Goal: Task Accomplishment & Management: Manage account settings

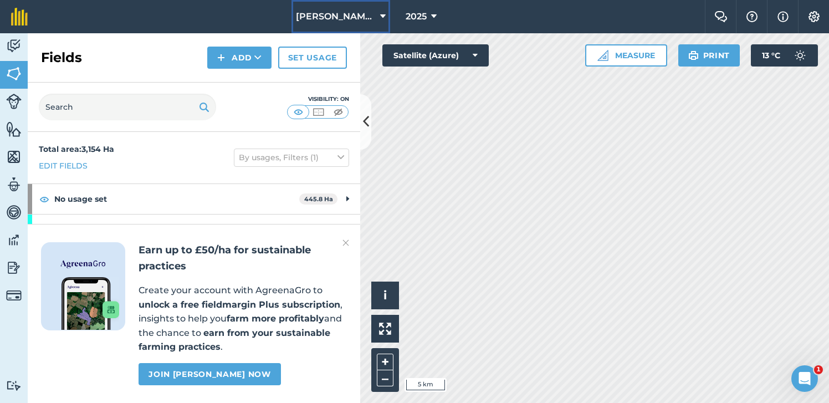
click at [379, 16] on button "[PERSON_NAME] Ltd." at bounding box center [340, 16] width 99 height 33
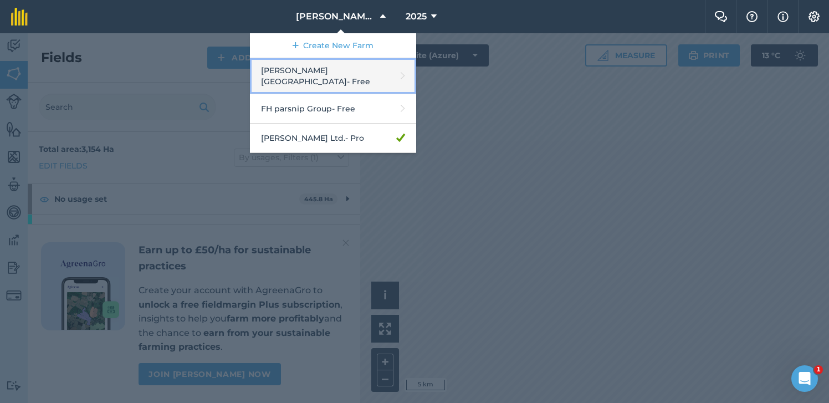
click at [403, 69] on icon at bounding box center [403, 76] width 4 height 16
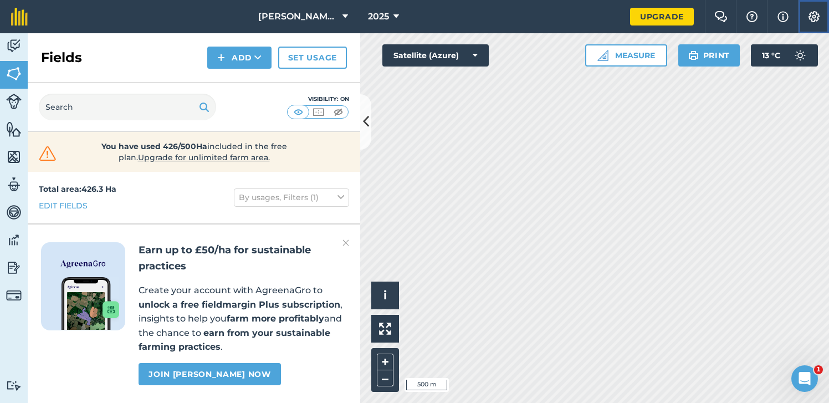
click at [810, 9] on button "Settings" at bounding box center [813, 16] width 31 height 33
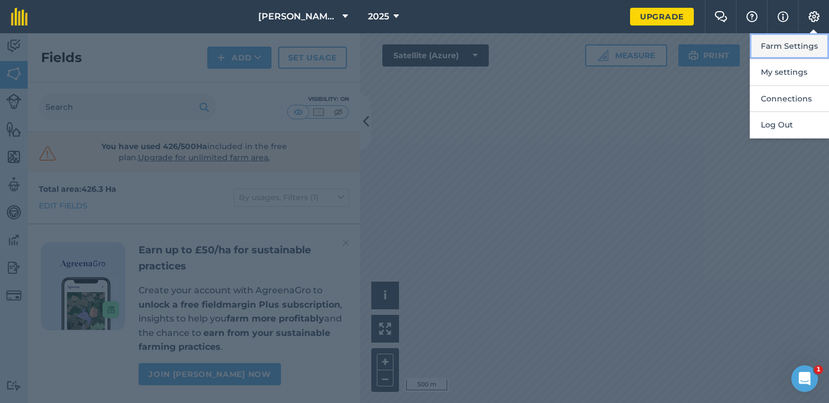
click at [808, 39] on button "Farm Settings" at bounding box center [789, 46] width 79 height 26
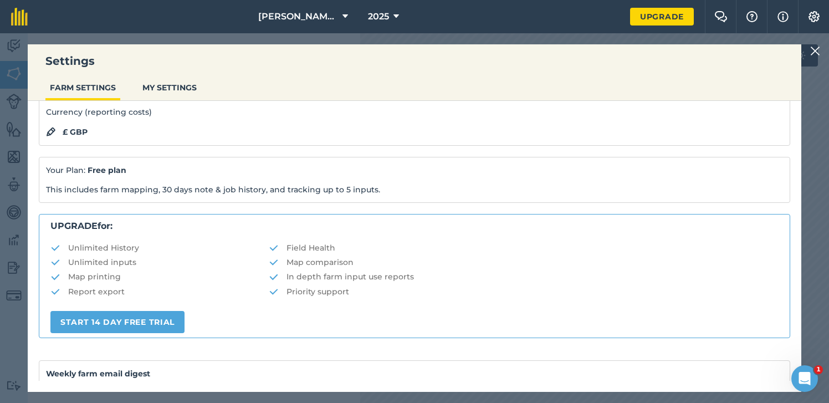
scroll to position [241, 0]
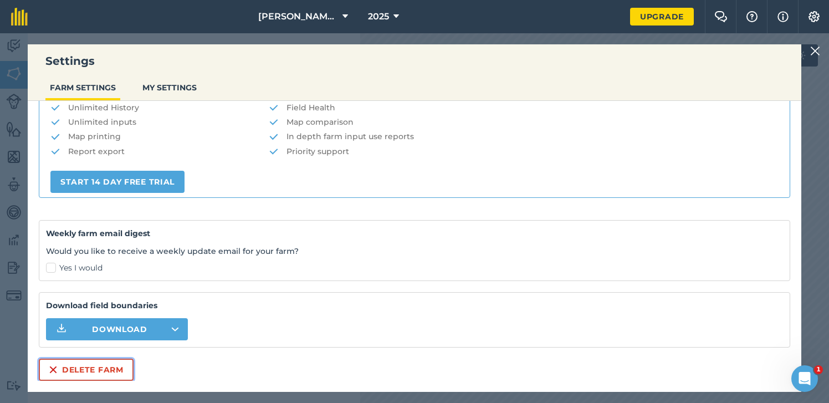
click at [54, 367] on img at bounding box center [53, 369] width 9 height 13
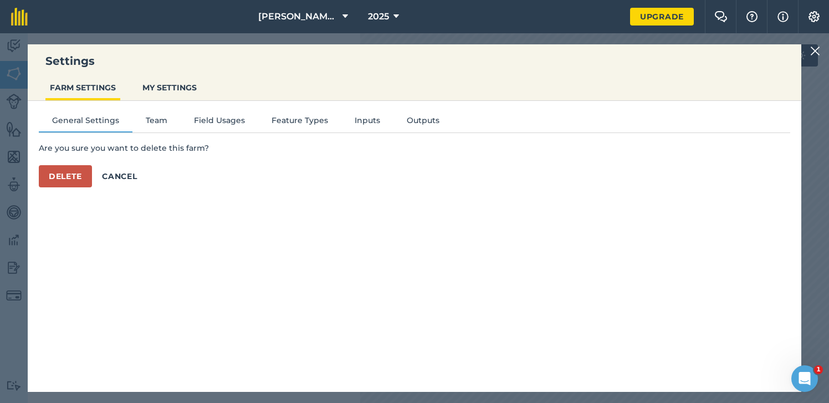
scroll to position [0, 0]
click at [70, 180] on button "Delete" at bounding box center [65, 176] width 53 height 22
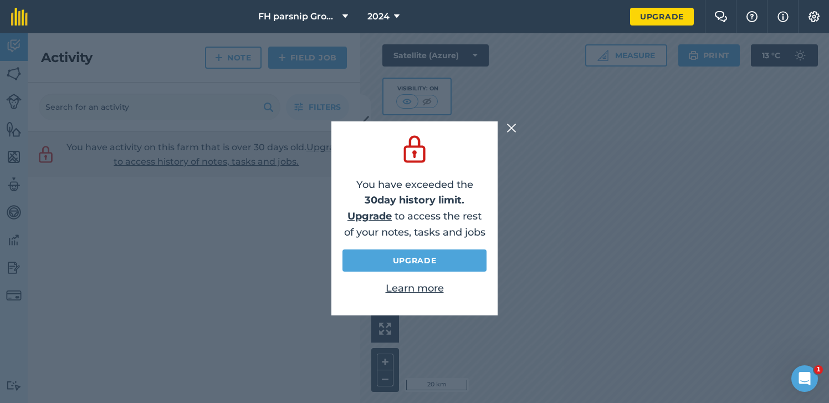
click at [513, 127] on img at bounding box center [511, 127] width 10 height 13
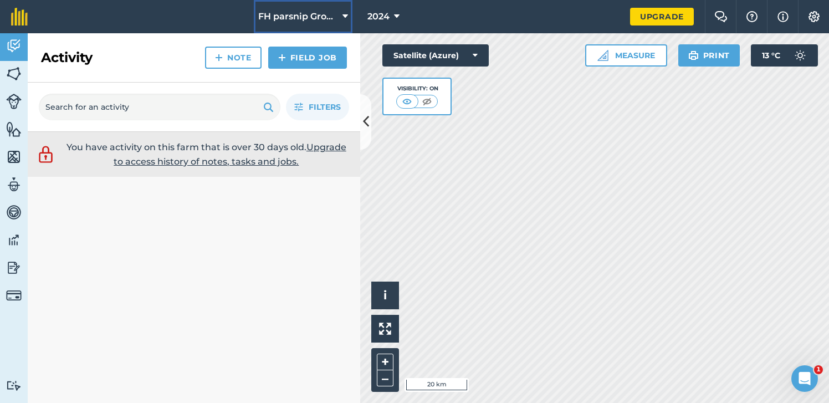
click at [347, 13] on icon at bounding box center [345, 16] width 6 height 13
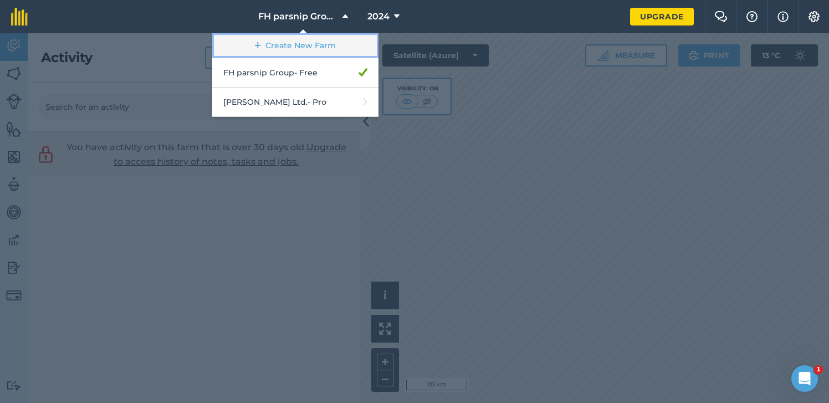
click at [327, 42] on link "Create New Farm" at bounding box center [295, 45] width 166 height 25
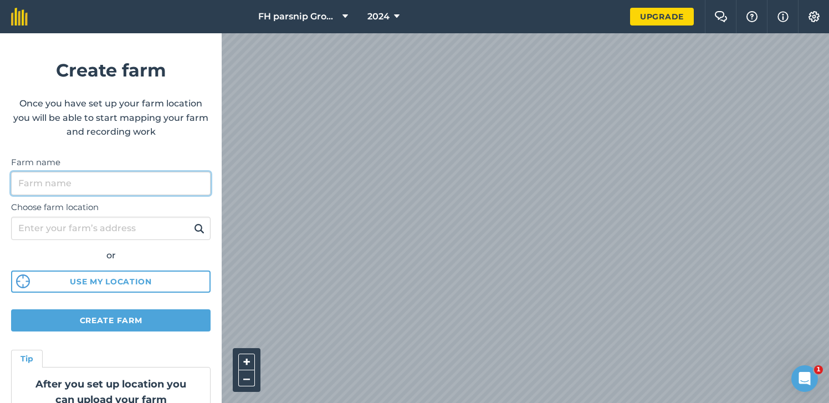
click at [168, 181] on input "Farm name" at bounding box center [110, 183] width 199 height 23
type input "[GEOGRAPHIC_DATA]"
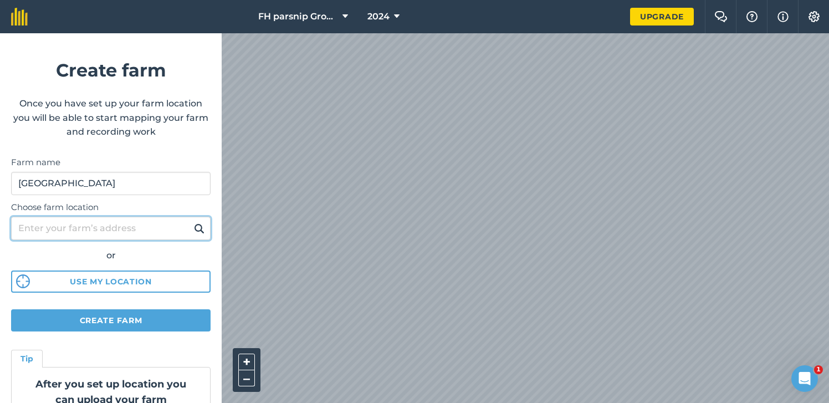
click at [116, 230] on input "Choose farm location" at bounding box center [110, 228] width 199 height 23
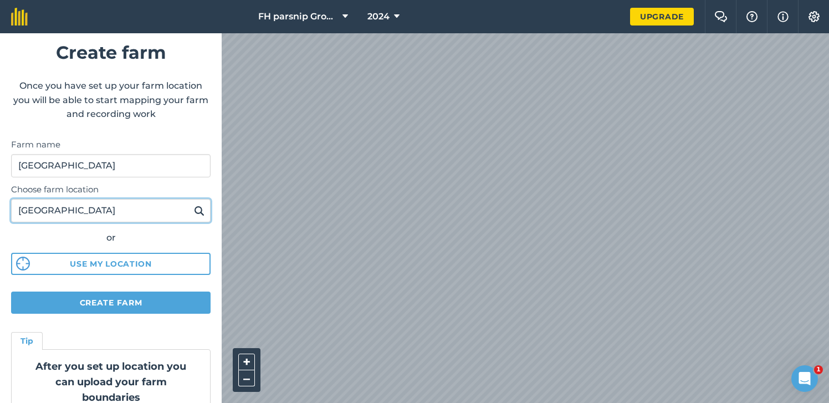
type input "[GEOGRAPHIC_DATA]"
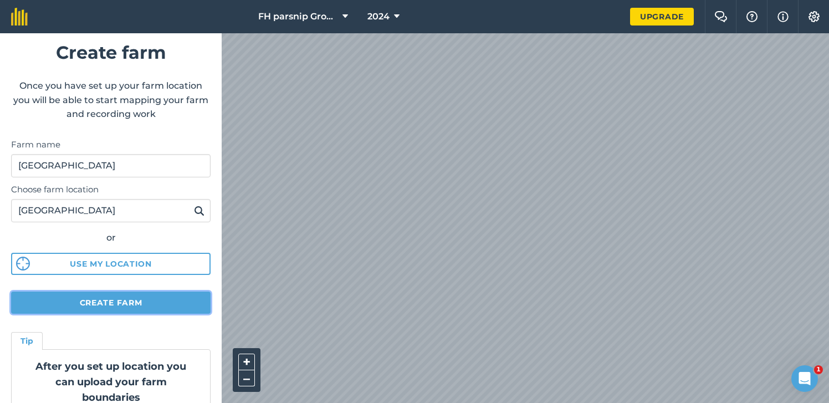
click at [81, 299] on button "Create farm" at bounding box center [110, 302] width 199 height 22
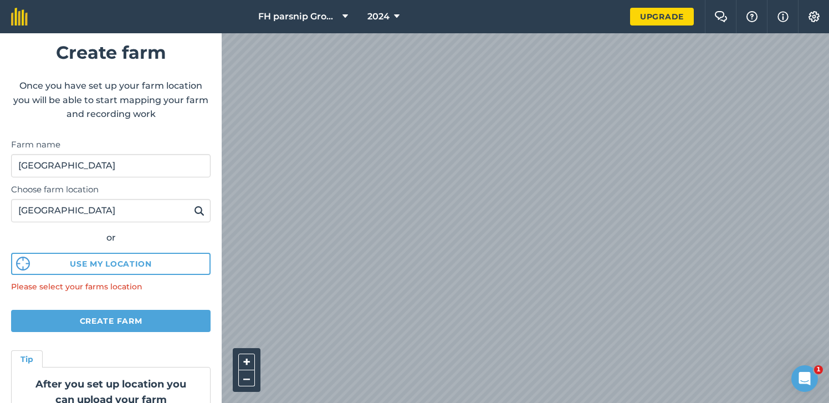
click at [198, 211] on img at bounding box center [199, 210] width 11 height 13
click at [200, 207] on img at bounding box center [199, 210] width 11 height 13
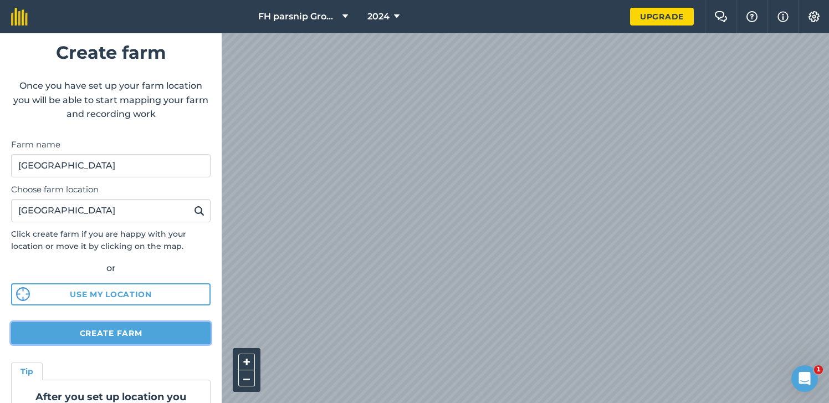
click at [105, 334] on button "Create farm" at bounding box center [110, 333] width 199 height 22
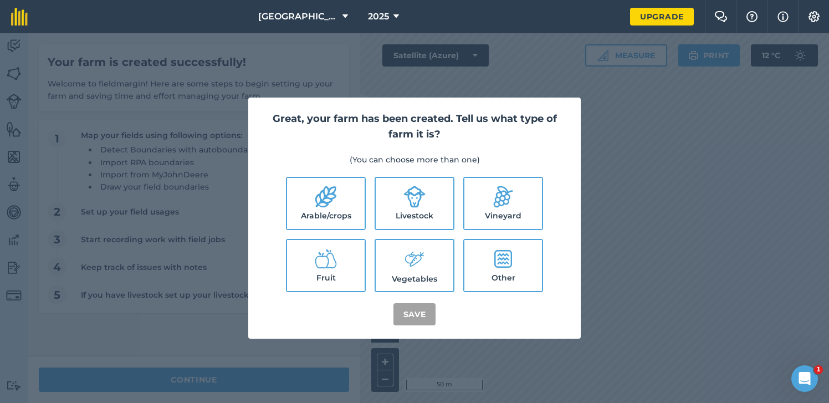
click at [320, 199] on icon at bounding box center [326, 197] width 22 height 22
checkbox input "true"
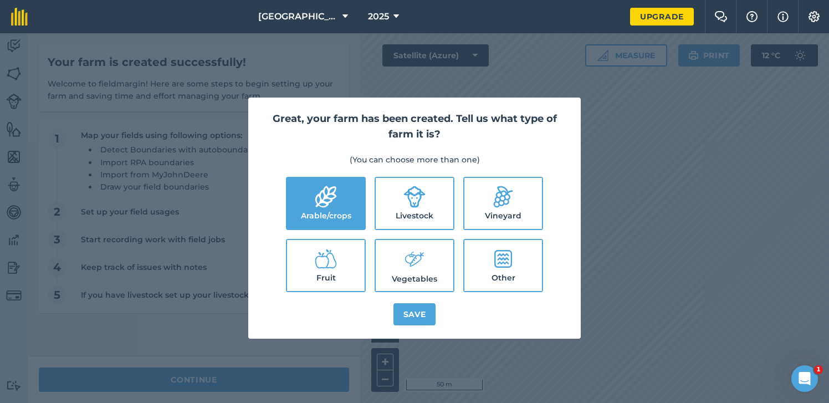
click at [438, 270] on label "Vegetables" at bounding box center [415, 265] width 78 height 51
checkbox input "true"
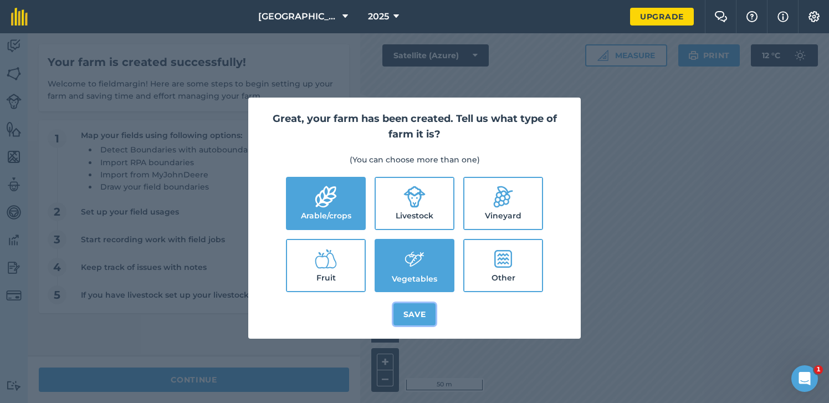
click at [415, 319] on button "Save" at bounding box center [414, 314] width 43 height 22
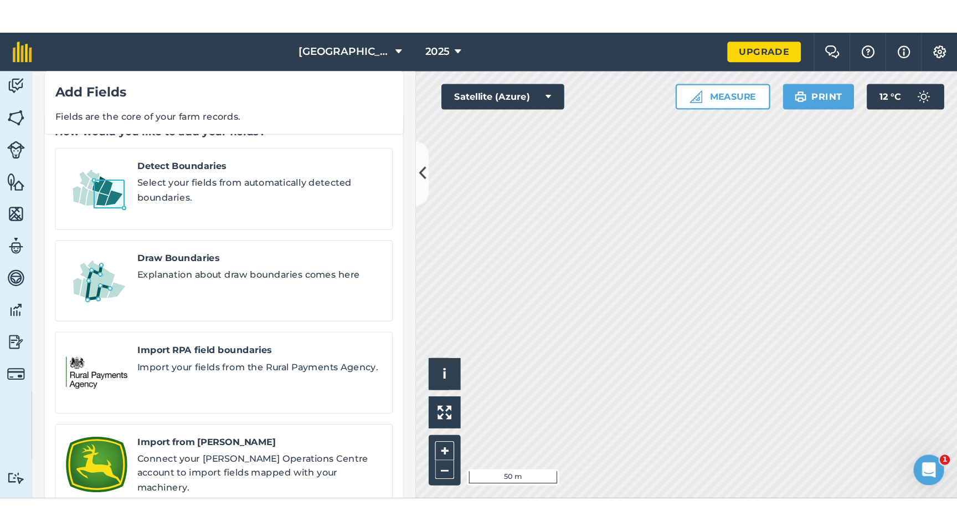
scroll to position [35, 0]
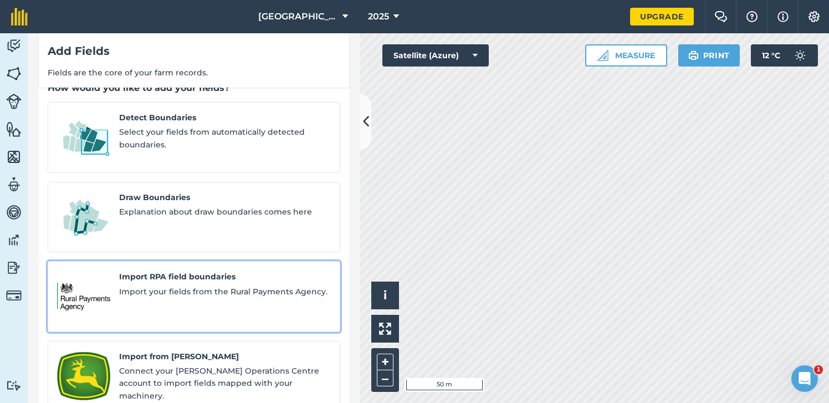
click at [189, 285] on span "Import your fields from the Rural Payments Agency." at bounding box center [225, 291] width 212 height 12
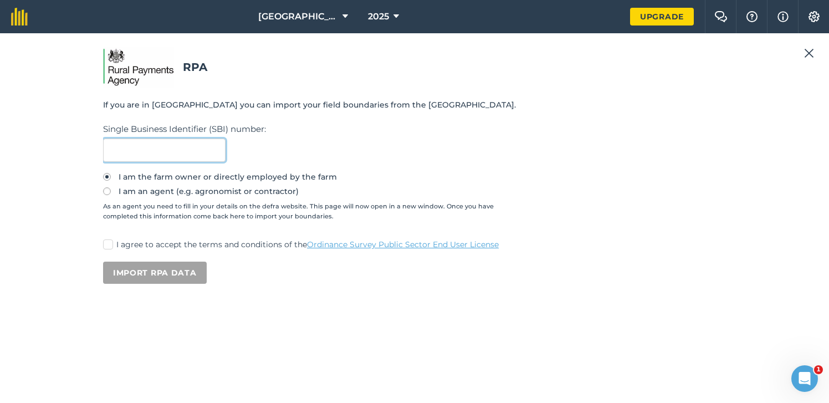
click at [164, 148] on input "text" at bounding box center [164, 149] width 122 height 23
type input "`"
type input "106656894"
click at [117, 191] on label "I am an agent (e.g. agronomist or contractor)" at bounding box center [414, 191] width 623 height 8
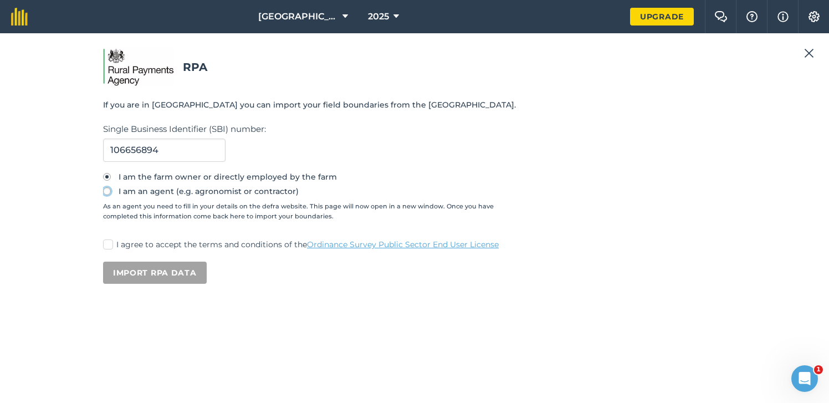
radio input "true"
click at [117, 177] on label "I am the farm owner or directly employed by the farm" at bounding box center [414, 177] width 623 height 8
radio input "true"
click at [121, 244] on label "I agree to accept the terms and conditions of the Ordinance Survey Public Secto…" at bounding box center [414, 245] width 623 height 12
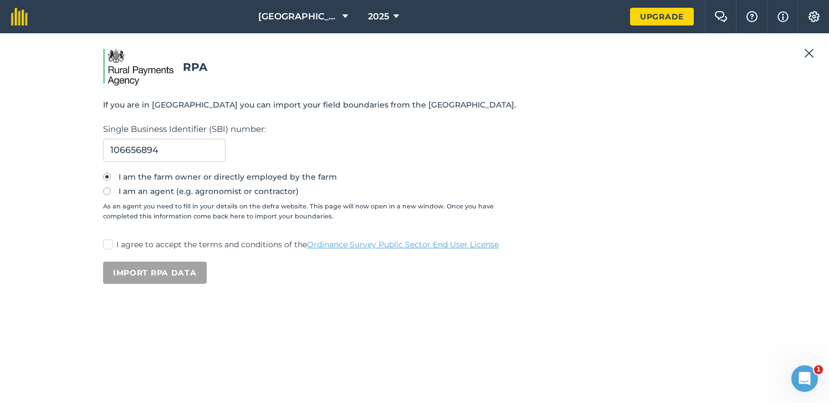
click at [110, 244] on input "I agree to accept the terms and conditions of the Ordinance Survey Public Secto…" at bounding box center [106, 242] width 7 height 7
checkbox input "true"
click at [136, 276] on button "Import RPA data" at bounding box center [155, 272] width 104 height 22
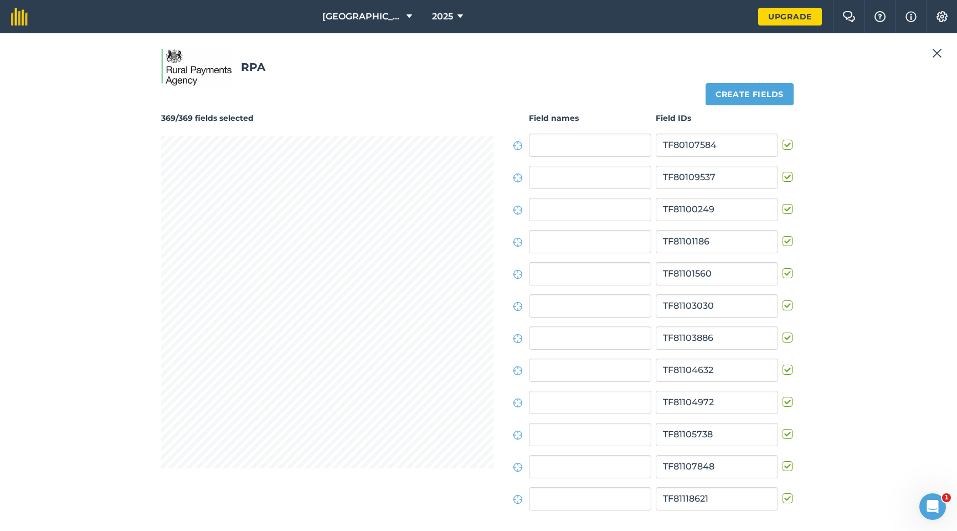
click at [370, 402] on div "369/369 fields selected" at bounding box center [327, 315] width 332 height 406
click at [557, 152] on input "text" at bounding box center [590, 145] width 122 height 23
click at [560, 177] on input "text" at bounding box center [590, 177] width 122 height 23
click at [563, 138] on input "text" at bounding box center [590, 145] width 122 height 23
type input "Ireland [GEOGRAPHIC_DATA]"
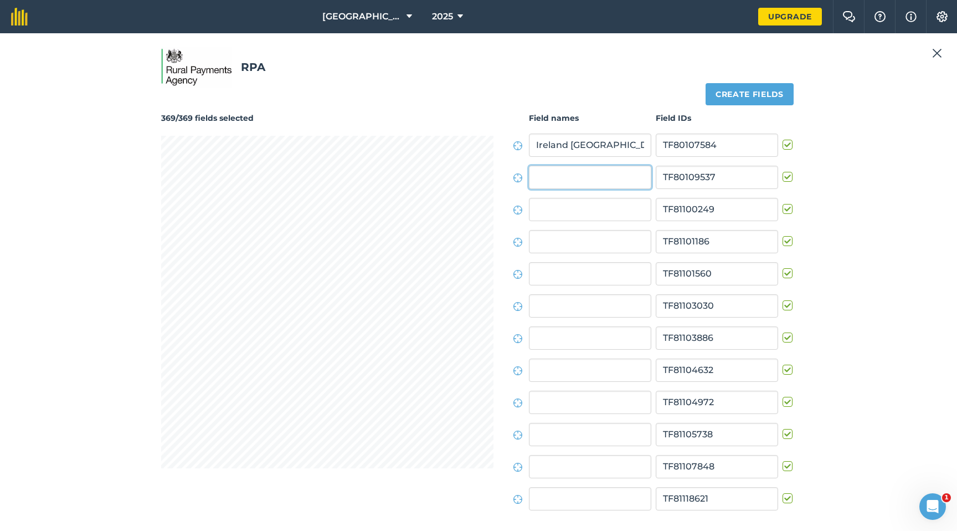
click at [594, 172] on input "text" at bounding box center [590, 177] width 122 height 23
type input "Ireland 20 acres"
click at [598, 204] on input "text" at bounding box center [590, 209] width 122 height 23
click at [550, 241] on input "text" at bounding box center [590, 241] width 122 height 23
click at [551, 271] on input "text" at bounding box center [590, 273] width 122 height 23
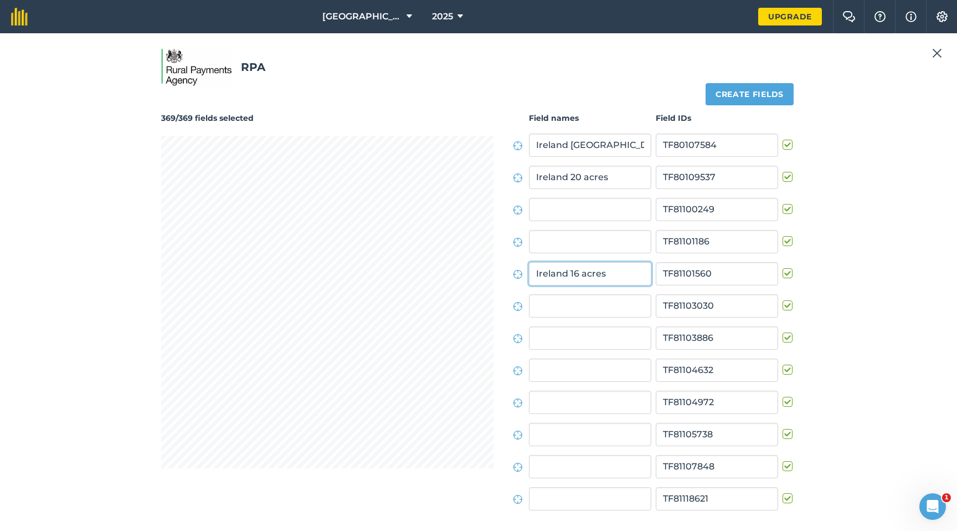
type input "Ireland 16 acres"
click at [570, 304] on input "text" at bounding box center [590, 305] width 122 height 23
type input "Centre [GEOGRAPHIC_DATA]"
click at [602, 341] on input "text" at bounding box center [590, 337] width 122 height 23
click at [599, 368] on input "text" at bounding box center [590, 369] width 122 height 23
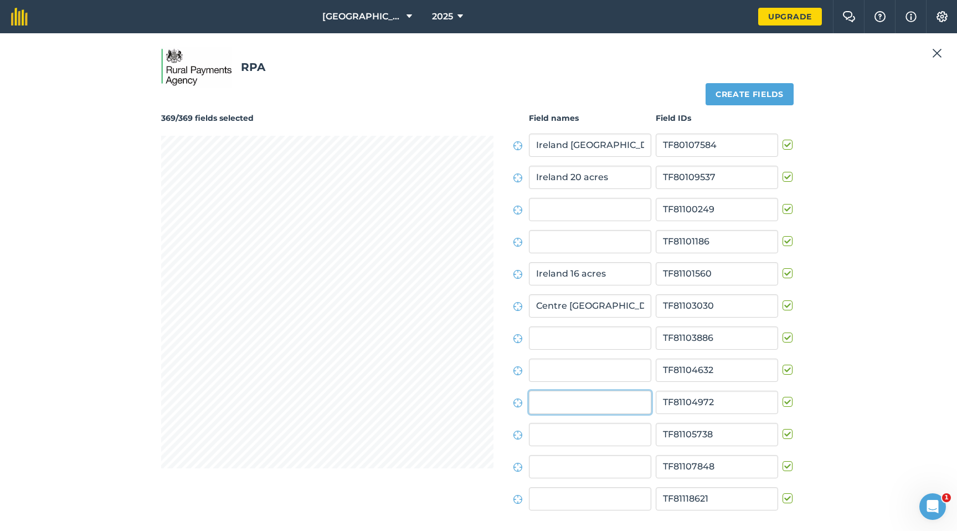
click at [596, 398] on input "text" at bounding box center [590, 402] width 122 height 23
type input "West Splashes"
type input "[GEOGRAPHIC_DATA]"
click at [567, 402] on input "text" at bounding box center [590, 466] width 122 height 23
click at [569, 402] on input "text" at bounding box center [590, 498] width 122 height 23
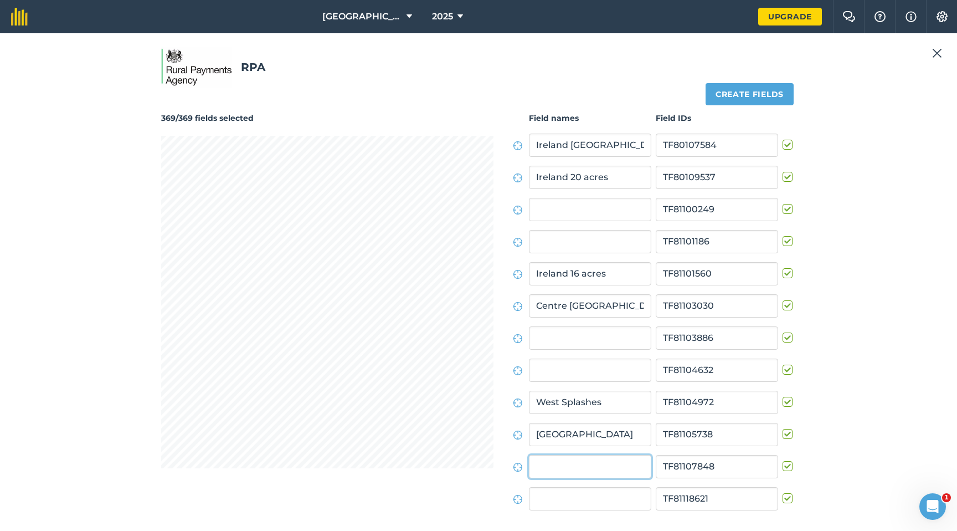
click at [594, 402] on input "text" at bounding box center [590, 466] width 122 height 23
click at [586, 402] on input "text" at bounding box center [590, 498] width 122 height 23
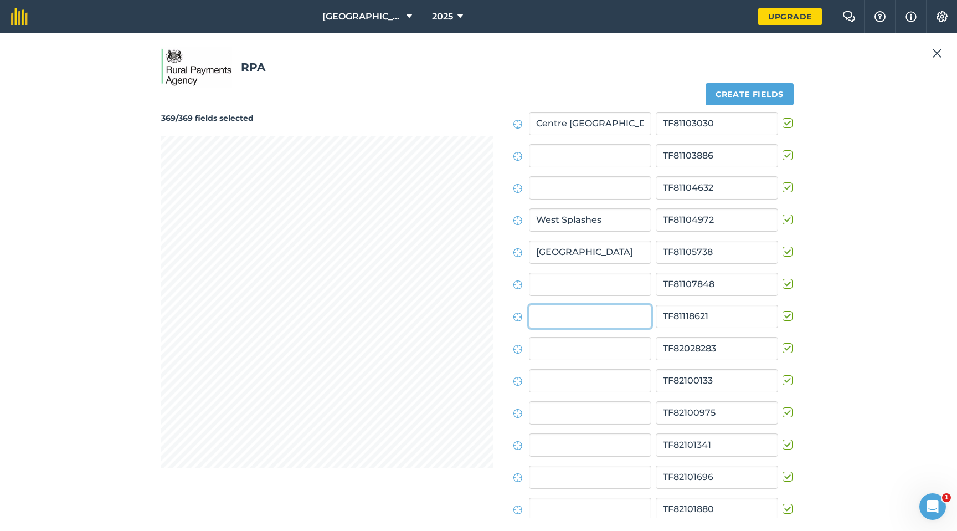
scroll to position [199, 0]
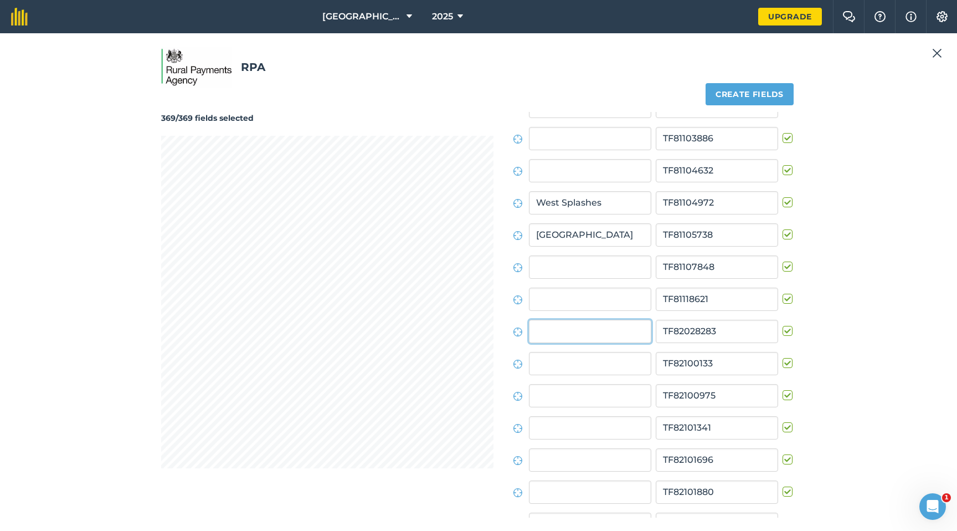
click at [598, 338] on input "text" at bounding box center [590, 331] width 122 height 23
click at [553, 365] on input "text" at bounding box center [590, 363] width 122 height 23
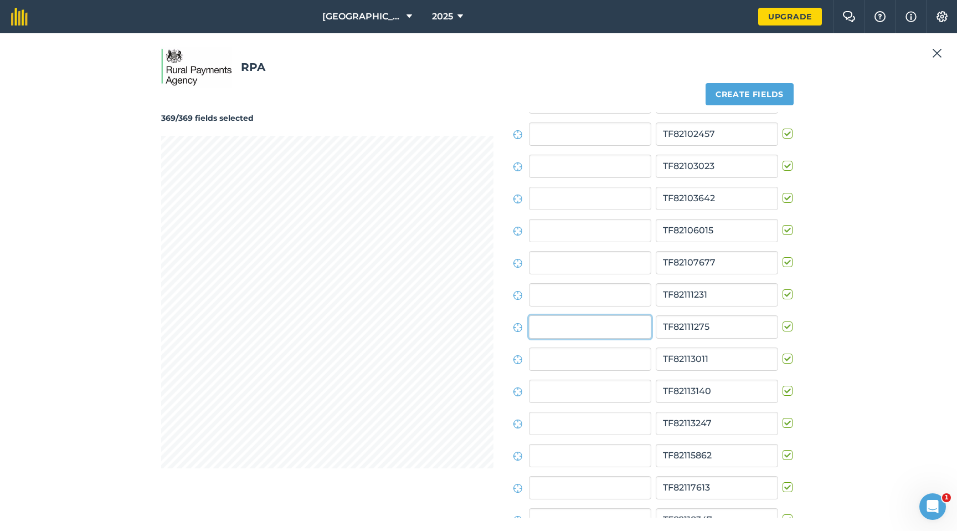
scroll to position [601, 0]
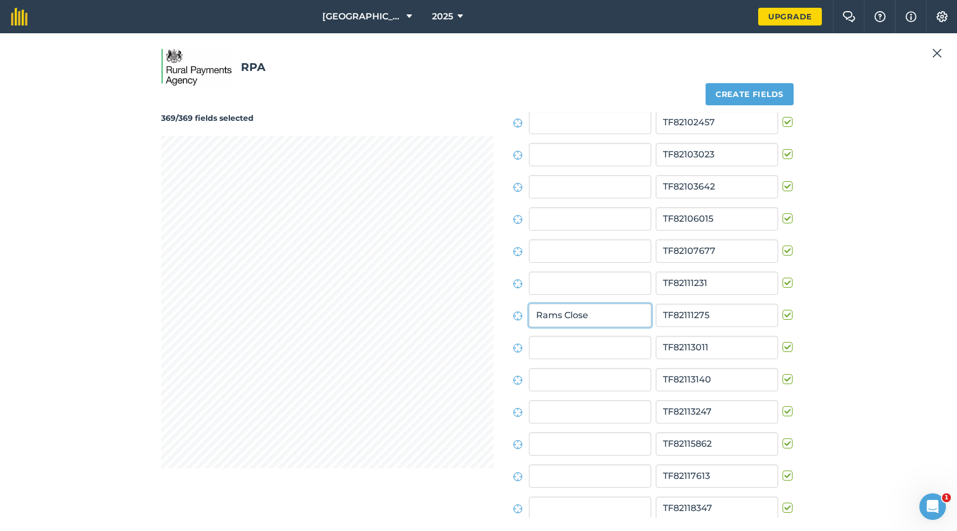
type input "Rams Close"
type input "F"
type input "44 acres"
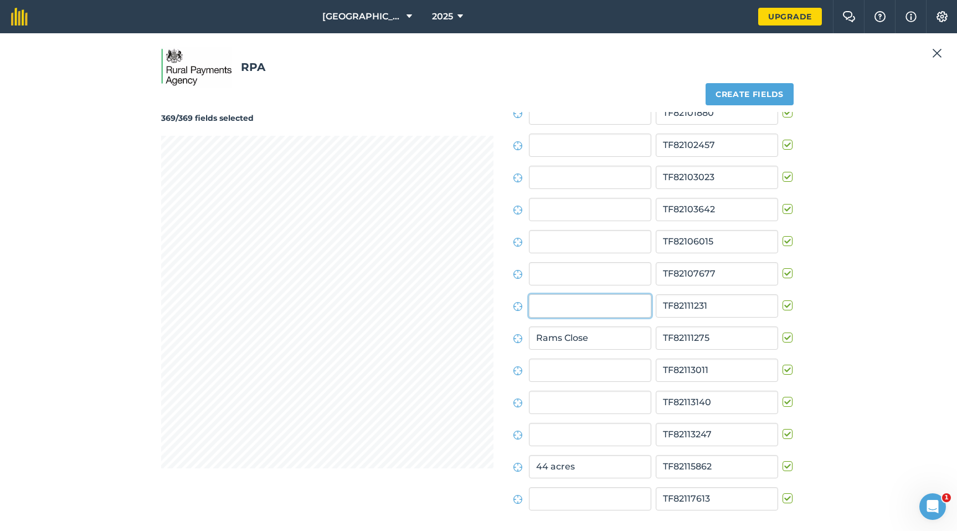
scroll to position [569, 0]
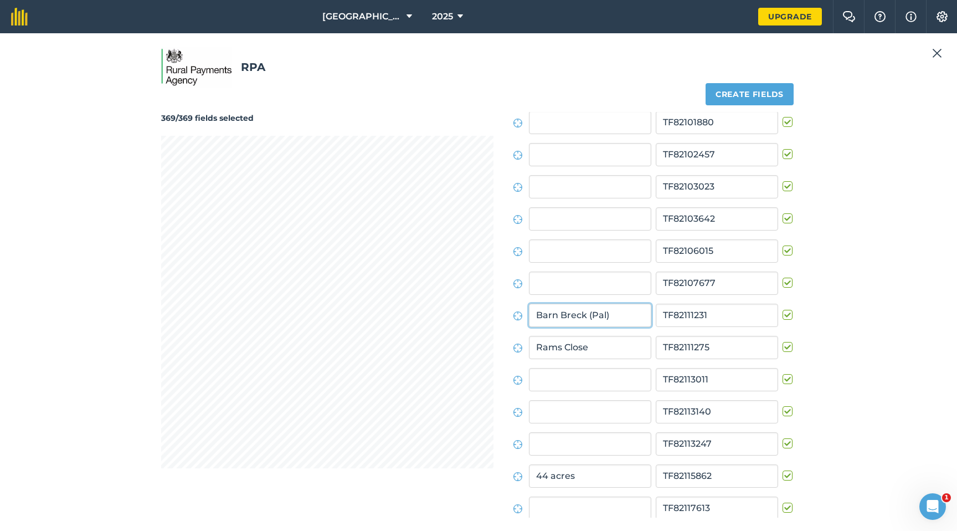
type input "Barn Breck (Pal)"
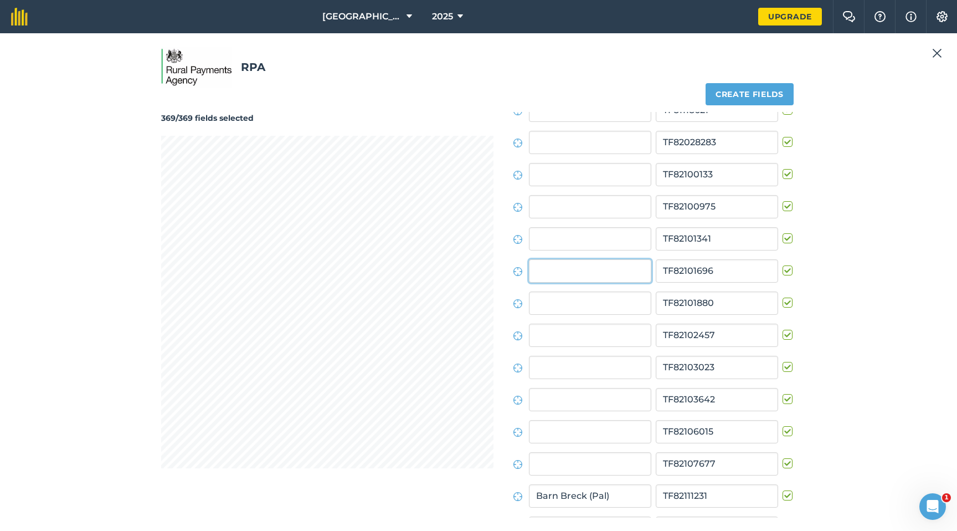
scroll to position [344, 0]
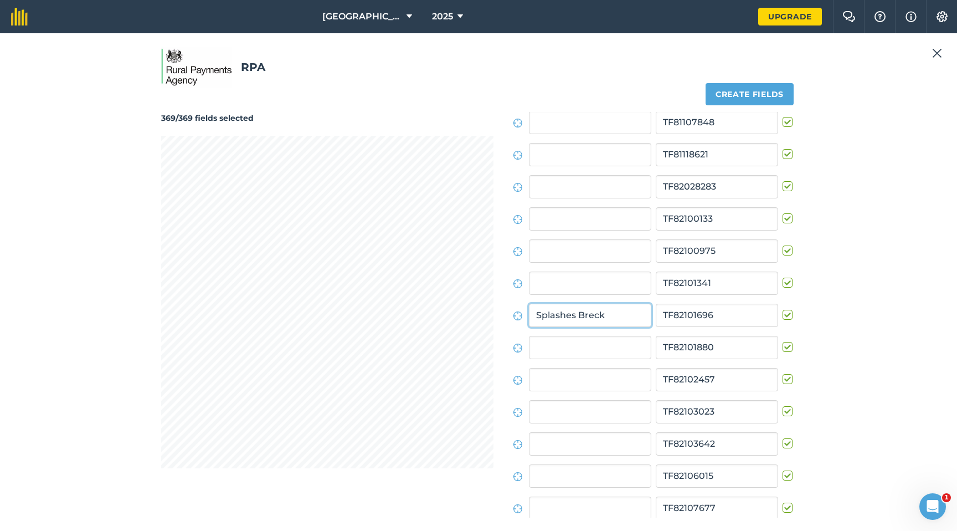
type input "Splashes Breck"
click at [628, 348] on input "text" at bounding box center [590, 347] width 122 height 23
type input "East Splashes"
type input "Horse Wootens"
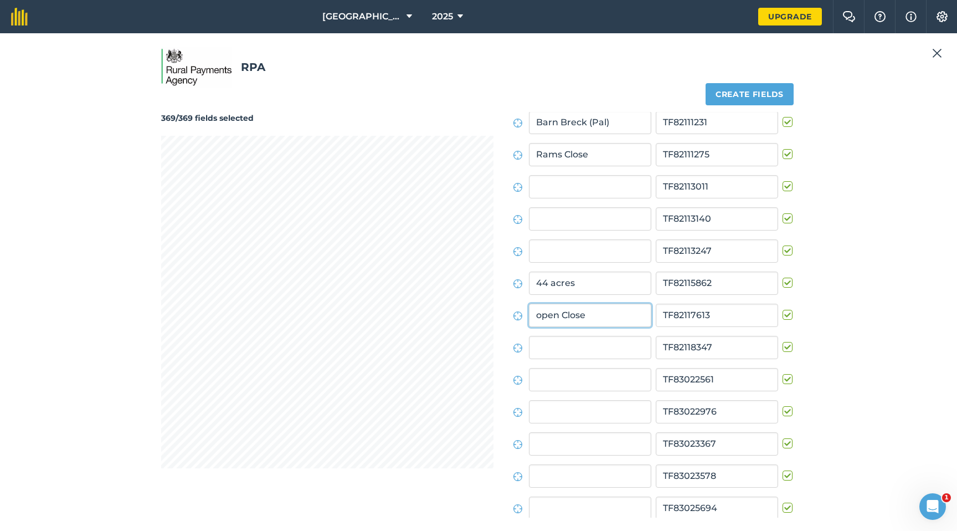
click at [543, 315] on input "open Close" at bounding box center [590, 315] width 122 height 23
type input "Open Close"
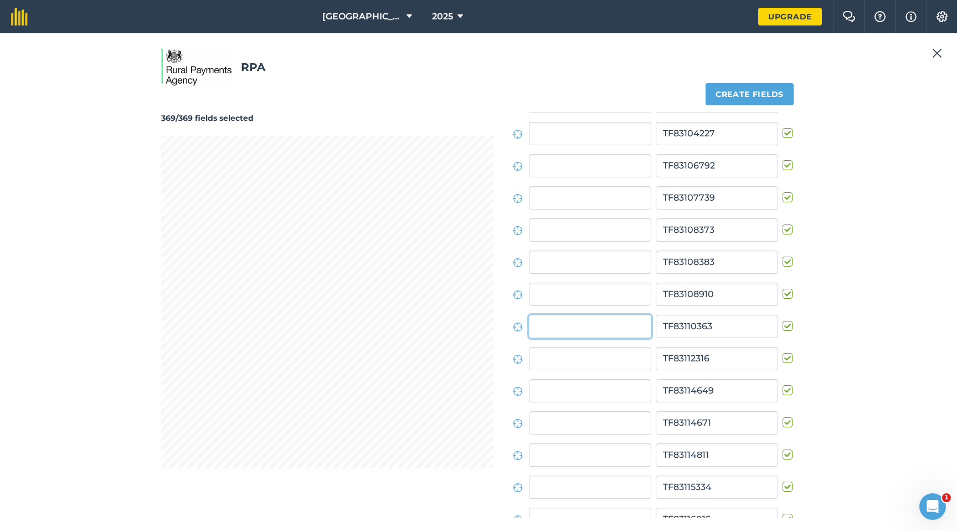
scroll to position [2657, 0]
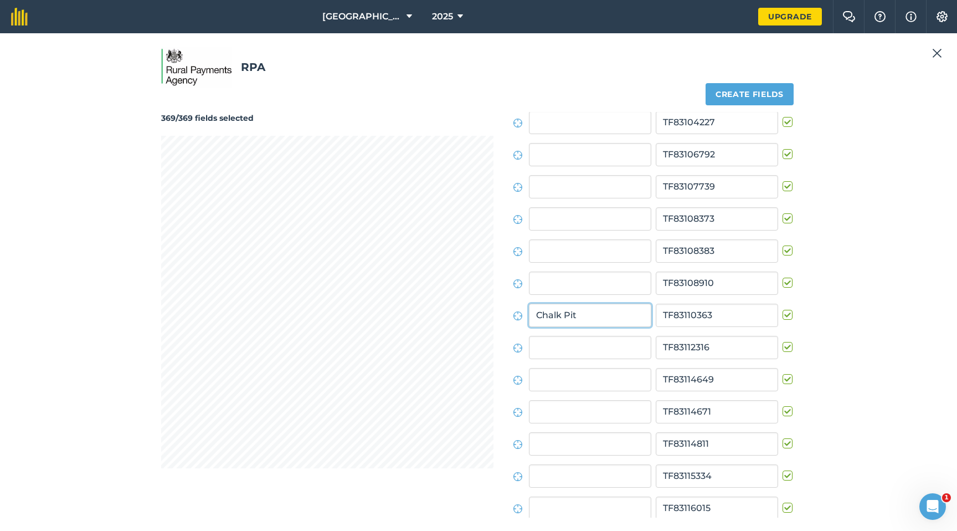
type input "Chalk Pit"
type input "Swipes"
type input "Park"
click at [783, 402] on label at bounding box center [789, 438] width 13 height 0
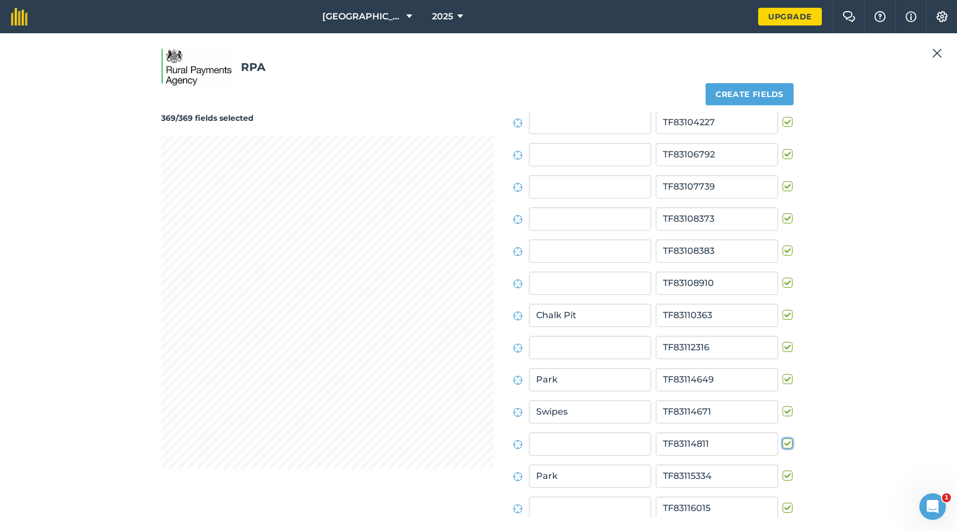
click at [783, 402] on input "checkbox" at bounding box center [786, 441] width 7 height 7
checkbox input "false"
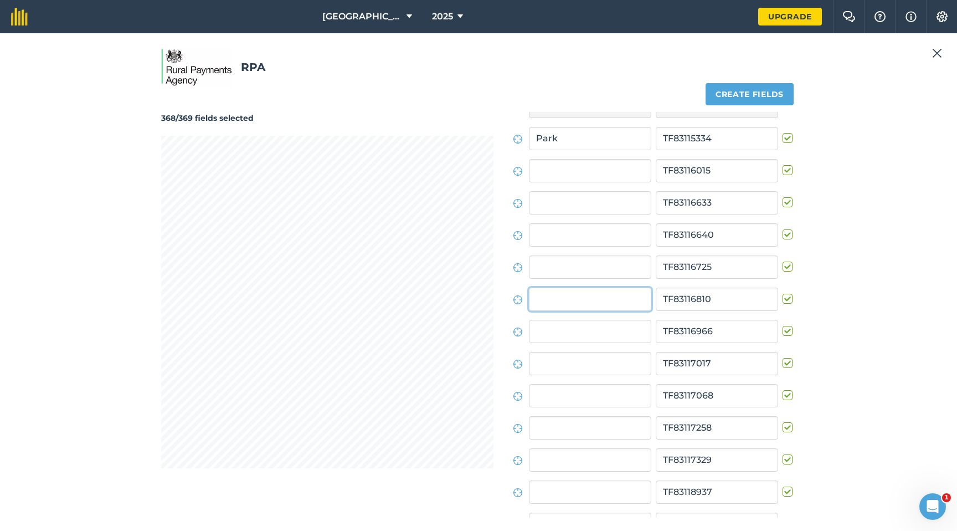
scroll to position [2979, 0]
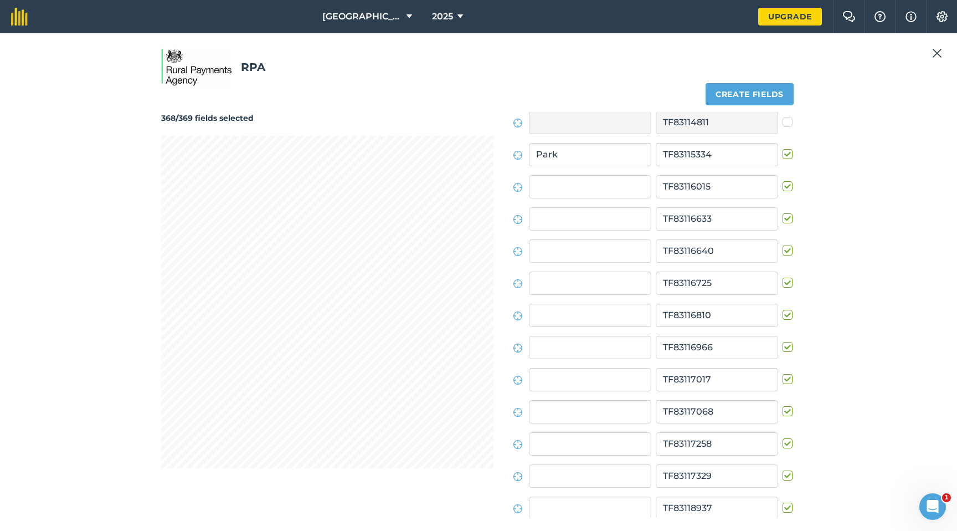
click at [784, 309] on label at bounding box center [789, 309] width 13 height 0
click at [784, 315] on input "checkbox" at bounding box center [786, 312] width 7 height 7
checkbox input "false"
click at [784, 402] on label at bounding box center [789, 470] width 13 height 0
click at [784, 402] on input "checkbox" at bounding box center [786, 473] width 7 height 7
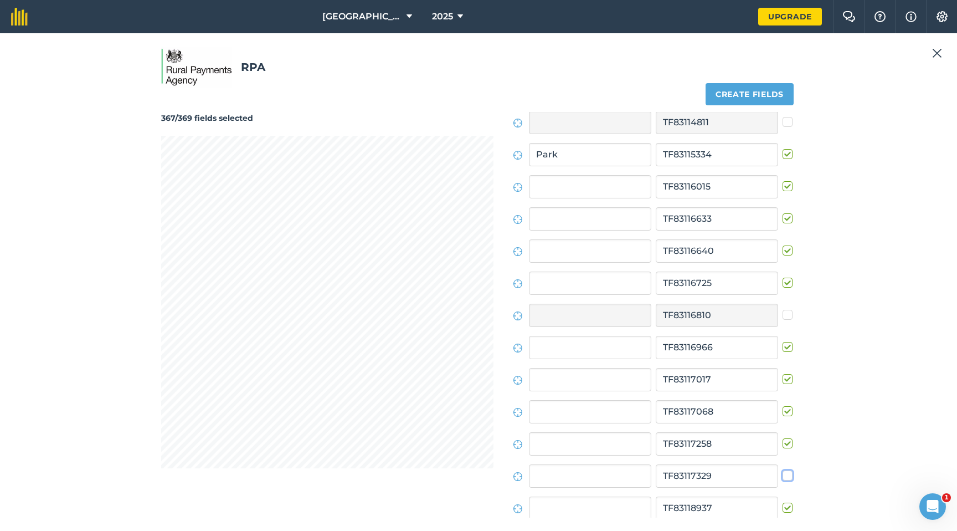
checkbox input "false"
click at [786, 181] on label at bounding box center [789, 181] width 13 height 0
click at [786, 185] on input "checkbox" at bounding box center [786, 184] width 7 height 7
checkbox input "false"
click at [786, 277] on label at bounding box center [789, 277] width 13 height 0
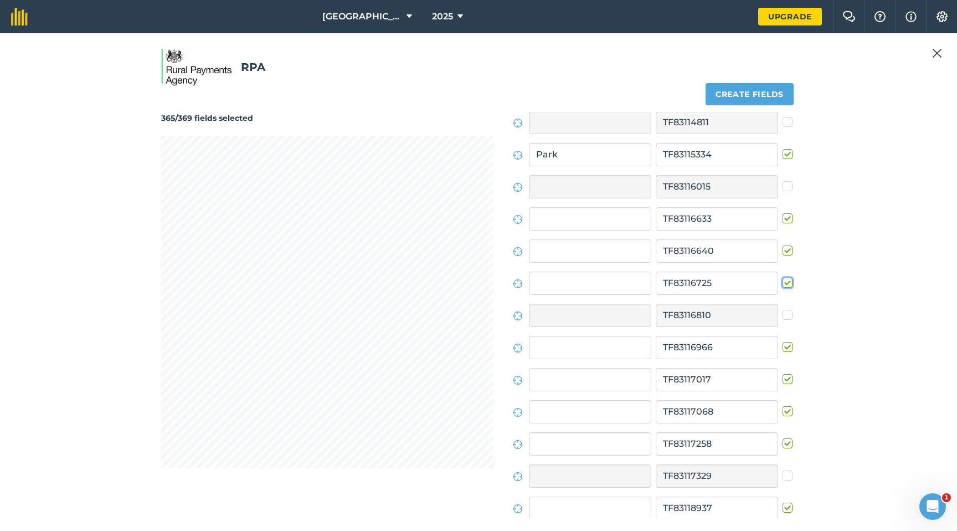
click at [786, 283] on input "checkbox" at bounding box center [786, 280] width 7 height 7
checkbox input "false"
click at [783, 213] on label at bounding box center [789, 213] width 13 height 0
click at [783, 217] on input "checkbox" at bounding box center [786, 216] width 7 height 7
checkbox input "false"
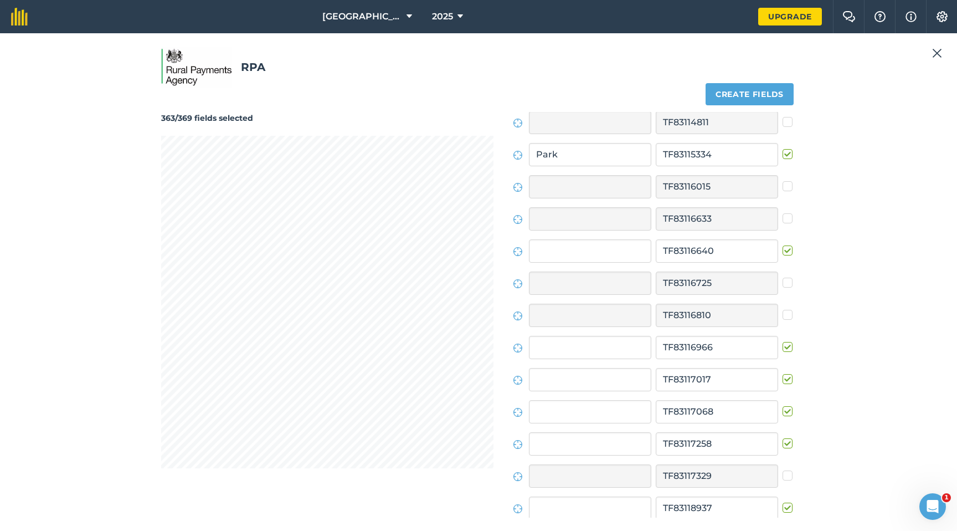
click at [784, 373] on label at bounding box center [789, 373] width 13 height 0
click at [784, 376] on input "checkbox" at bounding box center [786, 376] width 7 height 7
checkbox input "false"
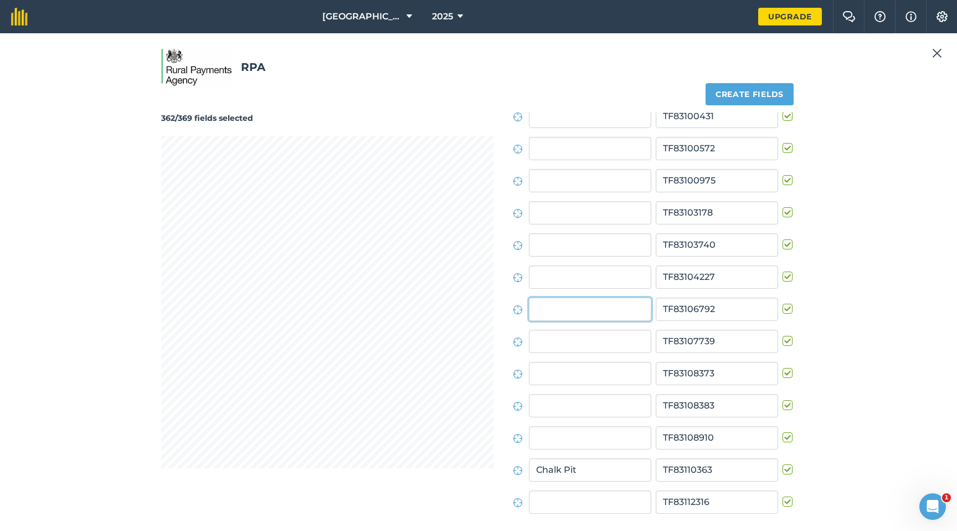
scroll to position [2497, 0]
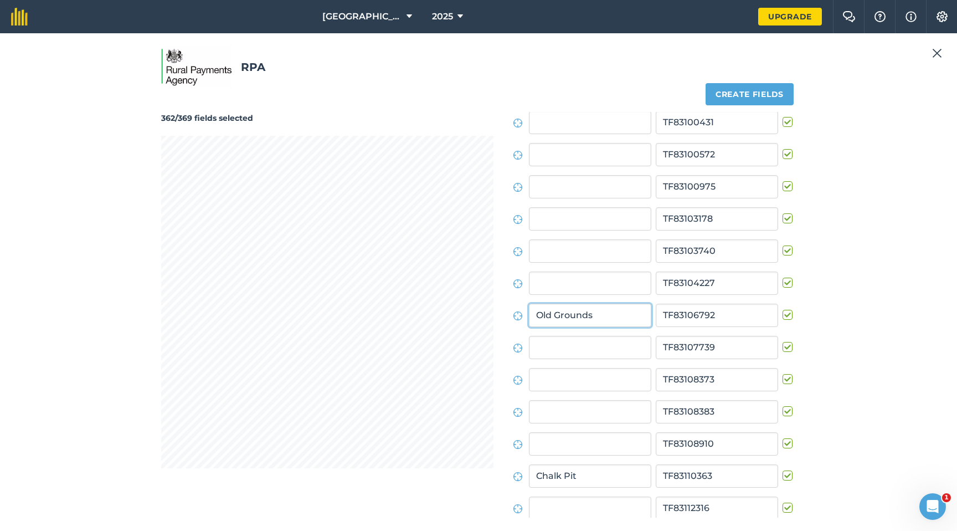
type input "Old Grounds"
type input "Wash Pit"
type input "Thirty Nine Acres"
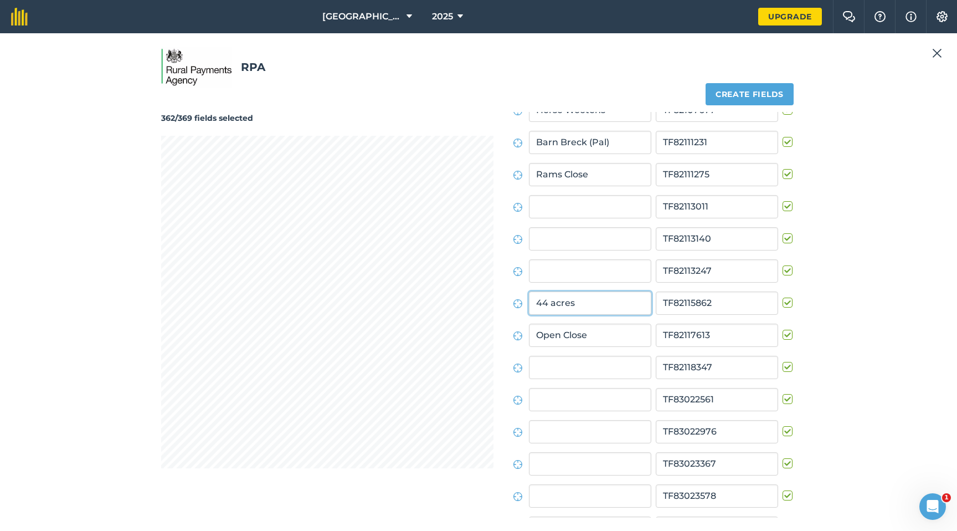
scroll to position [730, 0]
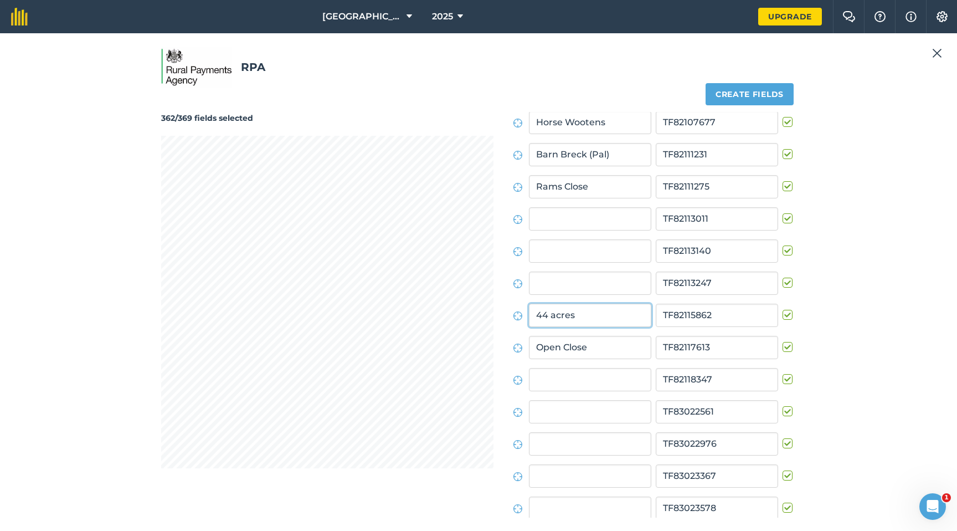
click at [551, 316] on input "44 acres" at bounding box center [590, 315] width 122 height 23
drag, startPoint x: 551, startPoint y: 316, endPoint x: 541, endPoint y: 316, distance: 10.5
click at [541, 316] on input "44 acres" at bounding box center [590, 315] width 122 height 23
type input "Forty Four acres"
click at [586, 402] on input "text" at bounding box center [590, 411] width 122 height 23
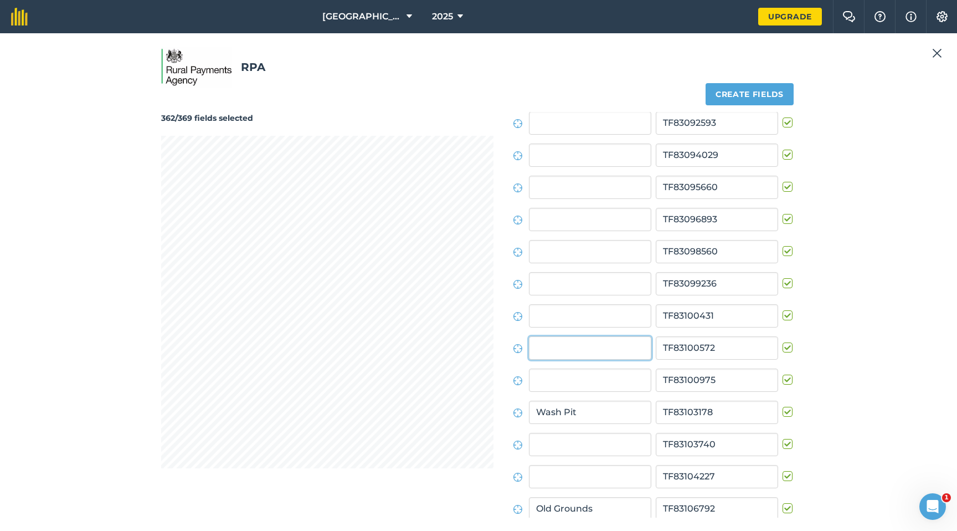
scroll to position [2336, 0]
click at [783, 309] on label at bounding box center [789, 309] width 13 height 0
click at [783, 315] on input "checkbox" at bounding box center [786, 312] width 7 height 7
checkbox input "false"
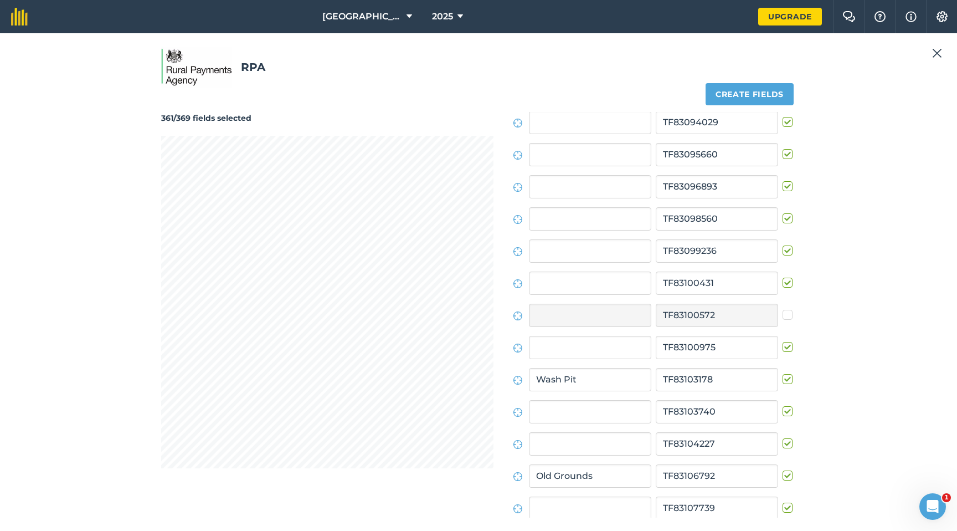
click at [783, 341] on label at bounding box center [789, 341] width 13 height 0
click at [783, 347] on input "checkbox" at bounding box center [786, 344] width 7 height 7
checkbox input "false"
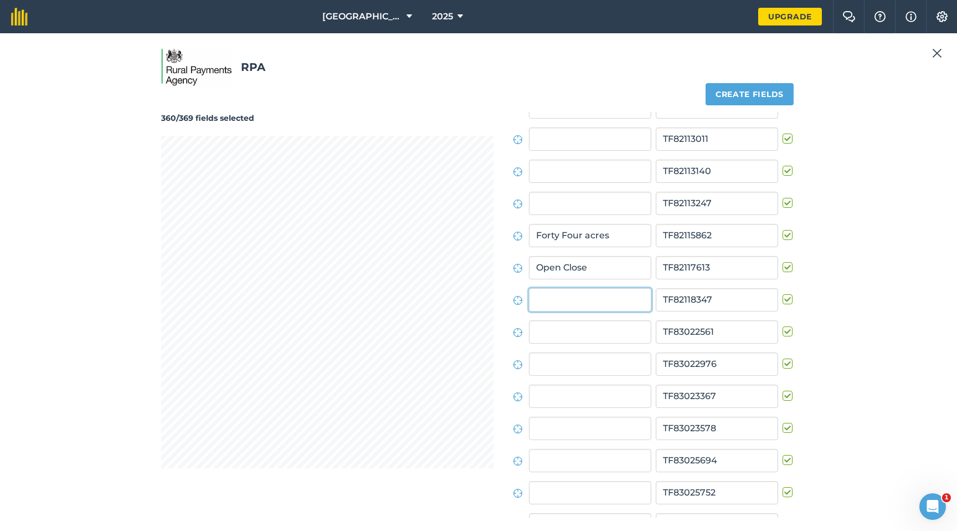
scroll to position [794, 0]
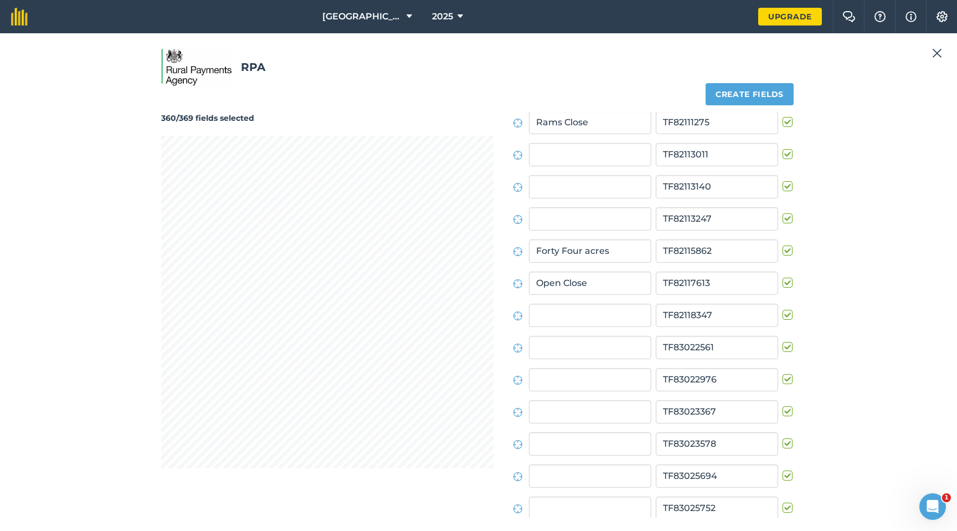
click at [785, 309] on label at bounding box center [789, 309] width 13 height 0
click at [785, 313] on input "checkbox" at bounding box center [786, 312] width 7 height 7
checkbox input "false"
click at [784, 181] on label at bounding box center [789, 181] width 13 height 0
click at [784, 186] on input "checkbox" at bounding box center [786, 184] width 7 height 7
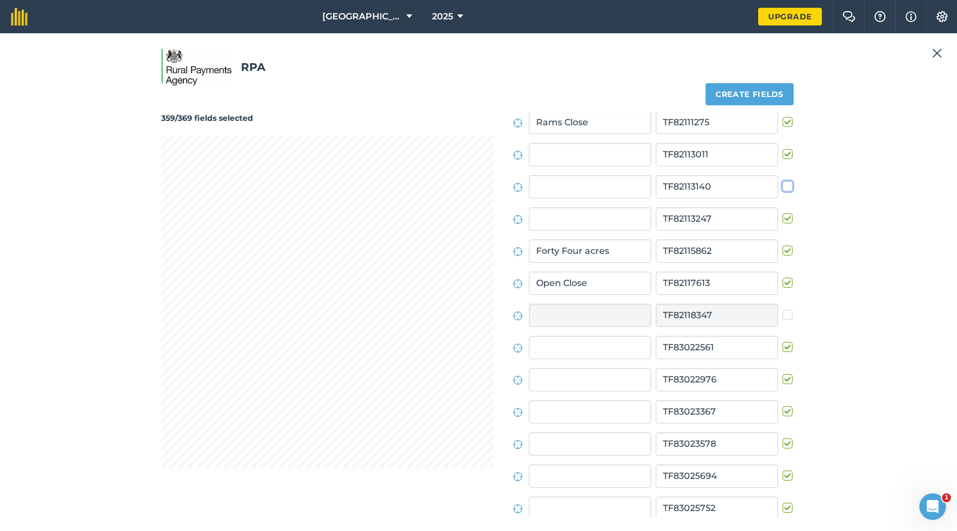
checkbox input "false"
click at [783, 213] on label at bounding box center [789, 213] width 13 height 0
click at [783, 215] on input "checkbox" at bounding box center [786, 216] width 7 height 7
checkbox input "false"
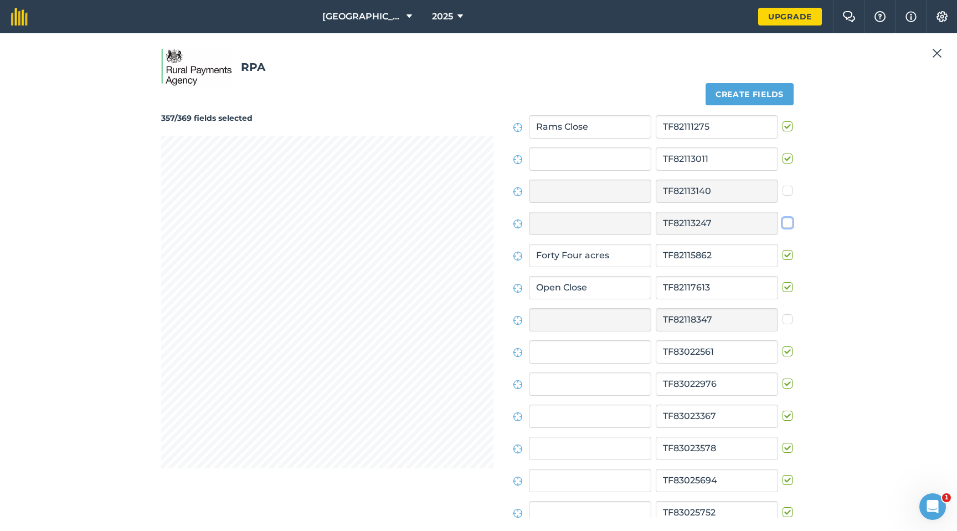
scroll to position [790, 0]
click at [784, 152] on label at bounding box center [789, 152] width 13 height 0
click at [784, 157] on input "checkbox" at bounding box center [786, 155] width 7 height 7
checkbox input "false"
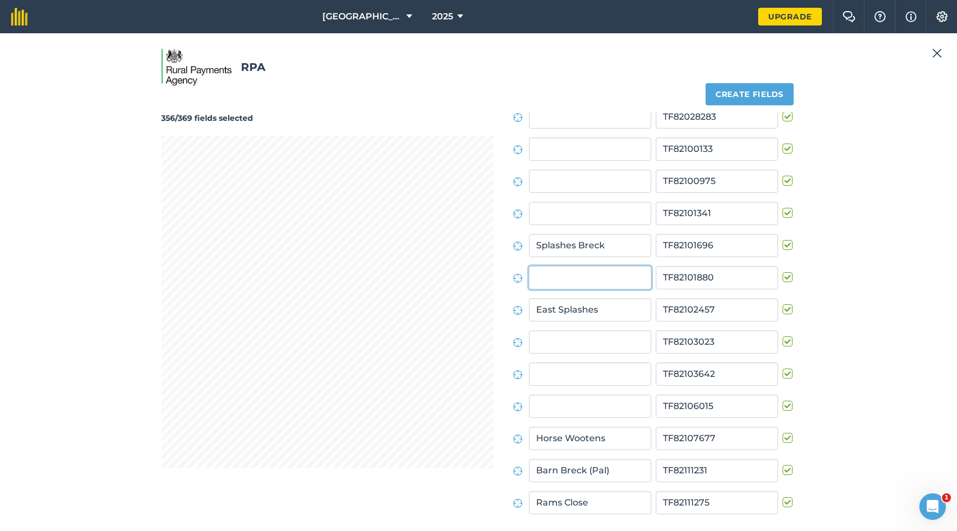
scroll to position [376, 0]
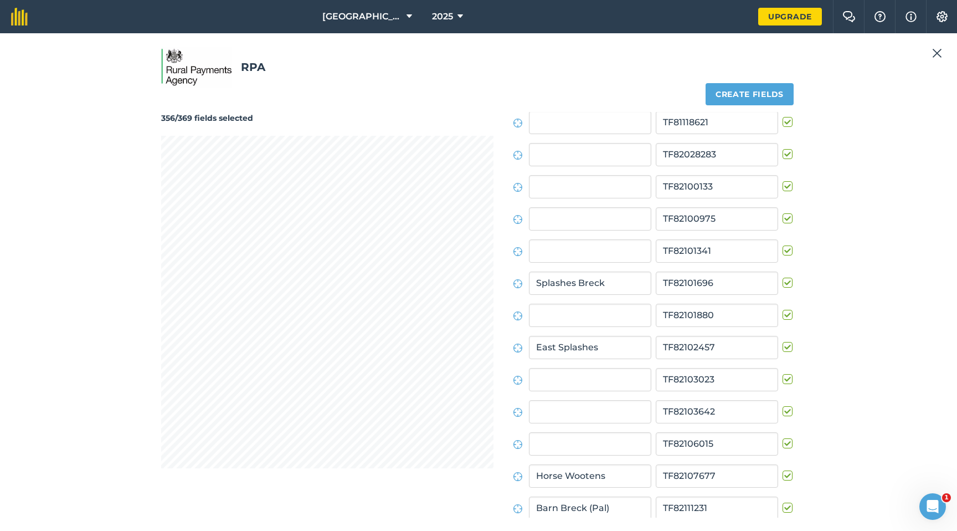
drag, startPoint x: 782, startPoint y: 314, endPoint x: 771, endPoint y: 314, distance: 10.5
click at [783, 309] on label at bounding box center [789, 309] width 13 height 0
click at [783, 314] on input "checkbox" at bounding box center [786, 312] width 7 height 7
checkbox input "false"
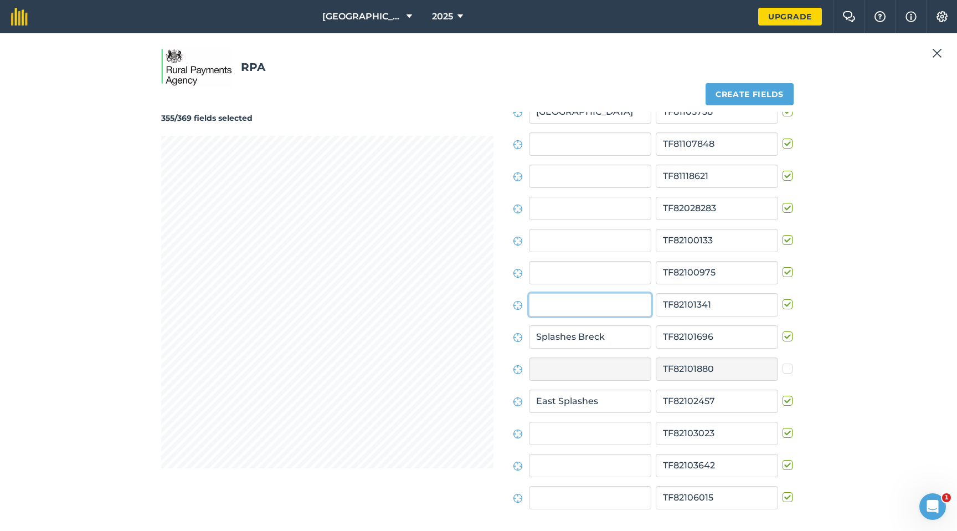
scroll to position [312, 0]
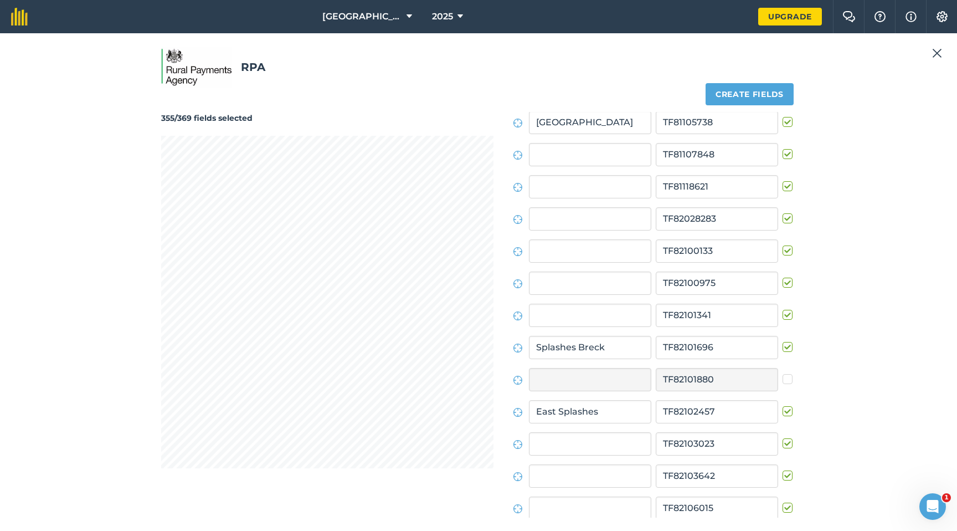
click at [783, 309] on label at bounding box center [789, 309] width 13 height 0
click at [783, 314] on input "checkbox" at bounding box center [786, 312] width 7 height 7
checkbox input "false"
click at [783, 402] on label at bounding box center [789, 470] width 13 height 0
click at [783, 402] on input "checkbox" at bounding box center [786, 473] width 7 height 7
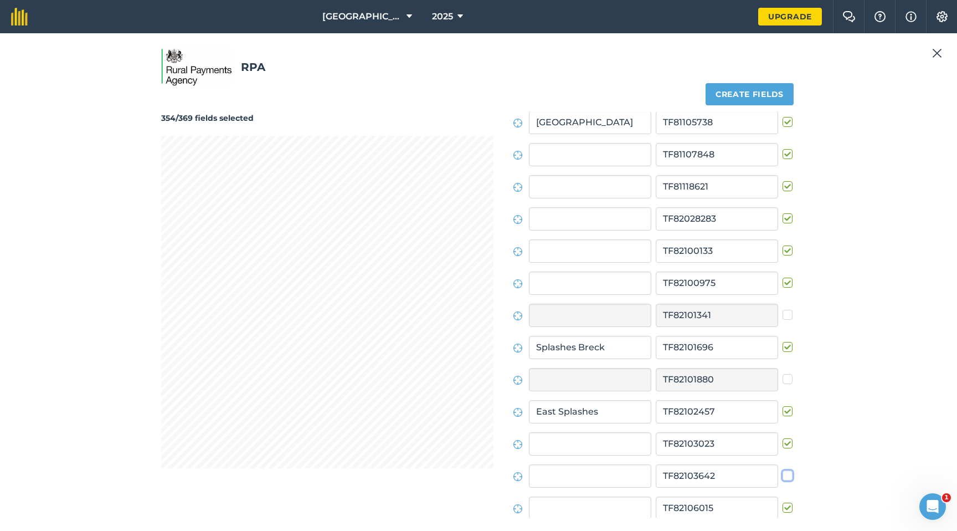
checkbox input "false"
click at [783, 277] on label at bounding box center [789, 277] width 13 height 0
click at [783, 281] on input "checkbox" at bounding box center [786, 280] width 7 height 7
checkbox input "false"
drag, startPoint x: 782, startPoint y: 152, endPoint x: 768, endPoint y: 157, distance: 14.7
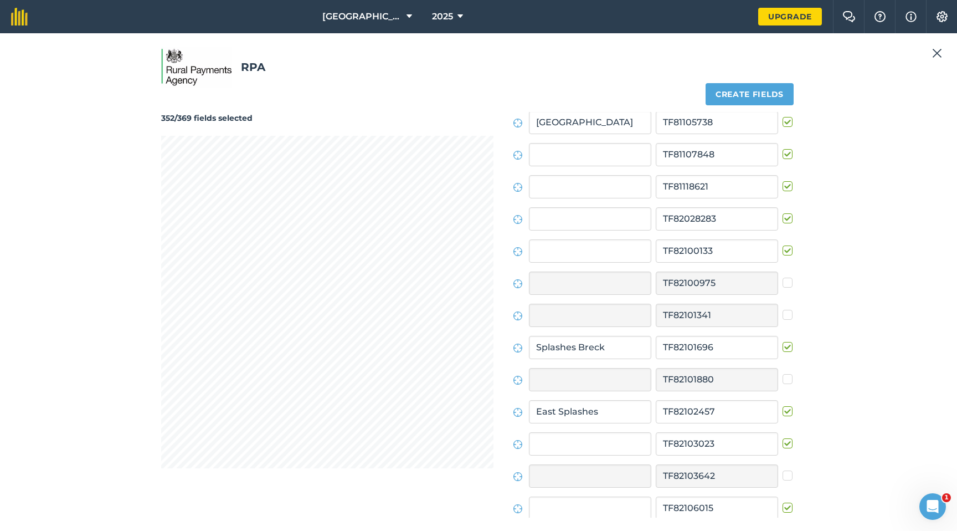
click at [783, 148] on label at bounding box center [789, 148] width 13 height 0
click at [783, 152] on input "checkbox" at bounding box center [786, 151] width 7 height 7
checkbox input "false"
click at [531, 242] on div "351/369 fields selected Create fields Field names Field IDs [GEOGRAPHIC_DATA] B…" at bounding box center [478, 308] width 635 height 419
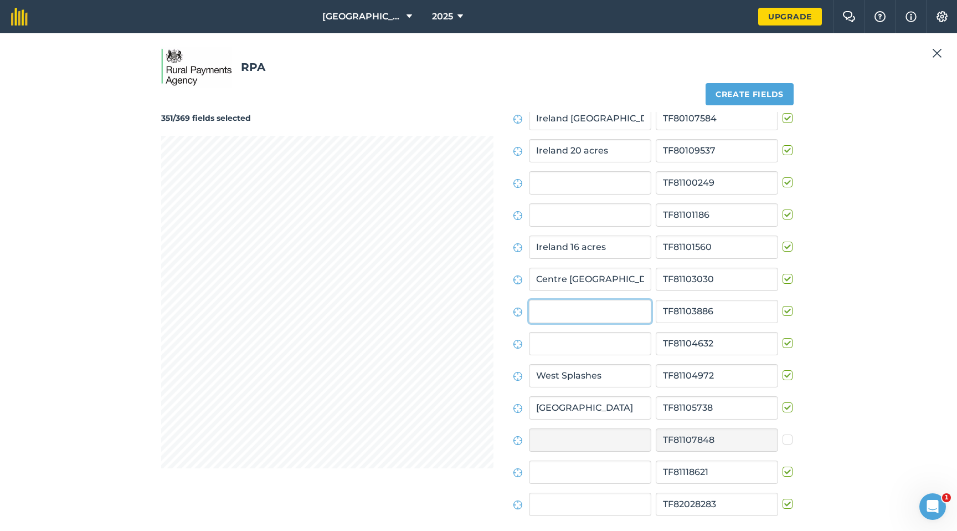
scroll to position [23, 0]
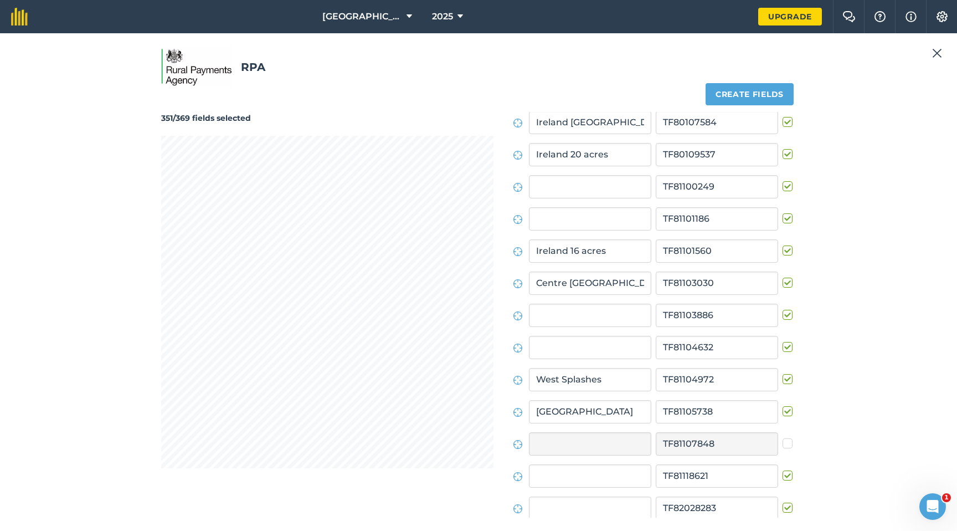
click at [786, 309] on label at bounding box center [789, 309] width 13 height 0
click at [786, 314] on input "checkbox" at bounding box center [786, 312] width 7 height 7
checkbox input "false"
click at [783, 213] on label at bounding box center [789, 213] width 13 height 0
click at [783, 219] on input "checkbox" at bounding box center [786, 216] width 7 height 7
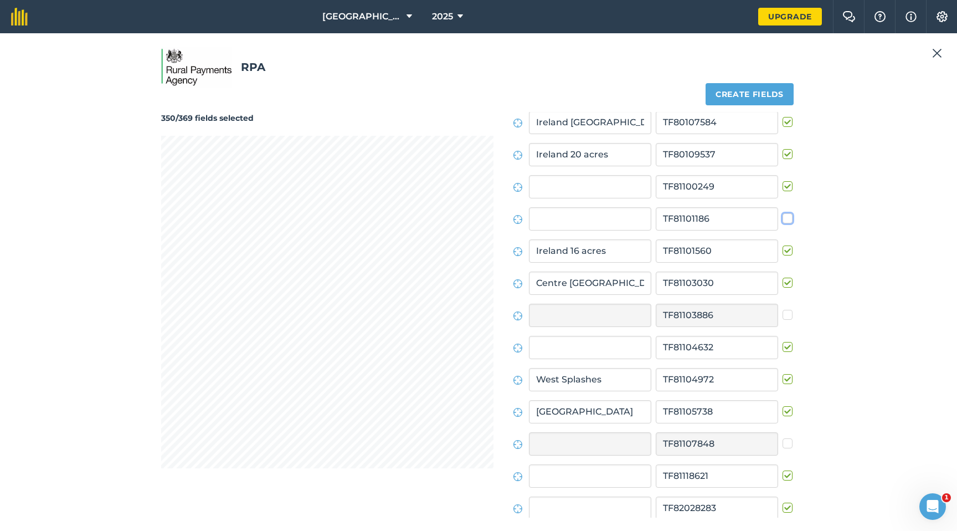
checkbox input "false"
click at [578, 188] on input "text" at bounding box center [590, 186] width 122 height 23
click at [783, 181] on label at bounding box center [789, 181] width 13 height 0
click at [783, 184] on input "checkbox" at bounding box center [786, 184] width 7 height 7
checkbox input "false"
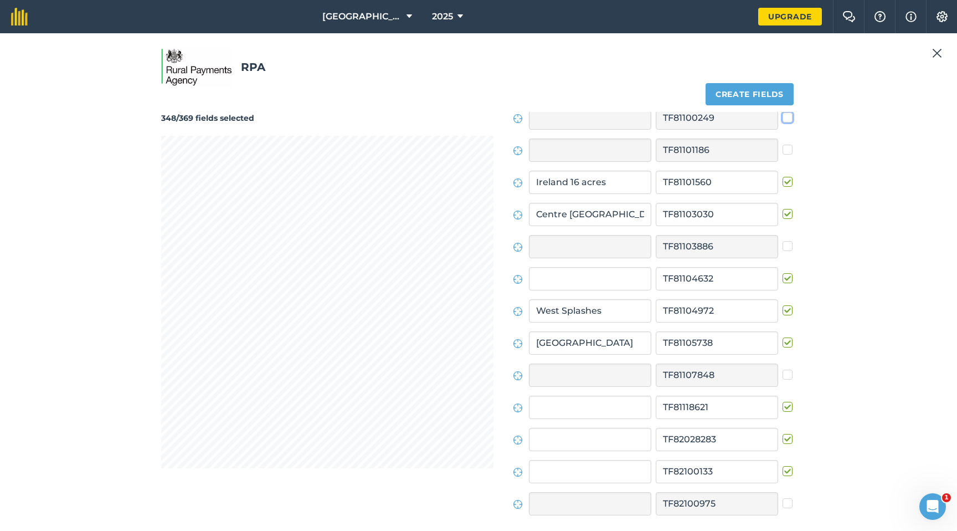
scroll to position [97, 0]
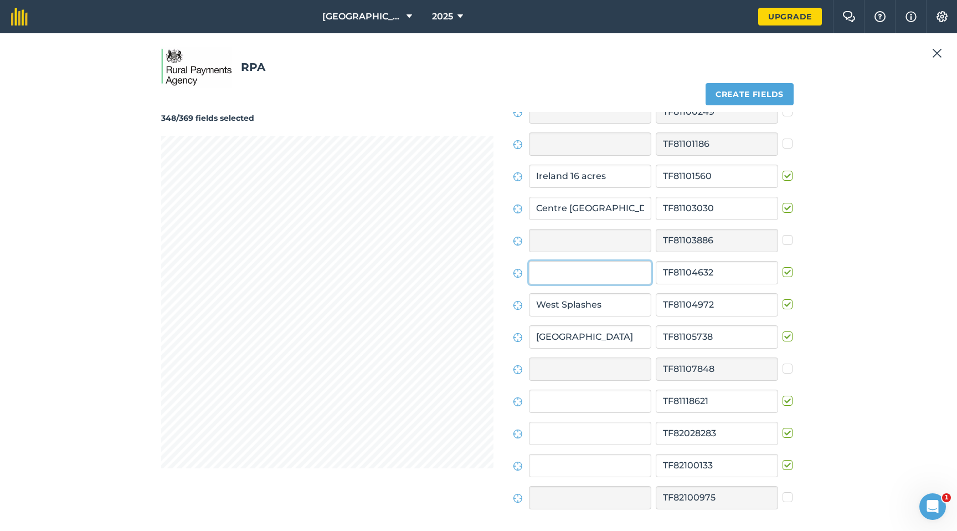
click at [633, 278] on input "text" at bounding box center [590, 272] width 122 height 23
click at [783, 266] on label at bounding box center [789, 266] width 13 height 0
click at [783, 271] on input "checkbox" at bounding box center [786, 269] width 7 height 7
checkbox input "false"
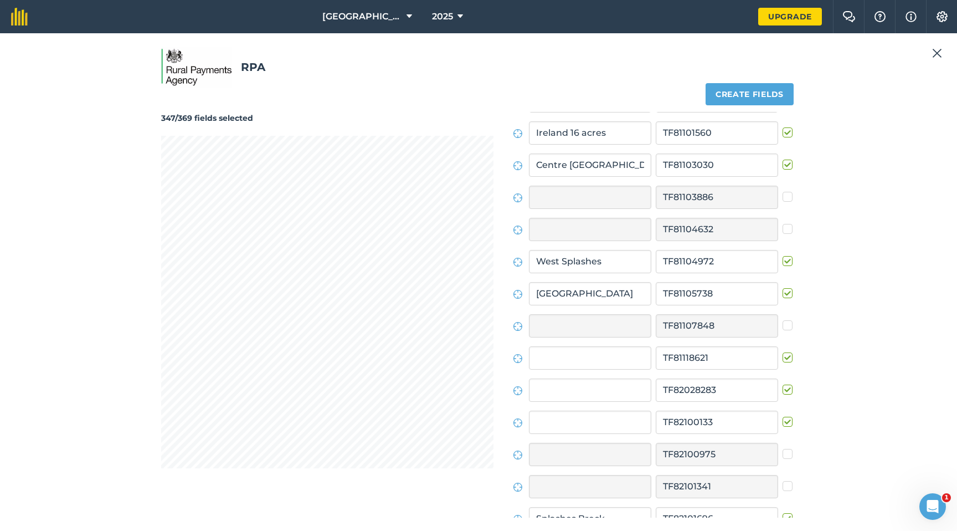
scroll to position [145, 0]
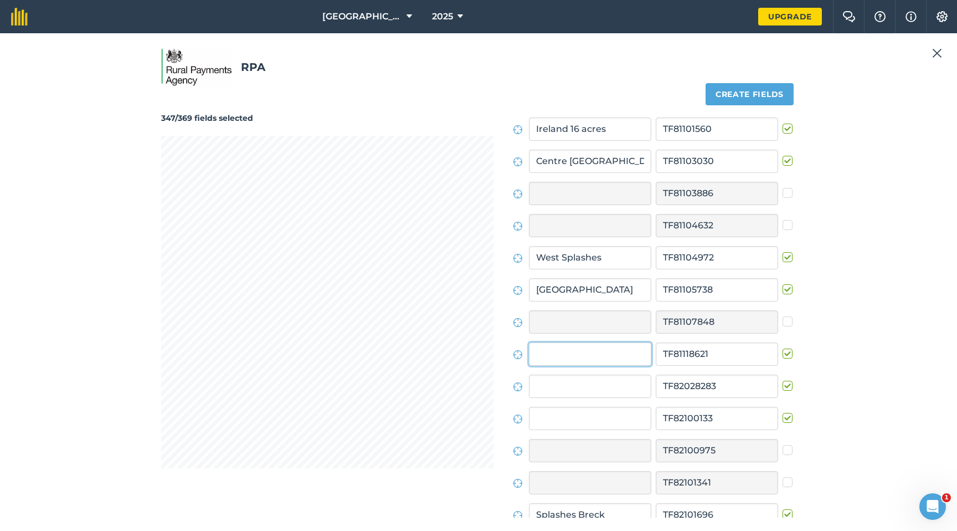
click at [623, 360] on input "text" at bounding box center [590, 353] width 122 height 23
click at [603, 356] on input "text" at bounding box center [590, 353] width 122 height 23
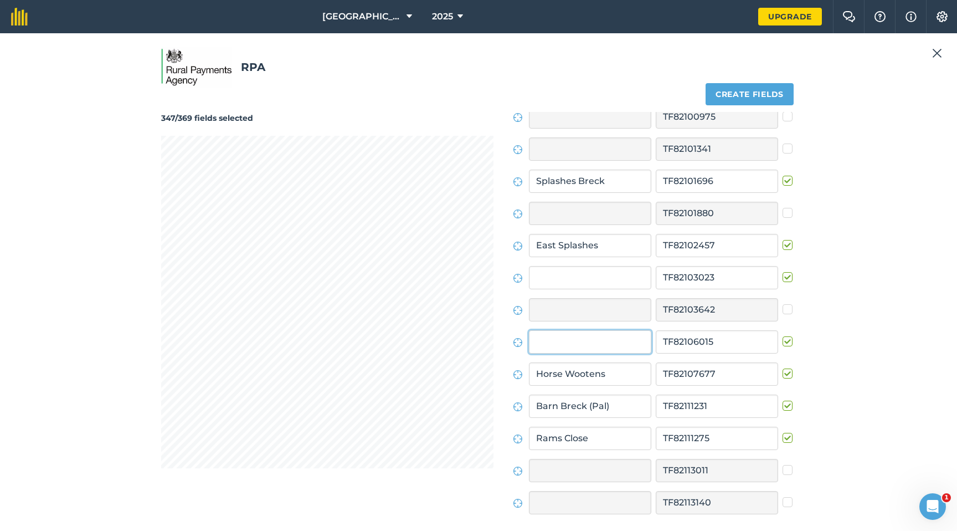
scroll to position [505, 0]
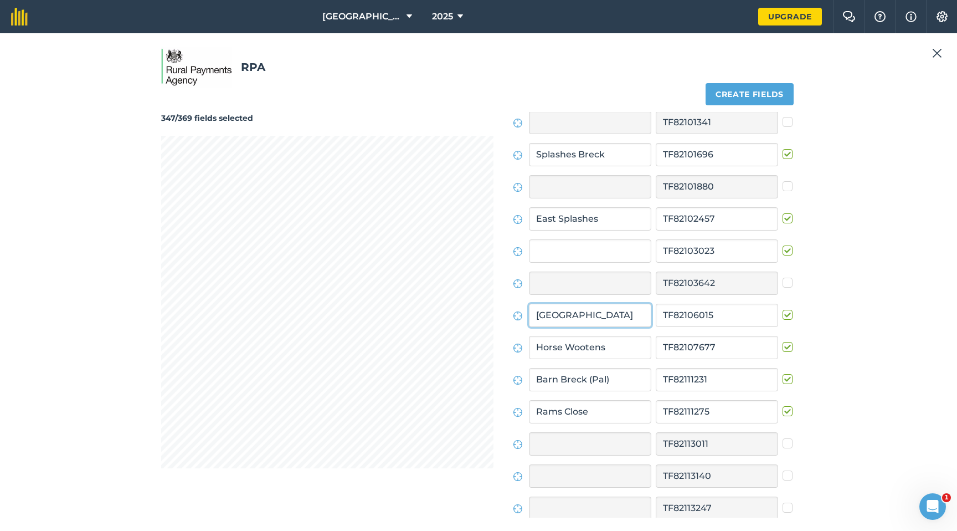
type input "[GEOGRAPHIC_DATA]"
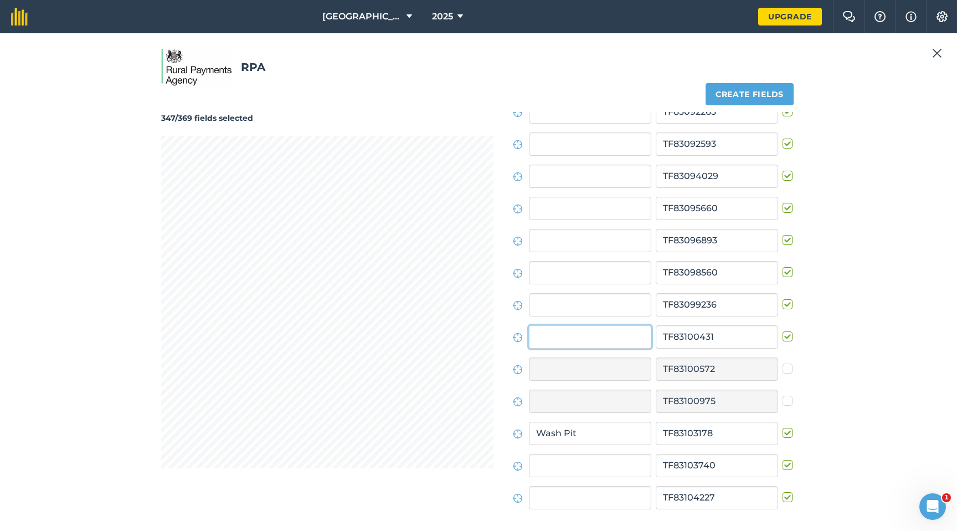
scroll to position [2304, 0]
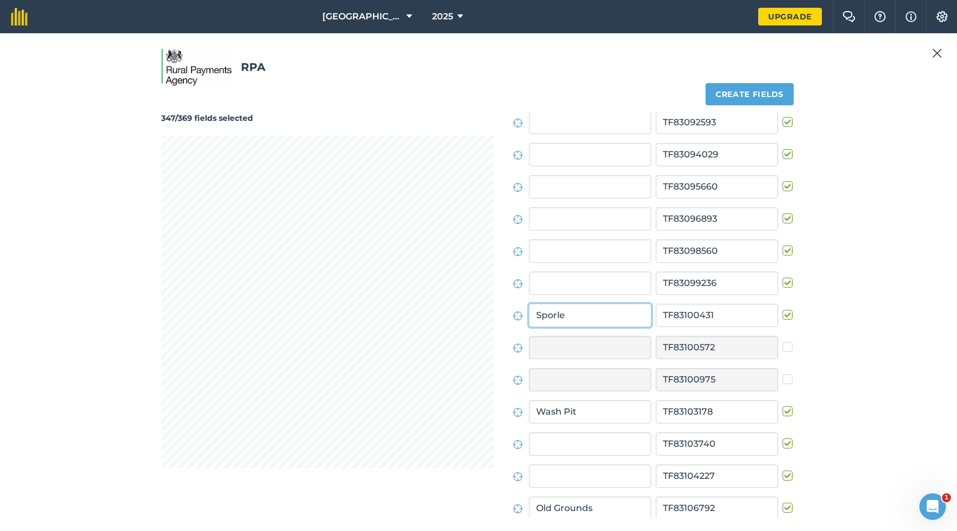
type input "Sporle"
type input "[GEOGRAPHIC_DATA]"
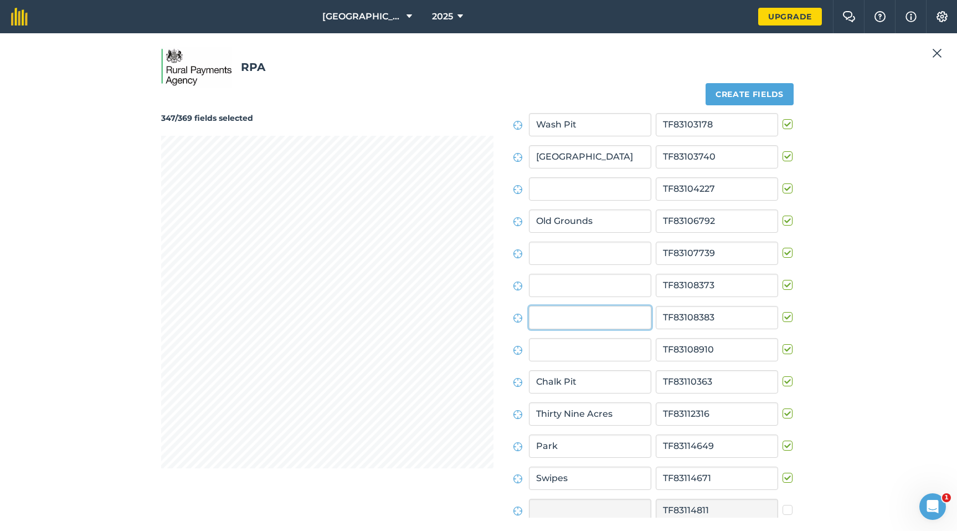
scroll to position [2593, 0]
type input "Six acres"
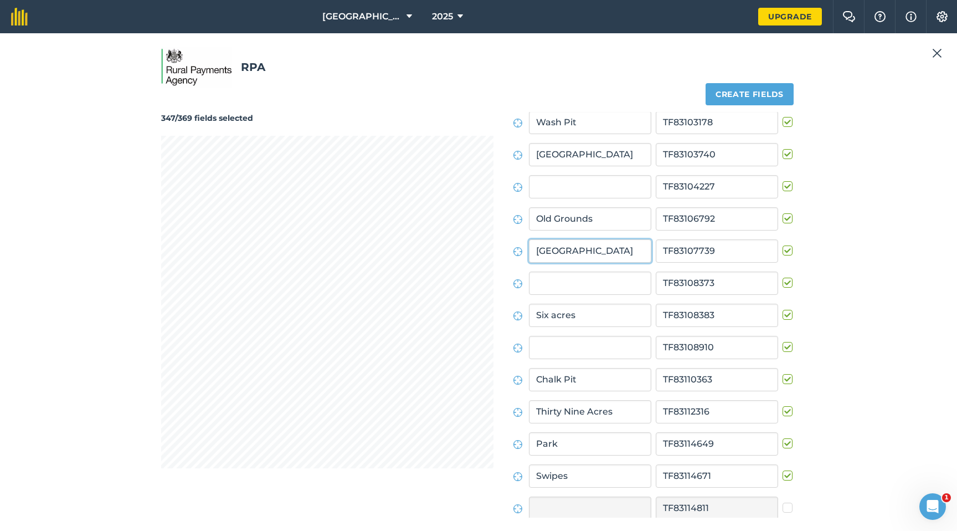
type input "[GEOGRAPHIC_DATA]"
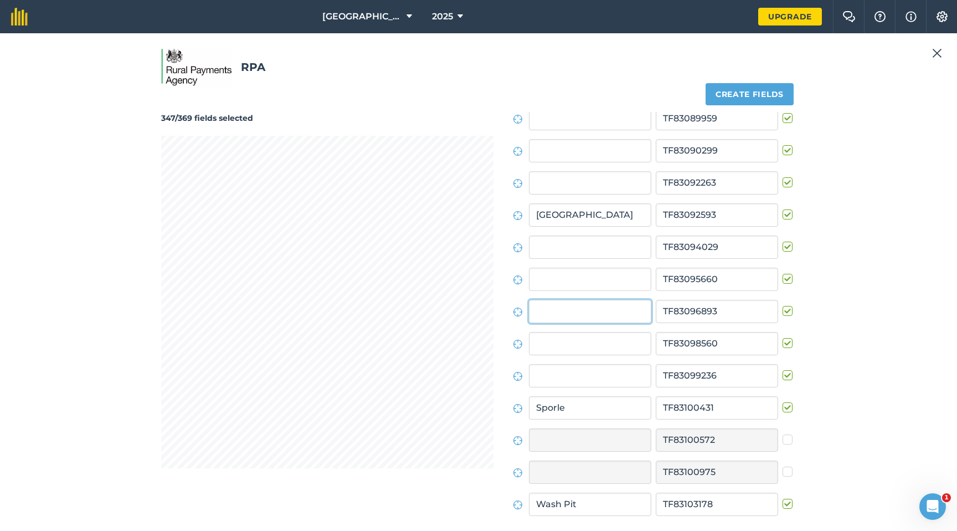
scroll to position [2208, 0]
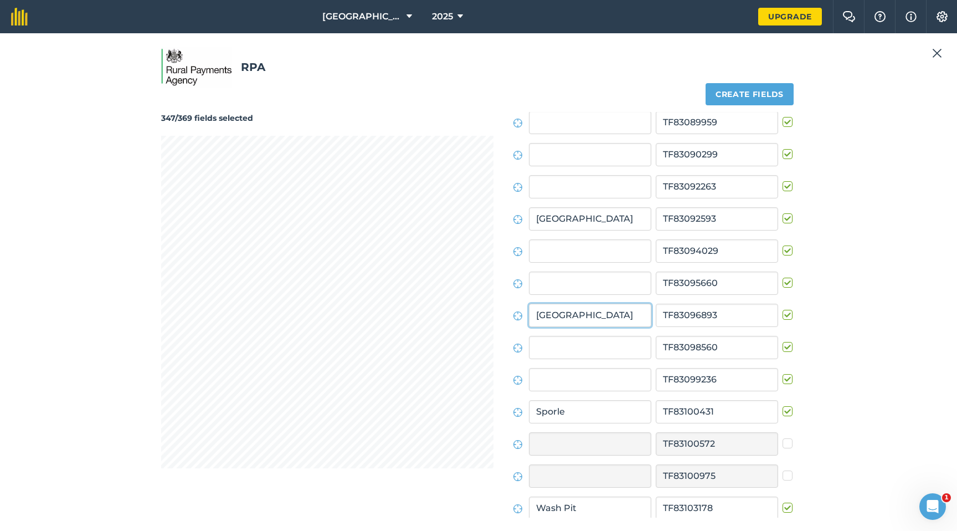
type input "[GEOGRAPHIC_DATA]"
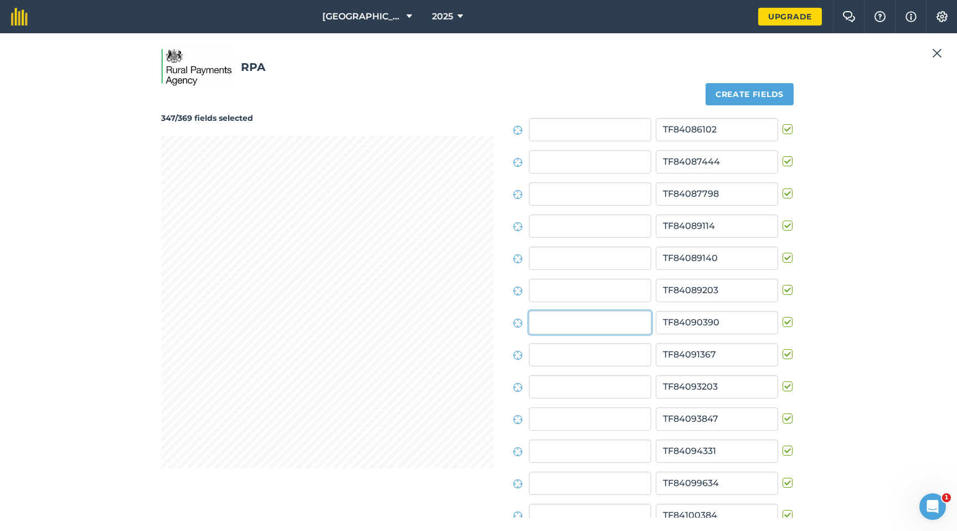
scroll to position [5131, 0]
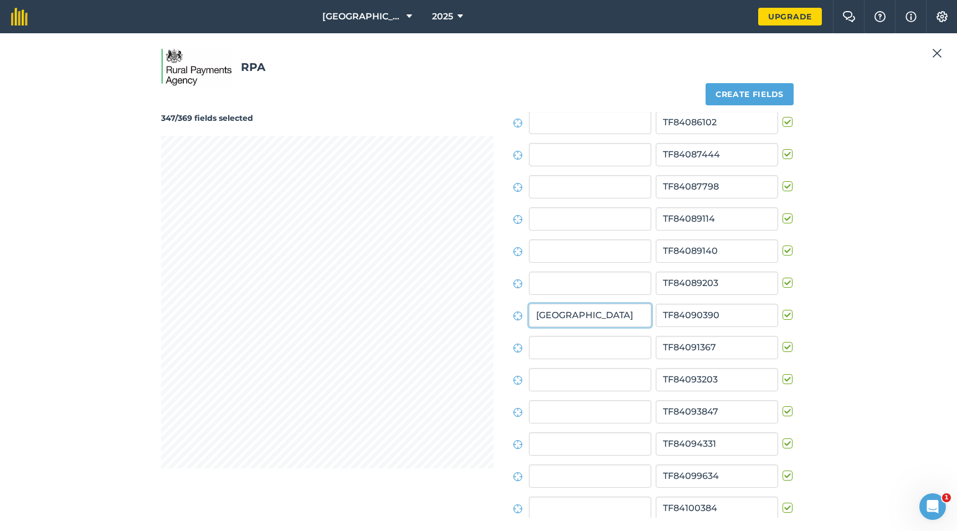
type input "[GEOGRAPHIC_DATA]"
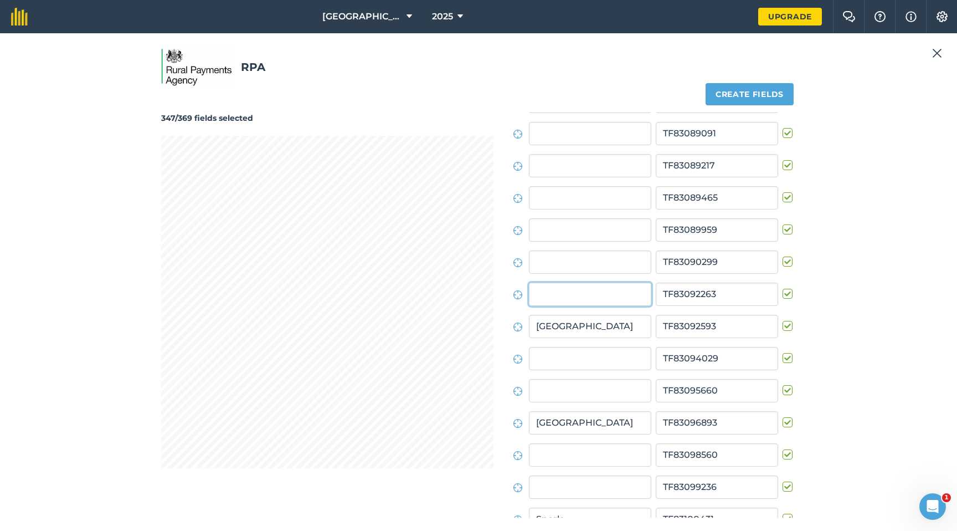
scroll to position [2079, 0]
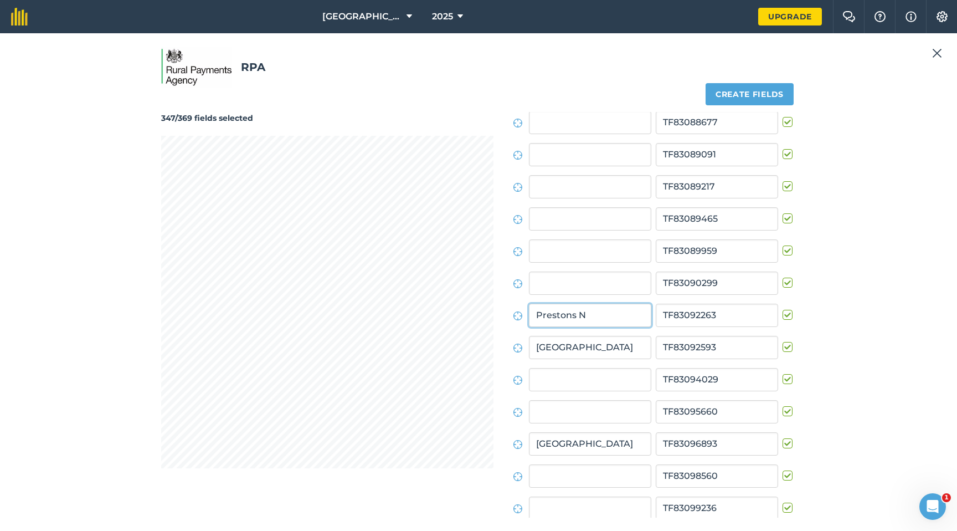
type input "Prestons N"
type input "[GEOGRAPHIC_DATA]"
click at [555, 402] on input "text" at bounding box center [590, 476] width 122 height 23
click at [783, 402] on label at bounding box center [789, 471] width 13 height 0
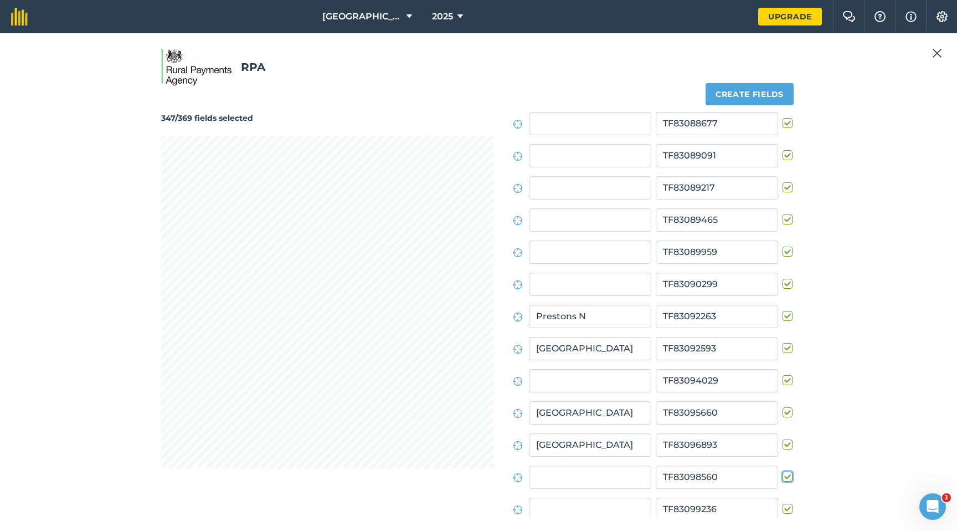
click at [783, 402] on input "checkbox" at bounding box center [786, 474] width 7 height 7
checkbox input "false"
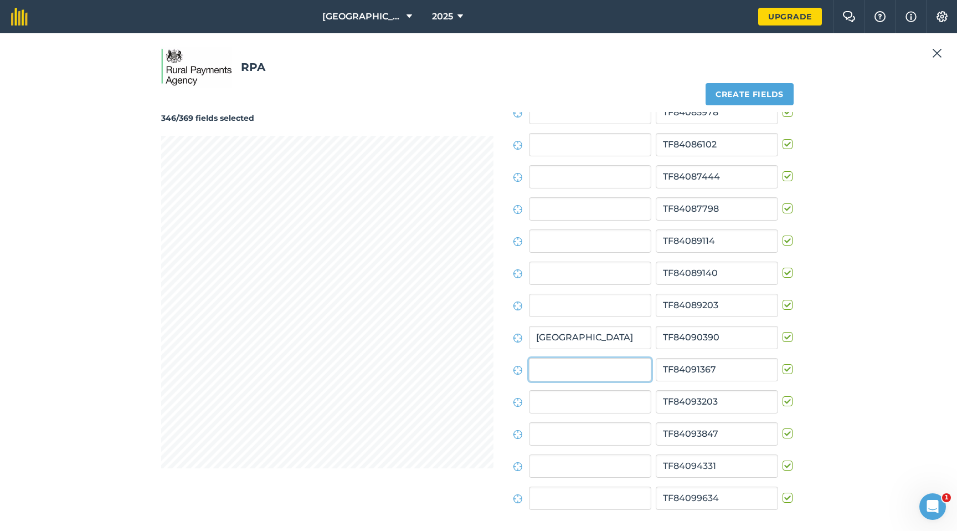
scroll to position [5164, 0]
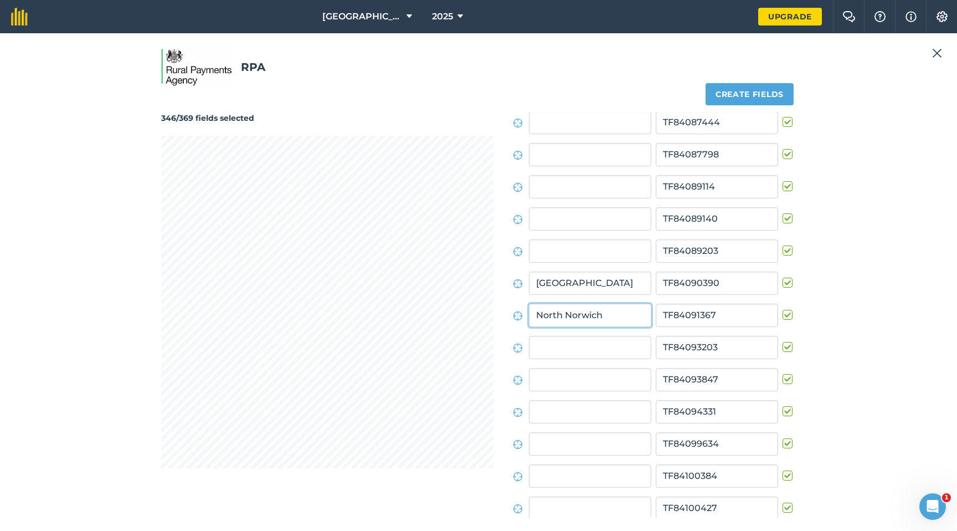
type input "North Norwich"
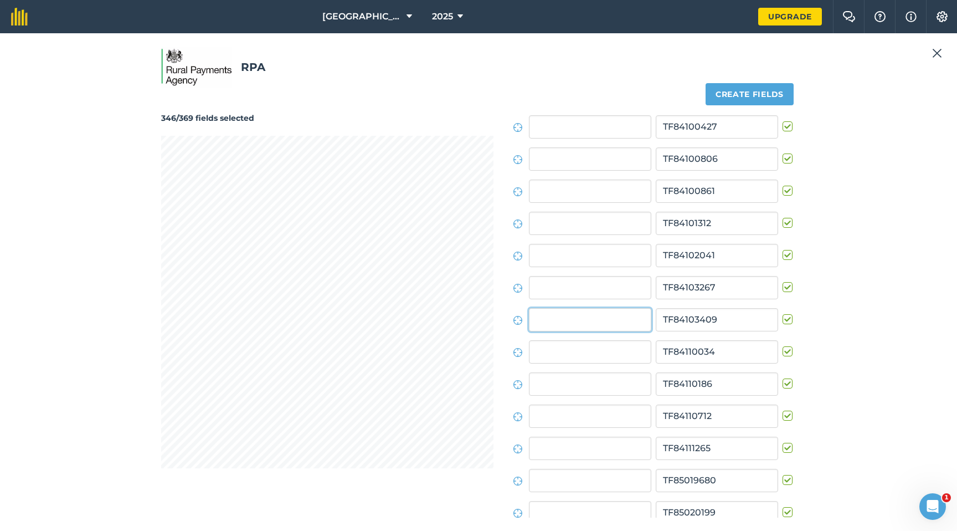
scroll to position [5549, 0]
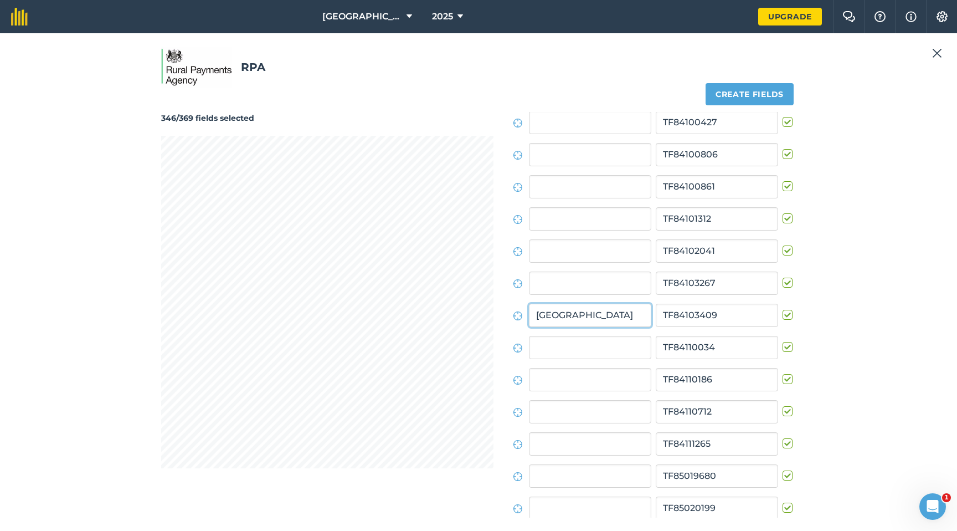
type input "[GEOGRAPHIC_DATA]"
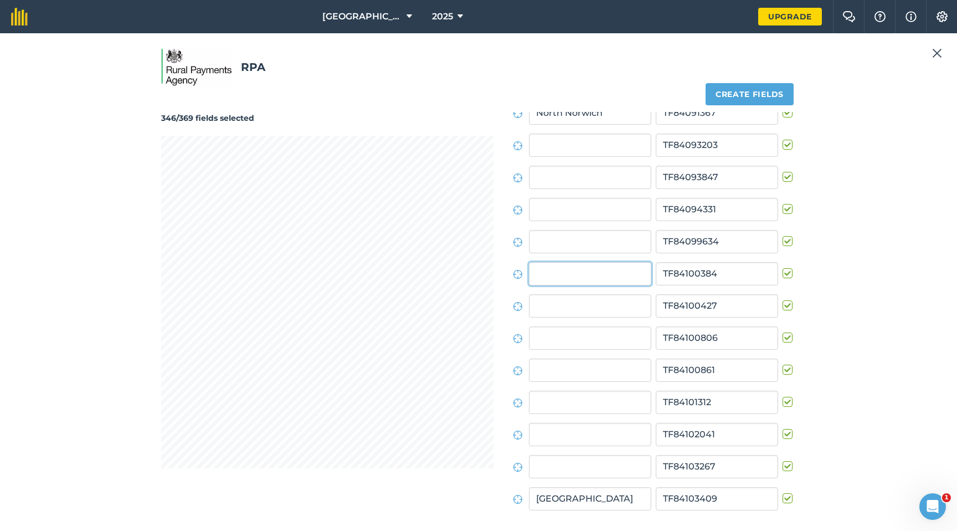
scroll to position [5324, 0]
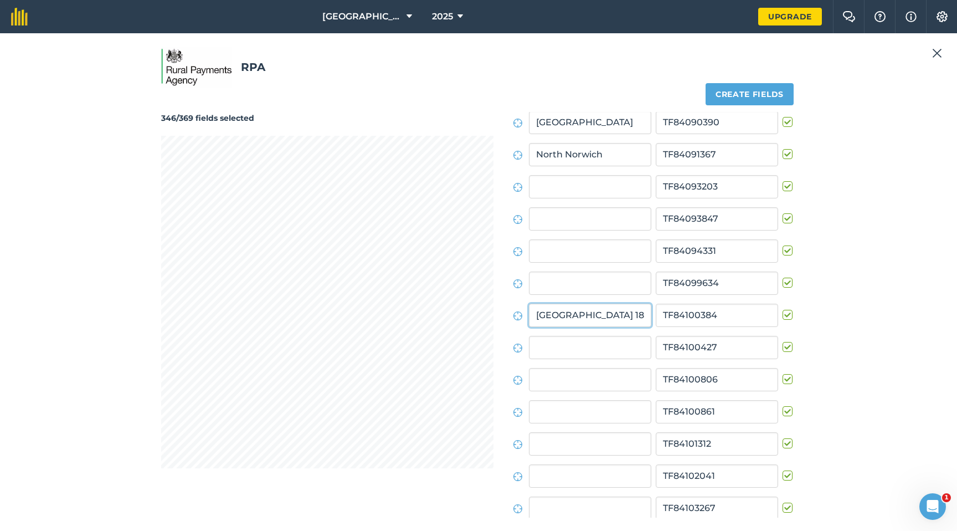
drag, startPoint x: 541, startPoint y: 315, endPoint x: 648, endPoint y: 317, distance: 107.0
click at [648, 317] on input "[GEOGRAPHIC_DATA] 18 acres" at bounding box center [590, 315] width 122 height 23
type input "[GEOGRAPHIC_DATA] 18 acres"
paste input "[GEOGRAPHIC_DATA] 18 acres"
click at [610, 402] on input "[GEOGRAPHIC_DATA] 18 acres" at bounding box center [590, 411] width 122 height 23
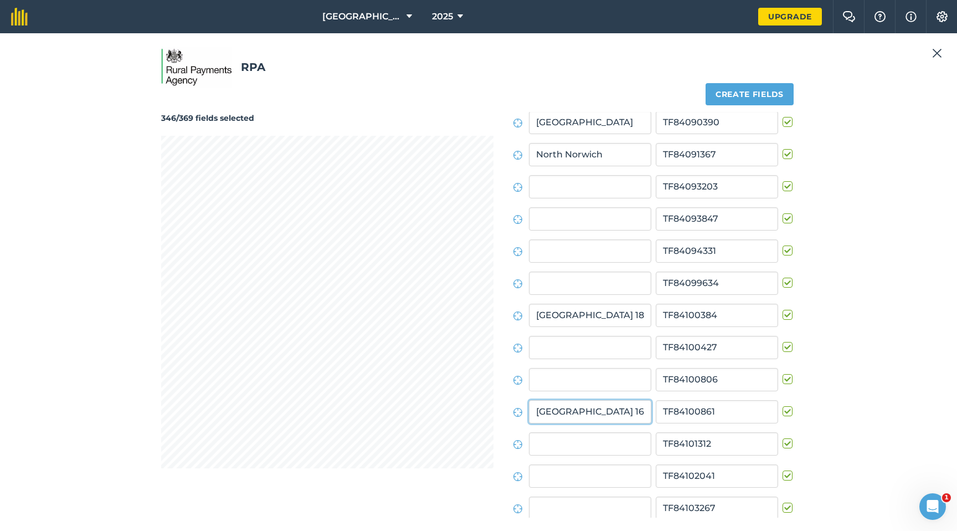
type input "[GEOGRAPHIC_DATA] 16 acres"
paste input "[GEOGRAPHIC_DATA] 18 acres"
type input "Little London Shed"
paste input "[GEOGRAPHIC_DATA] 18 acres"
type input "[GEOGRAPHIC_DATA]"
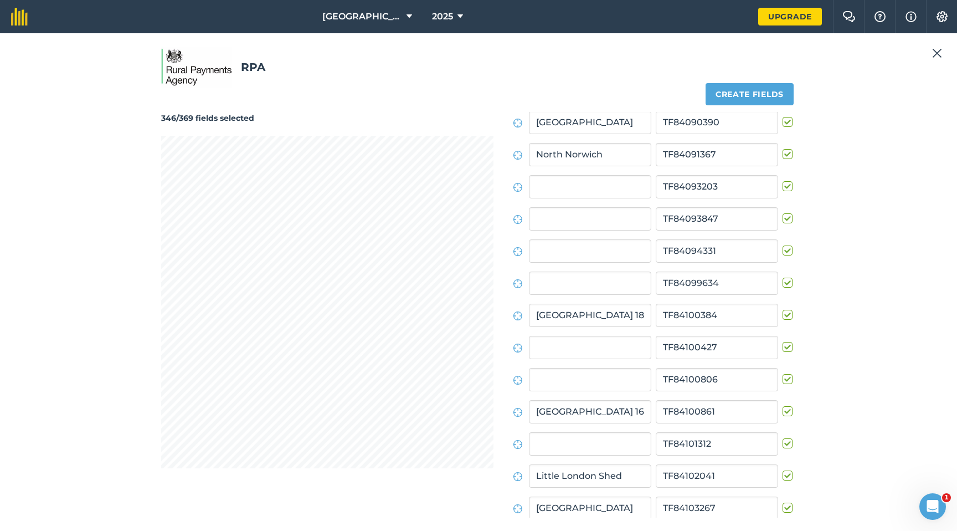
click at [784, 373] on label at bounding box center [789, 373] width 13 height 0
click at [784, 378] on input "checkbox" at bounding box center [786, 376] width 7 height 7
checkbox input "false"
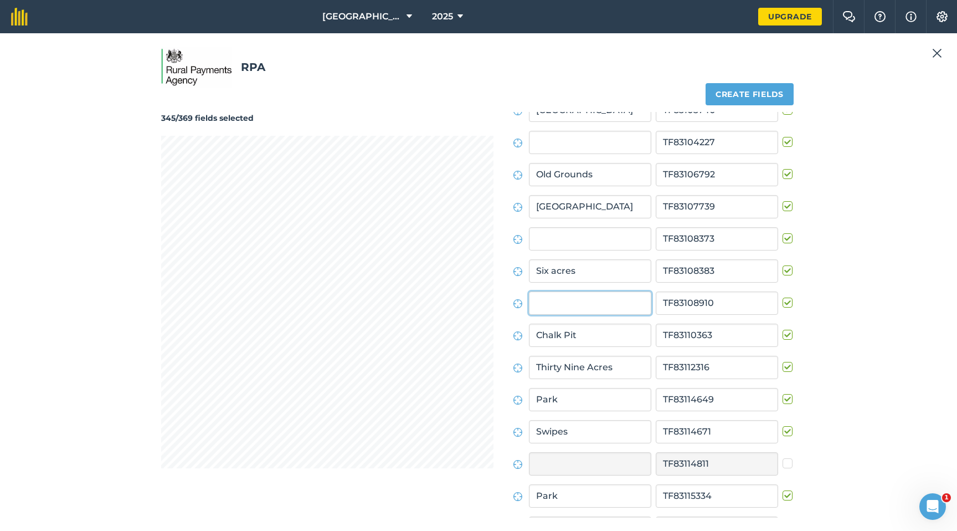
scroll to position [2625, 0]
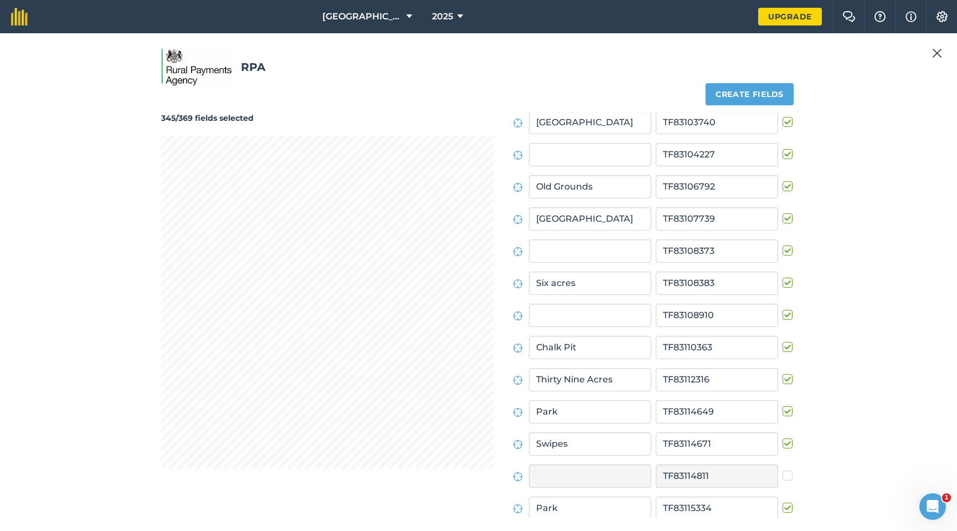
drag, startPoint x: 784, startPoint y: 316, endPoint x: 778, endPoint y: 315, distance: 5.6
click at [784, 309] on label at bounding box center [789, 309] width 13 height 0
click at [784, 316] on input "checkbox" at bounding box center [786, 312] width 7 height 7
checkbox input "false"
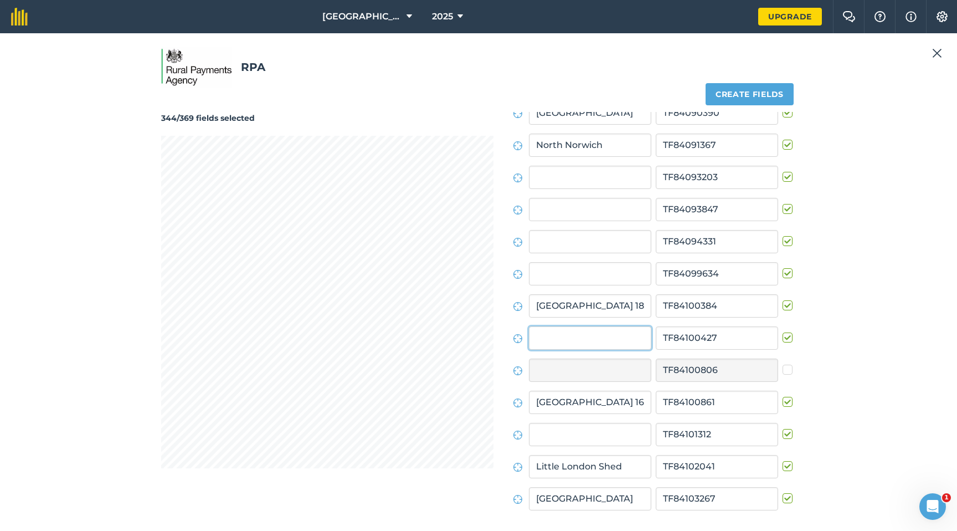
scroll to position [5356, 0]
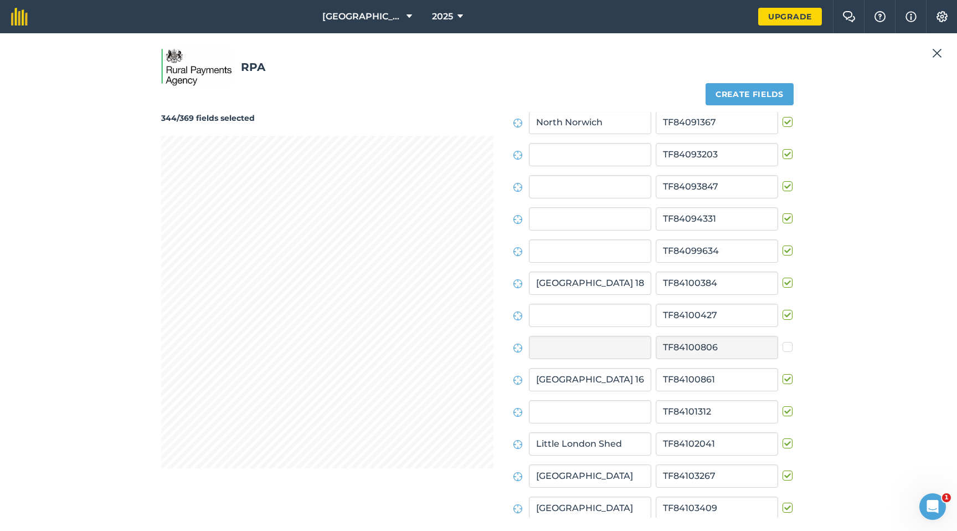
click at [783, 309] on label at bounding box center [789, 309] width 13 height 0
click at [783, 316] on input "checkbox" at bounding box center [786, 312] width 7 height 7
checkbox input "false"
click at [783, 402] on label at bounding box center [789, 406] width 13 height 0
click at [783, 402] on input "checkbox" at bounding box center [786, 409] width 7 height 7
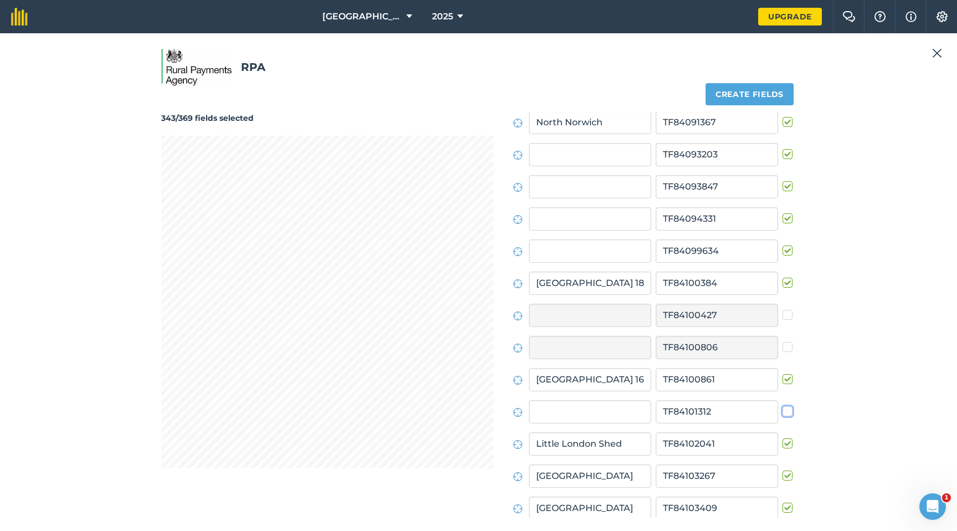
checkbox input "false"
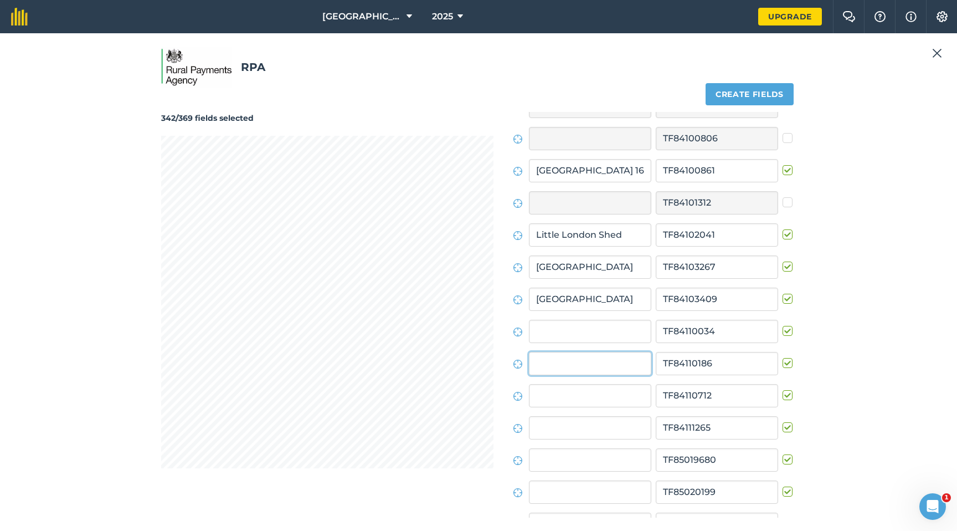
scroll to position [5613, 0]
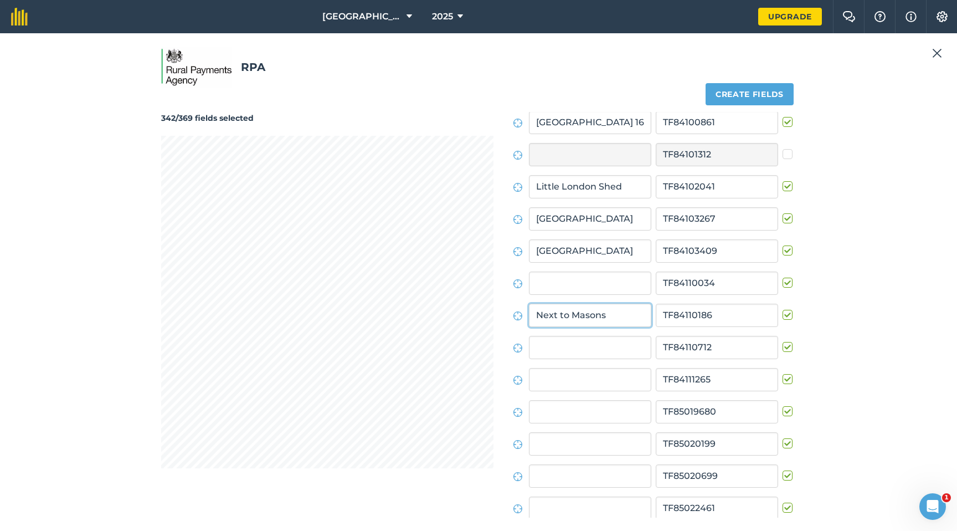
type input "Next to Masons"
type input "Behind Stewards"
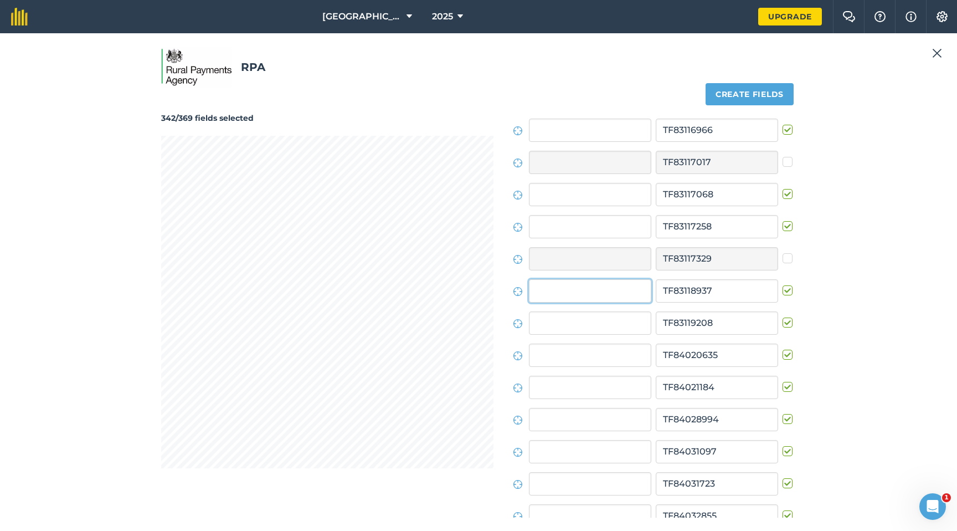
scroll to position [3172, 0]
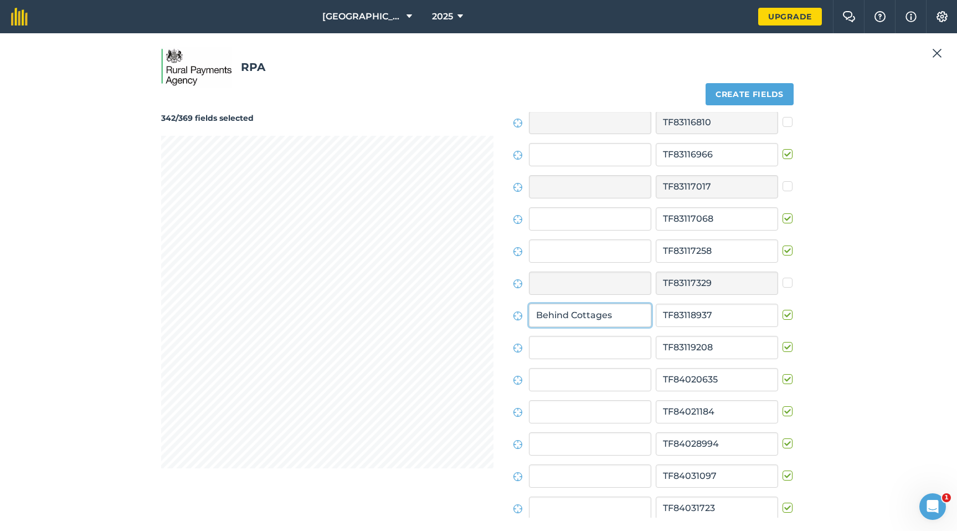
type input "Behind Cottages"
click at [706, 83] on button "Create fields" at bounding box center [750, 94] width 88 height 22
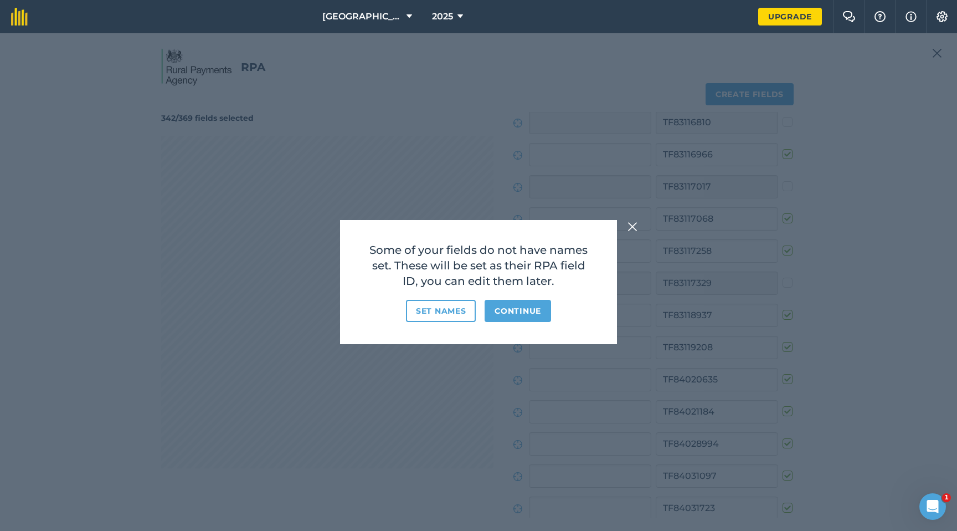
click at [632, 227] on img at bounding box center [633, 226] width 10 height 13
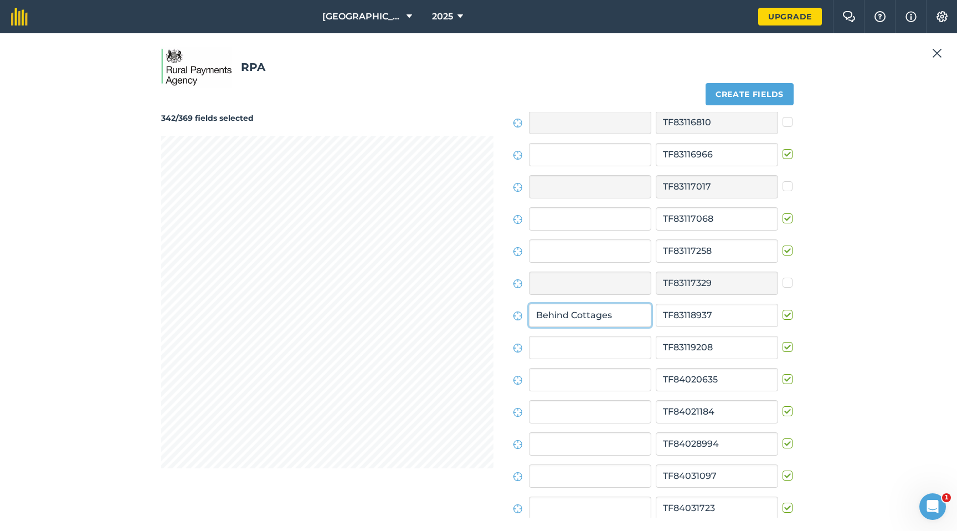
click at [591, 316] on input "Behind Cottages" at bounding box center [590, 315] width 122 height 23
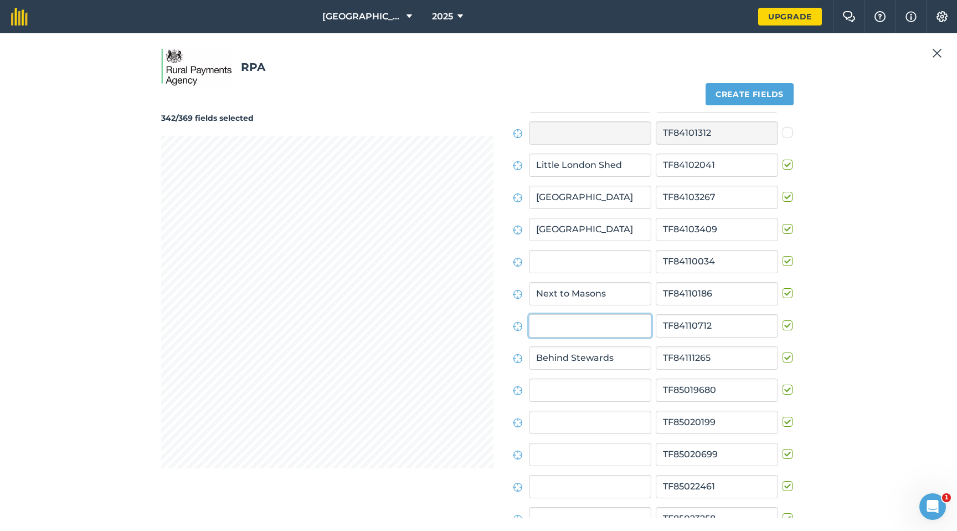
scroll to position [5646, 0]
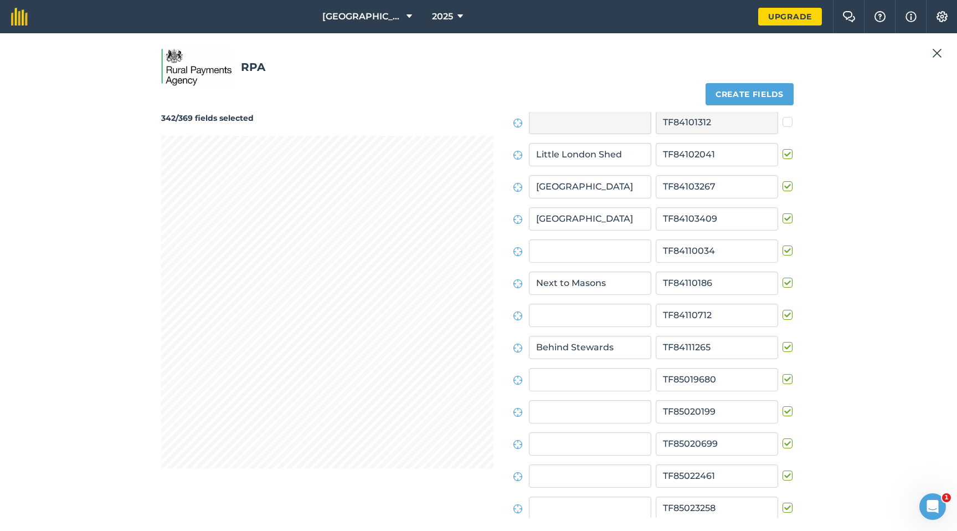
click at [783, 309] on label at bounding box center [789, 309] width 13 height 0
click at [783, 315] on input "checkbox" at bounding box center [786, 312] width 7 height 7
checkbox input "false"
click at [783, 245] on label at bounding box center [789, 245] width 13 height 0
click at [783, 250] on input "checkbox" at bounding box center [786, 248] width 7 height 7
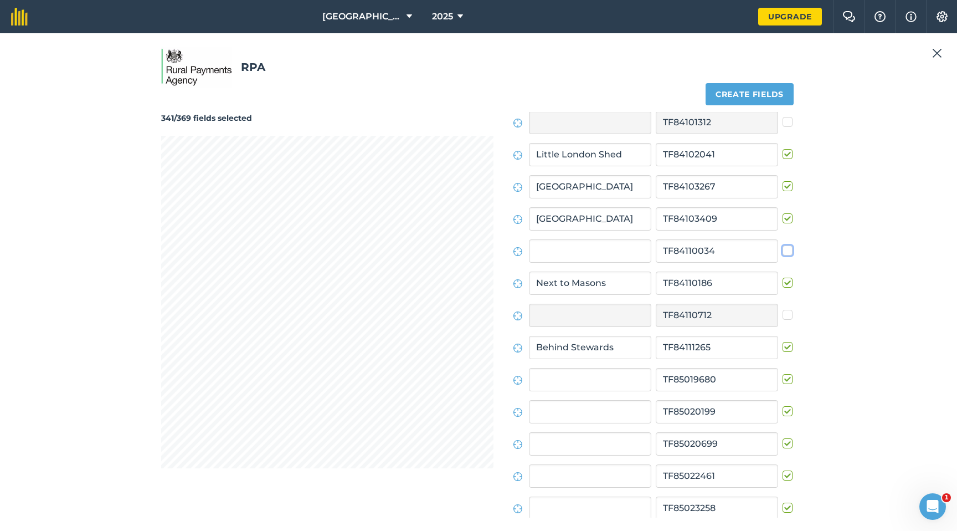
checkbox input "false"
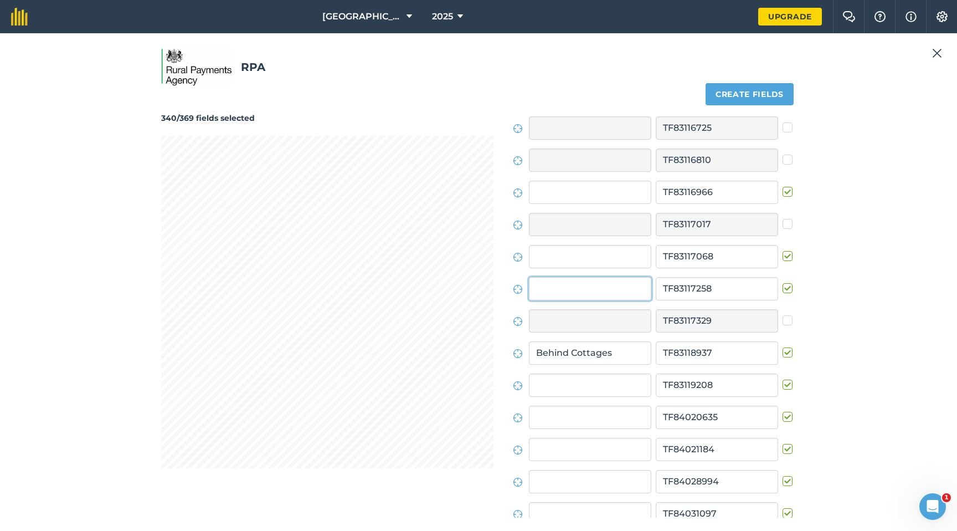
scroll to position [3107, 0]
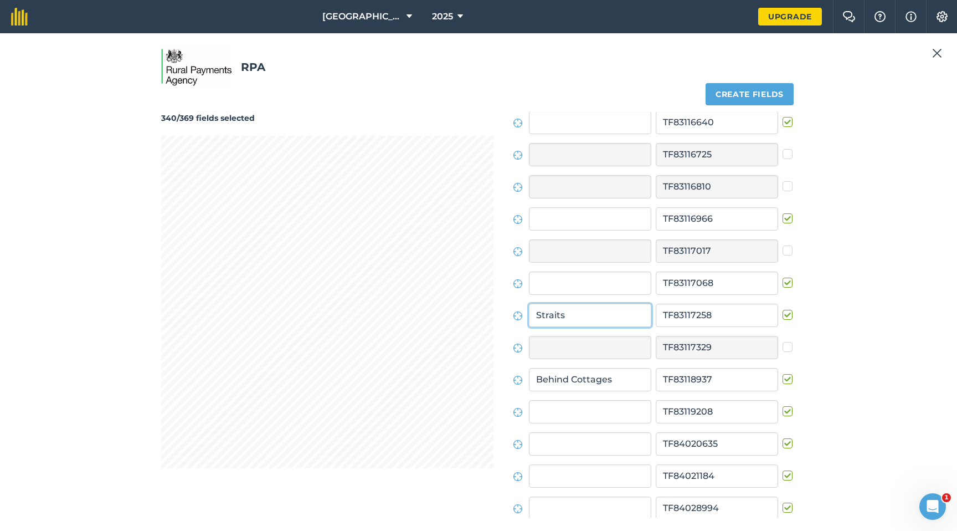
type input "Straits"
type input "Arch Common"
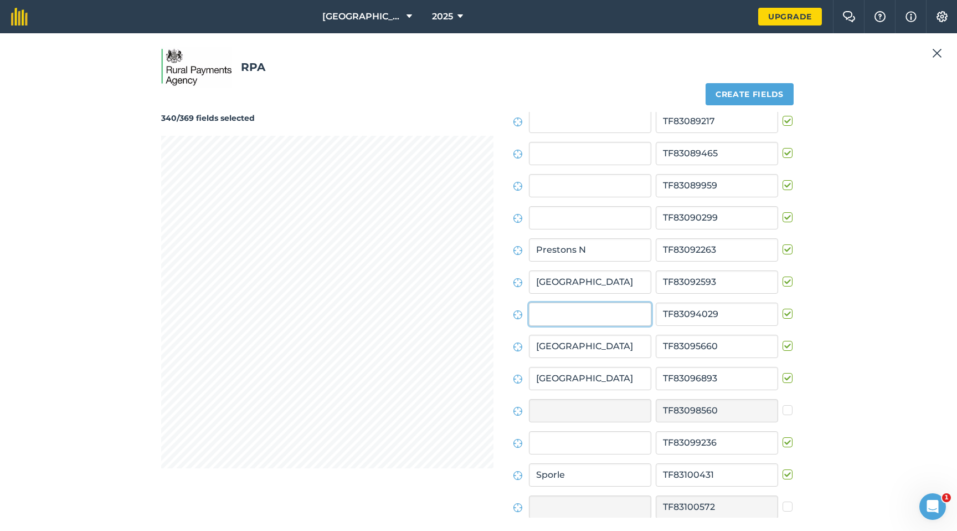
scroll to position [2143, 0]
type input "Cupids"
type input "[GEOGRAPHIC_DATA]"
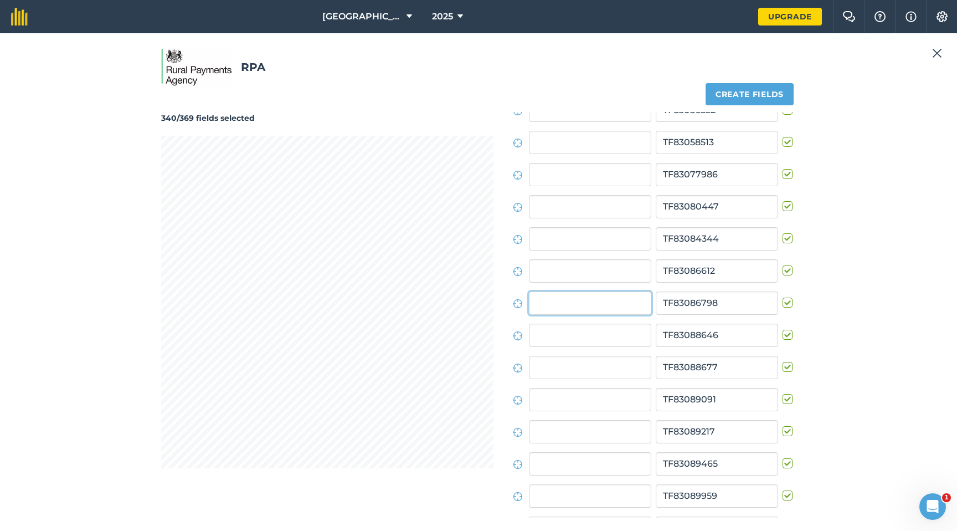
scroll to position [1822, 0]
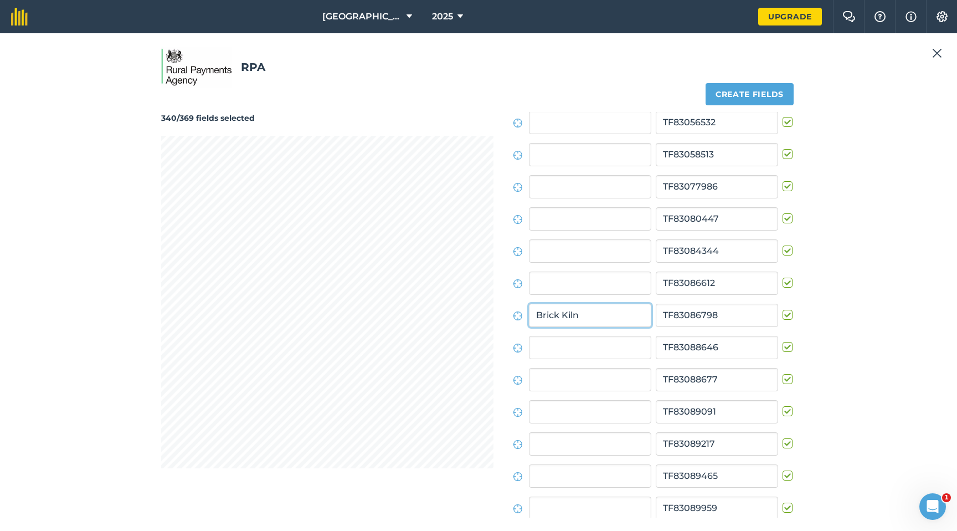
type input "Brick Kiln"
click at [783, 402] on label at bounding box center [789, 406] width 13 height 0
click at [783, 402] on input "checkbox" at bounding box center [786, 409] width 7 height 7
checkbox input "false"
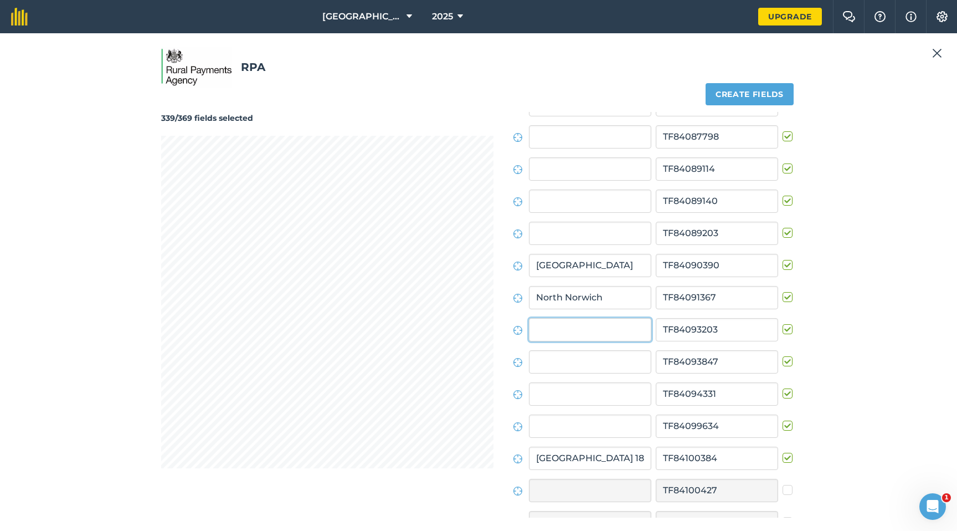
scroll to position [5196, 0]
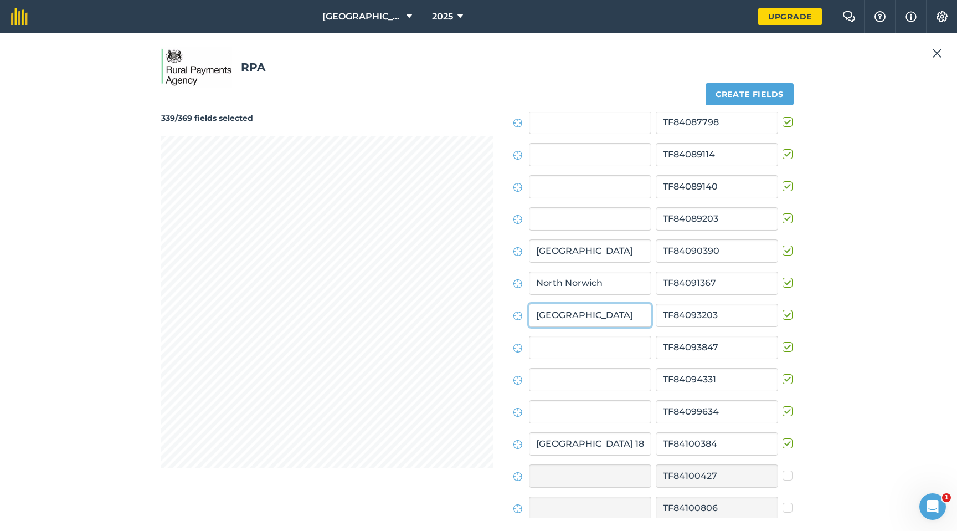
type input "[GEOGRAPHIC_DATA]"
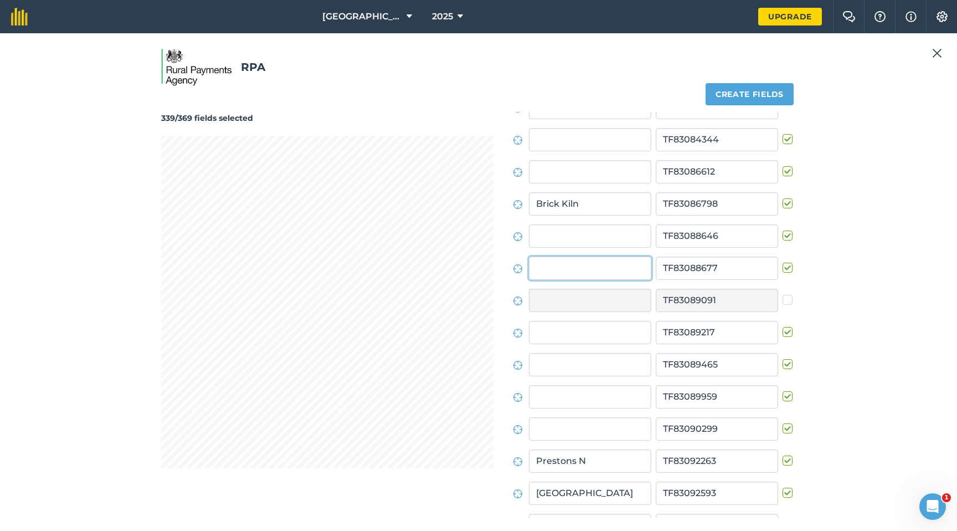
scroll to position [1886, 0]
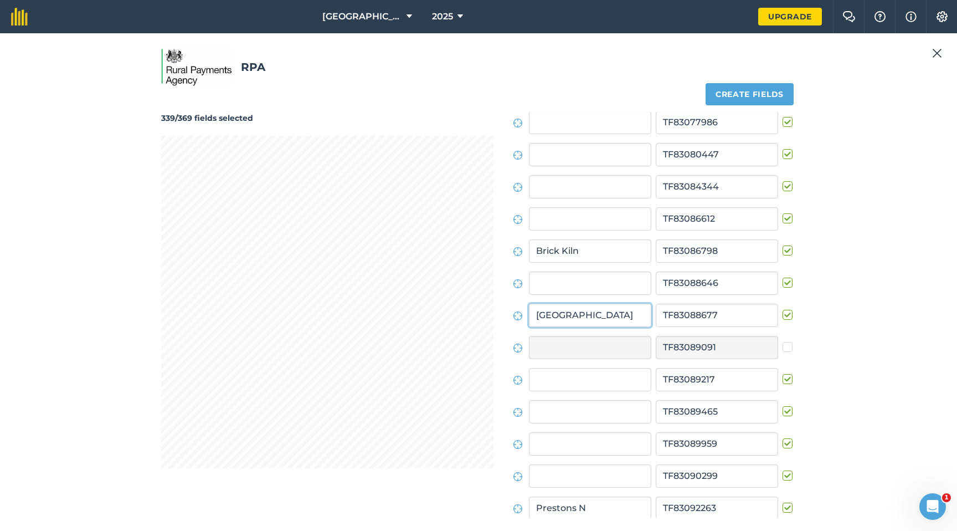
type input "[GEOGRAPHIC_DATA]"
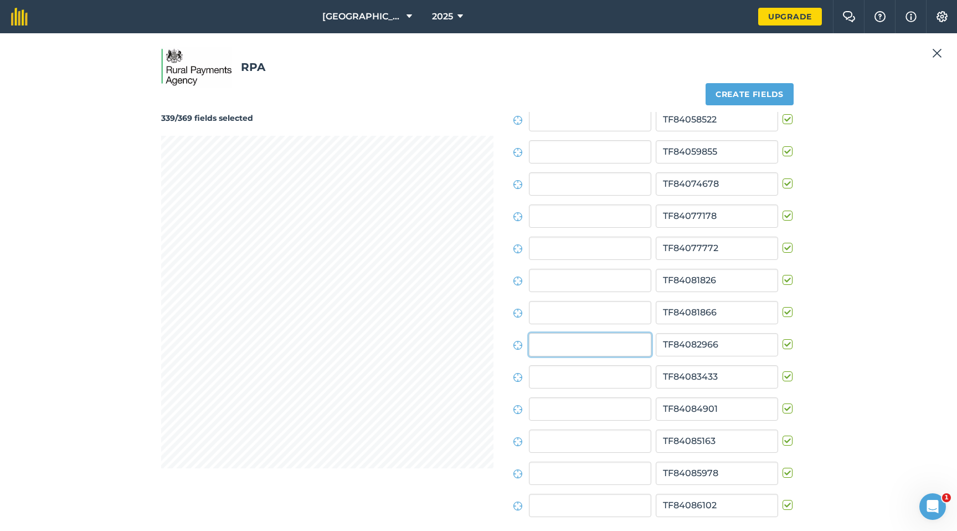
scroll to position [4778, 0]
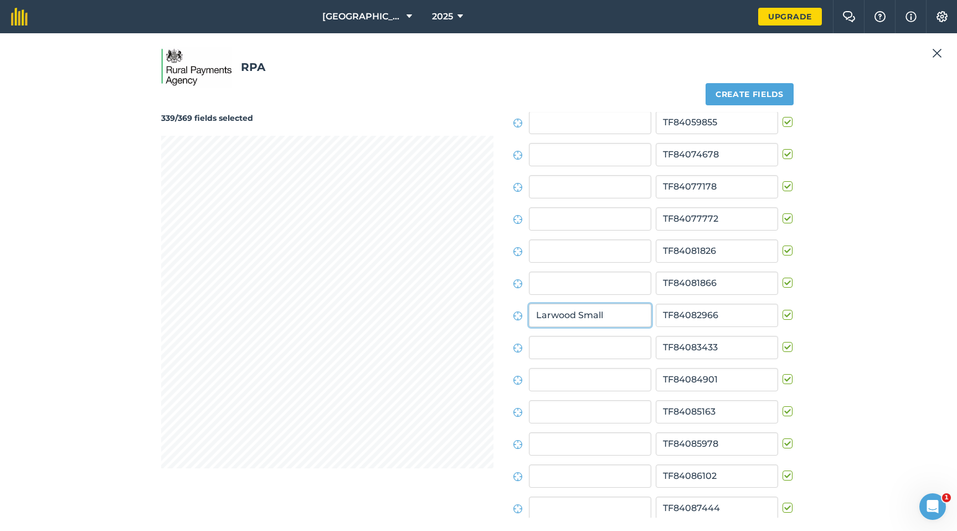
type input "Larwood Small"
type input "Larwood Sheds"
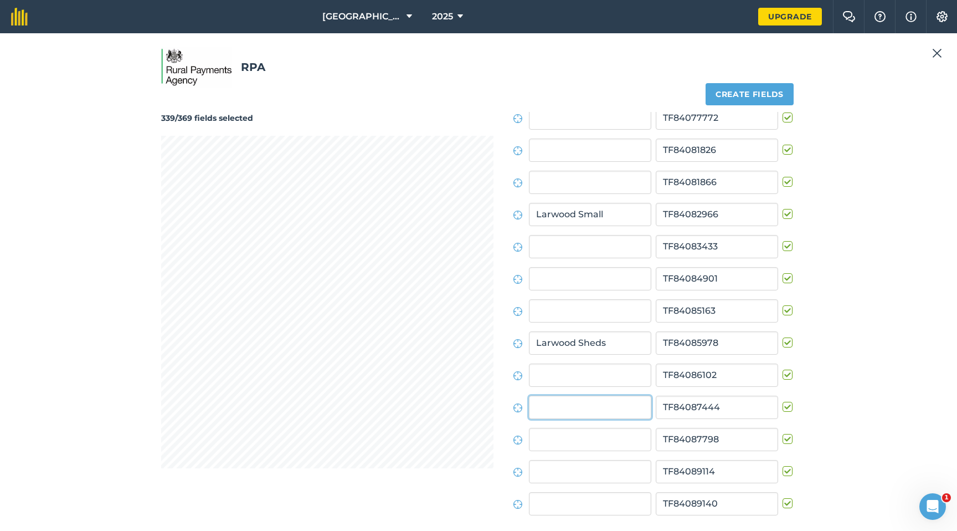
scroll to position [4890, 0]
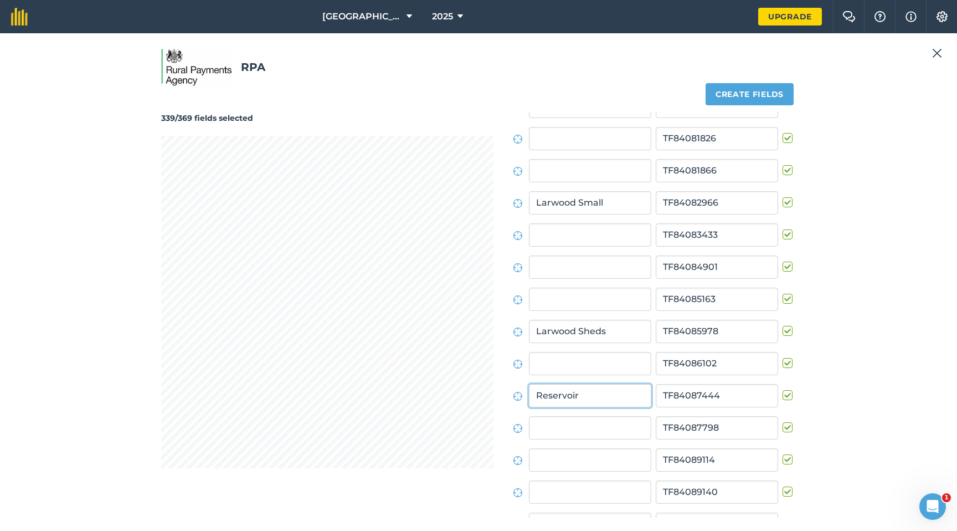
type input "Reservoir"
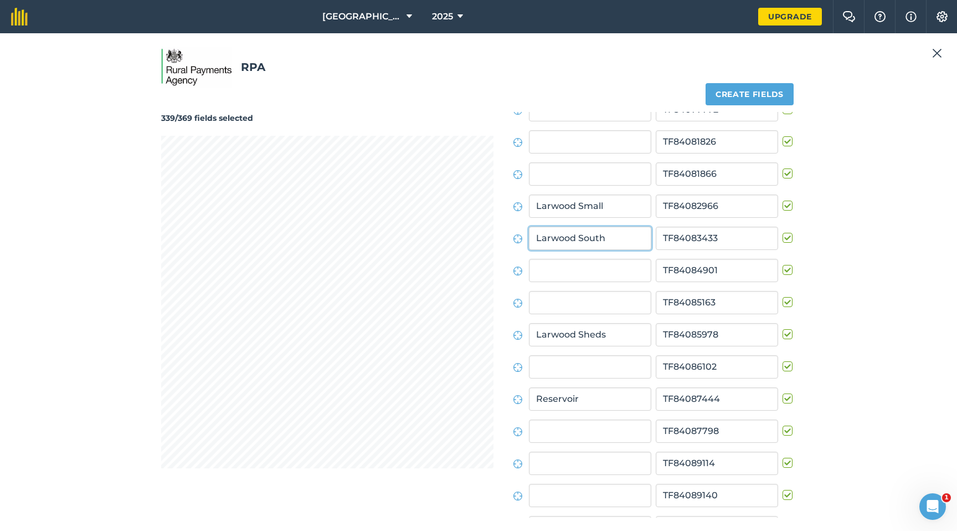
scroll to position [4885, 0]
type input "Larwood South"
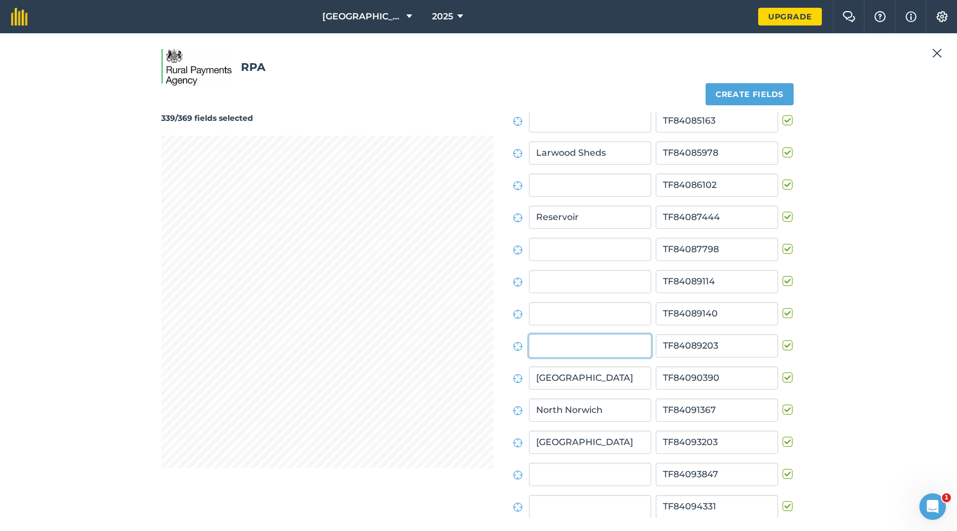
scroll to position [5099, 0]
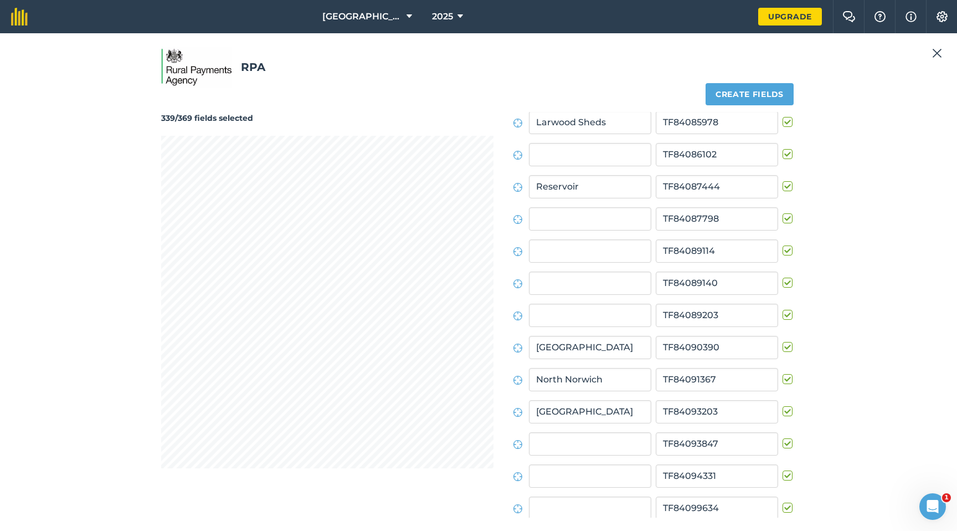
click at [783, 245] on label at bounding box center [789, 245] width 13 height 0
click at [783, 248] on input "checkbox" at bounding box center [786, 248] width 7 height 7
checkbox input "false"
click at [786, 277] on label at bounding box center [789, 277] width 13 height 0
click at [786, 284] on input "checkbox" at bounding box center [786, 280] width 7 height 7
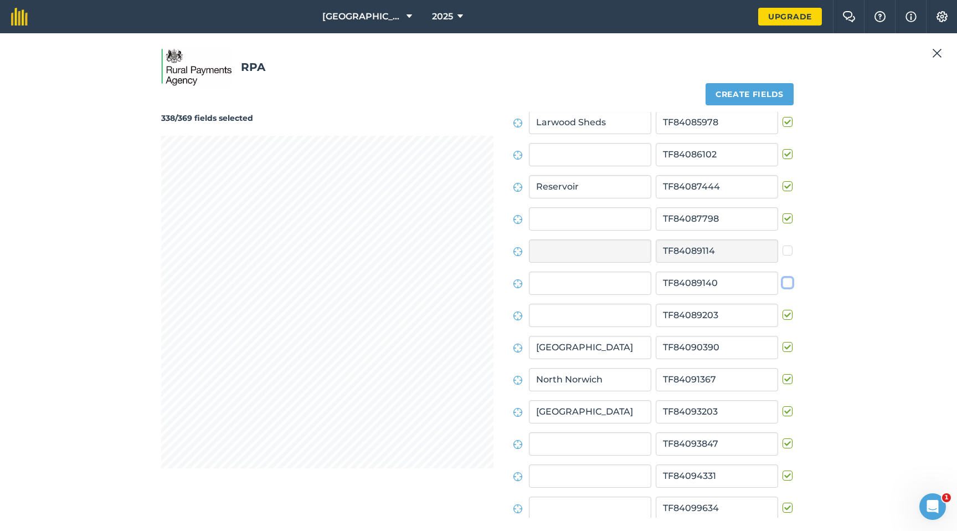
checkbox input "false"
click at [783, 181] on label at bounding box center [789, 181] width 13 height 0
click at [783, 187] on input "checkbox" at bounding box center [786, 184] width 7 height 7
checkbox input "false"
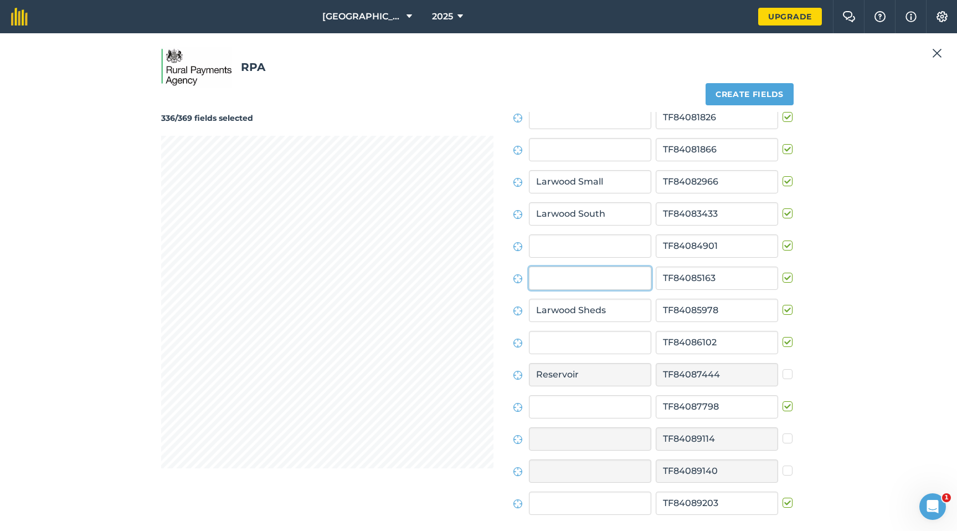
scroll to position [4874, 0]
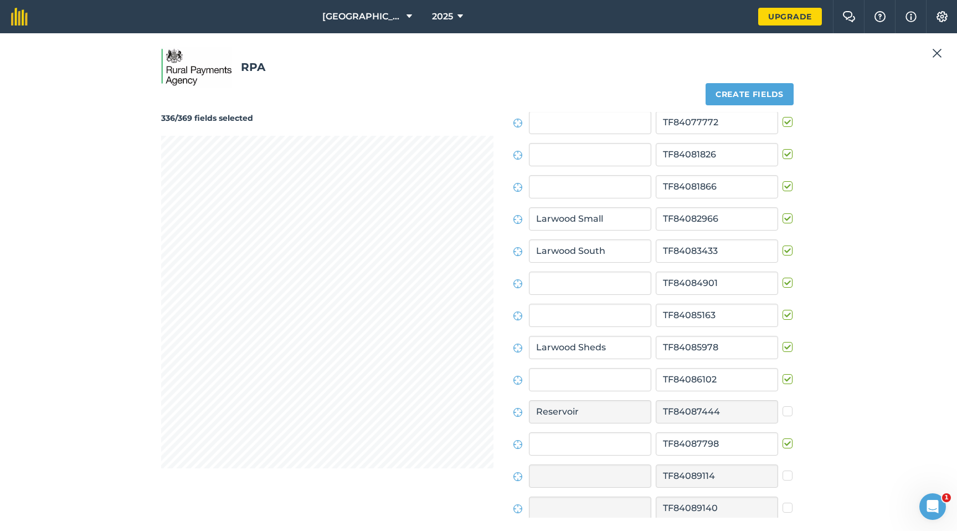
click at [783, 309] on label at bounding box center [789, 309] width 13 height 0
click at [783, 313] on input "checkbox" at bounding box center [786, 312] width 7 height 7
checkbox input "false"
click at [783, 181] on label at bounding box center [789, 181] width 13 height 0
click at [783, 184] on input "checkbox" at bounding box center [786, 184] width 7 height 7
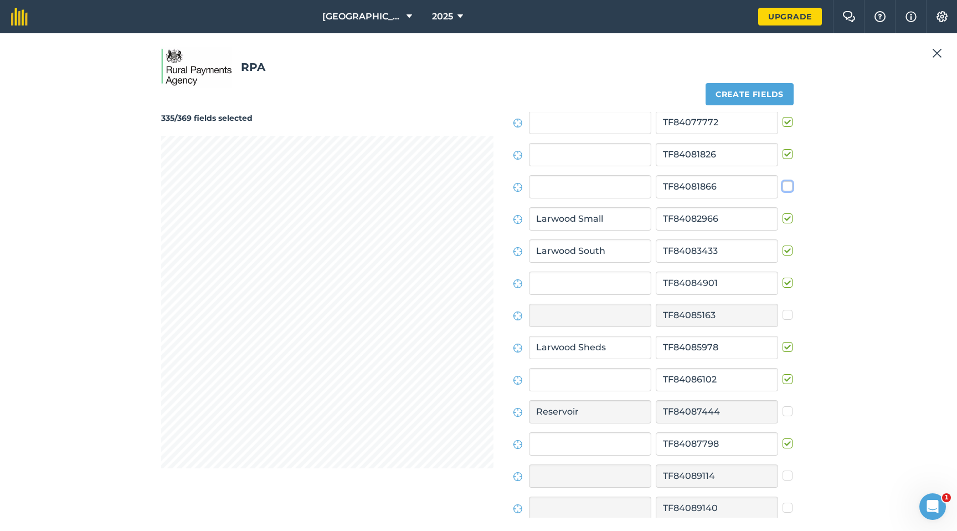
checkbox input "false"
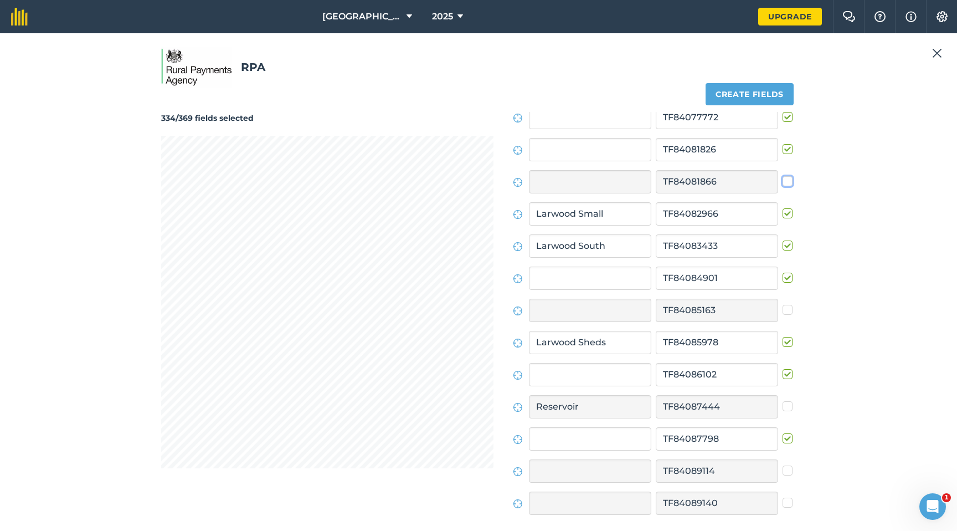
scroll to position [4888, 0]
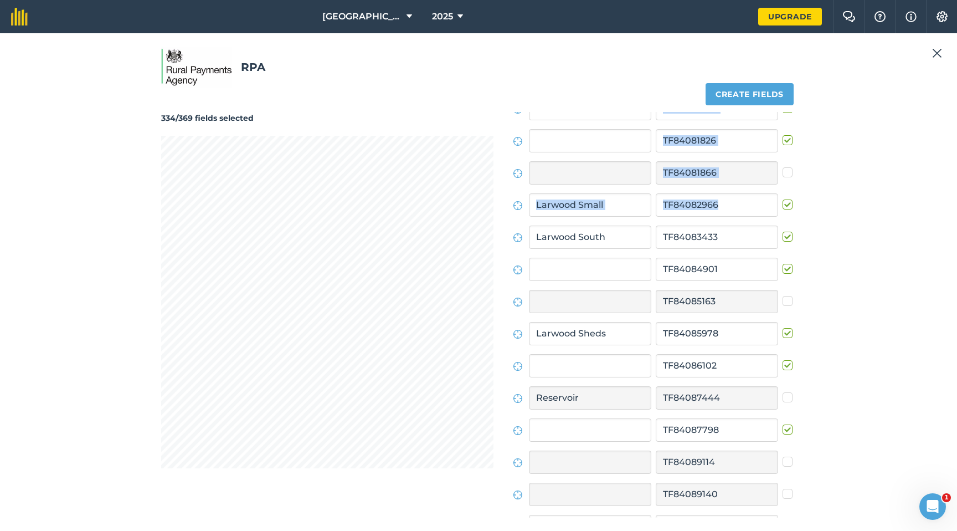
click at [524, 231] on div "334/369 fields selected Create fields Field names Field IDs [GEOGRAPHIC_DATA] B…" at bounding box center [478, 308] width 635 height 419
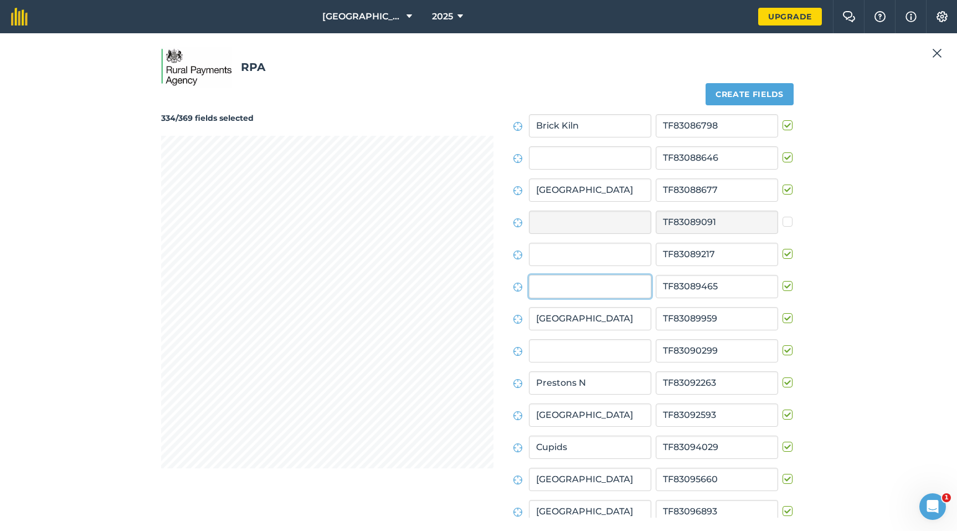
scroll to position [1983, 0]
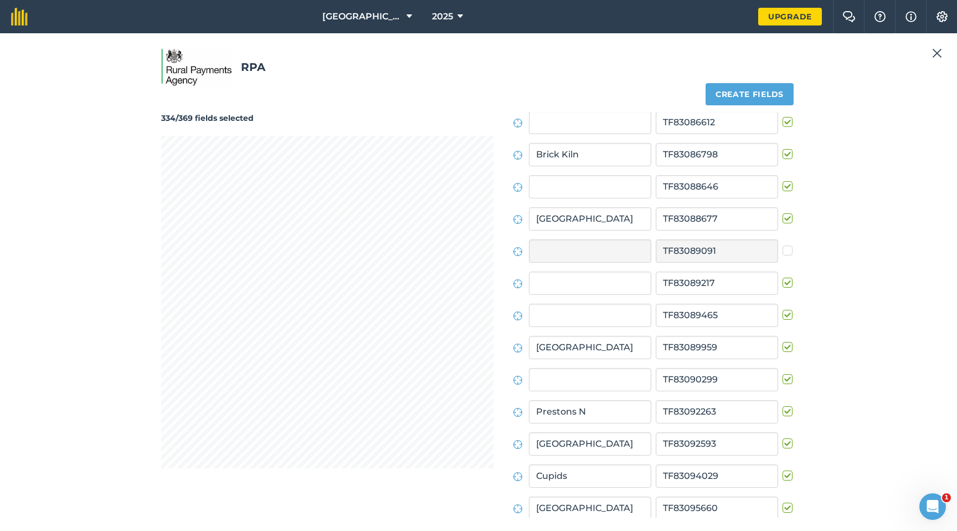
click at [783, 309] on label at bounding box center [789, 309] width 13 height 0
click at [783, 314] on input "checkbox" at bounding box center [786, 312] width 7 height 7
checkbox input "false"
click at [183, 129] on div "333/369 fields selected" at bounding box center [327, 315] width 332 height 406
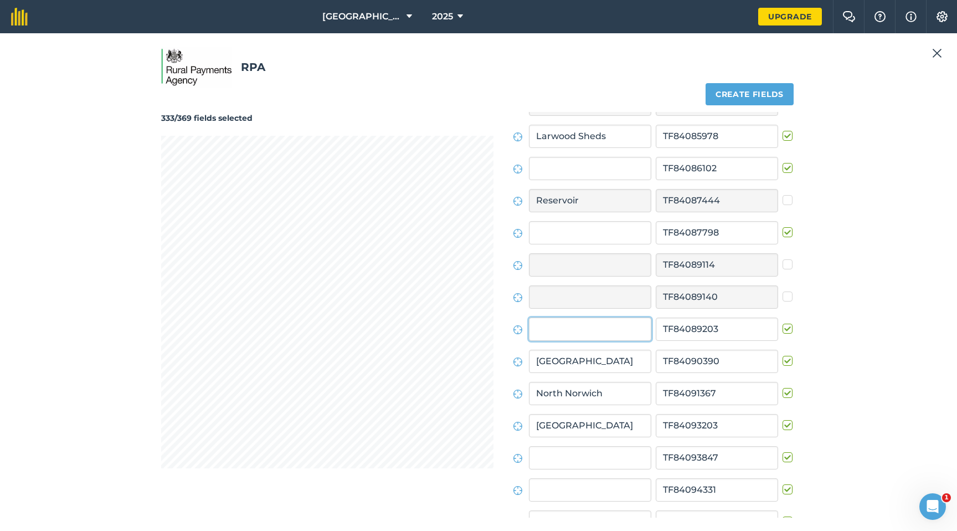
scroll to position [5099, 0]
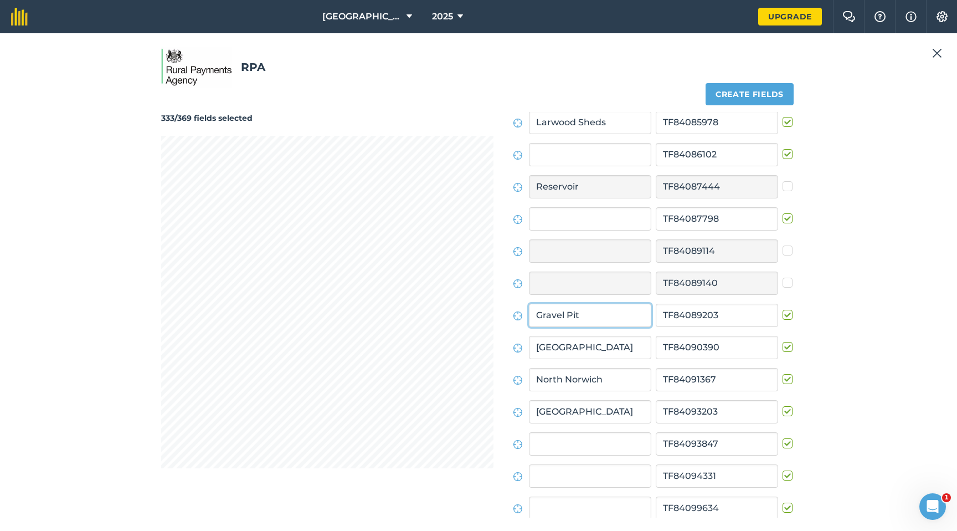
type input "Gravel Pit"
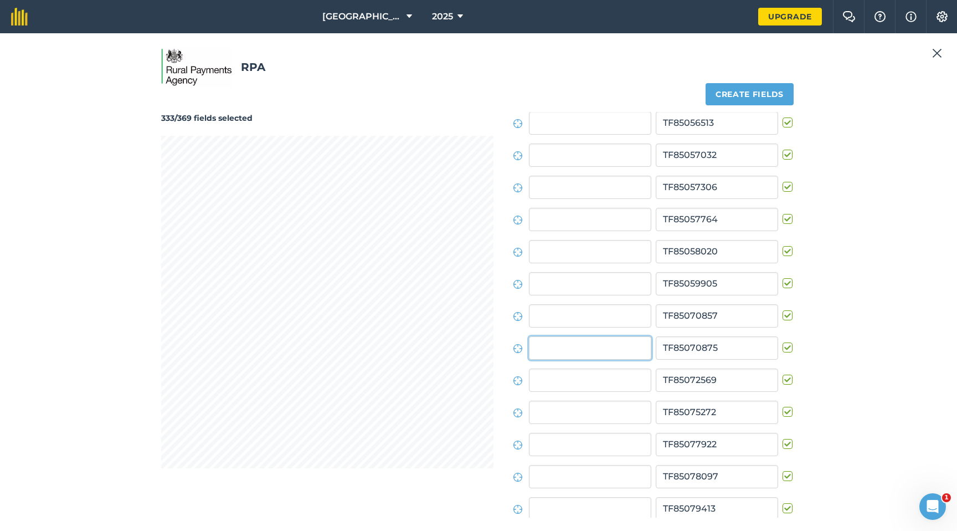
scroll to position [8377, 0]
type input "Little common"
click at [783, 341] on label at bounding box center [789, 341] width 13 height 0
click at [783, 348] on input "checkbox" at bounding box center [786, 344] width 7 height 7
checkbox input "false"
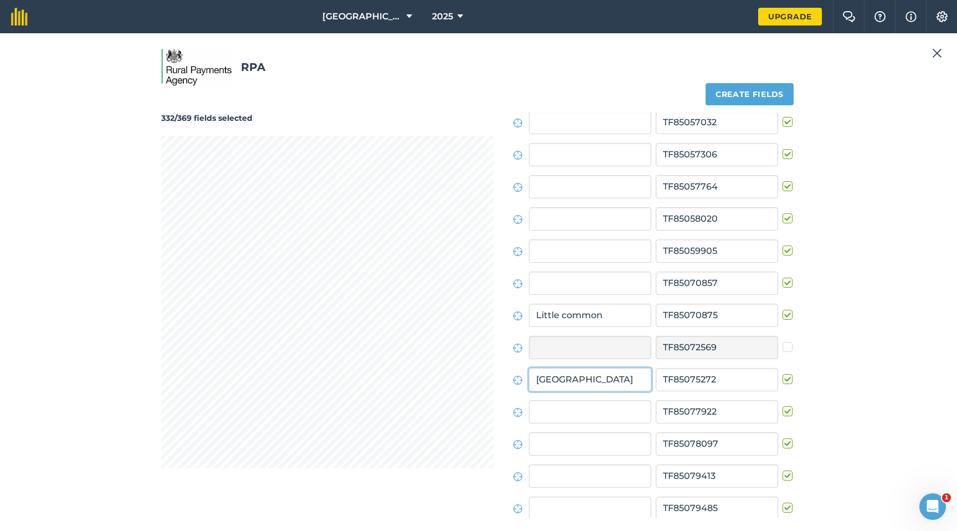
type input "[GEOGRAPHIC_DATA]"
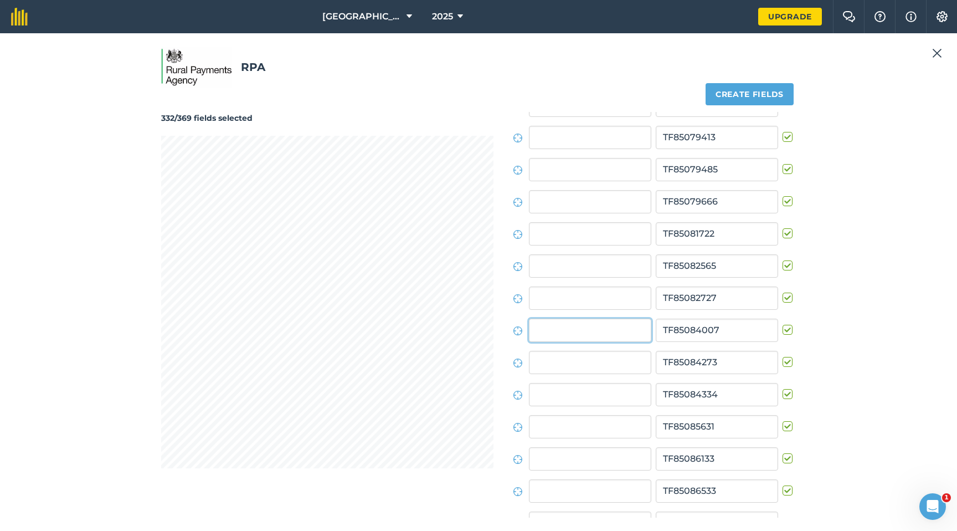
scroll to position [8730, 0]
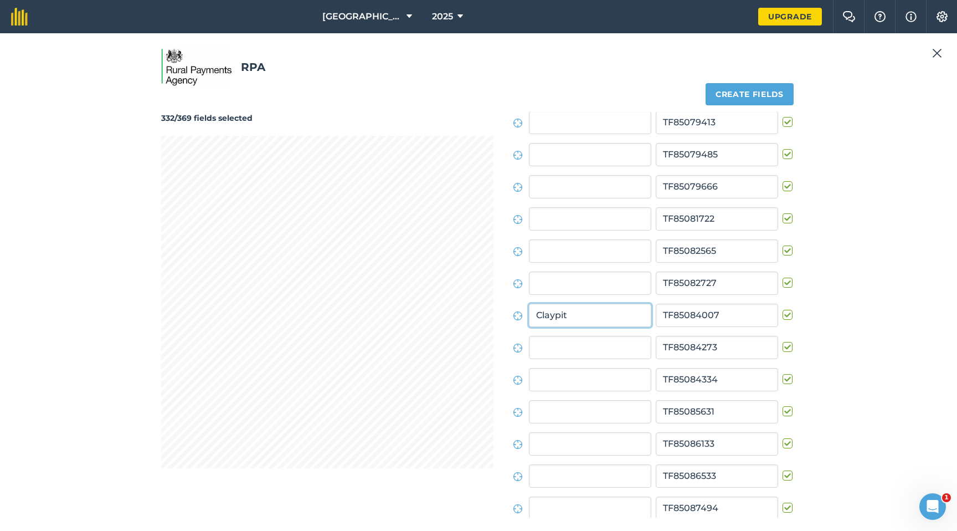
type input "Claypit"
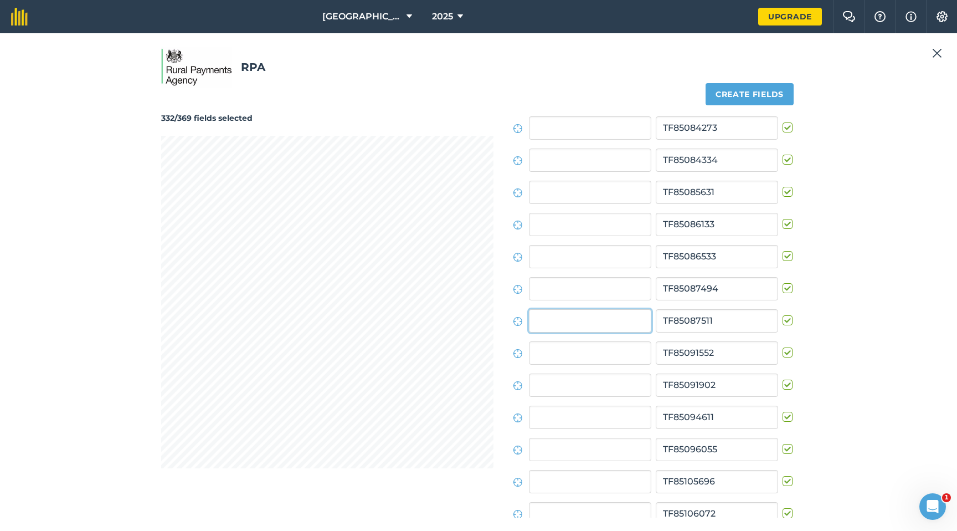
scroll to position [8955, 0]
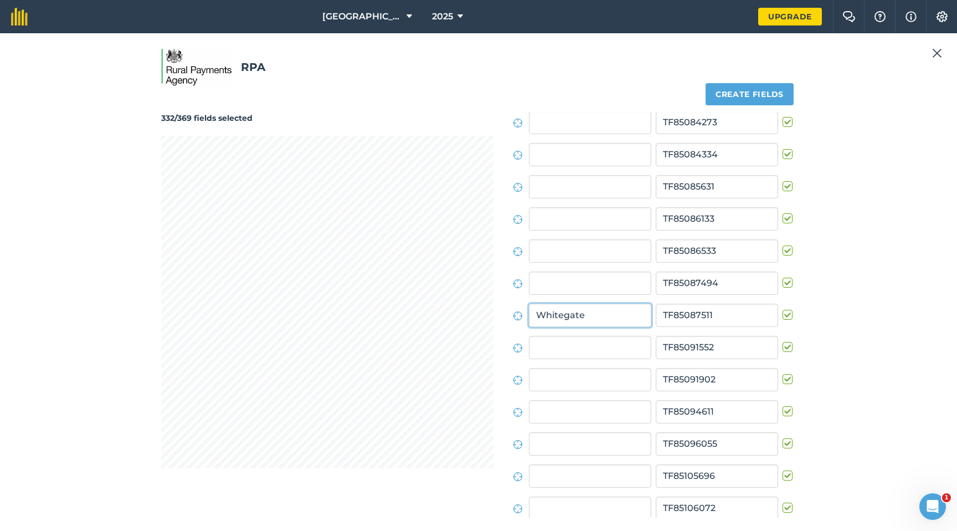
type input "Whitegate"
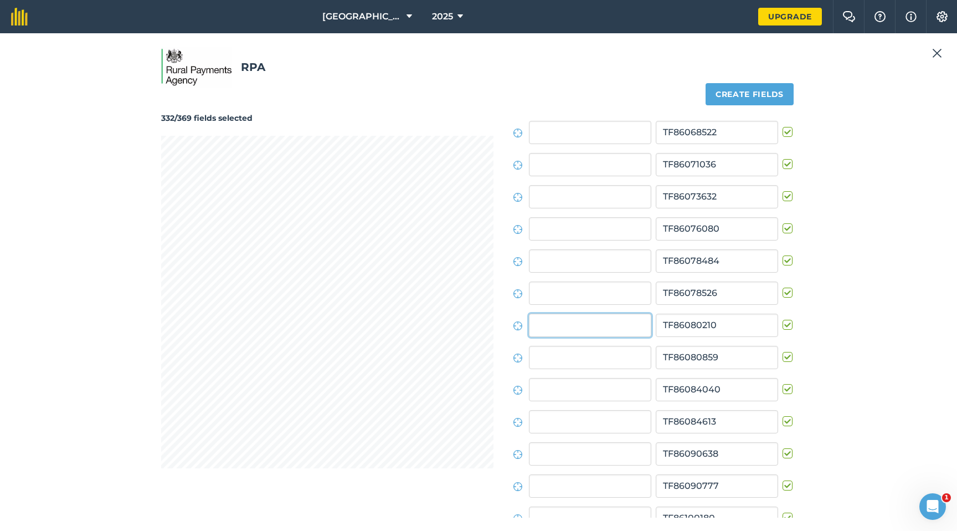
scroll to position [11204, 0]
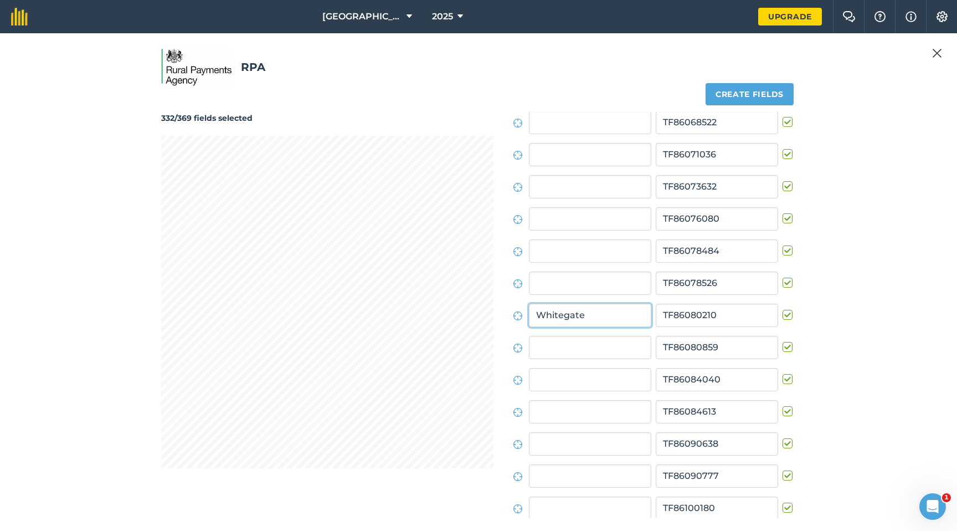
type input "Whitegate"
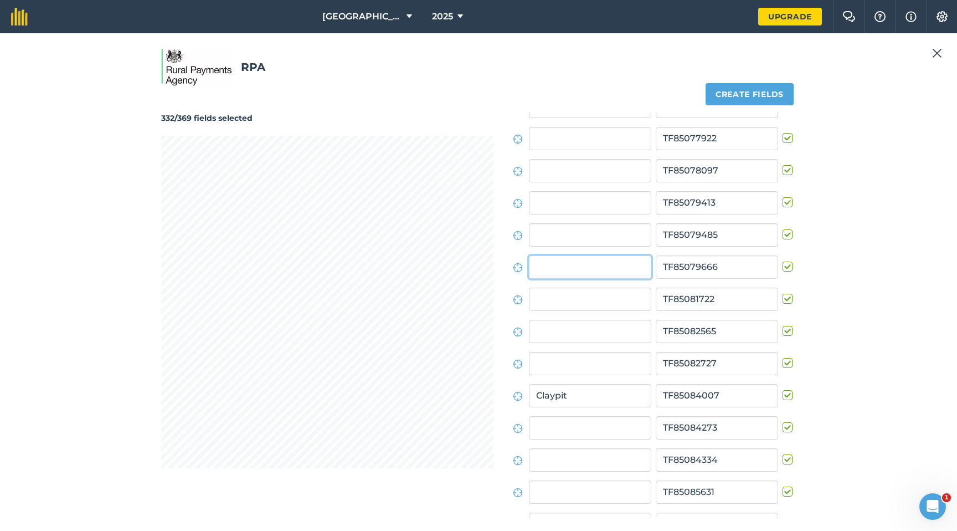
scroll to position [8602, 0]
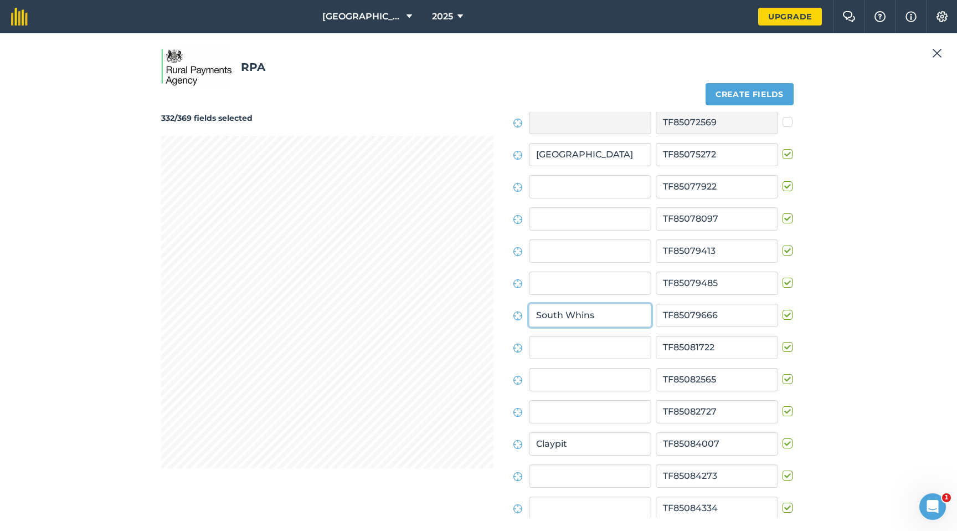
type input "South Whins"
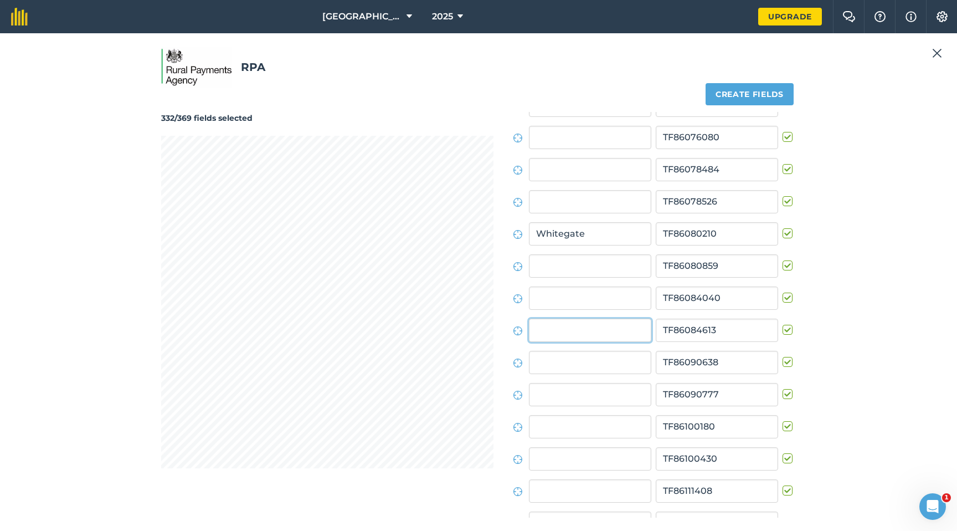
scroll to position [11301, 0]
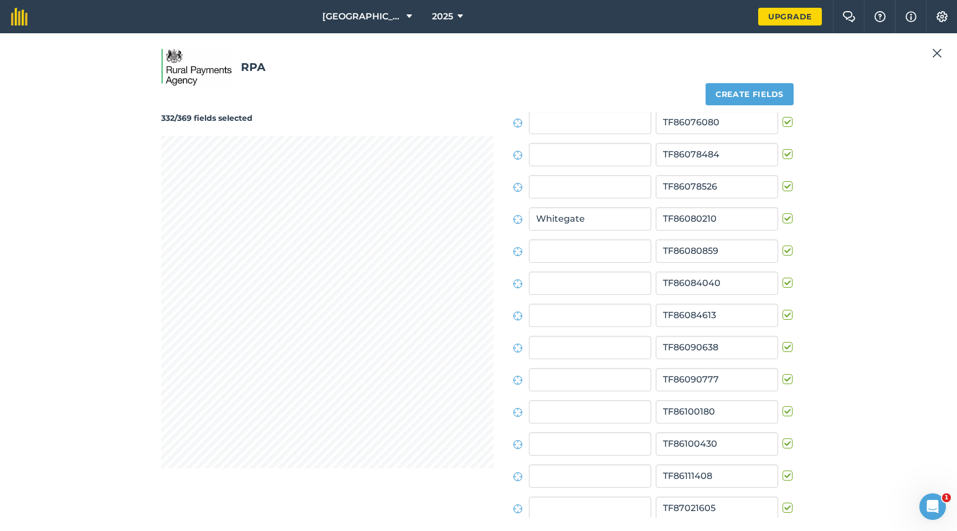
click at [783, 309] on label at bounding box center [789, 309] width 13 height 0
click at [783, 316] on input "checkbox" at bounding box center [786, 312] width 7 height 7
checkbox input "false"
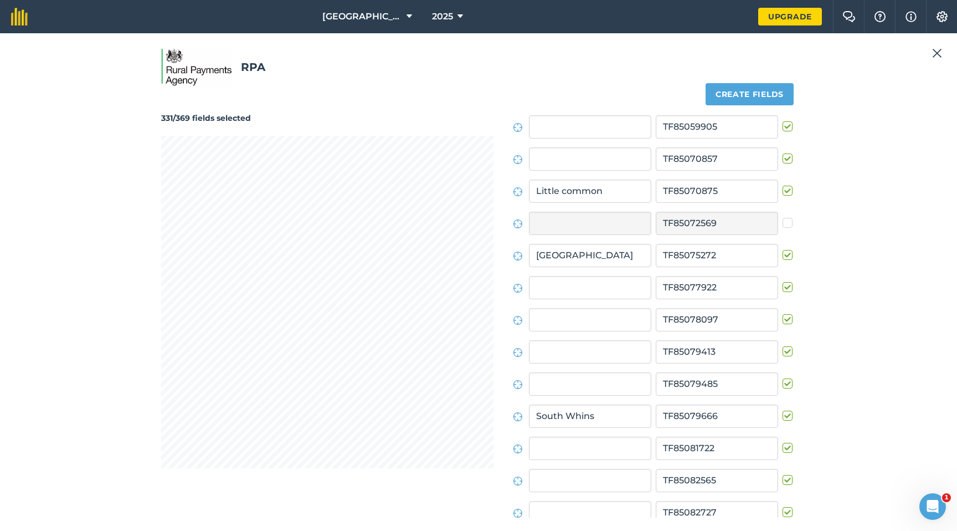
click at [783, 314] on label at bounding box center [789, 314] width 13 height 0
click at [783, 315] on input "checkbox" at bounding box center [786, 317] width 7 height 7
checkbox input "false"
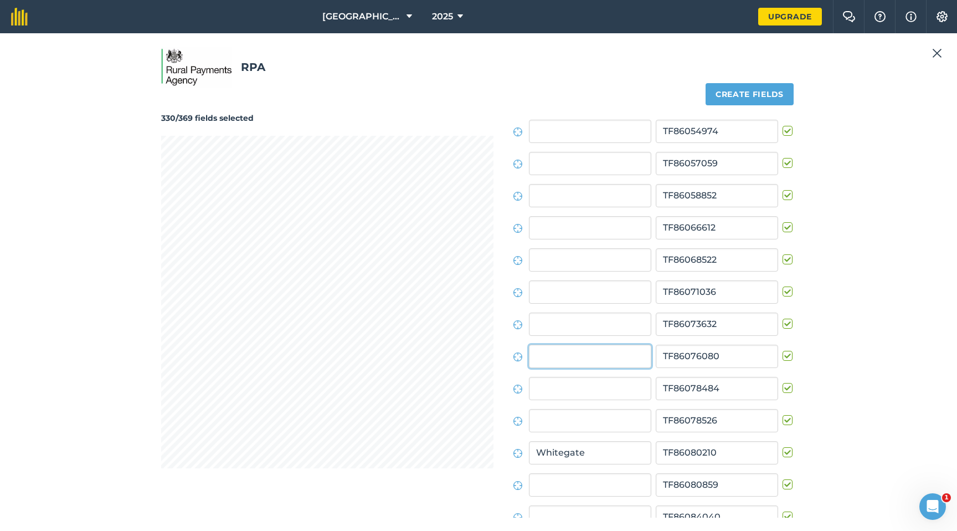
scroll to position [11108, 0]
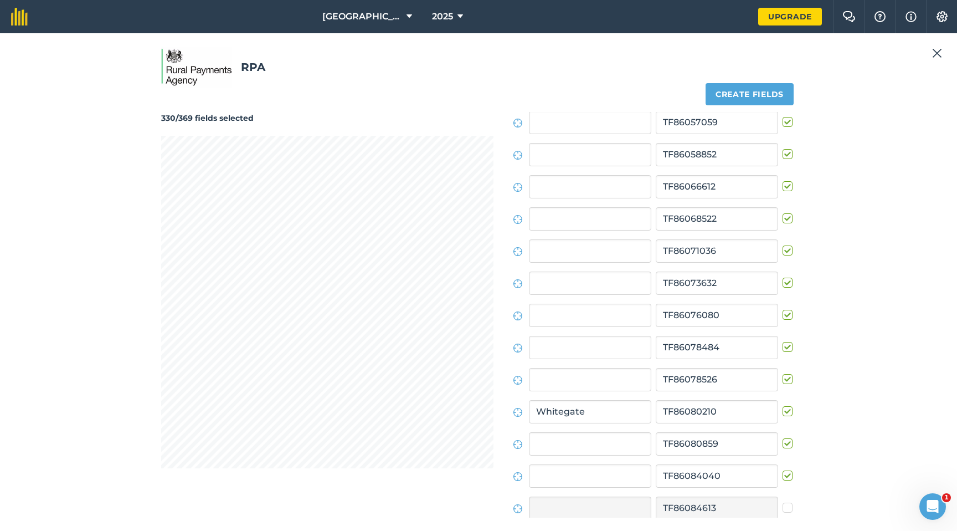
click at [783, 309] on label at bounding box center [789, 309] width 13 height 0
click at [783, 314] on input "checkbox" at bounding box center [786, 312] width 7 height 7
checkbox input "false"
type input "North Whins"
click at [601, 374] on input "text" at bounding box center [590, 379] width 122 height 23
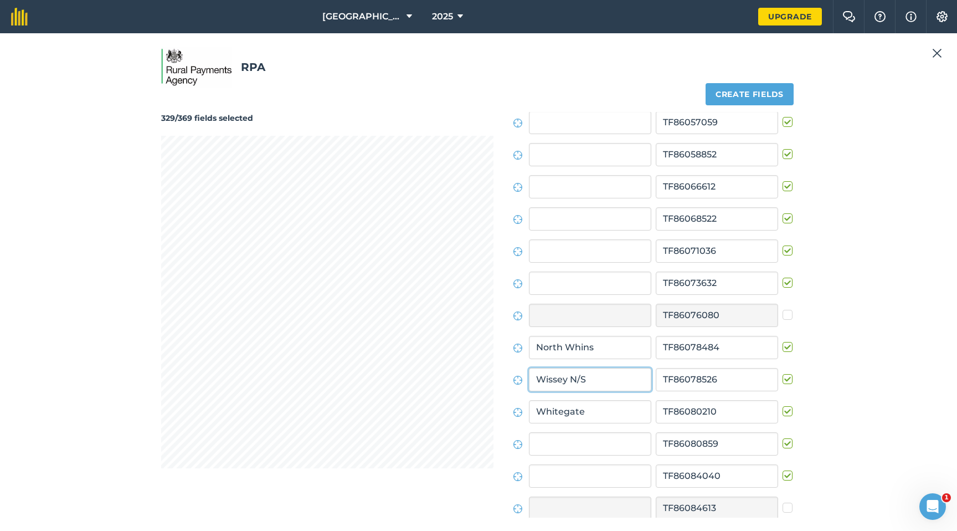
type input "Wissey N/S"
type input "[GEOGRAPHIC_DATA]"
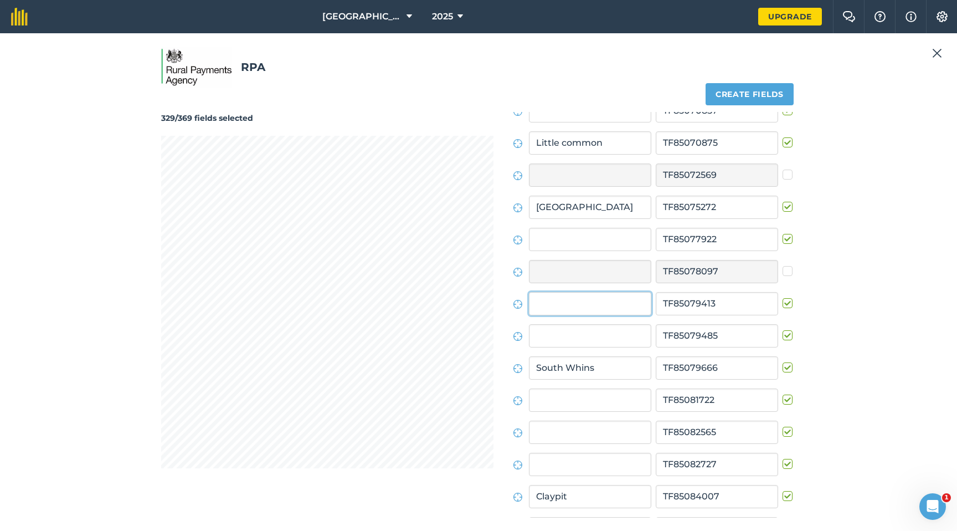
scroll to position [8537, 0]
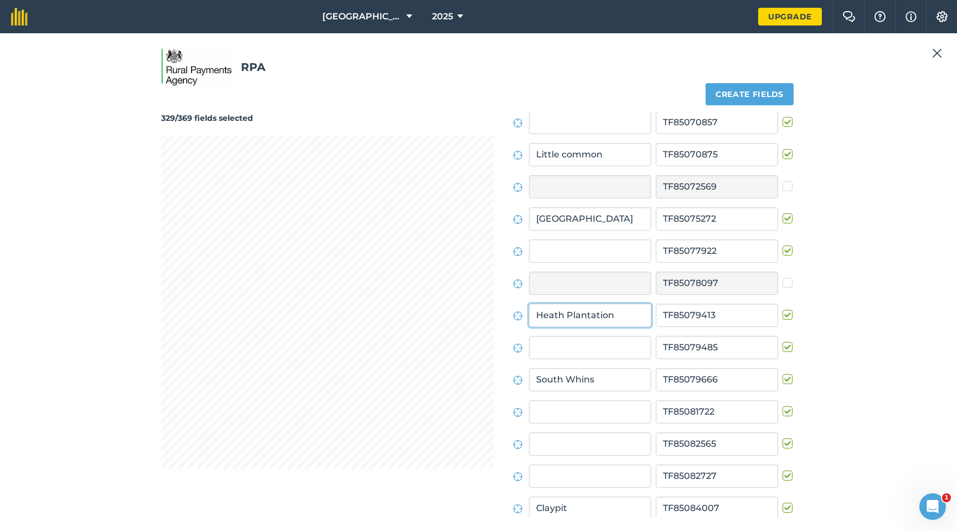
type input "Heath Plantation"
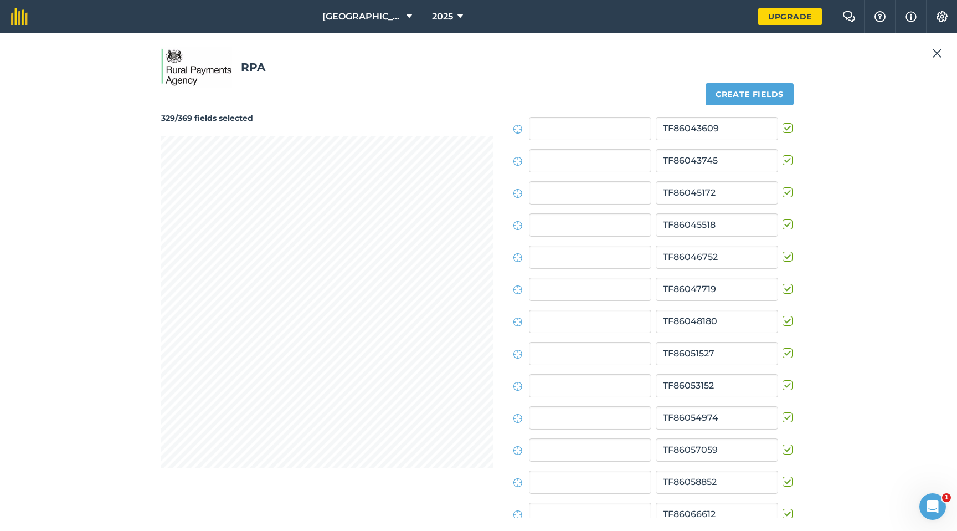
scroll to position [11043, 0]
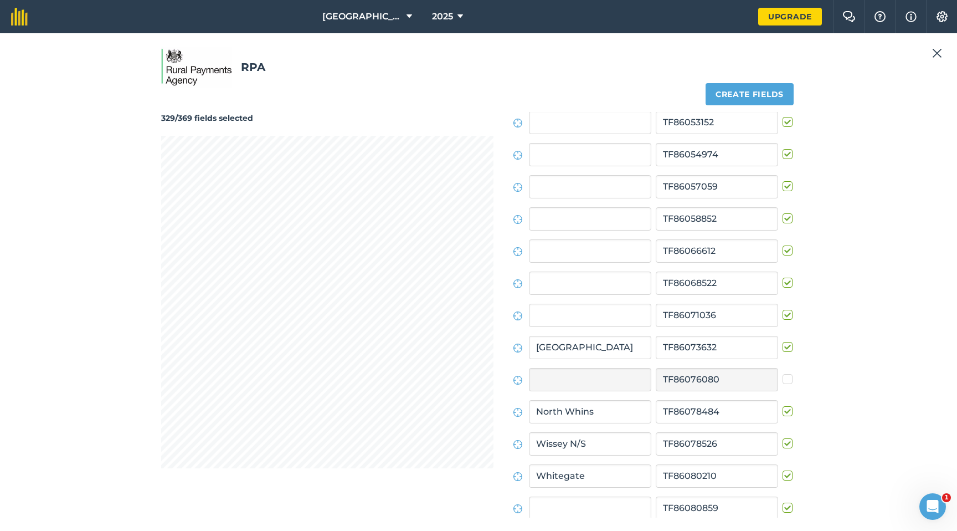
click at [787, 309] on label at bounding box center [789, 309] width 13 height 0
click at [787, 314] on input "checkbox" at bounding box center [786, 312] width 7 height 7
checkbox input "false"
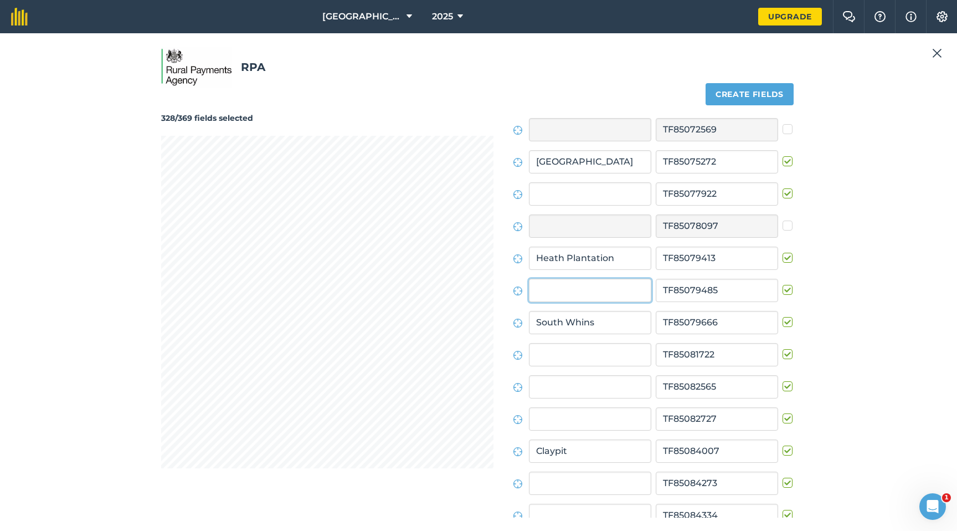
scroll to position [8569, 0]
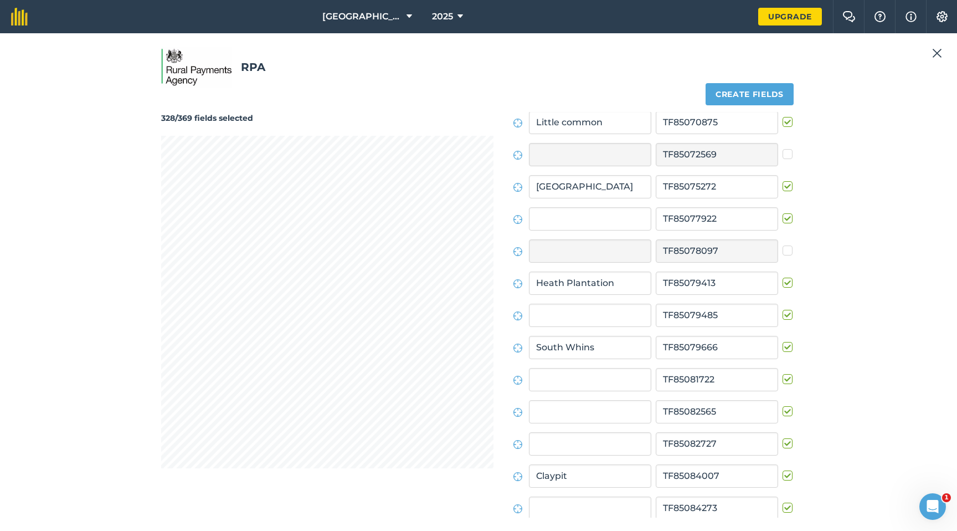
click at [784, 309] on label at bounding box center [789, 309] width 13 height 0
click at [784, 316] on input "checkbox" at bounding box center [786, 312] width 7 height 7
checkbox input "false"
click at [783, 213] on label at bounding box center [789, 213] width 13 height 0
click at [783, 218] on input "checkbox" at bounding box center [786, 216] width 7 height 7
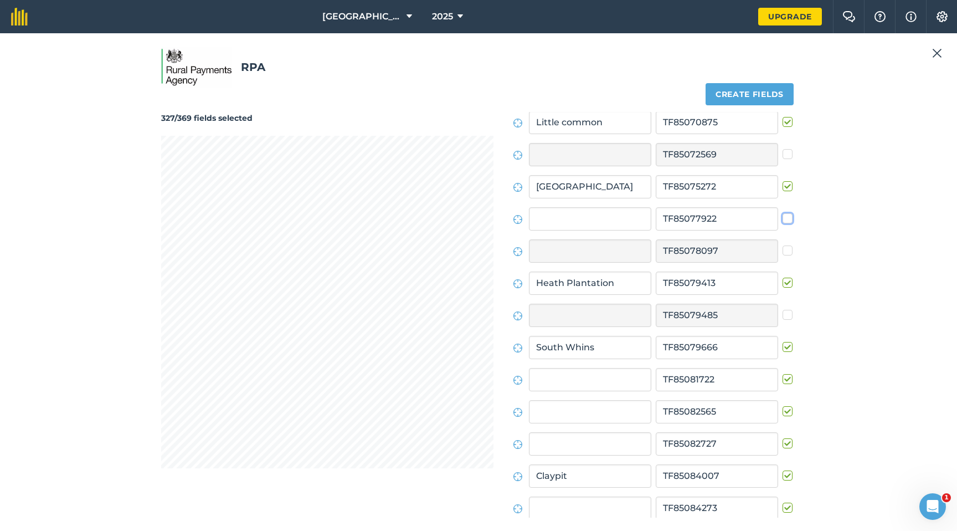
checkbox input "false"
click at [450, 402] on div "326/369 fields selected" at bounding box center [327, 315] width 332 height 406
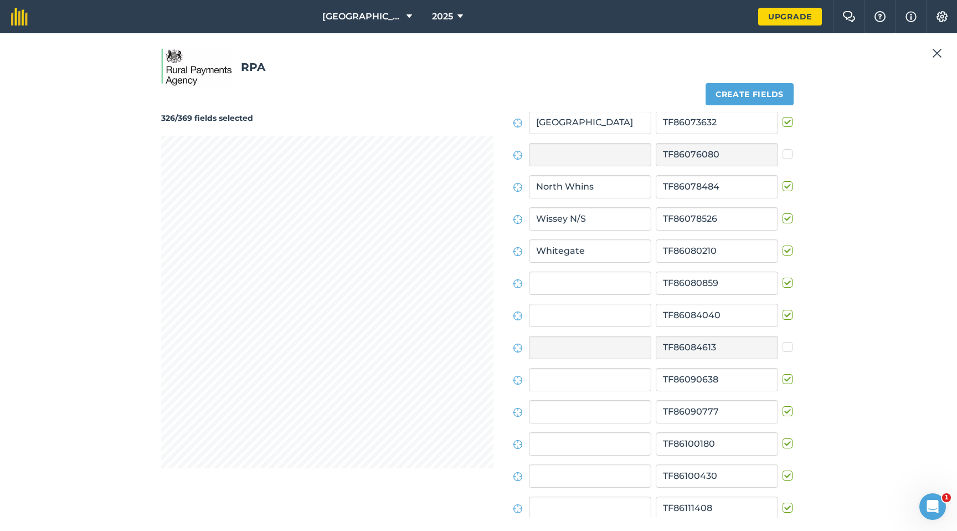
scroll to position [11269, 0]
type input "[GEOGRAPHIC_DATA]"
drag, startPoint x: 784, startPoint y: 281, endPoint x: 752, endPoint y: 285, distance: 32.3
click at [784, 276] on label at bounding box center [789, 276] width 13 height 0
click at [784, 281] on input "checkbox" at bounding box center [786, 279] width 7 height 7
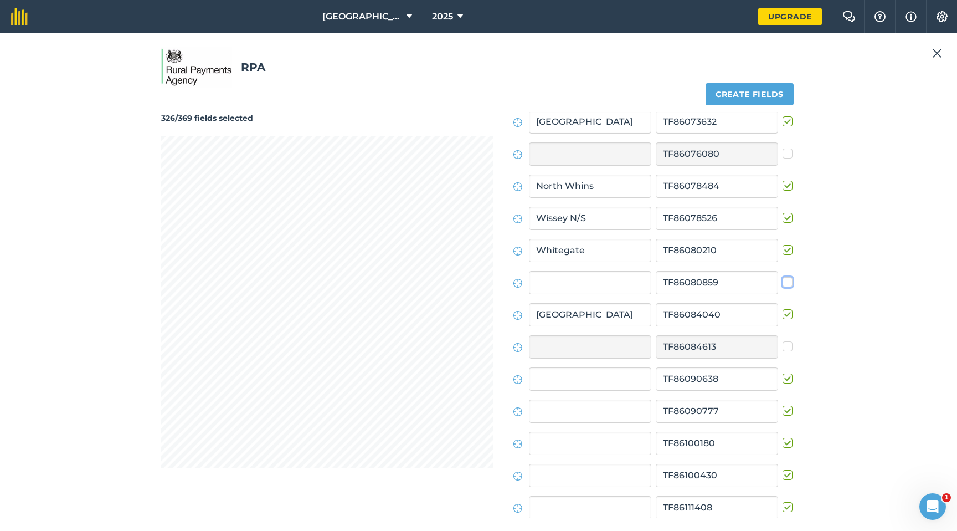
checkbox input "false"
click at [540, 362] on div "325/369 fields selected Create fields Field names Field IDs [GEOGRAPHIC_DATA] B…" at bounding box center [478, 308] width 635 height 419
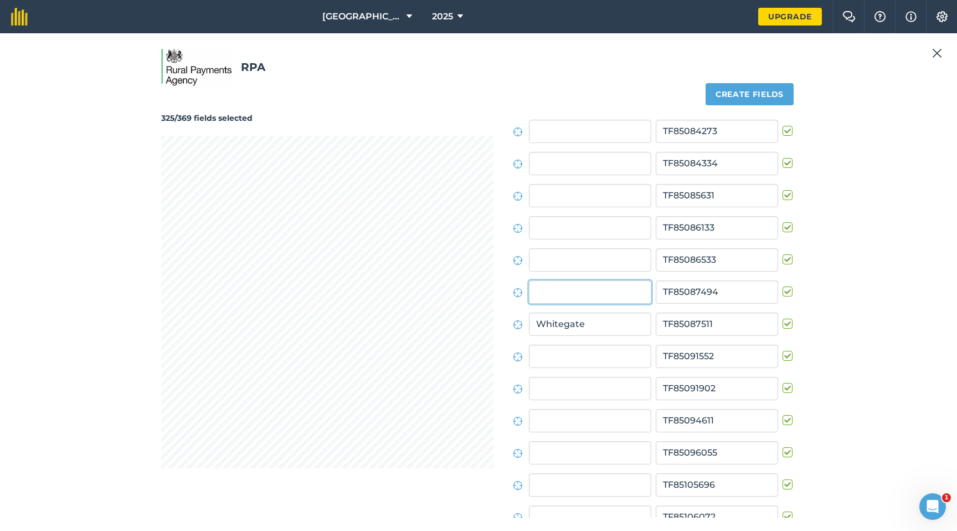
scroll to position [8923, 0]
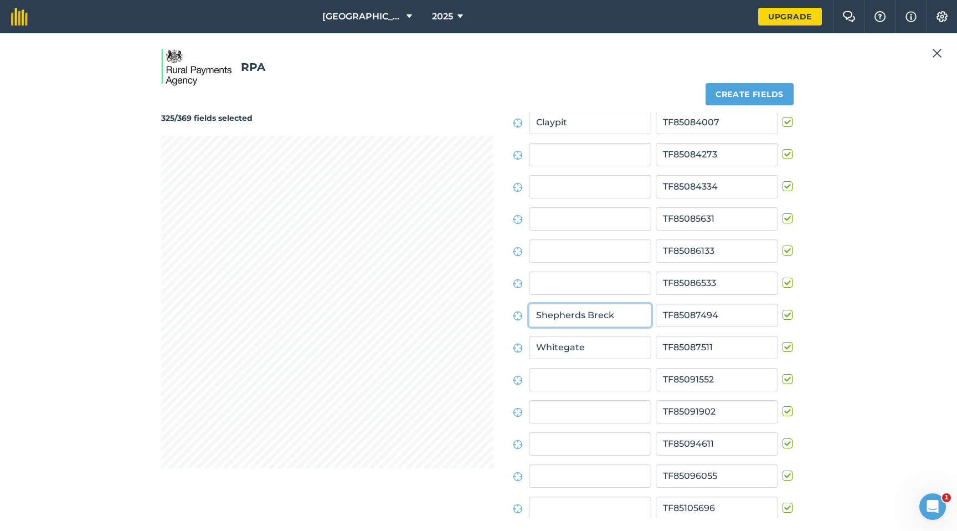
type input "Shepherds Breck"
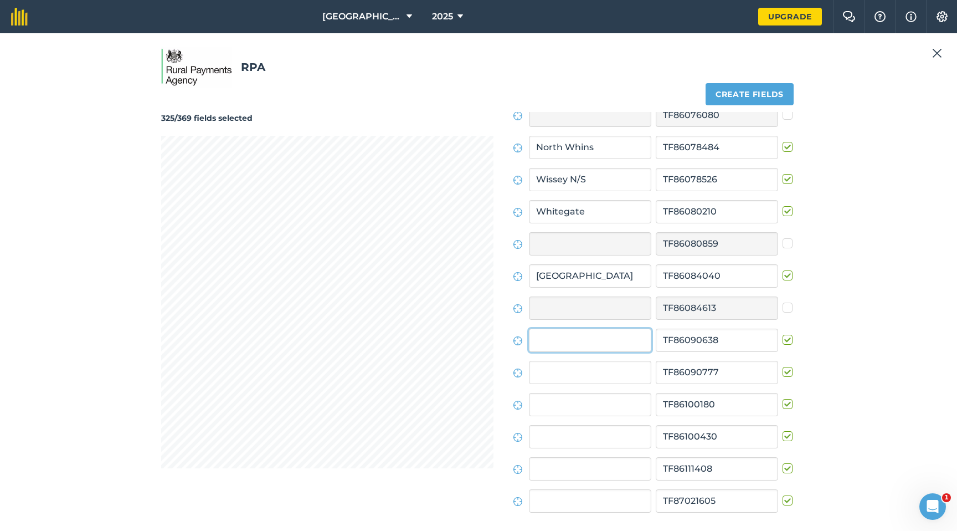
scroll to position [11333, 0]
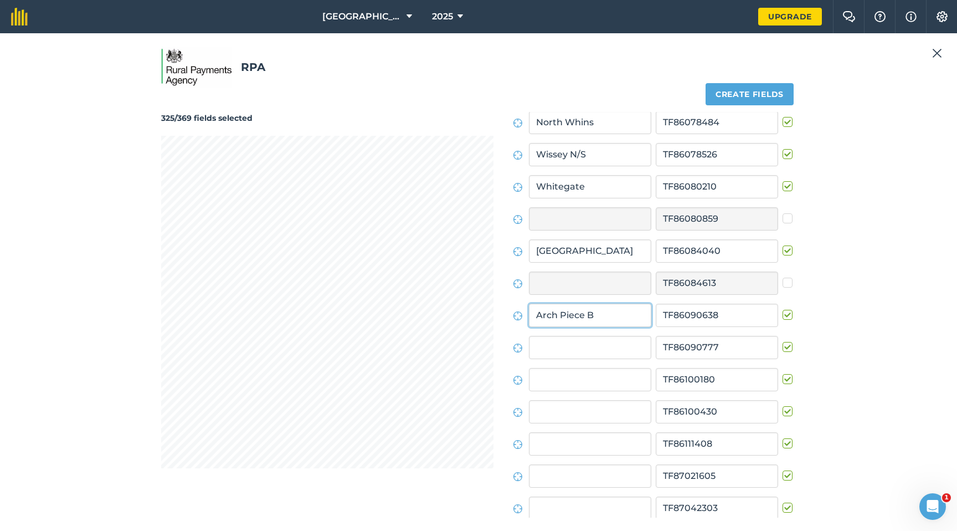
type input "Arch Piece B"
type input "Arch Piece A"
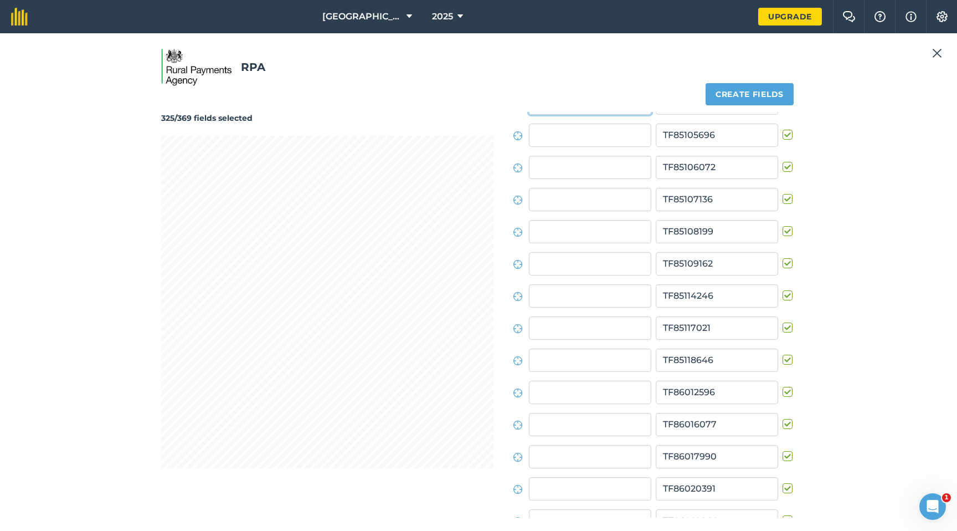
scroll to position [9084, 0]
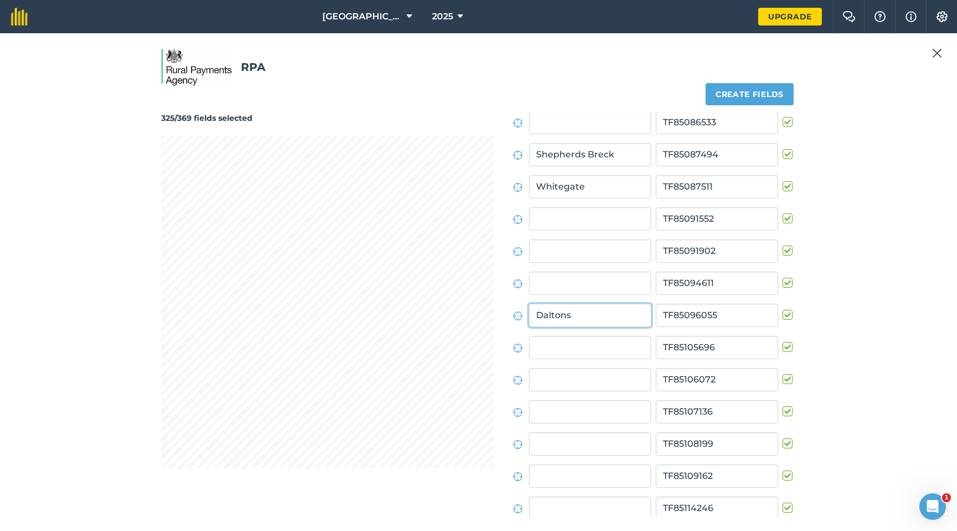
type input "Daltons"
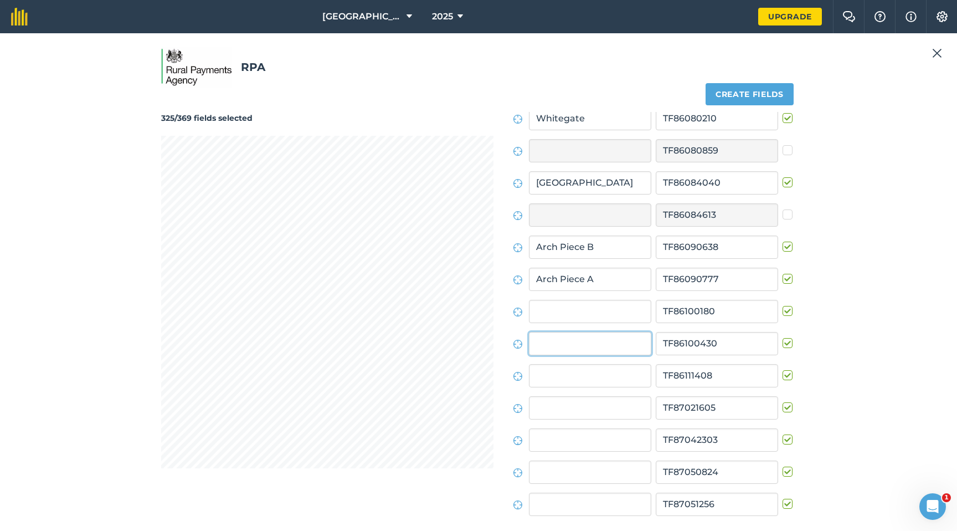
scroll to position [11429, 0]
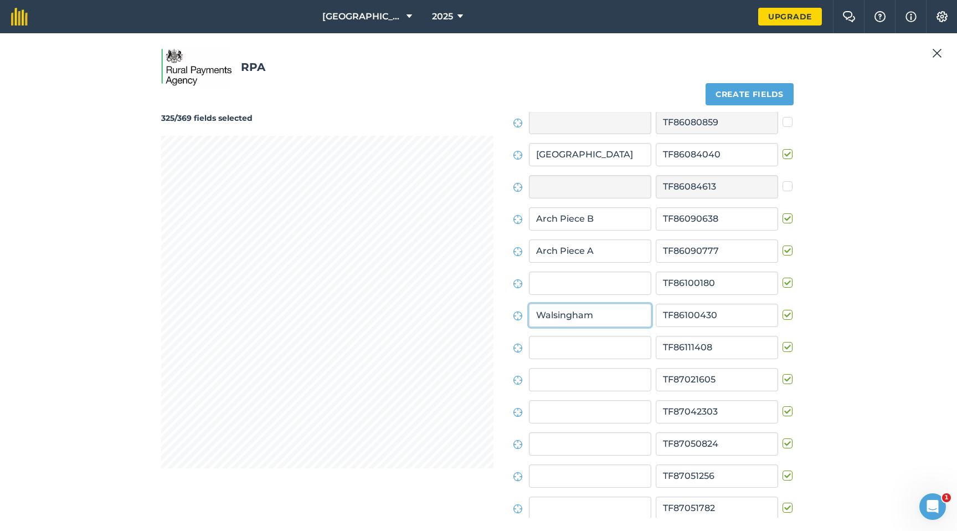
type input "Walsingham"
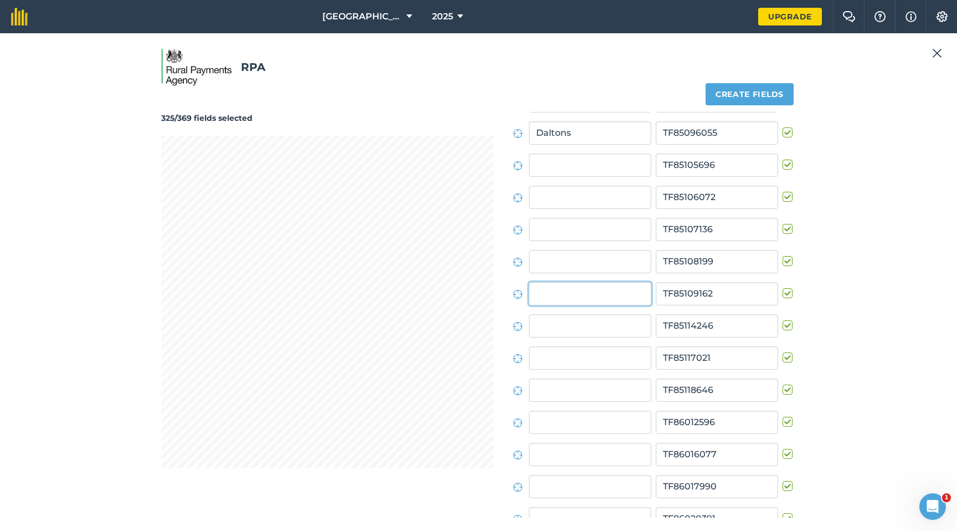
scroll to position [9244, 0]
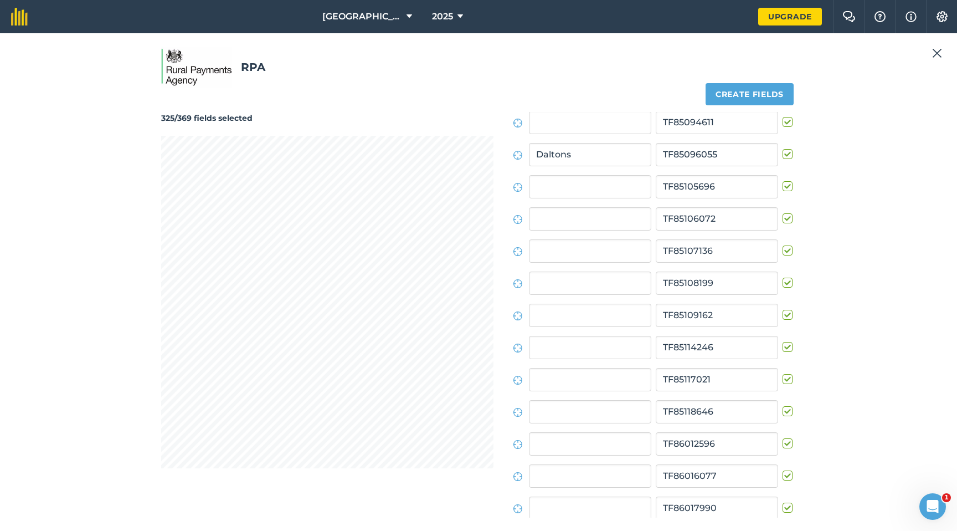
click at [786, 309] on label at bounding box center [789, 309] width 13 height 0
click at [786, 316] on input "checkbox" at bounding box center [786, 312] width 7 height 7
checkbox input "false"
type input "Sewels Lane"
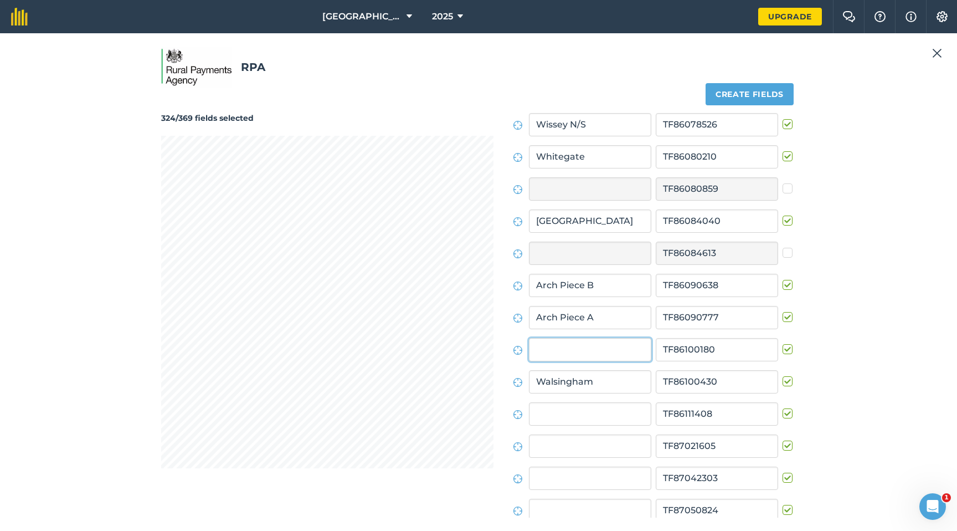
scroll to position [11397, 0]
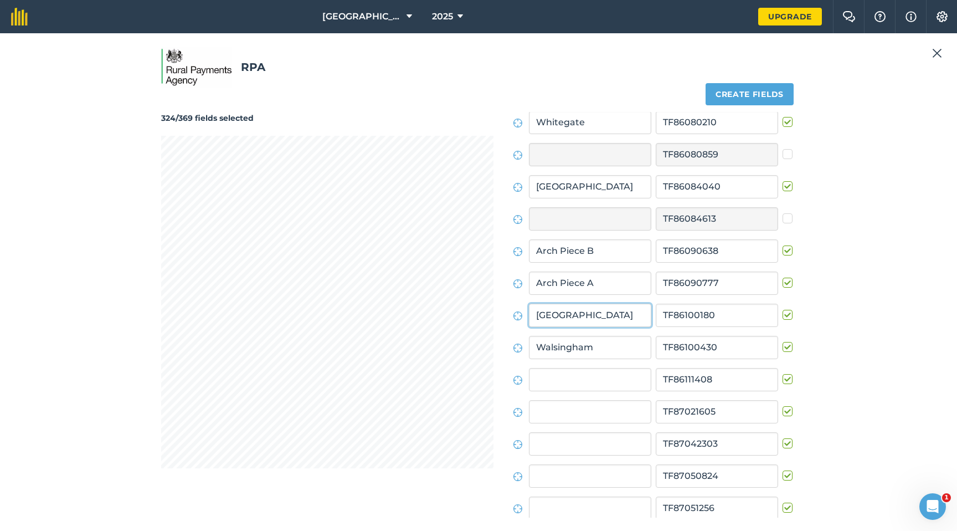
type input "[GEOGRAPHIC_DATA]"
type input "[PERSON_NAME]"
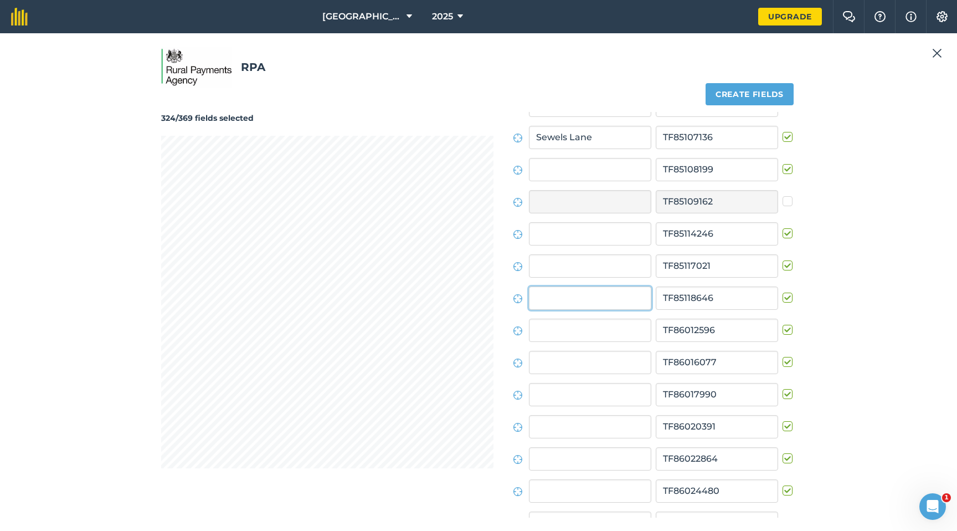
scroll to position [9341, 0]
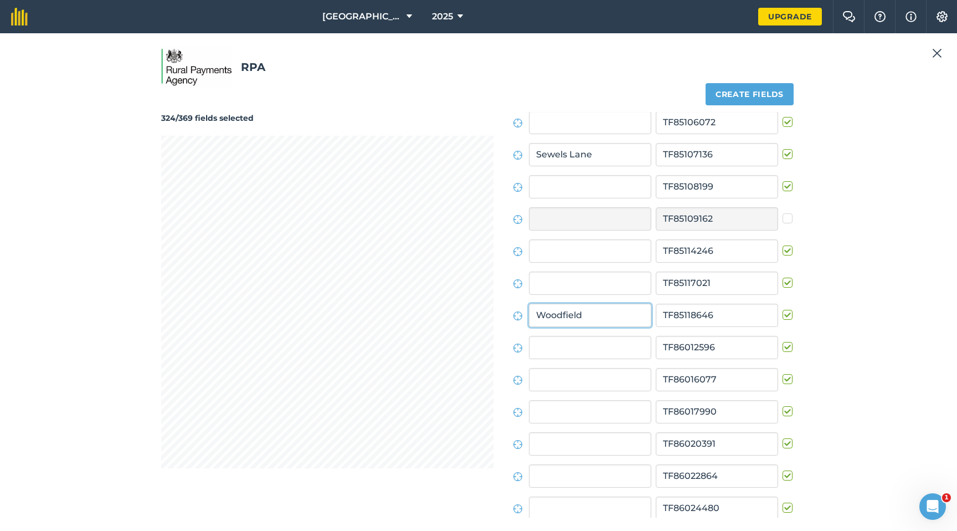
type input "Woodfield"
type input "[PERSON_NAME] [PERSON_NAME]"
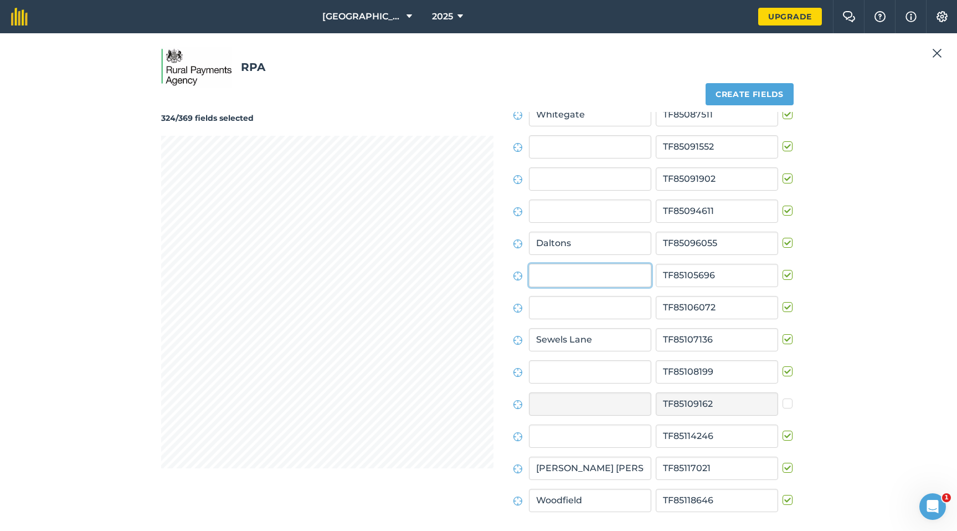
scroll to position [9116, 0]
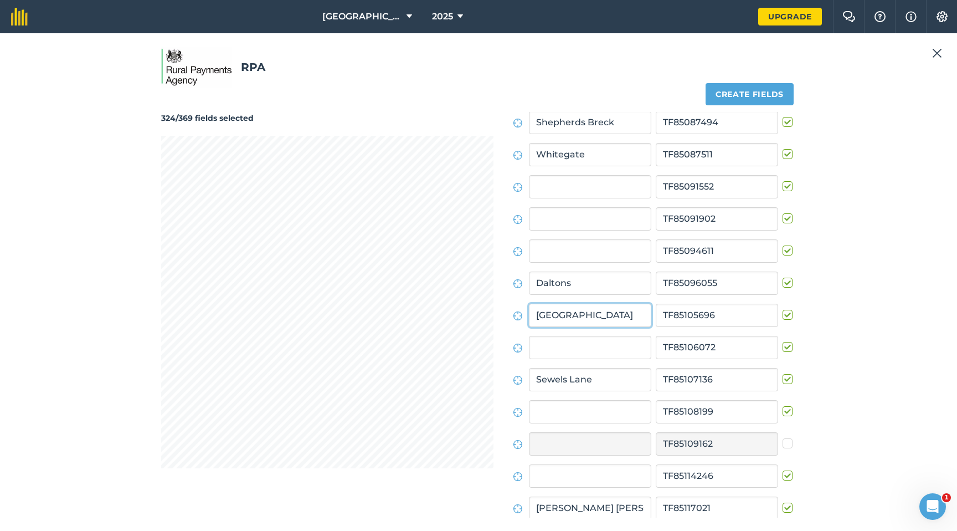
type input "[GEOGRAPHIC_DATA]"
type input "[DEMOGRAPHIC_DATA][GEOGRAPHIC_DATA]"
drag, startPoint x: 784, startPoint y: 475, endPoint x: 775, endPoint y: 474, distance: 9.4
click at [784, 402] on label at bounding box center [789, 470] width 13 height 0
click at [784, 402] on input "checkbox" at bounding box center [786, 473] width 7 height 7
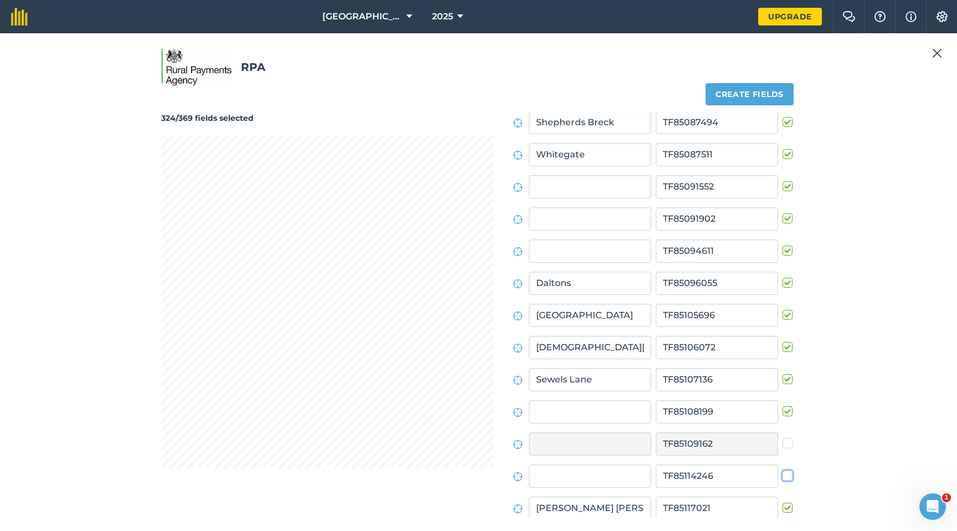
checkbox input "false"
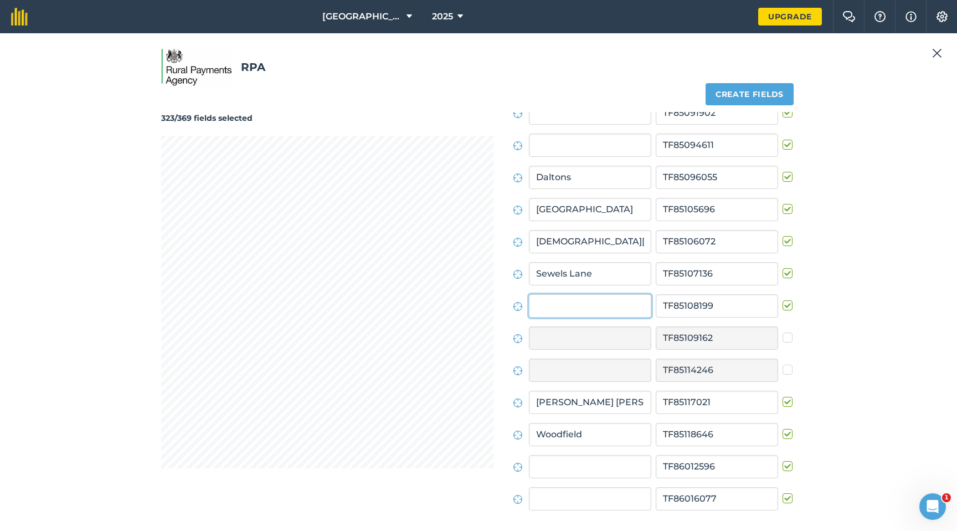
scroll to position [9212, 0]
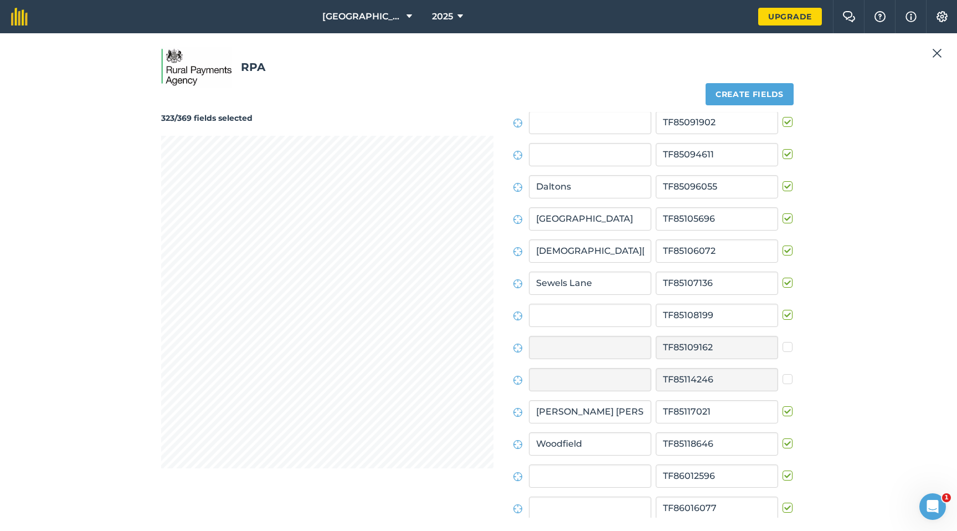
click at [783, 309] on label at bounding box center [789, 309] width 13 height 0
click at [783, 314] on input "checkbox" at bounding box center [786, 312] width 7 height 7
checkbox input "false"
click at [408, 402] on div "322/369 fields selected" at bounding box center [327, 315] width 332 height 406
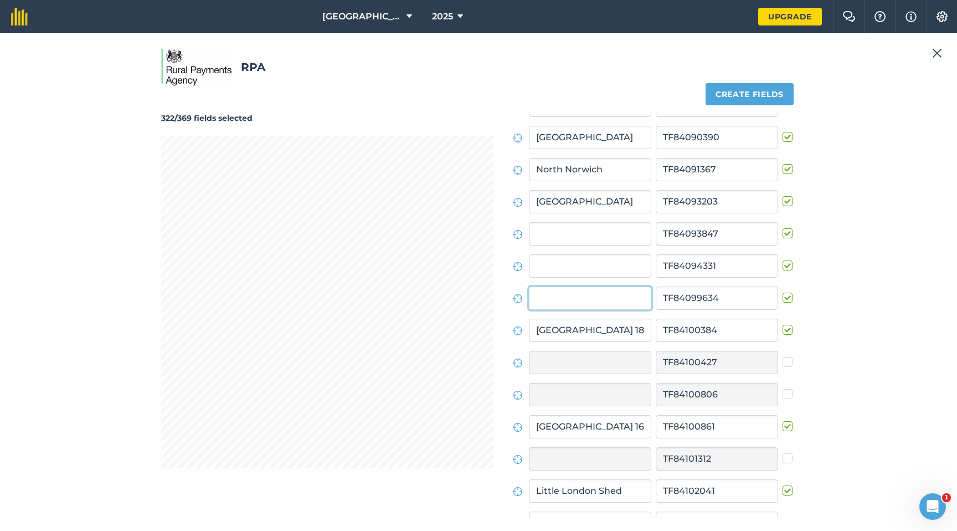
scroll to position [5292, 0]
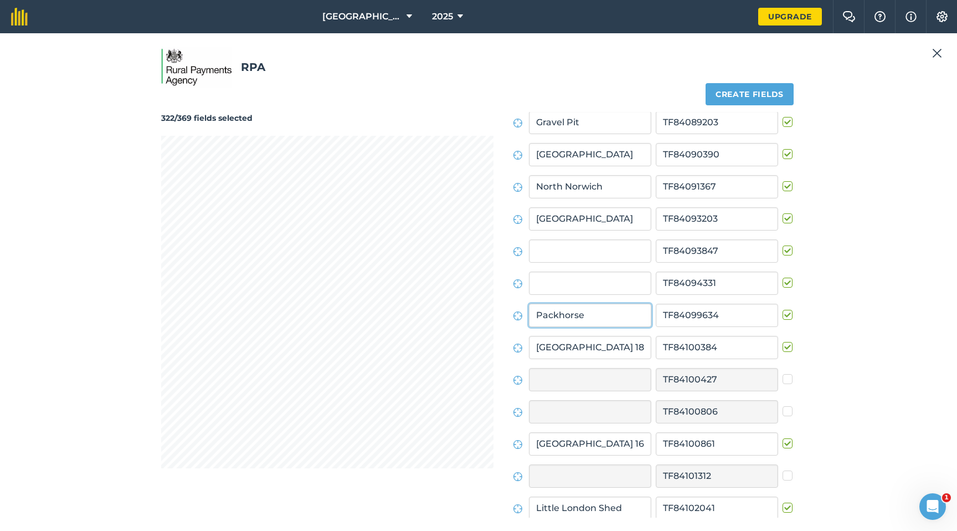
type input "Packhorse"
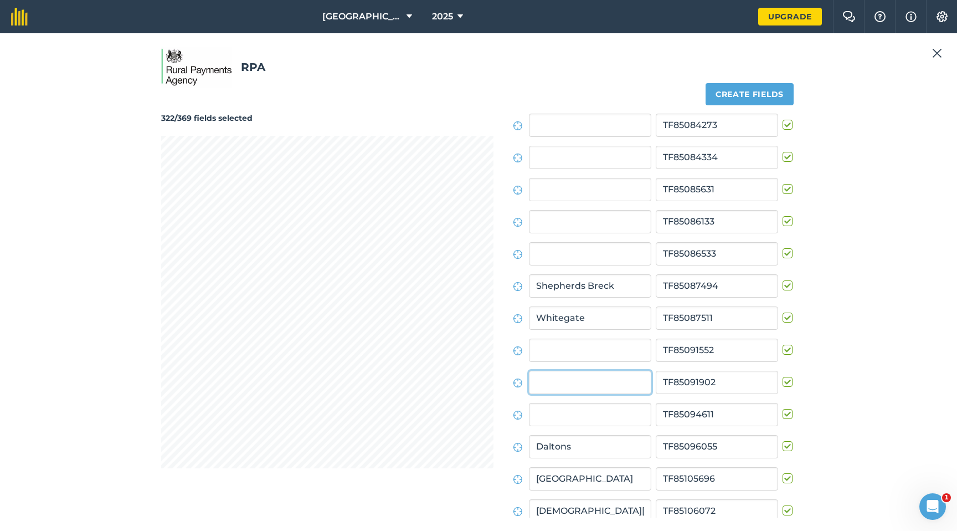
scroll to position [9019, 0]
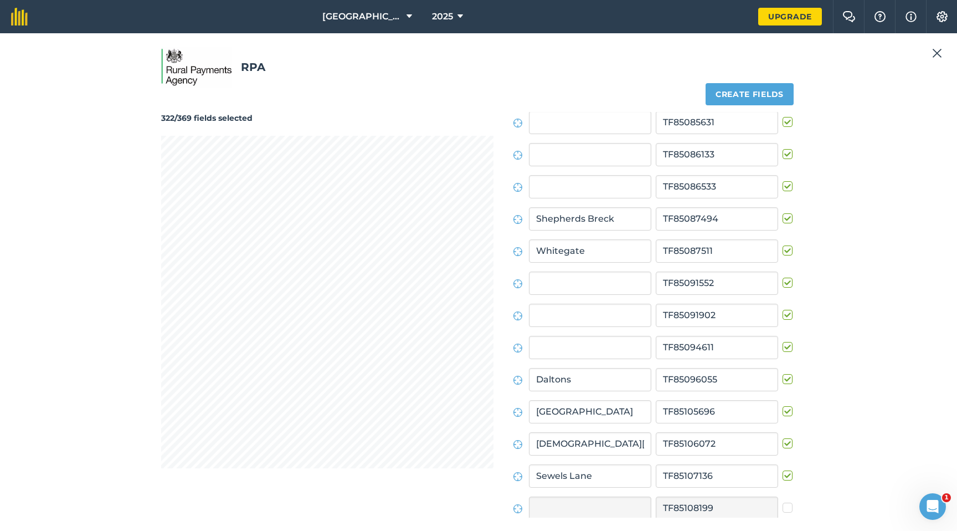
click at [783, 309] on label at bounding box center [789, 309] width 13 height 0
click at [783, 313] on input "checkbox" at bounding box center [786, 312] width 7 height 7
checkbox input "false"
click at [783, 341] on label at bounding box center [789, 341] width 13 height 0
click at [783, 347] on input "checkbox" at bounding box center [786, 344] width 7 height 7
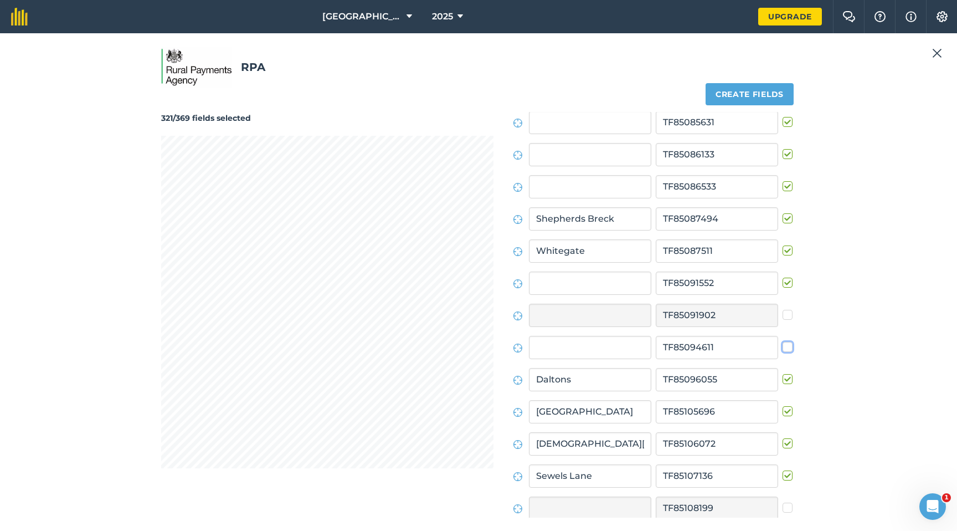
checkbox input "false"
click at [783, 277] on label at bounding box center [789, 277] width 13 height 0
click at [783, 283] on input "checkbox" at bounding box center [786, 280] width 7 height 7
checkbox input "false"
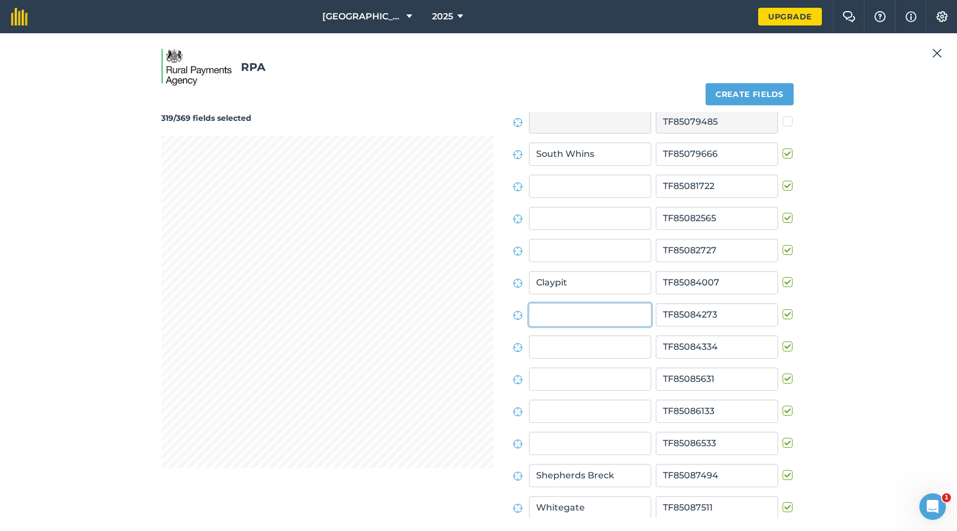
scroll to position [8762, 0]
click at [784, 309] on label at bounding box center [789, 309] width 13 height 0
click at [784, 315] on input "checkbox" at bounding box center [786, 312] width 7 height 7
checkbox input "false"
type input "Limekiln"
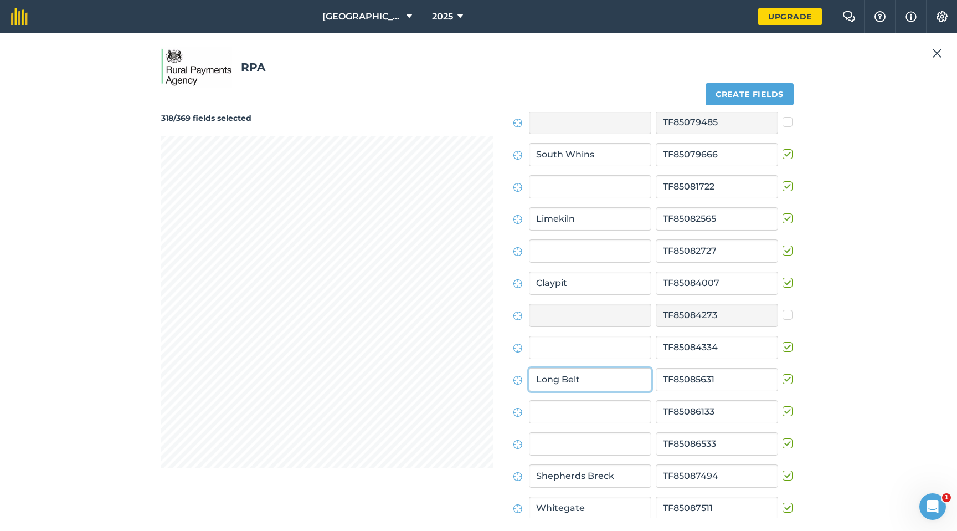
type input "Long Belt"
click at [783, 341] on label at bounding box center [789, 341] width 13 height 0
click at [783, 346] on input "checkbox" at bounding box center [786, 344] width 7 height 7
checkbox input "false"
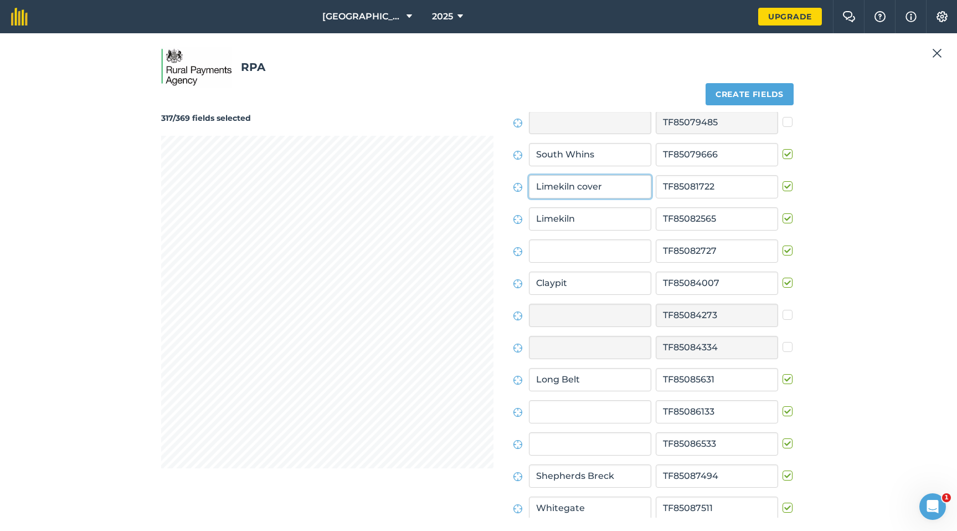
type input "Limekiln cover"
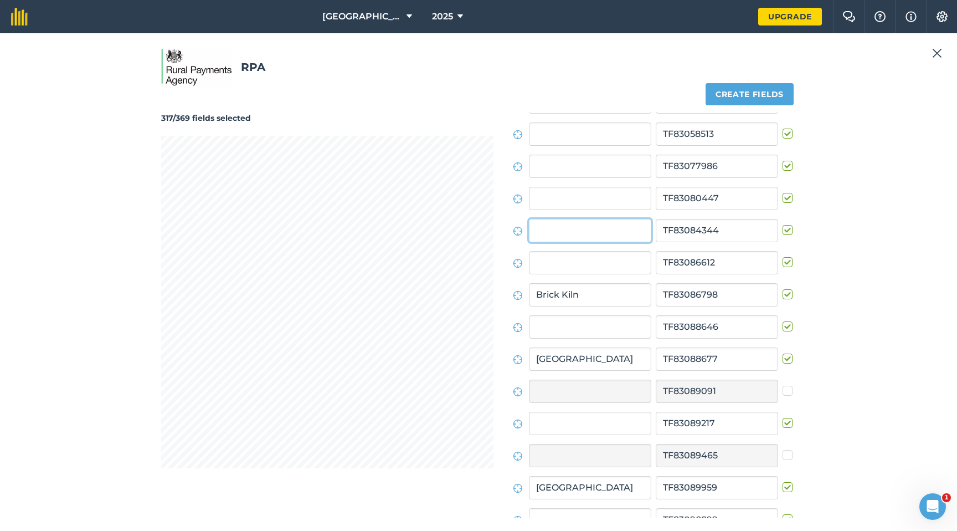
scroll to position [1758, 0]
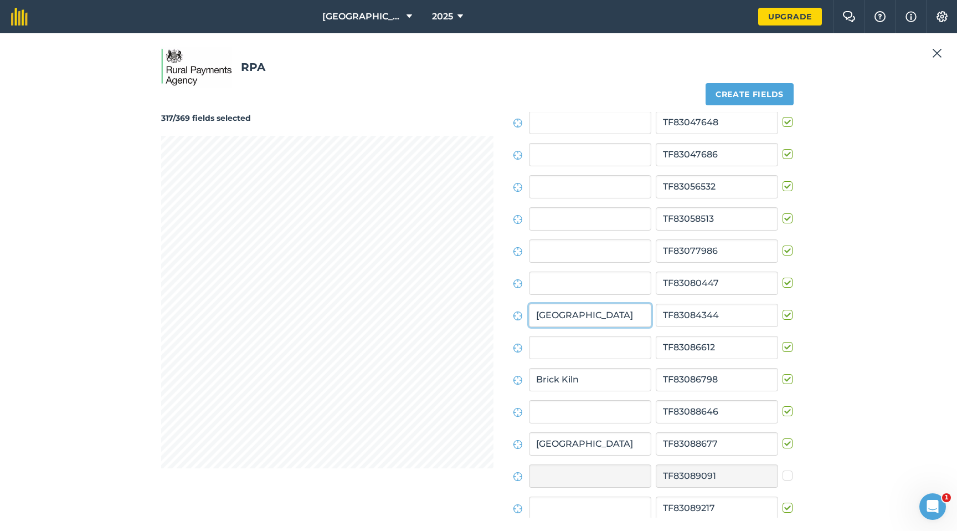
type input "[GEOGRAPHIC_DATA]"
click at [786, 402] on label at bounding box center [789, 406] width 13 height 0
click at [786, 402] on input "checkbox" at bounding box center [786, 409] width 7 height 7
checkbox input "false"
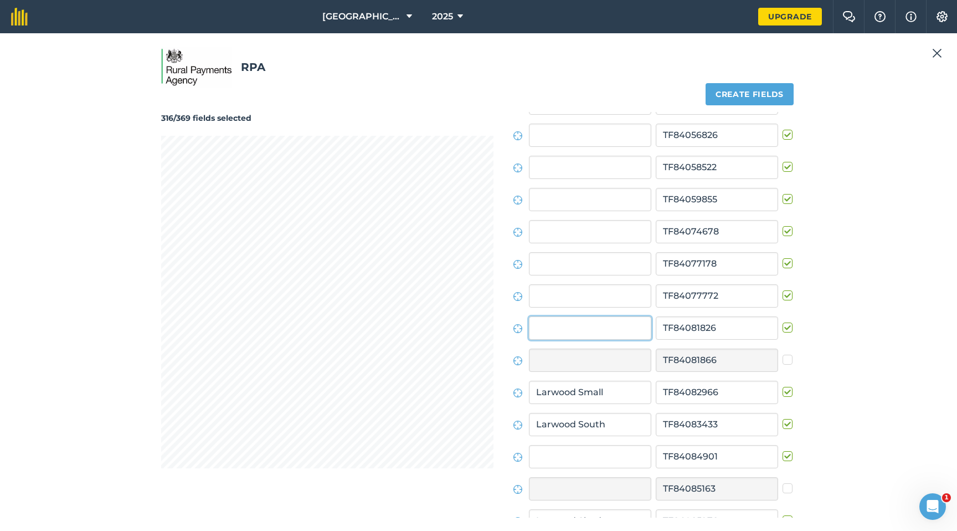
scroll to position [4714, 0]
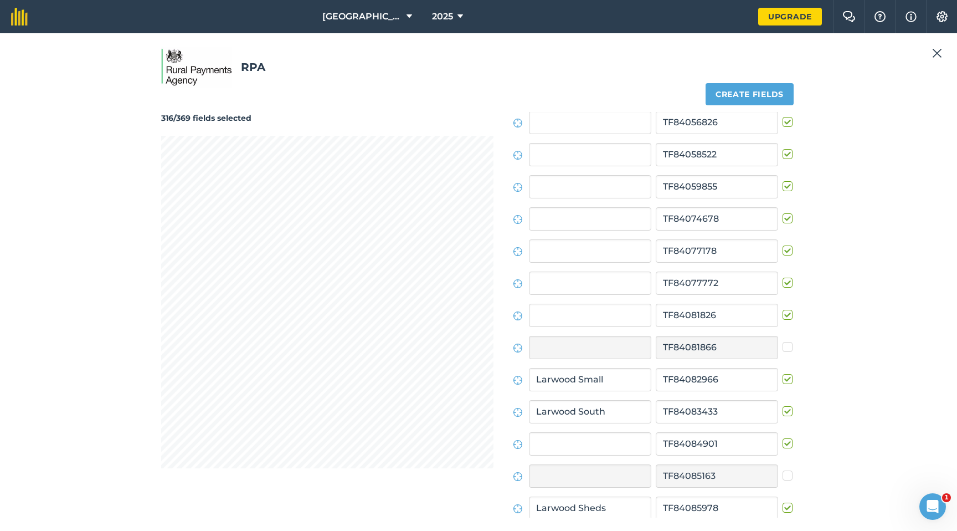
drag, startPoint x: 782, startPoint y: 315, endPoint x: 773, endPoint y: 314, distance: 8.9
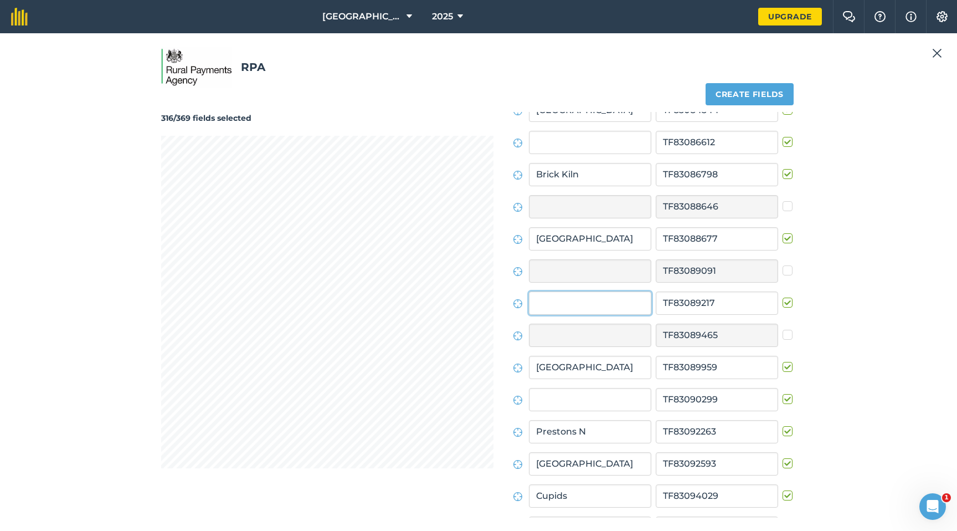
scroll to position [1951, 0]
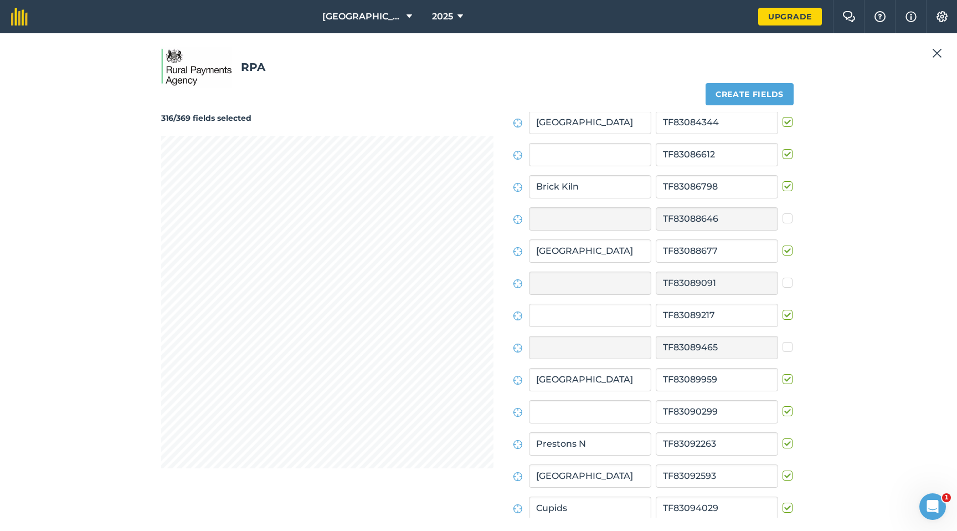
click at [783, 309] on label at bounding box center [789, 309] width 13 height 0
click at [783, 316] on input "checkbox" at bounding box center [786, 312] width 7 height 7
checkbox input "false"
type input "Gartons"
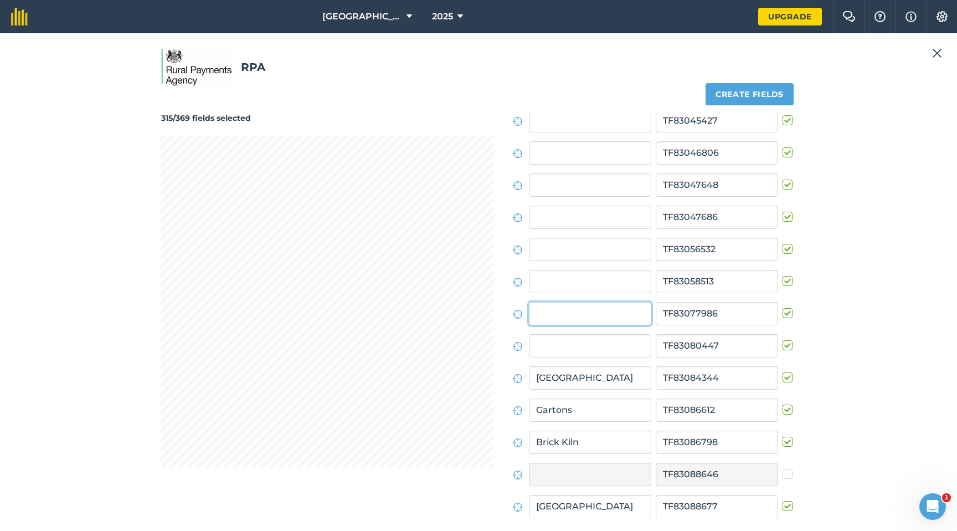
scroll to position [1693, 0]
type input "[GEOGRAPHIC_DATA]"
drag, startPoint x: 782, startPoint y: 346, endPoint x: 767, endPoint y: 346, distance: 15.0
click at [783, 341] on label at bounding box center [789, 341] width 13 height 0
click at [783, 346] on input "checkbox" at bounding box center [786, 344] width 7 height 7
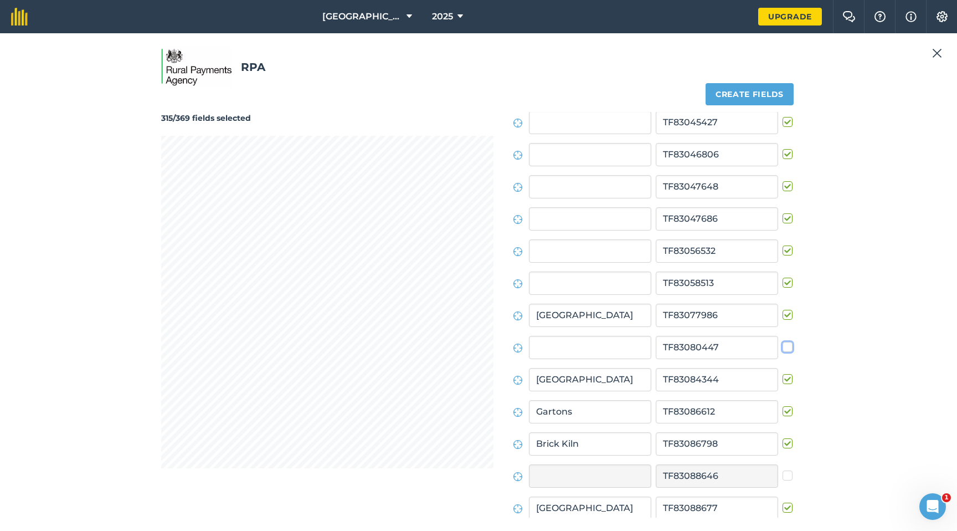
checkbox input "false"
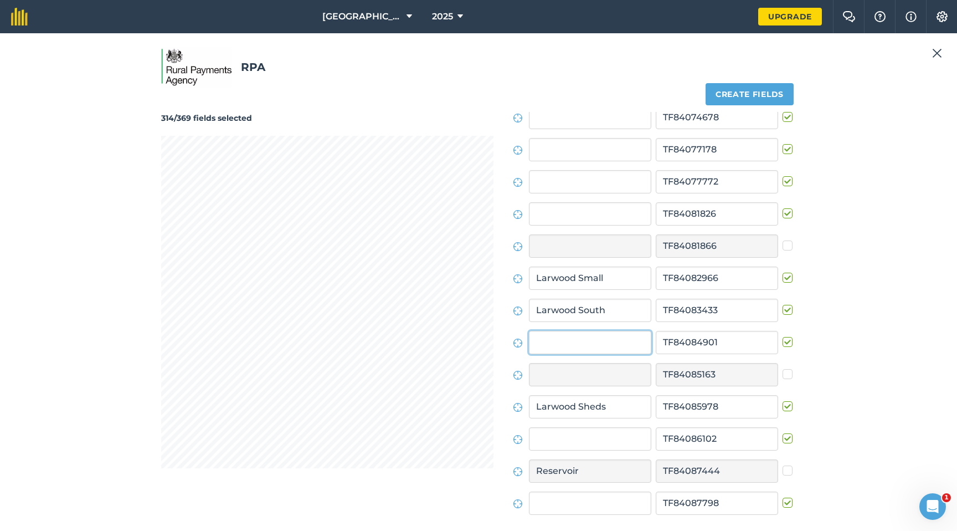
scroll to position [4842, 0]
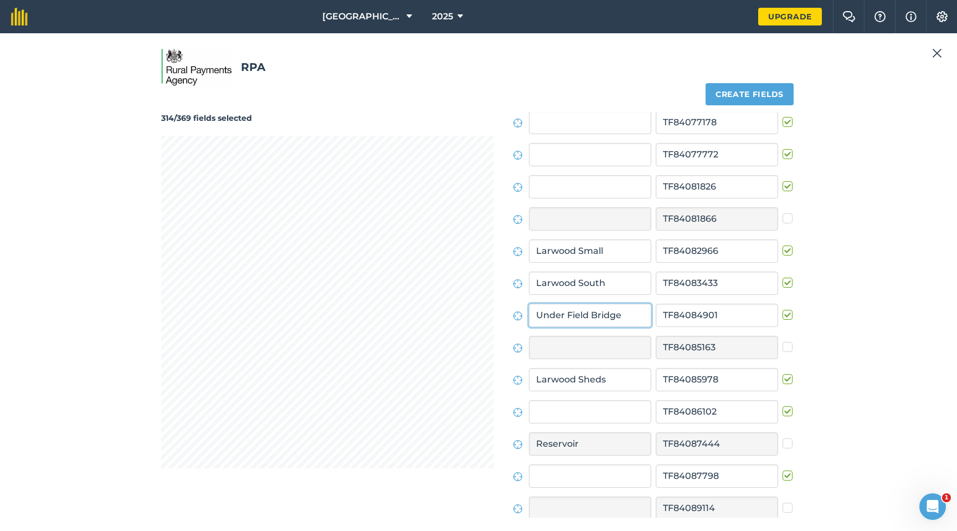
type input "Under Field Bridge"
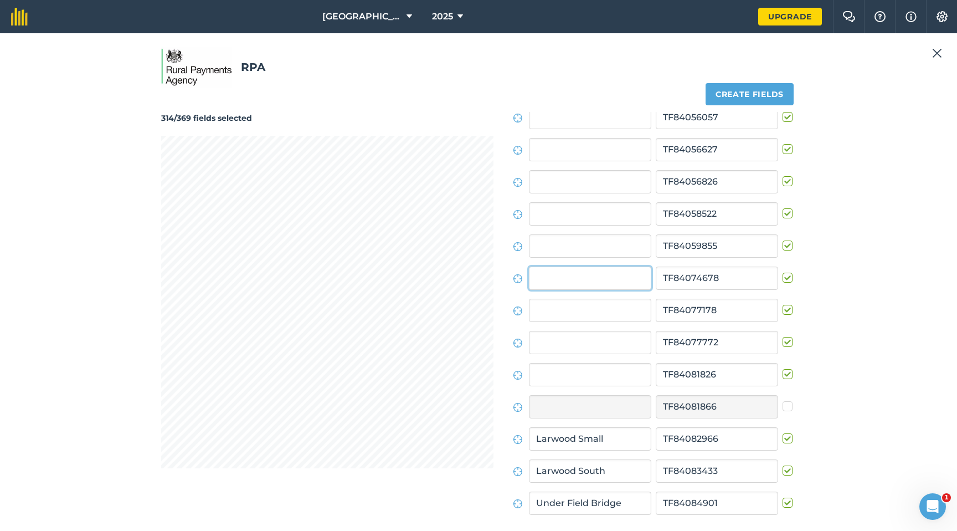
scroll to position [4617, 0]
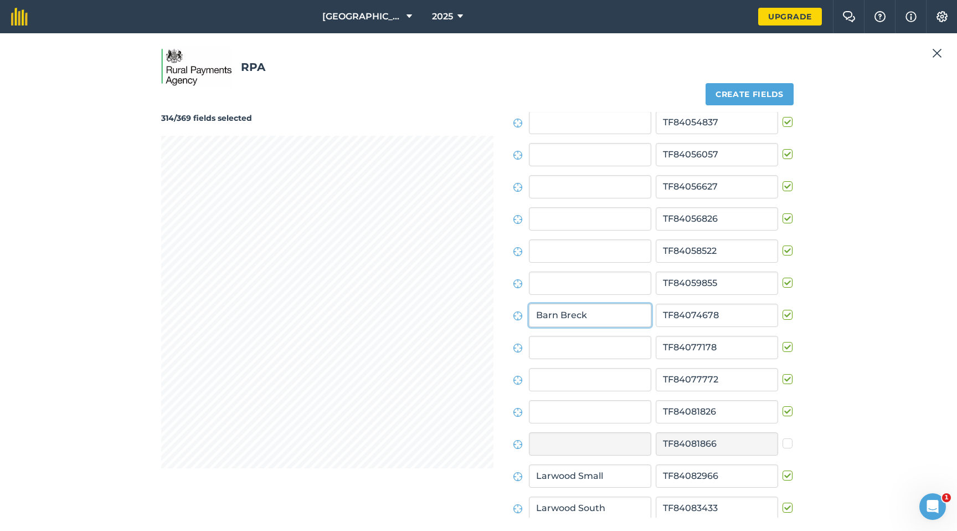
type input "Barn Breck"
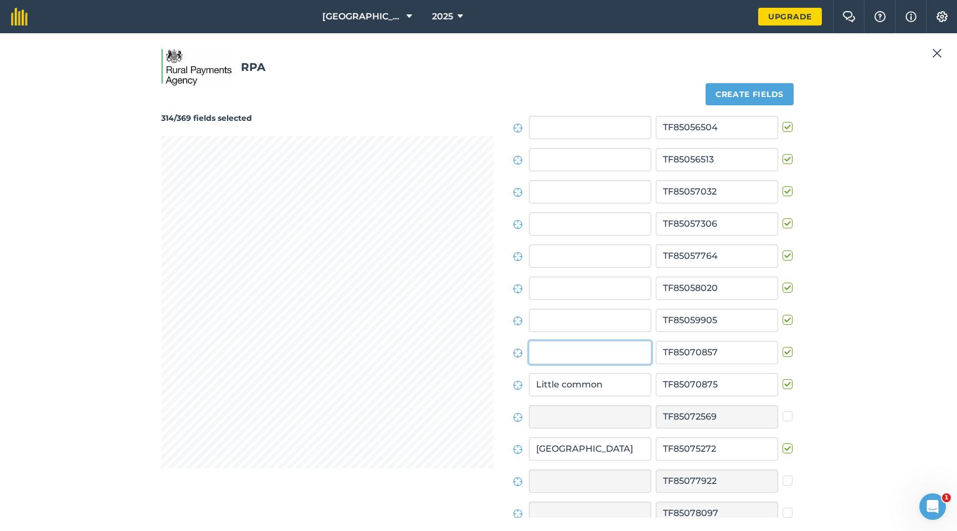
scroll to position [8345, 0]
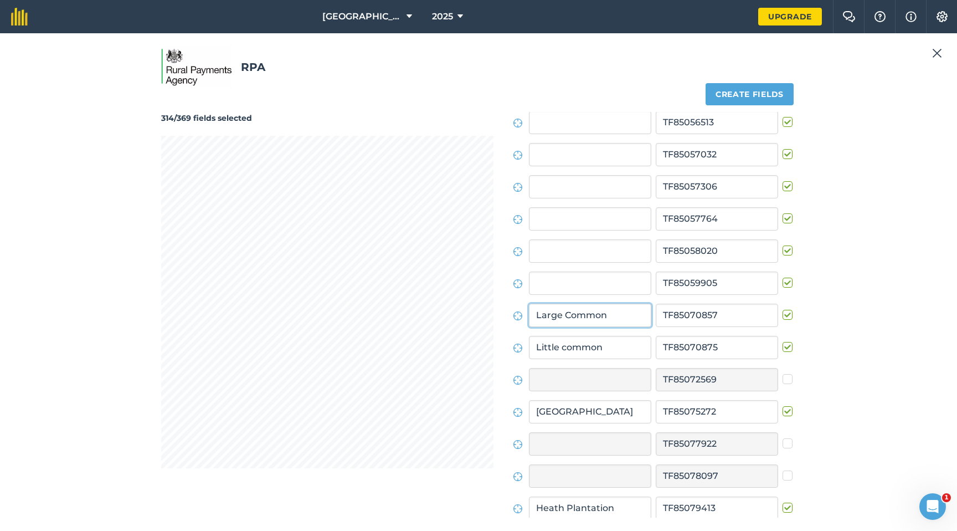
type input "Large Common"
click at [570, 350] on input "Little common" at bounding box center [590, 347] width 122 height 23
type input "Little Common"
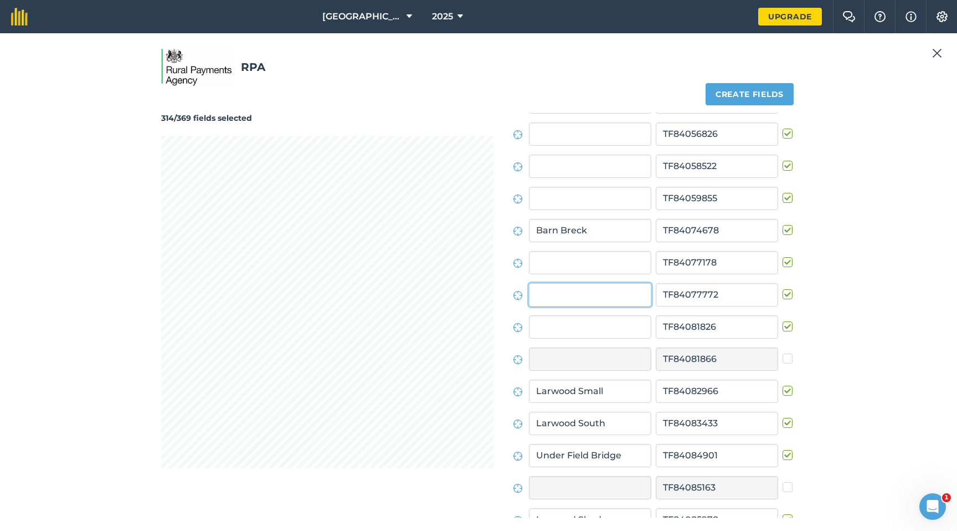
scroll to position [4682, 0]
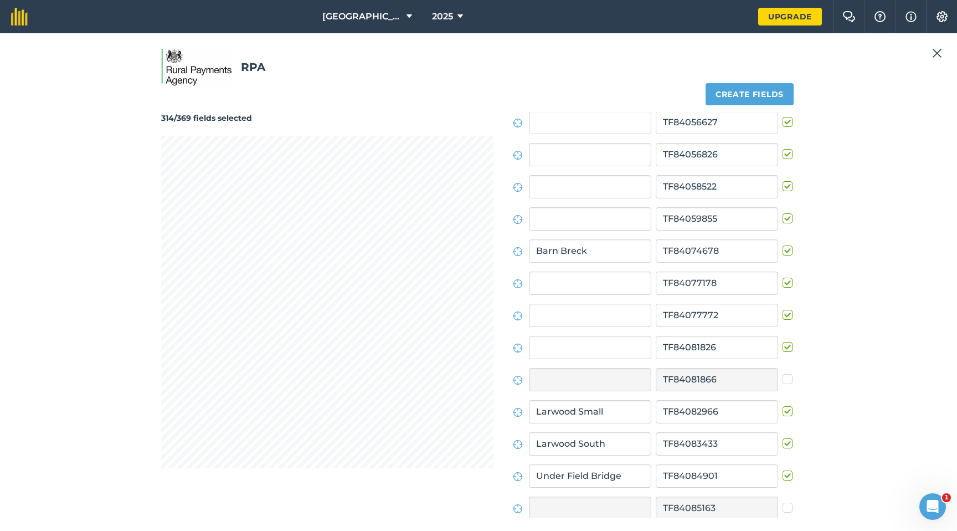
click at [783, 309] on label at bounding box center [789, 309] width 13 height 0
click at [783, 314] on input "checkbox" at bounding box center [786, 312] width 7 height 7
checkbox input "false"
click at [783, 277] on label at bounding box center [789, 277] width 13 height 0
click at [783, 283] on input "checkbox" at bounding box center [786, 280] width 7 height 7
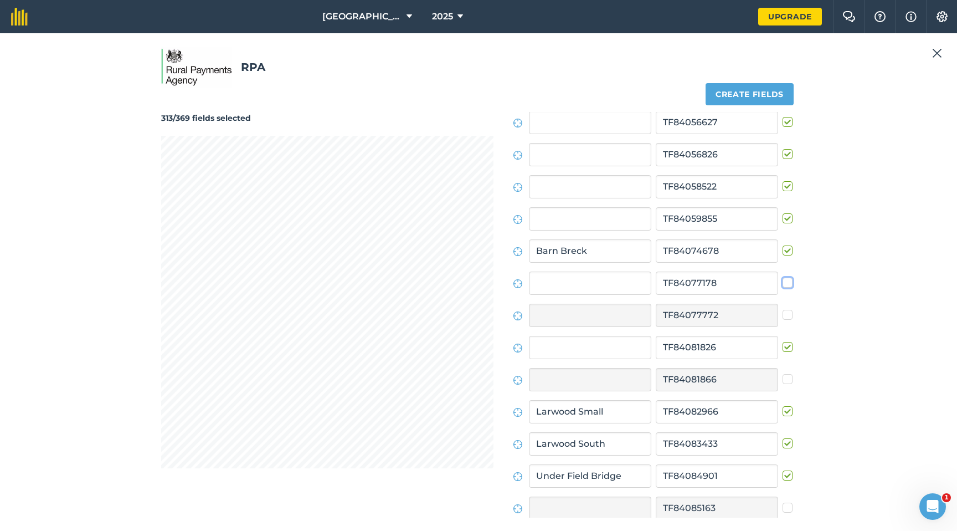
checkbox input "false"
click at [599, 350] on input "text" at bounding box center [590, 347] width 122 height 23
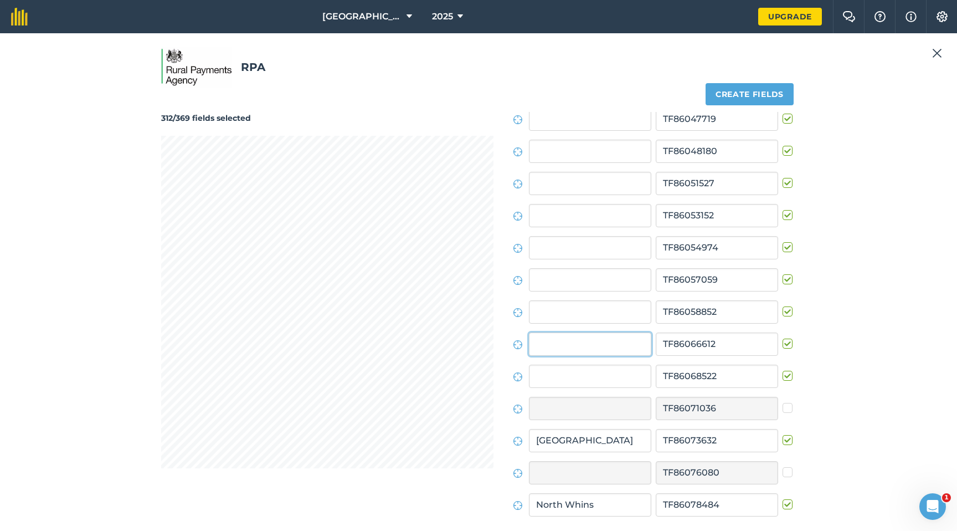
scroll to position [10979, 0]
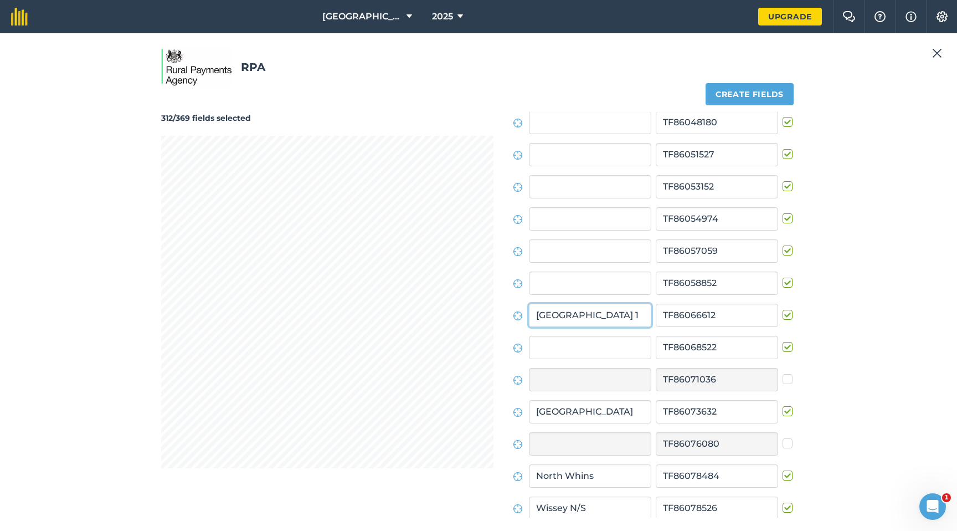
drag, startPoint x: 564, startPoint y: 315, endPoint x: 558, endPoint y: 314, distance: 6.2
click at [563, 314] on input "[GEOGRAPHIC_DATA] 1" at bounding box center [590, 315] width 122 height 23
drag, startPoint x: 545, startPoint y: 315, endPoint x: 637, endPoint y: 316, distance: 92.0
click at [637, 316] on input "[GEOGRAPHIC_DATA] 1" at bounding box center [590, 315] width 122 height 23
type input "[GEOGRAPHIC_DATA] 1"
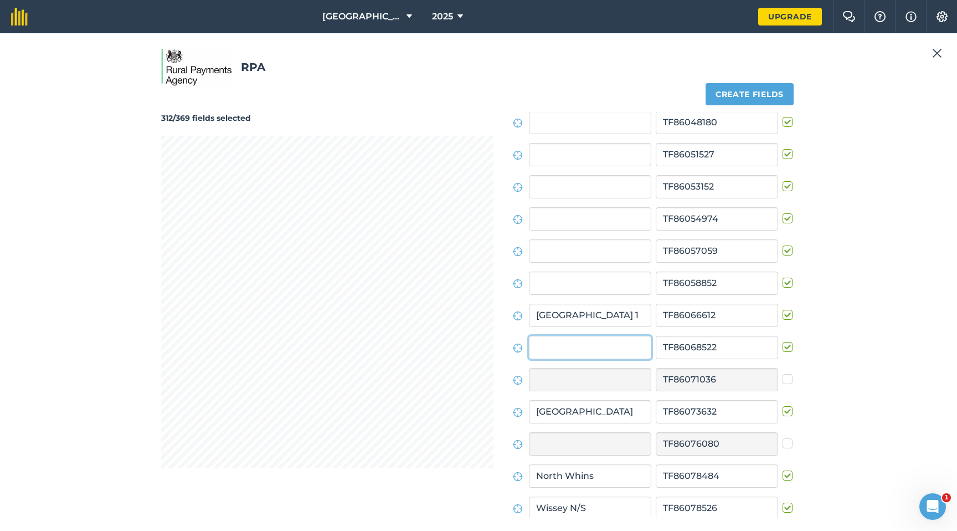
paste input "[GEOGRAPHIC_DATA] 1"
type input "[GEOGRAPHIC_DATA] 2"
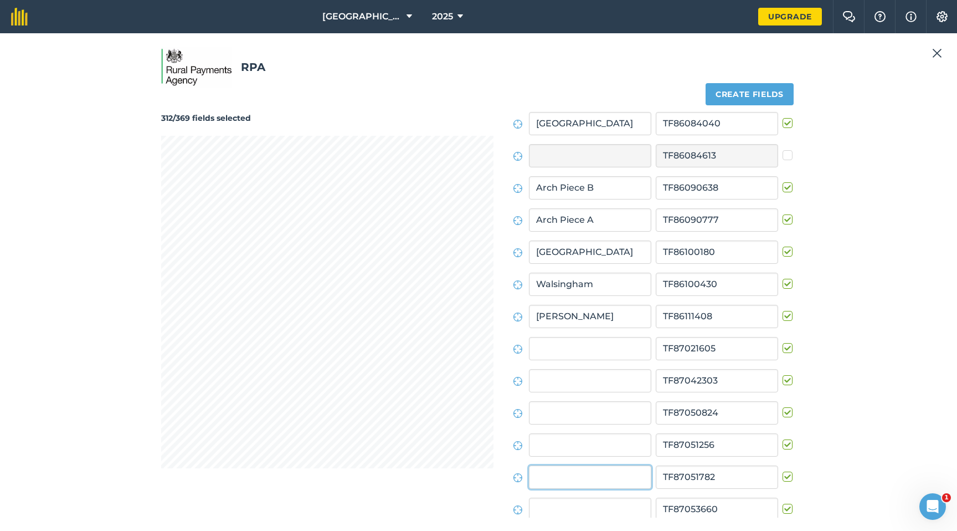
scroll to position [11463, 0]
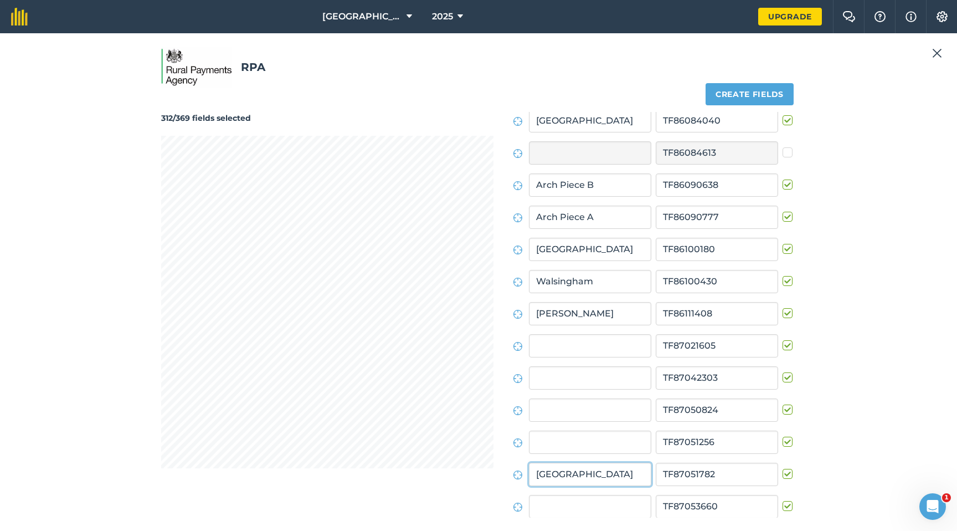
type input "[GEOGRAPHIC_DATA]"
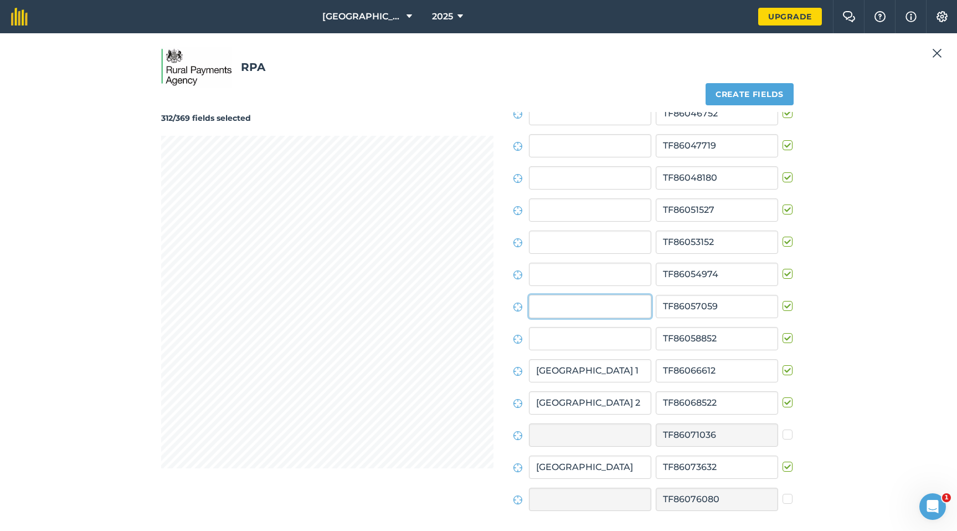
scroll to position [10915, 0]
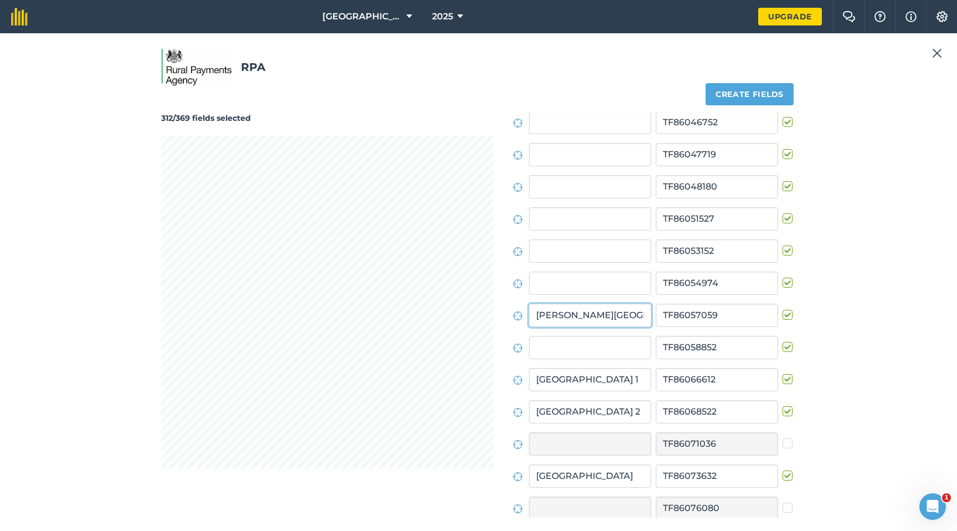
type input "[PERSON_NAME][GEOGRAPHIC_DATA]"
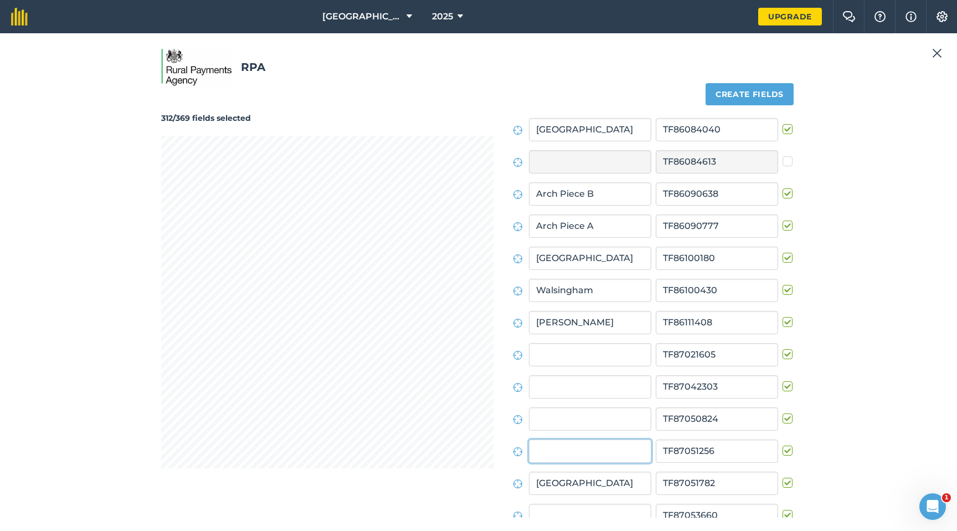
scroll to position [11463, 0]
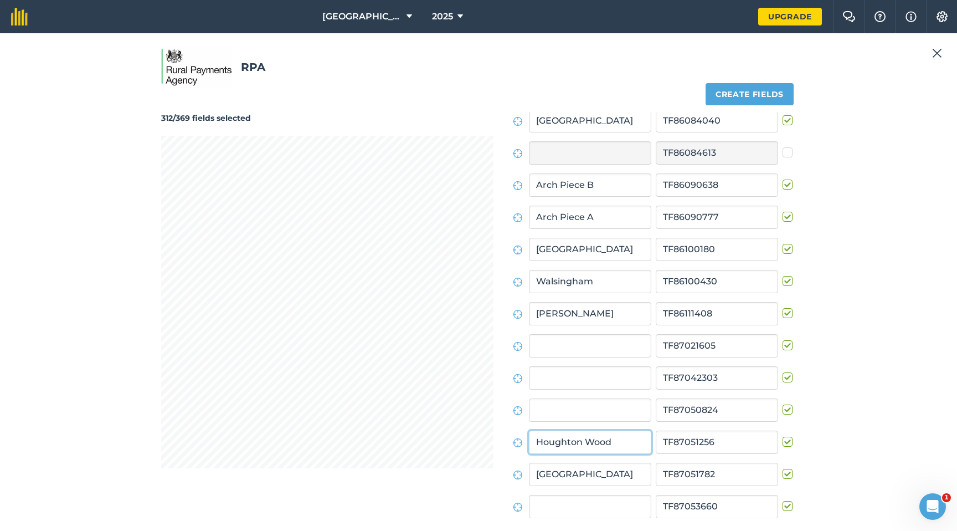
type input "Houghton Wood"
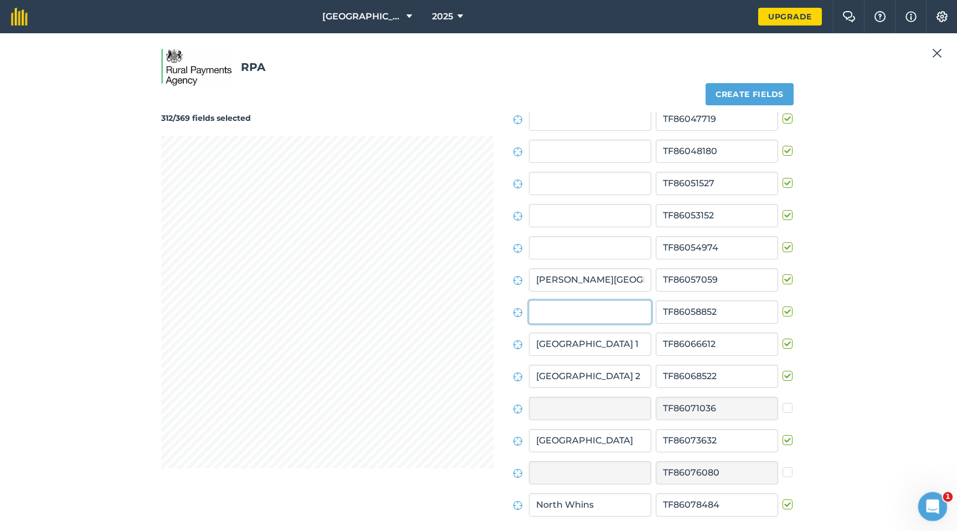
scroll to position [10947, 0]
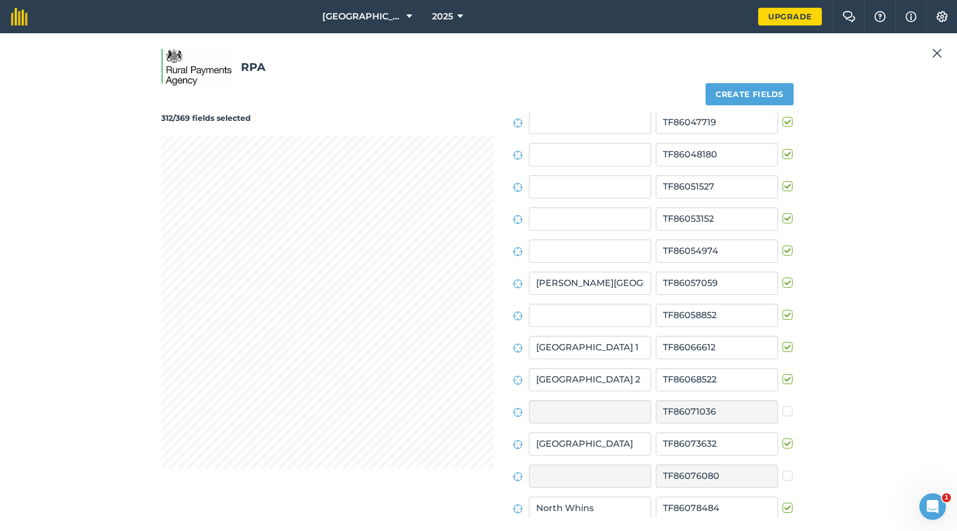
click at [786, 309] on label at bounding box center [789, 309] width 13 height 0
click at [786, 315] on input "checkbox" at bounding box center [786, 312] width 7 height 7
checkbox input "false"
type input "Fish Pits"
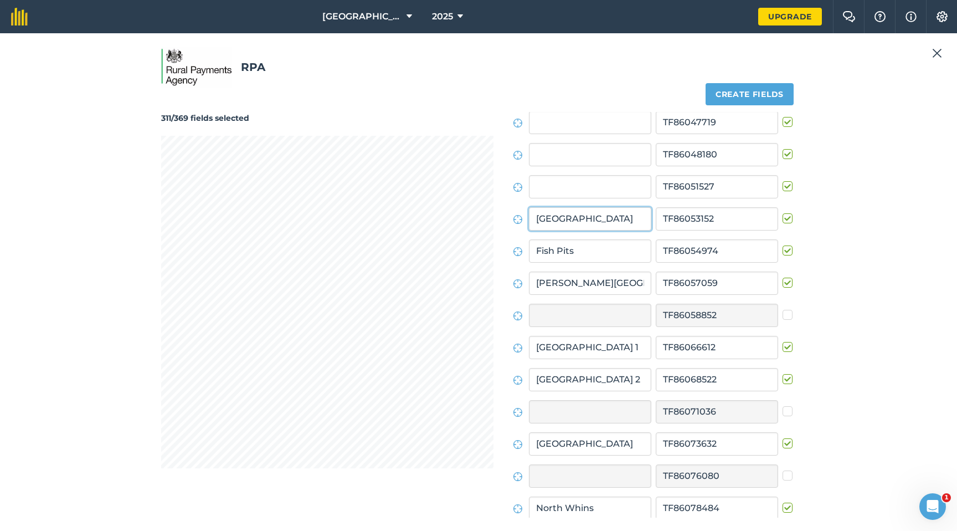
type input "[GEOGRAPHIC_DATA]"
type input "Houghton [PERSON_NAME]"
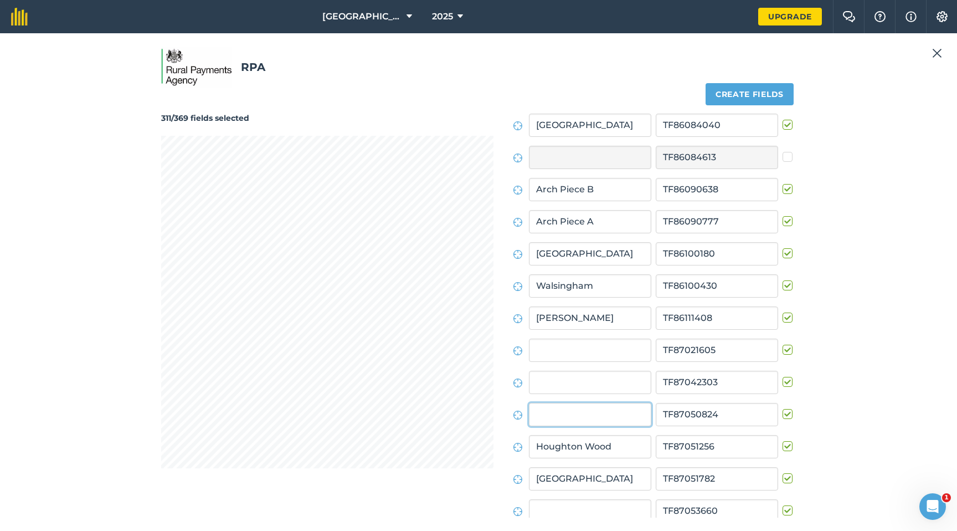
scroll to position [11463, 0]
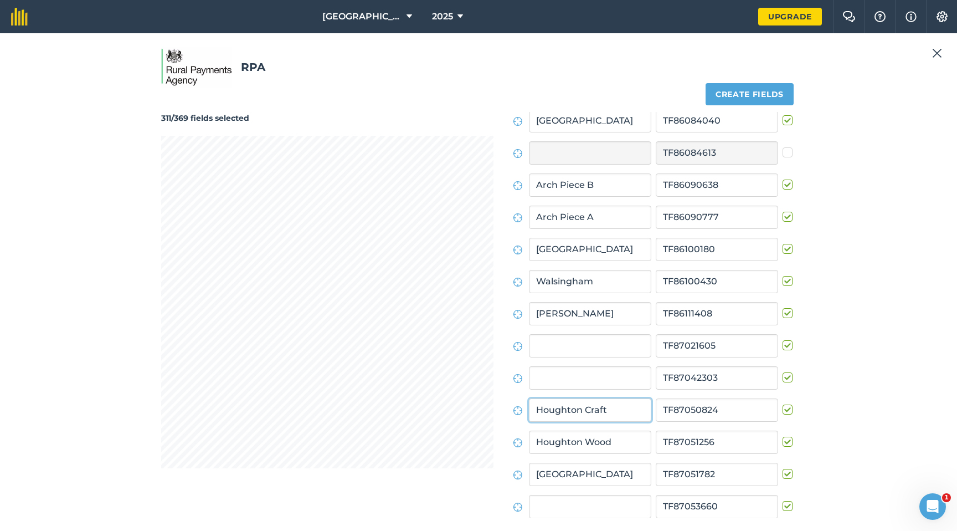
type input "Houghton Craft"
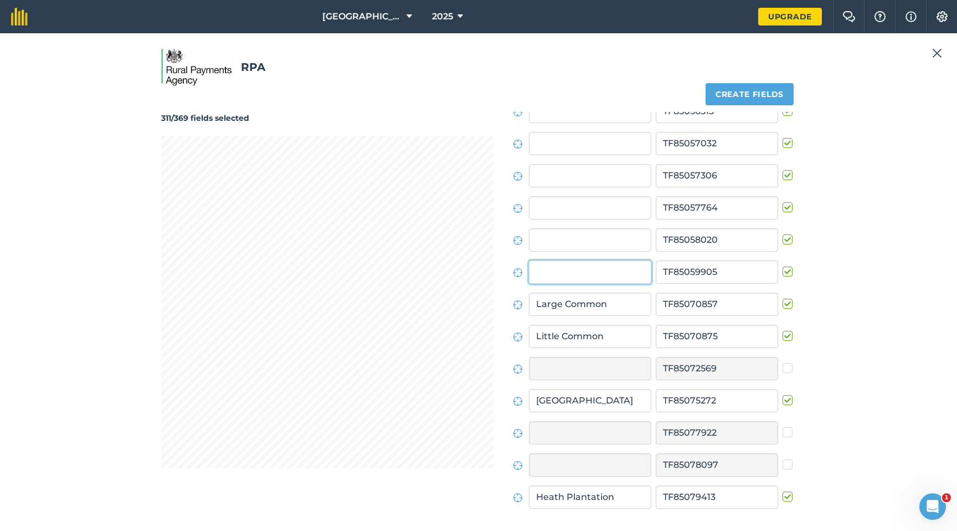
scroll to position [8312, 0]
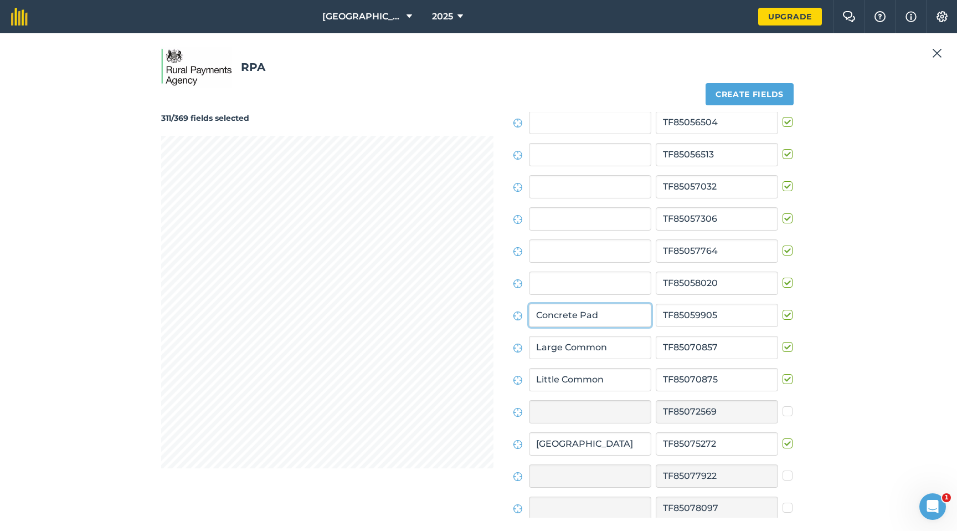
type input "Concrete Pad"
click at [562, 342] on input "Large Common" at bounding box center [590, 347] width 122 height 23
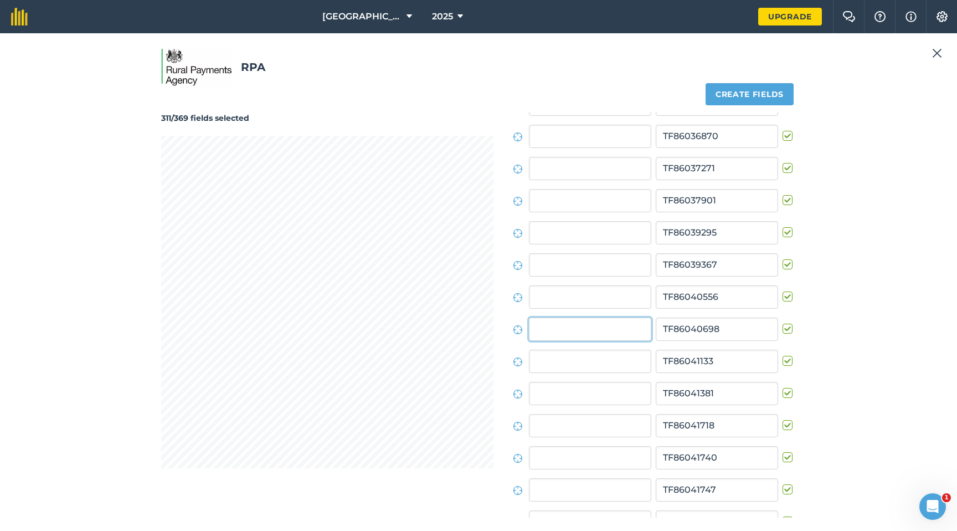
scroll to position [10272, 0]
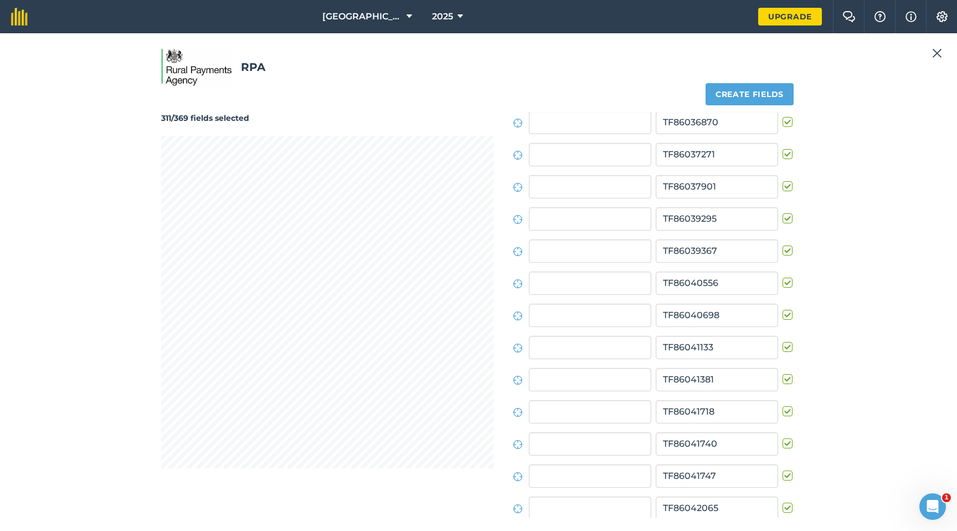
drag, startPoint x: 781, startPoint y: 316, endPoint x: 723, endPoint y: 310, distance: 57.4
click at [783, 309] on label at bounding box center [789, 309] width 13 height 0
click at [783, 316] on input "checkbox" at bounding box center [786, 312] width 7 height 7
checkbox input "false"
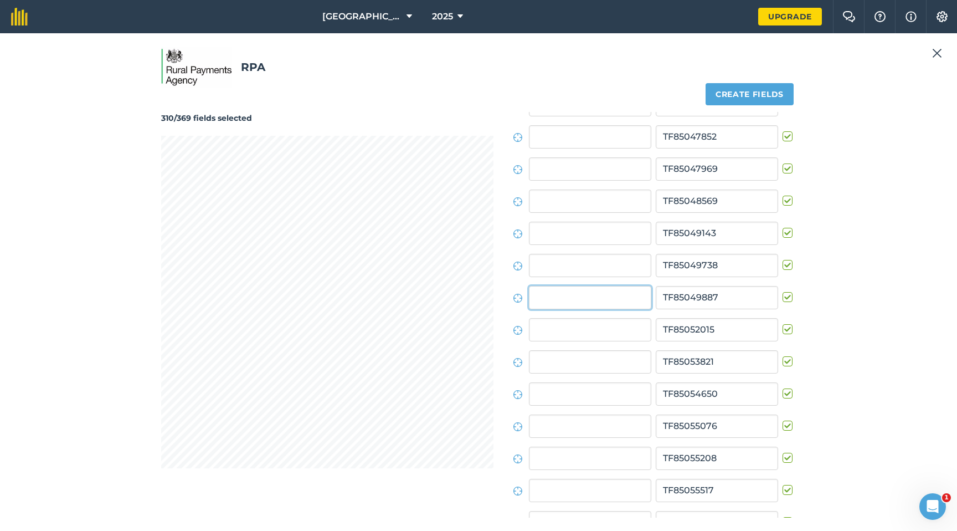
scroll to position [7798, 0]
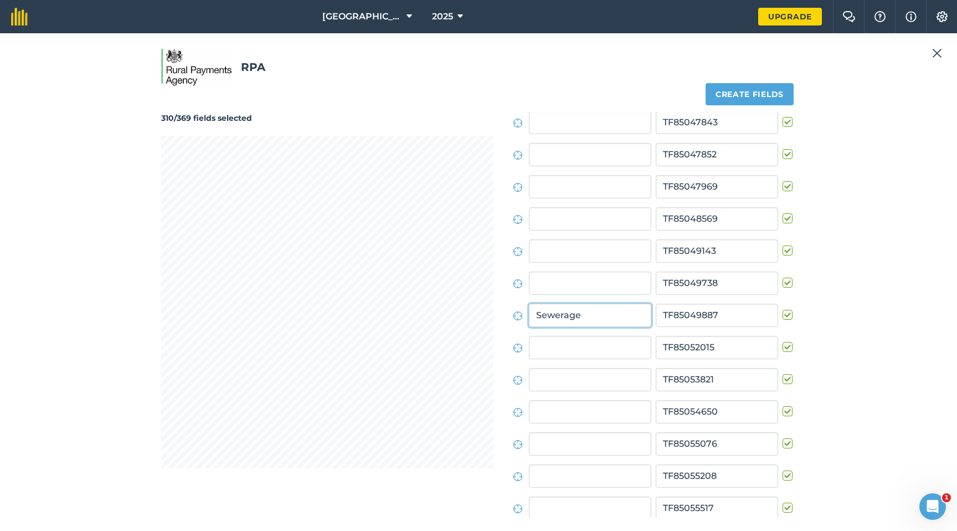
type input "Sewerage"
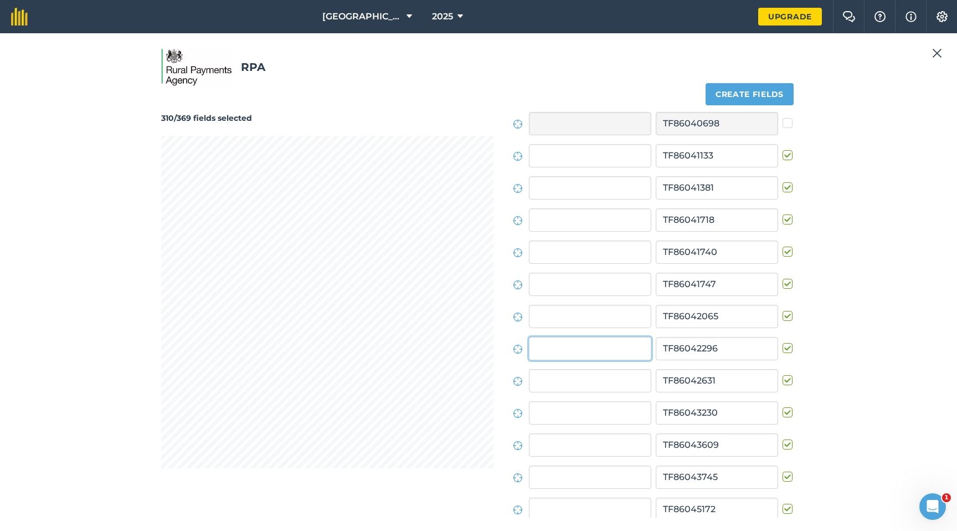
scroll to position [10497, 0]
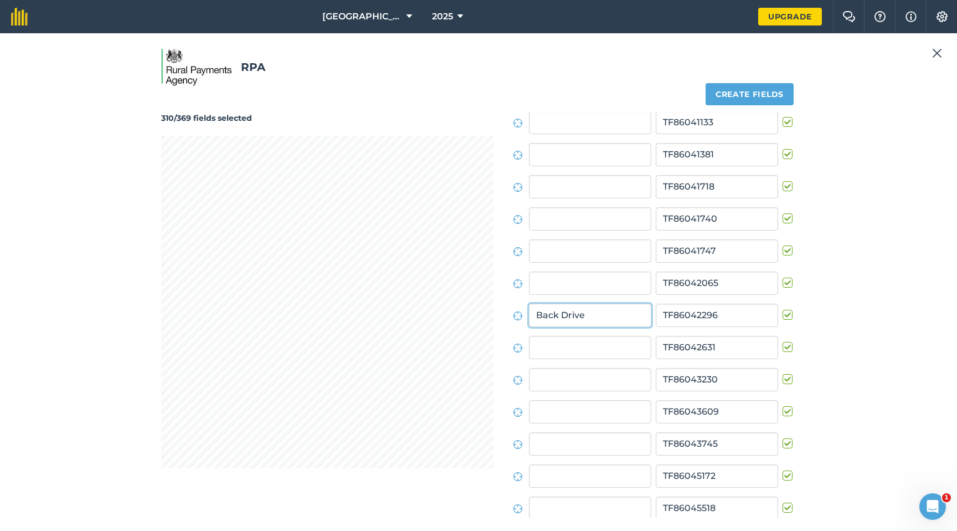
type input "Back Drive"
type input "Barrells"
type input "Fir Trees"
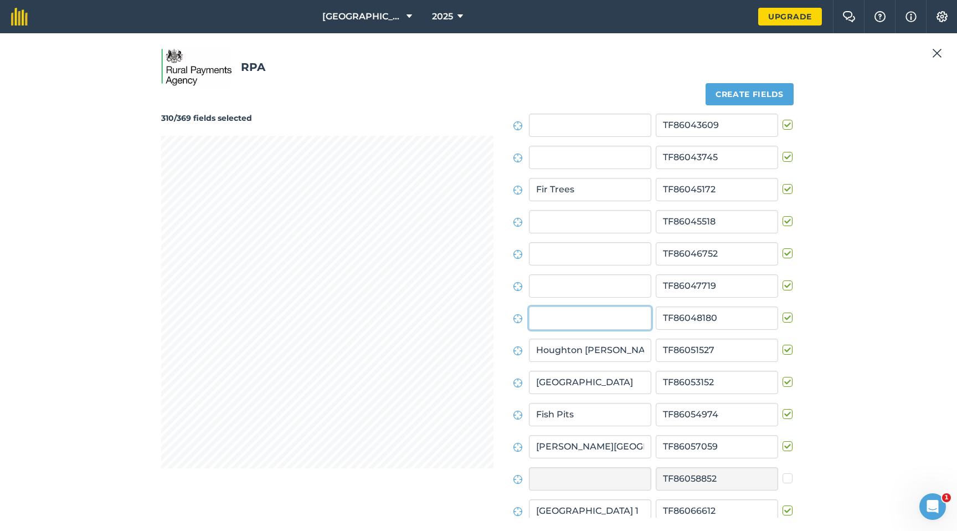
scroll to position [10786, 0]
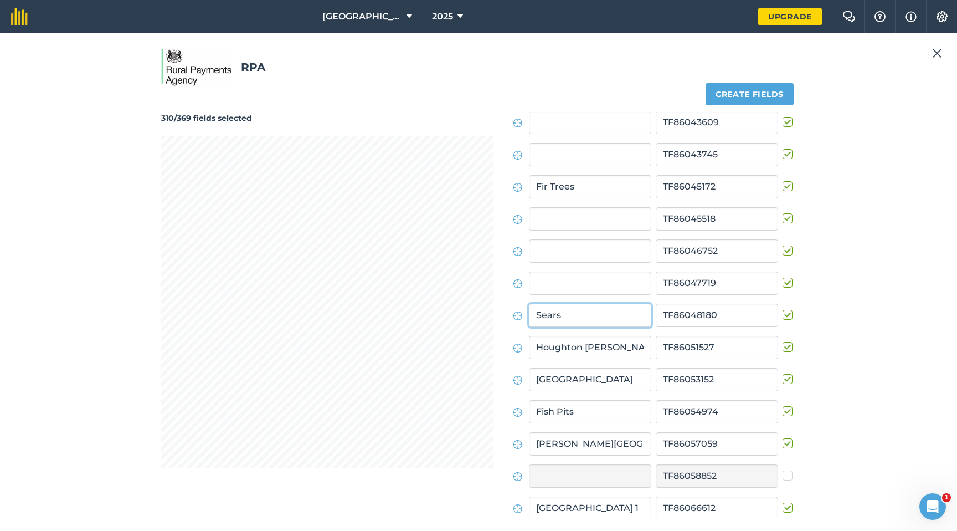
type input "Sears"
type input "[GEOGRAPHIC_DATA]"
type input "[PERSON_NAME]"
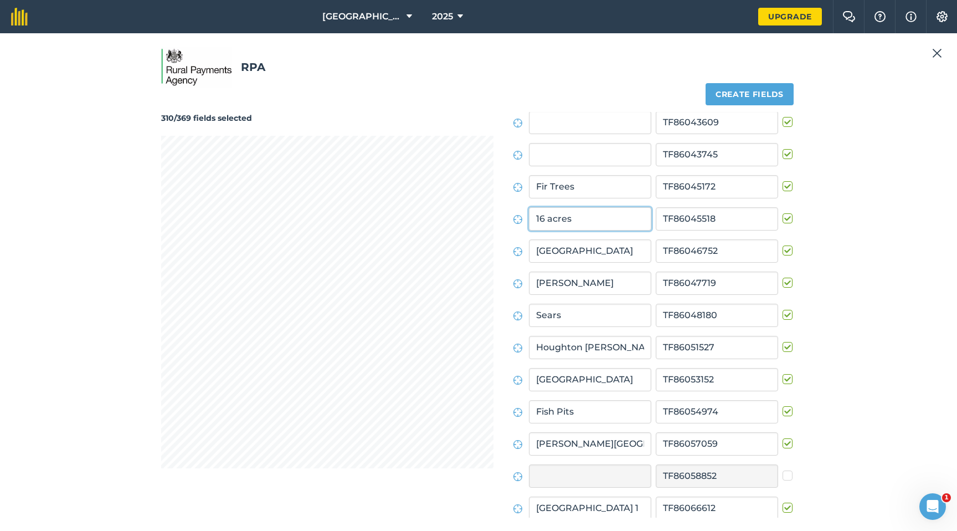
type input "16 acres"
type input "Farm"
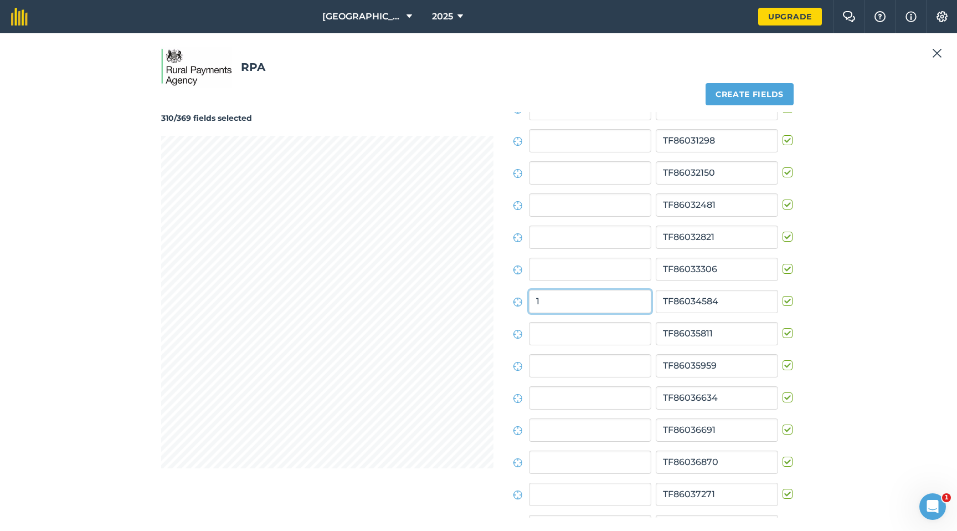
scroll to position [9919, 0]
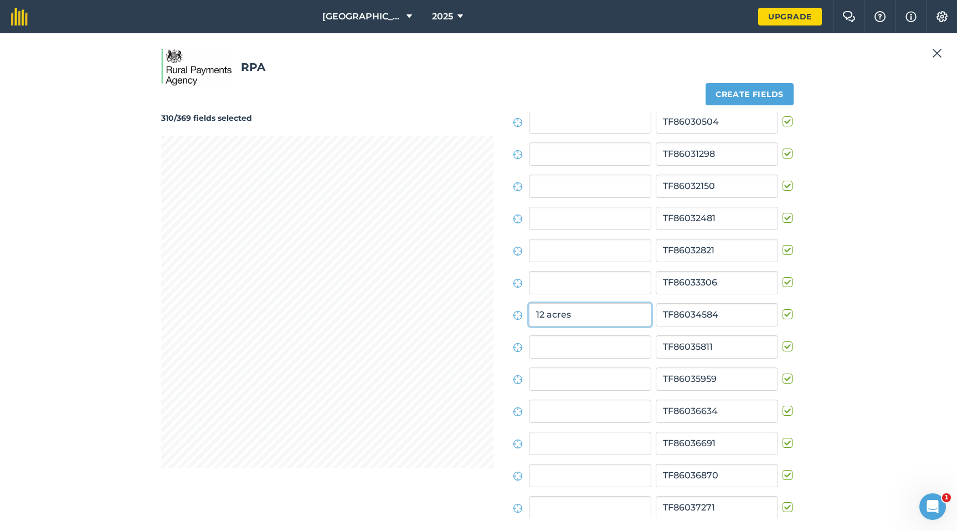
type input "12 acres"
click at [784, 402] on div at bounding box center [789, 446] width 13 height 18
click at [783, 402] on label at bounding box center [789, 437] width 13 height 0
click at [783, 402] on input "checkbox" at bounding box center [786, 440] width 7 height 7
checkbox input "false"
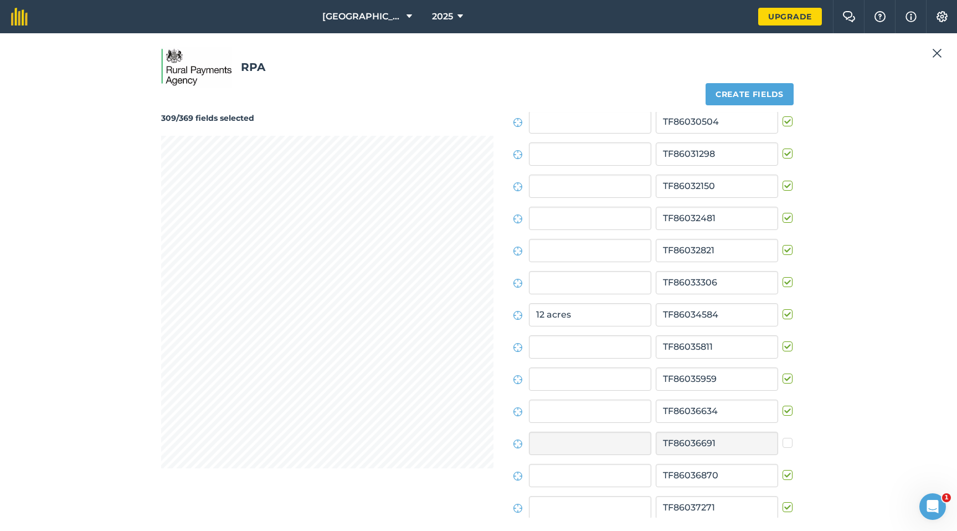
click at [787, 402] on label at bounding box center [789, 501] width 13 height 0
click at [787, 402] on input "checkbox" at bounding box center [786, 504] width 7 height 7
checkbox input "false"
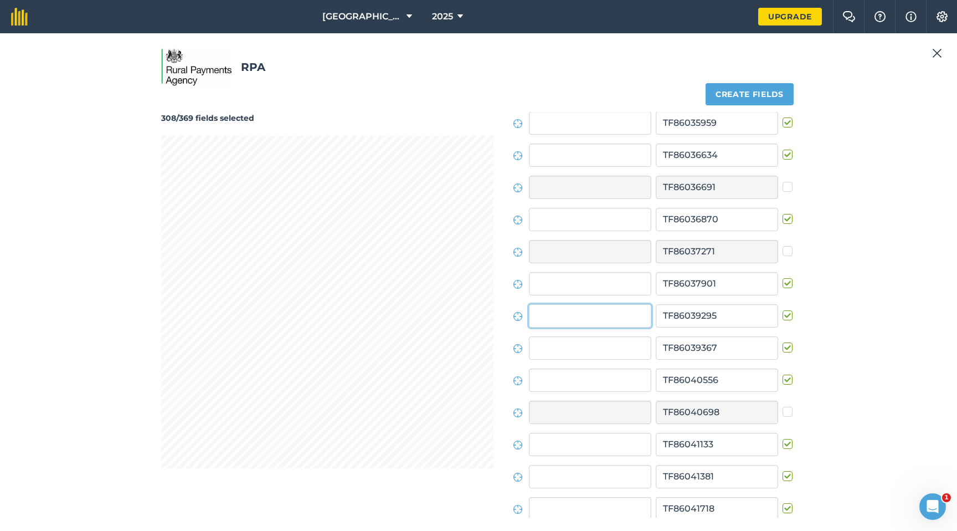
scroll to position [10176, 0]
type input "Nurses"
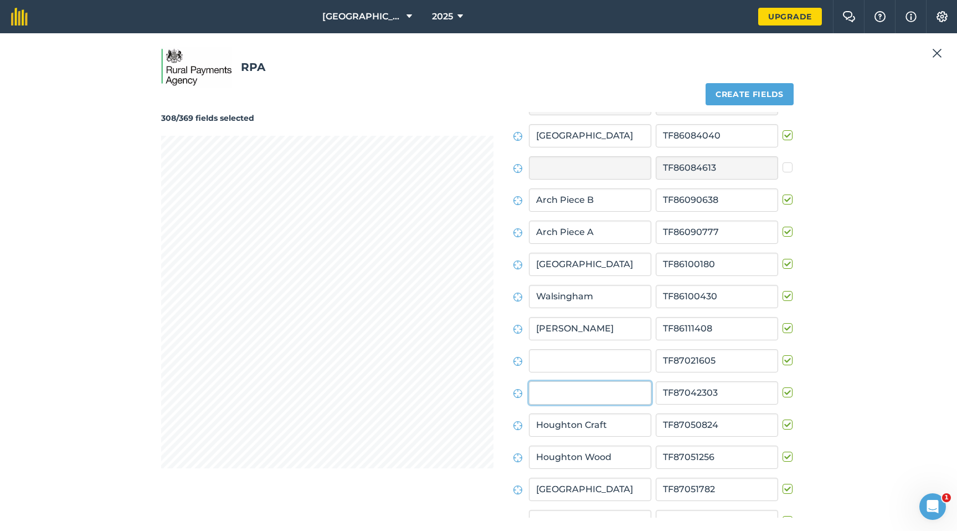
scroll to position [11463, 0]
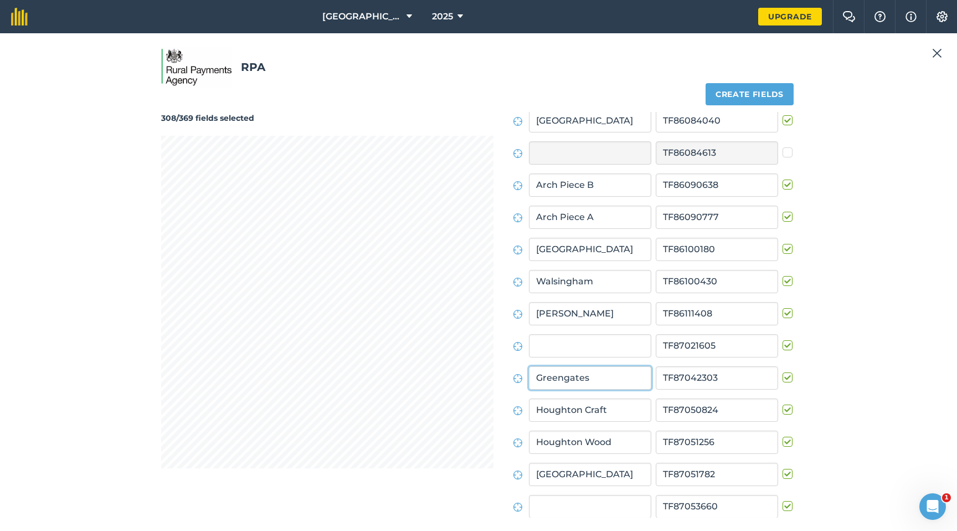
type input "Greengates"
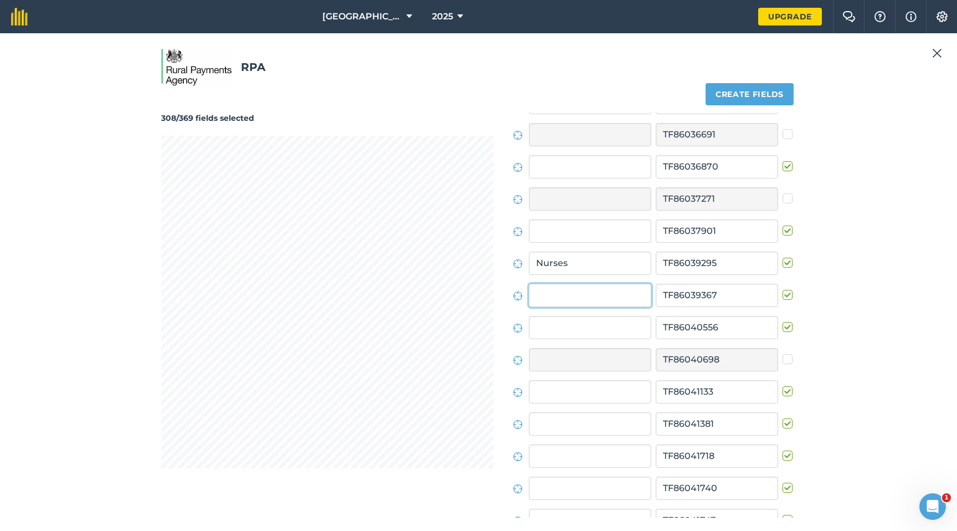
scroll to position [10208, 0]
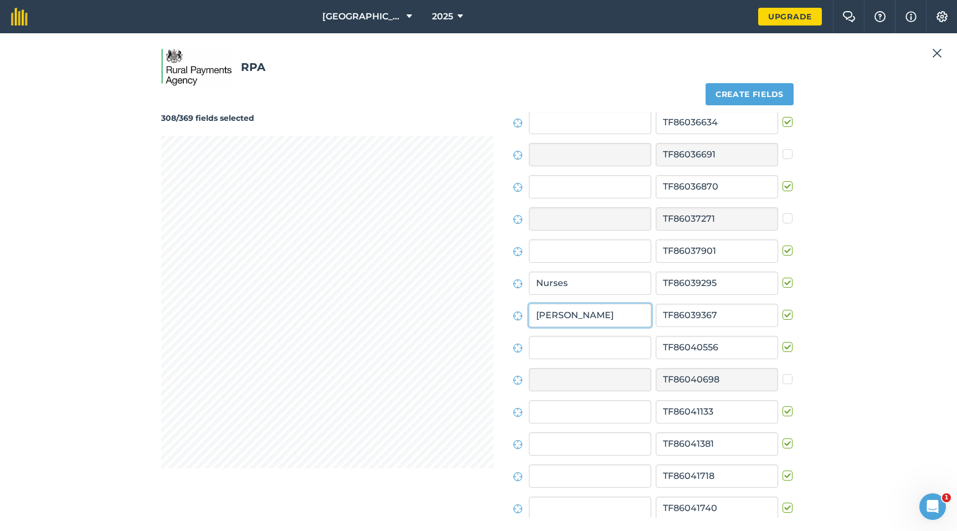
type input "[PERSON_NAME]"
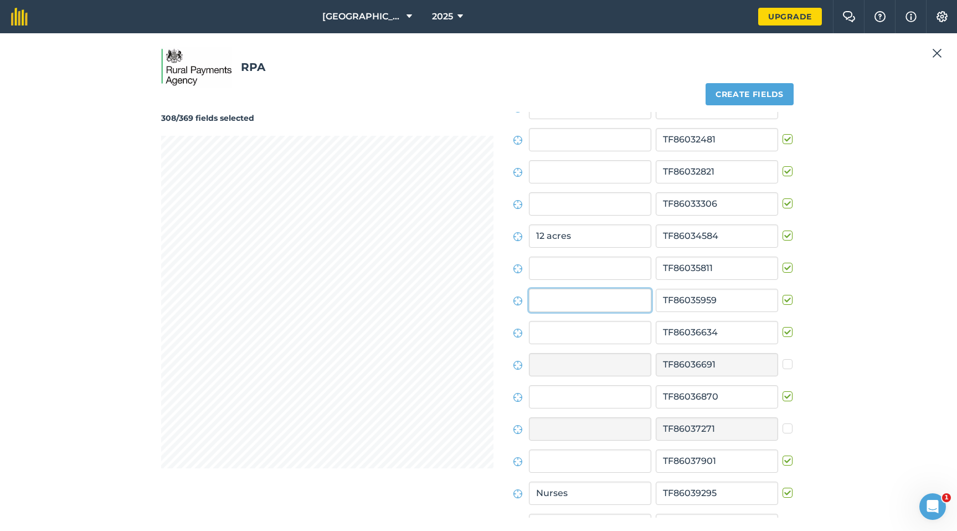
scroll to position [9983, 0]
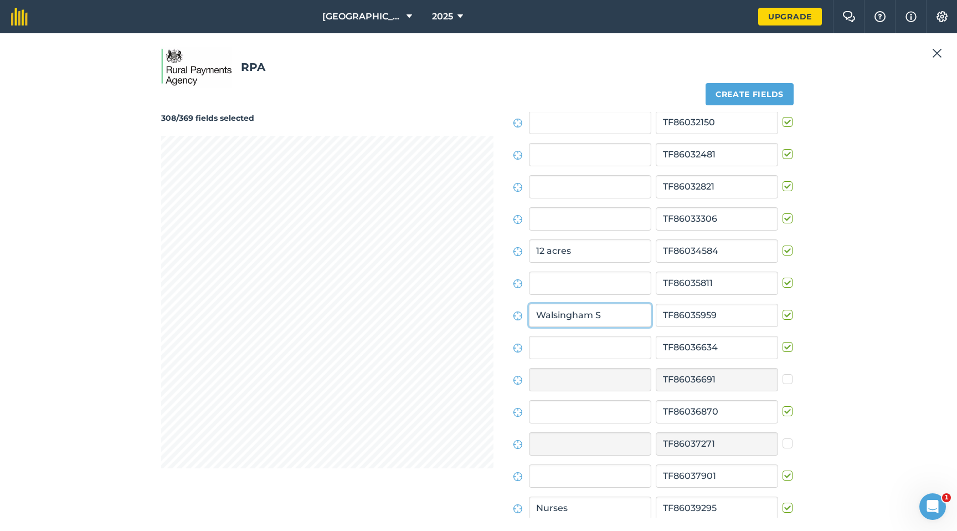
type input "Walsingham S"
click at [786, 341] on label at bounding box center [789, 341] width 13 height 0
click at [786, 345] on input "checkbox" at bounding box center [786, 344] width 7 height 7
checkbox input "false"
type input "Spring Breck"
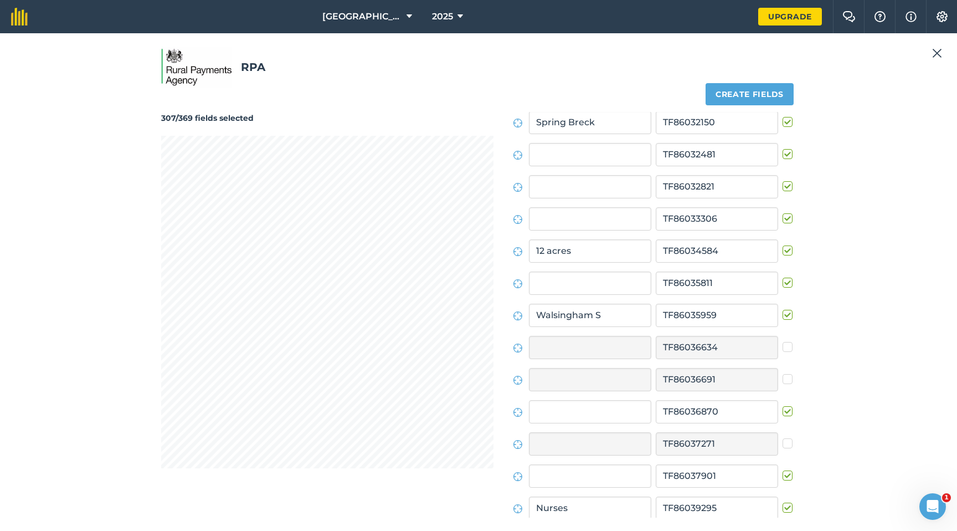
click at [783, 181] on label at bounding box center [789, 181] width 13 height 0
click at [783, 184] on input "checkbox" at bounding box center [786, 184] width 7 height 7
checkbox input "false"
type input "[PERSON_NAME]"
type input "Mutton Hill"
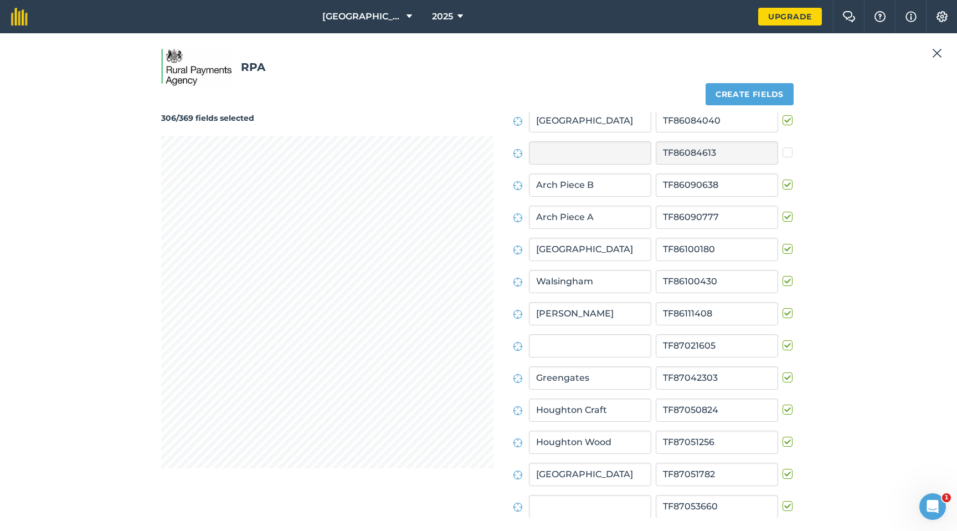
scroll to position [11463, 0]
type input "Lambra N/S"
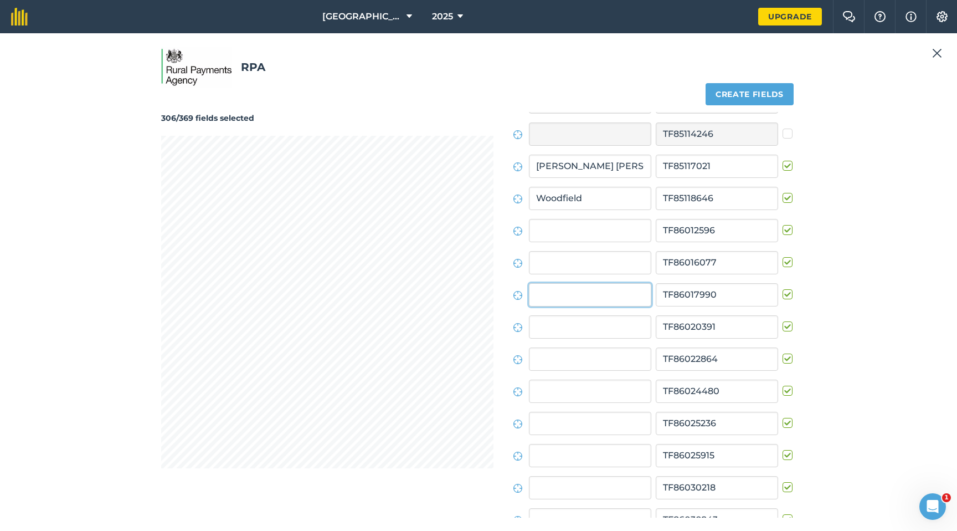
scroll to position [9437, 0]
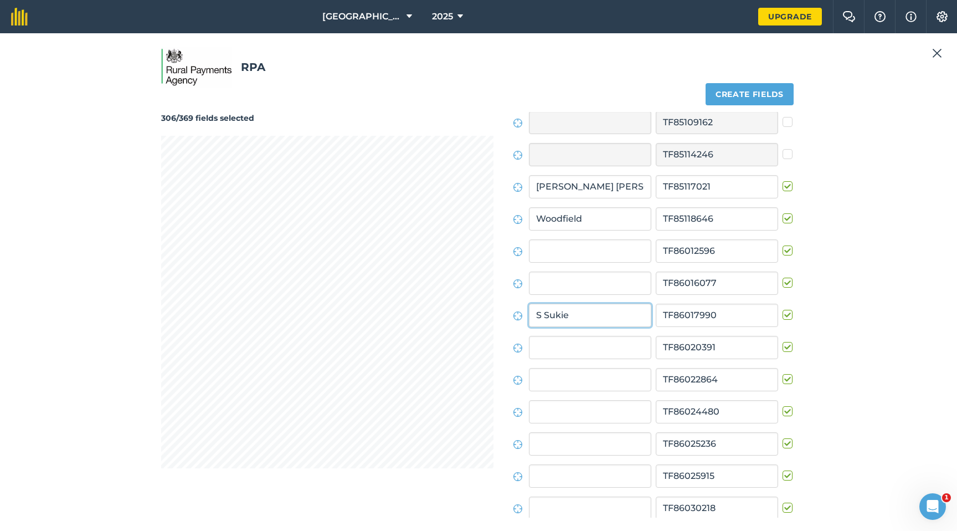
type input "S Sukie"
type input "N Sukie"
click at [783, 402] on label at bounding box center [789, 470] width 13 height 0
click at [783, 402] on input "checkbox" at bounding box center [786, 473] width 7 height 7
checkbox input "false"
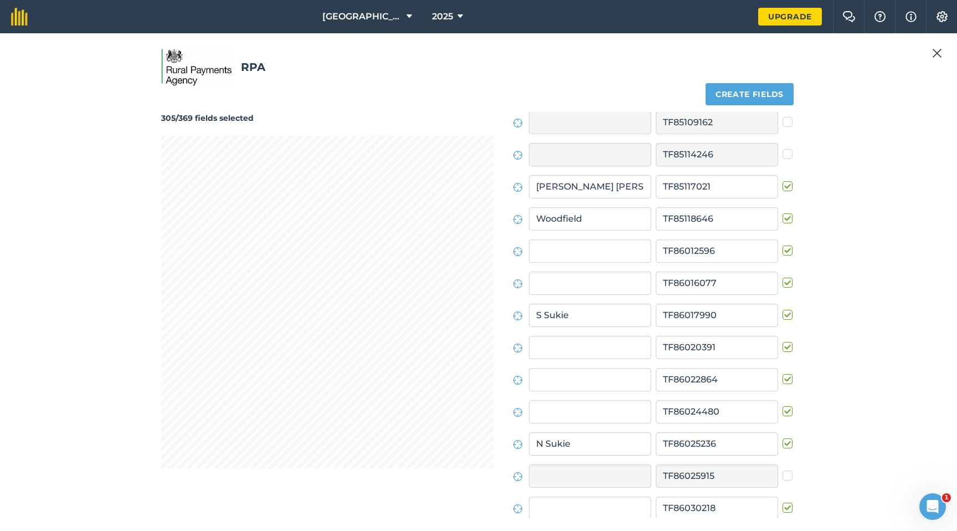
click at [786, 277] on label at bounding box center [789, 277] width 13 height 0
click at [786, 283] on input "checkbox" at bounding box center [786, 280] width 7 height 7
checkbox input "false"
type input "Middle Breck"
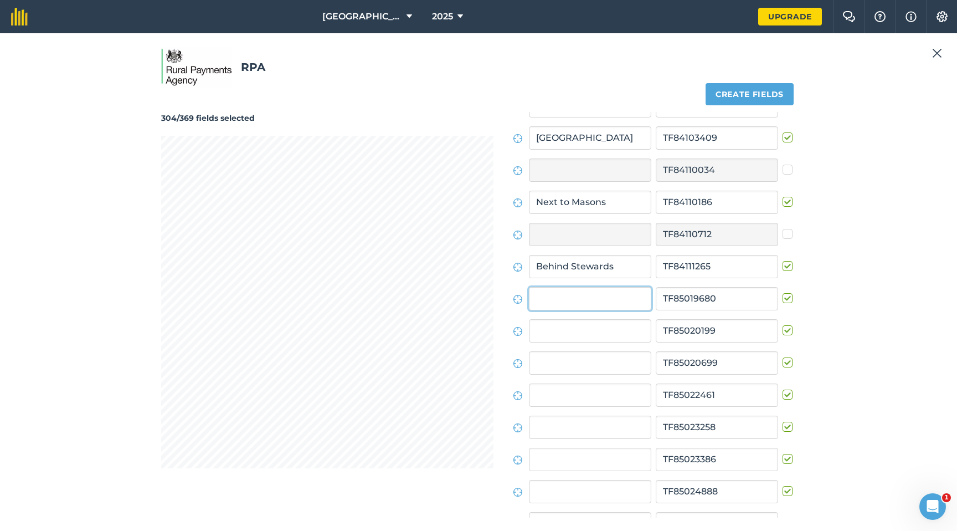
scroll to position [5710, 0]
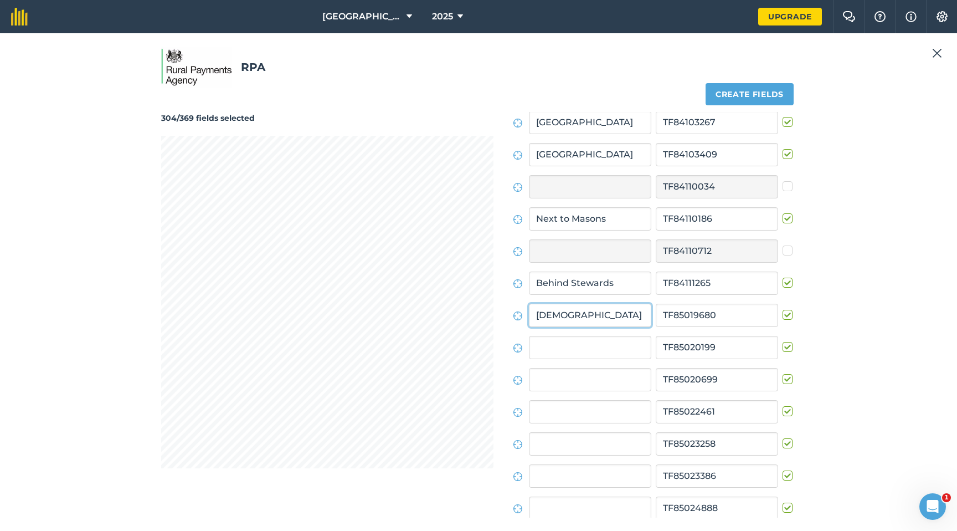
type input "[DEMOGRAPHIC_DATA] Breck"
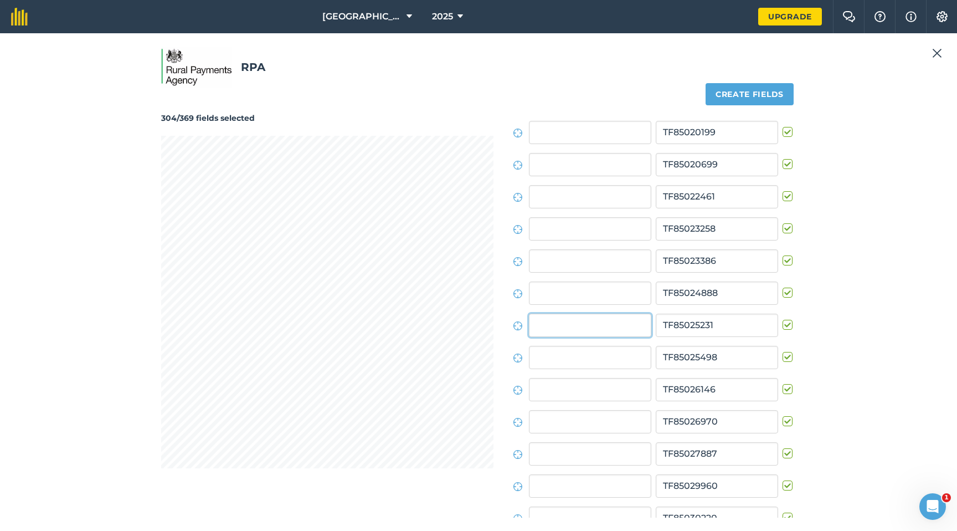
scroll to position [5935, 0]
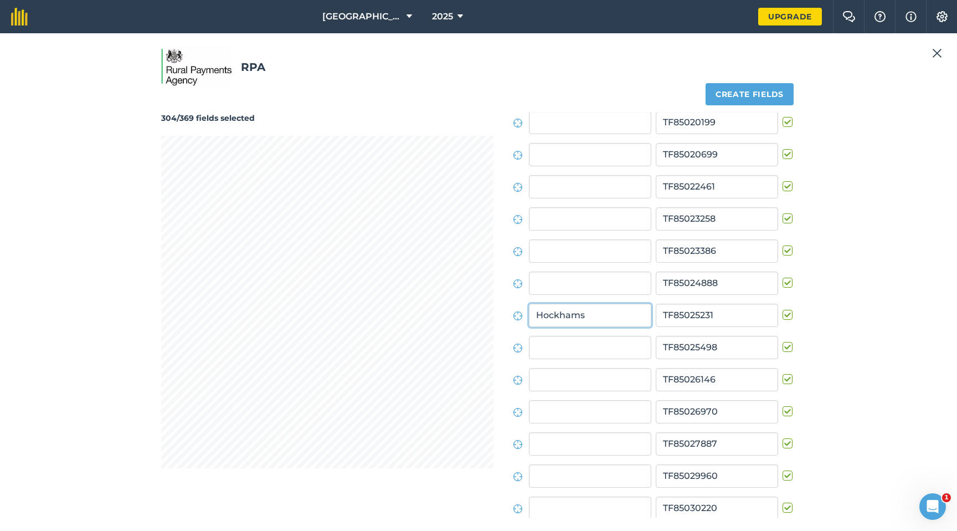
type input "Hockhams"
type input "[GEOGRAPHIC_DATA]"
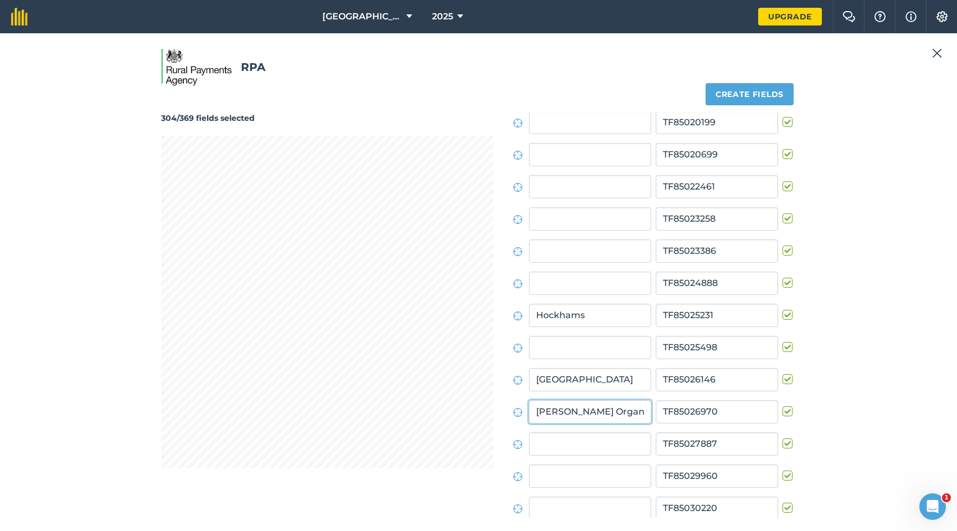
type input "[PERSON_NAME] Organic"
type input "[PERSON_NAME]"
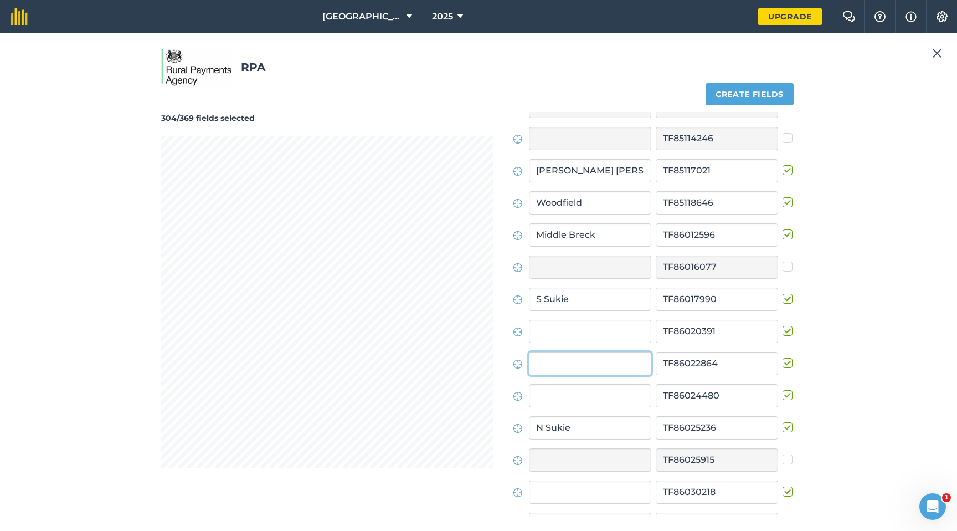
scroll to position [9501, 0]
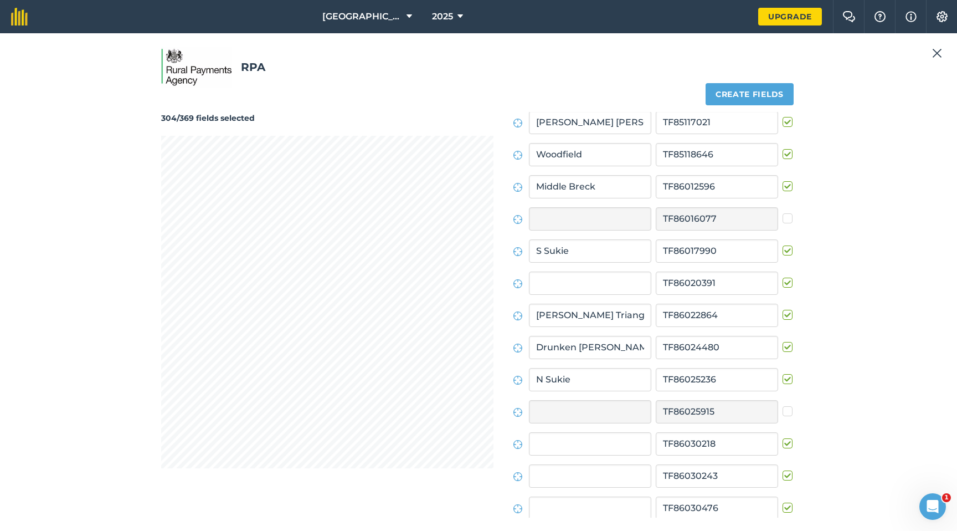
drag, startPoint x: 782, startPoint y: 285, endPoint x: 761, endPoint y: 286, distance: 21.1
click at [783, 277] on label at bounding box center [789, 277] width 13 height 0
click at [783, 284] on input "checkbox" at bounding box center [786, 280] width 7 height 7
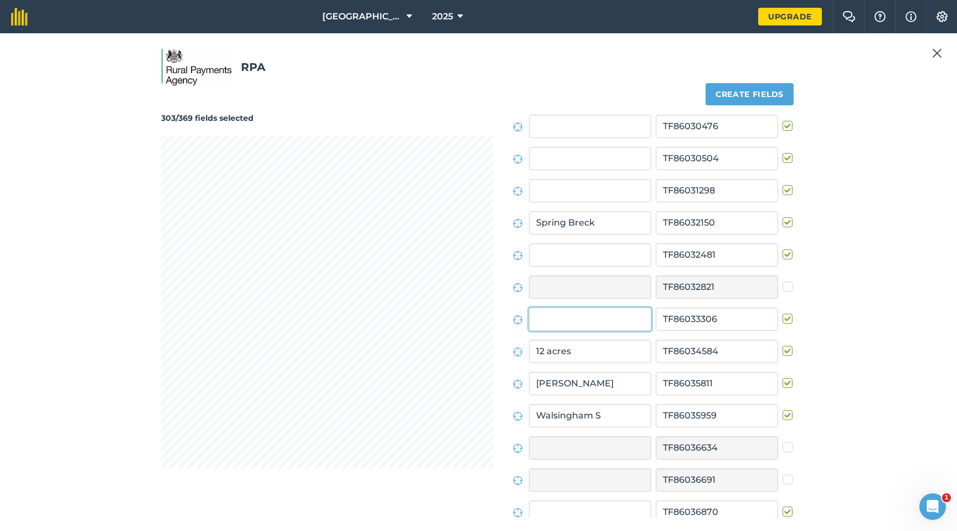
scroll to position [9887, 0]
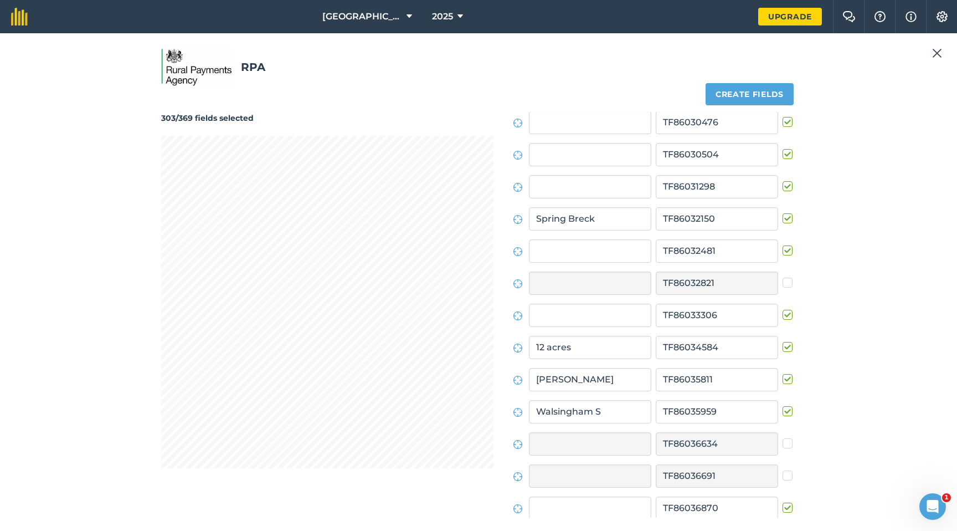
drag, startPoint x: 782, startPoint y: 315, endPoint x: 750, endPoint y: 312, distance: 31.7
click at [783, 309] on label at bounding box center [789, 309] width 13 height 0
click at [783, 315] on input "checkbox" at bounding box center [786, 312] width 7 height 7
click at [783, 148] on label at bounding box center [789, 148] width 13 height 0
click at [783, 153] on input "checkbox" at bounding box center [786, 151] width 7 height 7
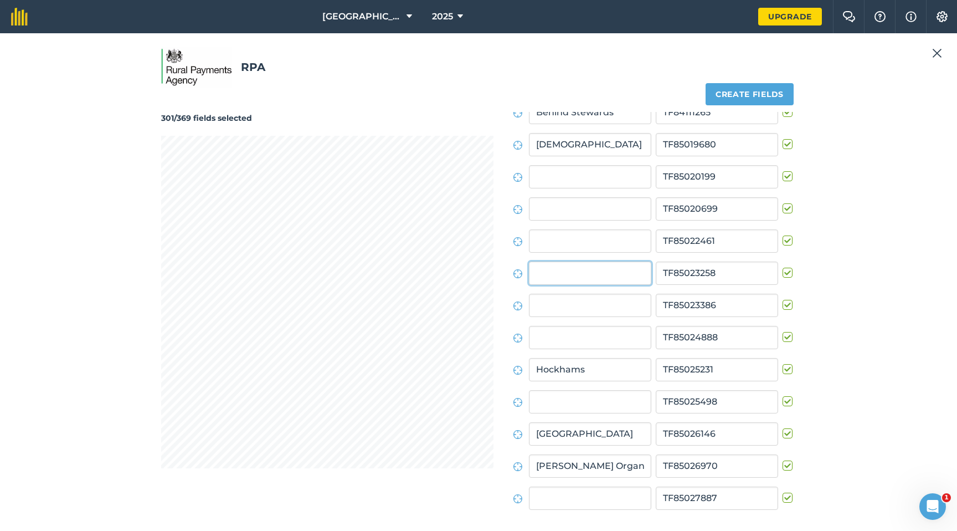
scroll to position [5838, 0]
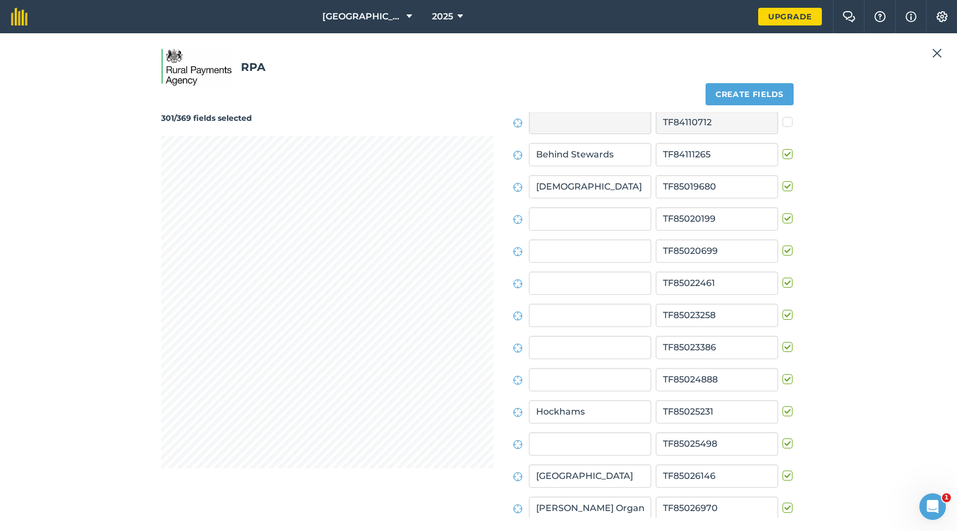
click at [783, 309] on label at bounding box center [789, 309] width 13 height 0
click at [783, 314] on input "checkbox" at bounding box center [786, 312] width 7 height 7
drag, startPoint x: 783, startPoint y: 280, endPoint x: 697, endPoint y: 274, distance: 86.1
click at [783, 277] on label at bounding box center [789, 277] width 13 height 0
click at [783, 280] on input "checkbox" at bounding box center [786, 280] width 7 height 7
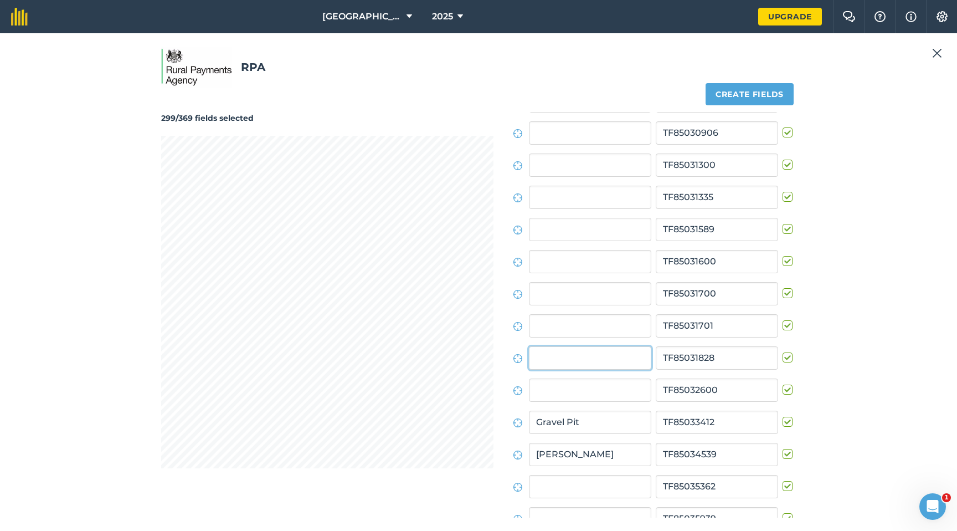
scroll to position [6449, 0]
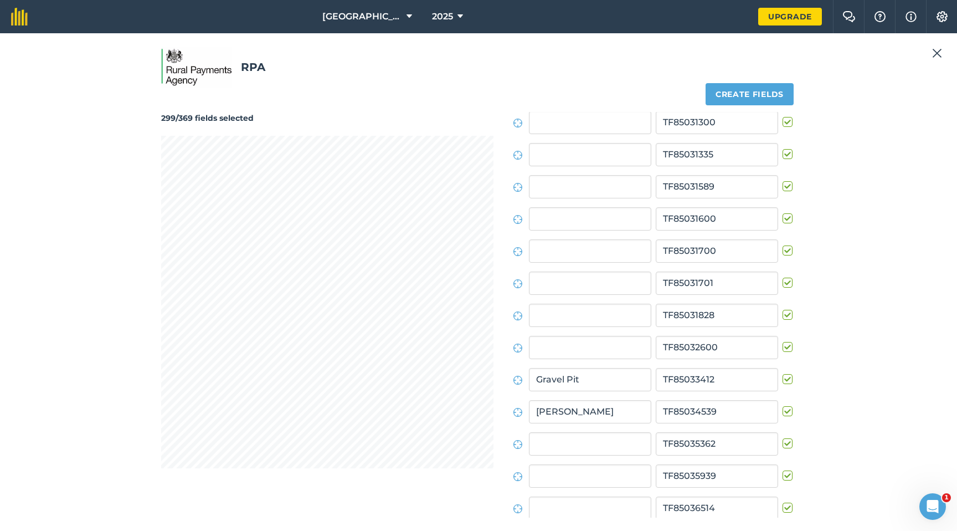
drag, startPoint x: 782, startPoint y: 312, endPoint x: 627, endPoint y: 273, distance: 160.2
click at [783, 309] on label at bounding box center [789, 309] width 13 height 0
click at [783, 312] on input "checkbox" at bounding box center [786, 312] width 7 height 7
click at [783, 148] on label at bounding box center [789, 148] width 13 height 0
click at [783, 154] on input "checkbox" at bounding box center [786, 151] width 7 height 7
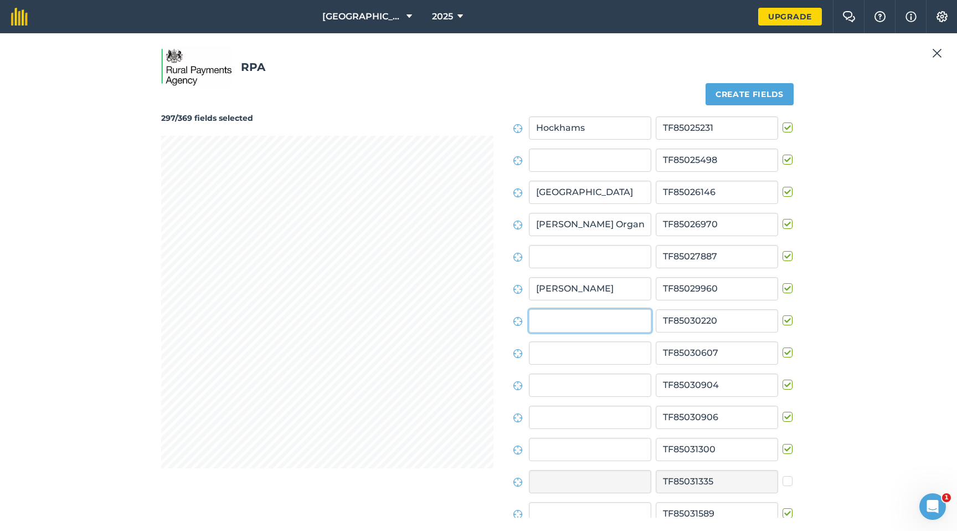
scroll to position [6128, 0]
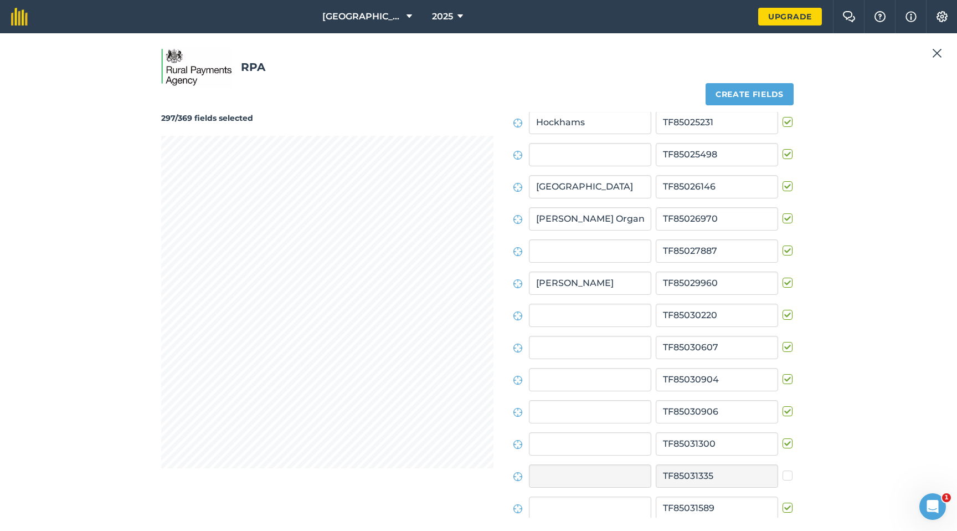
drag, startPoint x: 782, startPoint y: 315, endPoint x: 768, endPoint y: 314, distance: 13.9
click at [783, 309] on label at bounding box center [789, 309] width 13 height 0
click at [783, 315] on input "checkbox" at bounding box center [786, 312] width 7 height 7
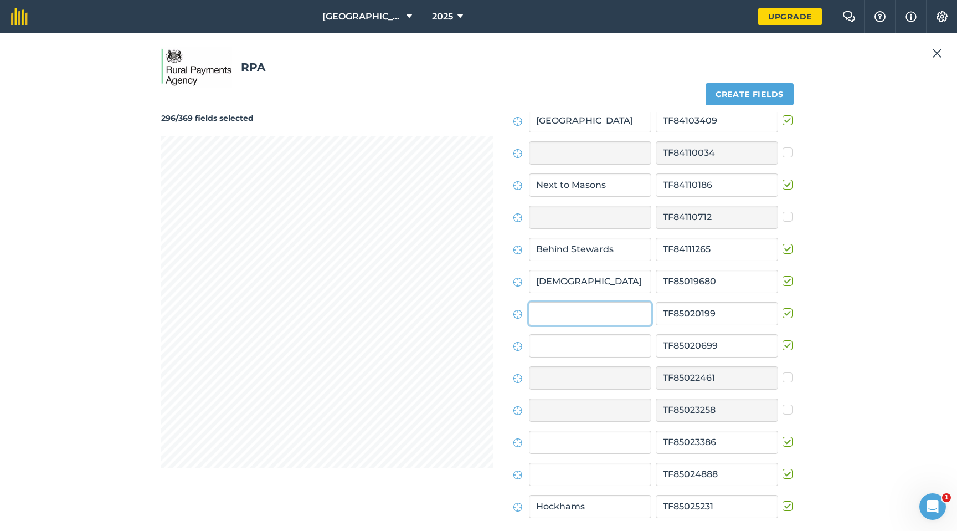
scroll to position [5742, 0]
click at [783, 309] on label at bounding box center [789, 309] width 13 height 0
click at [783, 316] on input "checkbox" at bounding box center [786, 312] width 7 height 7
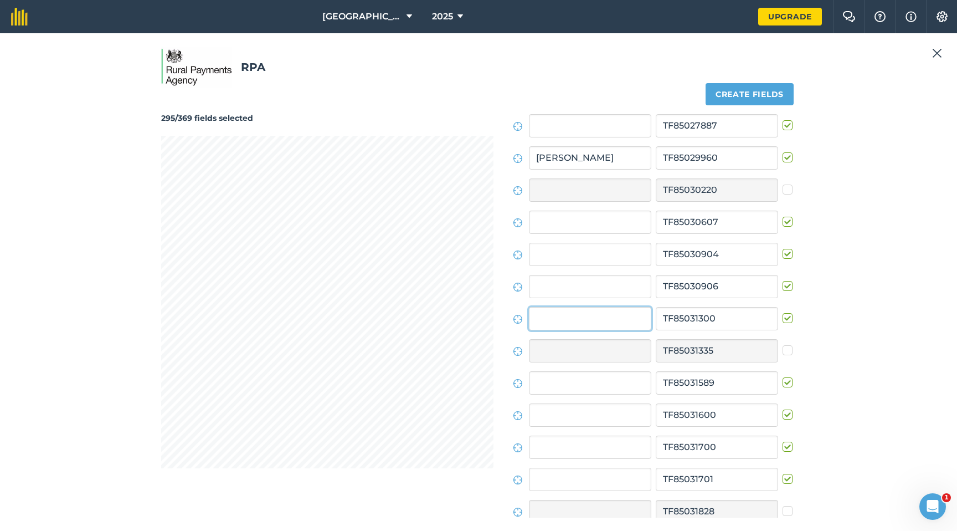
scroll to position [6256, 0]
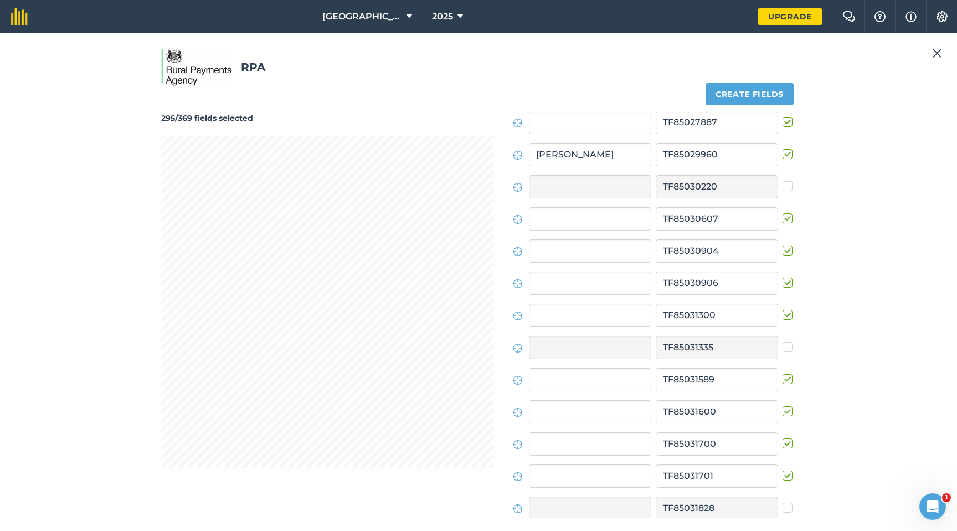
drag, startPoint x: 784, startPoint y: 316, endPoint x: 722, endPoint y: 310, distance: 62.3
click at [783, 309] on label at bounding box center [789, 309] width 13 height 0
click at [783, 316] on input "checkbox" at bounding box center [786, 312] width 7 height 7
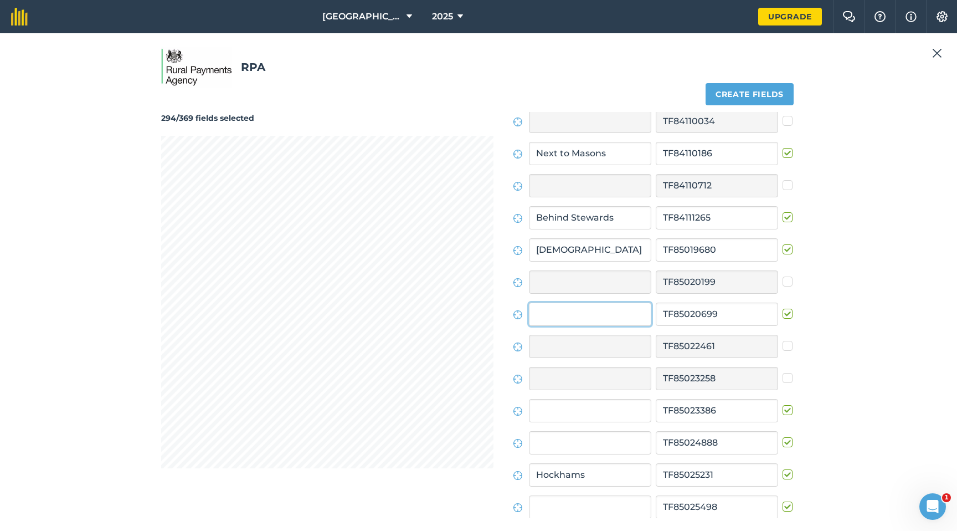
scroll to position [5774, 0]
drag, startPoint x: 782, startPoint y: 315, endPoint x: 693, endPoint y: 306, distance: 89.7
click at [783, 309] on label at bounding box center [789, 309] width 13 height 0
click at [783, 315] on input "checkbox" at bounding box center [786, 312] width 7 height 7
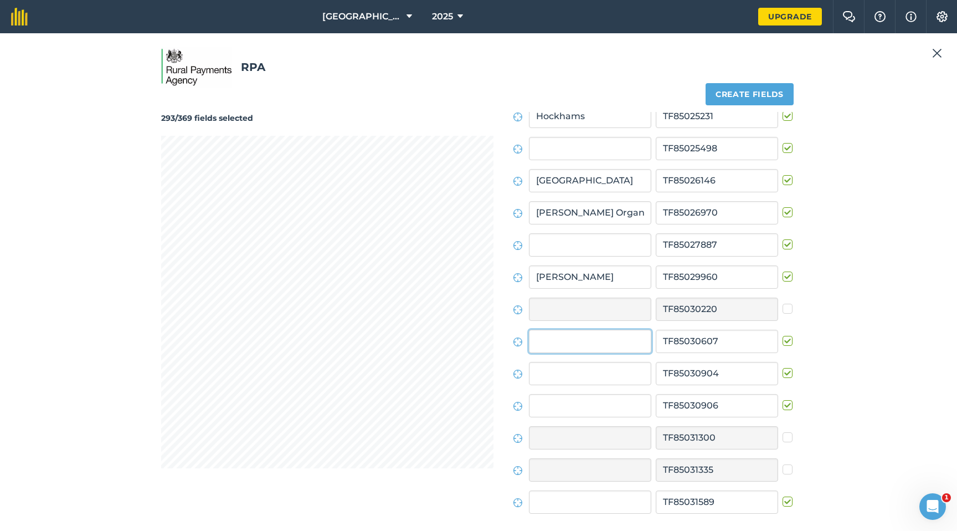
scroll to position [6160, 0]
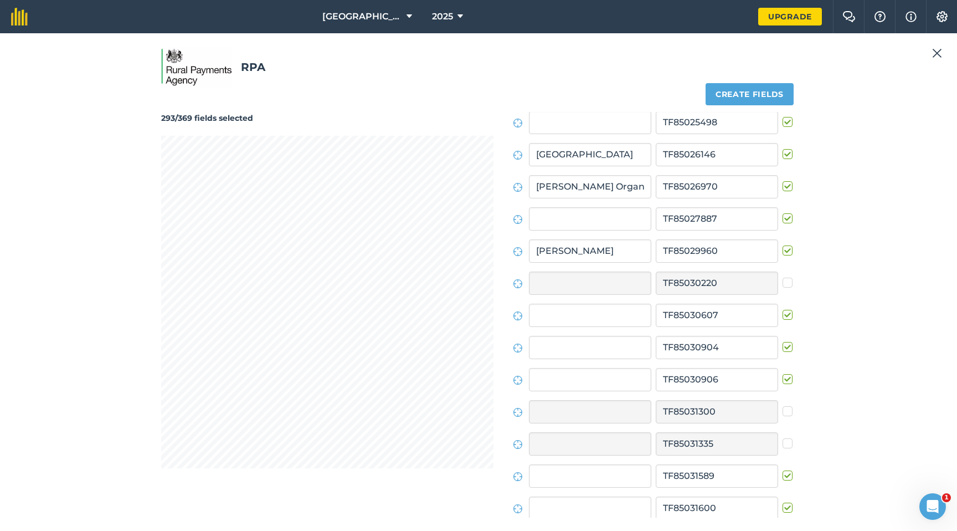
drag, startPoint x: 782, startPoint y: 314, endPoint x: 588, endPoint y: 267, distance: 199.9
click at [783, 309] on label at bounding box center [789, 309] width 13 height 0
click at [783, 312] on input "checkbox" at bounding box center [786, 312] width 7 height 7
drag, startPoint x: 783, startPoint y: 379, endPoint x: 725, endPoint y: 351, distance: 64.7
click at [783, 373] on label at bounding box center [789, 373] width 13 height 0
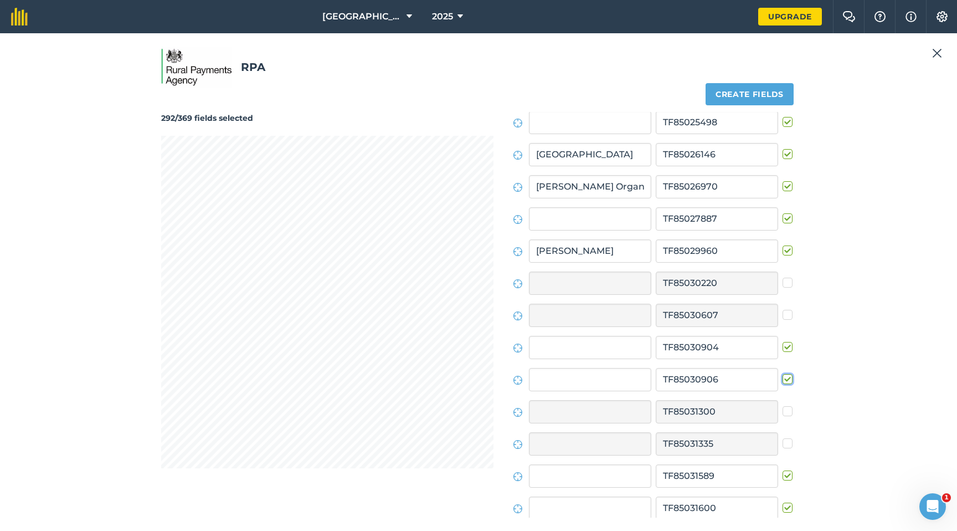
click at [783, 377] on input "checkbox" at bounding box center [786, 376] width 7 height 7
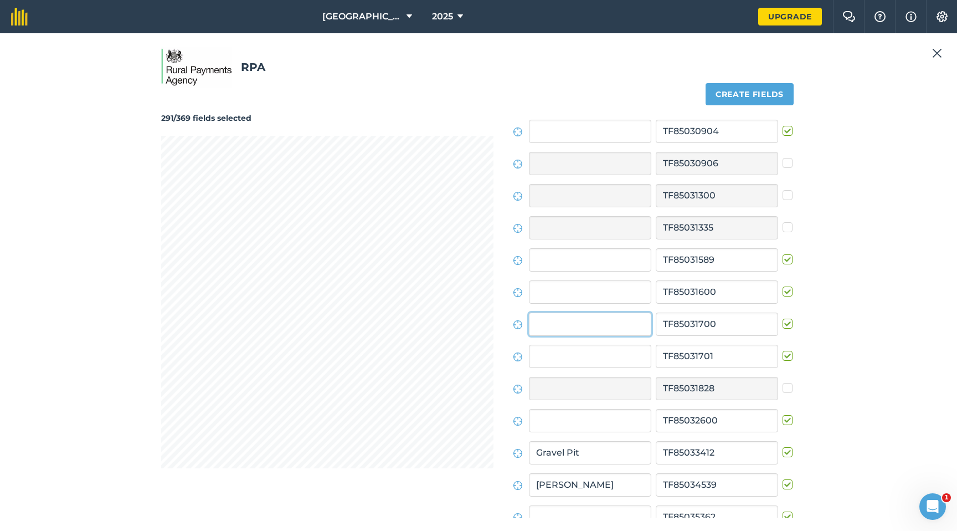
scroll to position [6385, 0]
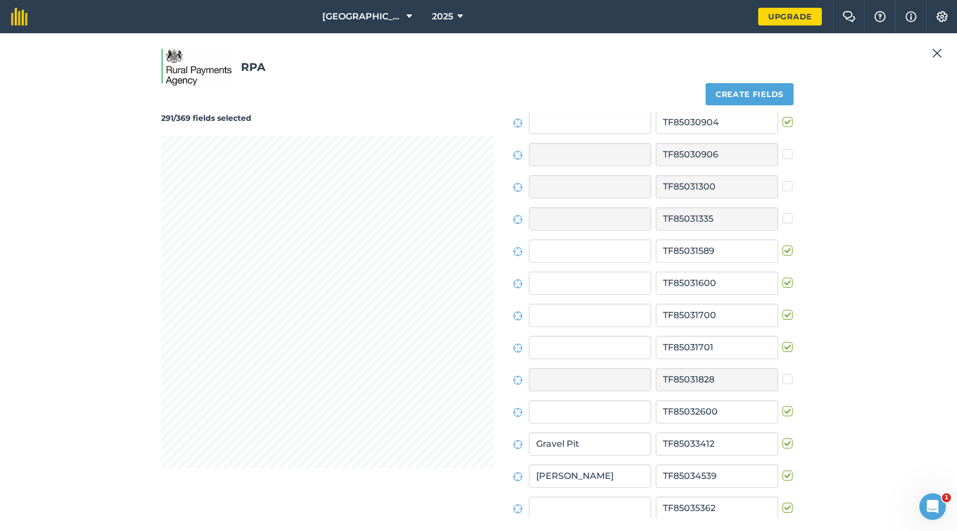
drag, startPoint x: 781, startPoint y: 315, endPoint x: 639, endPoint y: 285, distance: 145.1
click at [783, 309] on label at bounding box center [789, 309] width 13 height 0
click at [783, 314] on input "checkbox" at bounding box center [786, 312] width 7 height 7
drag, startPoint x: 781, startPoint y: 346, endPoint x: 741, endPoint y: 341, distance: 40.8
click at [783, 341] on label at bounding box center [789, 341] width 13 height 0
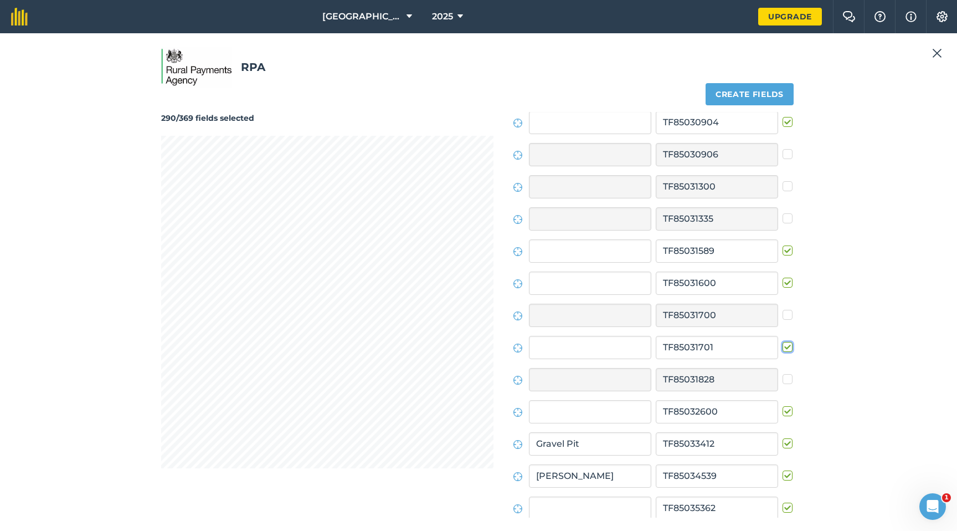
click at [783, 346] on input "checkbox" at bounding box center [786, 344] width 7 height 7
click at [783, 116] on label at bounding box center [789, 116] width 13 height 0
click at [783, 123] on input "checkbox" at bounding box center [786, 119] width 7 height 7
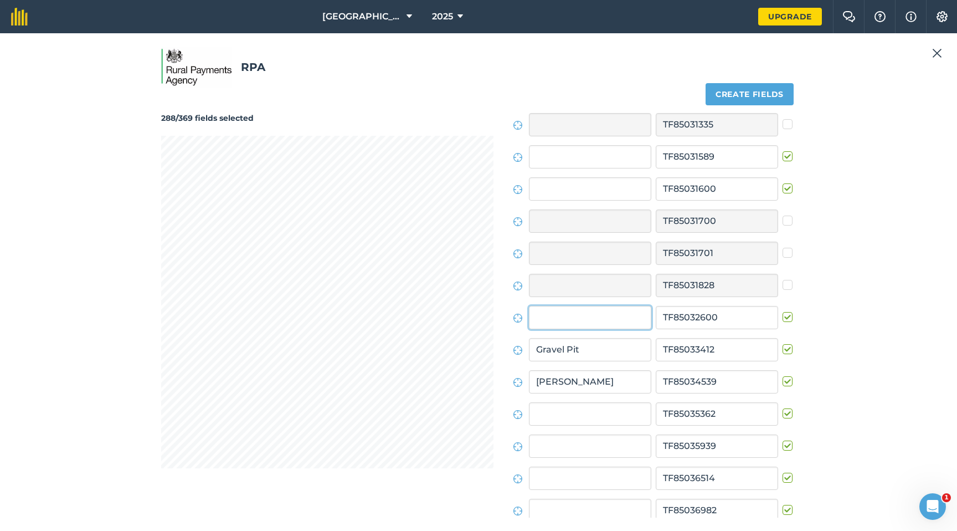
scroll to position [6481, 0]
click at [783, 309] on label at bounding box center [789, 309] width 13 height 0
click at [783, 314] on input "checkbox" at bounding box center [786, 312] width 7 height 7
click at [783, 181] on label at bounding box center [789, 181] width 13 height 0
click at [783, 186] on input "checkbox" at bounding box center [786, 184] width 7 height 7
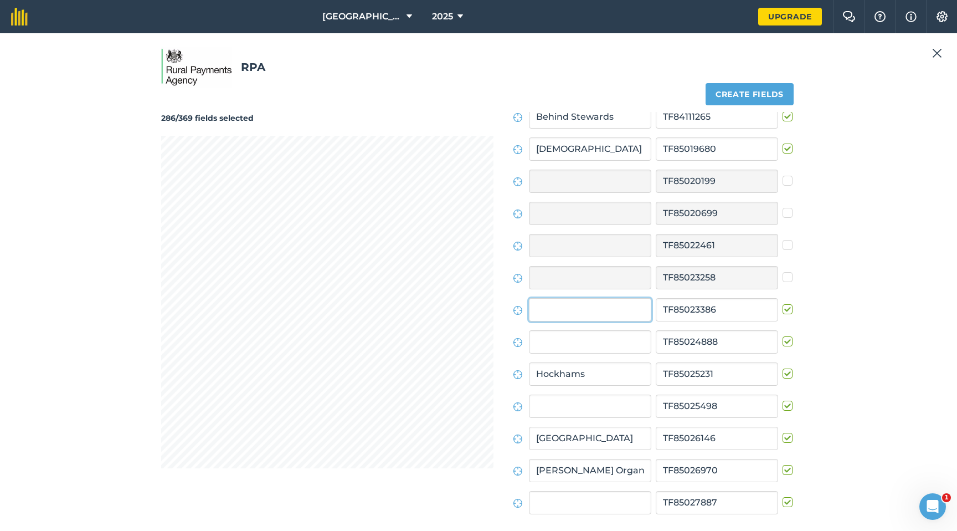
scroll to position [5870, 0]
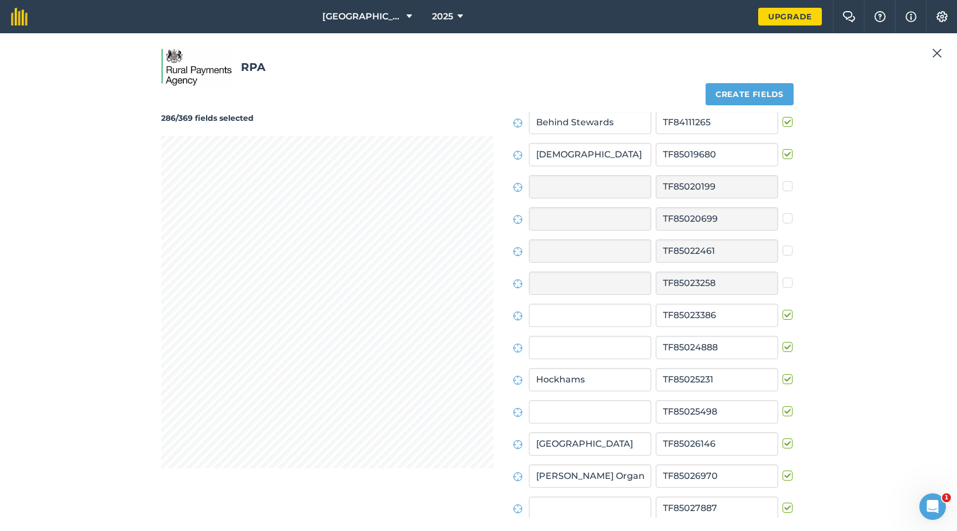
drag, startPoint x: 784, startPoint y: 314, endPoint x: 767, endPoint y: 313, distance: 17.8
click at [784, 309] on label at bounding box center [789, 309] width 13 height 0
click at [784, 314] on input "checkbox" at bounding box center [786, 312] width 7 height 7
drag, startPoint x: 787, startPoint y: 346, endPoint x: 731, endPoint y: 339, distance: 55.9
click at [786, 341] on label at bounding box center [789, 341] width 13 height 0
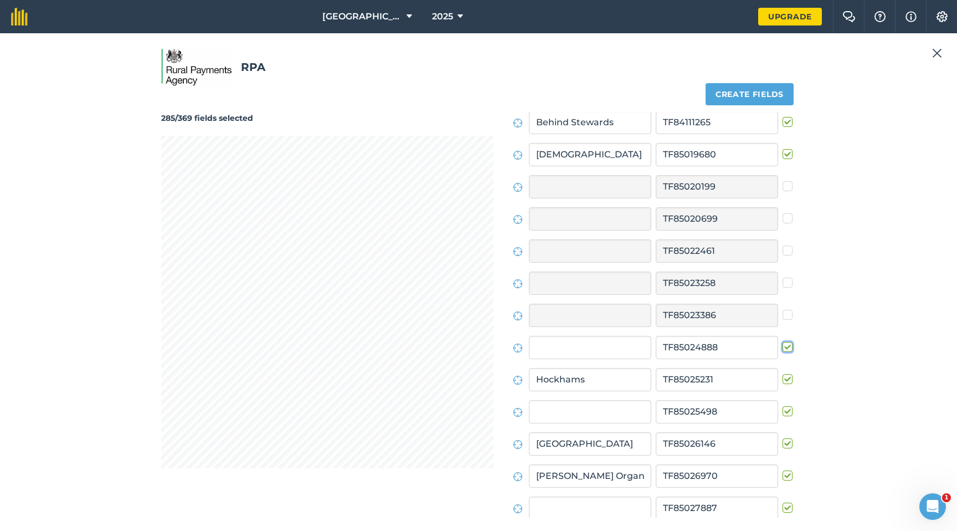
click at [786, 346] on input "checkbox" at bounding box center [786, 344] width 7 height 7
drag, startPoint x: 786, startPoint y: 410, endPoint x: 774, endPoint y: 407, distance: 12.3
click at [786, 402] on label at bounding box center [789, 406] width 13 height 0
click at [786, 402] on input "checkbox" at bounding box center [786, 409] width 7 height 7
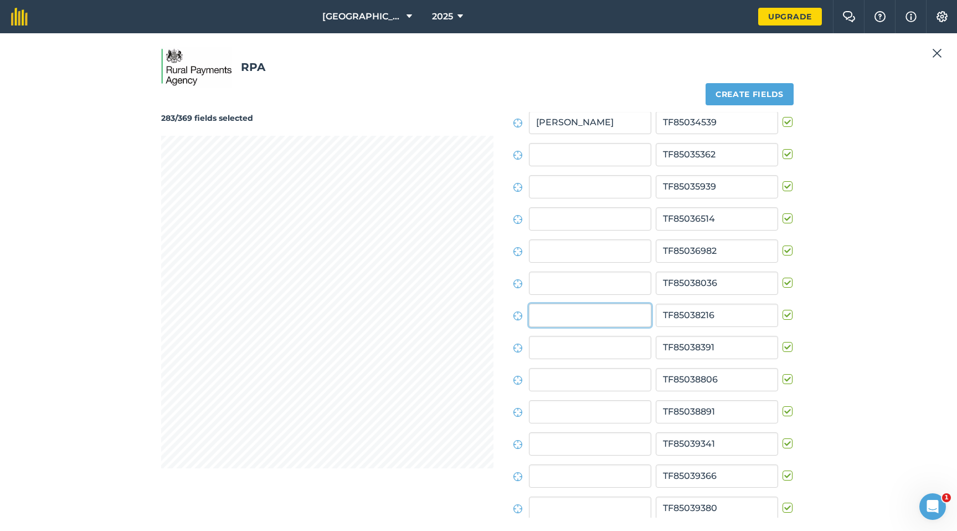
scroll to position [6738, 0]
click at [783, 309] on label at bounding box center [789, 309] width 13 height 0
click at [783, 314] on input "checkbox" at bounding box center [786, 312] width 7 height 7
click at [784, 373] on label at bounding box center [789, 373] width 13 height 0
click at [784, 380] on input "checkbox" at bounding box center [786, 376] width 7 height 7
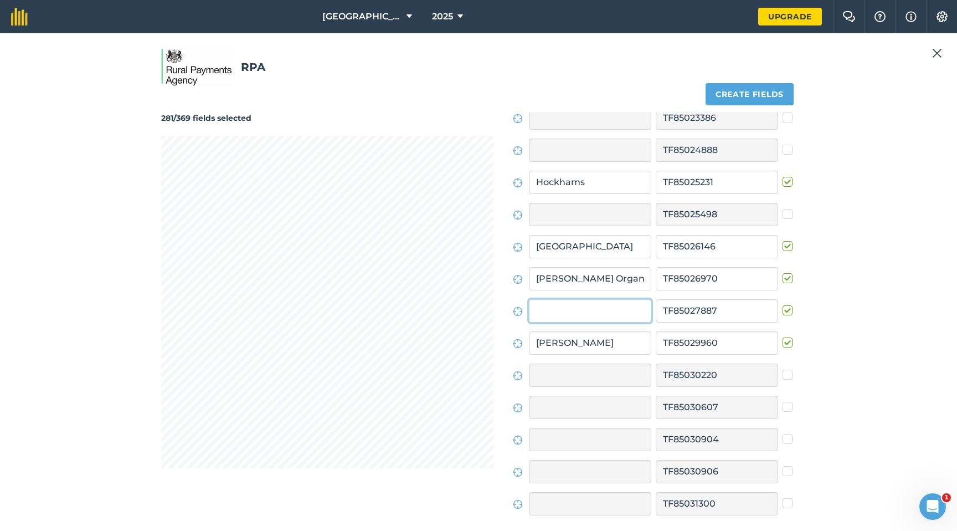
scroll to position [6063, 0]
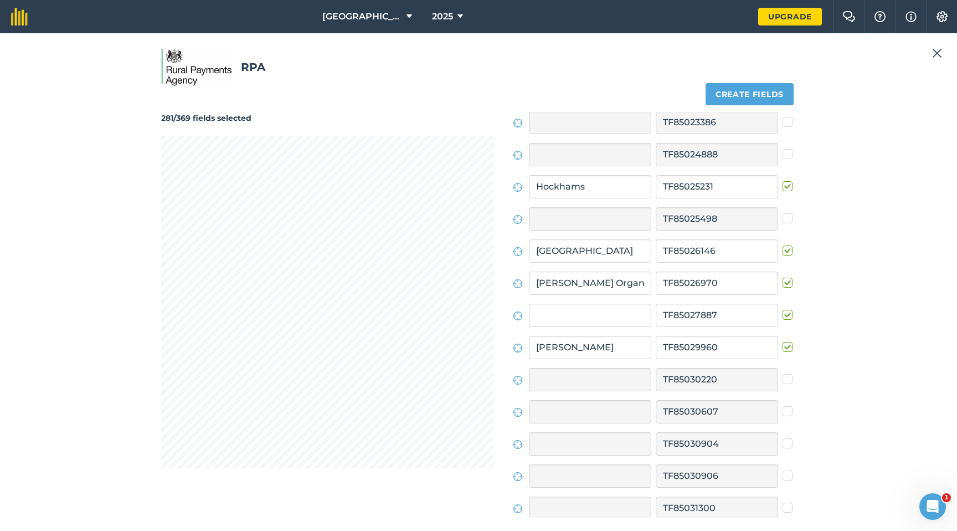
drag, startPoint x: 785, startPoint y: 314, endPoint x: 775, endPoint y: 314, distance: 10.0
click at [785, 309] on label at bounding box center [789, 309] width 13 height 0
click at [785, 314] on input "checkbox" at bounding box center [786, 312] width 7 height 7
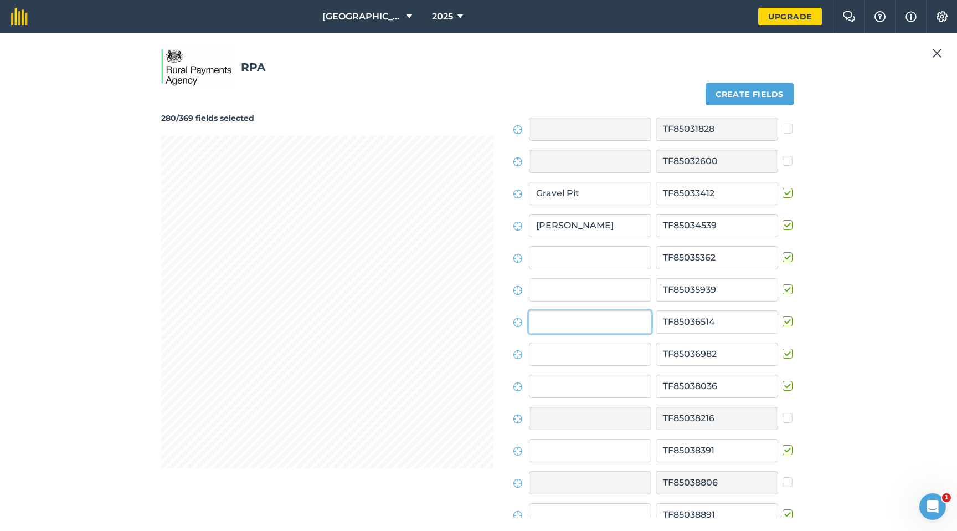
scroll to position [6642, 0]
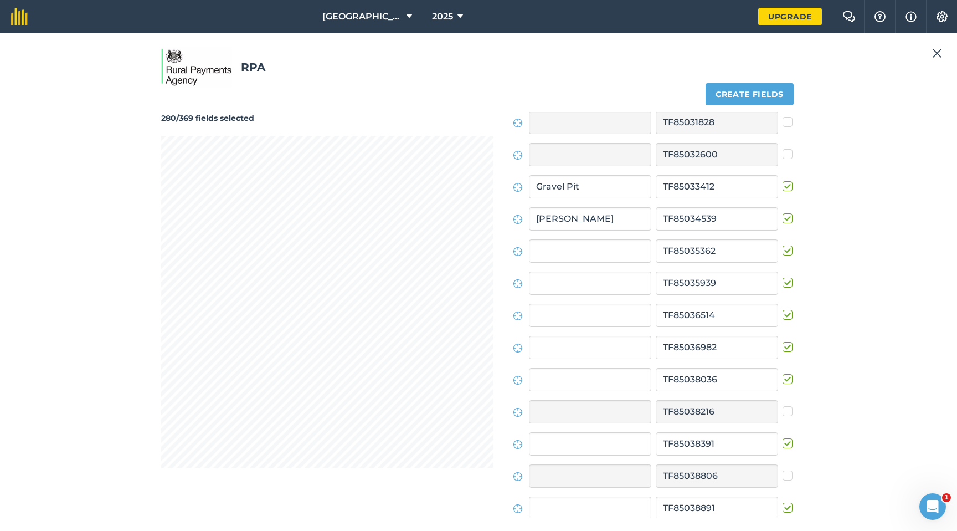
click at [783, 309] on label at bounding box center [789, 309] width 13 height 0
click at [783, 312] on input "checkbox" at bounding box center [786, 312] width 7 height 7
click at [783, 373] on label at bounding box center [789, 373] width 13 height 0
click at [783, 379] on input "checkbox" at bounding box center [786, 376] width 7 height 7
drag, startPoint x: 782, startPoint y: 283, endPoint x: 753, endPoint y: 281, distance: 28.9
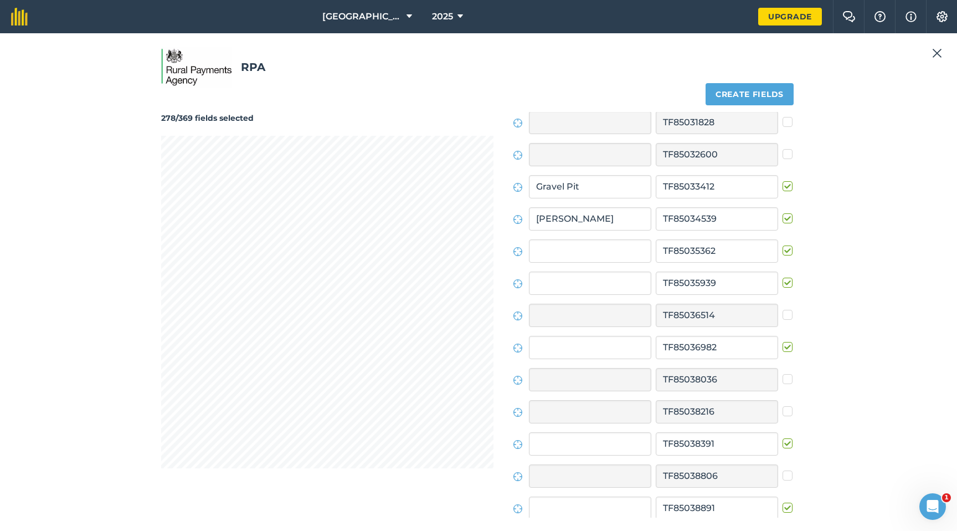
click at [783, 277] on label at bounding box center [789, 277] width 13 height 0
click at [783, 282] on input "checkbox" at bounding box center [786, 280] width 7 height 7
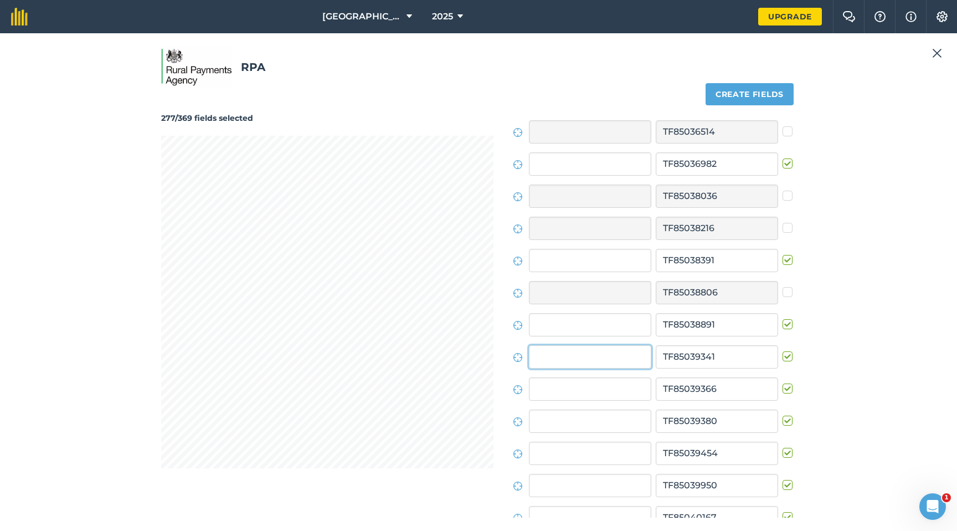
scroll to position [6867, 0]
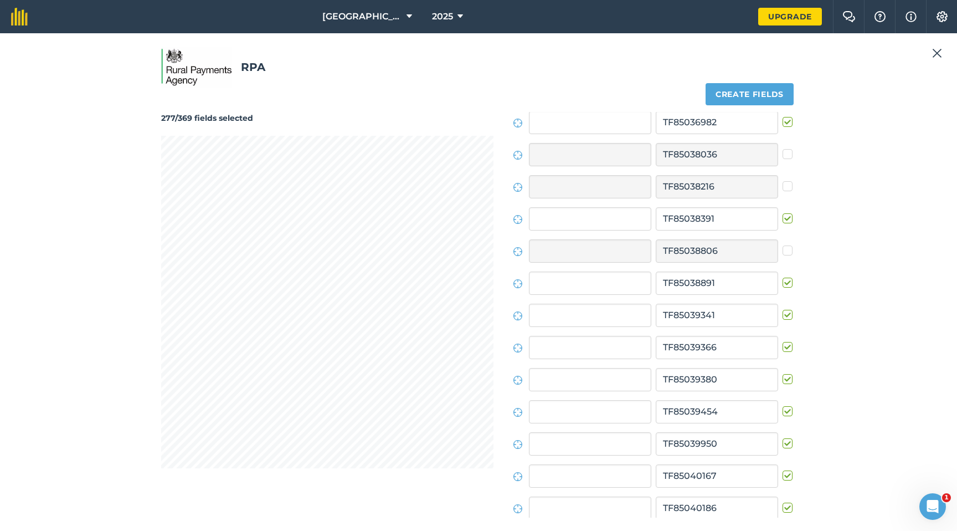
drag, startPoint x: 781, startPoint y: 312, endPoint x: 762, endPoint y: 310, distance: 19.5
click at [783, 309] on label at bounding box center [789, 309] width 13 height 0
click at [783, 312] on input "checkbox" at bounding box center [786, 312] width 7 height 7
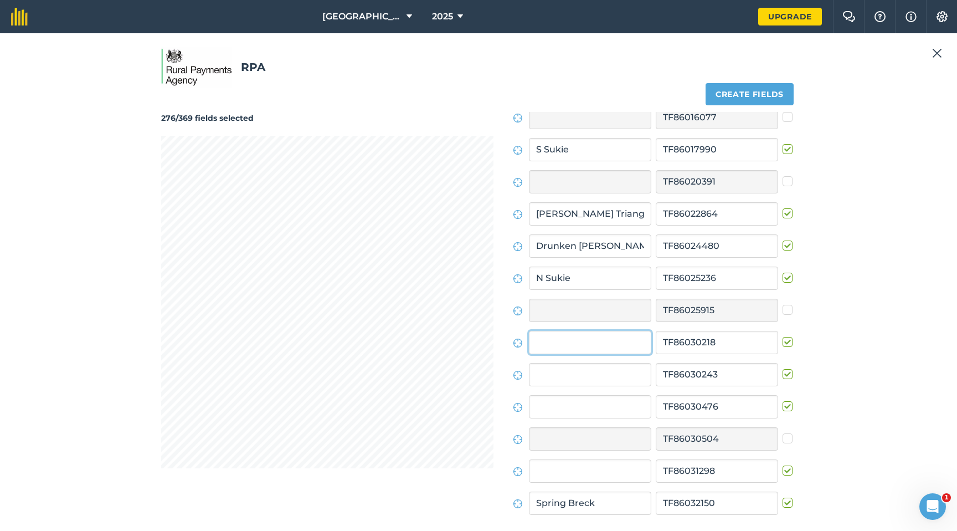
scroll to position [9630, 0]
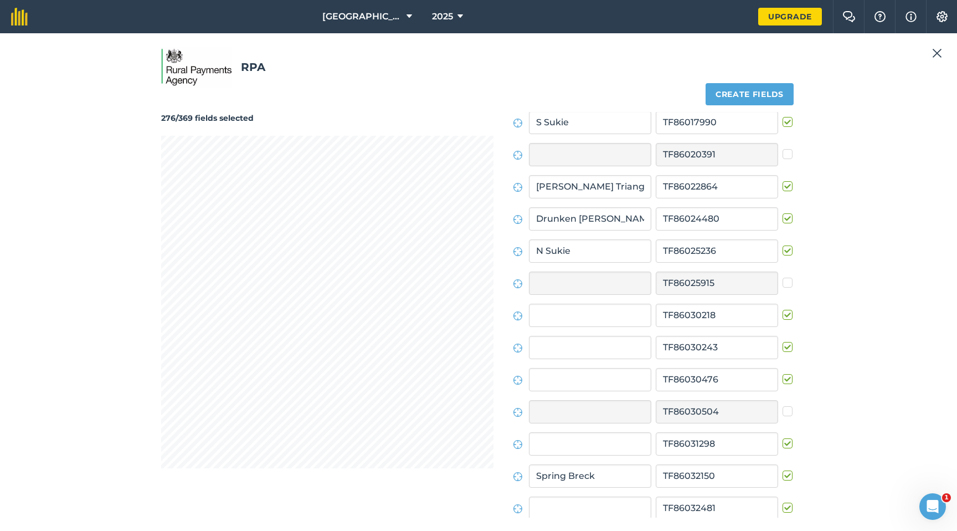
drag, startPoint x: 784, startPoint y: 315, endPoint x: 730, endPoint y: 307, distance: 54.8
click at [783, 309] on label at bounding box center [789, 309] width 13 height 0
click at [783, 315] on input "checkbox" at bounding box center [786, 312] width 7 height 7
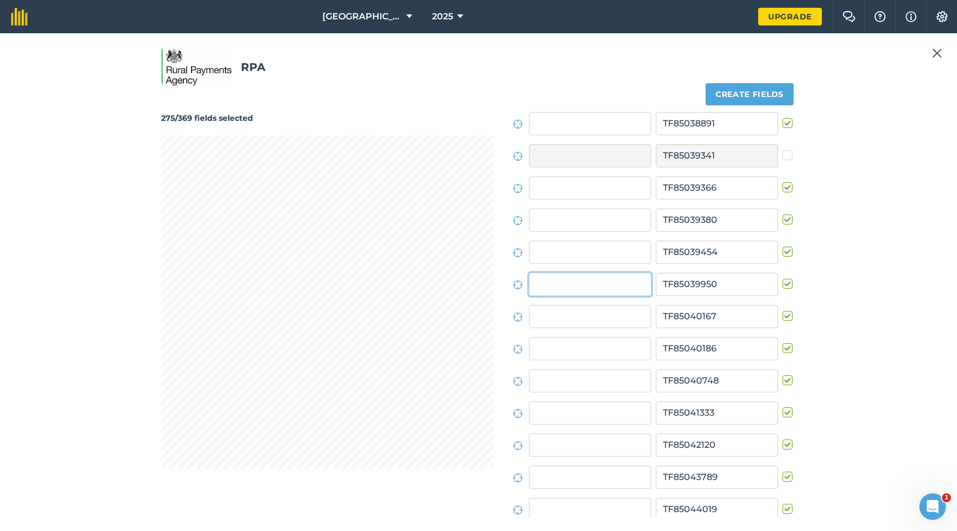
scroll to position [6995, 0]
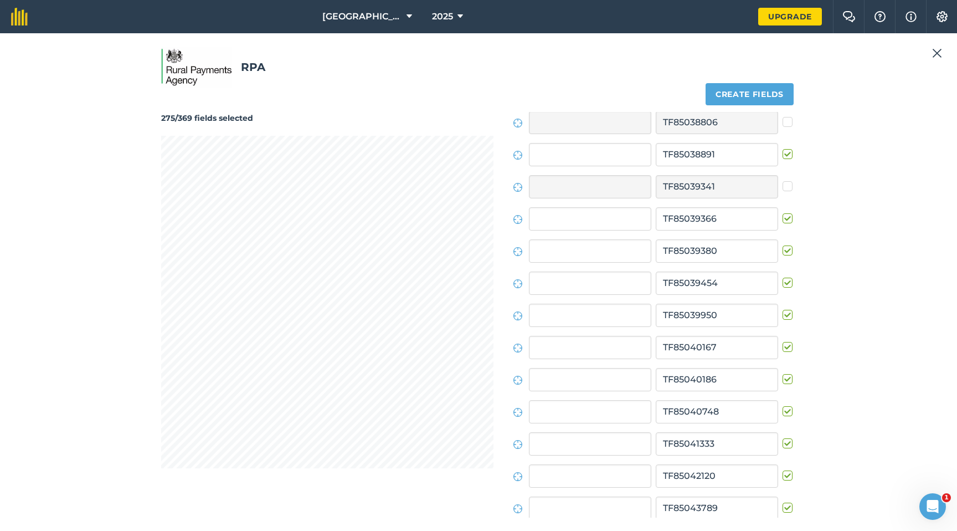
drag, startPoint x: 782, startPoint y: 315, endPoint x: 670, endPoint y: 290, distance: 115.2
click at [783, 309] on label at bounding box center [789, 309] width 13 height 0
click at [783, 315] on input "checkbox" at bounding box center [786, 312] width 7 height 7
click at [783, 277] on label at bounding box center [789, 277] width 13 height 0
click at [783, 282] on input "checkbox" at bounding box center [786, 280] width 7 height 7
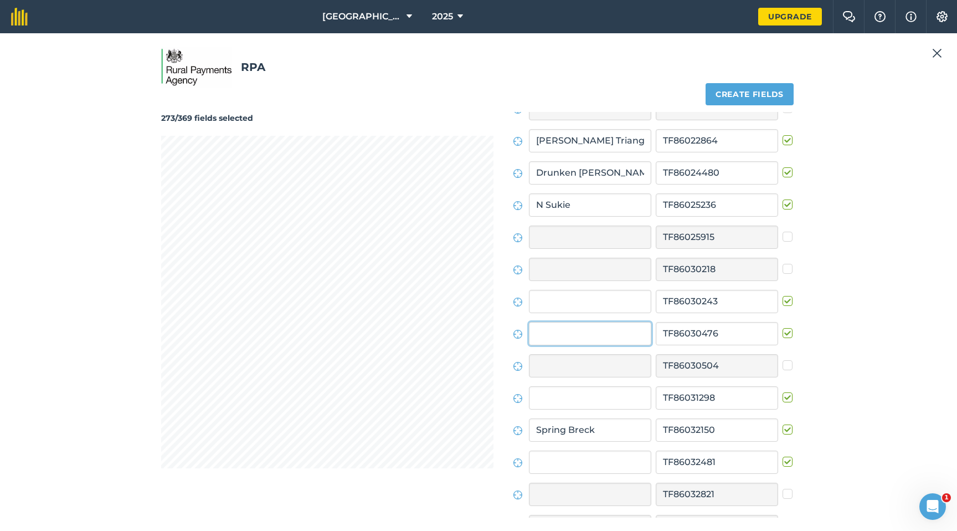
scroll to position [9694, 0]
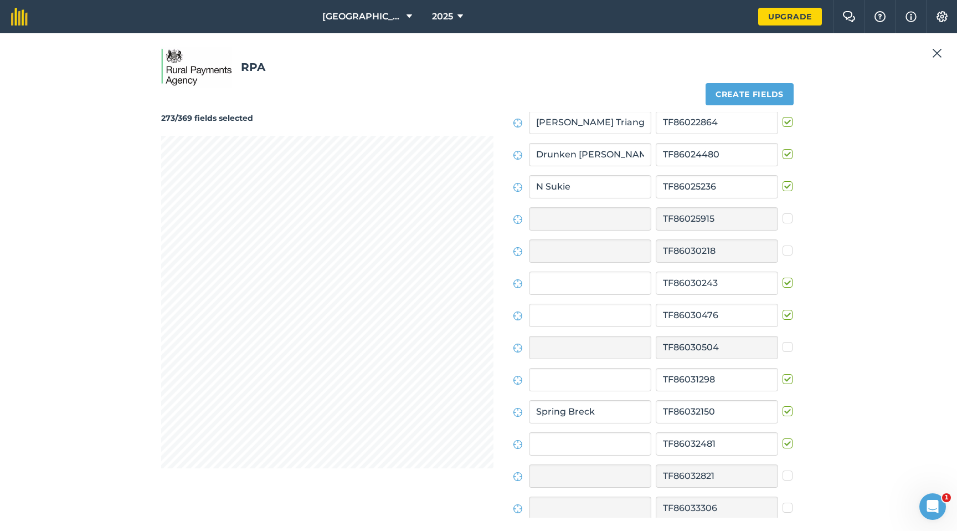
drag, startPoint x: 782, startPoint y: 317, endPoint x: 759, endPoint y: 313, distance: 23.0
click at [783, 309] on label at bounding box center [789, 309] width 13 height 0
click at [783, 316] on input "checkbox" at bounding box center [786, 312] width 7 height 7
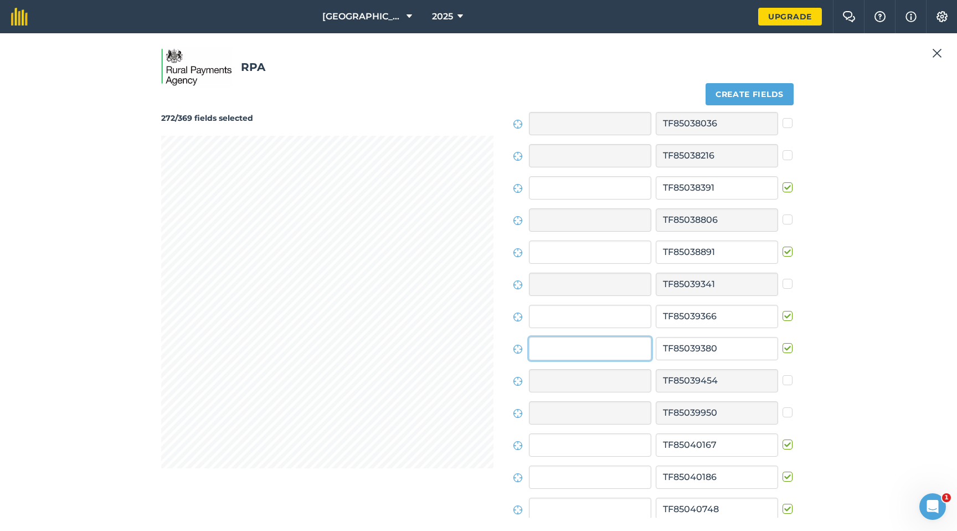
scroll to position [6931, 0]
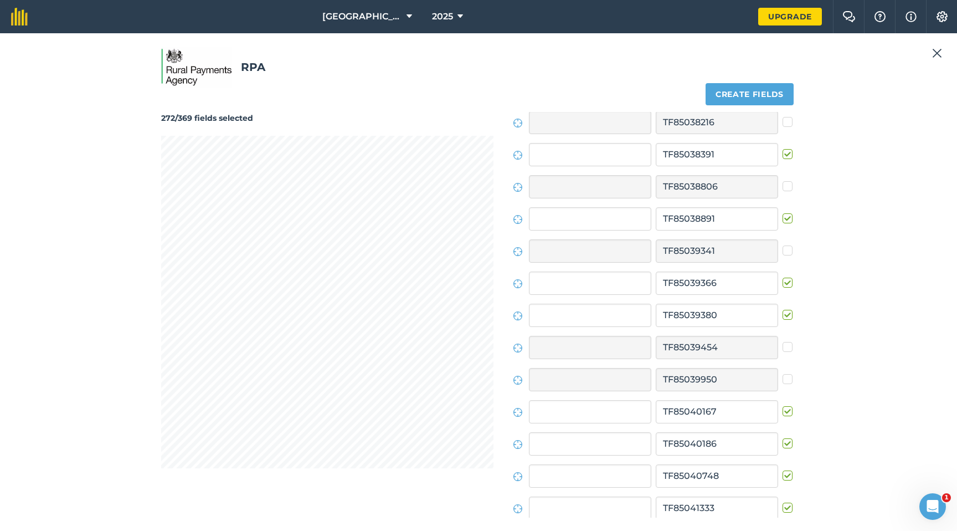
drag, startPoint x: 782, startPoint y: 315, endPoint x: 720, endPoint y: 304, distance: 63.6
click at [783, 309] on label at bounding box center [789, 309] width 13 height 0
click at [783, 314] on input "checkbox" at bounding box center [786, 312] width 7 height 7
drag, startPoint x: 783, startPoint y: 283, endPoint x: 772, endPoint y: 283, distance: 10.5
click at [783, 277] on label at bounding box center [789, 277] width 13 height 0
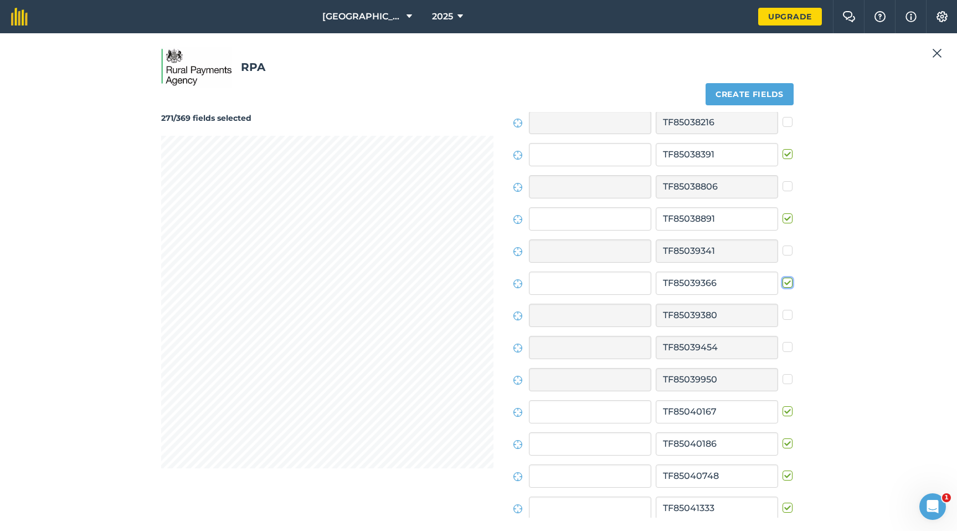
click at [783, 282] on input "checkbox" at bounding box center [786, 280] width 7 height 7
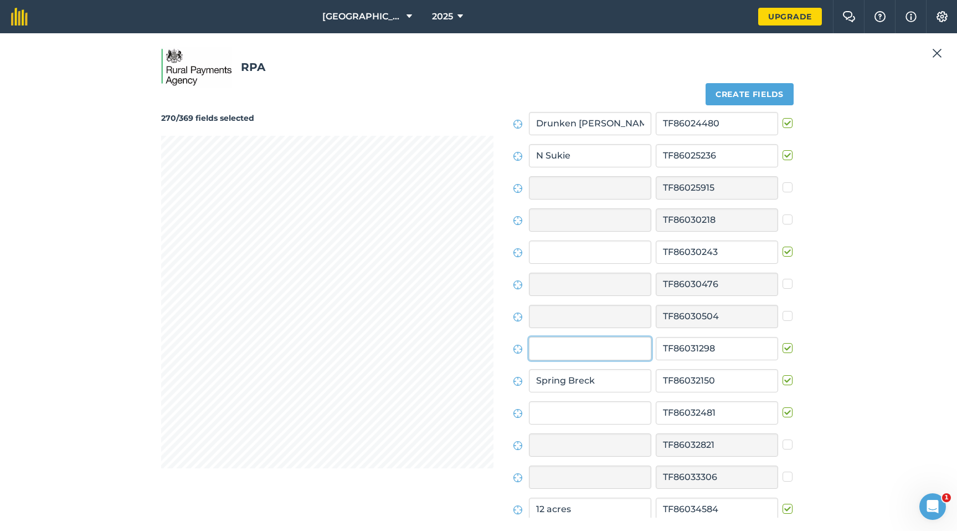
scroll to position [9758, 0]
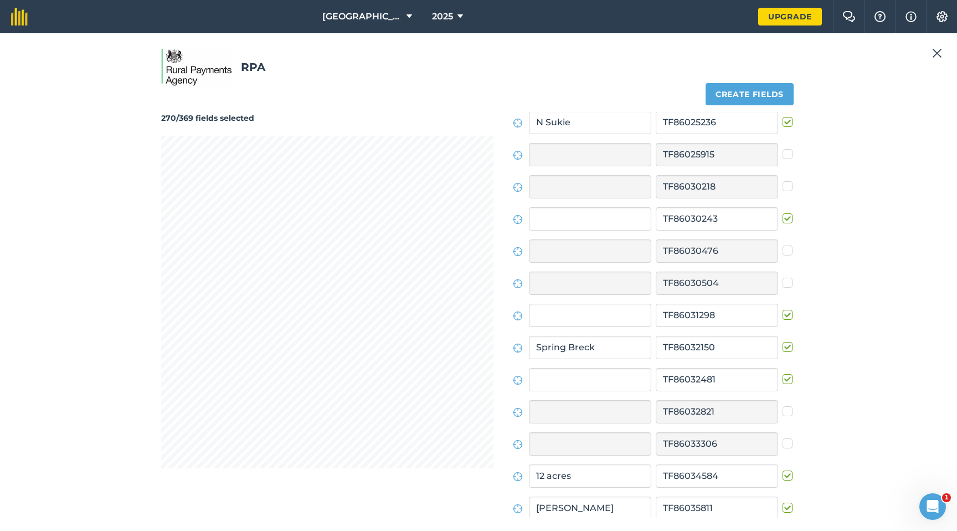
click at [783, 309] on label at bounding box center [789, 309] width 13 height 0
click at [783, 315] on input "checkbox" at bounding box center [786, 312] width 7 height 7
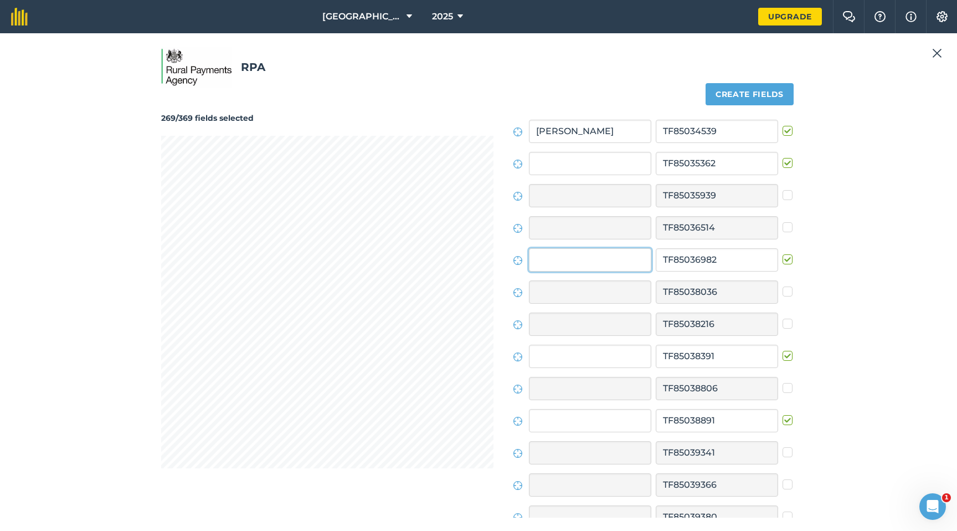
scroll to position [6674, 0]
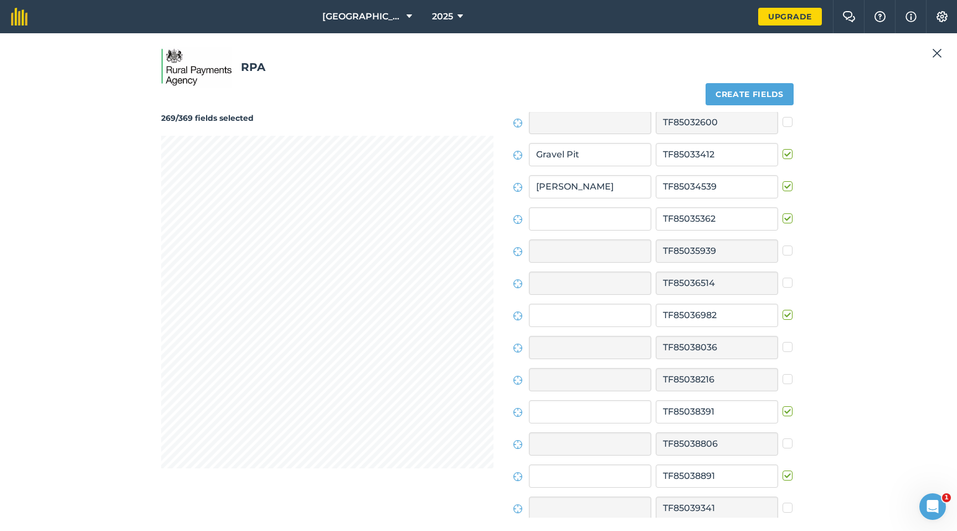
click at [784, 309] on label at bounding box center [789, 309] width 13 height 0
click at [784, 315] on input "checkbox" at bounding box center [786, 312] width 7 height 7
click at [783, 213] on label at bounding box center [789, 213] width 13 height 0
click at [783, 219] on input "checkbox" at bounding box center [786, 216] width 7 height 7
click at [784, 402] on label at bounding box center [789, 470] width 13 height 0
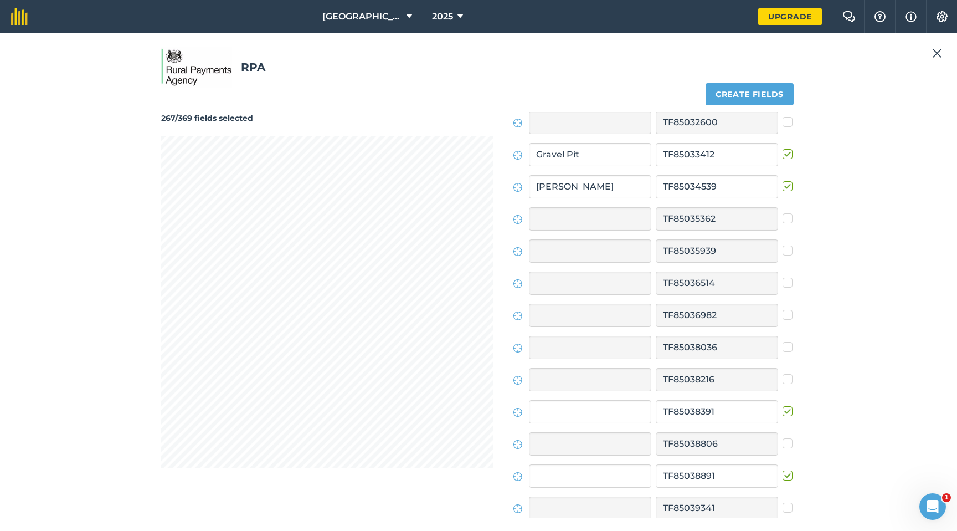
click at [784, 402] on input "checkbox" at bounding box center [786, 473] width 7 height 7
click at [783, 402] on label at bounding box center [789, 406] width 13 height 0
click at [783, 402] on input "checkbox" at bounding box center [786, 409] width 7 height 7
click at [521, 338] on div "265/369 fields selected Create fields Field names Field IDs [GEOGRAPHIC_DATA] B…" at bounding box center [478, 308] width 635 height 419
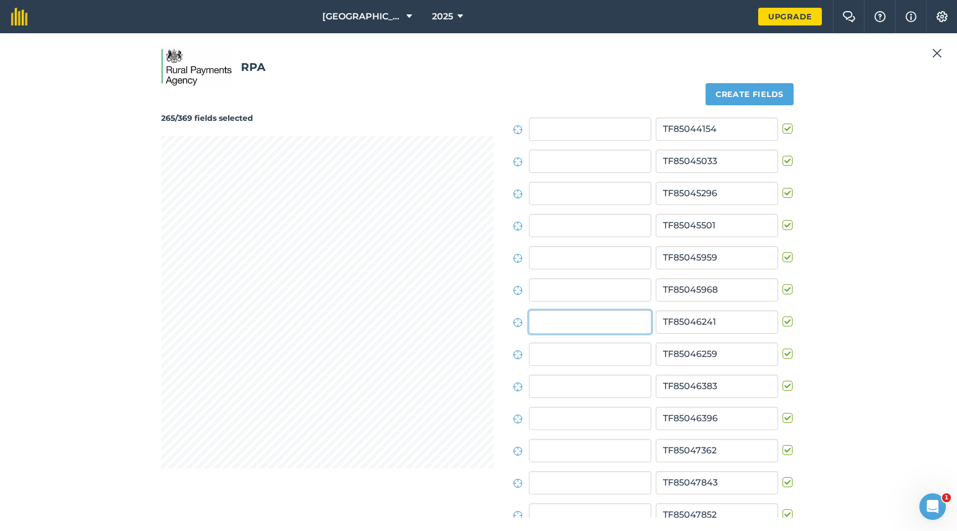
scroll to position [7445, 0]
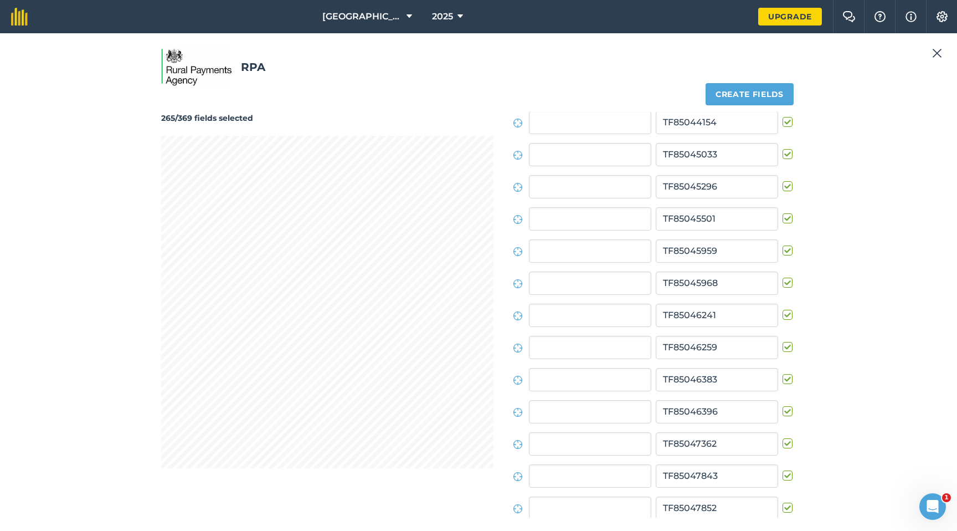
click at [783, 309] on label at bounding box center [789, 309] width 13 height 0
click at [783, 316] on input "checkbox" at bounding box center [786, 312] width 7 height 7
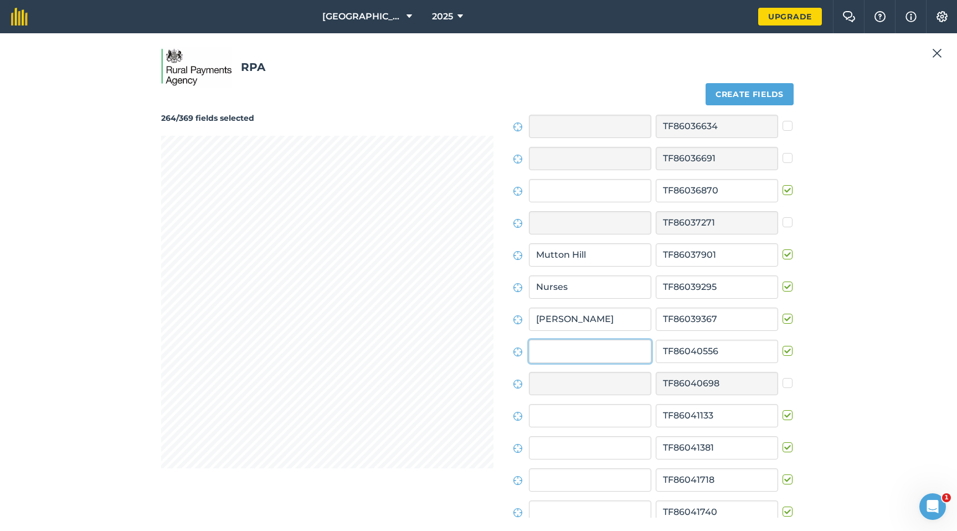
scroll to position [10240, 0]
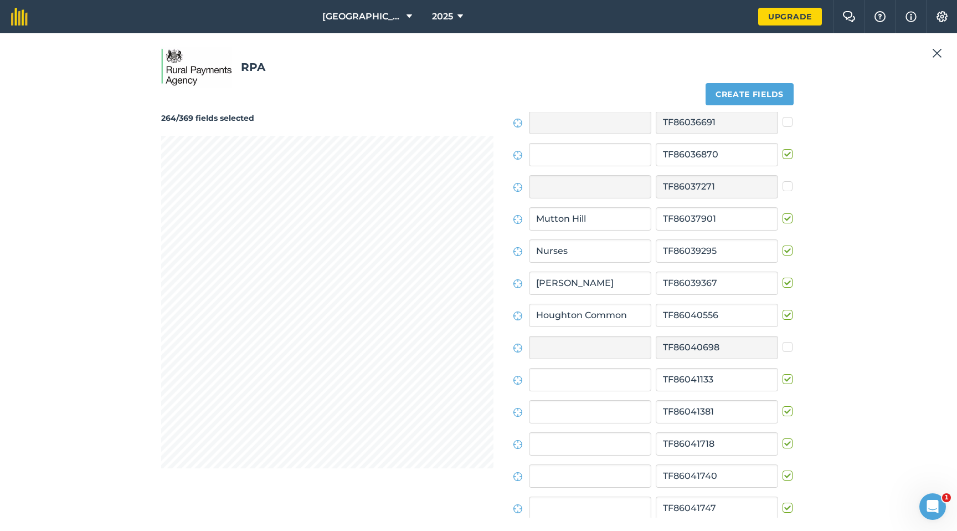
drag, startPoint x: 783, startPoint y: 382, endPoint x: 704, endPoint y: 377, distance: 79.3
click at [783, 373] on label at bounding box center [789, 373] width 13 height 0
click at [783, 381] on input "checkbox" at bounding box center [786, 376] width 7 height 7
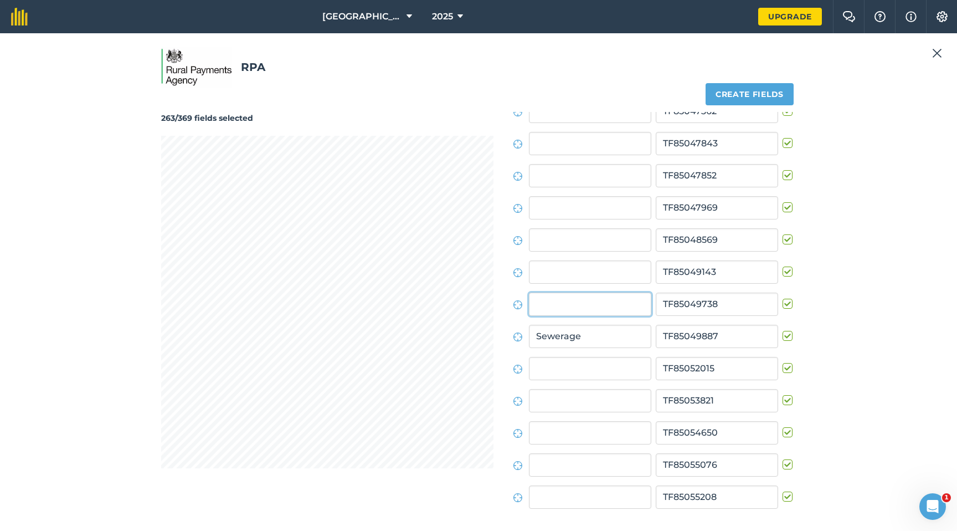
scroll to position [7766, 0]
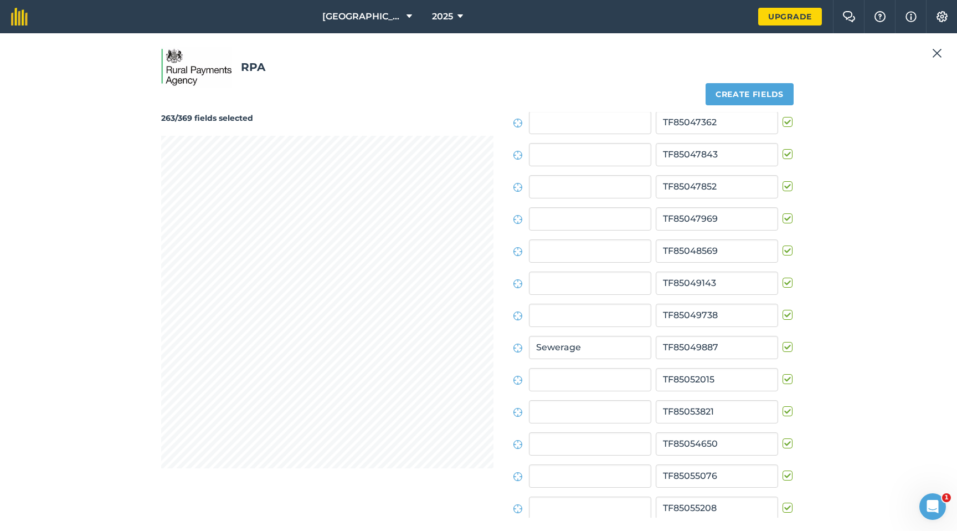
click at [783, 309] on label at bounding box center [789, 309] width 13 height 0
click at [783, 310] on input "checkbox" at bounding box center [786, 312] width 7 height 7
click at [785, 277] on label at bounding box center [789, 277] width 13 height 0
click at [785, 280] on input "checkbox" at bounding box center [786, 280] width 7 height 7
drag, startPoint x: 783, startPoint y: 252, endPoint x: 650, endPoint y: 258, distance: 132.5
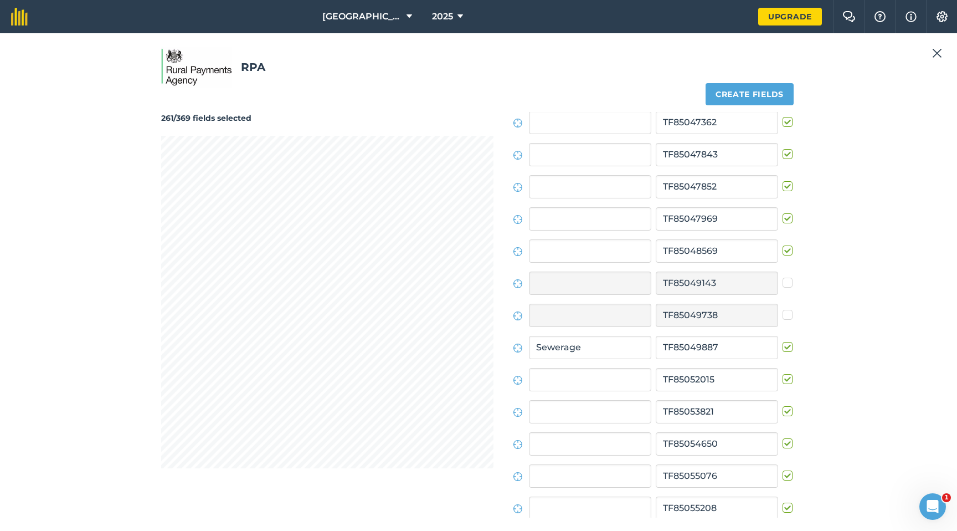
click at [783, 245] on label at bounding box center [789, 245] width 13 height 0
click at [783, 252] on input "checkbox" at bounding box center [786, 248] width 7 height 7
drag, startPoint x: 786, startPoint y: 217, endPoint x: 709, endPoint y: 230, distance: 78.1
click at [785, 213] on label at bounding box center [789, 213] width 13 height 0
click at [785, 217] on input "checkbox" at bounding box center [786, 216] width 7 height 7
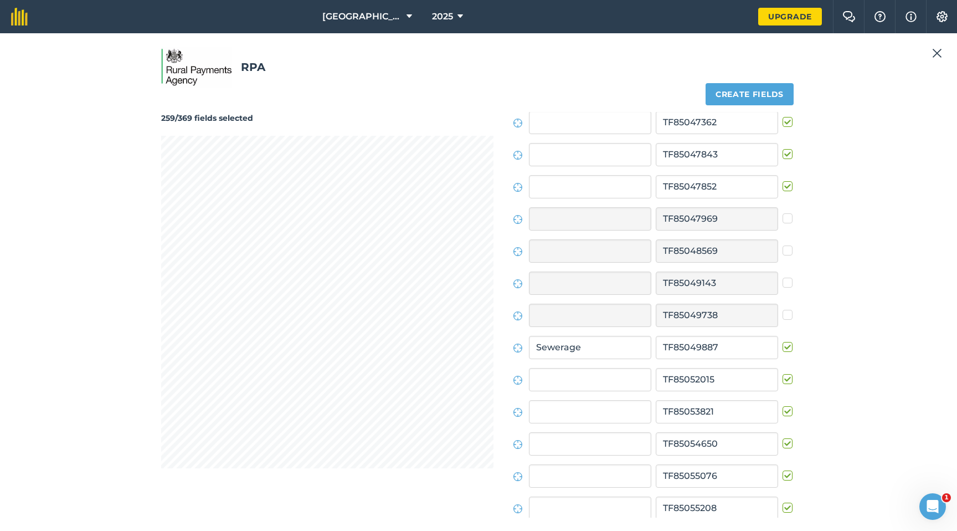
click at [783, 116] on label at bounding box center [789, 116] width 13 height 0
click at [783, 123] on input "checkbox" at bounding box center [786, 119] width 7 height 7
click at [783, 148] on label at bounding box center [789, 148] width 13 height 0
click at [783, 153] on input "checkbox" at bounding box center [786, 151] width 7 height 7
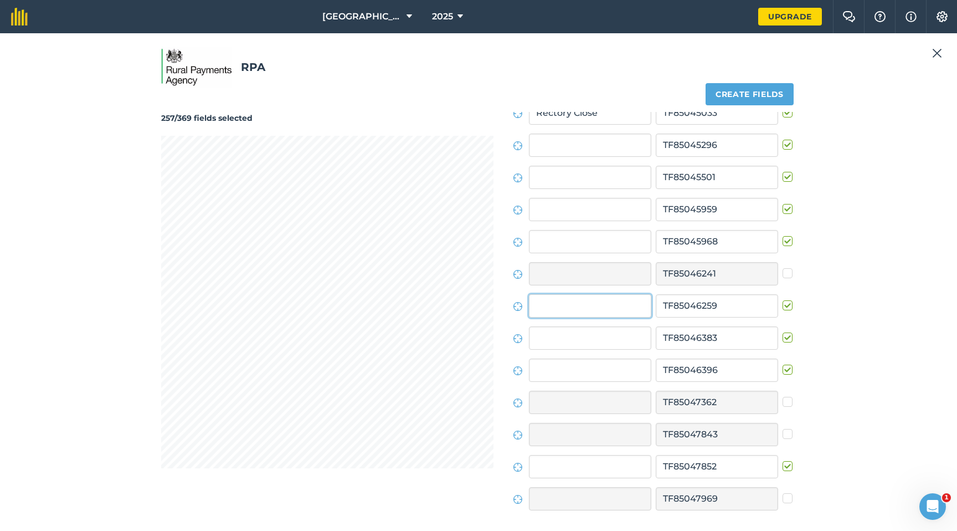
scroll to position [7477, 0]
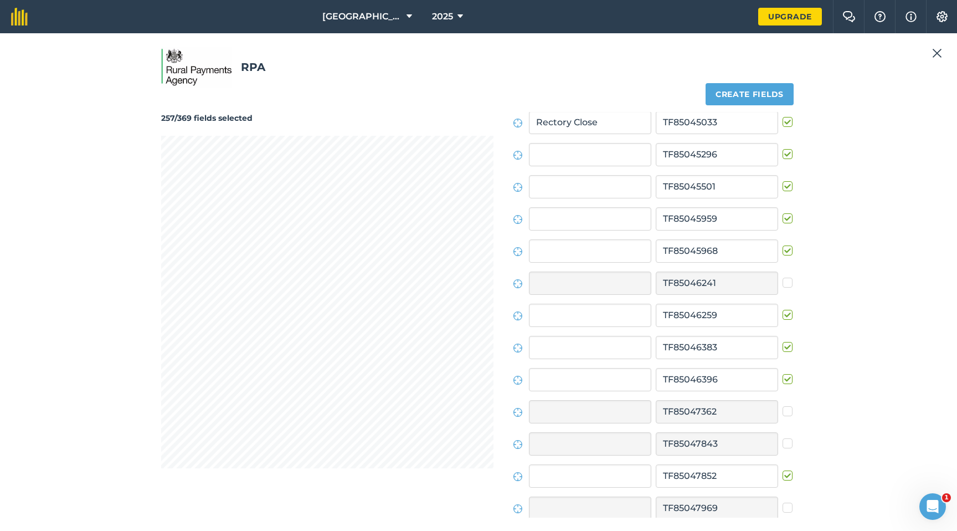
drag, startPoint x: 781, startPoint y: 311, endPoint x: 737, endPoint y: 312, distance: 43.2
click at [783, 309] on label at bounding box center [789, 309] width 13 height 0
click at [783, 311] on input "checkbox" at bounding box center [786, 312] width 7 height 7
click at [783, 402] on label at bounding box center [789, 470] width 13 height 0
click at [783, 402] on input "checkbox" at bounding box center [786, 473] width 7 height 7
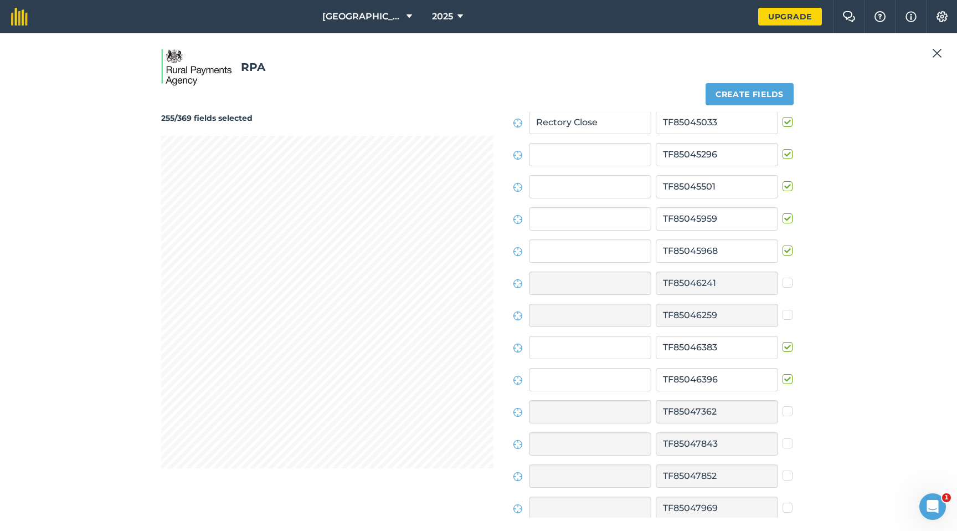
click at [783, 213] on label at bounding box center [789, 213] width 13 height 0
click at [783, 218] on input "checkbox" at bounding box center [786, 216] width 7 height 7
click at [785, 245] on label at bounding box center [789, 245] width 13 height 0
click at [785, 250] on input "checkbox" at bounding box center [786, 248] width 7 height 7
click at [784, 341] on label at bounding box center [789, 341] width 13 height 0
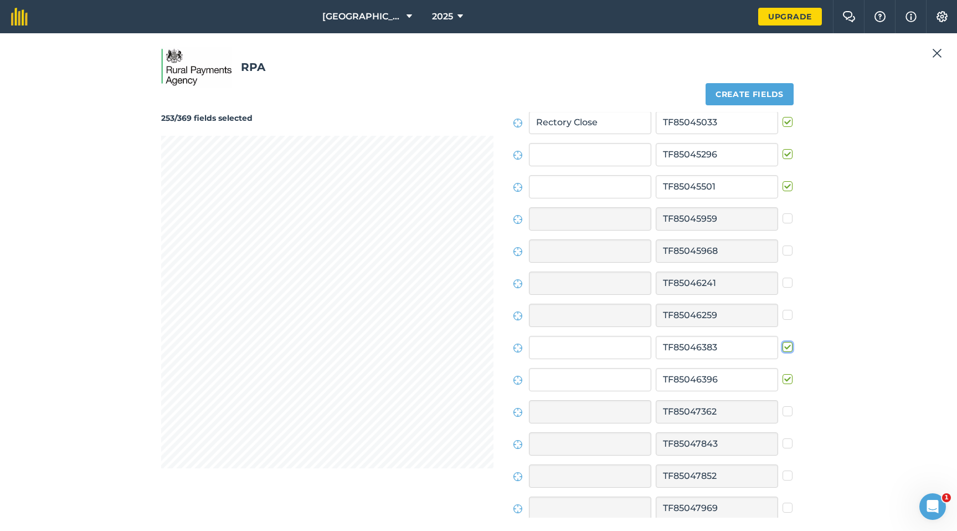
click at [784, 348] on input "checkbox" at bounding box center [786, 344] width 7 height 7
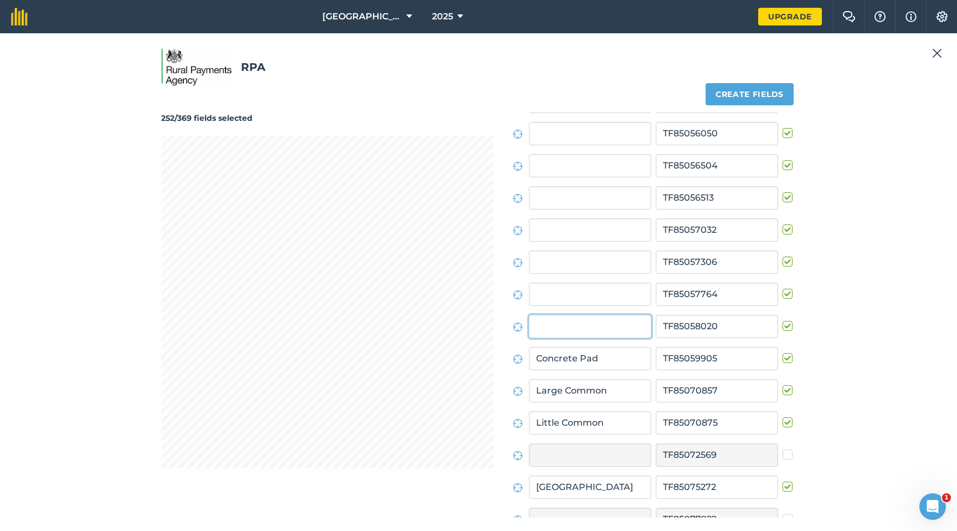
scroll to position [8280, 0]
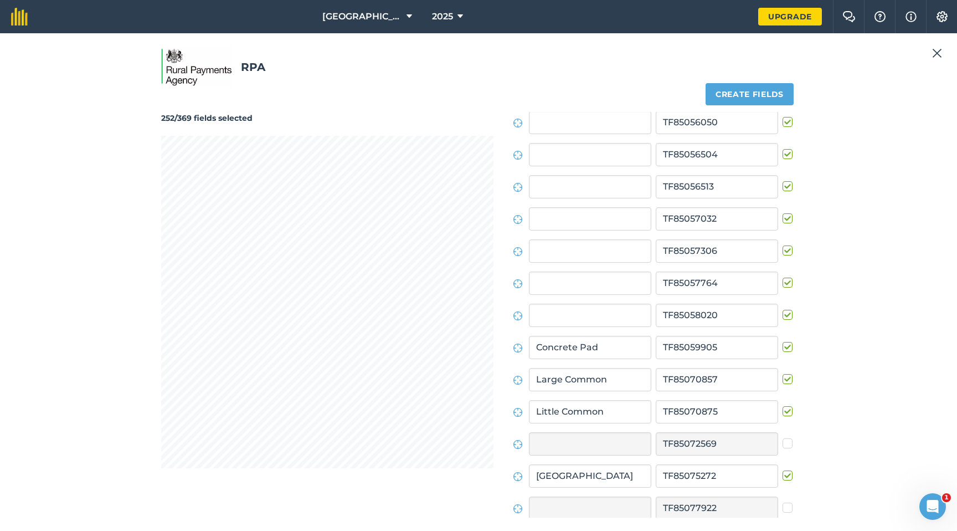
click at [784, 309] on label at bounding box center [789, 309] width 13 height 0
click at [784, 313] on input "checkbox" at bounding box center [786, 312] width 7 height 7
drag, startPoint x: 786, startPoint y: 250, endPoint x: 723, endPoint y: 250, distance: 62.6
click at [786, 245] on label at bounding box center [789, 245] width 13 height 0
click at [786, 250] on input "checkbox" at bounding box center [786, 248] width 7 height 7
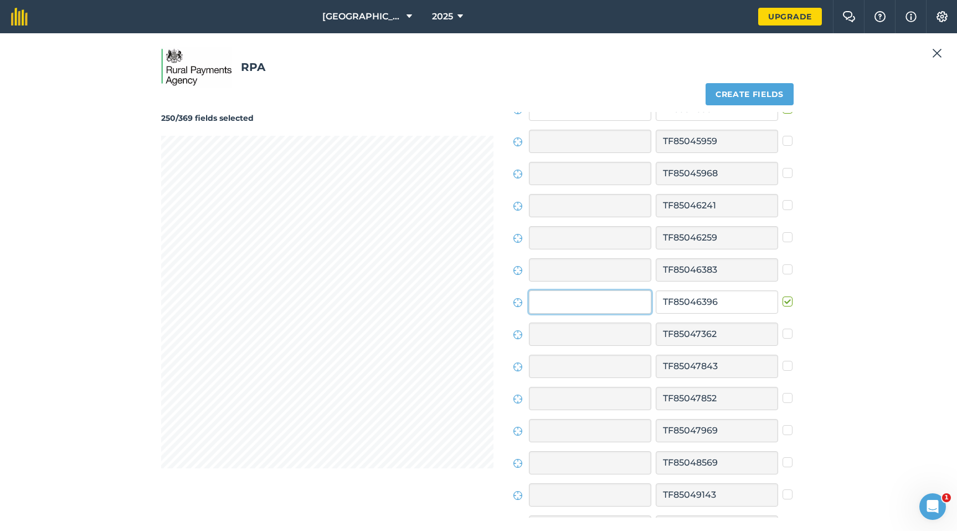
scroll to position [7541, 0]
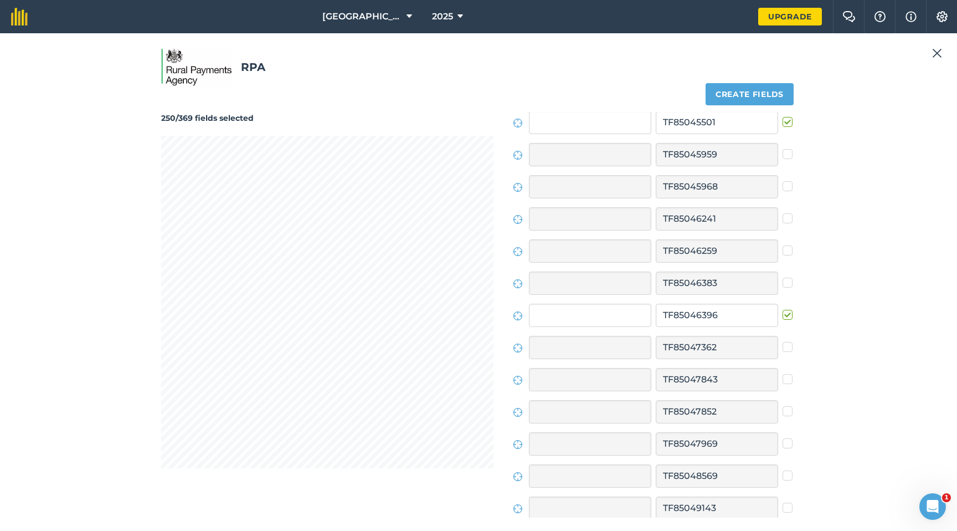
click at [785, 309] on label at bounding box center [789, 309] width 13 height 0
click at [785, 312] on input "checkbox" at bounding box center [786, 312] width 7 height 7
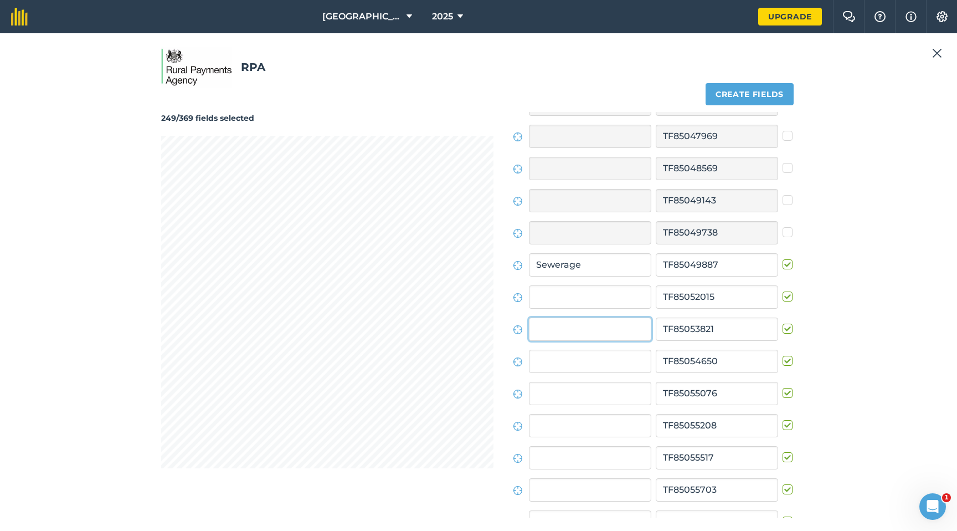
scroll to position [7863, 0]
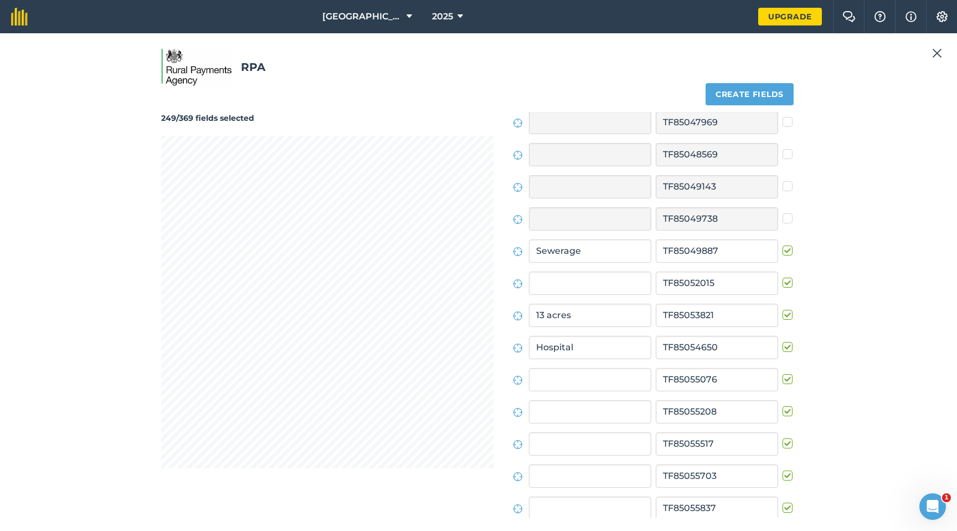
click at [783, 402] on label at bounding box center [789, 502] width 13 height 0
click at [783, 402] on input "checkbox" at bounding box center [786, 505] width 7 height 7
click at [783, 402] on label at bounding box center [789, 438] width 13 height 0
click at [783, 402] on input "checkbox" at bounding box center [786, 441] width 7 height 7
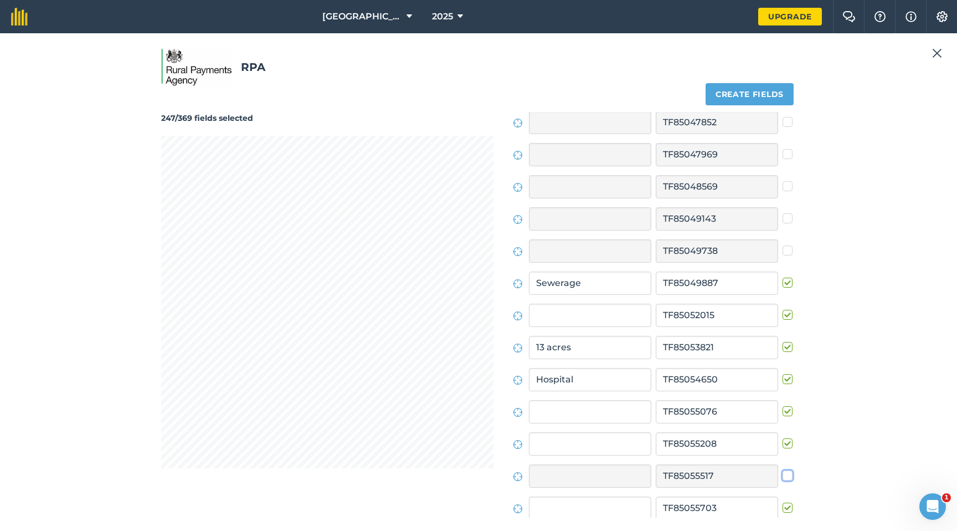
scroll to position [7812, 0]
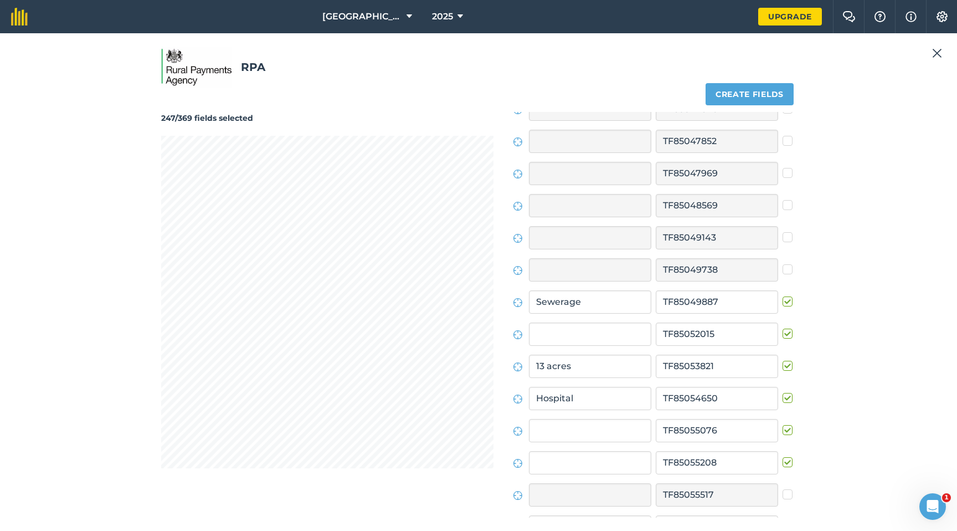
click at [828, 259] on div "RPA 247/369 fields selected Create fields Field names Field IDs [GEOGRAPHIC_DAT…" at bounding box center [478, 282] width 931 height 471
click at [456, 40] on div "RPA 247/369 fields selected Create fields Field names Field IDs [GEOGRAPHIC_DAT…" at bounding box center [478, 281] width 957 height 497
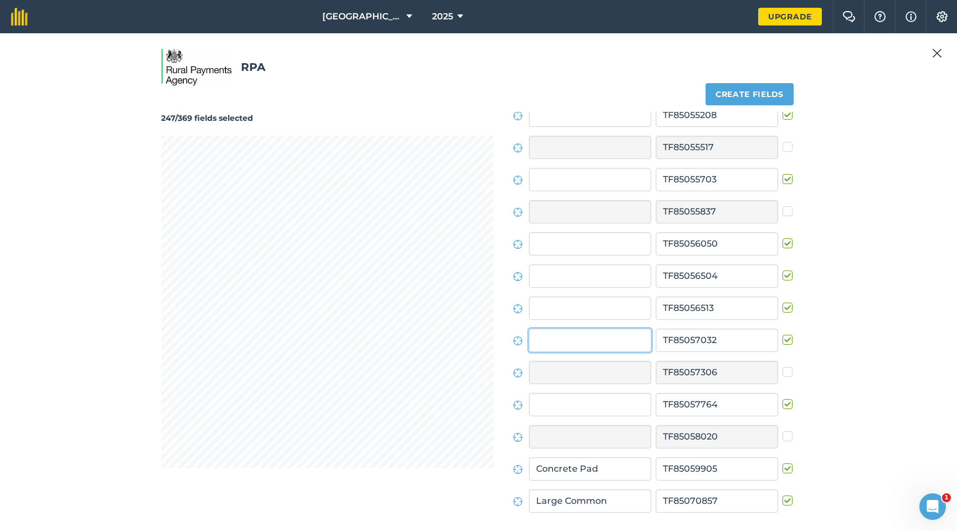
scroll to position [8184, 0]
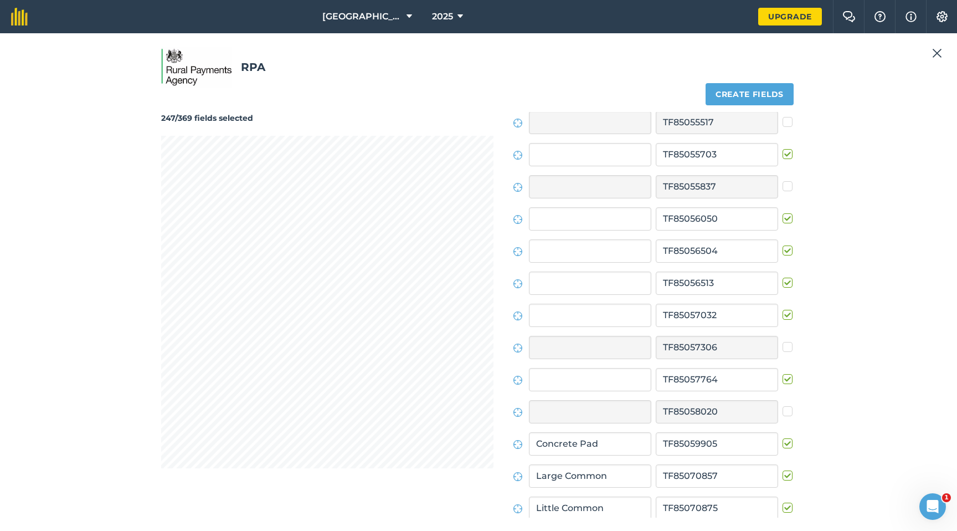
click at [783, 309] on label at bounding box center [789, 309] width 13 height 0
click at [783, 314] on input "checkbox" at bounding box center [786, 312] width 7 height 7
click at [783, 277] on label at bounding box center [789, 277] width 13 height 0
click at [783, 280] on input "checkbox" at bounding box center [786, 280] width 7 height 7
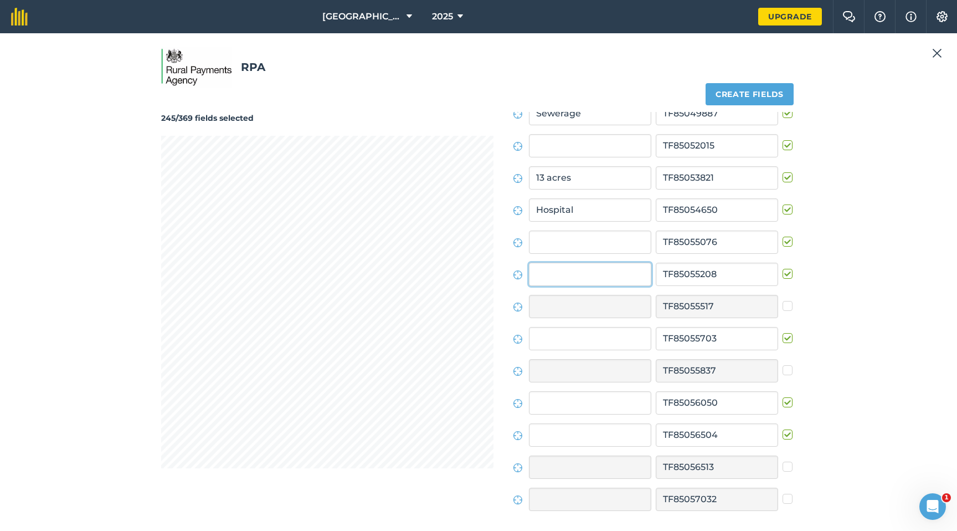
scroll to position [7959, 0]
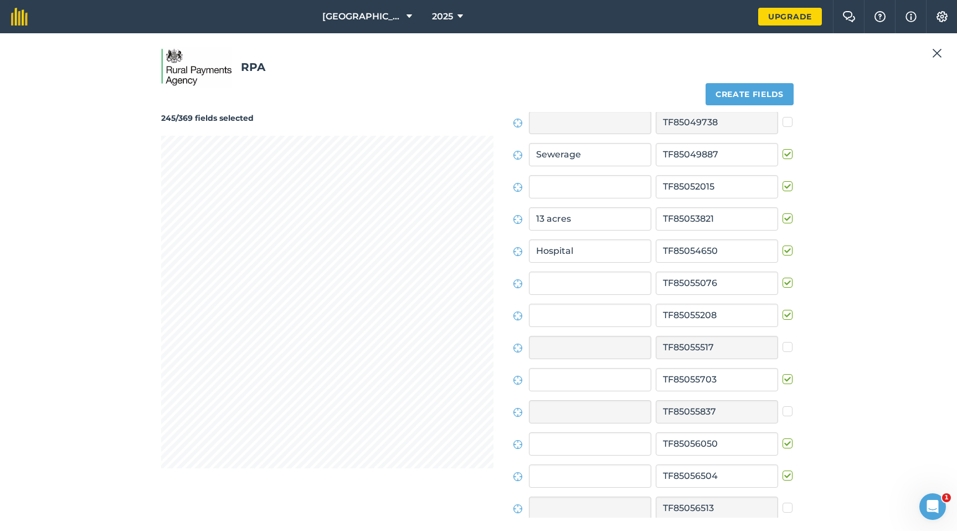
click at [783, 309] on label at bounding box center [789, 309] width 13 height 0
click at [783, 315] on input "checkbox" at bounding box center [786, 312] width 7 height 7
drag, startPoint x: 782, startPoint y: 381, endPoint x: 774, endPoint y: 381, distance: 7.2
click at [783, 373] on label at bounding box center [789, 373] width 13 height 0
click at [783, 381] on input "checkbox" at bounding box center [786, 376] width 7 height 7
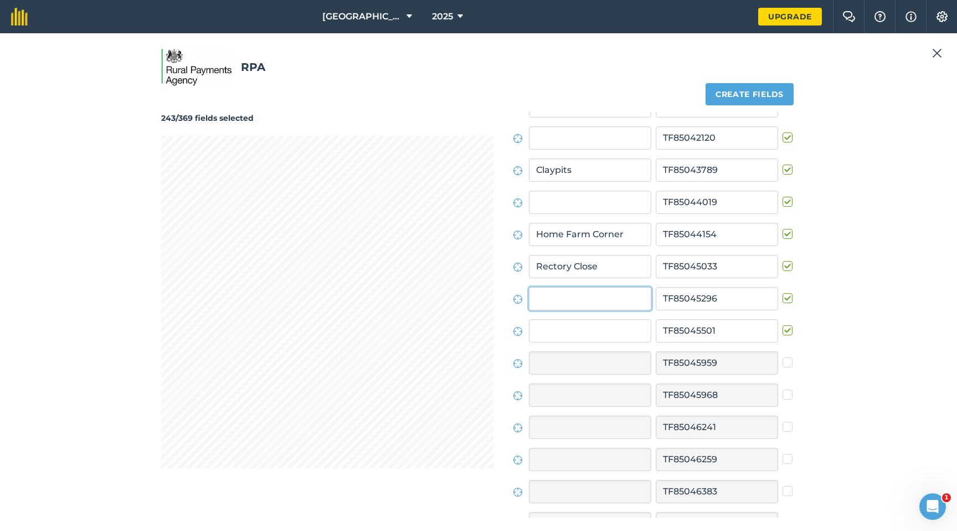
scroll to position [7316, 0]
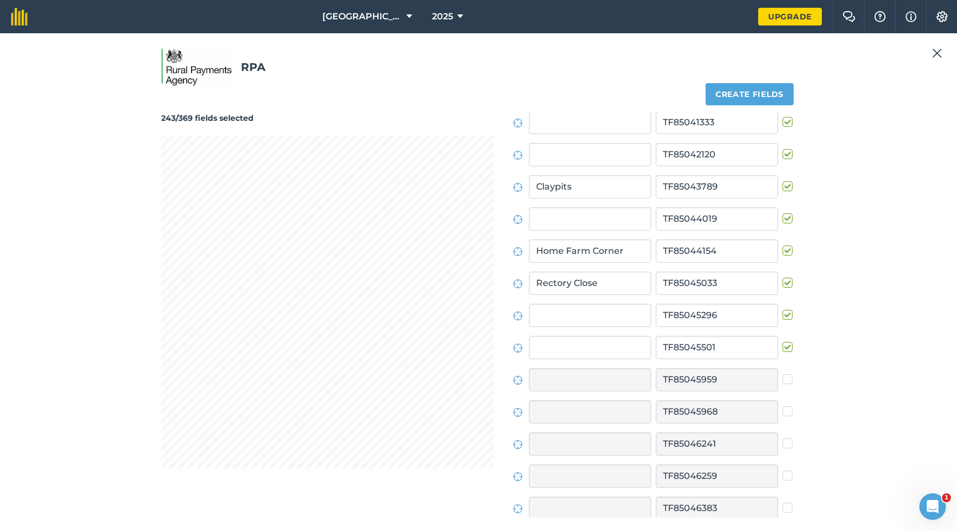
drag, startPoint x: 781, startPoint y: 314, endPoint x: 764, endPoint y: 314, distance: 16.6
click at [783, 309] on label at bounding box center [789, 309] width 13 height 0
click at [783, 314] on input "checkbox" at bounding box center [786, 312] width 7 height 7
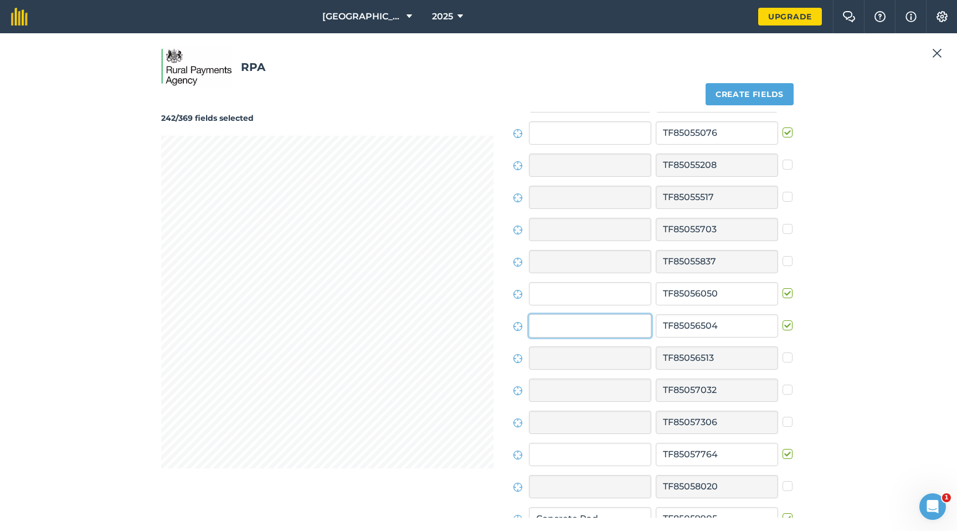
scroll to position [8120, 0]
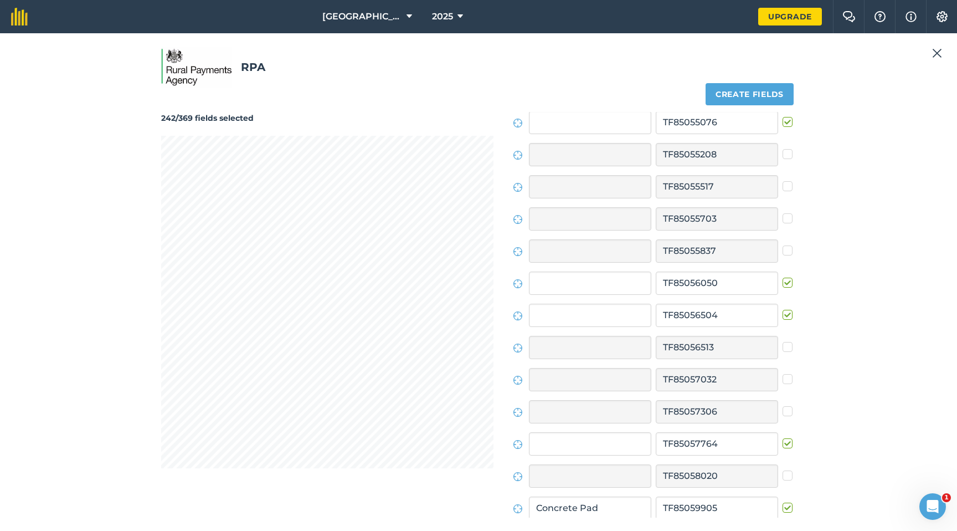
click at [783, 309] on label at bounding box center [789, 309] width 13 height 0
click at [783, 310] on input "checkbox" at bounding box center [786, 312] width 7 height 7
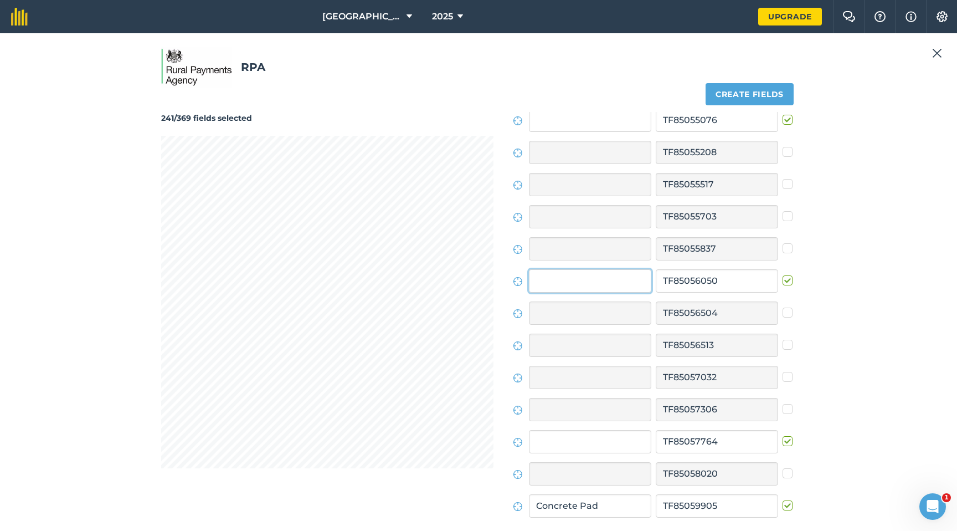
scroll to position [8121, 0]
click at [783, 275] on label at bounding box center [789, 275] width 13 height 0
click at [783, 281] on input "checkbox" at bounding box center [786, 278] width 7 height 7
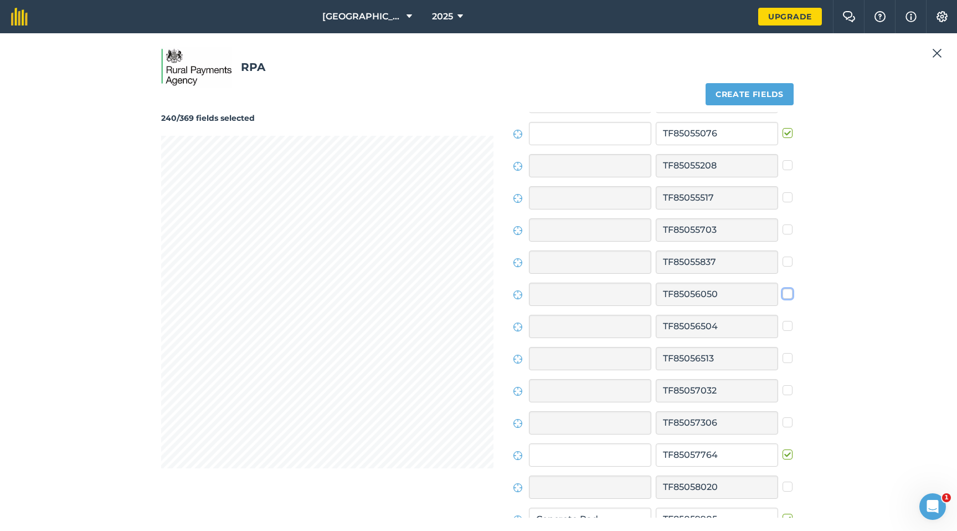
scroll to position [8107, 0]
drag, startPoint x: 781, startPoint y: 455, endPoint x: 728, endPoint y: 439, distance: 55.0
click at [783, 402] on label at bounding box center [789, 450] width 13 height 0
click at [783, 402] on input "checkbox" at bounding box center [786, 453] width 7 height 7
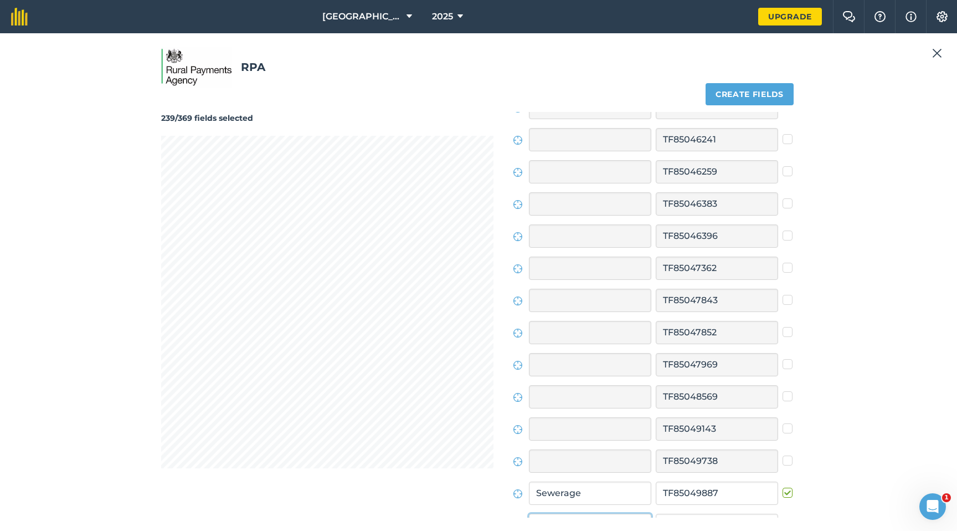
scroll to position [7830, 0]
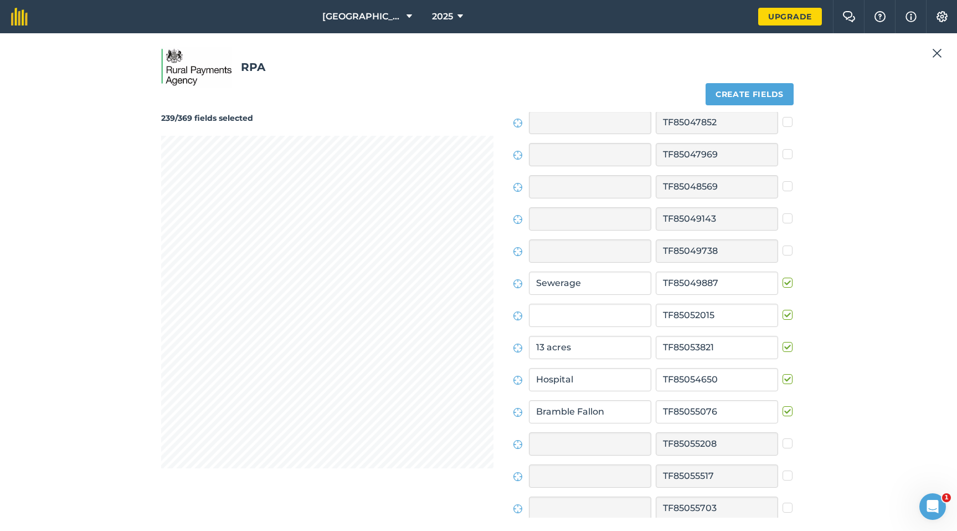
click at [783, 309] on label at bounding box center [789, 309] width 13 height 0
click at [783, 314] on input "checkbox" at bounding box center [786, 312] width 7 height 7
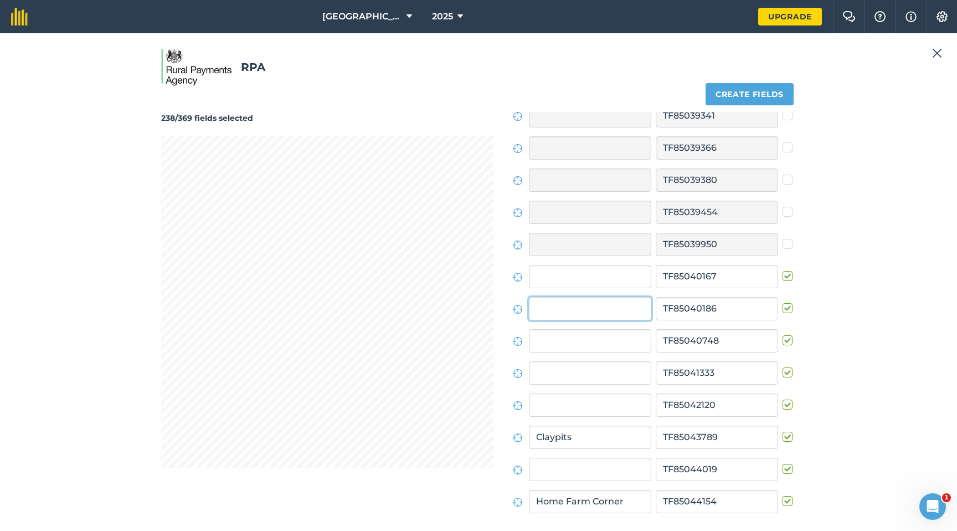
scroll to position [7059, 0]
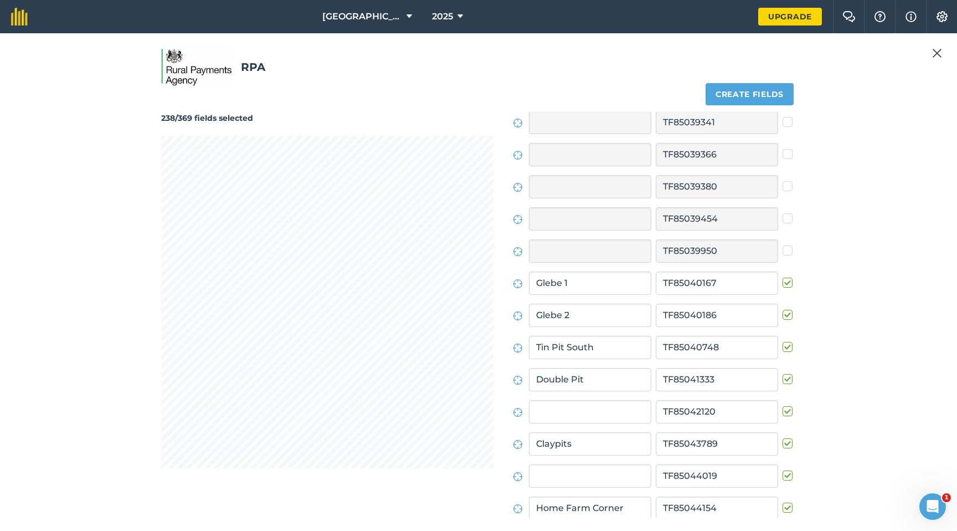
drag, startPoint x: 786, startPoint y: 474, endPoint x: 774, endPoint y: 473, distance: 11.8
click at [786, 402] on label at bounding box center [789, 470] width 13 height 0
click at [786, 402] on input "checkbox" at bounding box center [786, 473] width 7 height 7
click at [784, 402] on label at bounding box center [789, 406] width 13 height 0
click at [784, 402] on input "checkbox" at bounding box center [786, 409] width 7 height 7
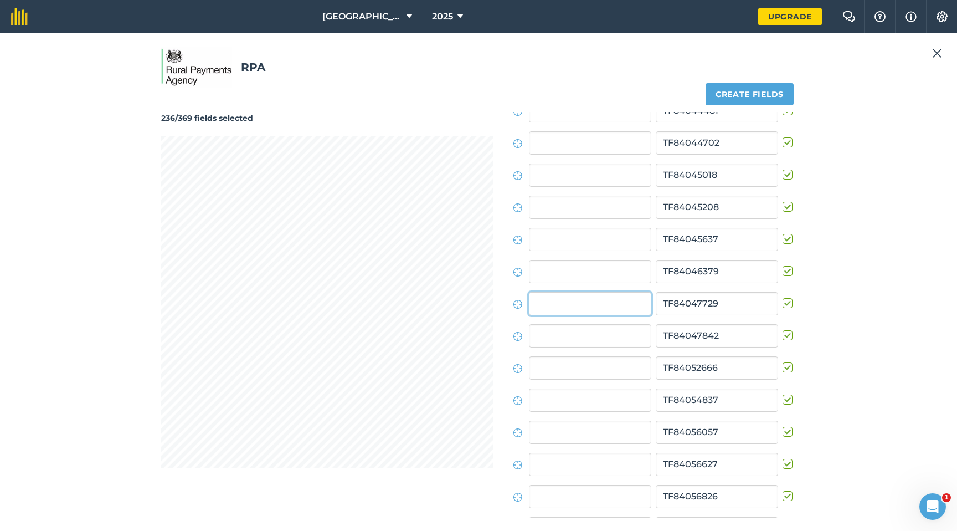
scroll to position [4328, 0]
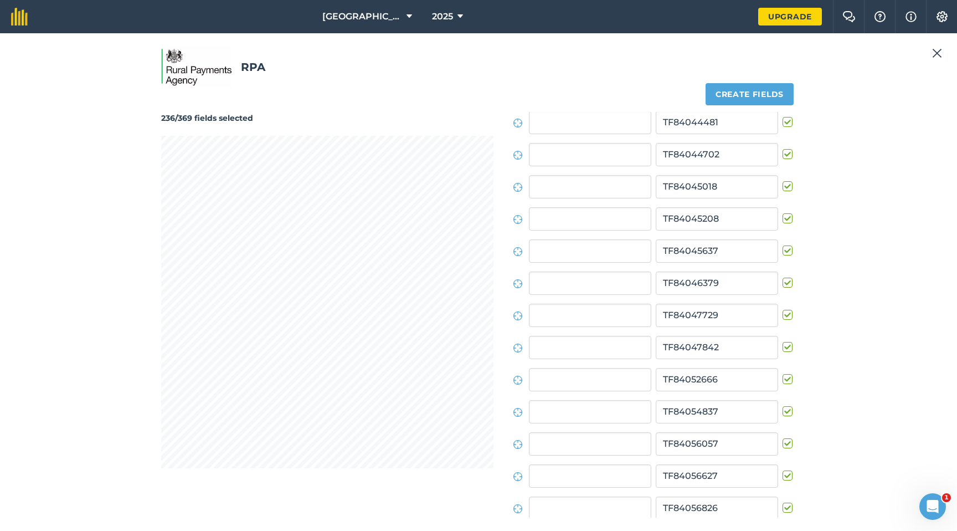
drag, startPoint x: 783, startPoint y: 316, endPoint x: 772, endPoint y: 317, distance: 11.1
click at [783, 309] on label at bounding box center [789, 309] width 13 height 0
click at [783, 316] on input "checkbox" at bounding box center [786, 312] width 7 height 7
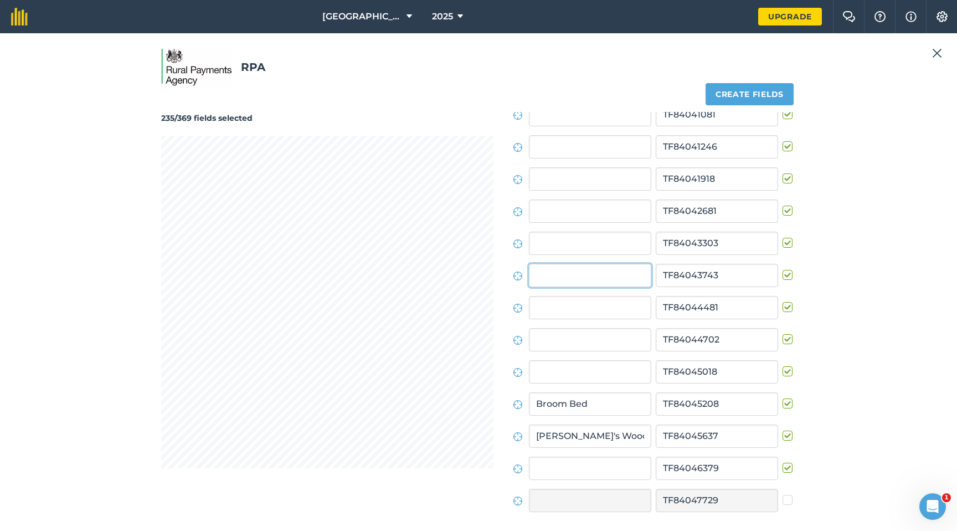
scroll to position [4103, 0]
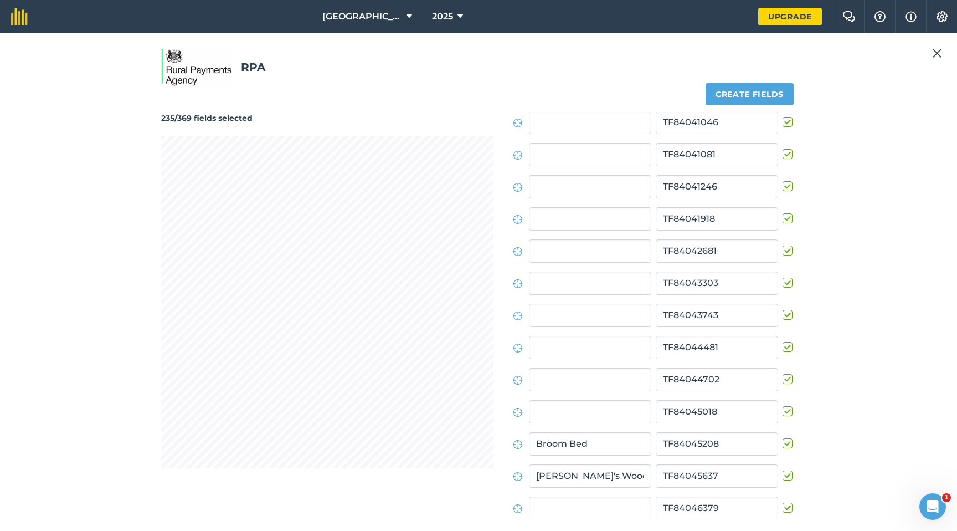
click at [785, 309] on label at bounding box center [789, 309] width 13 height 0
click at [785, 315] on input "checkbox" at bounding box center [786, 312] width 7 height 7
drag, startPoint x: 783, startPoint y: 347, endPoint x: 761, endPoint y: 343, distance: 22.4
click at [783, 341] on label at bounding box center [789, 341] width 13 height 0
click at [783, 347] on input "checkbox" at bounding box center [786, 344] width 7 height 7
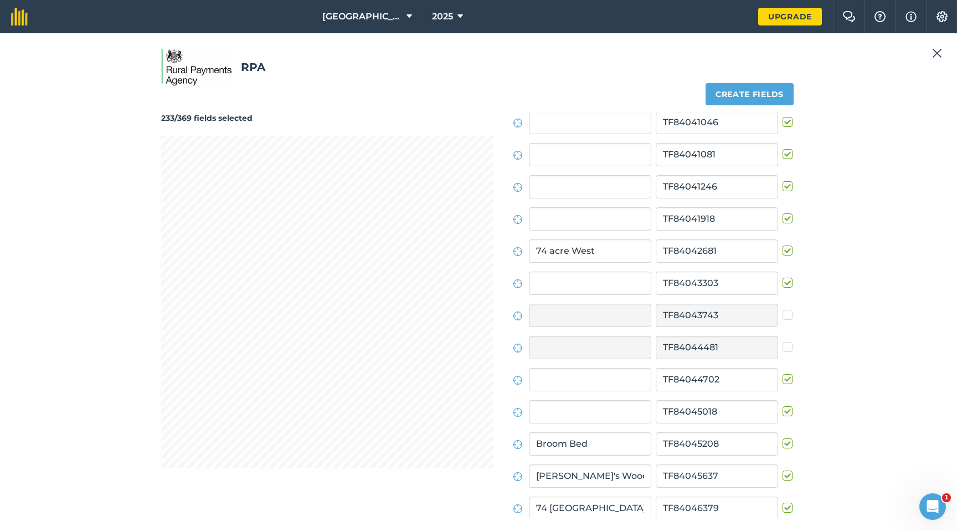
click at [783, 148] on label at bounding box center [789, 148] width 13 height 0
click at [783, 154] on input "checkbox" at bounding box center [786, 151] width 7 height 7
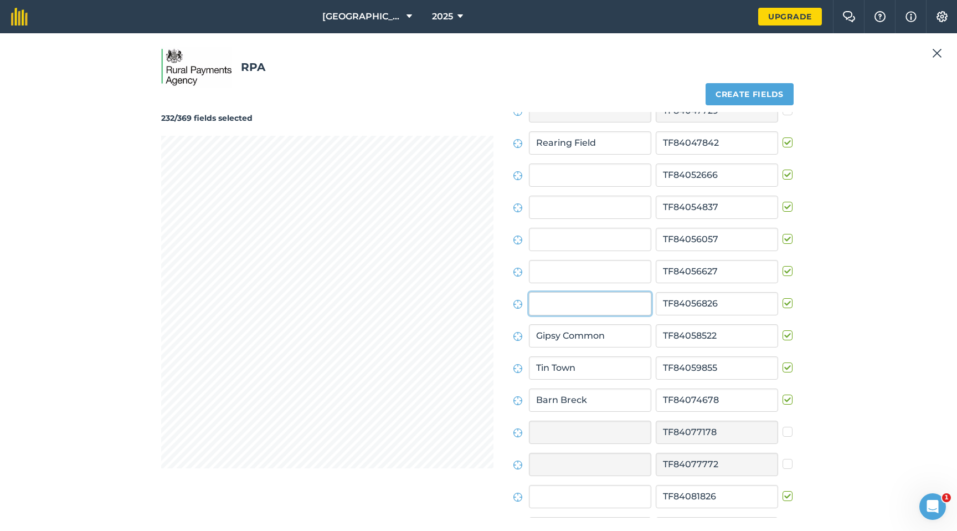
scroll to position [4521, 0]
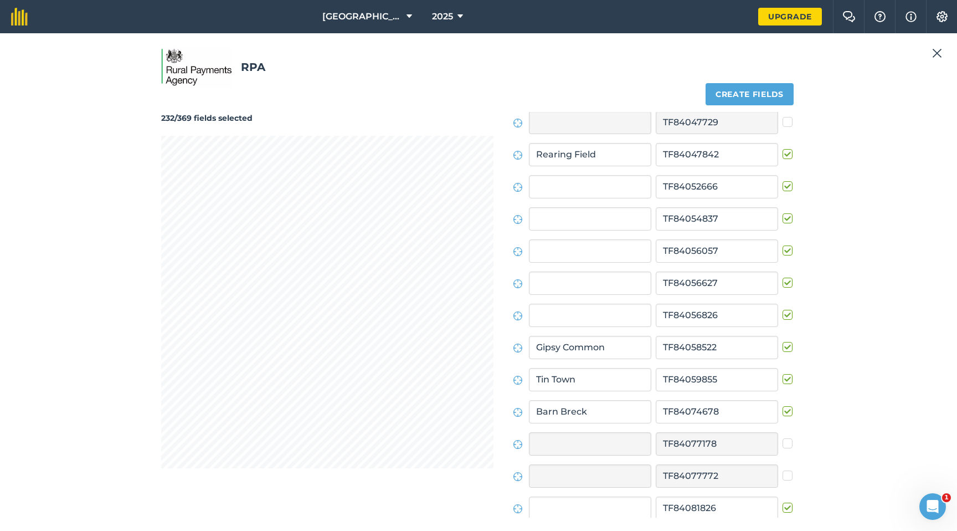
drag, startPoint x: 781, startPoint y: 315, endPoint x: 727, endPoint y: 314, distance: 53.8
click at [783, 309] on label at bounding box center [789, 309] width 13 height 0
click at [783, 315] on input "checkbox" at bounding box center [786, 312] width 7 height 7
click at [783, 277] on label at bounding box center [789, 277] width 13 height 0
click at [783, 284] on input "checkbox" at bounding box center [786, 280] width 7 height 7
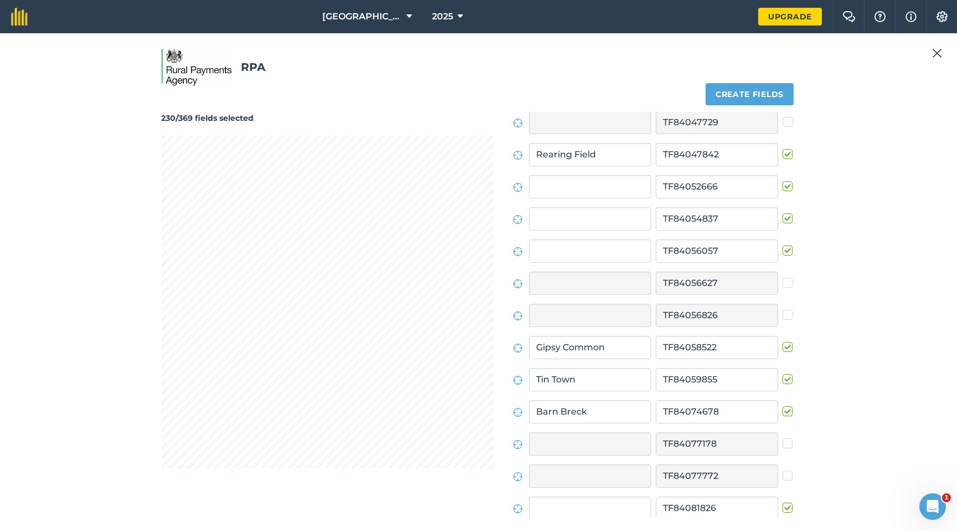
click at [783, 245] on label at bounding box center [789, 245] width 13 height 0
click at [783, 252] on input "checkbox" at bounding box center [786, 248] width 7 height 7
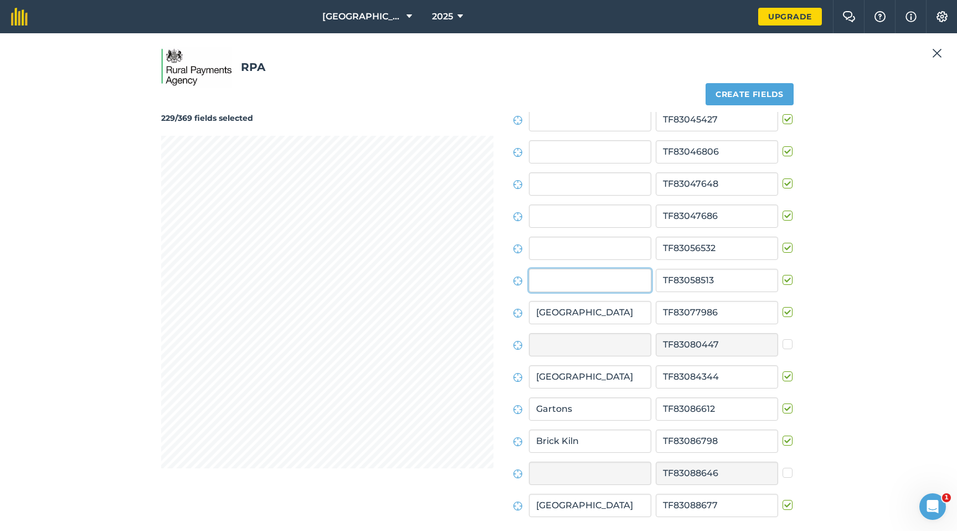
scroll to position [1661, 0]
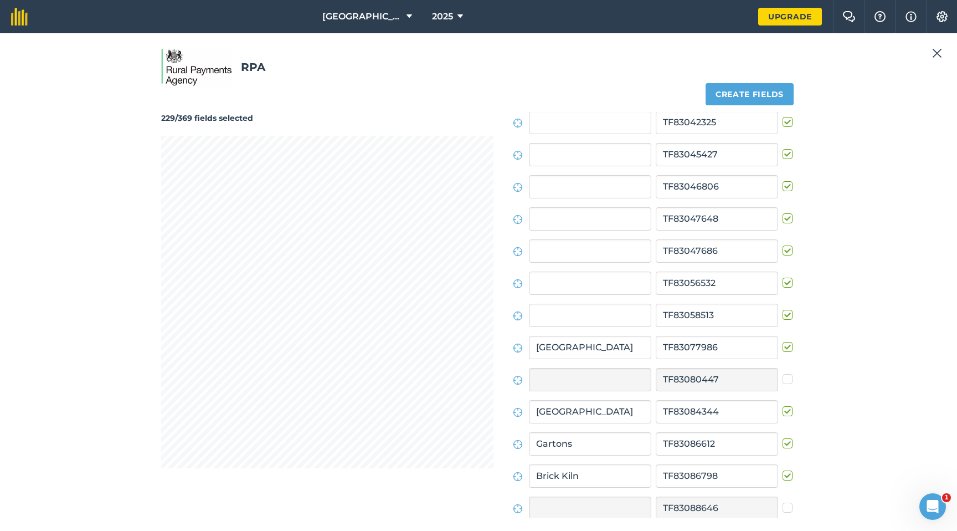
drag, startPoint x: 782, startPoint y: 311, endPoint x: 666, endPoint y: 294, distance: 117.0
click at [783, 309] on label at bounding box center [789, 309] width 13 height 0
click at [783, 311] on input "checkbox" at bounding box center [786, 312] width 7 height 7
click at [783, 148] on label at bounding box center [789, 148] width 13 height 0
click at [783, 153] on input "checkbox" at bounding box center [786, 151] width 7 height 7
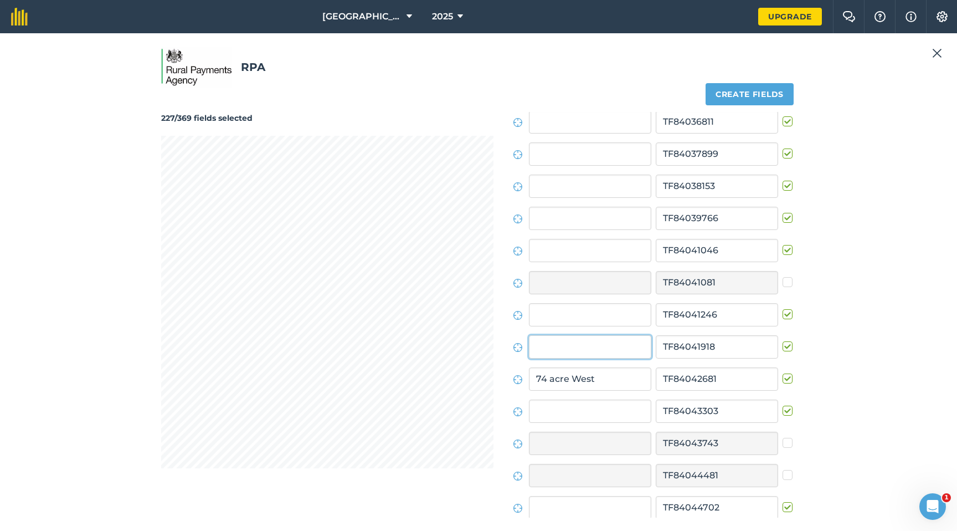
scroll to position [4007, 0]
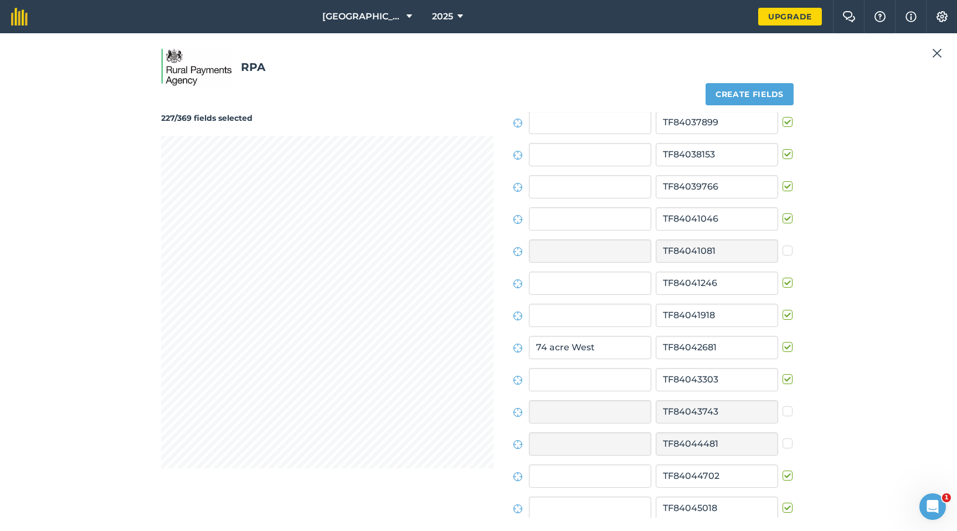
click at [783, 309] on label at bounding box center [789, 309] width 13 height 0
click at [783, 314] on input "checkbox" at bounding box center [786, 312] width 7 height 7
drag, startPoint x: 784, startPoint y: 474, endPoint x: 749, endPoint y: 462, distance: 37.0
click at [783, 402] on label at bounding box center [789, 470] width 13 height 0
click at [783, 402] on input "checkbox" at bounding box center [786, 473] width 7 height 7
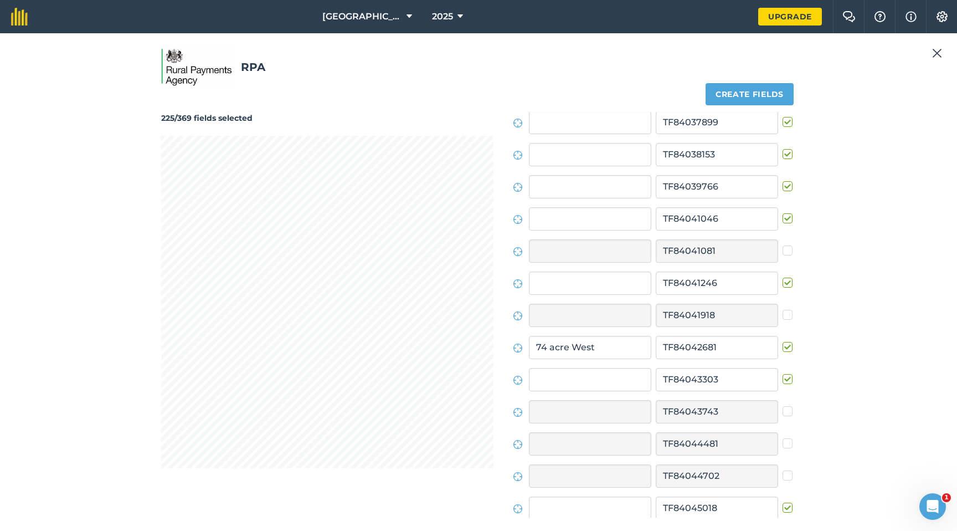
drag, startPoint x: 784, startPoint y: 381, endPoint x: 763, endPoint y: 380, distance: 20.5
click at [784, 373] on label at bounding box center [789, 373] width 13 height 0
click at [784, 381] on input "checkbox" at bounding box center [786, 376] width 7 height 7
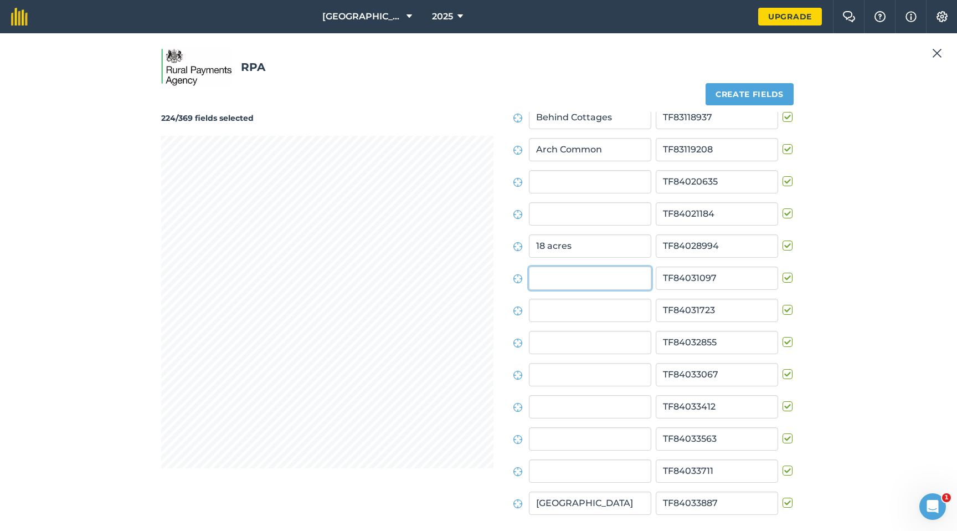
scroll to position [3332, 0]
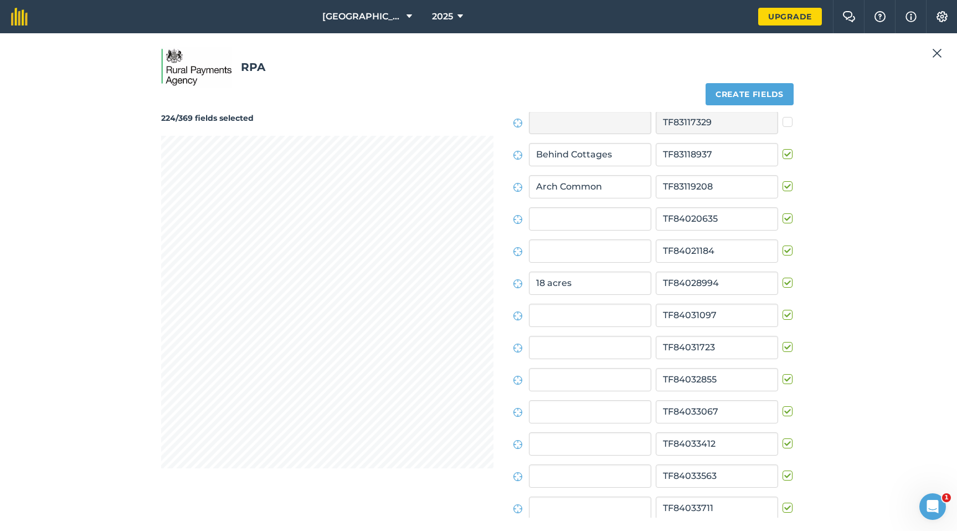
click at [783, 309] on label at bounding box center [789, 309] width 13 height 0
click at [783, 314] on input "checkbox" at bounding box center [786, 312] width 7 height 7
drag, startPoint x: 782, startPoint y: 411, endPoint x: 702, endPoint y: 414, distance: 79.8
click at [783, 402] on label at bounding box center [789, 406] width 13 height 0
click at [783, 402] on input "checkbox" at bounding box center [786, 409] width 7 height 7
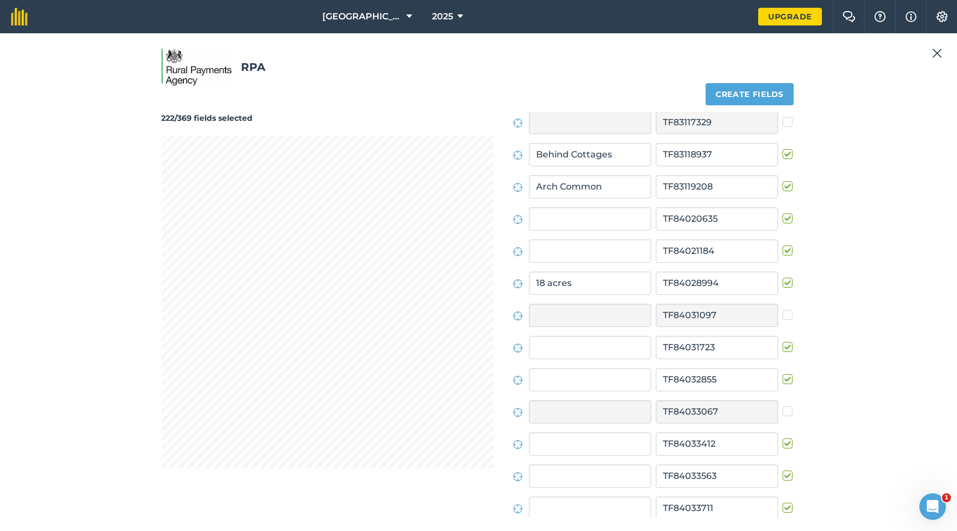
click at [783, 402] on label at bounding box center [789, 470] width 13 height 0
click at [783, 402] on input "checkbox" at bounding box center [786, 473] width 7 height 7
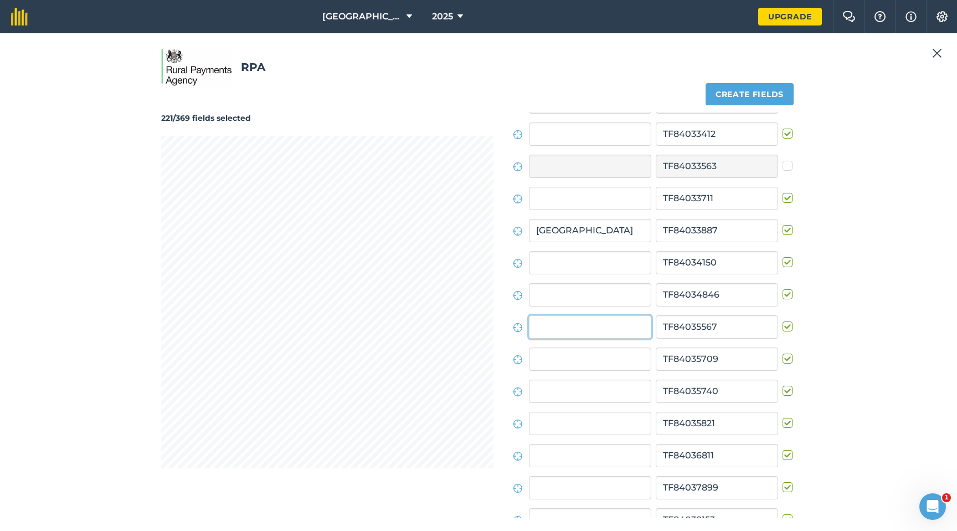
scroll to position [3653, 0]
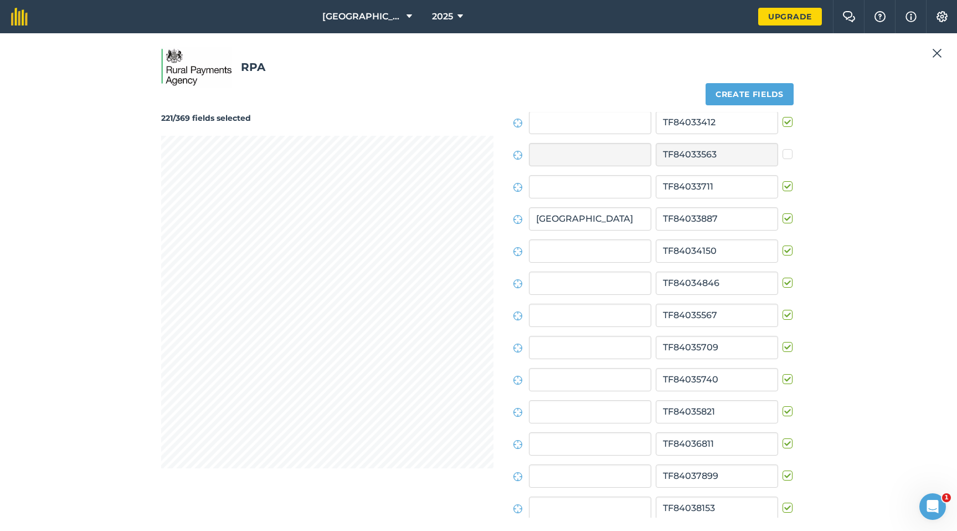
drag, startPoint x: 783, startPoint y: 314, endPoint x: 630, endPoint y: 335, distance: 154.3
click at [783, 309] on label at bounding box center [789, 309] width 13 height 0
click at [783, 314] on input "checkbox" at bounding box center [786, 312] width 7 height 7
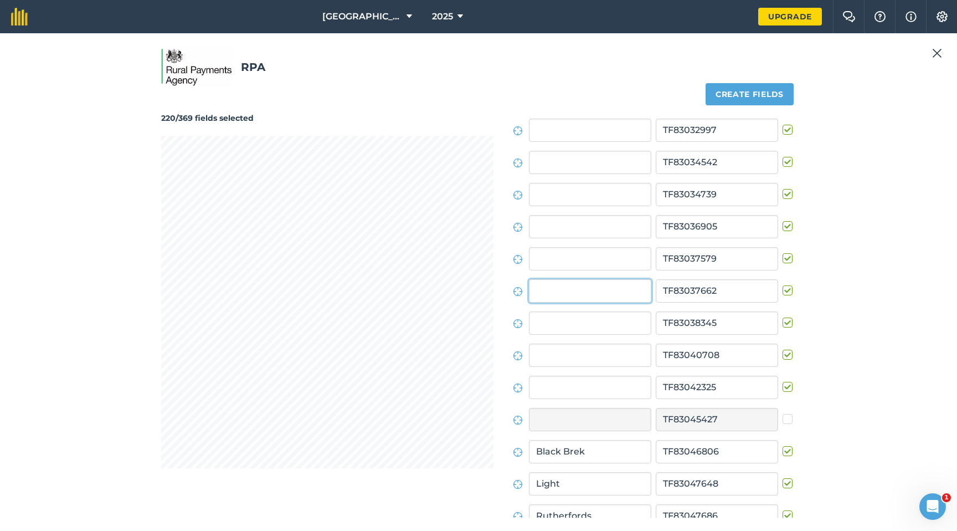
scroll to position [1372, 0]
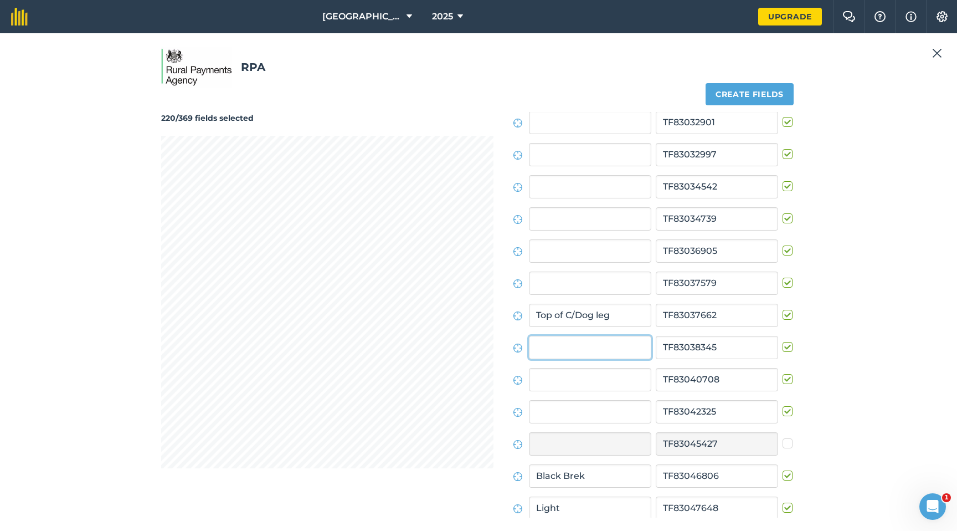
click at [558, 351] on input "text" at bounding box center [590, 347] width 122 height 23
click at [784, 341] on label at bounding box center [789, 341] width 13 height 0
click at [784, 348] on input "checkbox" at bounding box center [786, 344] width 7 height 7
click at [785, 245] on label at bounding box center [789, 245] width 13 height 0
click at [785, 250] on input "checkbox" at bounding box center [786, 248] width 7 height 7
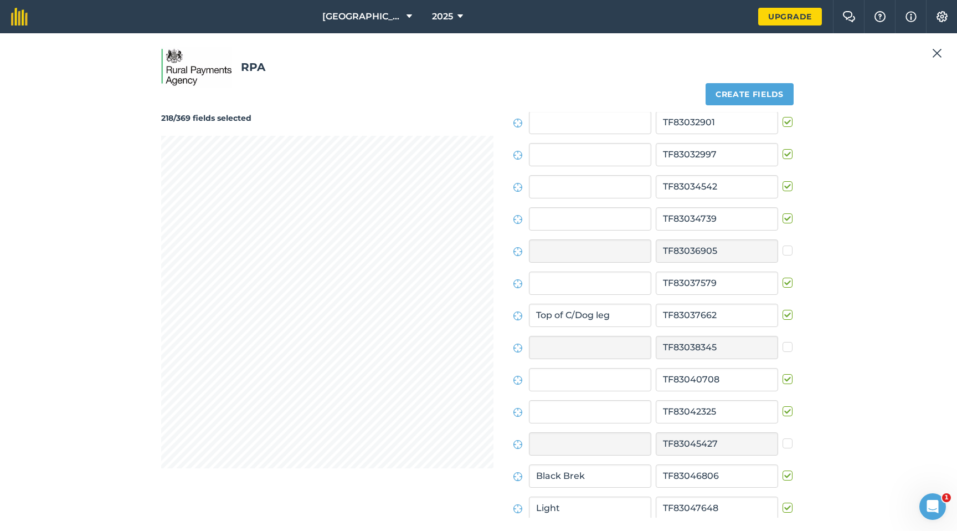
click at [785, 181] on label at bounding box center [789, 181] width 13 height 0
click at [785, 188] on input "checkbox" at bounding box center [786, 184] width 7 height 7
drag, startPoint x: 783, startPoint y: 284, endPoint x: 750, endPoint y: 283, distance: 32.7
click at [783, 277] on label at bounding box center [789, 277] width 13 height 0
click at [783, 283] on input "checkbox" at bounding box center [786, 280] width 7 height 7
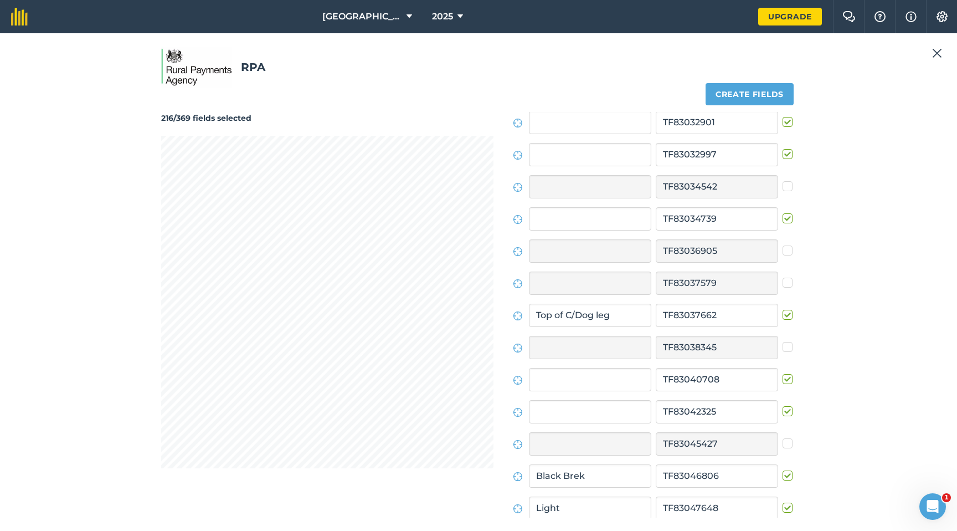
click at [783, 213] on label at bounding box center [789, 213] width 13 height 0
click at [783, 217] on input "checkbox" at bounding box center [786, 216] width 7 height 7
drag, startPoint x: 783, startPoint y: 151, endPoint x: 753, endPoint y: 158, distance: 30.2
click at [783, 148] on label at bounding box center [789, 148] width 13 height 0
click at [783, 152] on input "checkbox" at bounding box center [786, 151] width 7 height 7
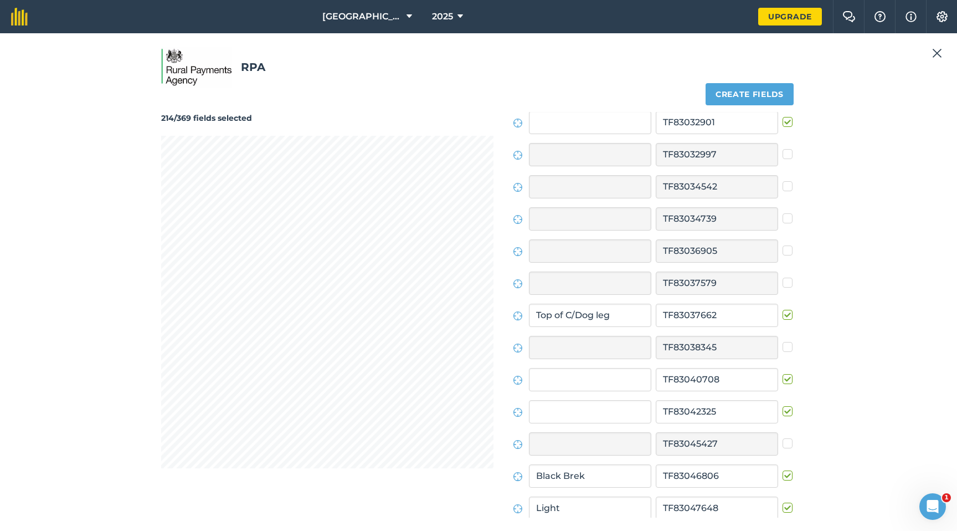
click at [784, 402] on label at bounding box center [789, 406] width 13 height 0
click at [784, 402] on input "checkbox" at bounding box center [786, 409] width 7 height 7
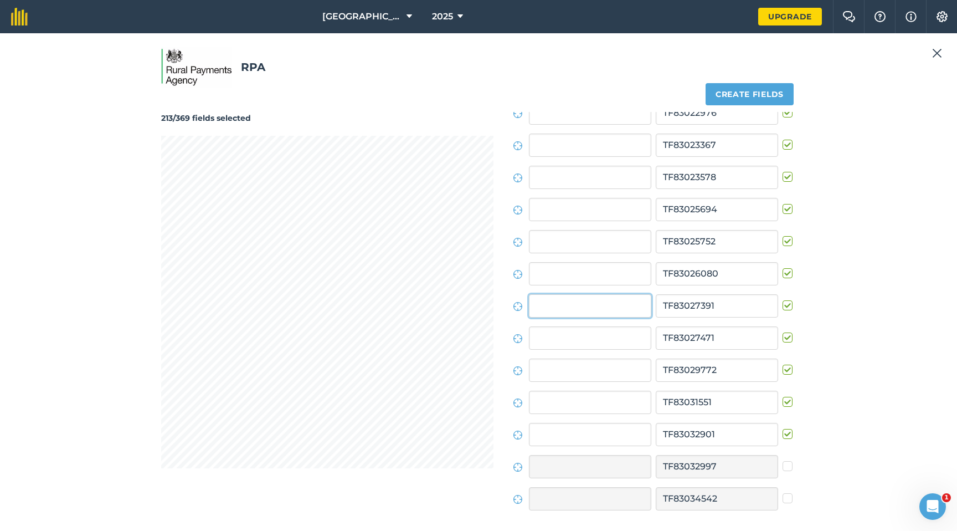
scroll to position [1051, 0]
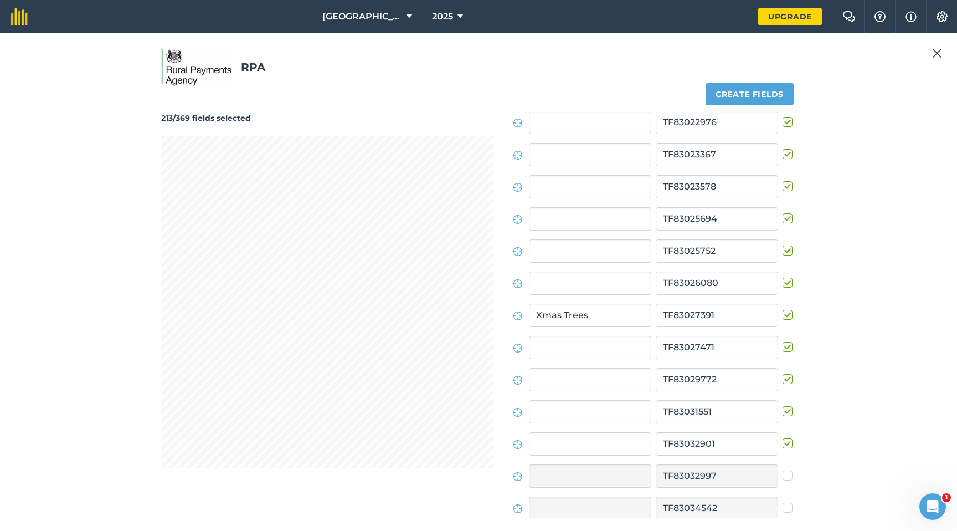
drag, startPoint x: 782, startPoint y: 217, endPoint x: 757, endPoint y: 222, distance: 26.0
click at [783, 213] on label at bounding box center [789, 213] width 13 height 0
click at [783, 217] on input "checkbox" at bounding box center [786, 216] width 7 height 7
click at [783, 277] on label at bounding box center [789, 277] width 13 height 0
click at [783, 282] on input "checkbox" at bounding box center [786, 280] width 7 height 7
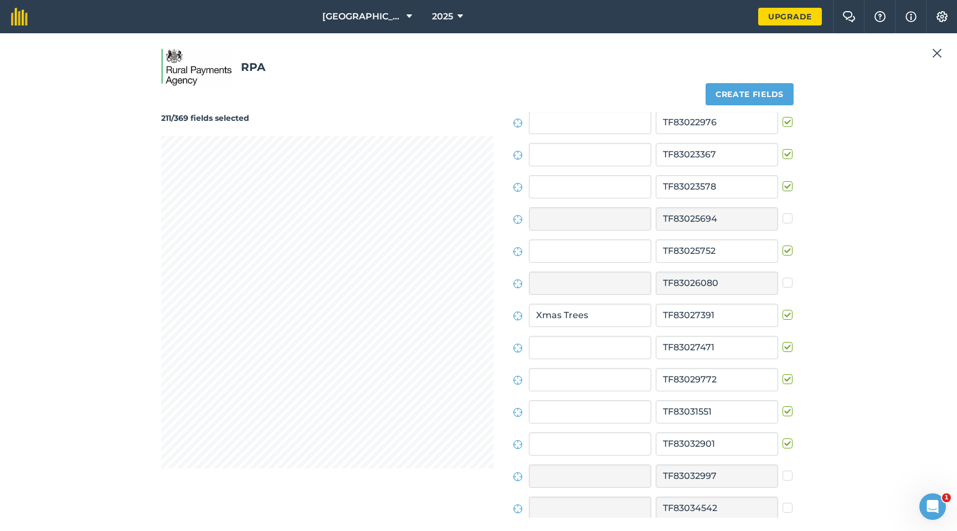
drag, startPoint x: 782, startPoint y: 347, endPoint x: 771, endPoint y: 345, distance: 11.3
click at [783, 341] on label at bounding box center [789, 341] width 13 height 0
click at [783, 347] on input "checkbox" at bounding box center [786, 344] width 7 height 7
click at [786, 148] on label at bounding box center [789, 148] width 13 height 0
click at [786, 153] on input "checkbox" at bounding box center [786, 151] width 7 height 7
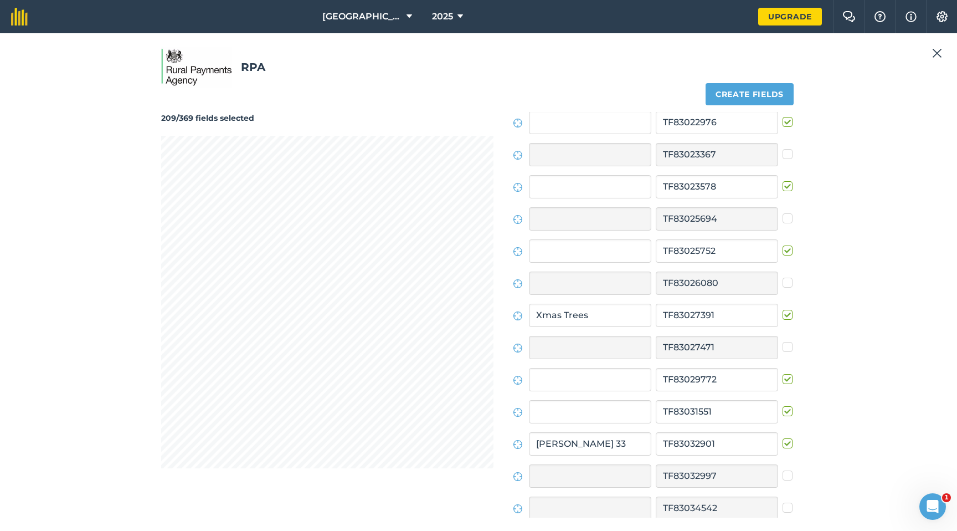
click at [783, 181] on label at bounding box center [789, 181] width 13 height 0
click at [783, 186] on input "checkbox" at bounding box center [786, 184] width 7 height 7
drag, startPoint x: 782, startPoint y: 117, endPoint x: 781, endPoint y: 124, distance: 6.2
click at [783, 116] on label at bounding box center [789, 116] width 13 height 0
click at [783, 117] on input "checkbox" at bounding box center [786, 119] width 7 height 7
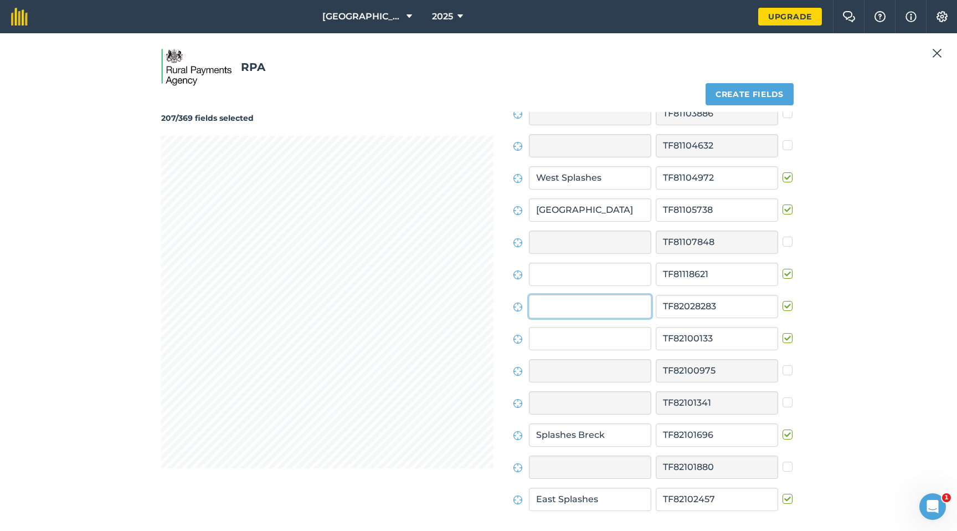
scroll to position [215, 0]
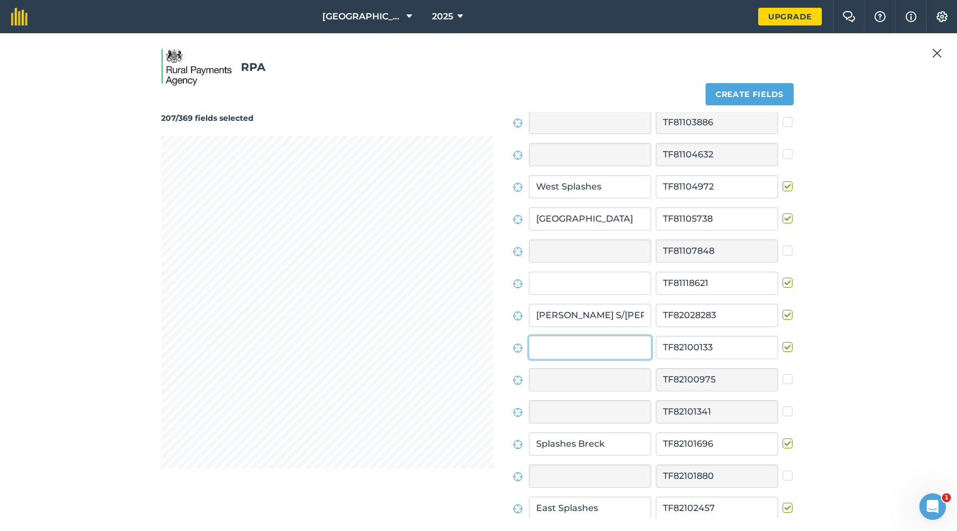
click at [595, 347] on input "text" at bounding box center [590, 347] width 122 height 23
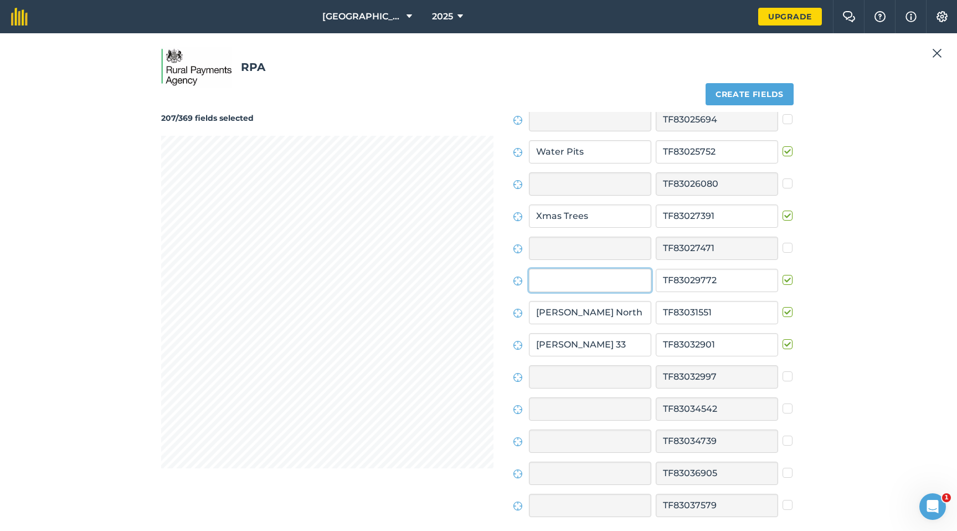
scroll to position [1115, 0]
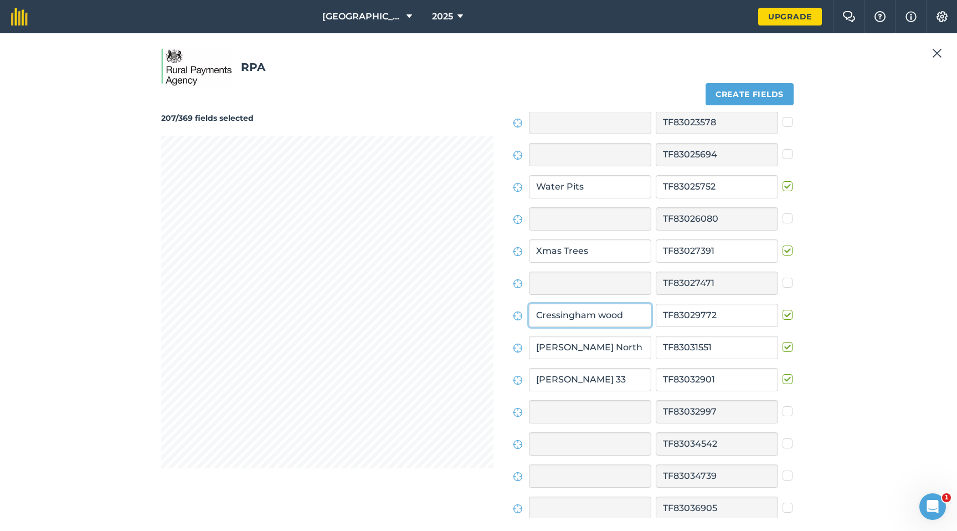
click at [609, 316] on input "Cressingham wood" at bounding box center [590, 315] width 122 height 23
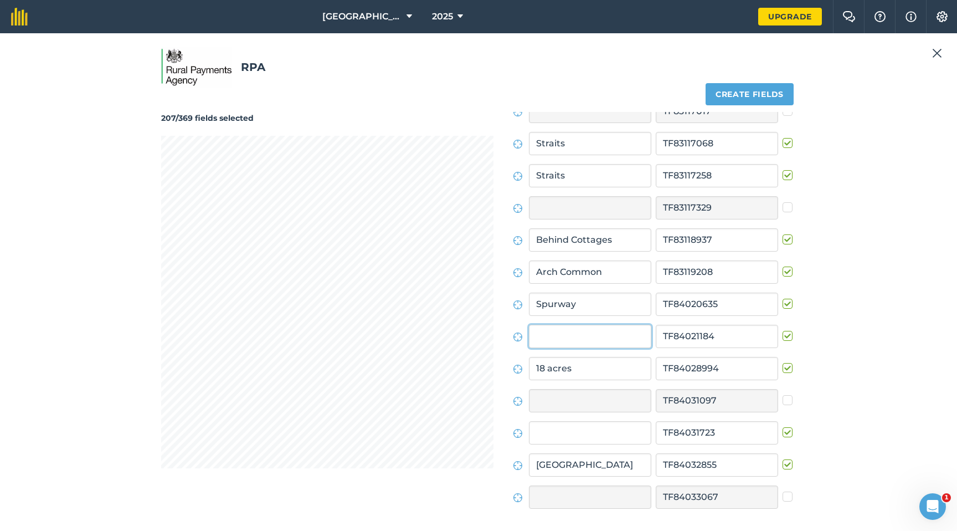
scroll to position [3268, 0]
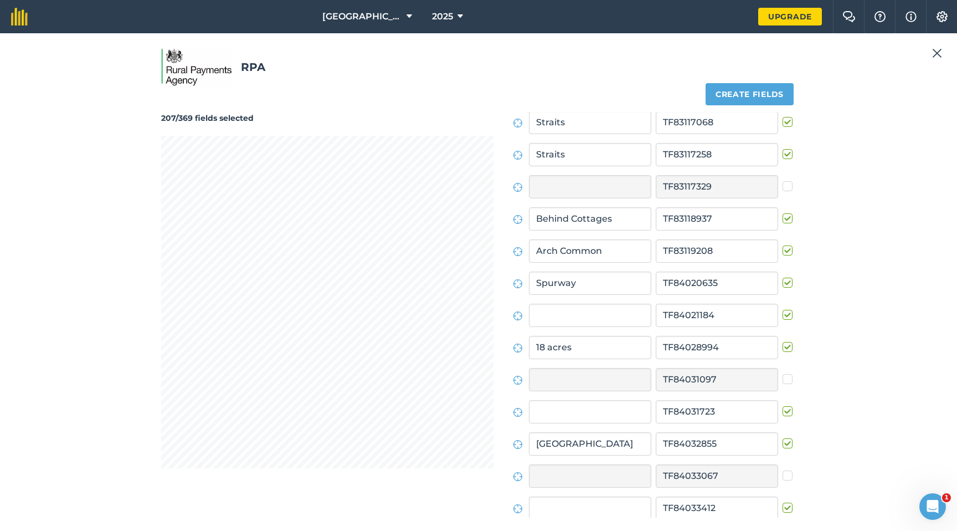
click at [783, 309] on label at bounding box center [789, 309] width 13 height 0
click at [783, 315] on input "checkbox" at bounding box center [786, 312] width 7 height 7
click at [784, 402] on label at bounding box center [789, 502] width 13 height 0
click at [784, 402] on input "checkbox" at bounding box center [786, 505] width 7 height 7
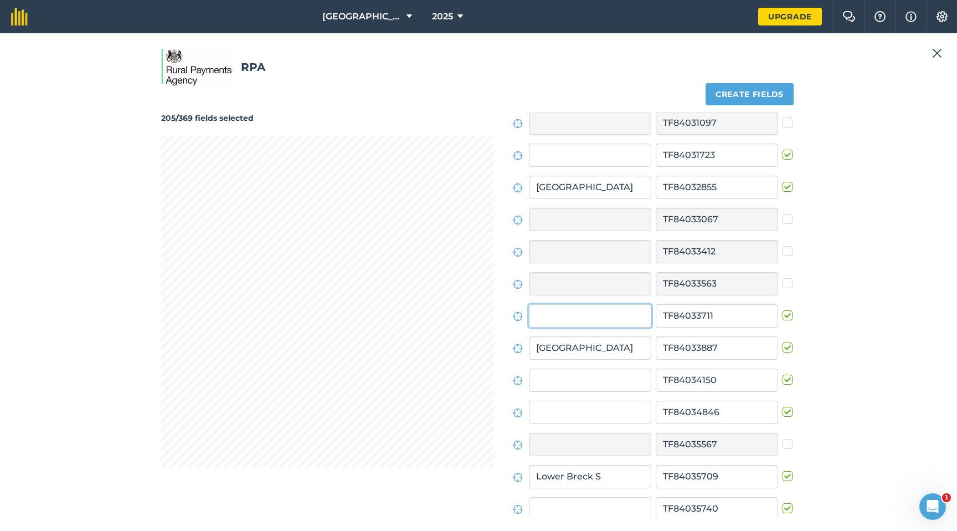
scroll to position [3525, 0]
click at [784, 309] on label at bounding box center [789, 309] width 13 height 0
click at [784, 315] on input "checkbox" at bounding box center [786, 312] width 7 height 7
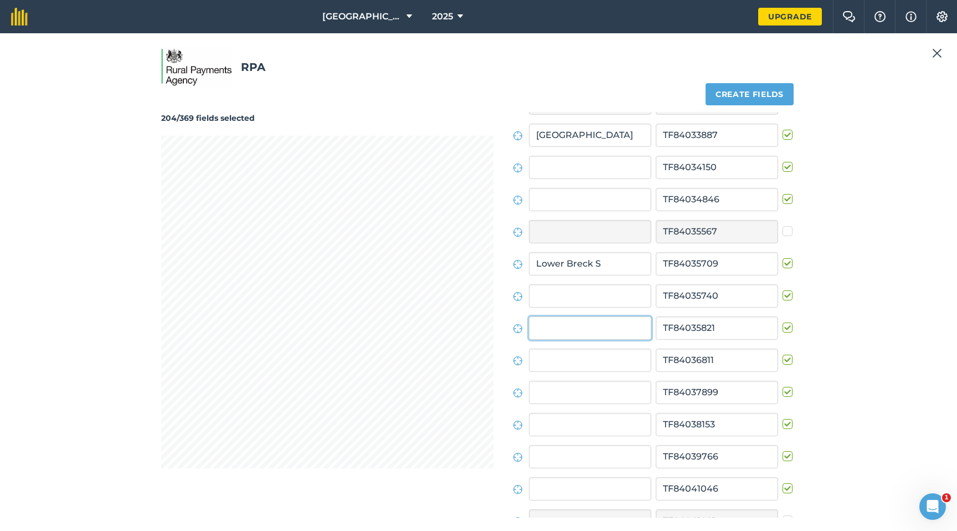
scroll to position [3750, 0]
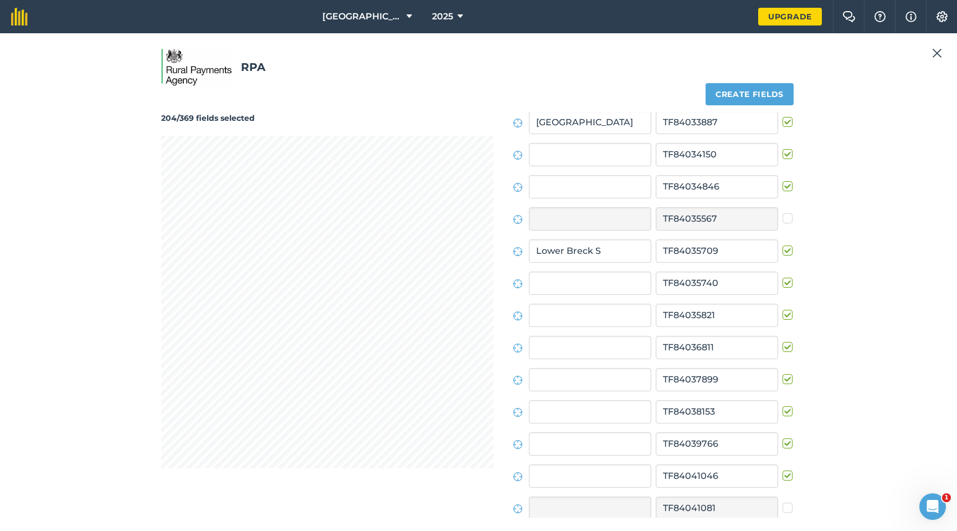
drag, startPoint x: 782, startPoint y: 312, endPoint x: 670, endPoint y: 302, distance: 111.7
click at [783, 309] on label at bounding box center [789, 309] width 13 height 0
click at [783, 312] on input "checkbox" at bounding box center [786, 312] width 7 height 7
click at [783, 277] on label at bounding box center [789, 277] width 13 height 0
click at [783, 283] on input "checkbox" at bounding box center [786, 280] width 7 height 7
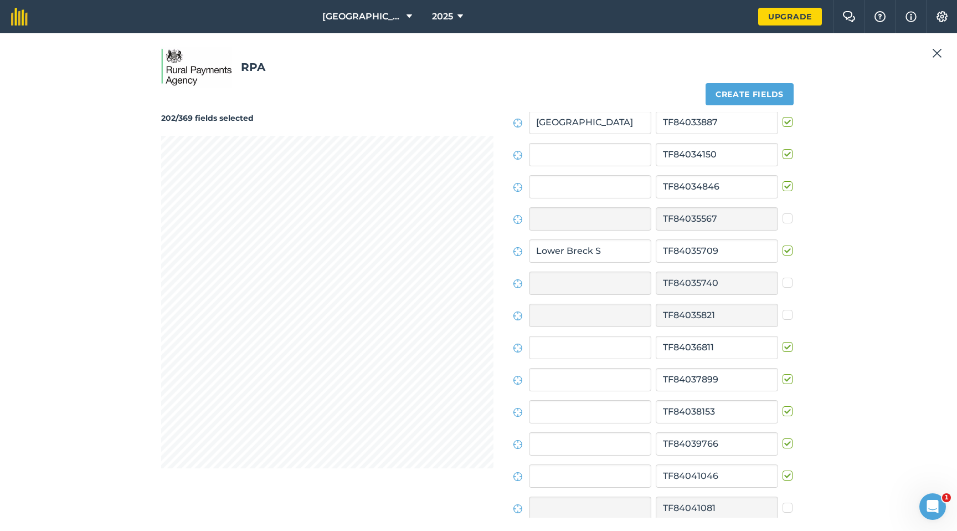
drag, startPoint x: 783, startPoint y: 346, endPoint x: 737, endPoint y: 340, distance: 46.5
click at [783, 341] on label at bounding box center [789, 341] width 13 height 0
click at [783, 346] on input "checkbox" at bounding box center [786, 344] width 7 height 7
click at [783, 148] on label at bounding box center [789, 148] width 13 height 0
click at [783, 153] on input "checkbox" at bounding box center [786, 151] width 7 height 7
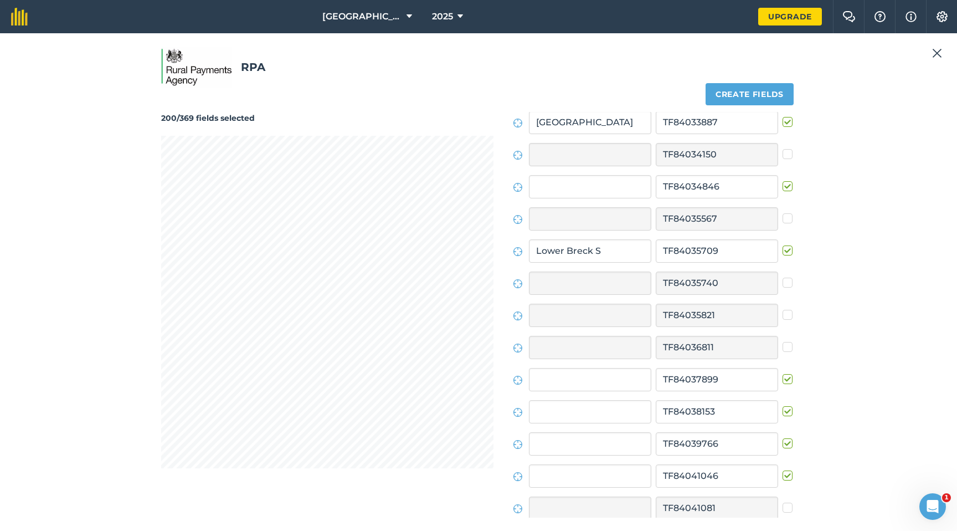
click at [785, 181] on label at bounding box center [789, 181] width 13 height 0
click at [785, 188] on input "checkbox" at bounding box center [786, 184] width 7 height 7
click at [783, 402] on label at bounding box center [789, 438] width 13 height 0
click at [783, 402] on input "checkbox" at bounding box center [786, 441] width 7 height 7
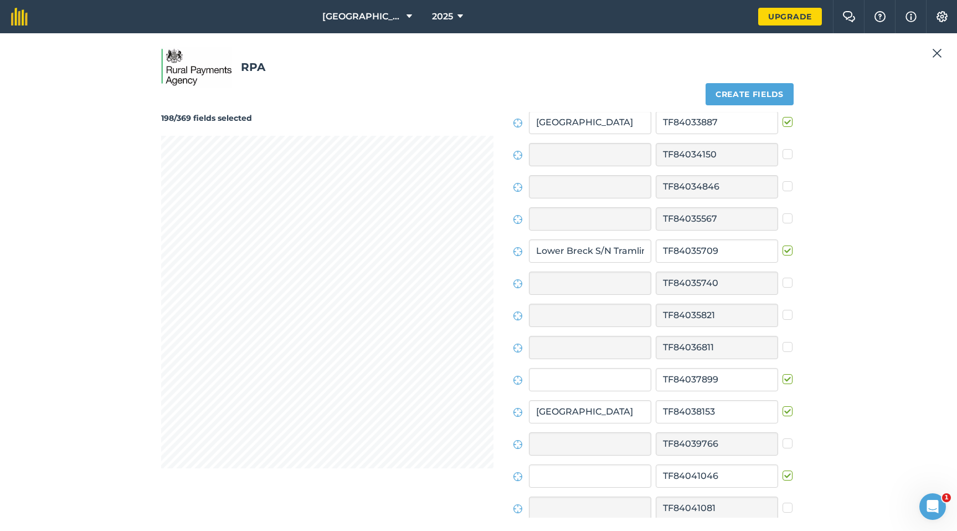
click at [785, 373] on label at bounding box center [789, 373] width 13 height 0
click at [785, 381] on input "checkbox" at bounding box center [786, 376] width 7 height 7
click at [116, 305] on div "RPA 197/369 fields selected Create fields Field names Field IDs [GEOGRAPHIC_DAT…" at bounding box center [478, 282] width 931 height 471
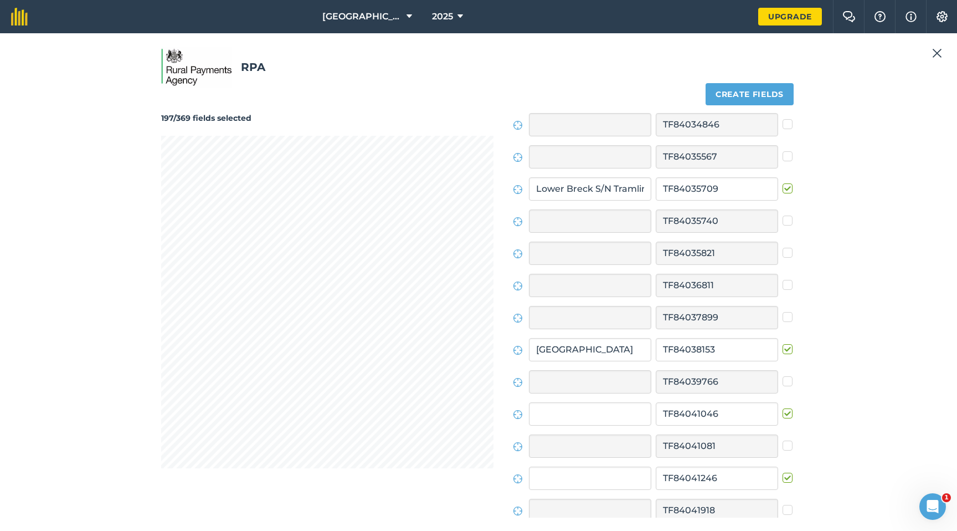
scroll to position [3816, 0]
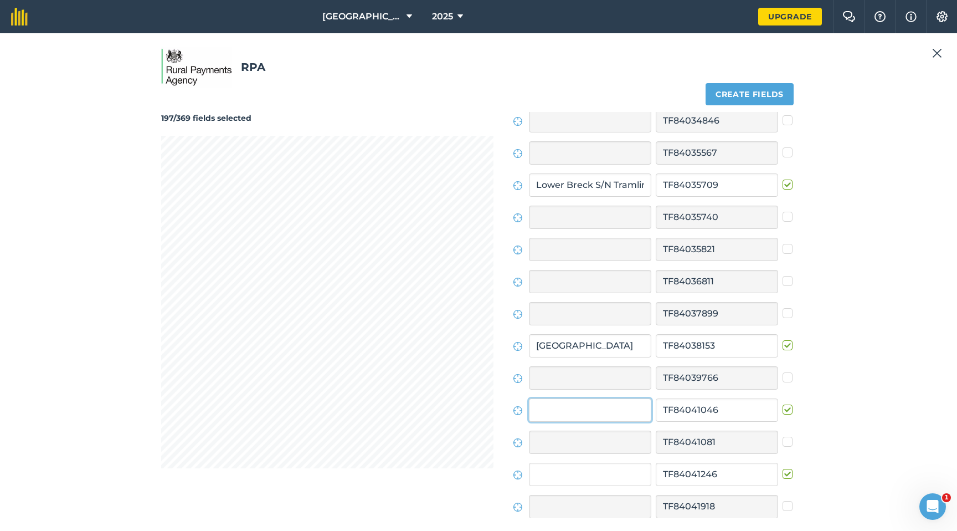
click at [620, 402] on input "text" at bounding box center [590, 409] width 122 height 23
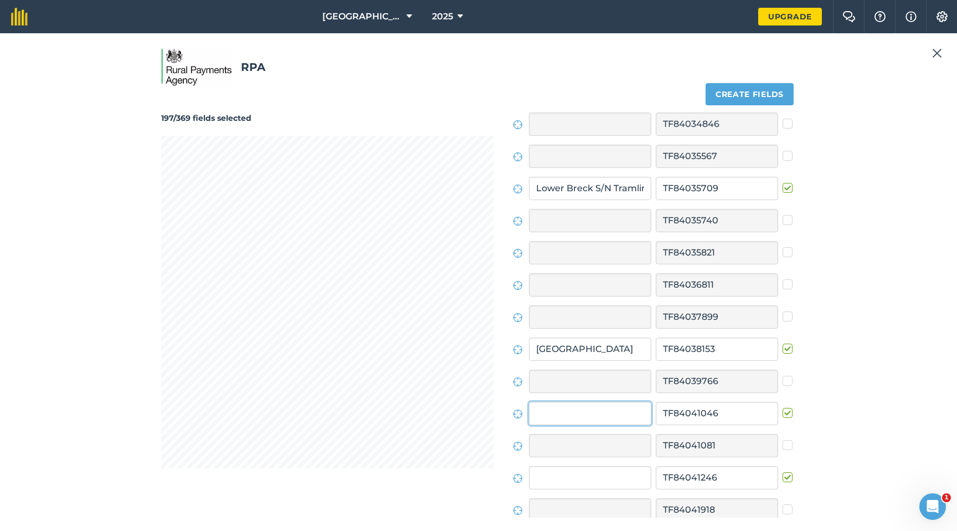
click at [587, 402] on input "text" at bounding box center [590, 413] width 122 height 23
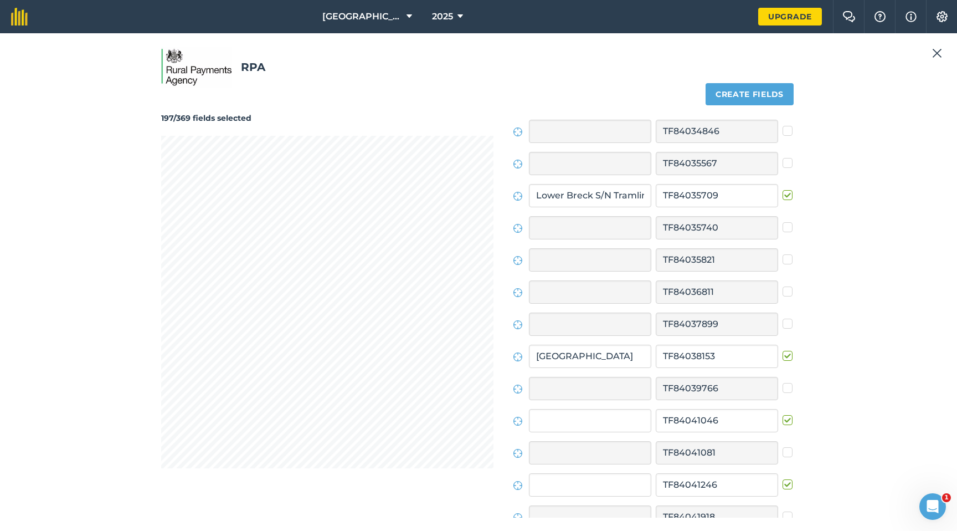
scroll to position [3804, 0]
click at [586, 402] on input "text" at bounding box center [590, 421] width 122 height 23
click at [783, 402] on label at bounding box center [789, 415] width 13 height 0
click at [783, 402] on input "checkbox" at bounding box center [786, 418] width 7 height 7
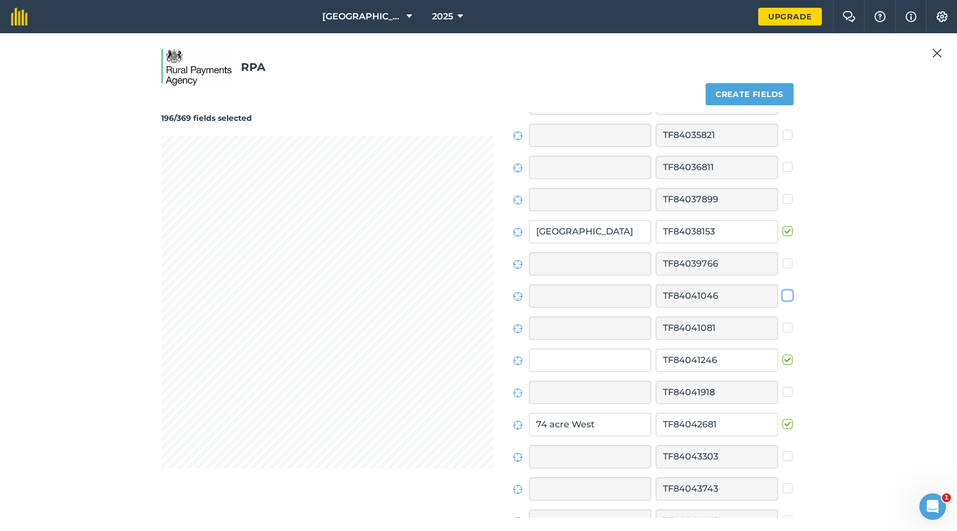
scroll to position [3931, 0]
click at [783, 353] on label at bounding box center [789, 353] width 13 height 0
click at [783, 358] on input "checkbox" at bounding box center [786, 356] width 7 height 7
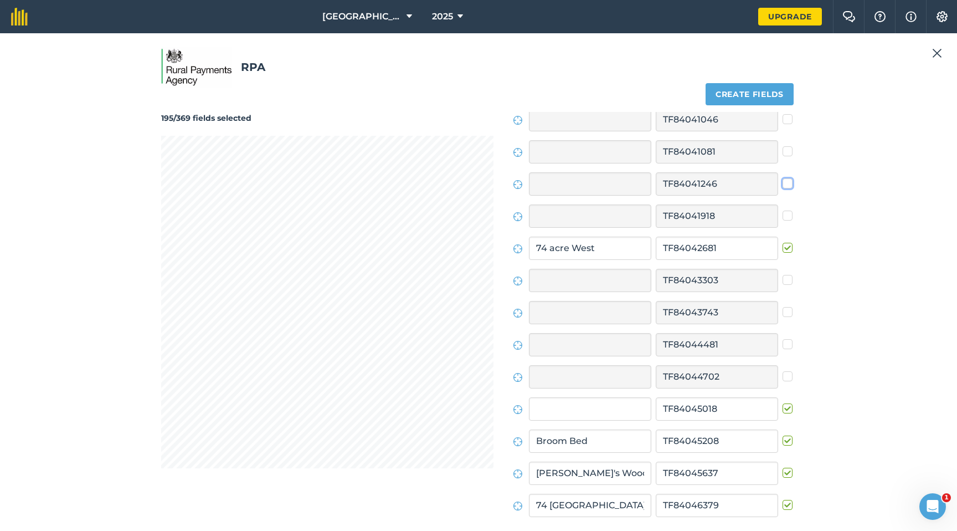
scroll to position [4129, 0]
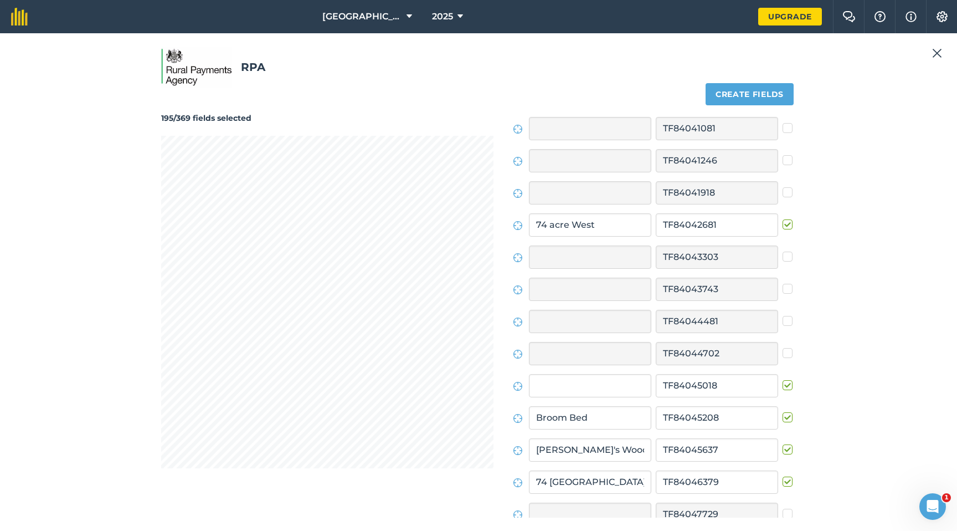
click at [786, 379] on label at bounding box center [789, 379] width 13 height 0
click at [786, 384] on input "checkbox" at bounding box center [786, 382] width 7 height 7
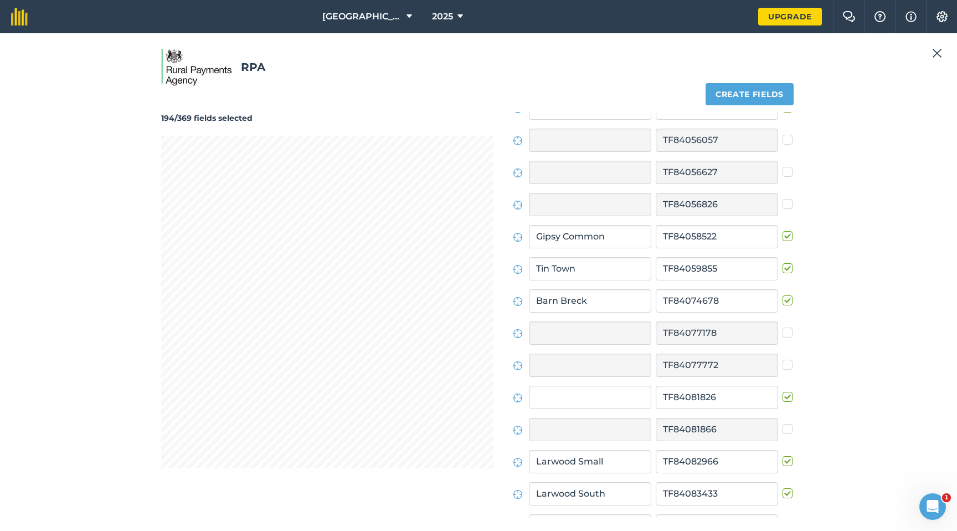
scroll to position [4633, 0]
click at [783, 390] on label at bounding box center [789, 390] width 13 height 0
click at [783, 396] on input "checkbox" at bounding box center [786, 393] width 7 height 7
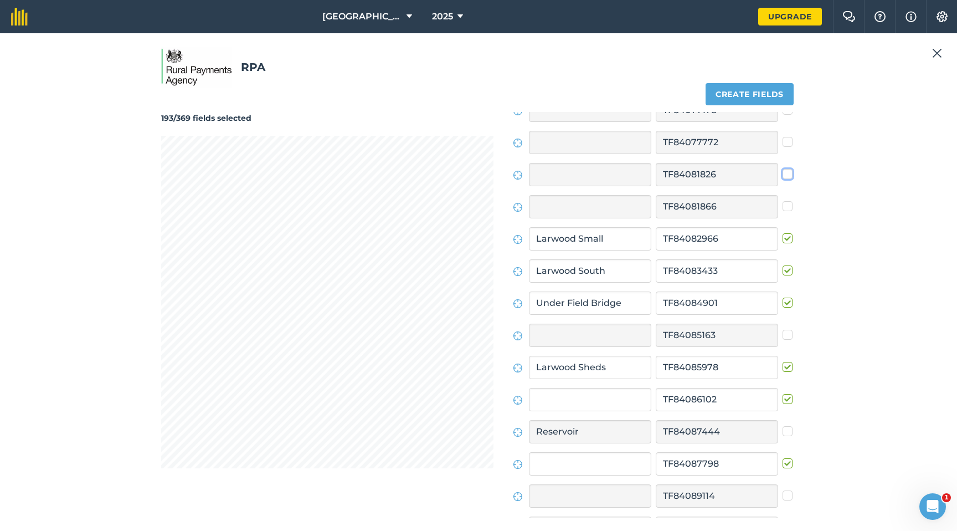
scroll to position [4857, 0]
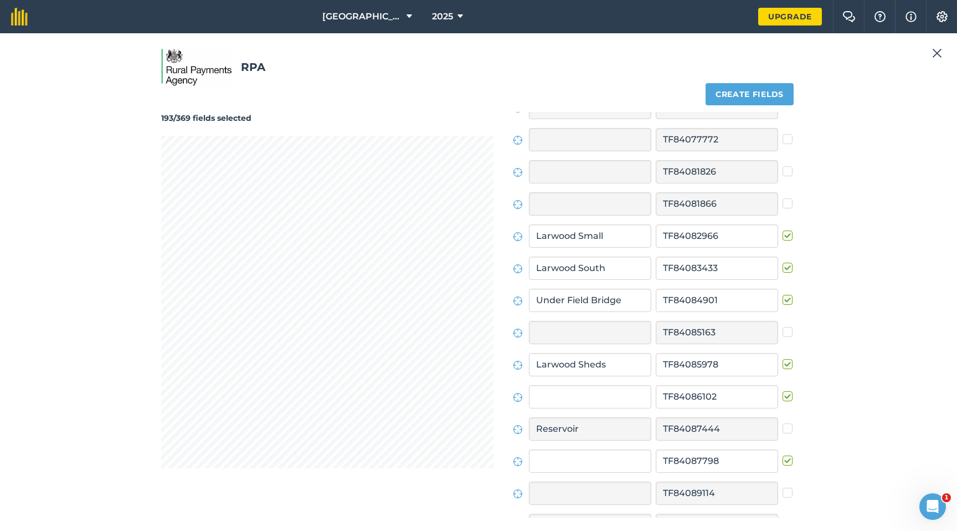
click at [783, 391] on label at bounding box center [789, 391] width 13 height 0
click at [783, 396] on input "checkbox" at bounding box center [786, 394] width 7 height 7
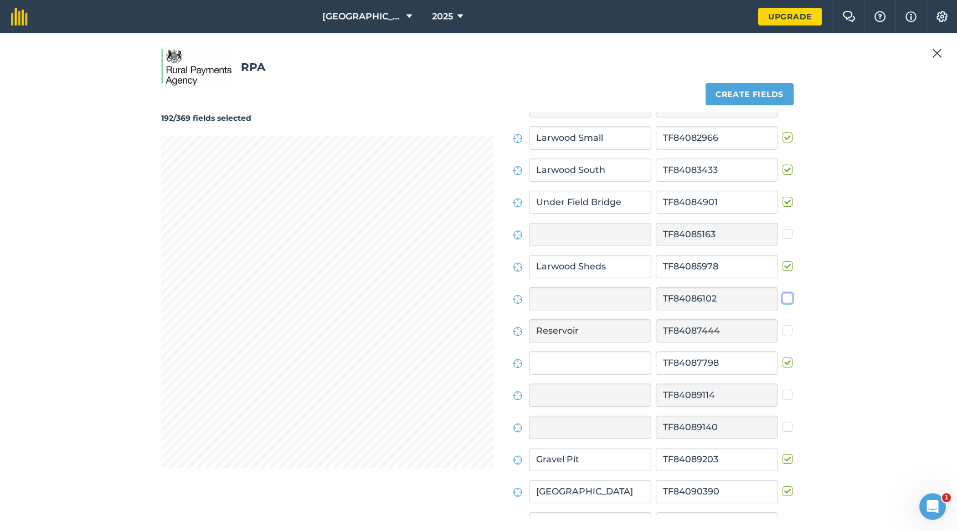
scroll to position [4963, 0]
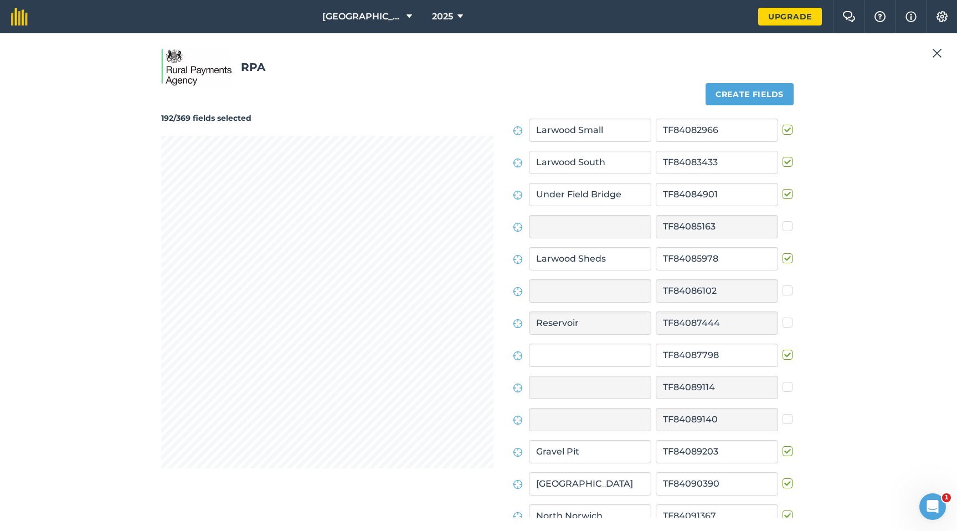
click at [784, 349] on label at bounding box center [789, 349] width 13 height 0
click at [784, 354] on input "checkbox" at bounding box center [786, 352] width 7 height 7
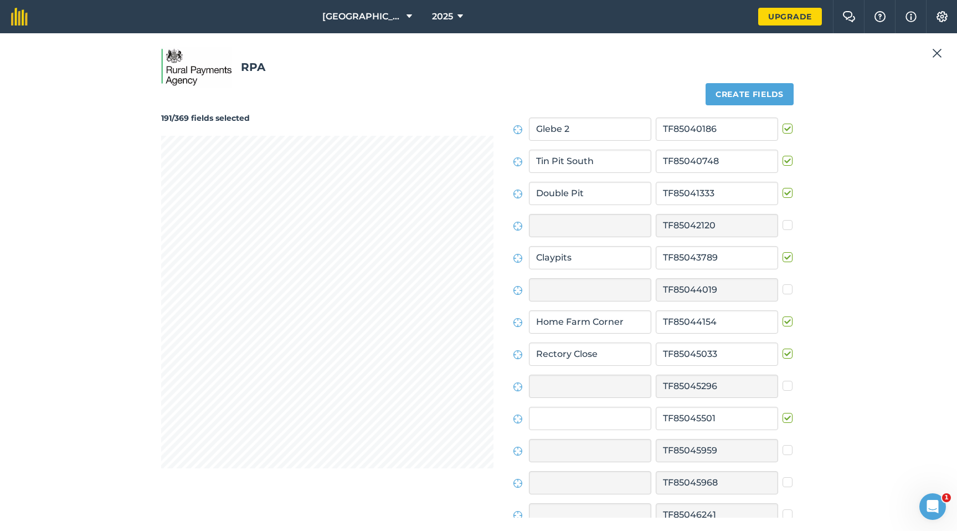
scroll to position [7249, 0]
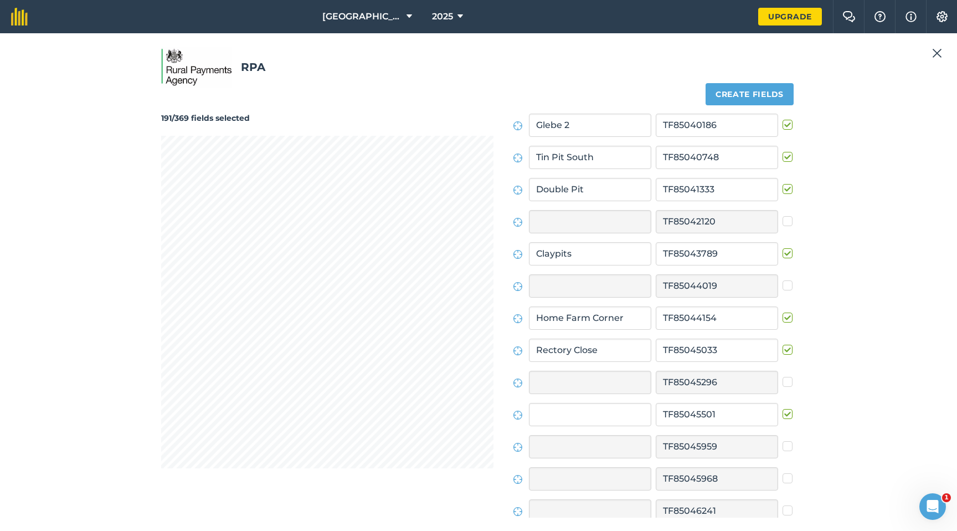
click at [783, 402] on label at bounding box center [789, 408] width 13 height 0
click at [783, 402] on input "checkbox" at bounding box center [786, 411] width 7 height 7
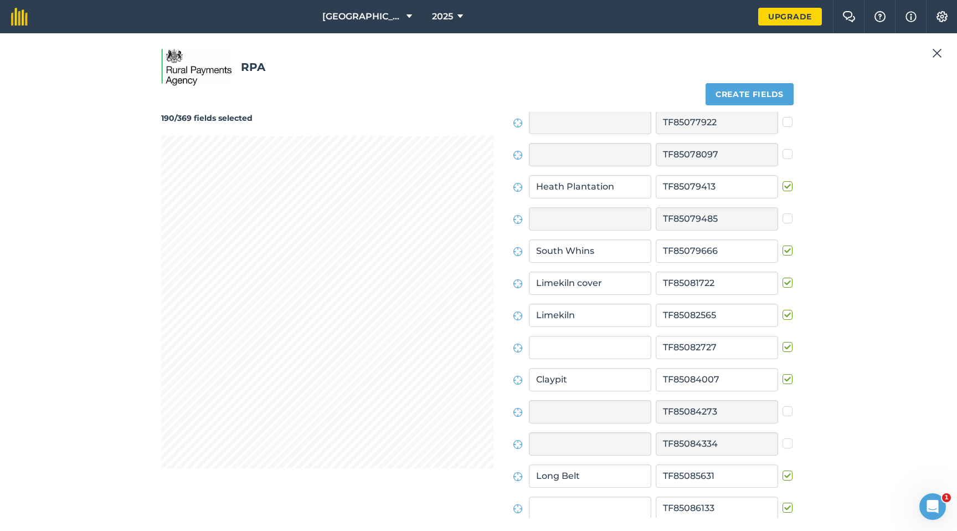
scroll to position [8670, 0]
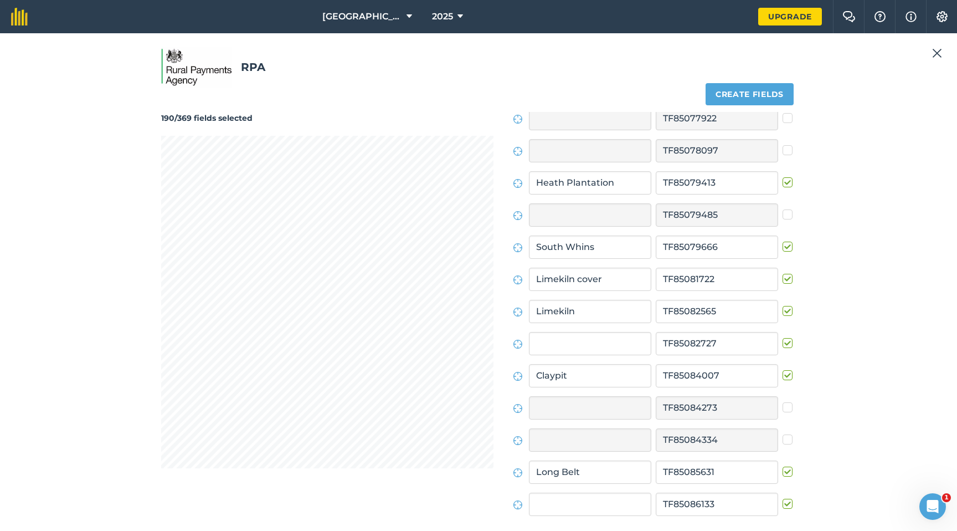
click at [783, 337] on label at bounding box center [789, 337] width 13 height 0
click at [783, 341] on input "checkbox" at bounding box center [786, 340] width 7 height 7
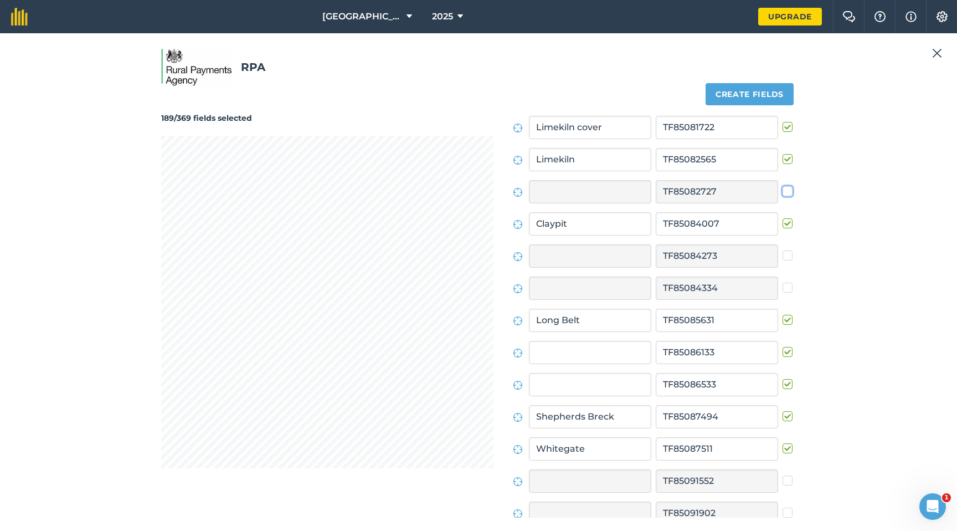
scroll to position [8823, 0]
click at [783, 345] on label at bounding box center [789, 345] width 13 height 0
click at [783, 350] on input "checkbox" at bounding box center [786, 348] width 7 height 7
click at [618, 388] on input "text" at bounding box center [590, 382] width 122 height 23
click at [784, 377] on label at bounding box center [789, 377] width 13 height 0
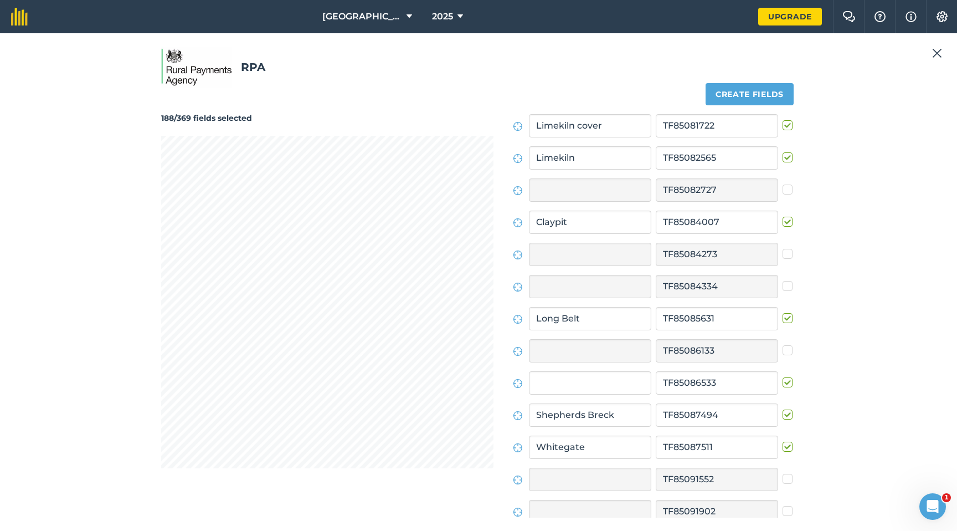
click at [784, 383] on input "checkbox" at bounding box center [786, 380] width 7 height 7
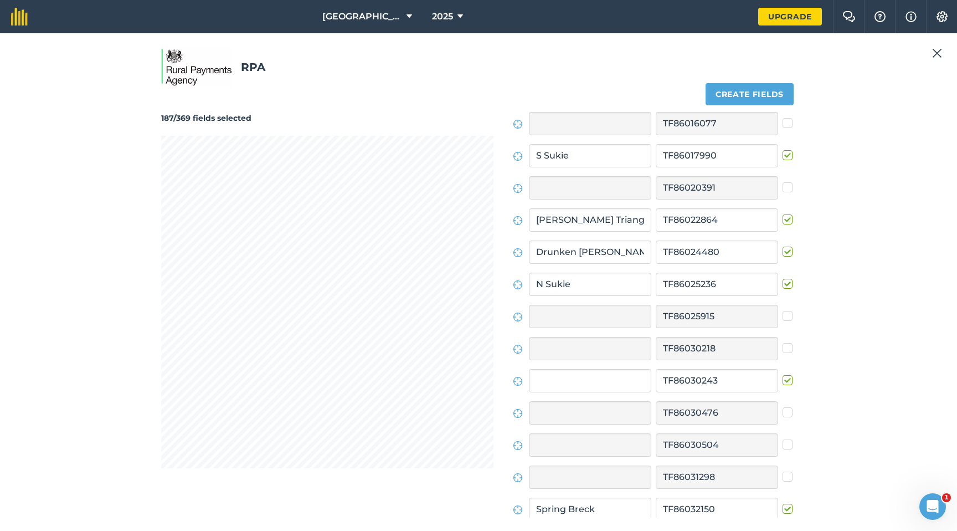
scroll to position [9601, 0]
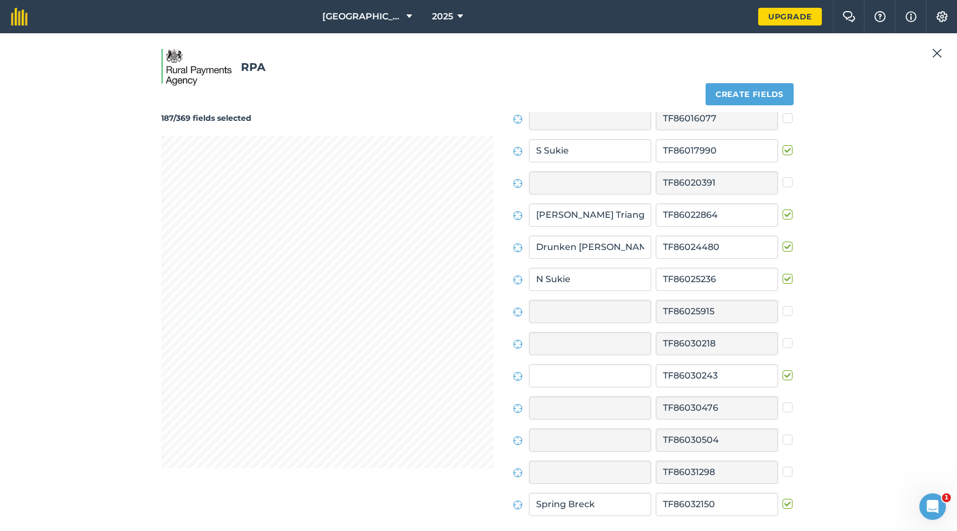
drag, startPoint x: 782, startPoint y: 374, endPoint x: 768, endPoint y: 372, distance: 14.1
click at [783, 370] on label at bounding box center [789, 370] width 13 height 0
click at [783, 374] on input "checkbox" at bounding box center [786, 373] width 7 height 7
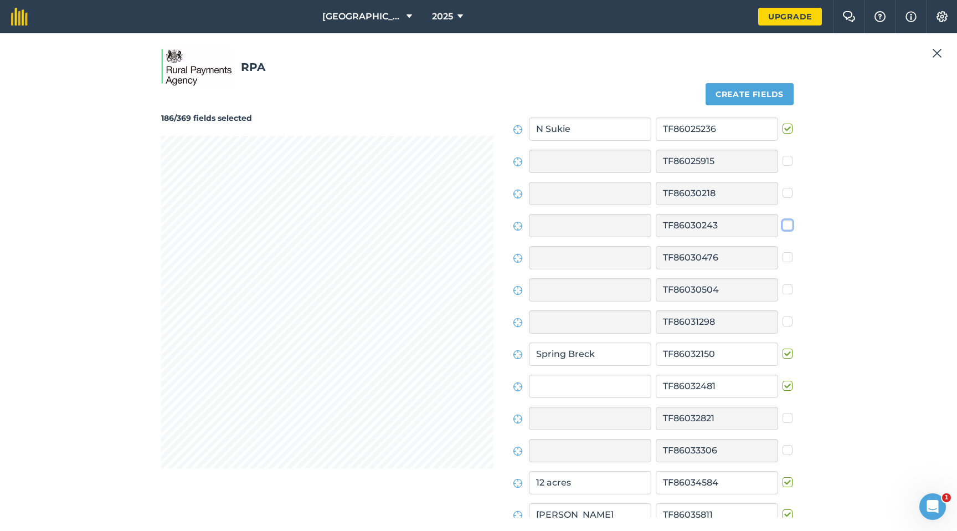
scroll to position [9762, 0]
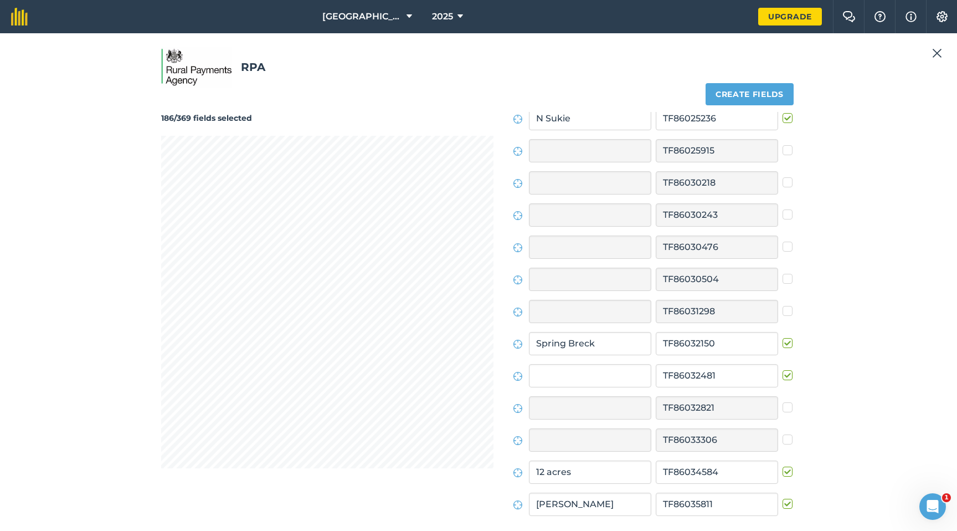
click at [783, 370] on label at bounding box center [789, 370] width 13 height 0
click at [783, 374] on input "checkbox" at bounding box center [786, 373] width 7 height 7
click at [783, 370] on label at bounding box center [789, 370] width 13 height 0
click at [783, 374] on input "checkbox" at bounding box center [786, 373] width 7 height 7
click at [783, 370] on label at bounding box center [789, 370] width 13 height 0
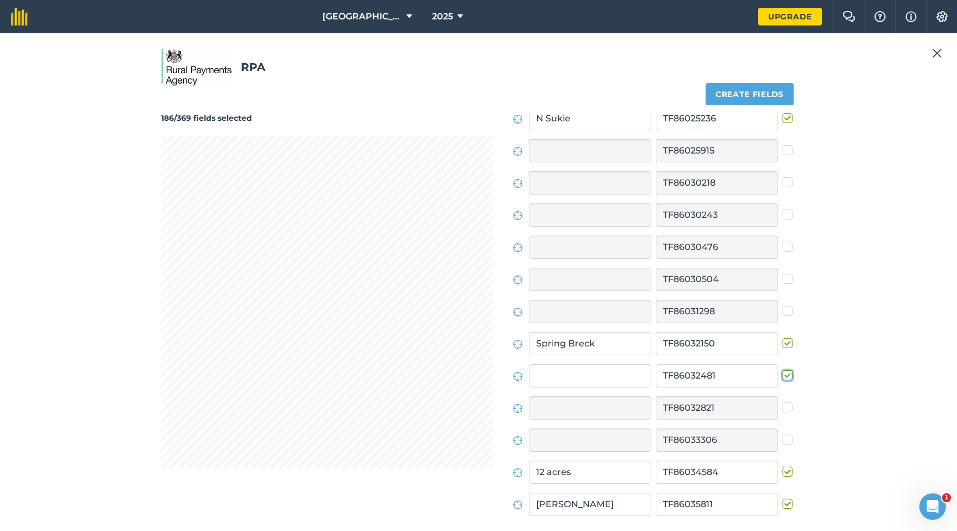
click at [783, 374] on input "checkbox" at bounding box center [786, 373] width 7 height 7
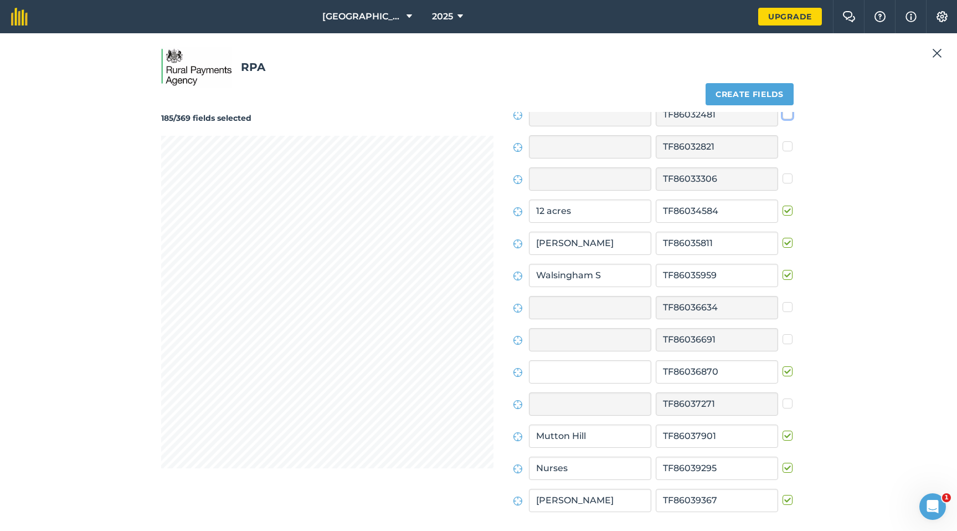
scroll to position [10026, 0]
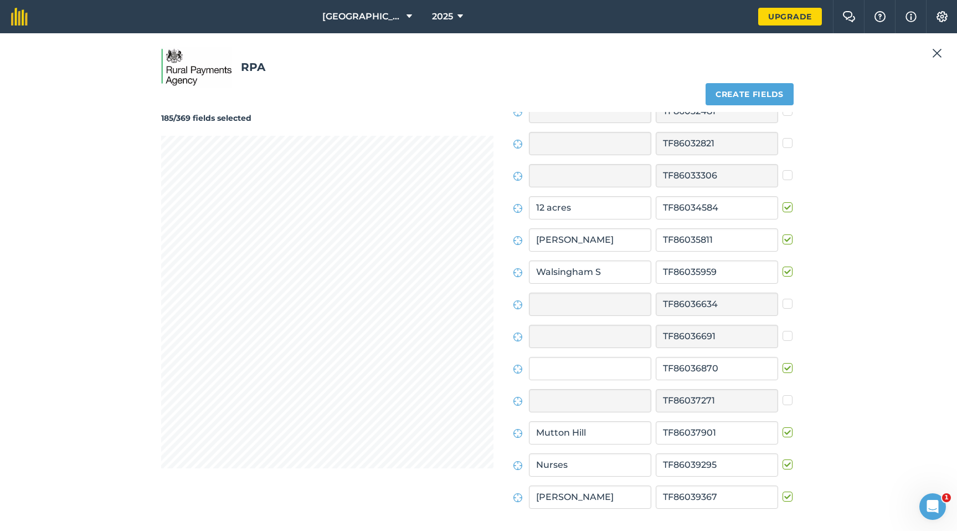
click at [783, 362] on label at bounding box center [789, 362] width 13 height 0
click at [783, 368] on input "checkbox" at bounding box center [786, 365] width 7 height 7
click at [783, 362] on label at bounding box center [789, 362] width 13 height 0
click at [783, 368] on input "checkbox" at bounding box center [786, 365] width 7 height 7
click at [783, 362] on label at bounding box center [789, 362] width 13 height 0
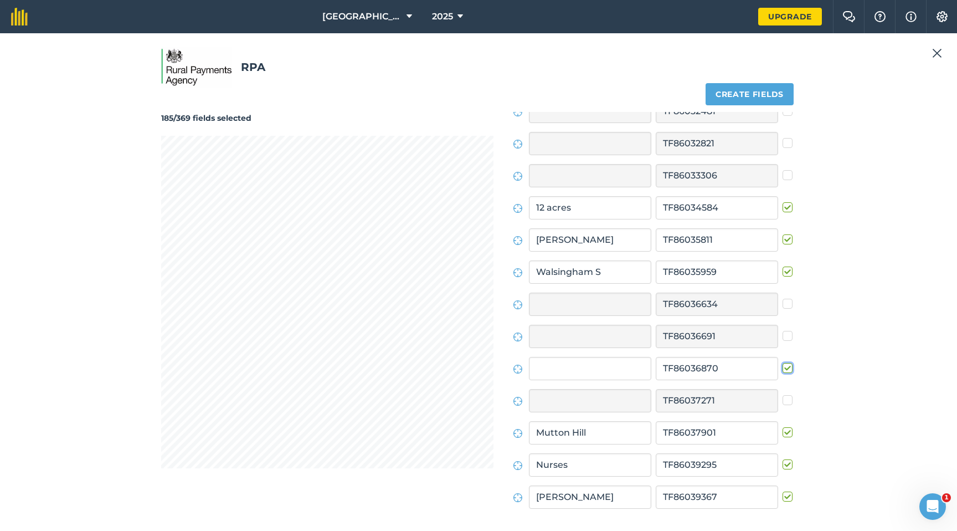
click at [783, 368] on input "checkbox" at bounding box center [786, 365] width 7 height 7
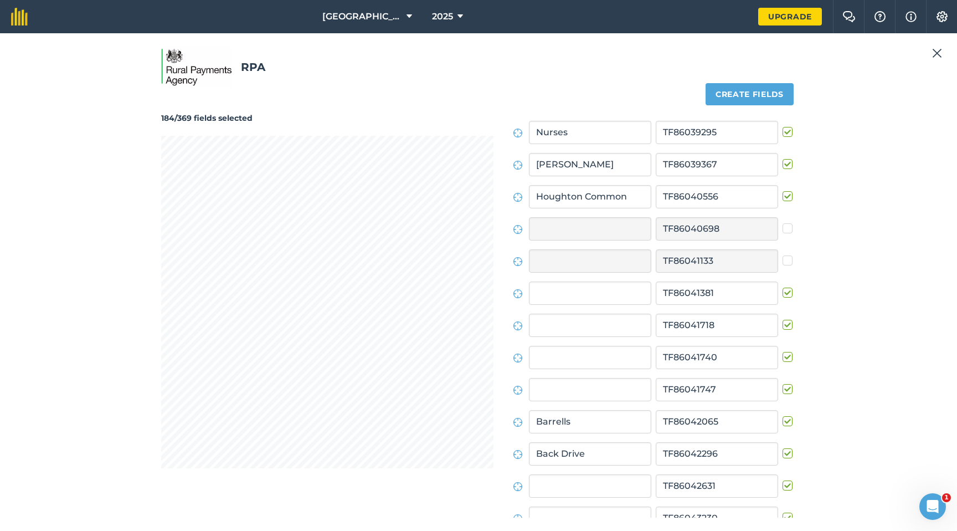
scroll to position [10360, 0]
click at [783, 285] on label at bounding box center [789, 285] width 13 height 0
click at [783, 289] on input "checkbox" at bounding box center [786, 288] width 7 height 7
click at [783, 285] on label at bounding box center [789, 285] width 13 height 0
click at [783, 289] on input "checkbox" at bounding box center [786, 288] width 7 height 7
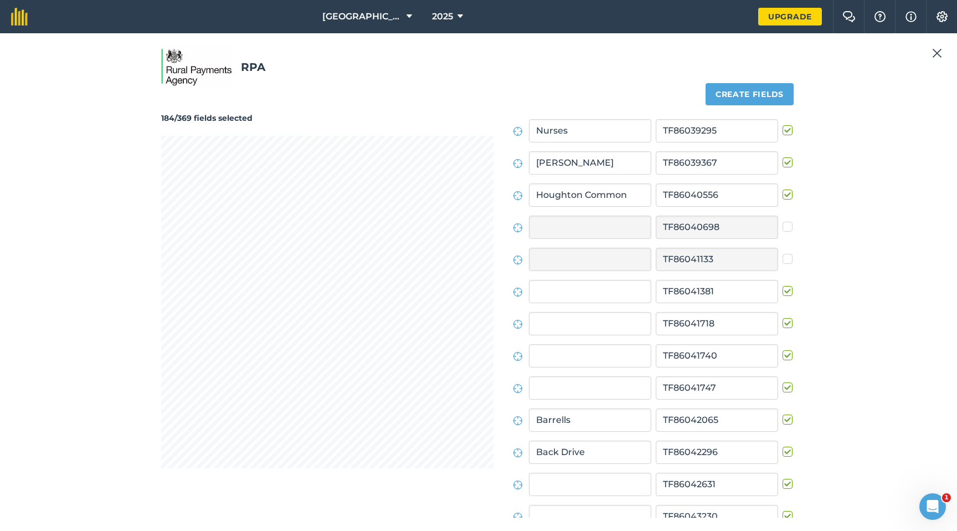
click at [783, 285] on label at bounding box center [789, 285] width 13 height 0
click at [783, 289] on input "checkbox" at bounding box center [786, 288] width 7 height 7
click at [783, 317] on label at bounding box center [789, 317] width 13 height 0
click at [783, 325] on input "checkbox" at bounding box center [786, 320] width 7 height 7
click at [783, 350] on label at bounding box center [789, 350] width 13 height 0
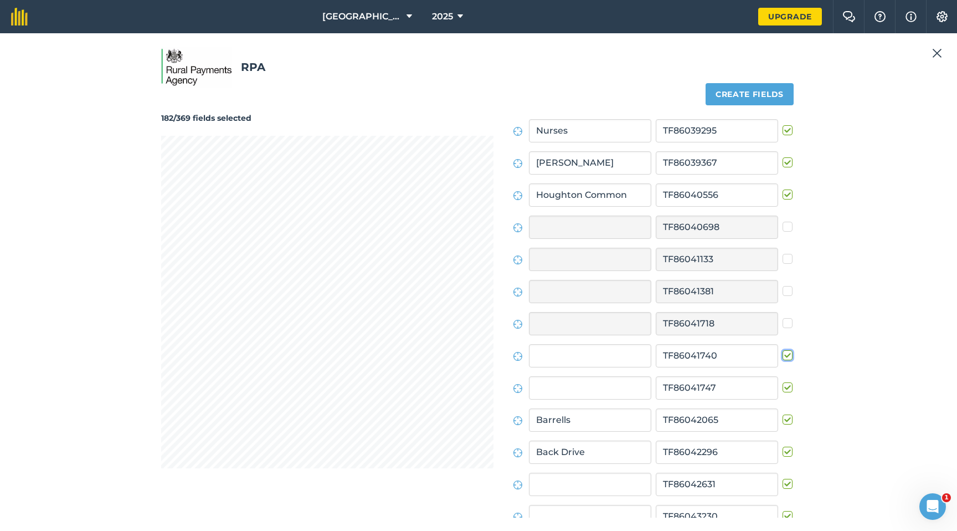
click at [783, 355] on input "checkbox" at bounding box center [786, 353] width 7 height 7
click at [783, 382] on label at bounding box center [789, 382] width 13 height 0
click at [783, 384] on input "checkbox" at bounding box center [786, 385] width 7 height 7
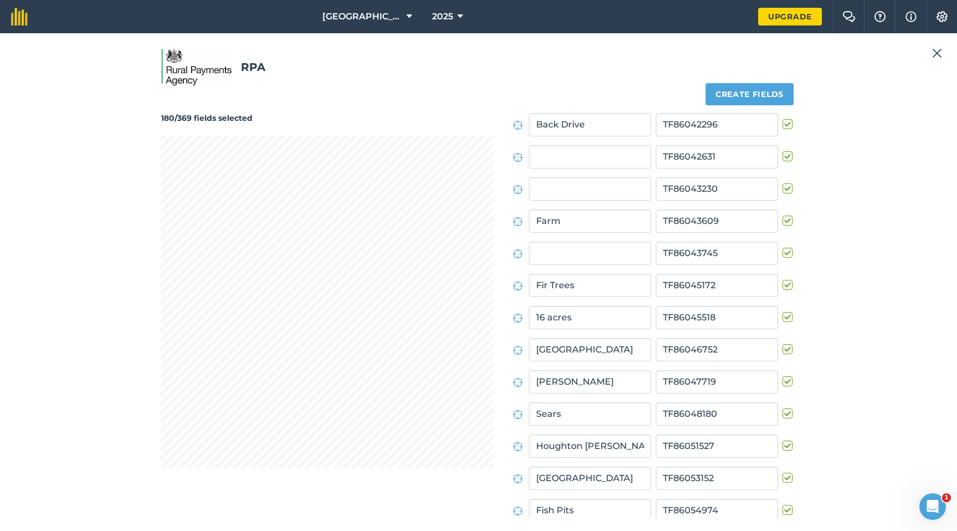
scroll to position [10690, 0]
click at [783, 148] on label at bounding box center [789, 148] width 13 height 0
click at [783, 153] on input "checkbox" at bounding box center [786, 151] width 7 height 7
click at [783, 181] on label at bounding box center [789, 181] width 13 height 0
click at [783, 187] on input "checkbox" at bounding box center [786, 184] width 7 height 7
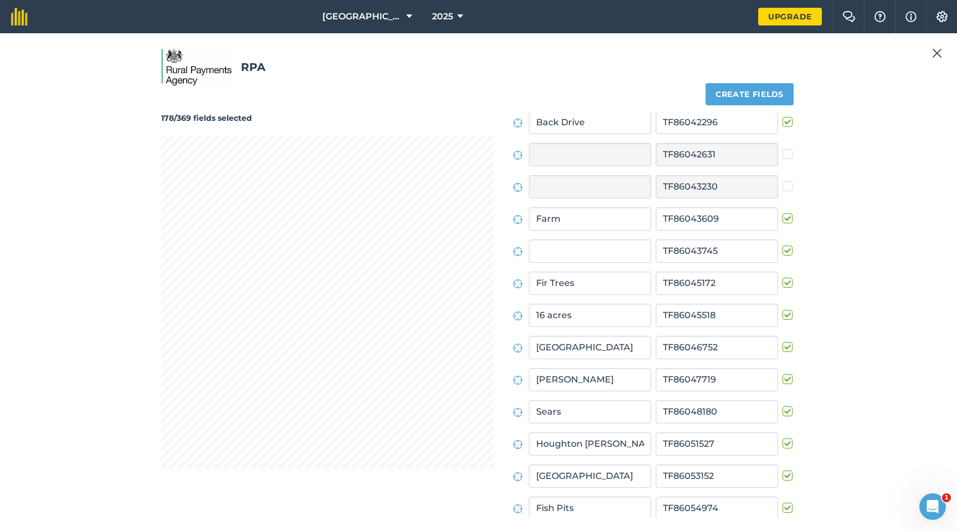
click at [784, 245] on label at bounding box center [789, 245] width 13 height 0
click at [784, 250] on input "checkbox" at bounding box center [786, 248] width 7 height 7
click at [784, 245] on label at bounding box center [789, 245] width 13 height 0
click at [784, 250] on input "checkbox" at bounding box center [786, 248] width 7 height 7
click at [625, 256] on input "text" at bounding box center [590, 250] width 122 height 23
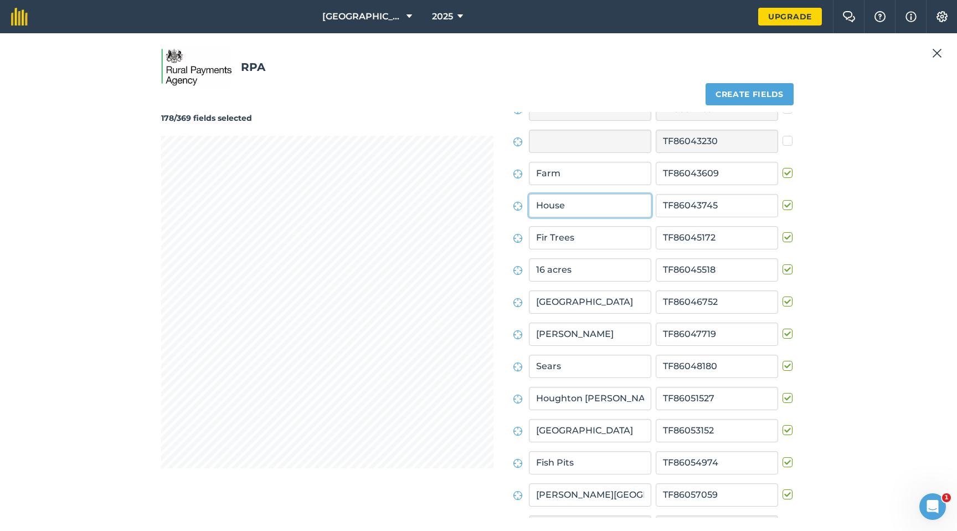
scroll to position [10739, 0]
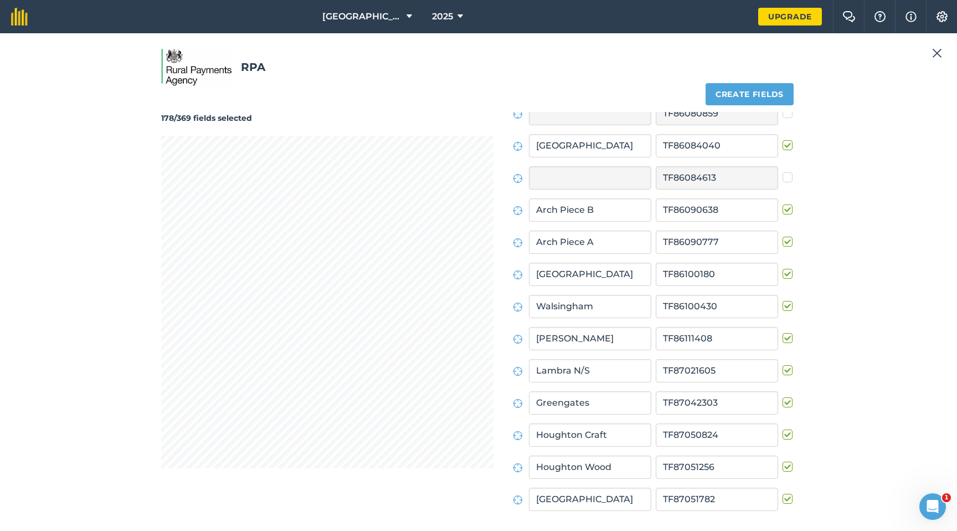
scroll to position [11463, 0]
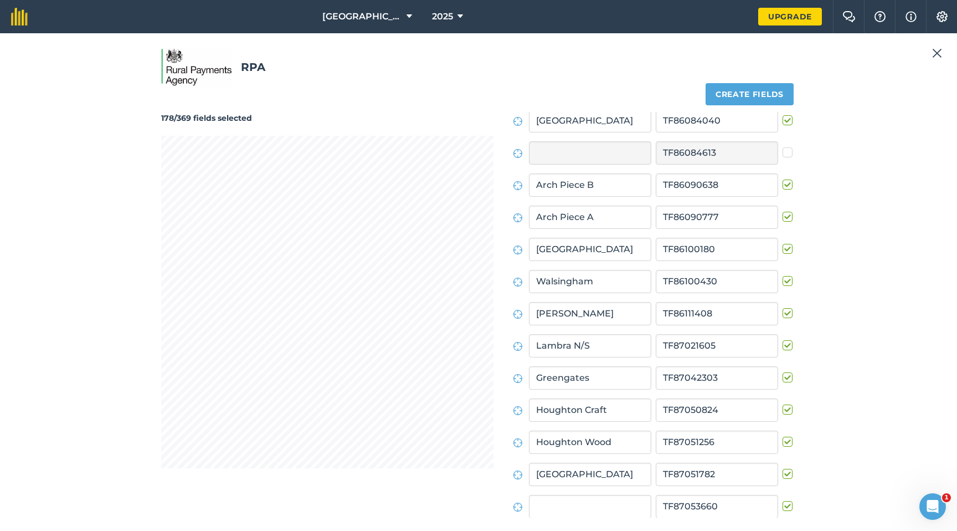
click at [783, 402] on label at bounding box center [789, 500] width 13 height 0
click at [783, 402] on input "checkbox" at bounding box center [786, 503] width 7 height 7
click at [783, 402] on label at bounding box center [789, 500] width 13 height 0
click at [783, 402] on input "checkbox" at bounding box center [786, 503] width 7 height 7
click at [783, 402] on label at bounding box center [789, 500] width 13 height 0
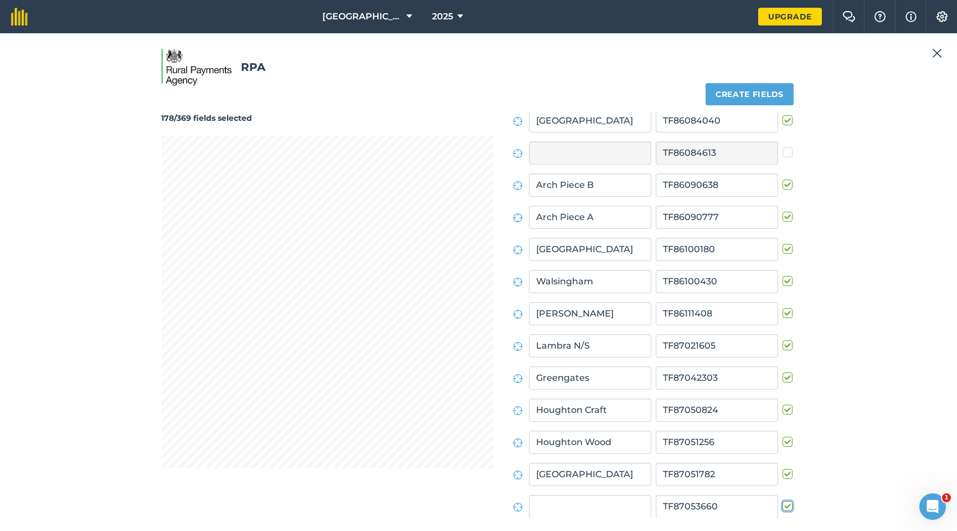
click at [783, 402] on input "checkbox" at bounding box center [786, 503] width 7 height 7
click at [783, 402] on label at bounding box center [789, 500] width 13 height 0
click at [783, 402] on input "checkbox" at bounding box center [786, 503] width 7 height 7
click at [783, 402] on label at bounding box center [789, 500] width 13 height 0
click at [783, 402] on input "checkbox" at bounding box center [786, 503] width 7 height 7
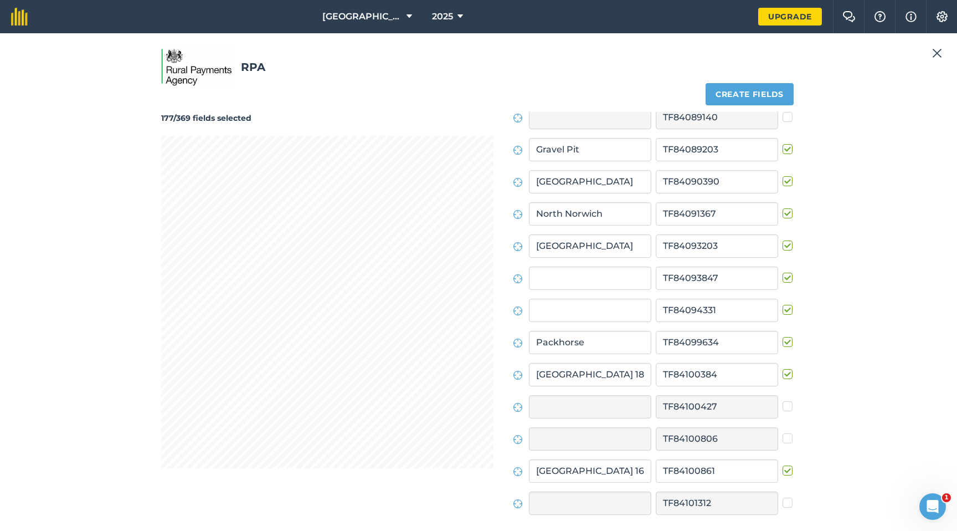
scroll to position [5262, 0]
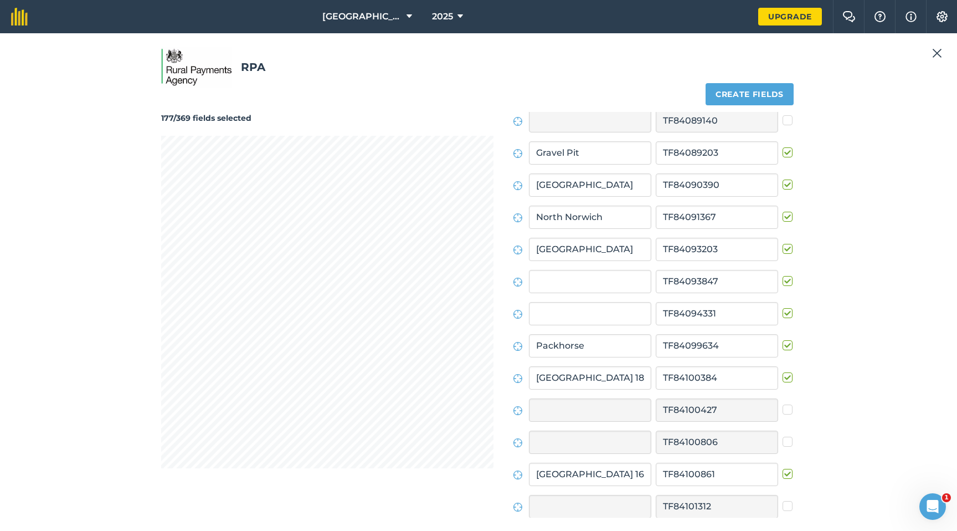
click at [783, 275] on label at bounding box center [789, 275] width 13 height 0
click at [783, 280] on input "checkbox" at bounding box center [786, 278] width 7 height 7
click at [783, 307] on label at bounding box center [789, 307] width 13 height 0
click at [783, 312] on input "checkbox" at bounding box center [786, 310] width 7 height 7
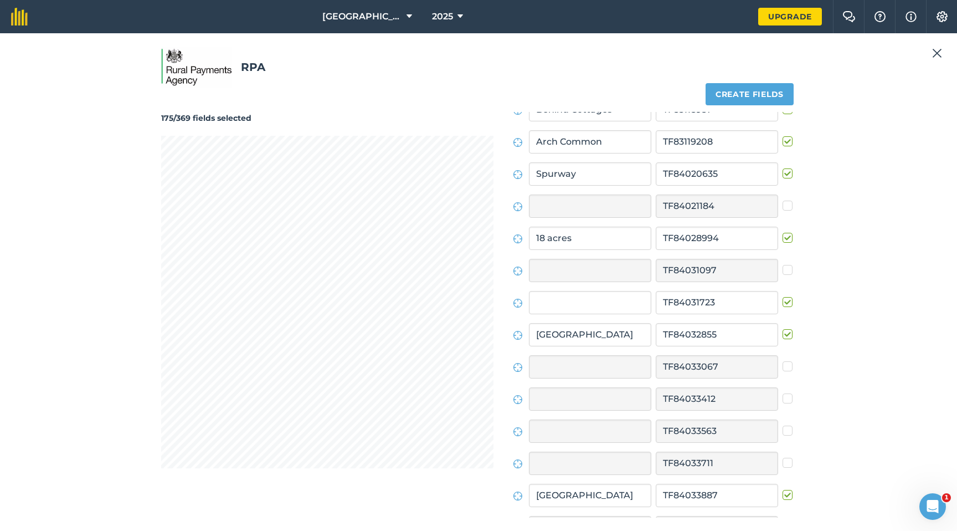
scroll to position [3376, 0]
click at [783, 297] on label at bounding box center [789, 297] width 13 height 0
click at [783, 301] on input "checkbox" at bounding box center [786, 300] width 7 height 7
click at [784, 297] on label at bounding box center [789, 297] width 13 height 0
click at [784, 300] on input "checkbox" at bounding box center [786, 300] width 7 height 7
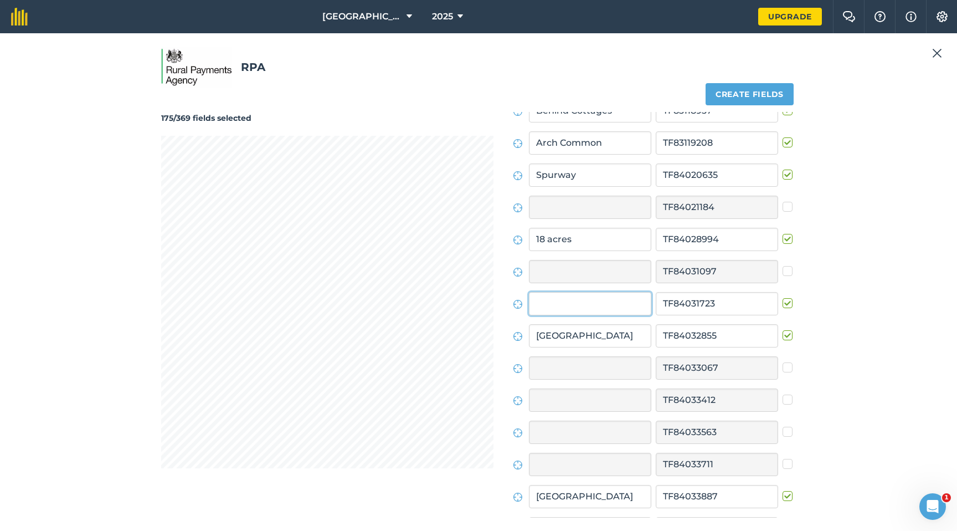
click at [556, 307] on input "text" at bounding box center [590, 303] width 122 height 23
click at [624, 307] on input "text" at bounding box center [590, 303] width 122 height 23
click at [626, 337] on input "[GEOGRAPHIC_DATA]" at bounding box center [590, 335] width 122 height 23
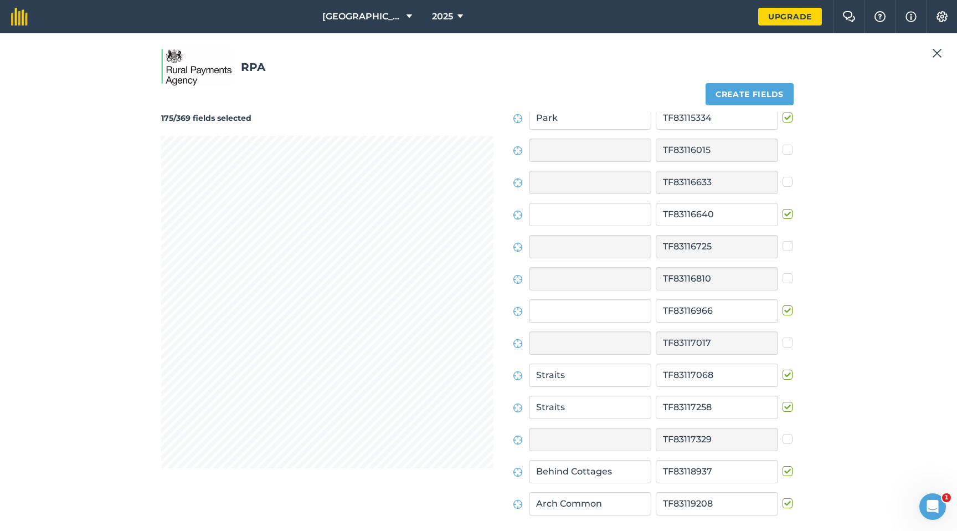
scroll to position [2990, 0]
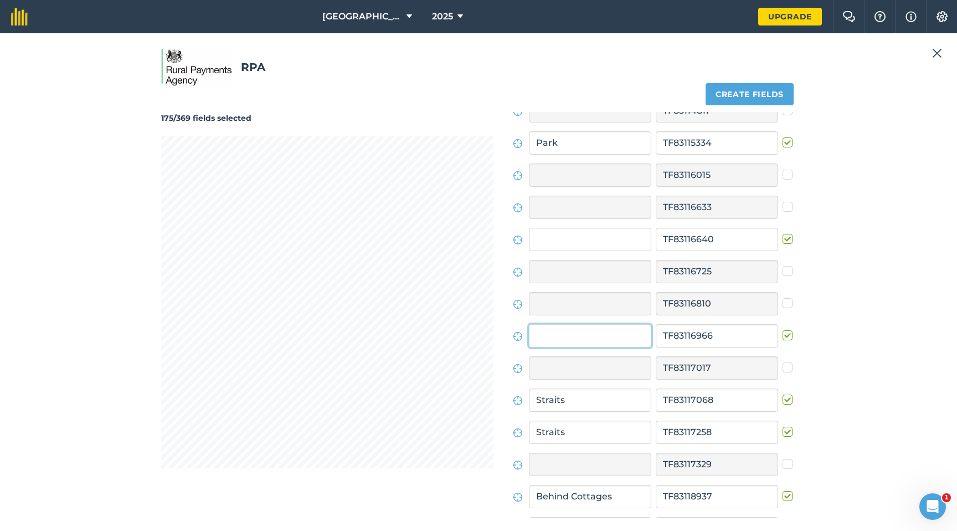
click at [620, 337] on input "text" at bounding box center [590, 335] width 122 height 23
click at [593, 335] on input "text" at bounding box center [590, 335] width 122 height 23
click at [784, 330] on label at bounding box center [789, 330] width 13 height 0
click at [784, 334] on input "checkbox" at bounding box center [786, 333] width 7 height 7
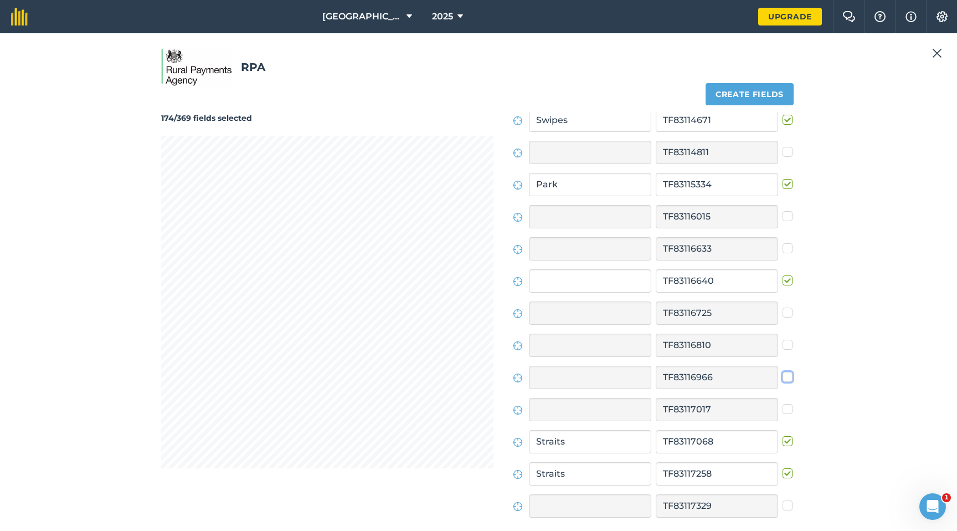
scroll to position [2942, 0]
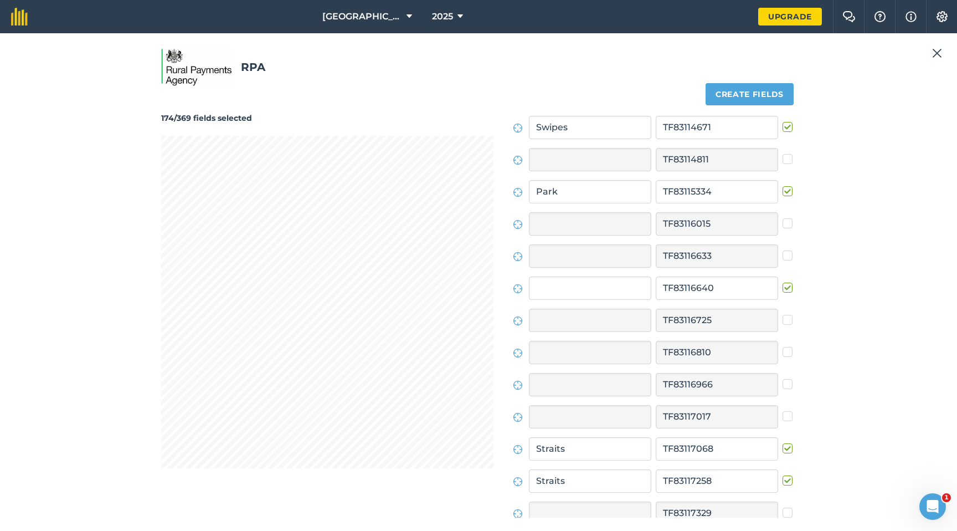
click at [784, 282] on label at bounding box center [789, 282] width 13 height 0
click at [784, 288] on input "checkbox" at bounding box center [786, 285] width 7 height 7
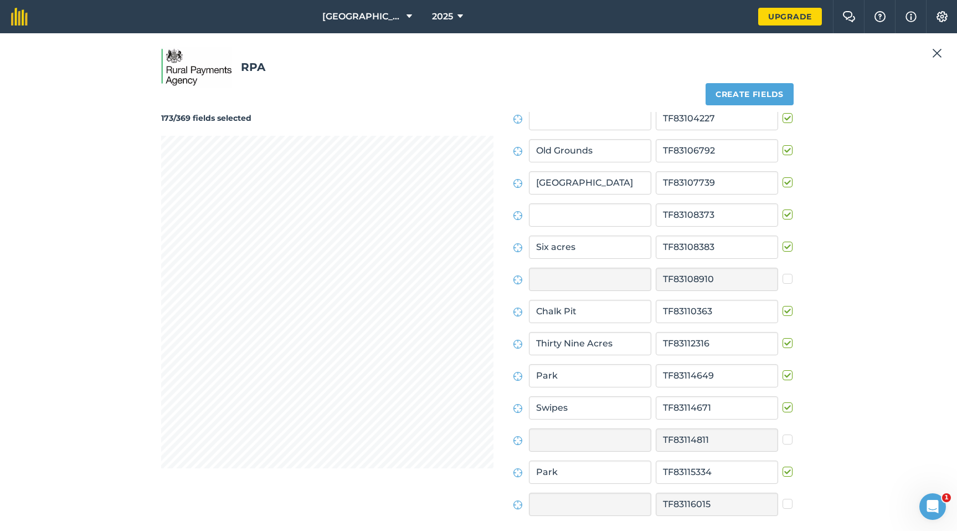
scroll to position [2657, 0]
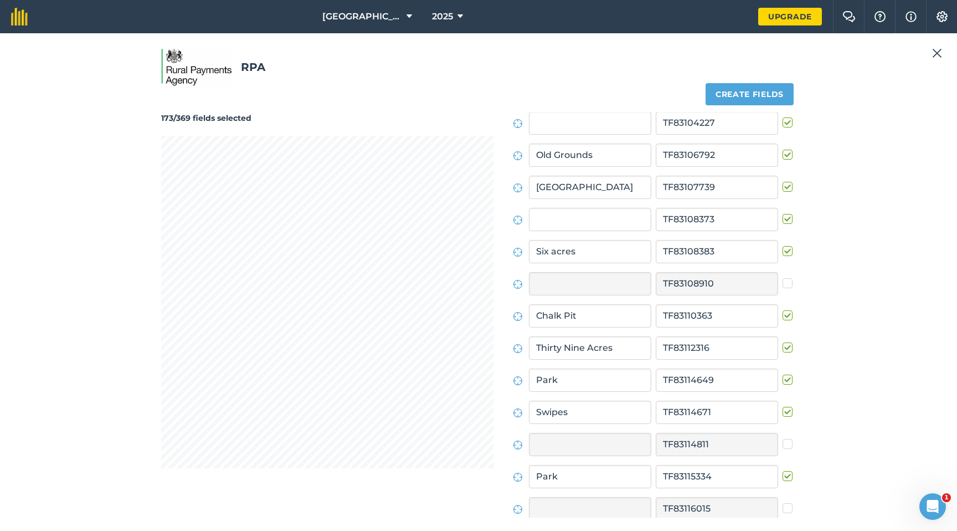
click at [783, 213] on label at bounding box center [789, 213] width 13 height 0
click at [783, 215] on input "checkbox" at bounding box center [786, 216] width 7 height 7
click at [783, 213] on label at bounding box center [789, 213] width 13 height 0
click at [783, 215] on input "checkbox" at bounding box center [786, 216] width 7 height 7
click at [783, 213] on label at bounding box center [789, 213] width 13 height 0
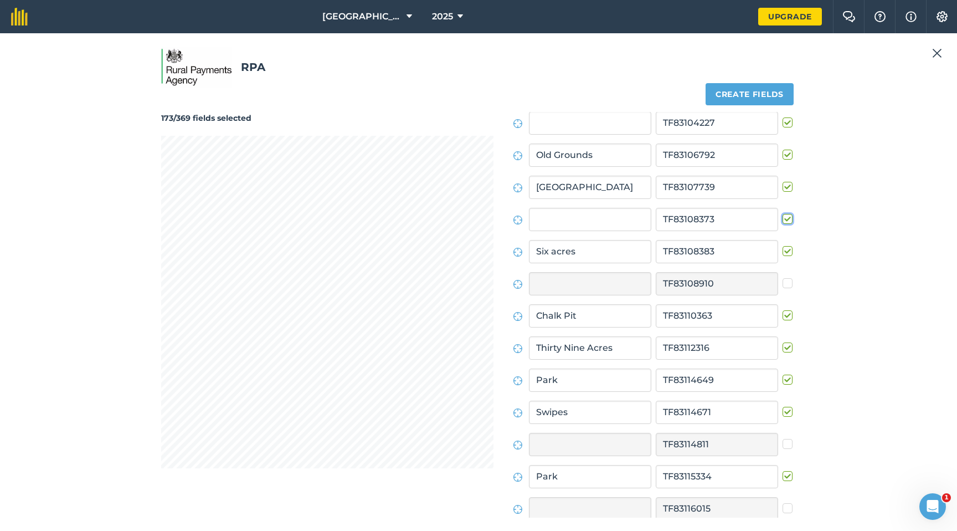
click at [783, 215] on input "checkbox" at bounding box center [786, 216] width 7 height 7
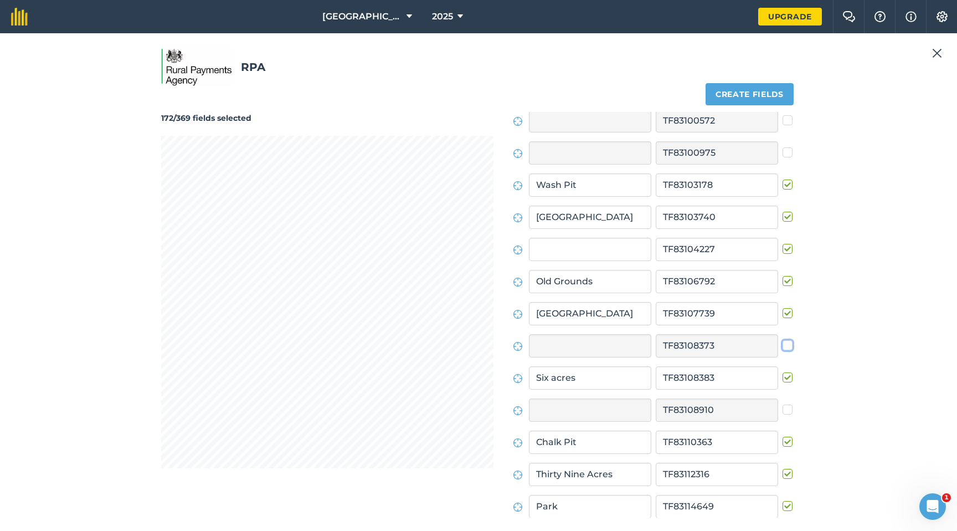
scroll to position [2527, 0]
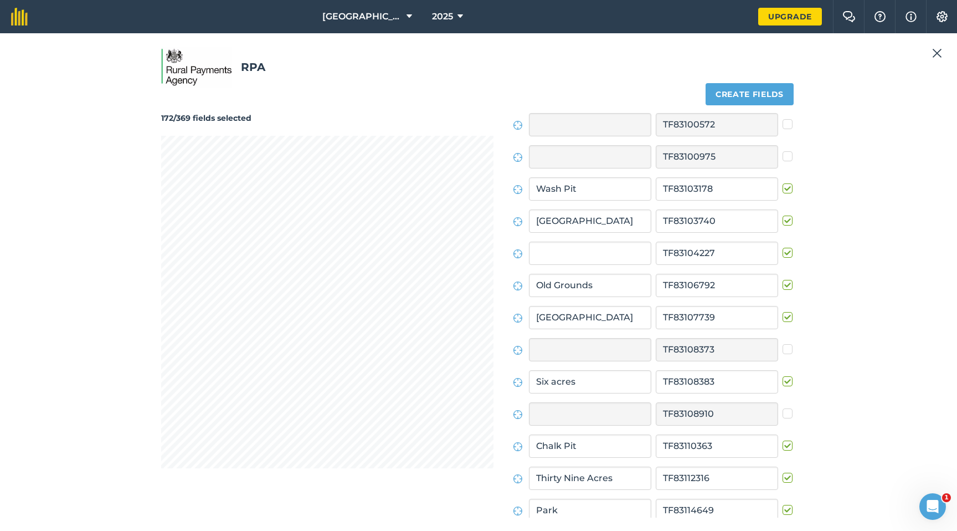
click at [783, 247] on label at bounding box center [789, 247] width 13 height 0
click at [783, 253] on input "checkbox" at bounding box center [786, 250] width 7 height 7
click at [783, 247] on label at bounding box center [789, 247] width 13 height 0
click at [783, 253] on input "checkbox" at bounding box center [786, 250] width 7 height 7
click at [783, 247] on label at bounding box center [789, 247] width 13 height 0
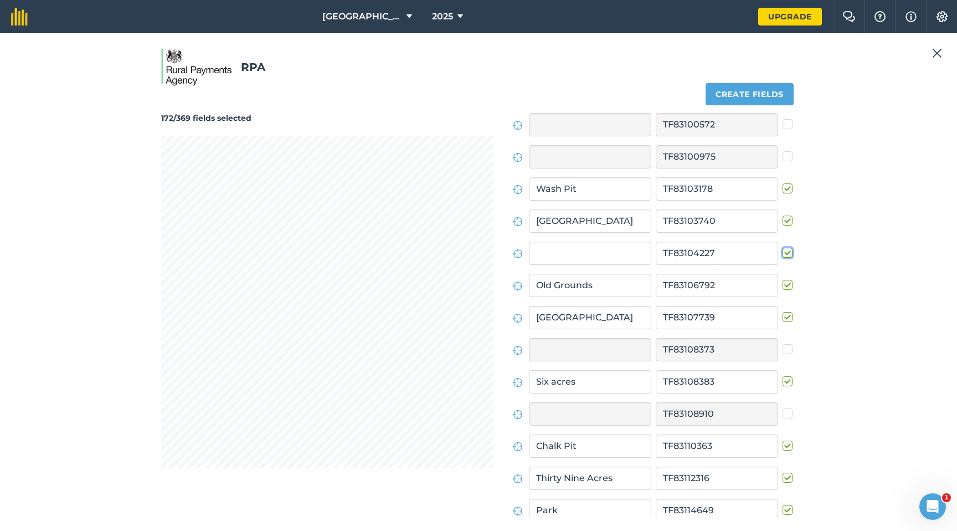
click at [783, 253] on input "checkbox" at bounding box center [786, 250] width 7 height 7
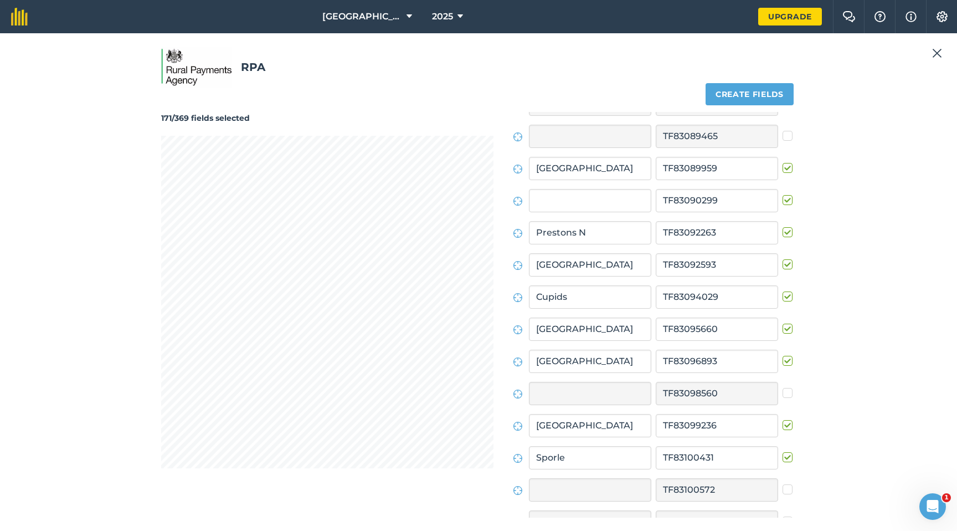
scroll to position [2151, 0]
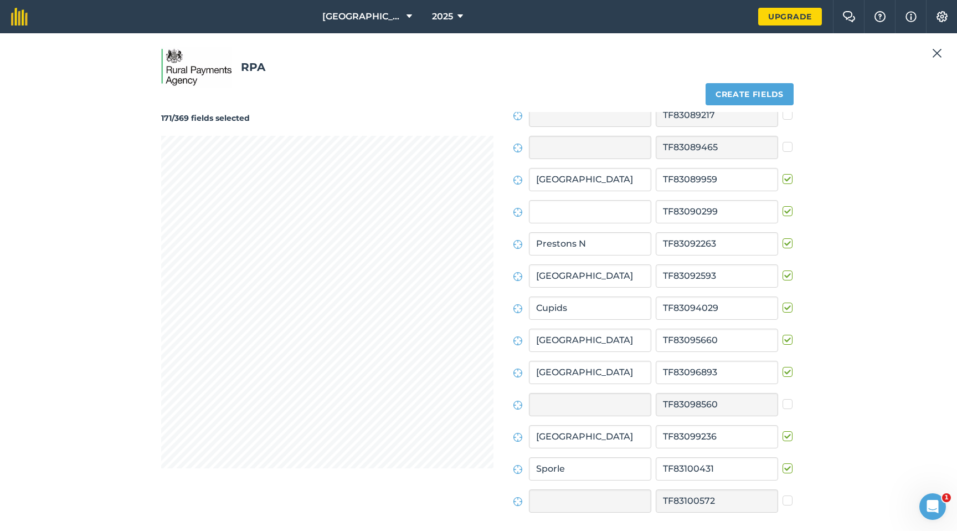
click at [783, 206] on label at bounding box center [789, 206] width 13 height 0
click at [783, 209] on input "checkbox" at bounding box center [786, 209] width 7 height 7
click at [783, 206] on label at bounding box center [789, 206] width 13 height 0
click at [783, 209] on input "checkbox" at bounding box center [786, 209] width 7 height 7
click at [783, 206] on label at bounding box center [789, 206] width 13 height 0
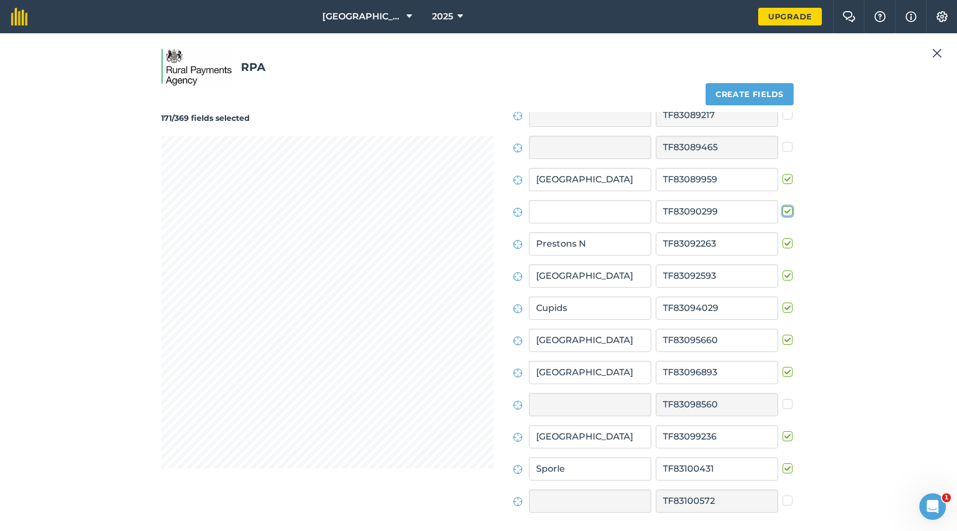
click at [783, 209] on input "checkbox" at bounding box center [786, 209] width 7 height 7
click at [783, 206] on label at bounding box center [789, 206] width 13 height 0
click at [783, 209] on input "checkbox" at bounding box center [786, 209] width 7 height 7
click at [783, 206] on label at bounding box center [789, 206] width 13 height 0
click at [783, 209] on input "checkbox" at bounding box center [786, 209] width 7 height 7
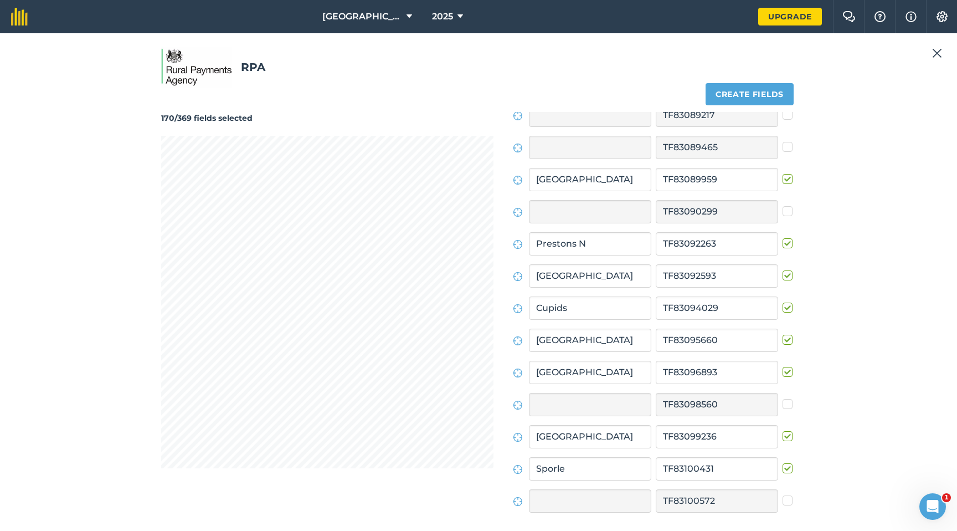
click at [783, 206] on label at bounding box center [789, 206] width 13 height 0
click at [783, 209] on input "checkbox" at bounding box center [786, 209] width 7 height 7
click at [783, 206] on label at bounding box center [789, 206] width 13 height 0
click at [783, 209] on input "checkbox" at bounding box center [786, 209] width 7 height 7
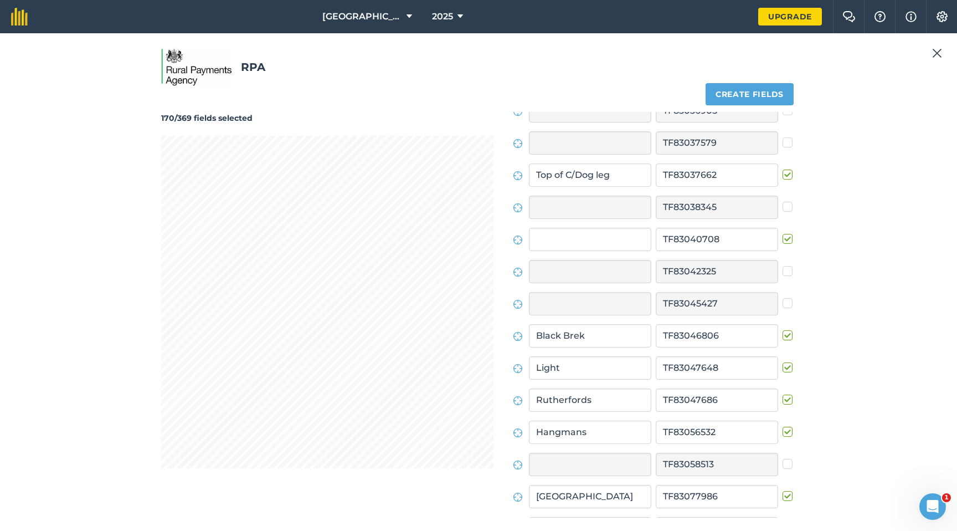
scroll to position [1511, 0]
click at [783, 235] on label at bounding box center [789, 235] width 13 height 0
click at [783, 239] on input "checkbox" at bounding box center [786, 238] width 7 height 7
click at [783, 235] on label at bounding box center [789, 235] width 13 height 0
click at [783, 239] on input "checkbox" at bounding box center [786, 238] width 7 height 7
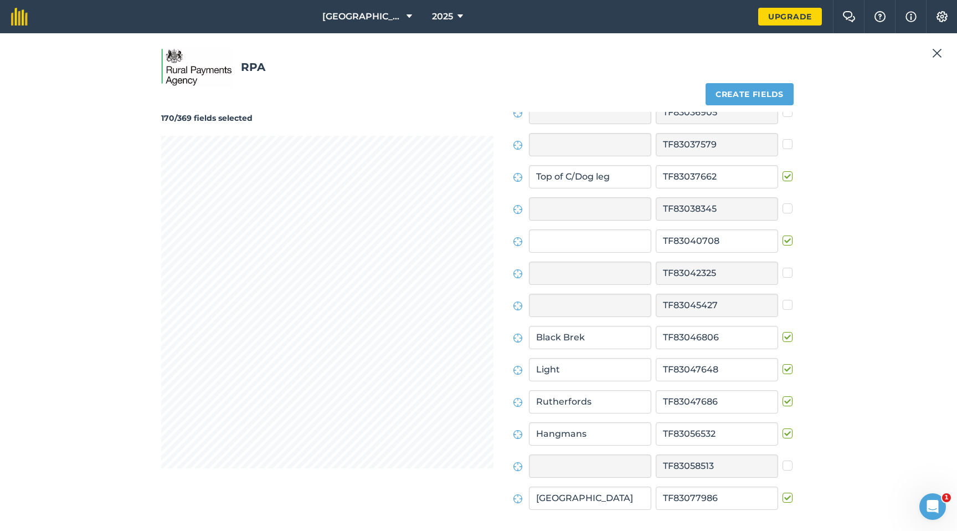
click at [783, 235] on label at bounding box center [789, 235] width 13 height 0
click at [783, 239] on input "checkbox" at bounding box center [786, 238] width 7 height 7
click at [783, 235] on label at bounding box center [789, 235] width 13 height 0
click at [783, 239] on input "checkbox" at bounding box center [786, 238] width 7 height 7
click at [783, 235] on label at bounding box center [789, 235] width 13 height 0
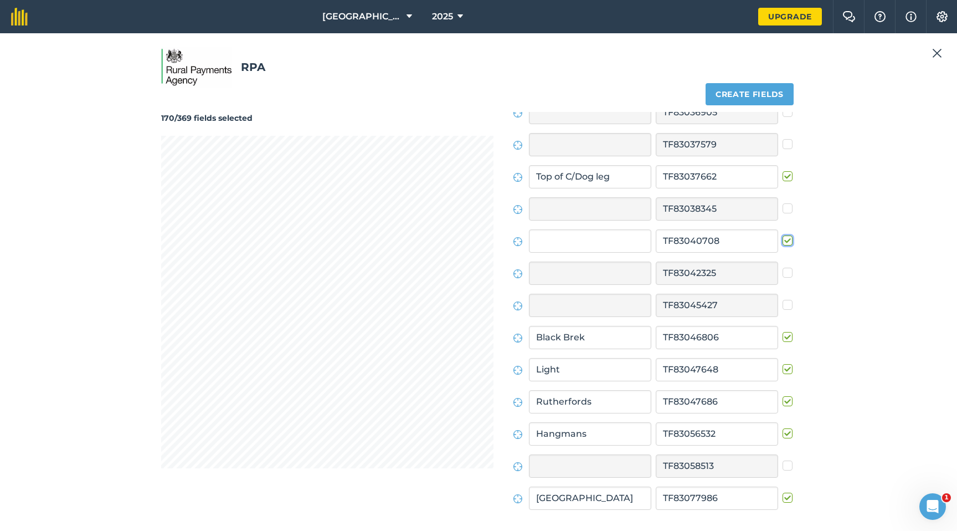
click at [783, 239] on input "checkbox" at bounding box center [786, 238] width 7 height 7
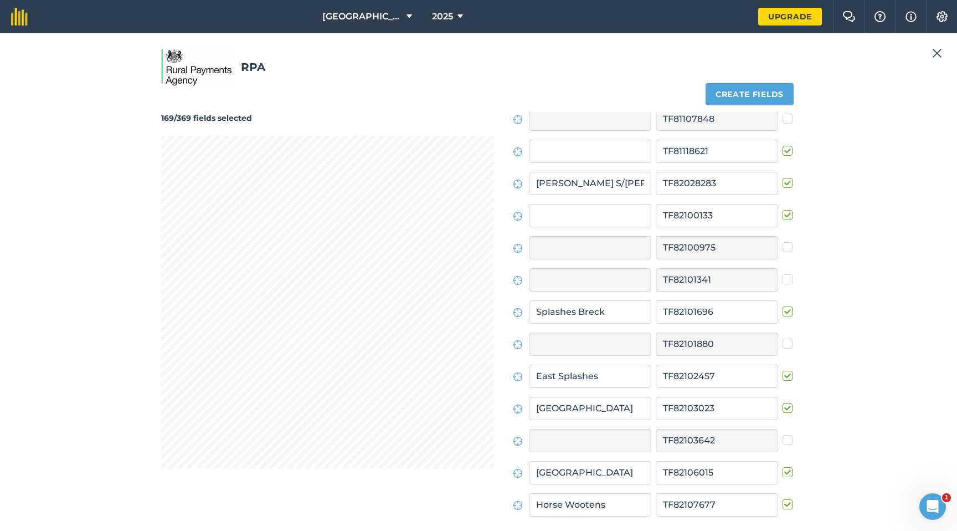
scroll to position [345, 0]
click at [783, 212] on label at bounding box center [789, 212] width 13 height 0
click at [783, 217] on input "checkbox" at bounding box center [786, 215] width 7 height 7
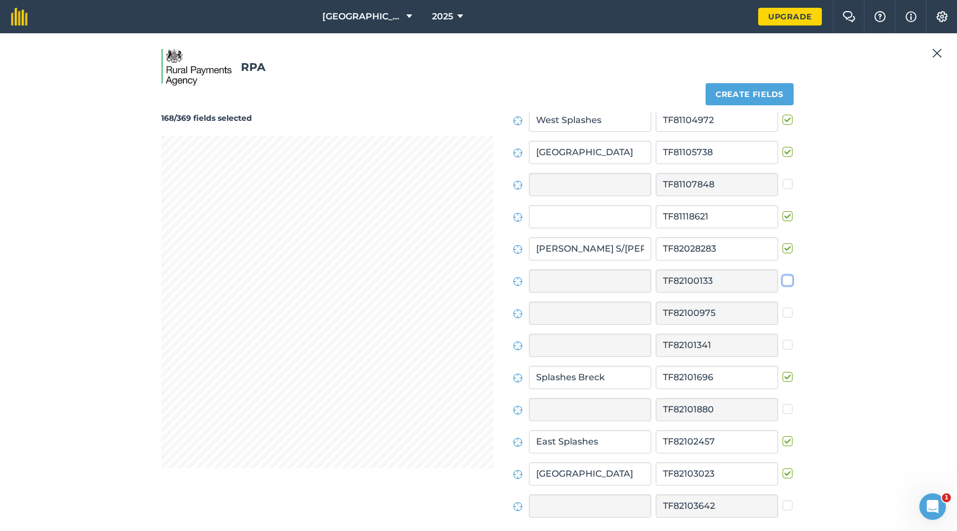
scroll to position [281, 0]
click at [783, 212] on label at bounding box center [789, 212] width 13 height 0
click at [783, 217] on input "checkbox" at bounding box center [786, 215] width 7 height 7
click at [783, 212] on label at bounding box center [789, 212] width 13 height 0
click at [783, 217] on input "checkbox" at bounding box center [786, 215] width 7 height 7
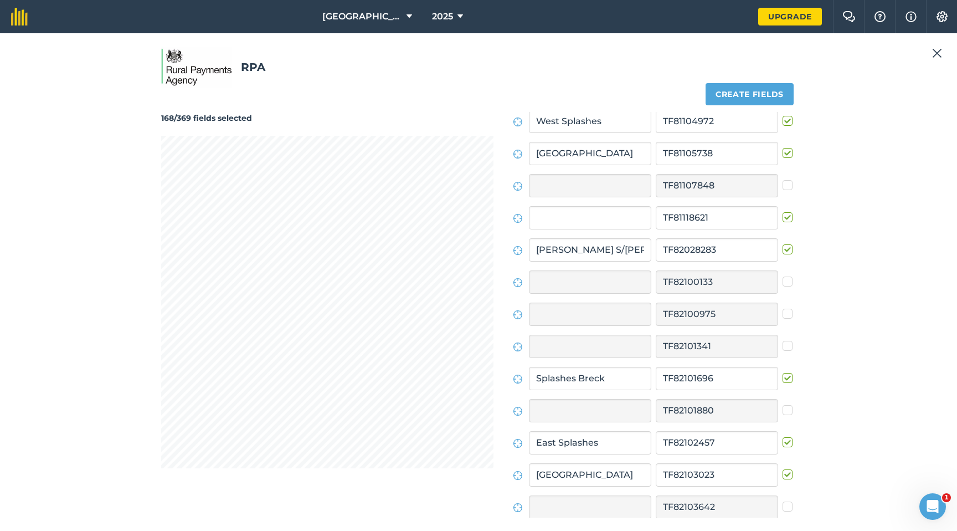
click at [783, 212] on label at bounding box center [789, 212] width 13 height 0
click at [783, 217] on input "checkbox" at bounding box center [786, 215] width 7 height 7
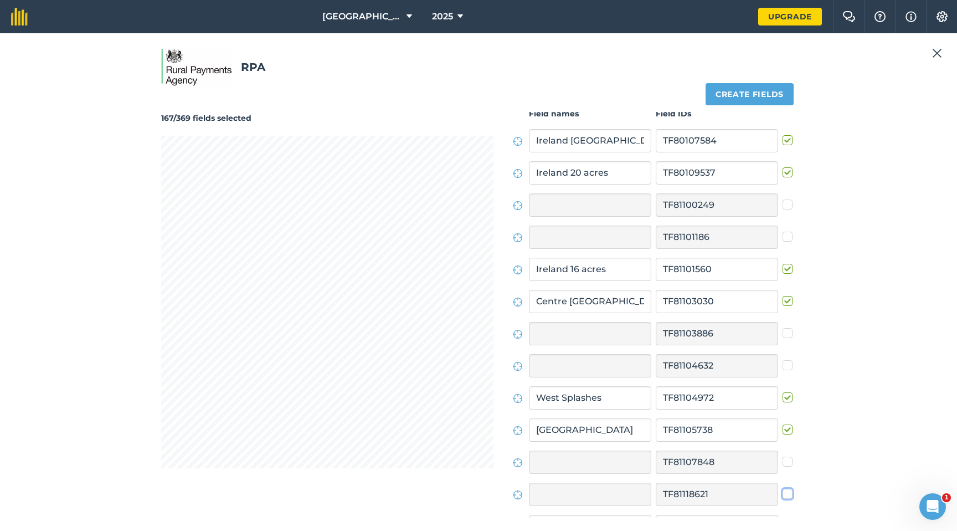
scroll to position [0, 0]
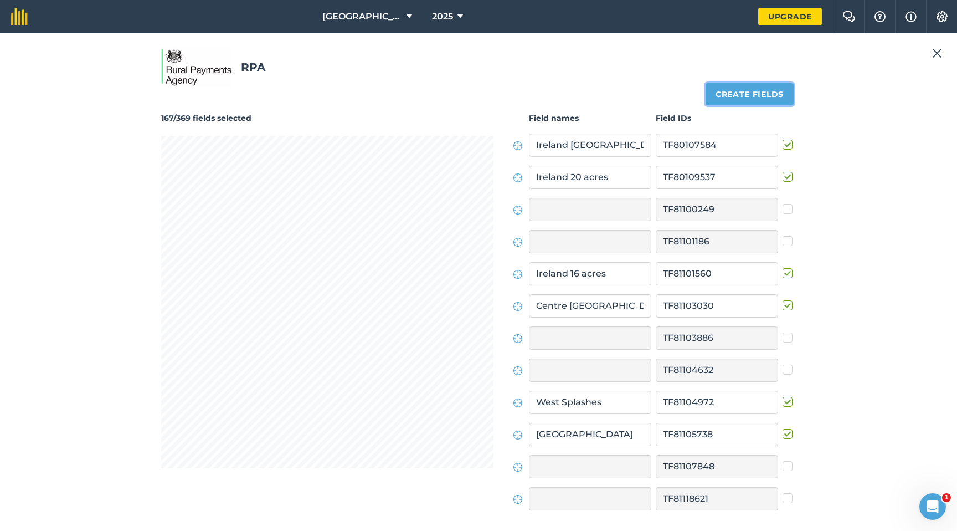
click at [726, 93] on button "Create fields" at bounding box center [750, 94] width 88 height 22
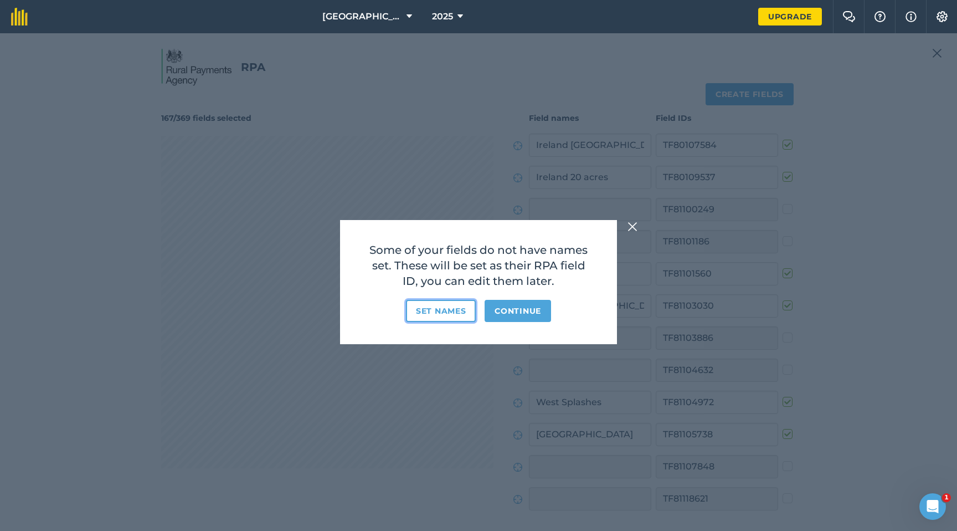
click at [448, 310] on button "Set names" at bounding box center [441, 311] width 70 height 22
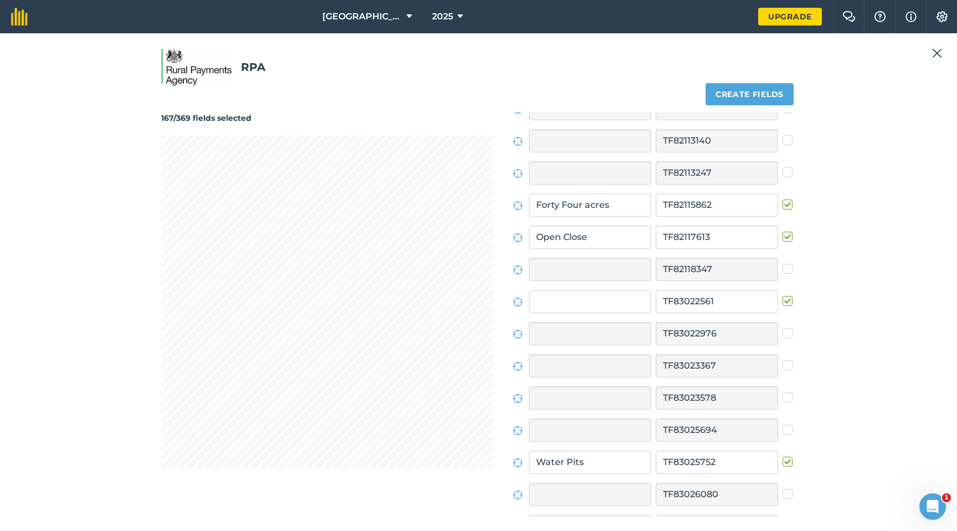
scroll to position [840, 0]
click at [783, 295] on label at bounding box center [789, 295] width 13 height 0
click at [783, 300] on input "checkbox" at bounding box center [786, 298] width 7 height 7
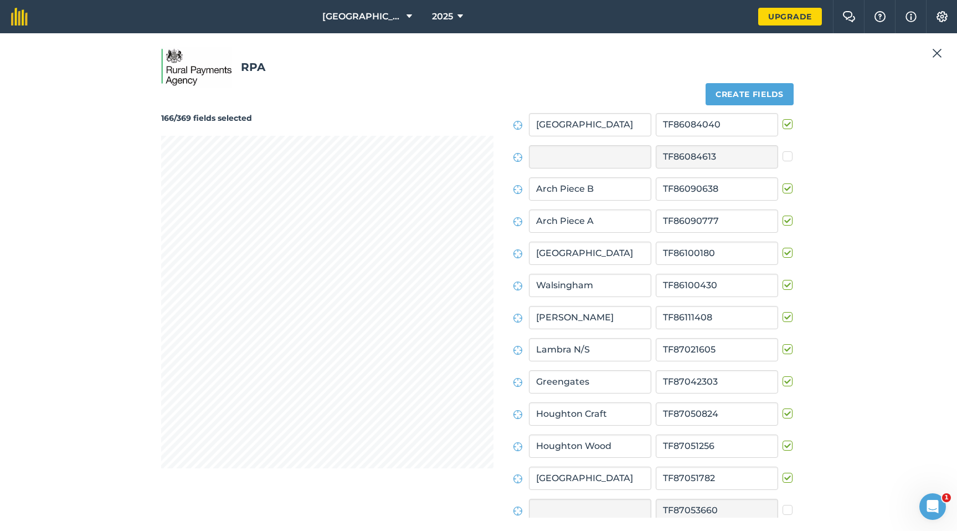
scroll to position [11463, 0]
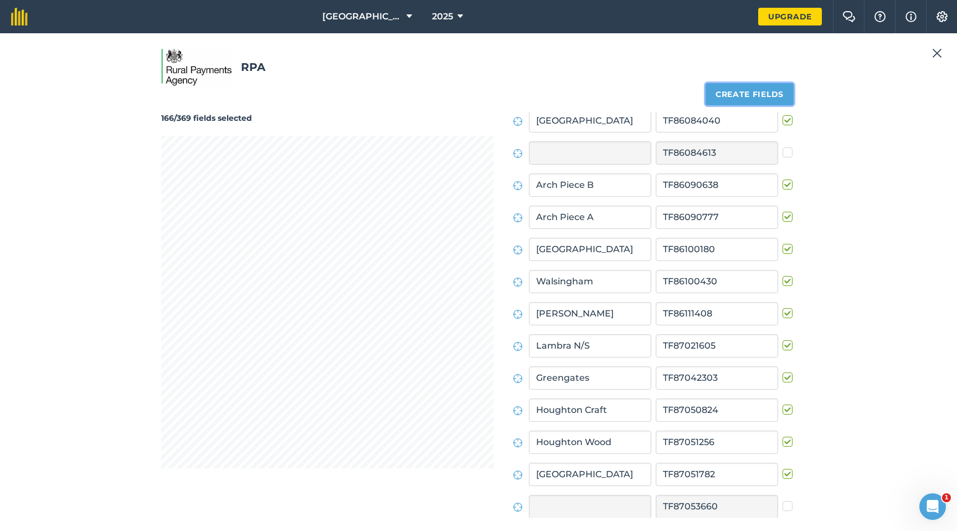
click at [717, 95] on button "Create fields" at bounding box center [750, 94] width 88 height 22
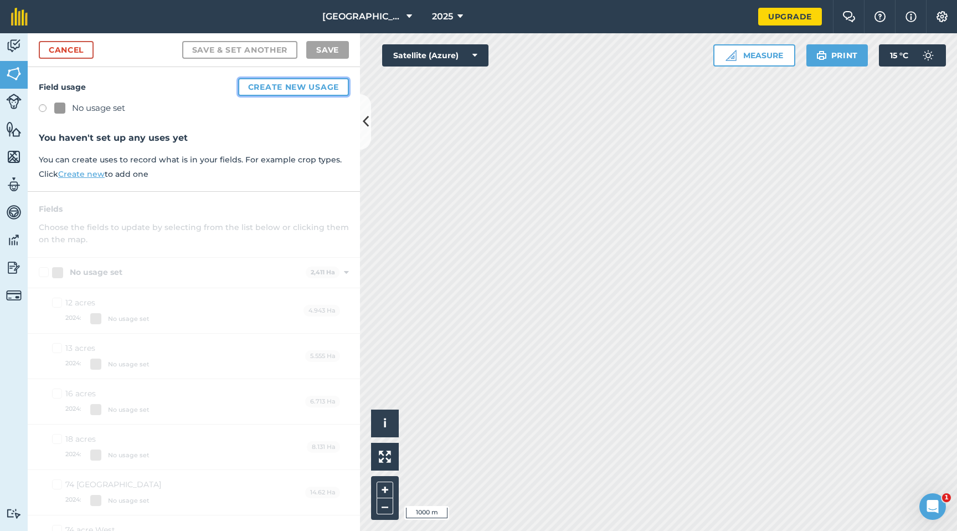
click at [286, 89] on button "Create new usage" at bounding box center [293, 87] width 111 height 18
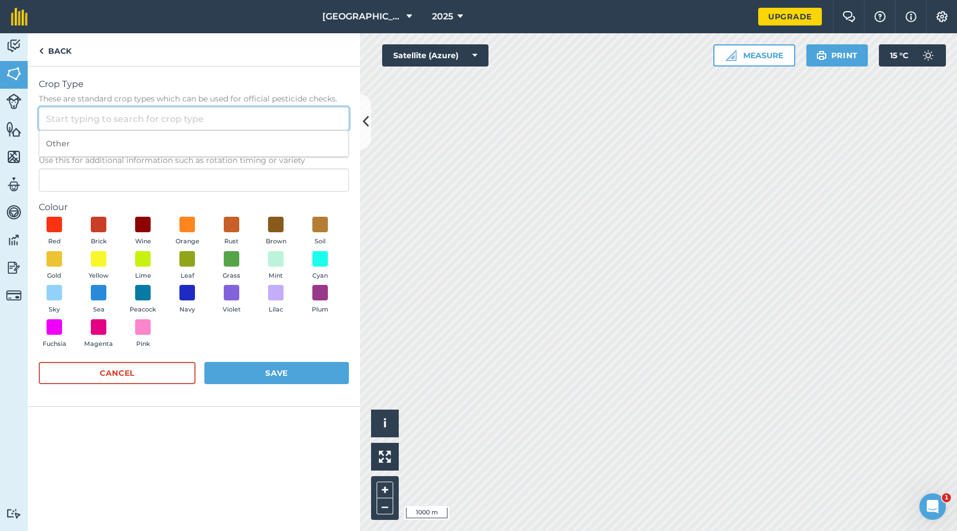
click at [258, 122] on input "Crop Type These are standard crop types which can be used for official pesticid…" at bounding box center [194, 118] width 310 height 23
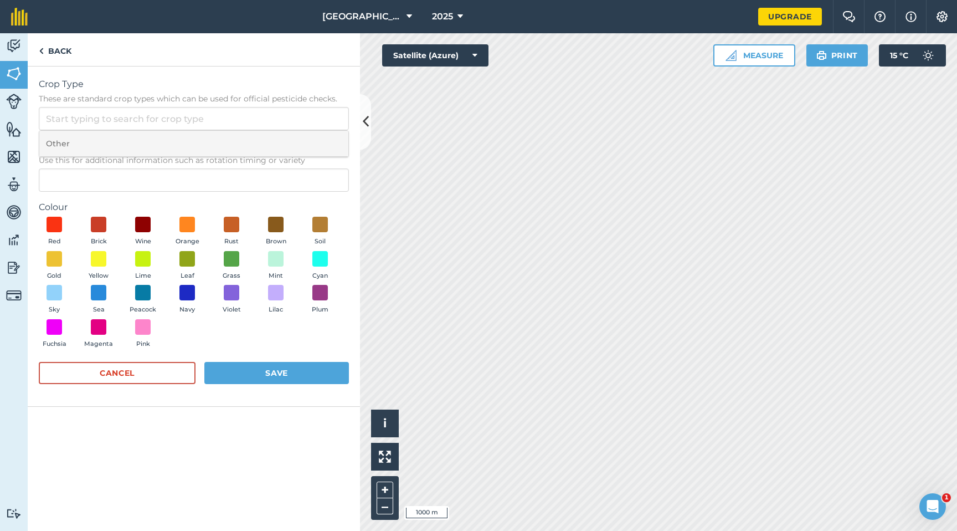
click at [259, 136] on li "Other" at bounding box center [193, 144] width 309 height 26
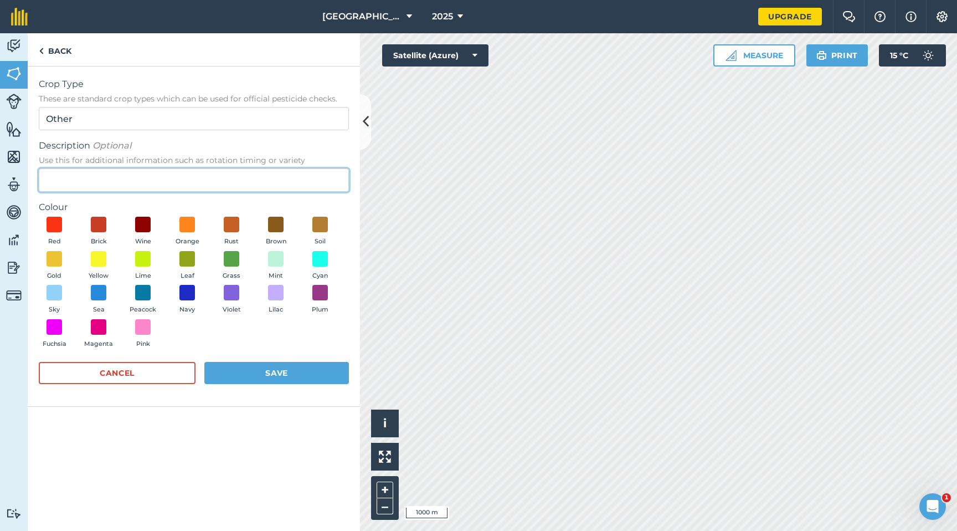
click at [256, 170] on input "Description Optional Use this for additional information such as rotation timin…" at bounding box center [194, 179] width 310 height 23
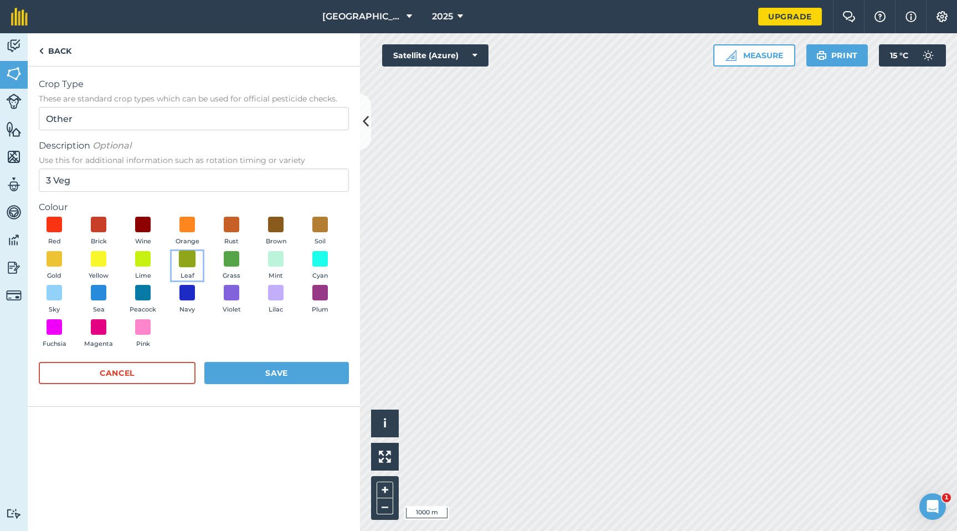
click at [185, 258] on span at bounding box center [187, 258] width 17 height 17
click at [257, 371] on button "Save" at bounding box center [276, 373] width 145 height 22
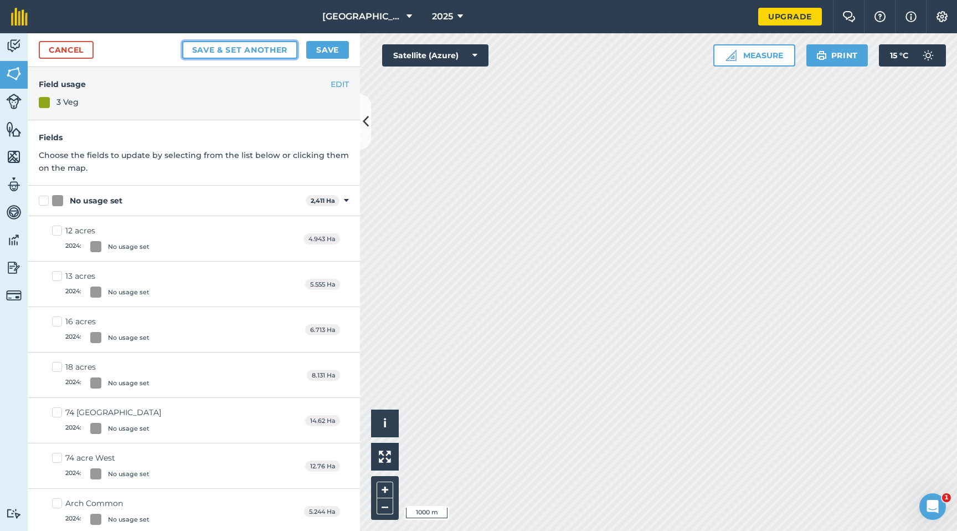
click at [241, 49] on button "Save & set another" at bounding box center [240, 50] width 116 height 18
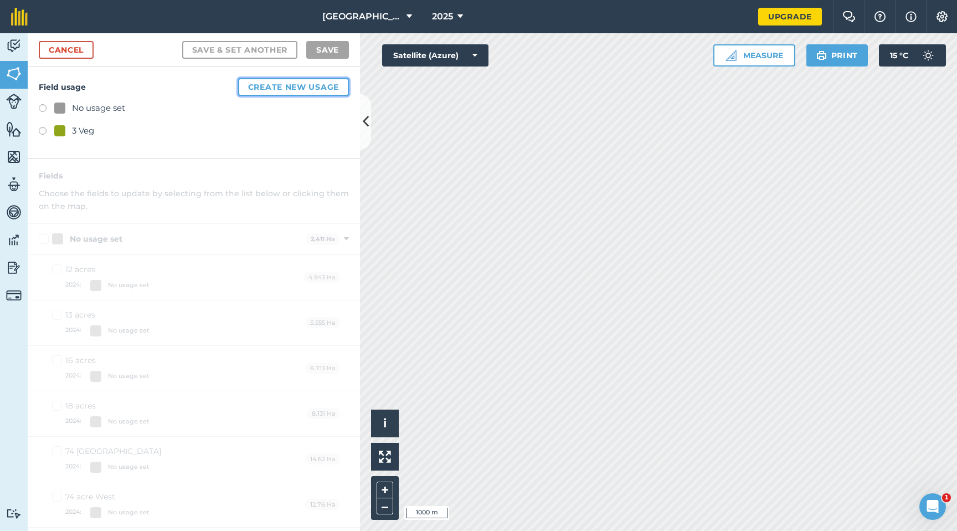
click at [249, 88] on button "Create new usage" at bounding box center [293, 87] width 111 height 18
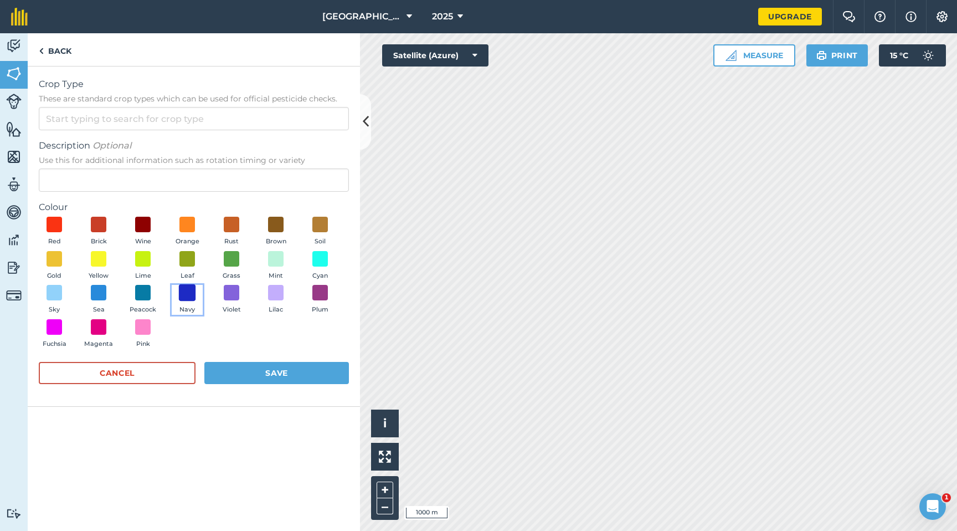
click at [186, 292] on span at bounding box center [187, 292] width 17 height 17
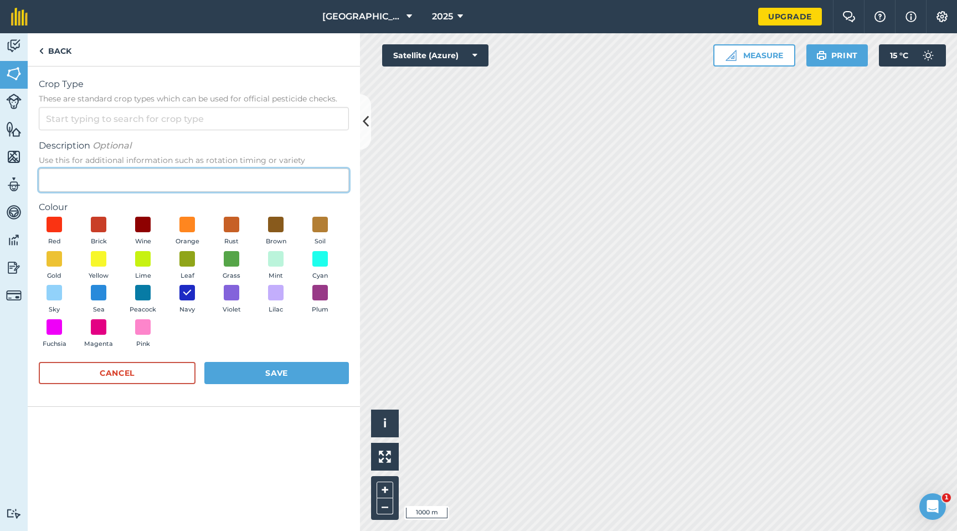
click at [89, 177] on input "Description Optional Use this for additional information such as rotation timin…" at bounding box center [194, 179] width 310 height 23
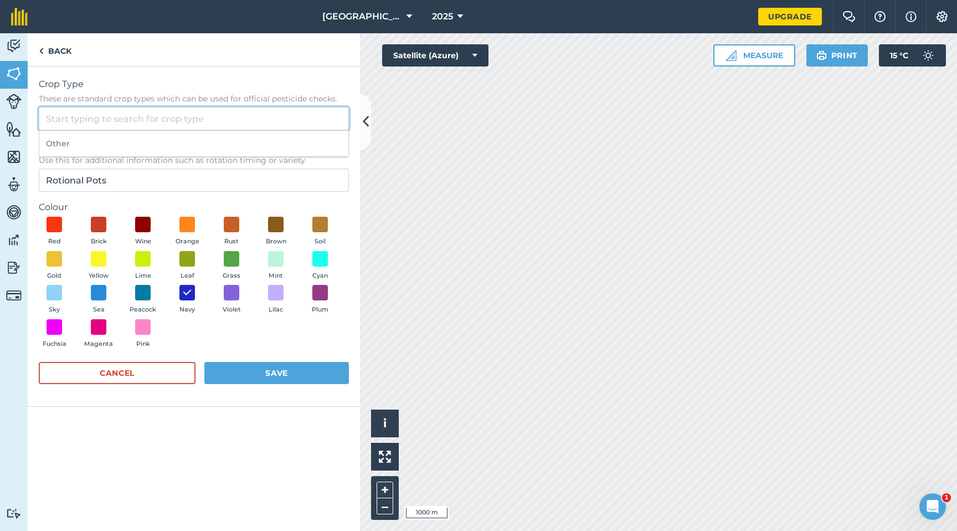
click at [135, 124] on input "Crop Type These are standard crop types which can be used for official pesticid…" at bounding box center [194, 118] width 310 height 23
click at [129, 142] on li "Other" at bounding box center [193, 144] width 309 height 26
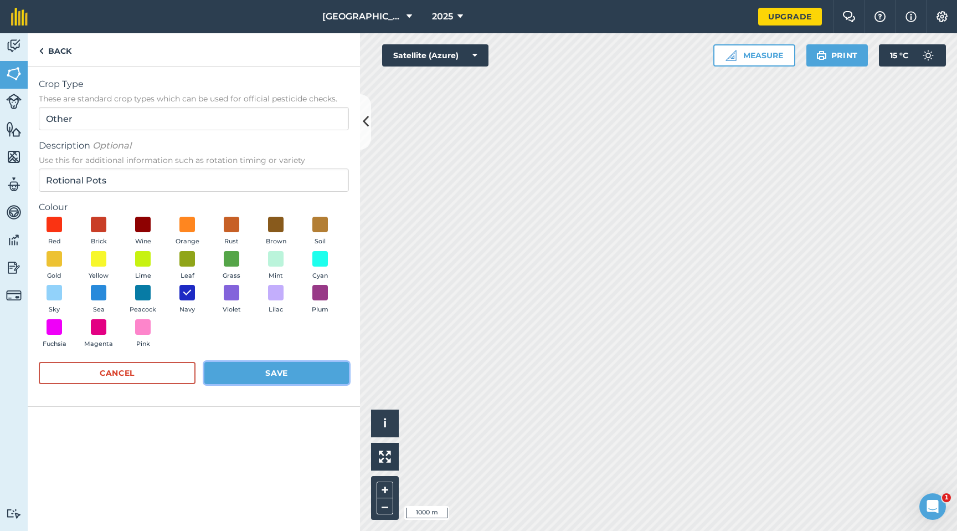
click at [239, 370] on button "Save" at bounding box center [276, 373] width 145 height 22
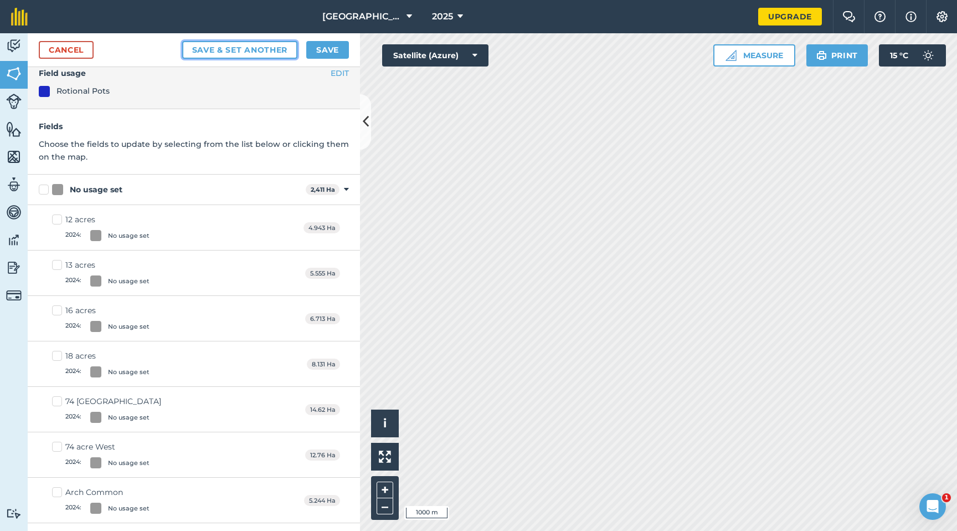
click at [217, 50] on button "Save & set another" at bounding box center [240, 50] width 116 height 18
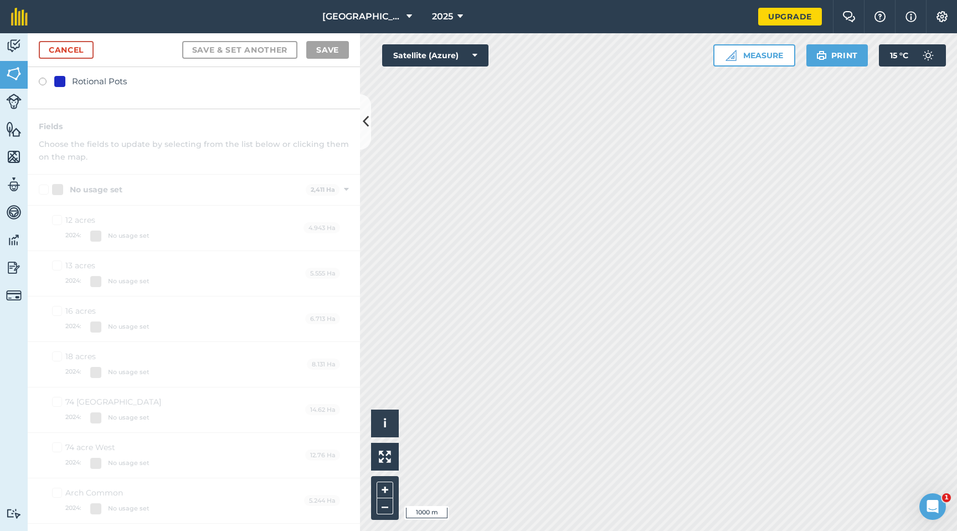
click at [136, 87] on div "Rotional Pots" at bounding box center [194, 83] width 310 height 16
click at [44, 83] on label at bounding box center [47, 83] width 16 height 11
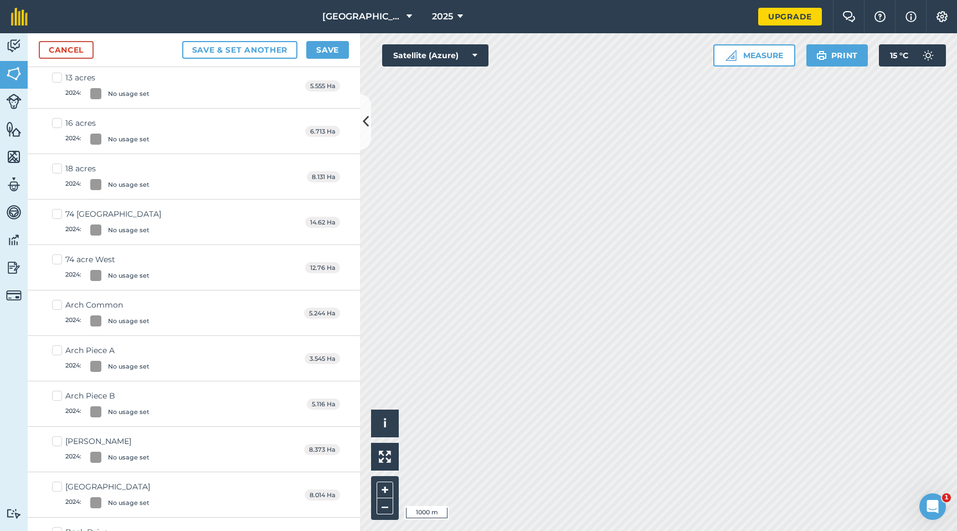
scroll to position [0, 0]
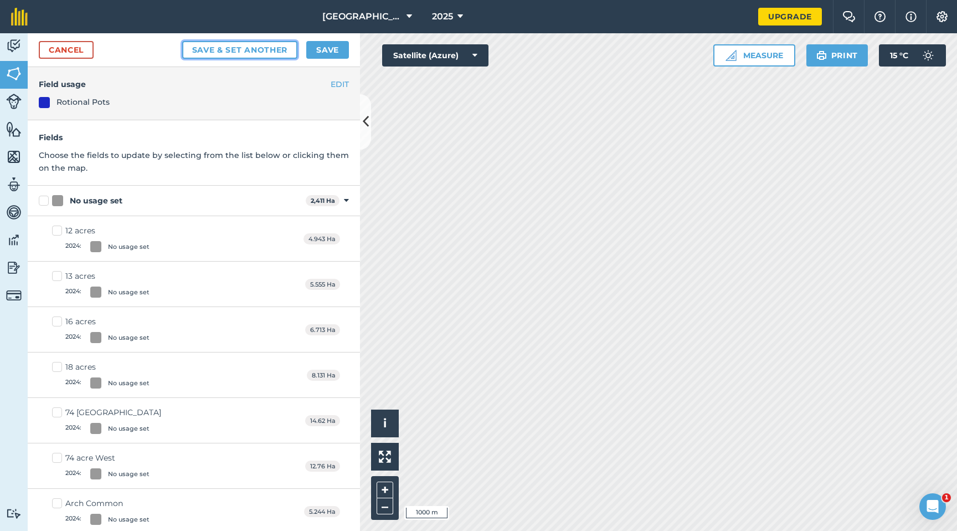
click at [218, 47] on button "Save & set another" at bounding box center [240, 50] width 116 height 18
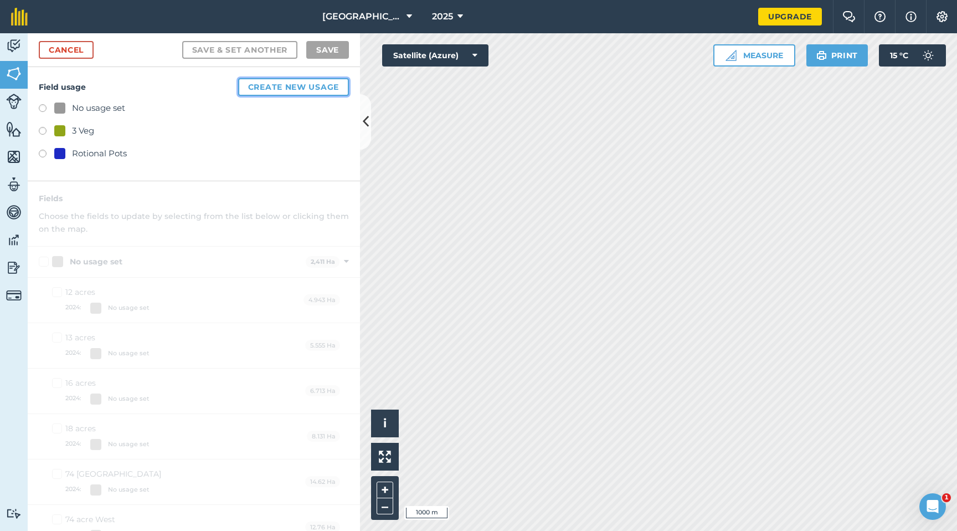
click at [262, 86] on button "Create new usage" at bounding box center [293, 87] width 111 height 18
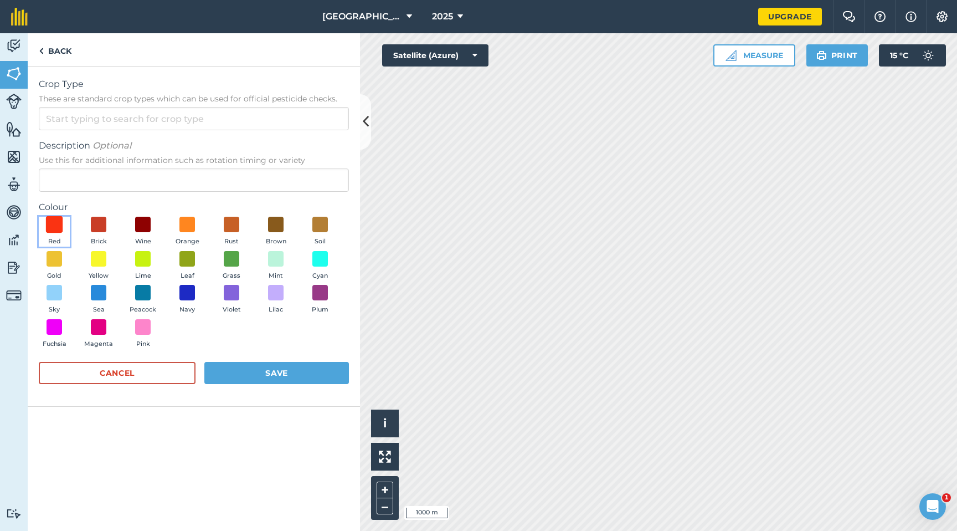
click at [52, 222] on span at bounding box center [54, 224] width 17 height 17
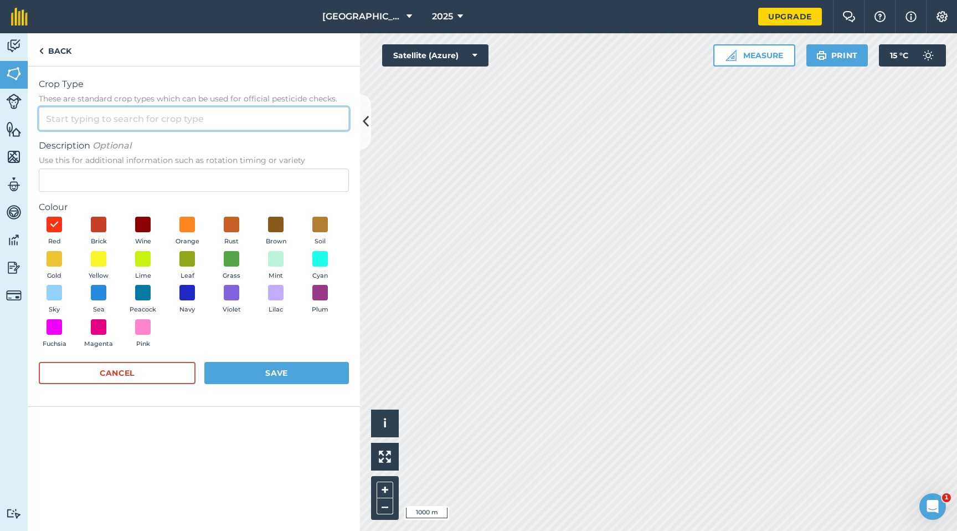
click at [150, 121] on input "Crop Type These are standard crop types which can be used for official pesticid…" at bounding box center [194, 118] width 310 height 23
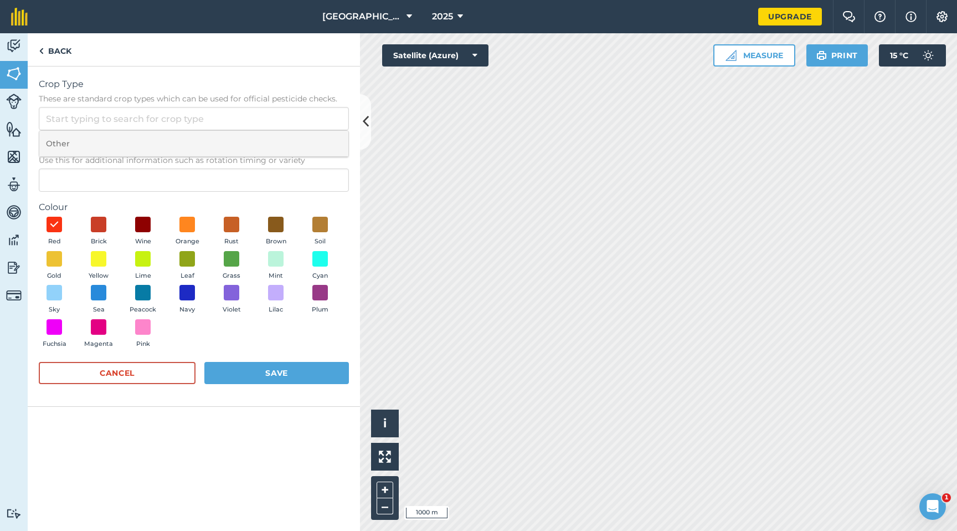
click at [152, 142] on li "Other" at bounding box center [193, 144] width 309 height 26
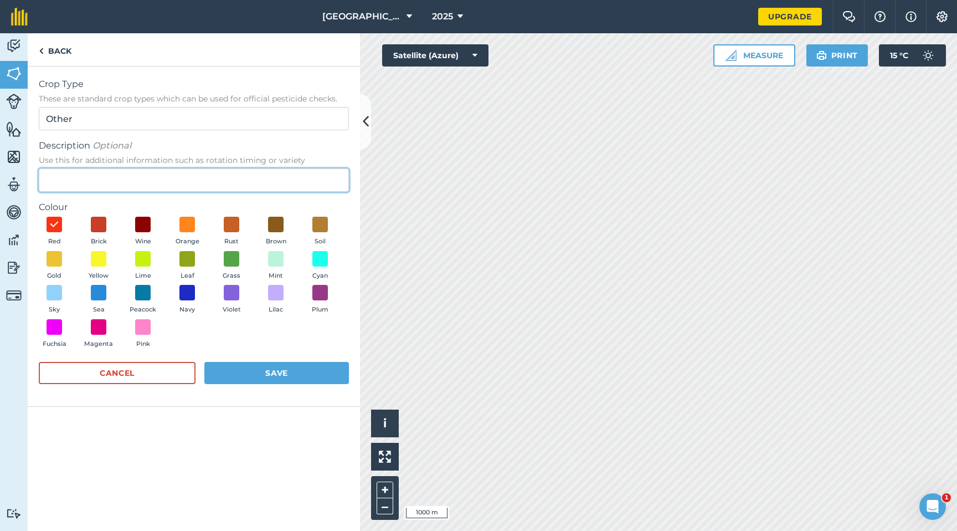
click at [147, 182] on input "Description Optional Use this for additional information such as rotation timin…" at bounding box center [194, 179] width 310 height 23
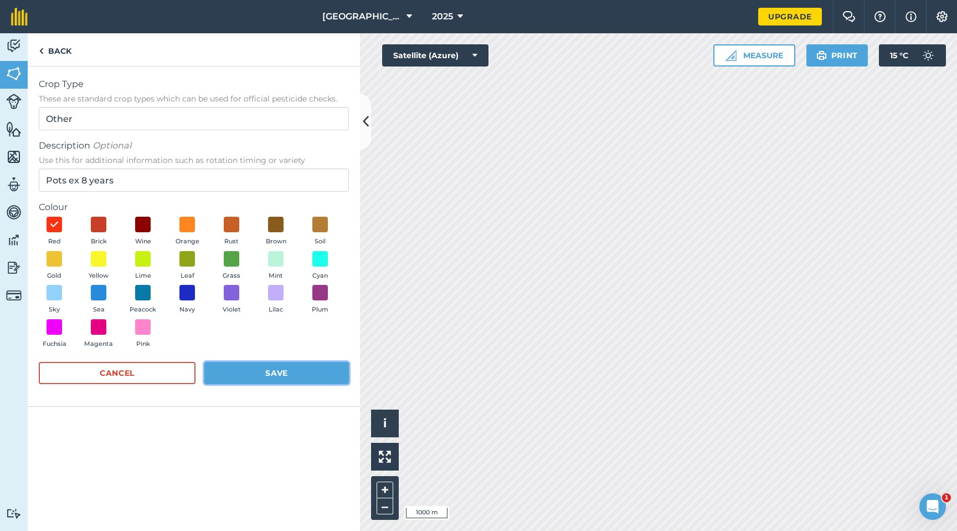
click at [234, 371] on button "Save" at bounding box center [276, 373] width 145 height 22
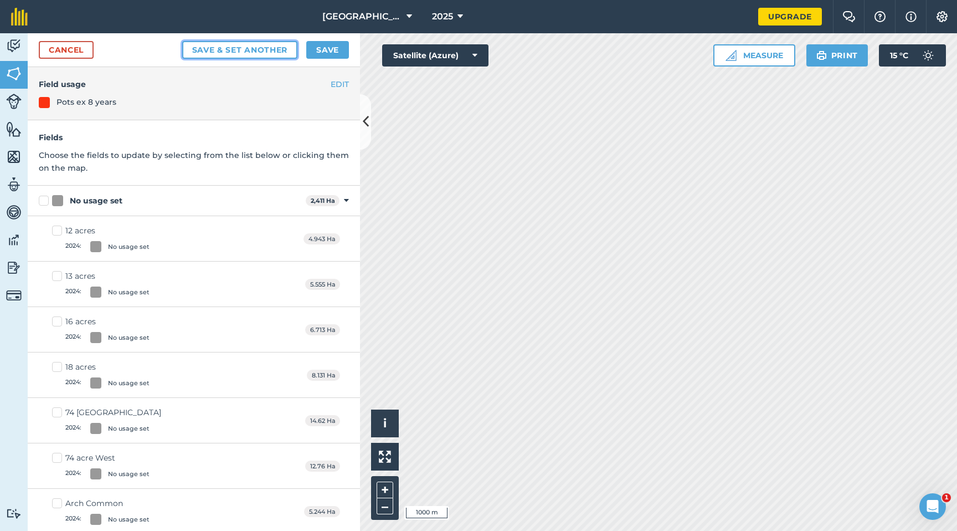
click at [256, 51] on button "Save & set another" at bounding box center [240, 50] width 116 height 18
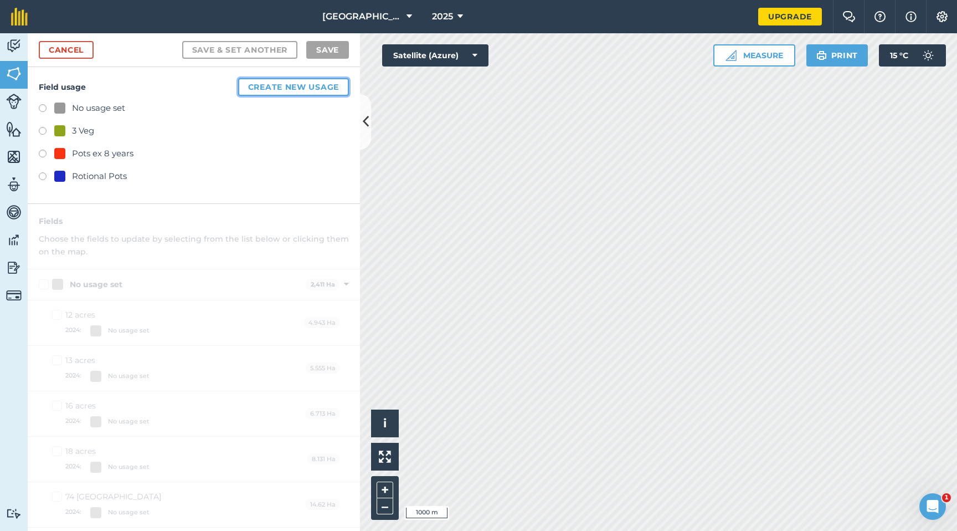
click at [256, 86] on button "Create new usage" at bounding box center [293, 87] width 111 height 18
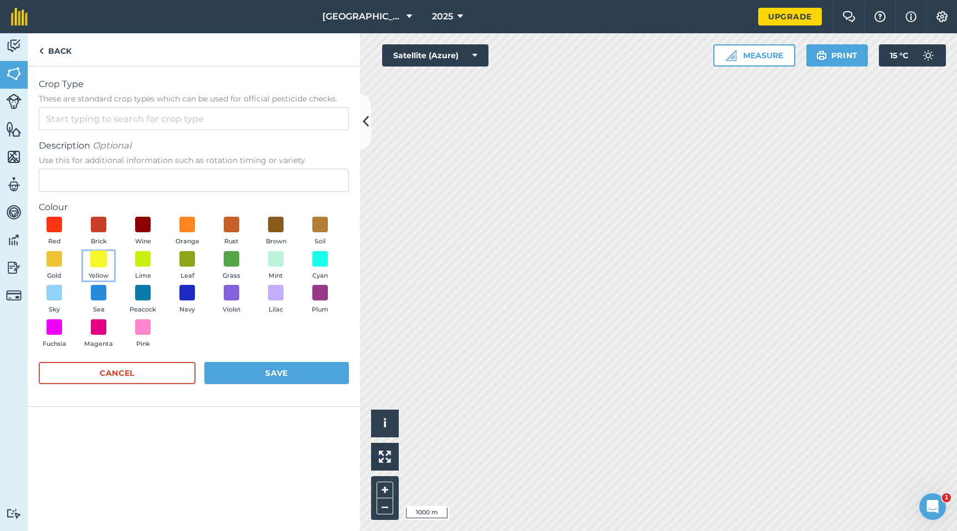
click at [99, 256] on span at bounding box center [98, 258] width 17 height 17
click at [124, 125] on input "Crop Type These are standard crop types which can be used for official pesticid…" at bounding box center [194, 118] width 310 height 23
click at [106, 144] on li "Other" at bounding box center [193, 144] width 309 height 26
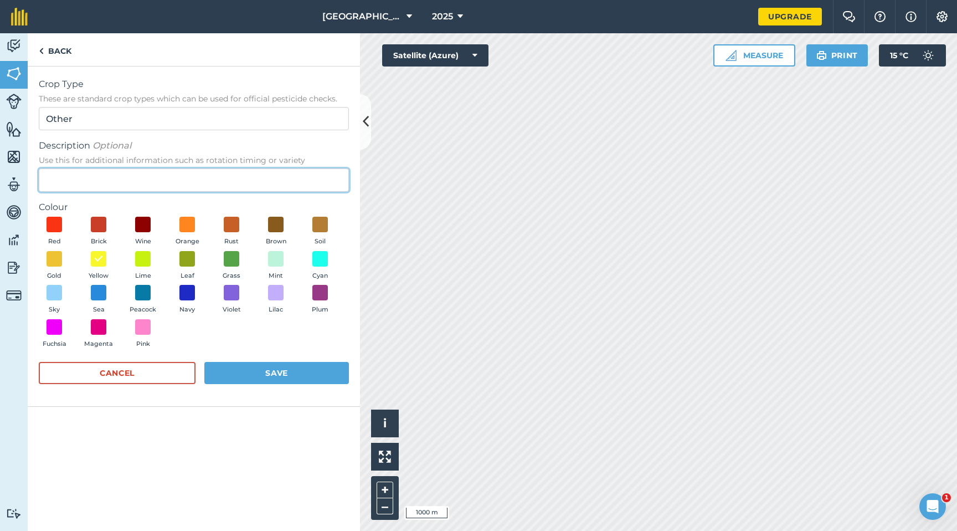
click at [101, 177] on input "Description Optional Use this for additional information such as rotation timin…" at bounding box center [194, 179] width 310 height 23
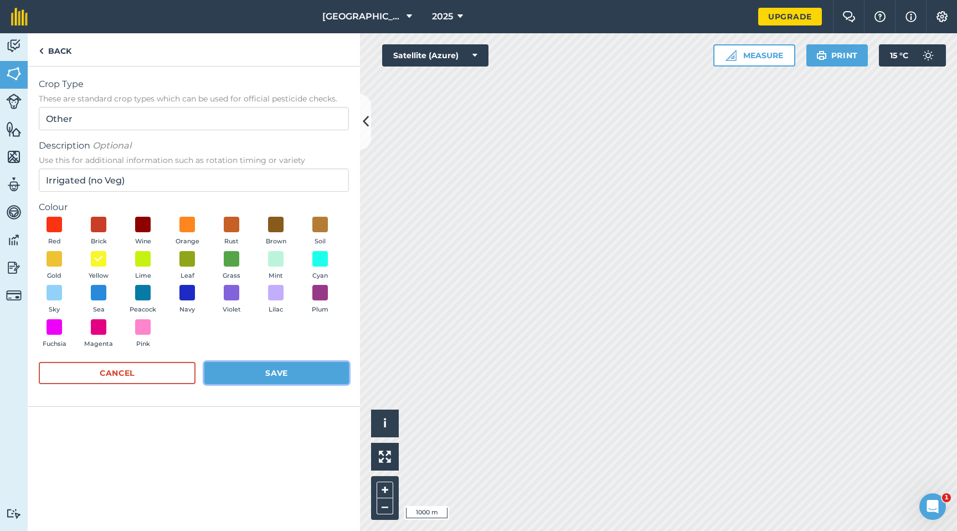
click at [223, 373] on button "Save" at bounding box center [276, 373] width 145 height 22
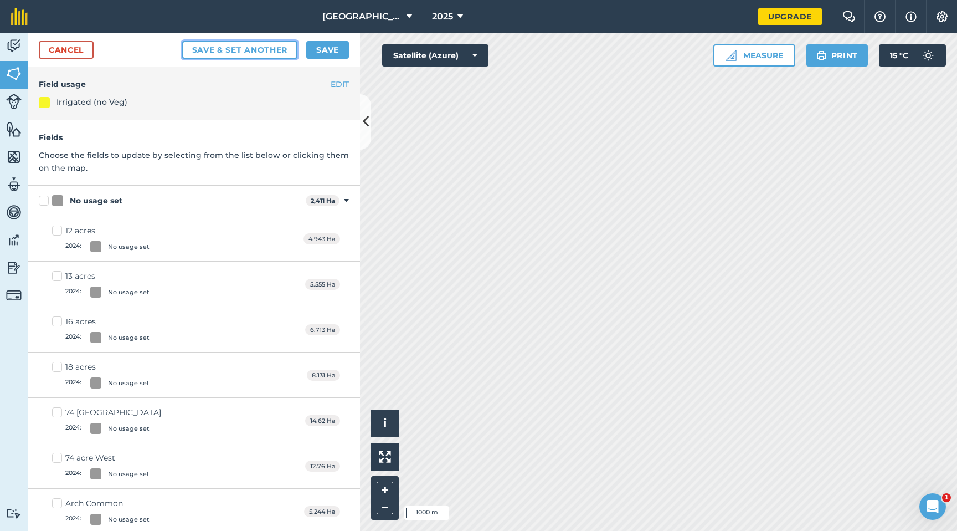
click at [249, 56] on button "Save & set another" at bounding box center [240, 50] width 116 height 18
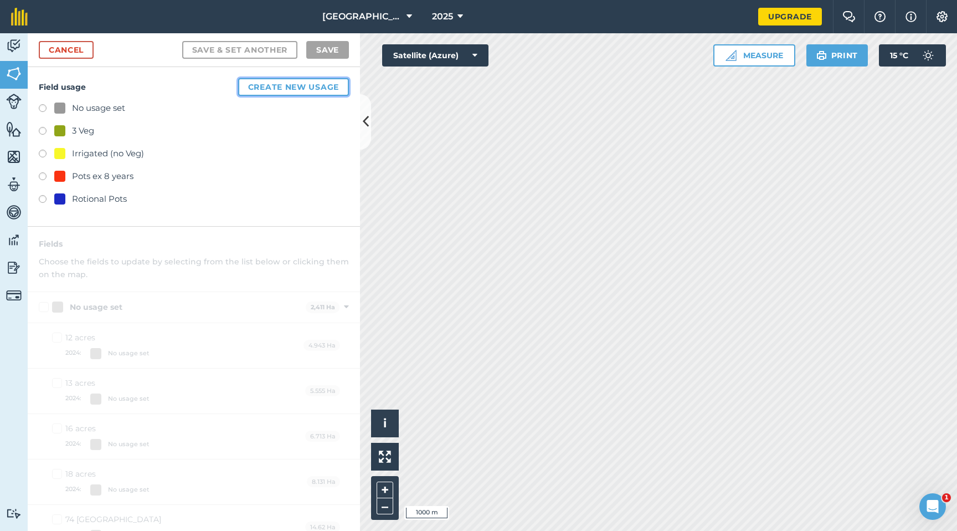
click at [264, 82] on button "Create new usage" at bounding box center [293, 87] width 111 height 18
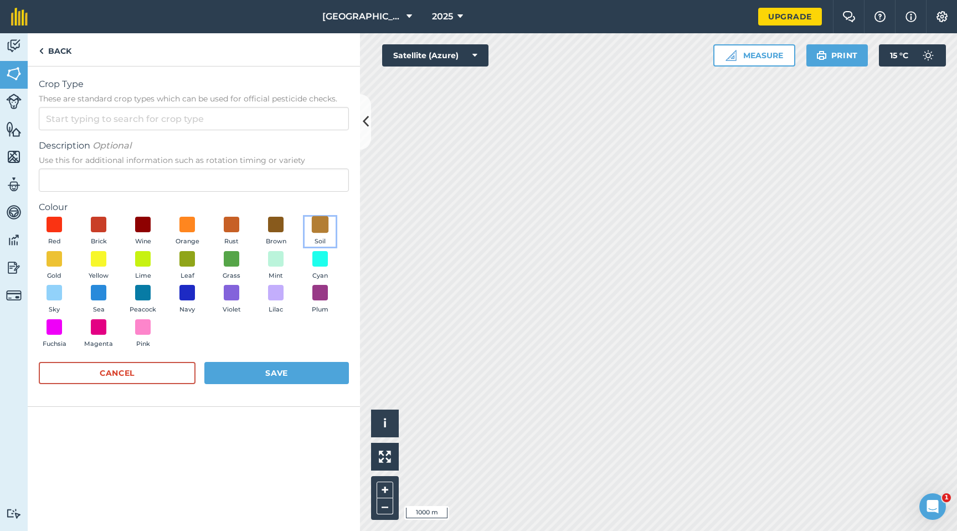
click at [319, 225] on span at bounding box center [320, 224] width 17 height 17
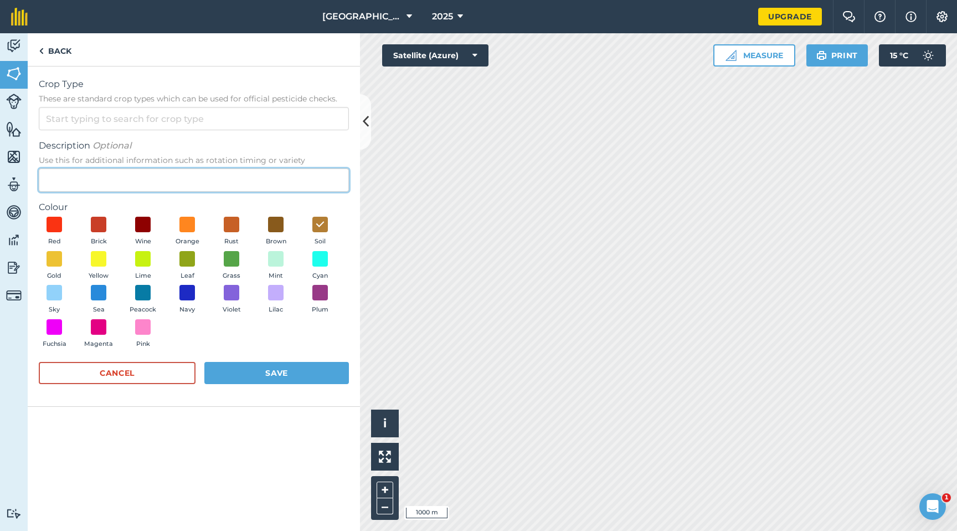
click at [161, 182] on input "Description Optional Use this for additional information such as rotation timin…" at bounding box center [194, 179] width 310 height 23
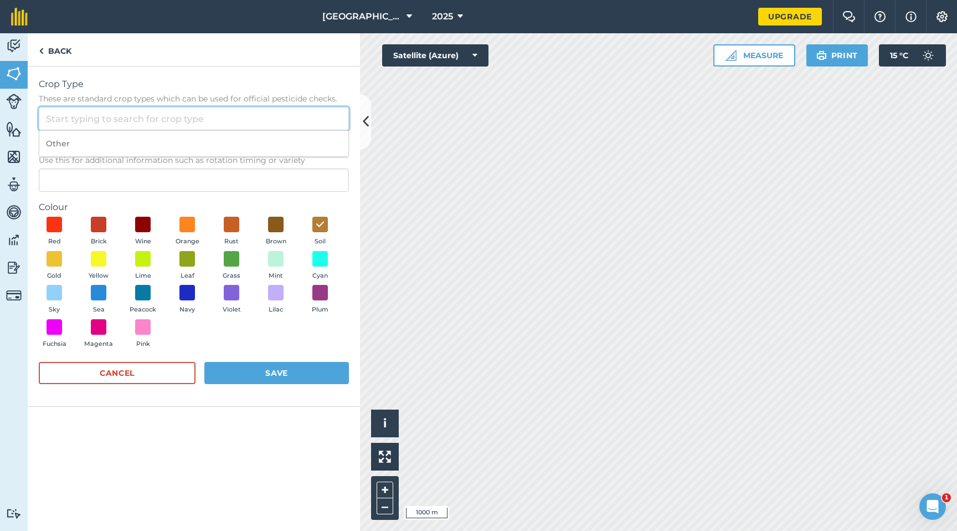
click at [165, 115] on input "Crop Type These are standard crop types which can be used for official pesticid…" at bounding box center [194, 118] width 310 height 23
click at [152, 141] on li "Other" at bounding box center [193, 144] width 309 height 26
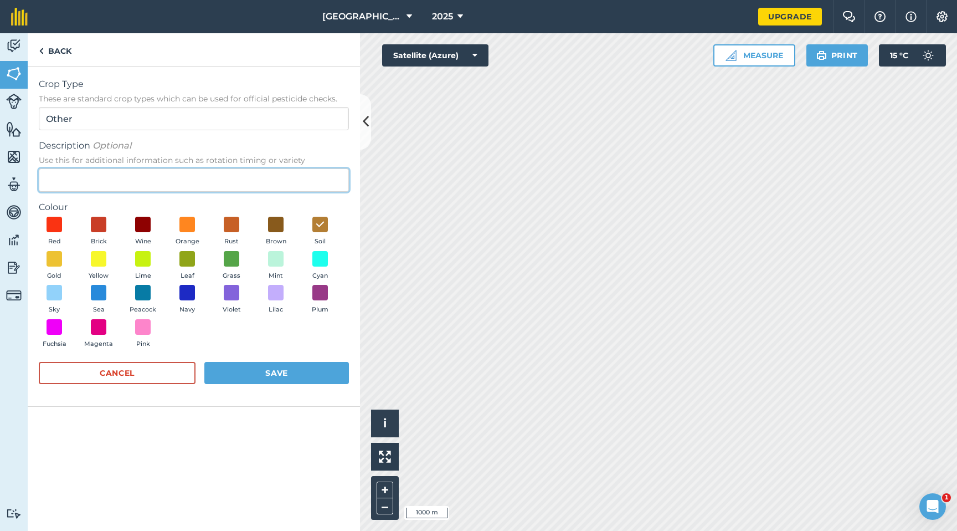
click at [153, 173] on input "Description Optional Use this for additional information such as rotation timin…" at bounding box center [194, 179] width 310 height 23
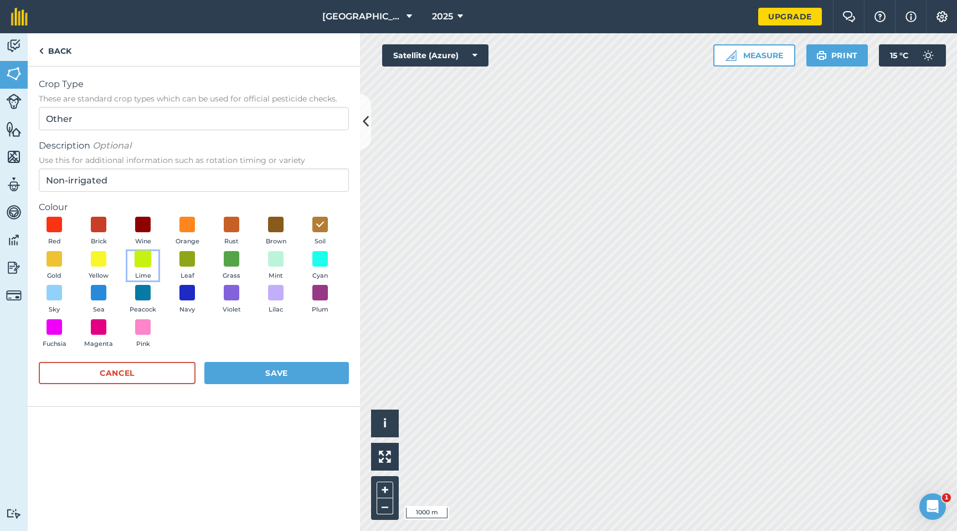
click at [146, 260] on span at bounding box center [143, 258] width 17 height 17
drag, startPoint x: 324, startPoint y: 228, endPoint x: 306, endPoint y: 269, distance: 44.9
click at [324, 228] on span at bounding box center [320, 225] width 16 height 16
click at [282, 374] on button "Save" at bounding box center [276, 373] width 145 height 22
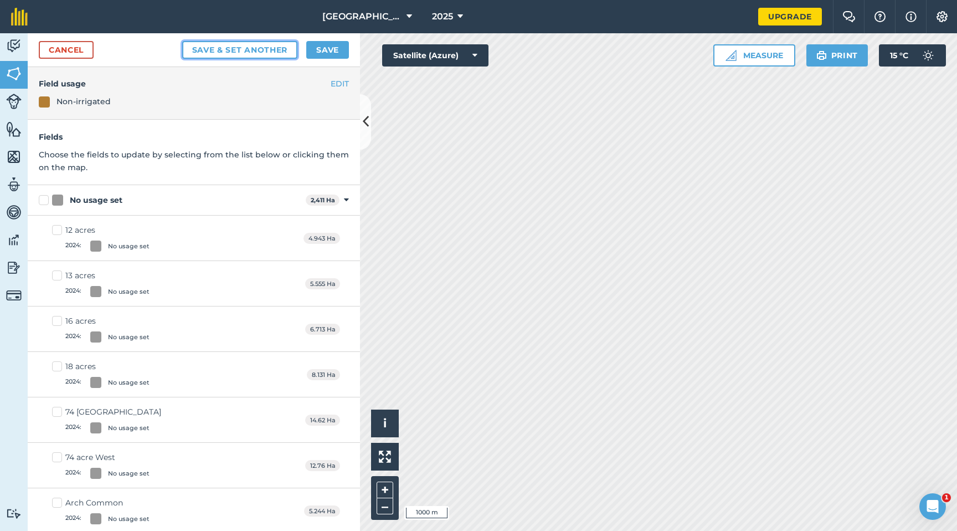
click at [242, 52] on button "Save & set another" at bounding box center [240, 50] width 116 height 18
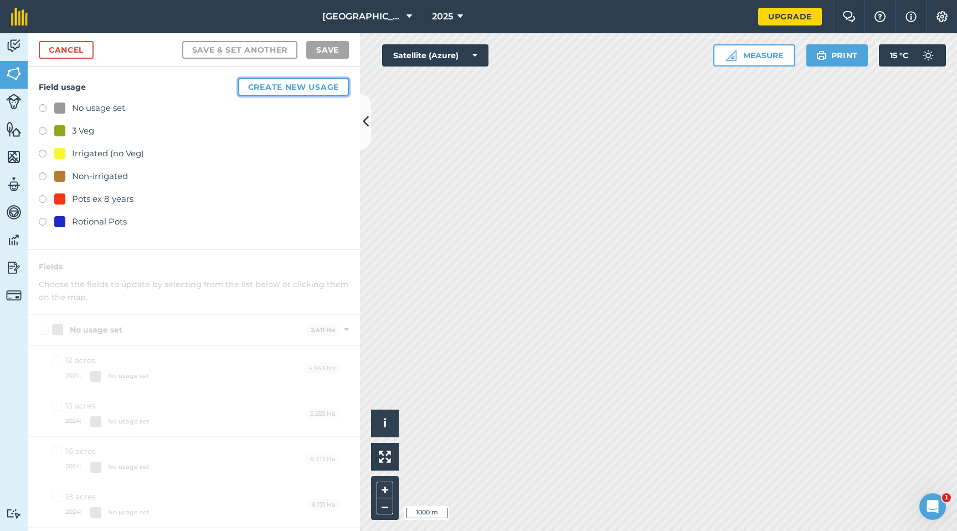
click at [303, 86] on button "Create new usage" at bounding box center [293, 87] width 111 height 18
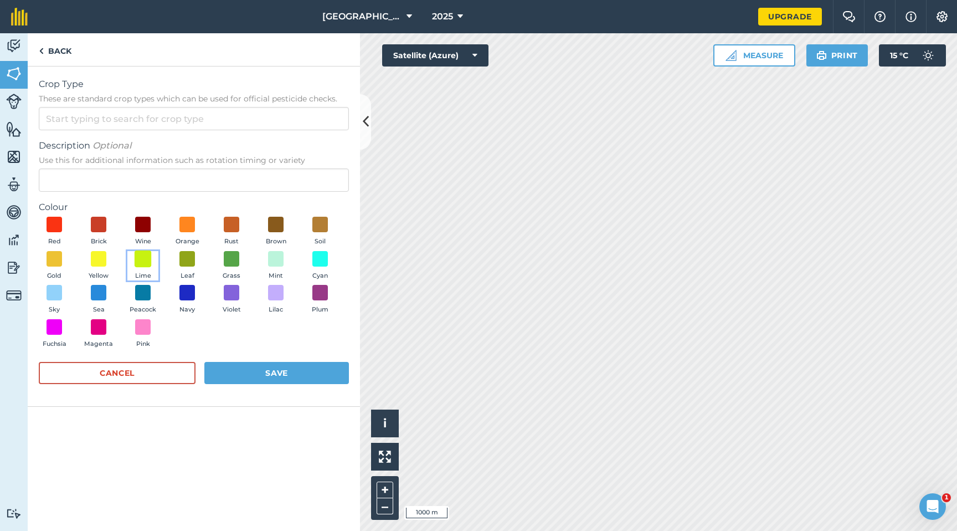
click at [141, 250] on span at bounding box center [143, 258] width 17 height 17
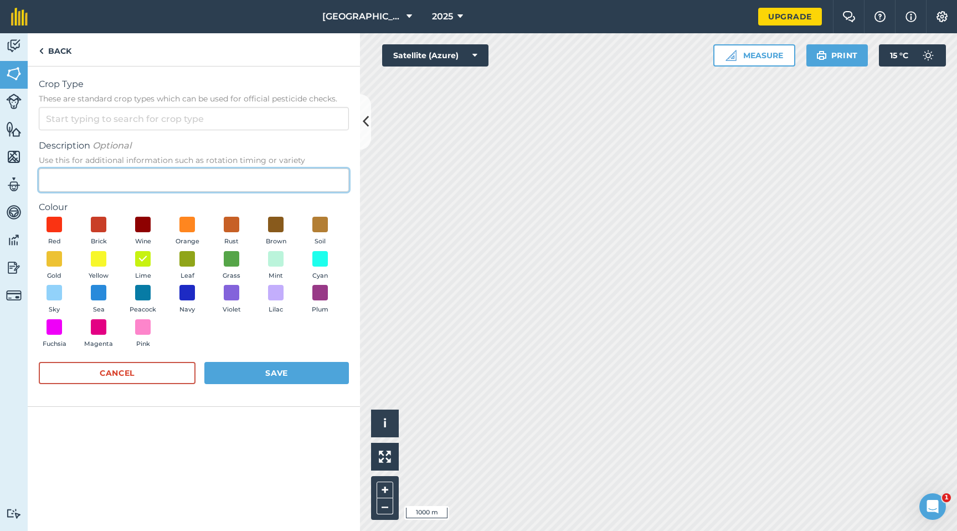
click at [120, 176] on input "Description Optional Use this for additional information such as rotation timin…" at bounding box center [194, 179] width 310 height 23
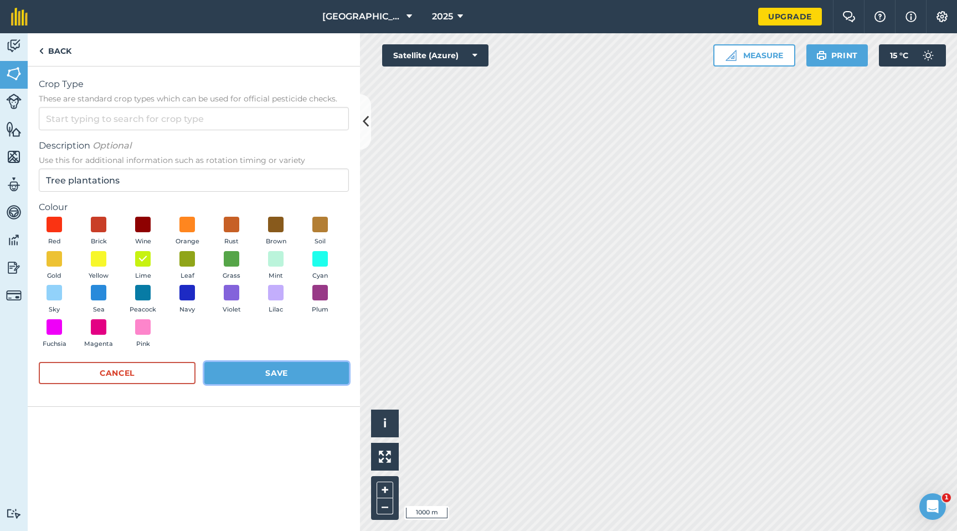
click at [239, 375] on button "Save" at bounding box center [276, 373] width 145 height 22
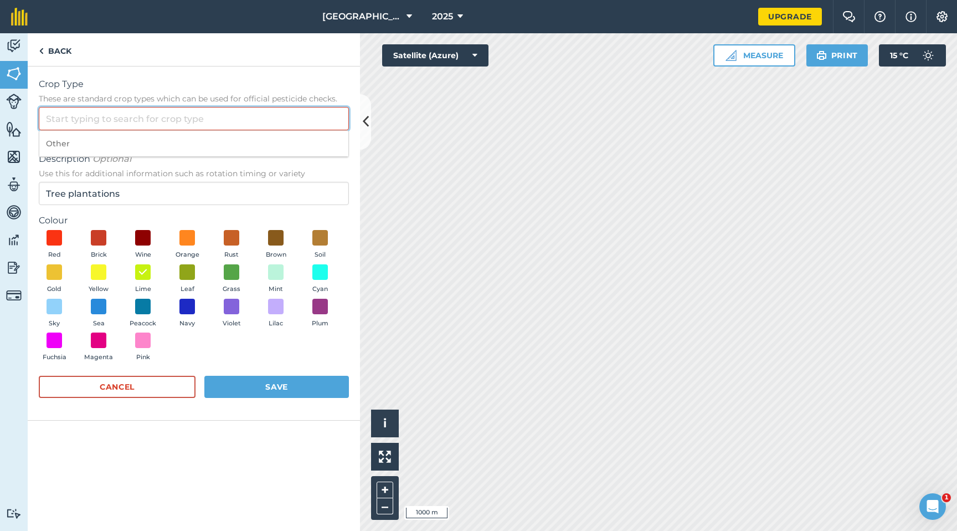
click at [215, 124] on input "Crop Type These are standard crop types which can be used for official pesticid…" at bounding box center [194, 118] width 310 height 23
click at [175, 151] on li "Other" at bounding box center [193, 144] width 309 height 26
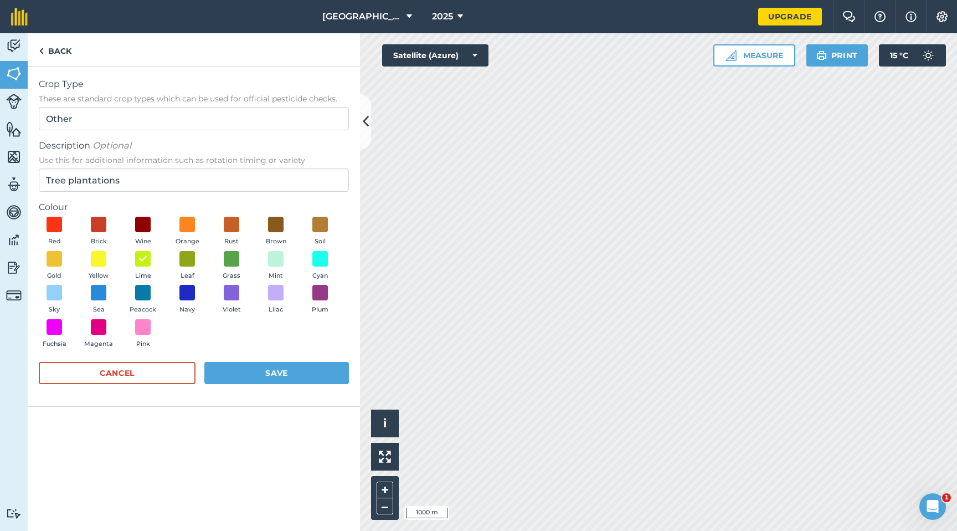
click at [297, 385] on div "Cancel Save" at bounding box center [194, 378] width 310 height 33
click at [298, 375] on button "Save" at bounding box center [276, 373] width 145 height 22
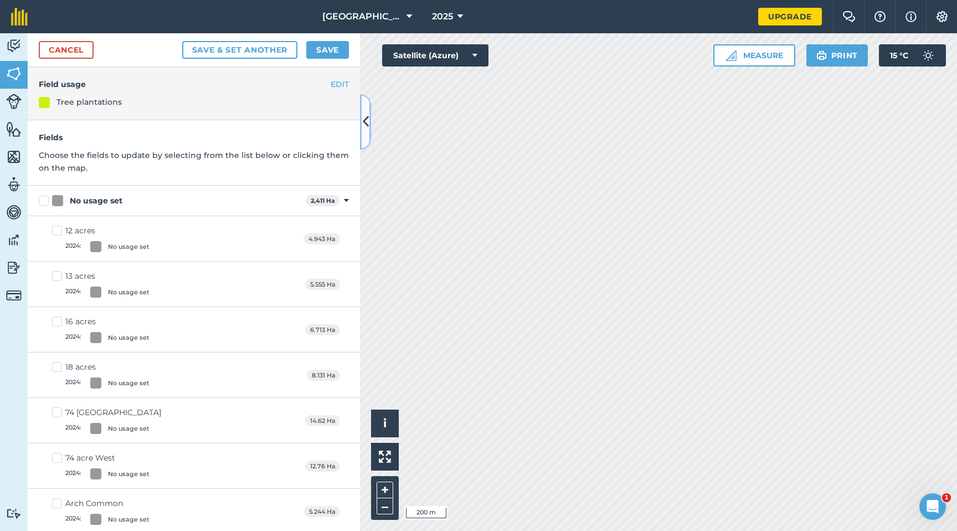
click at [366, 120] on icon at bounding box center [366, 121] width 6 height 19
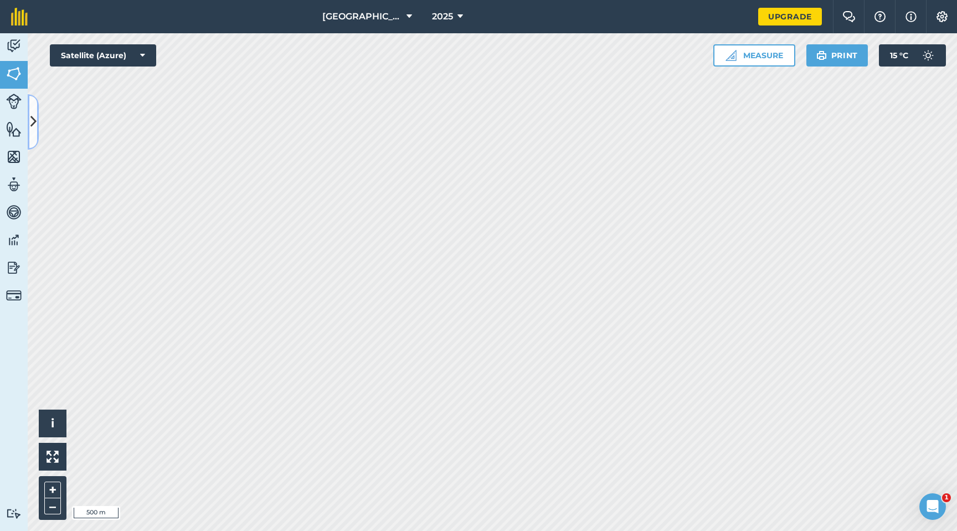
drag, startPoint x: 34, startPoint y: 137, endPoint x: 38, endPoint y: 141, distance: 6.3
click at [34, 137] on button at bounding box center [33, 121] width 11 height 55
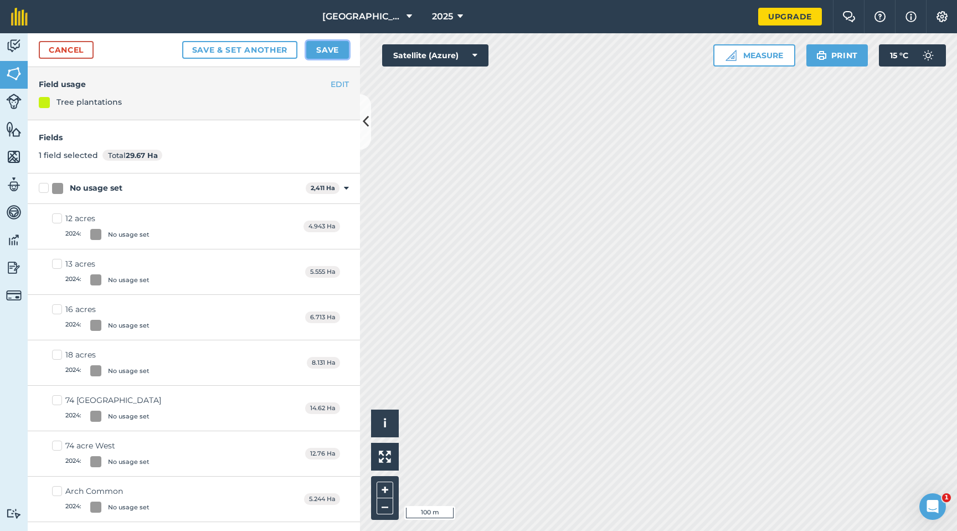
click at [326, 50] on button "Save" at bounding box center [327, 50] width 43 height 18
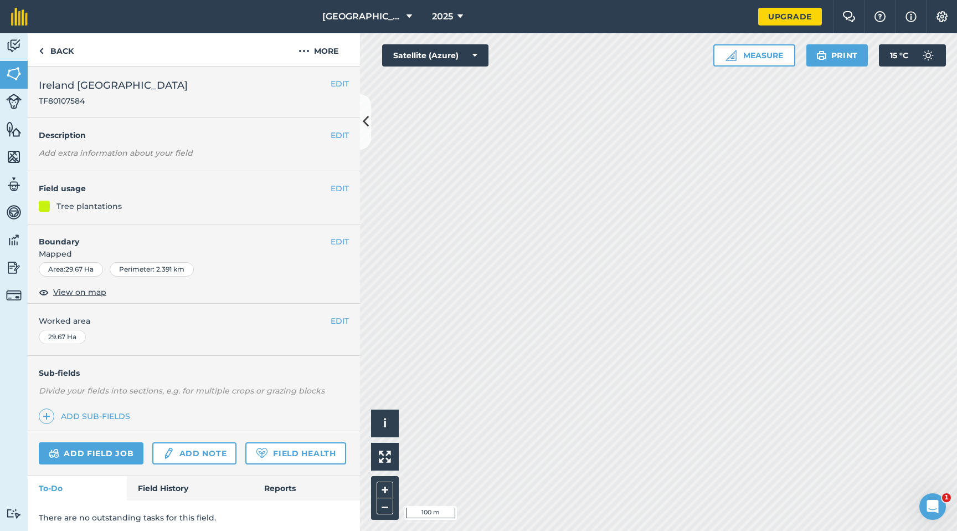
click at [342, 194] on div "EDIT Field usage Tree plantations" at bounding box center [194, 197] width 332 height 53
click at [340, 188] on button "EDIT" at bounding box center [340, 188] width 18 height 12
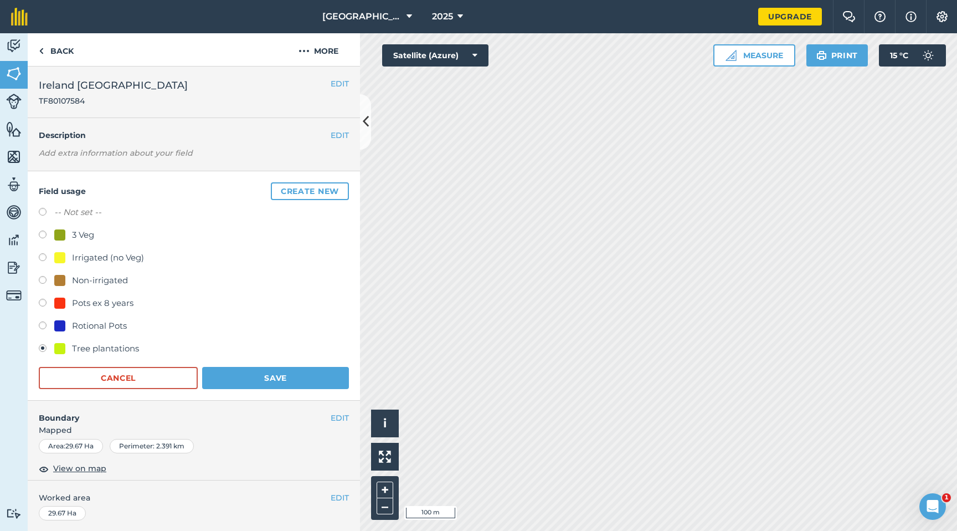
click at [42, 233] on label at bounding box center [47, 235] width 16 height 11
click at [268, 376] on button "Save" at bounding box center [275, 378] width 147 height 22
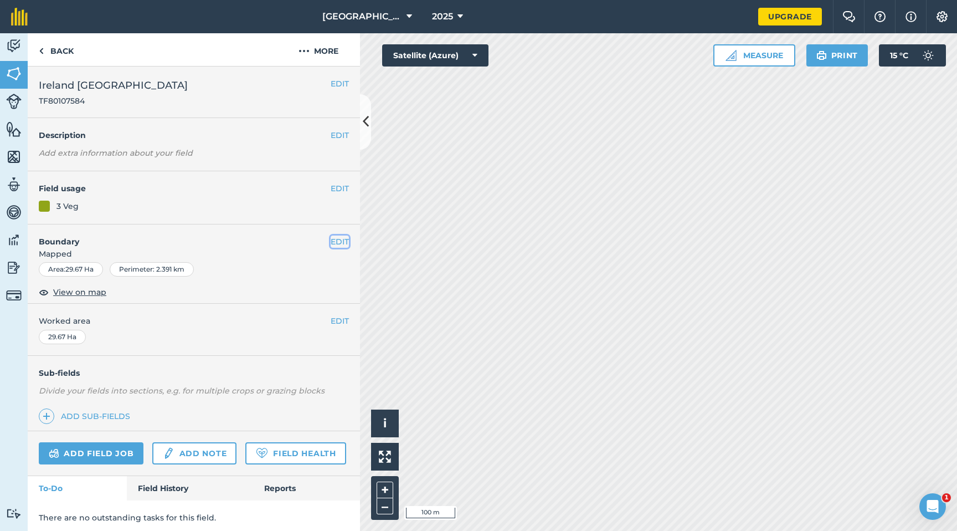
click at [334, 241] on button "EDIT" at bounding box center [340, 241] width 18 height 12
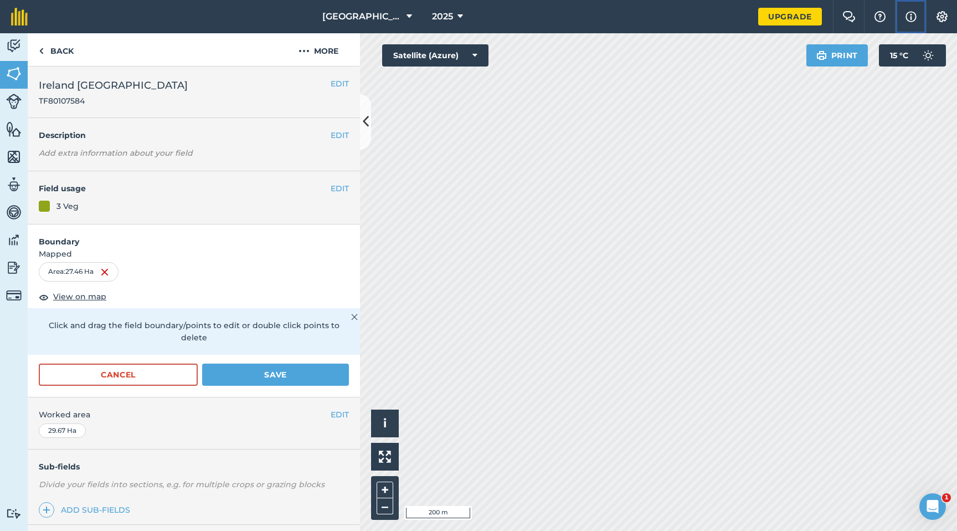
click at [828, 18] on img at bounding box center [911, 16] width 11 height 13
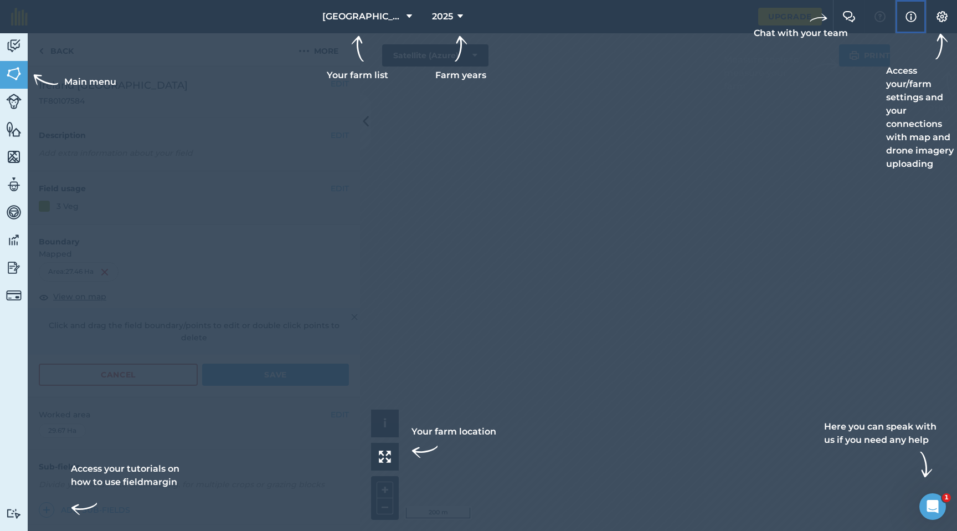
click at [828, 18] on img at bounding box center [911, 16] width 11 height 13
click at [828, 18] on div at bounding box center [478, 16] width 957 height 33
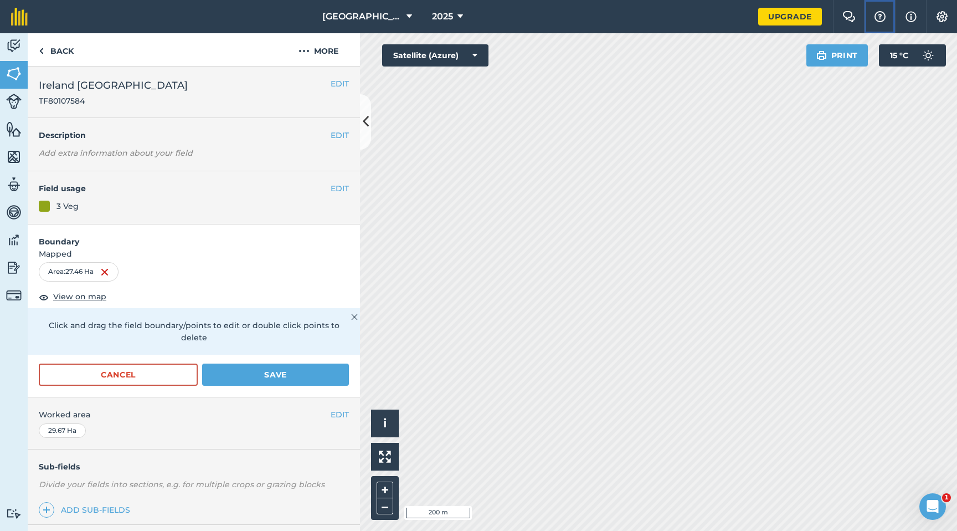
click at [828, 18] on img at bounding box center [880, 16] width 13 height 11
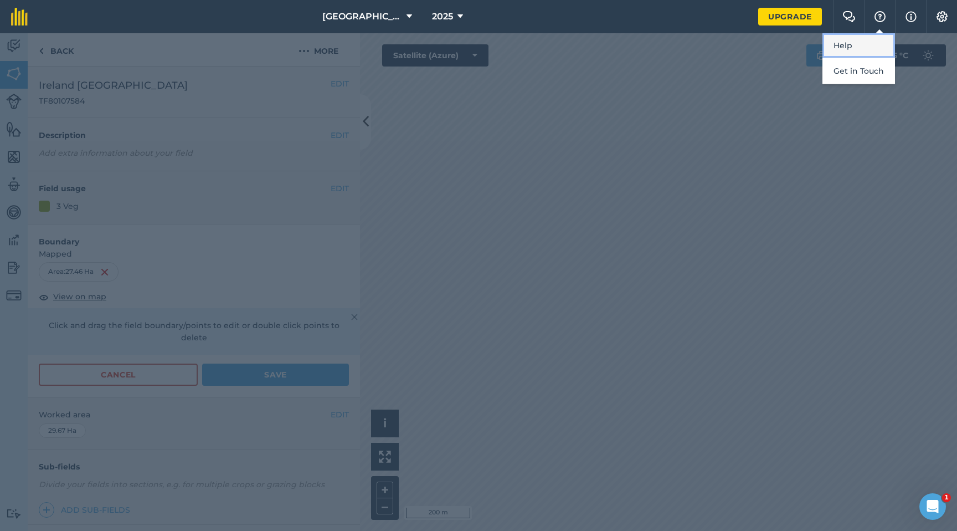
click at [828, 44] on link "Help" at bounding box center [859, 45] width 73 height 25
click at [413, 363] on div at bounding box center [478, 281] width 957 height 497
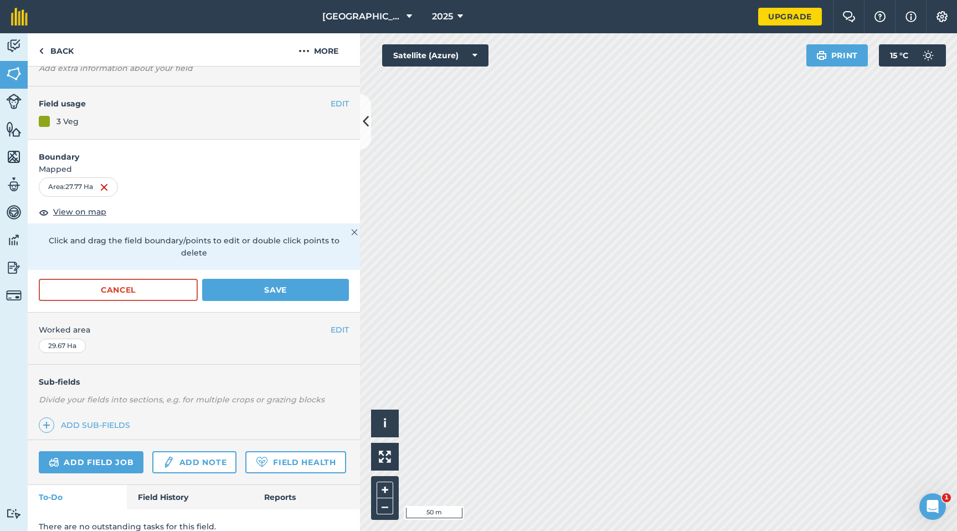
scroll to position [32, 0]
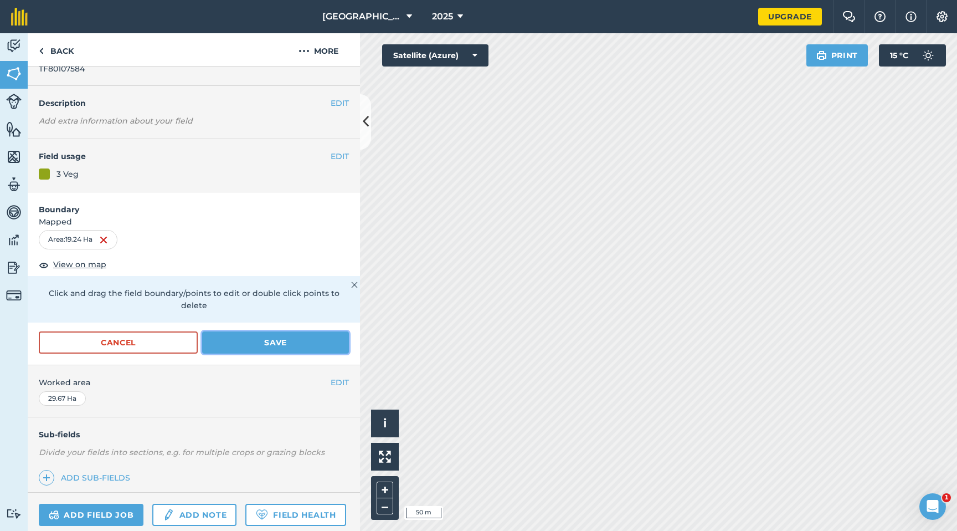
click at [277, 331] on button "Save" at bounding box center [275, 342] width 147 height 22
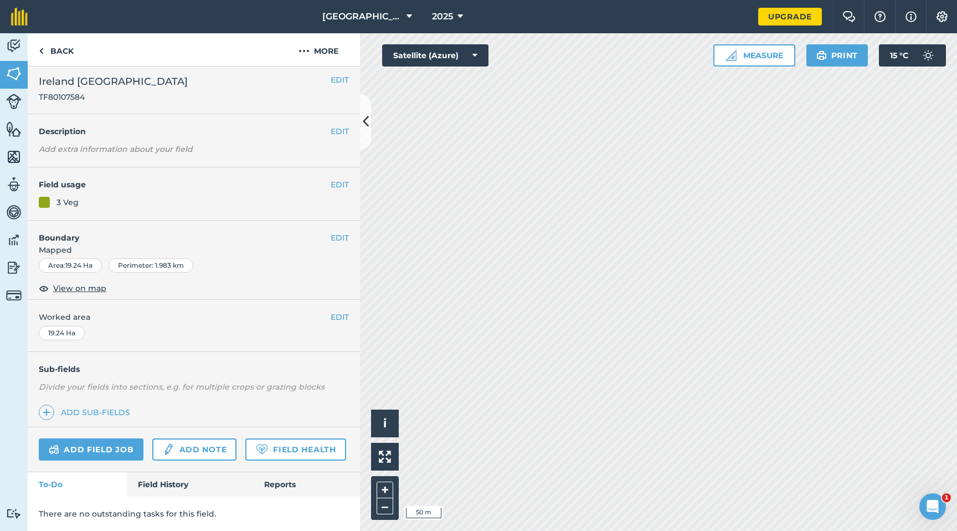
scroll to position [4, 0]
click at [322, 49] on button "More" at bounding box center [318, 49] width 83 height 33
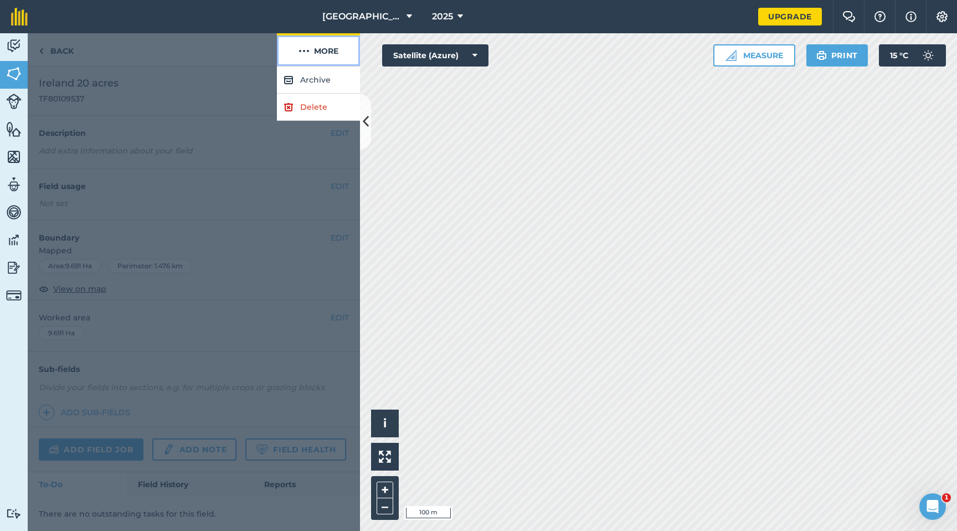
click at [322, 49] on button "More" at bounding box center [318, 49] width 83 height 33
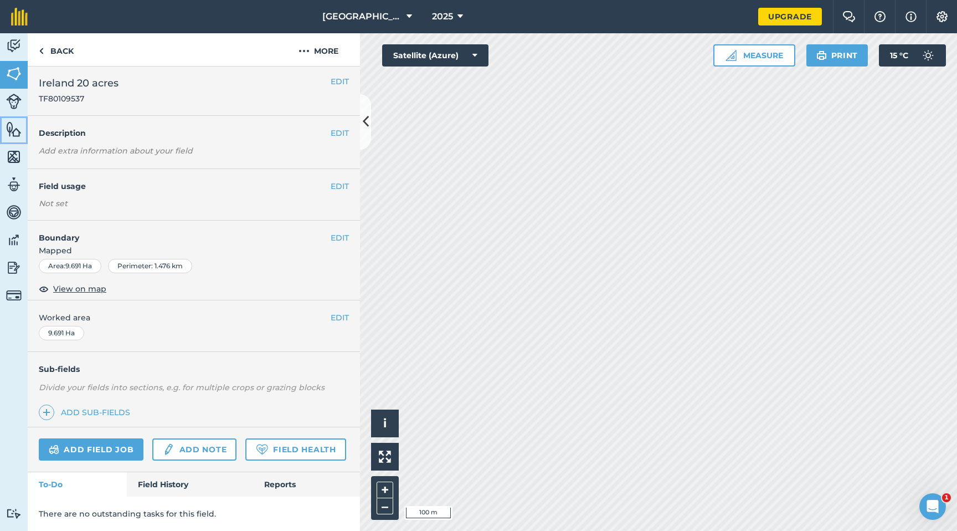
click at [13, 136] on img at bounding box center [14, 129] width 16 height 17
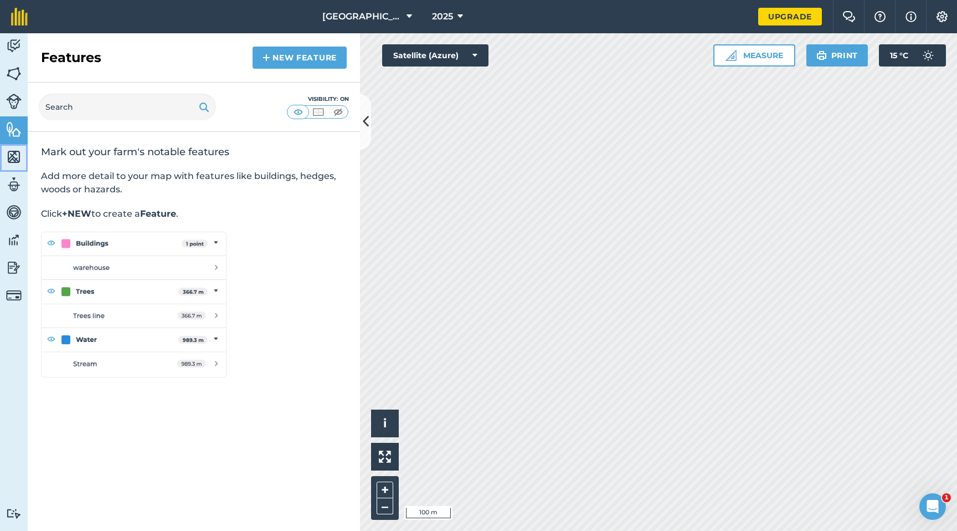
click at [17, 155] on img at bounding box center [14, 156] width 16 height 17
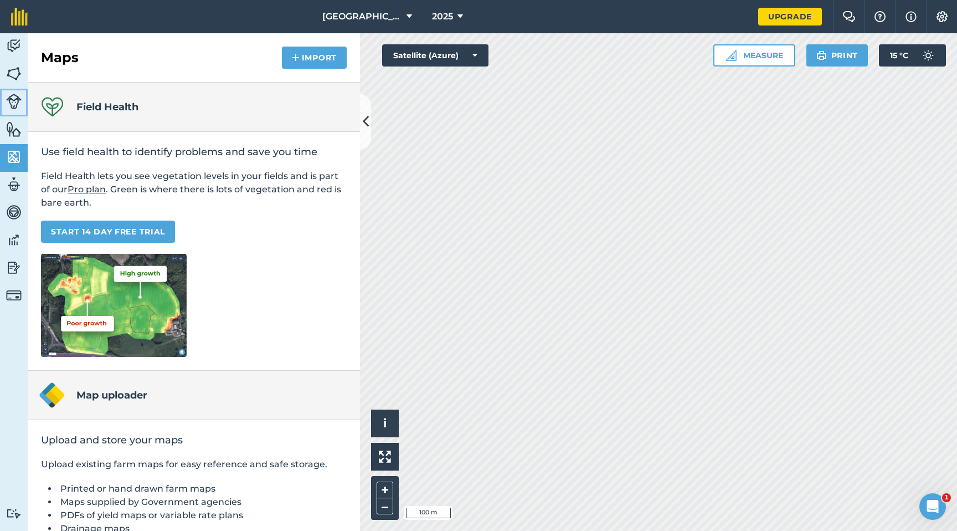
click at [14, 105] on img at bounding box center [14, 102] width 16 height 16
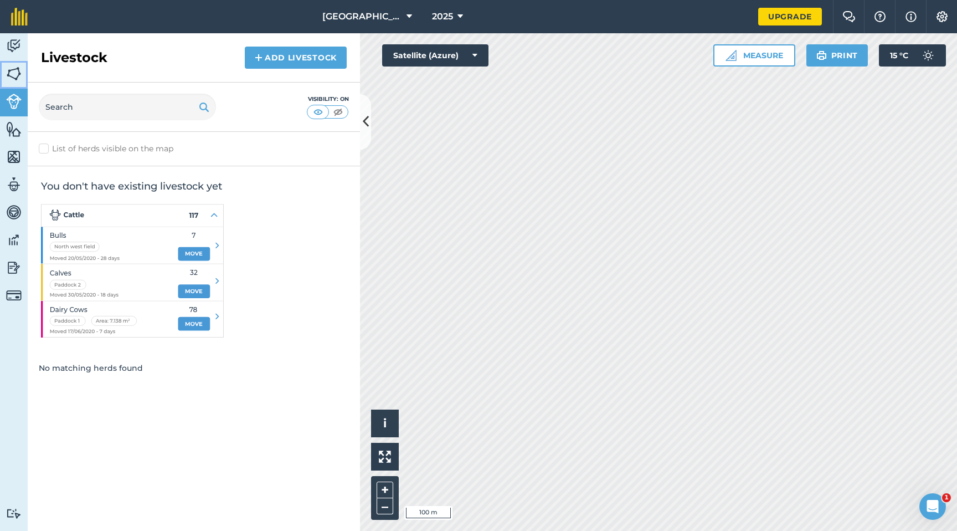
click at [14, 76] on img at bounding box center [14, 73] width 16 height 17
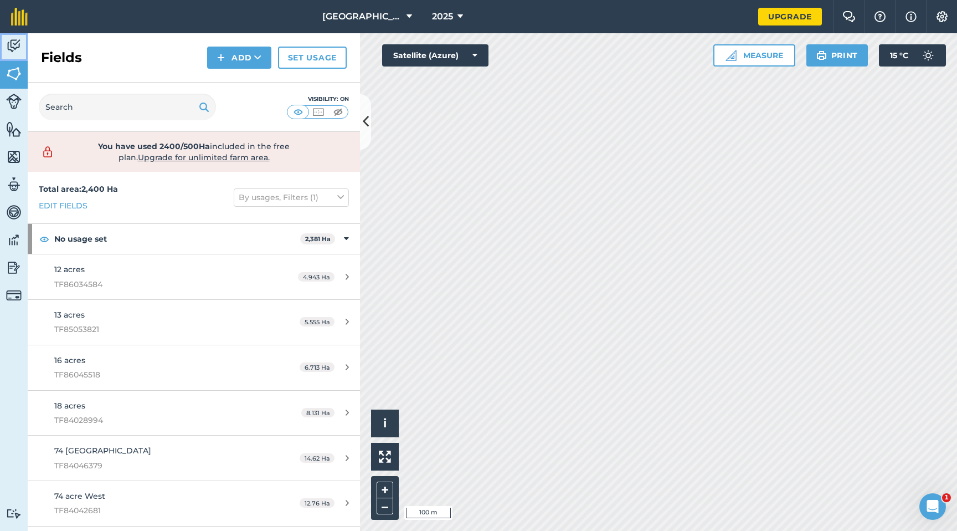
click at [12, 48] on img at bounding box center [14, 46] width 16 height 17
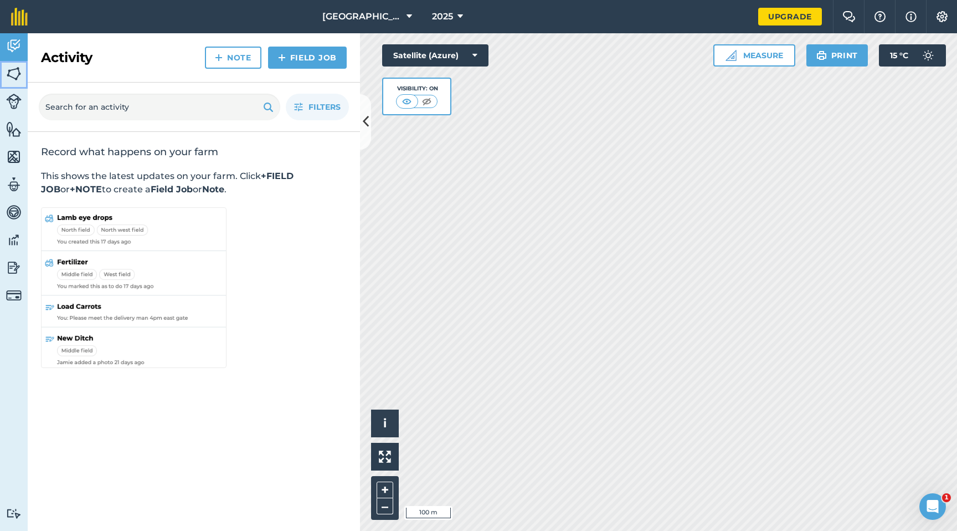
click at [16, 74] on img at bounding box center [14, 73] width 16 height 17
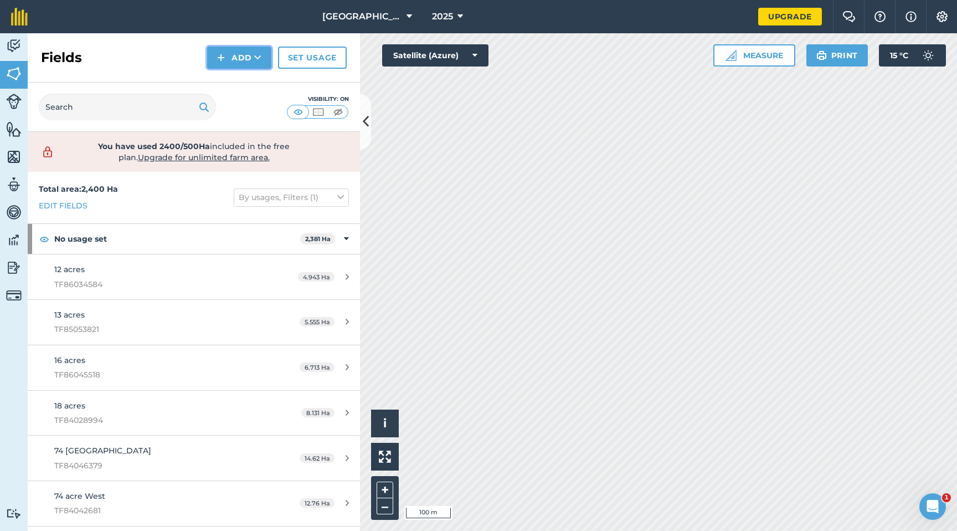
click at [255, 61] on icon at bounding box center [257, 57] width 7 height 11
click at [175, 156] on span "Upgrade for unlimited farm area." at bounding box center [204, 157] width 132 height 10
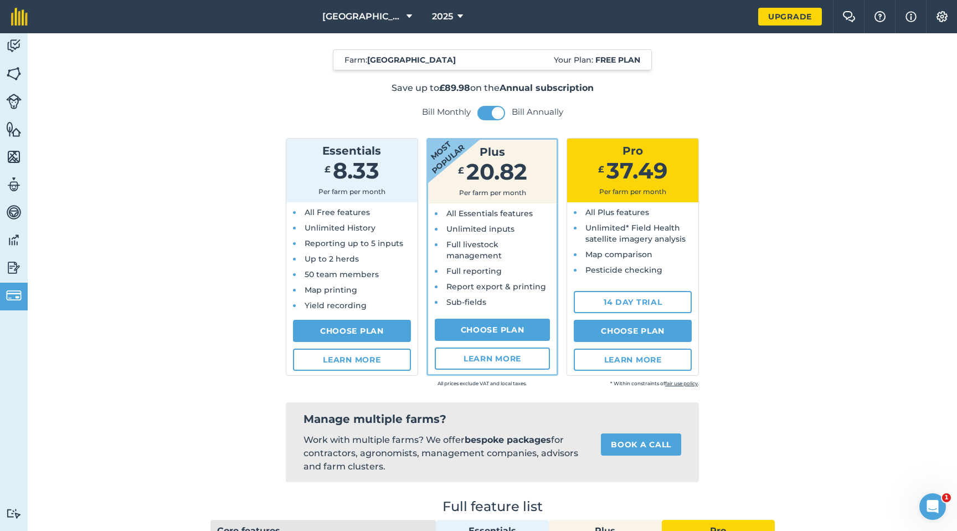
scroll to position [37, 0]
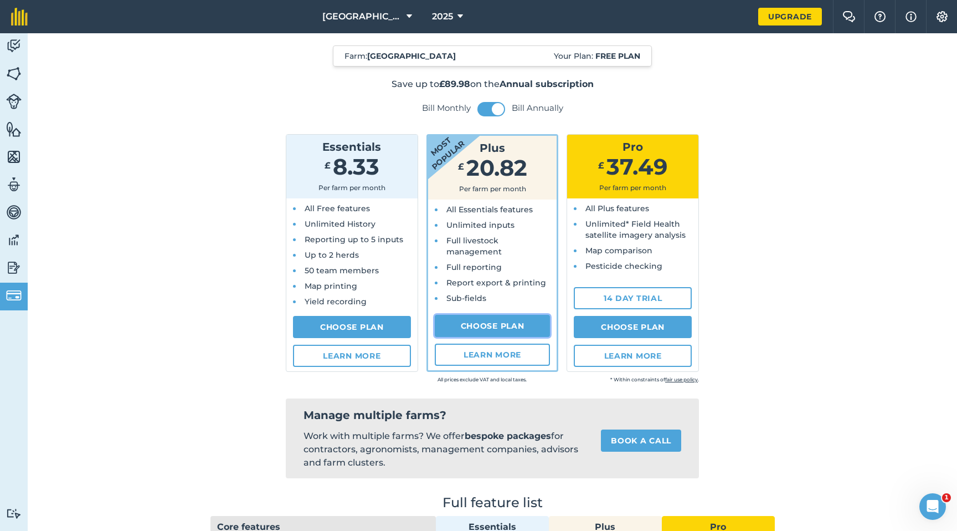
click at [505, 325] on link "Choose Plan" at bounding box center [493, 326] width 116 height 22
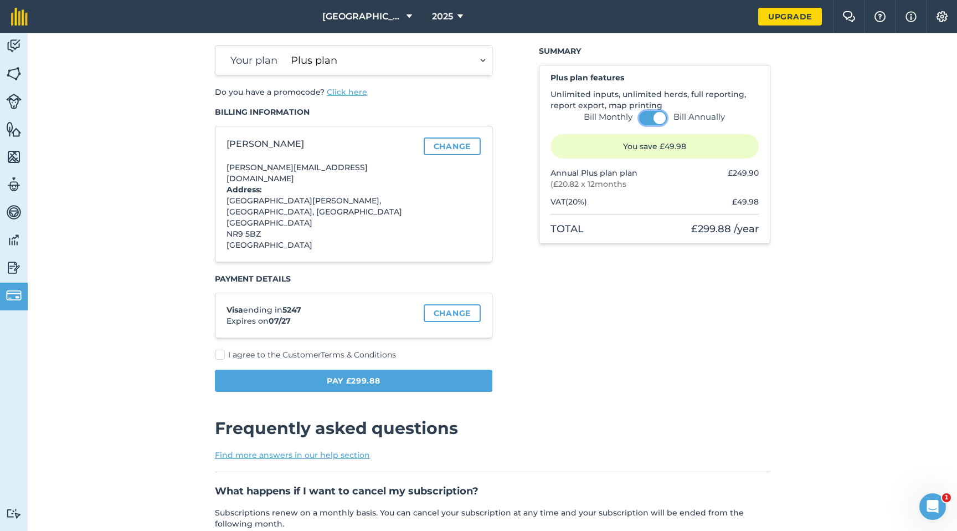
click at [660, 116] on span at bounding box center [660, 118] width 12 height 12
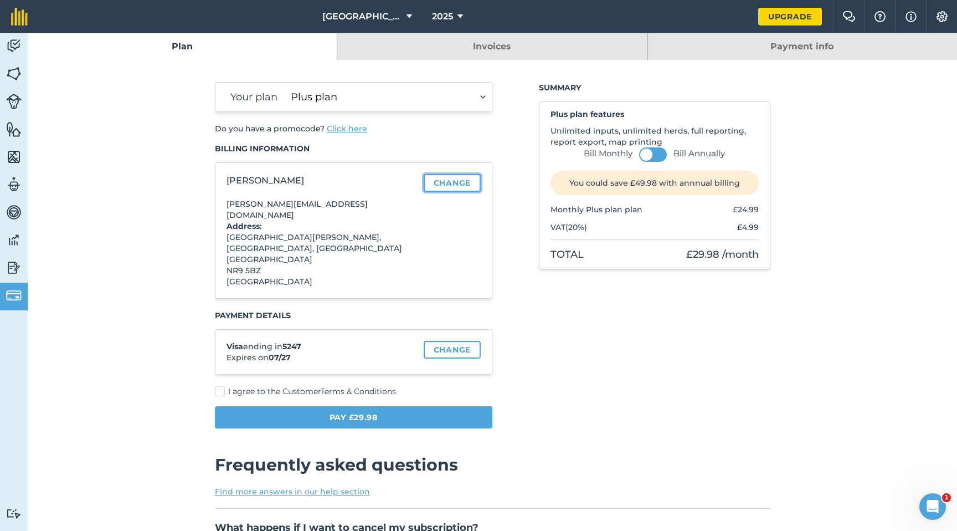
click at [442, 187] on link "Change" at bounding box center [452, 183] width 57 height 18
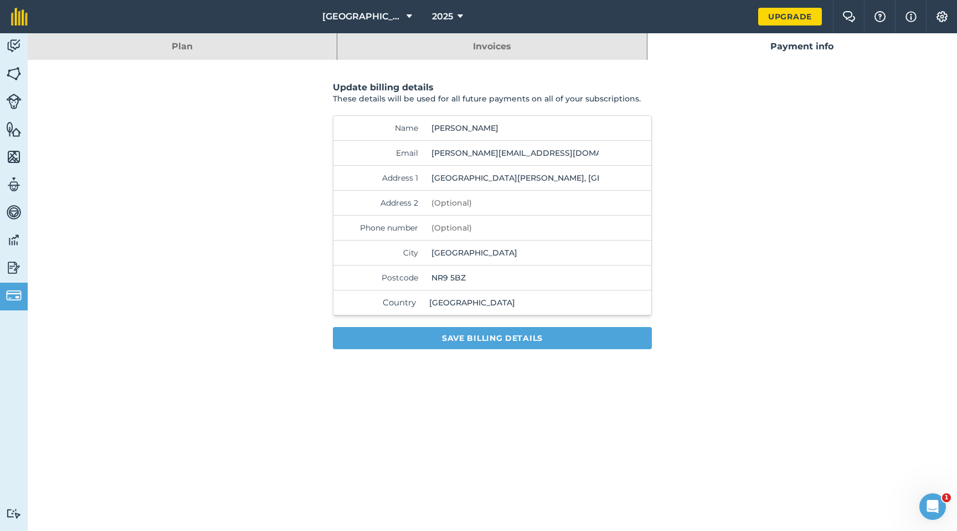
click at [453, 155] on input "[PERSON_NAME][EMAIL_ADDRESS][DOMAIN_NAME]" at bounding box center [515, 153] width 176 height 24
click at [577, 153] on input "[PERSON_NAME][EMAIL_ADDRESS][PERSON_NAME][DOMAIN_NAME]" at bounding box center [515, 153] width 176 height 24
click at [530, 187] on input "[GEOGRAPHIC_DATA][PERSON_NAME], [GEOGRAPHIC_DATA], [GEOGRAPHIC_DATA]" at bounding box center [515, 178] width 176 height 24
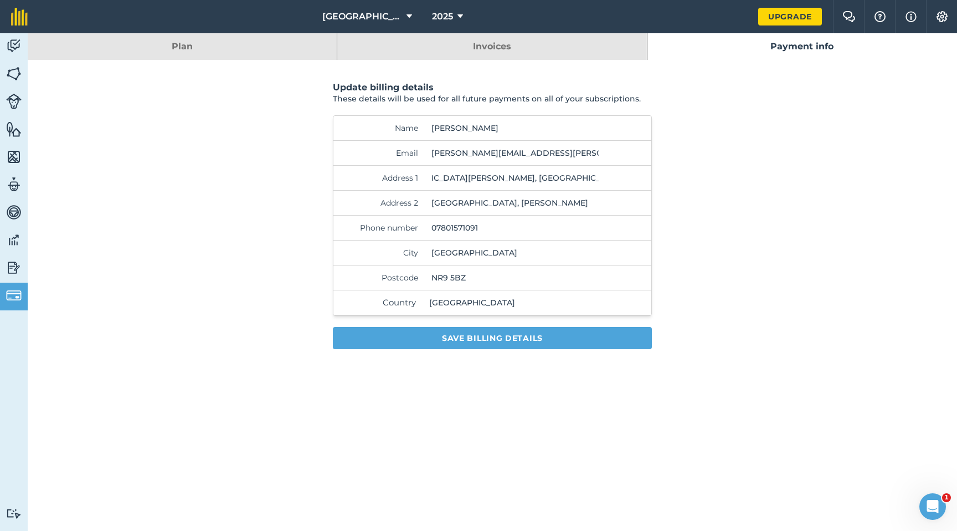
click at [538, 182] on input "[GEOGRAPHIC_DATA][PERSON_NAME], [GEOGRAPHIC_DATA], [GEOGRAPHIC_DATA]" at bounding box center [515, 178] width 176 height 24
drag, startPoint x: 432, startPoint y: 177, endPoint x: 640, endPoint y: 185, distance: 208.5
click at [640, 185] on div "[GEOGRAPHIC_DATA][PERSON_NAME], [GEOGRAPHIC_DATA], [GEOGRAPHIC_DATA]" at bounding box center [537, 178] width 220 height 24
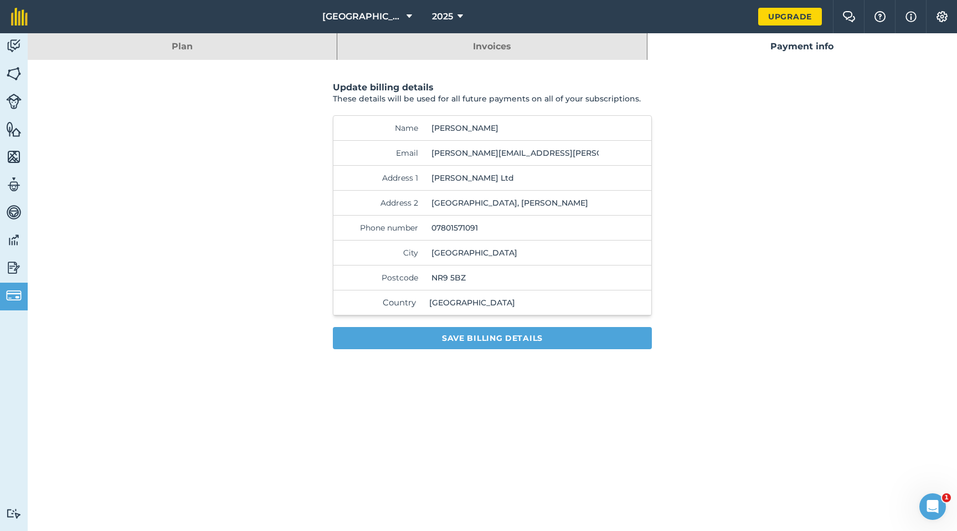
click at [504, 260] on input "[GEOGRAPHIC_DATA]" at bounding box center [515, 252] width 176 height 24
drag, startPoint x: 490, startPoint y: 255, endPoint x: 404, endPoint y: 250, distance: 86.0
click at [404, 250] on div "City [GEOGRAPHIC_DATA]" at bounding box center [492, 252] width 318 height 25
drag, startPoint x: 505, startPoint y: 273, endPoint x: 419, endPoint y: 275, distance: 85.9
click at [419, 275] on div "Postcode NR9 5BZ" at bounding box center [492, 277] width 318 height 25
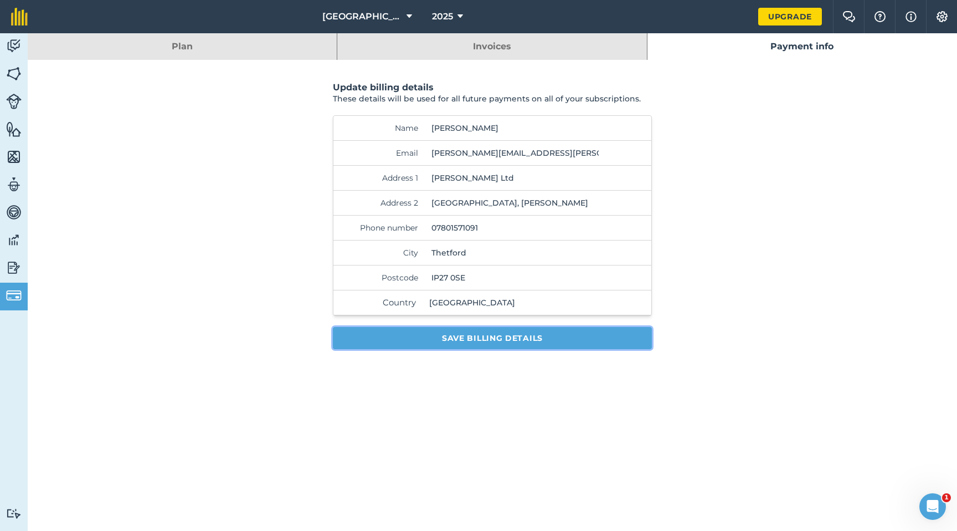
click at [500, 341] on button "Save billing details" at bounding box center [492, 338] width 319 height 22
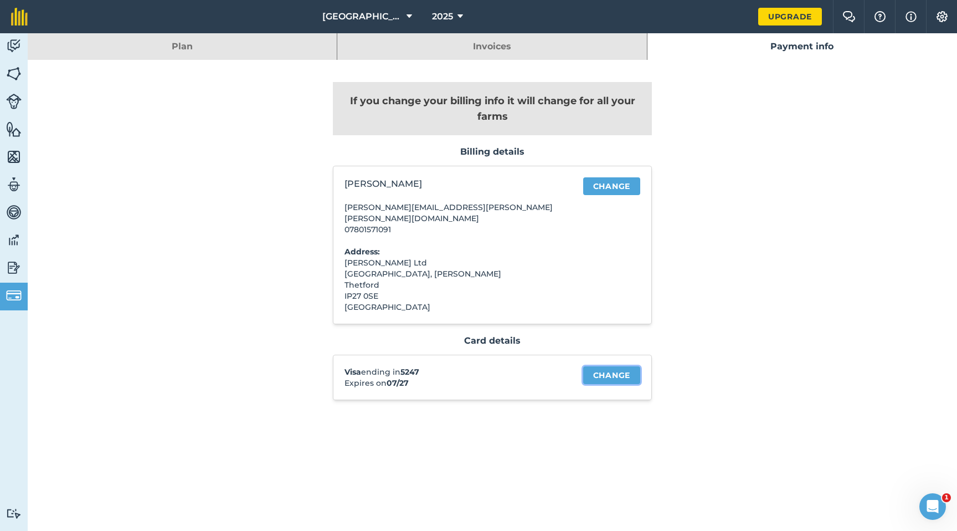
click at [602, 366] on link "Change" at bounding box center [611, 375] width 57 height 18
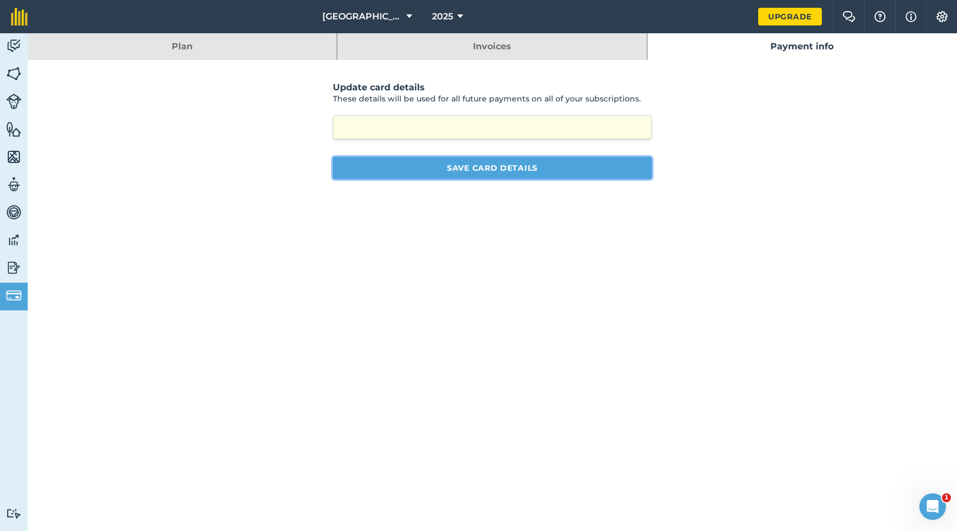
click at [570, 174] on button "Save card details" at bounding box center [492, 168] width 319 height 22
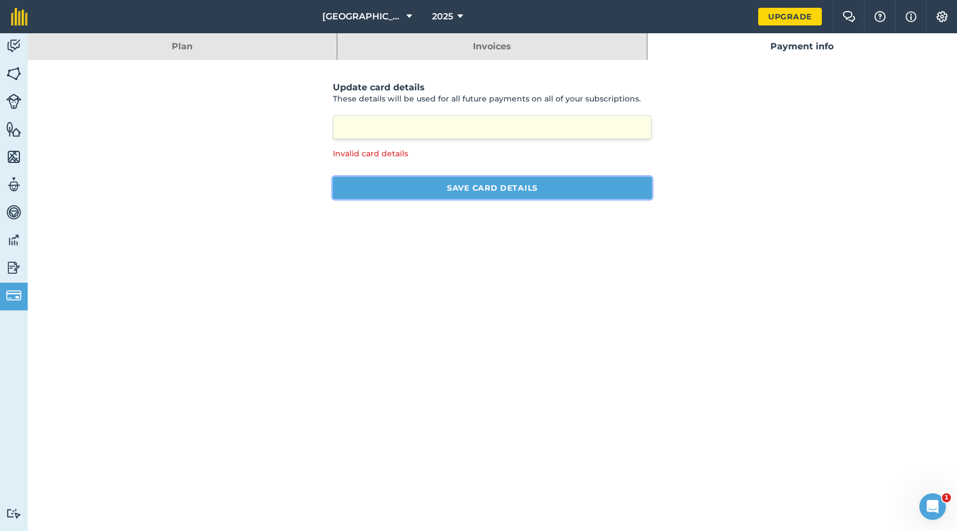
click at [584, 191] on button "Save card details" at bounding box center [492, 188] width 319 height 22
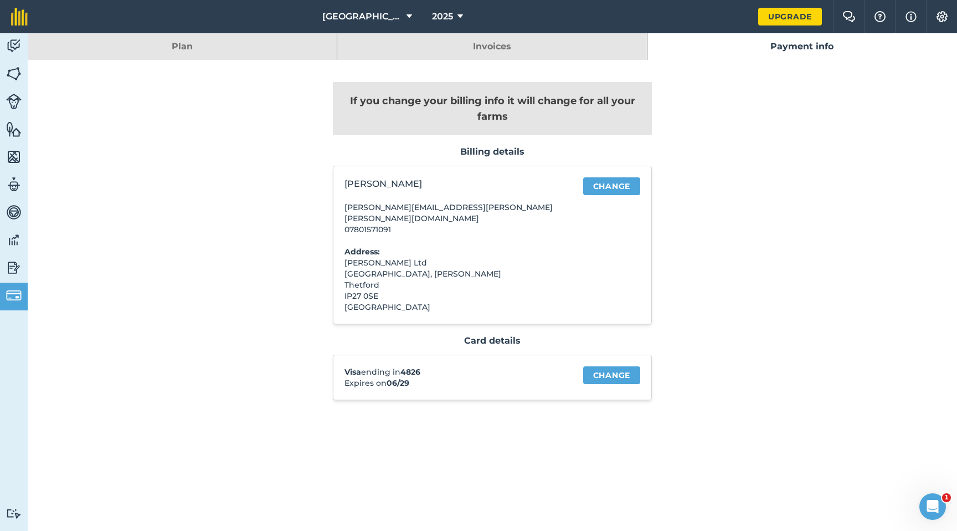
click at [800, 307] on div "If you change your billing info it will change for all your farms Billing detai…" at bounding box center [493, 246] width 930 height 373
click at [507, 38] on link "Invoices" at bounding box center [491, 46] width 309 height 27
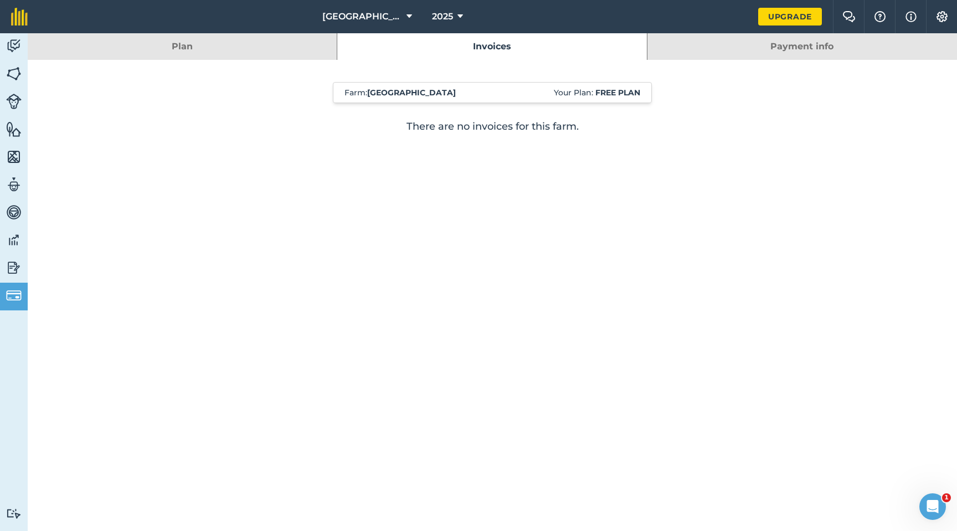
click at [288, 37] on link "Plan" at bounding box center [182, 46] width 309 height 27
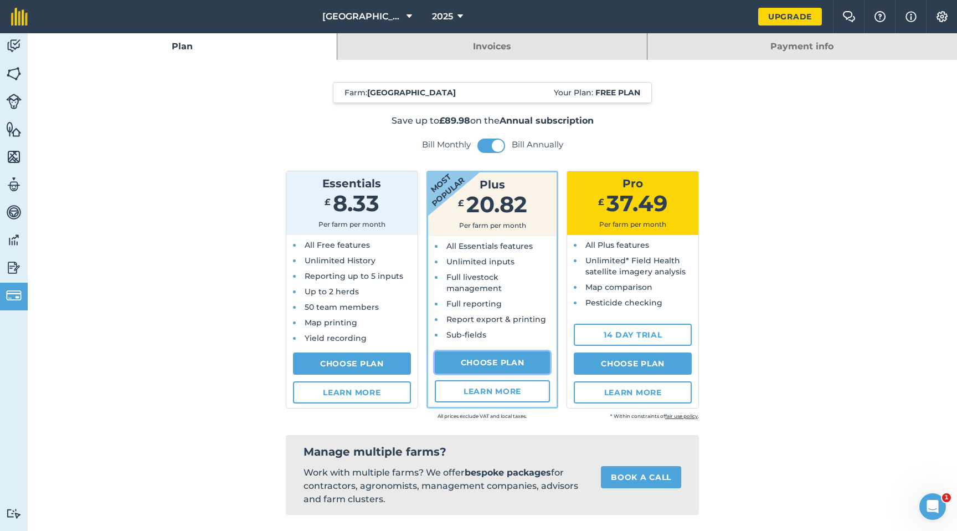
click at [481, 360] on link "Choose Plan" at bounding box center [493, 362] width 116 height 22
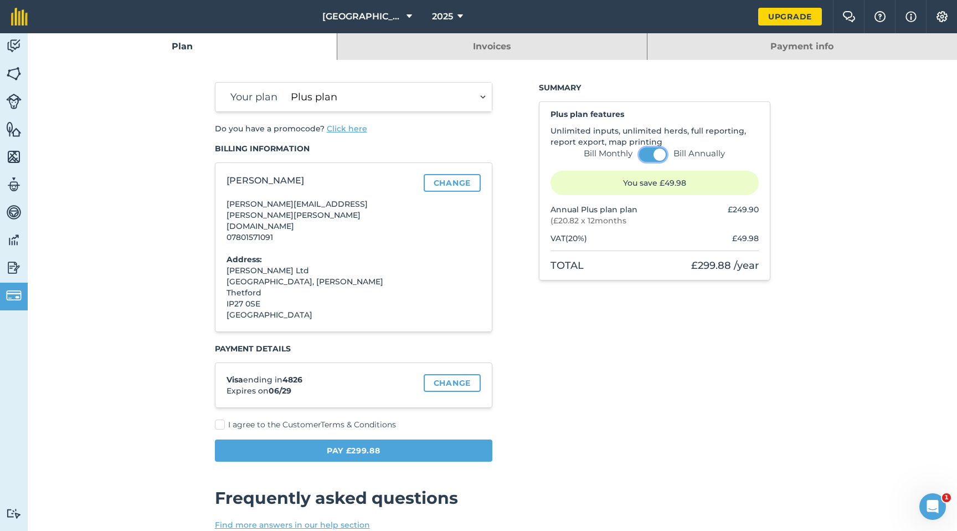
click at [657, 158] on span at bounding box center [660, 154] width 12 height 12
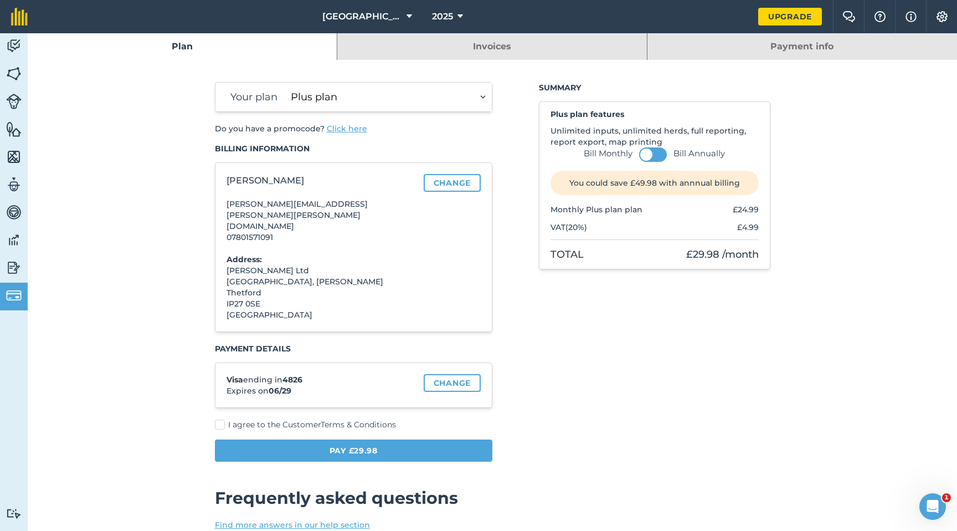
click at [222, 402] on label "I agree to the Customer Terms & Conditions" at bounding box center [354, 425] width 278 height 12
click at [222, 402] on input "I agree to the Customer Terms & Conditions" at bounding box center [218, 422] width 7 height 7
click at [371, 402] on button "Pay £29.98" at bounding box center [354, 450] width 278 height 22
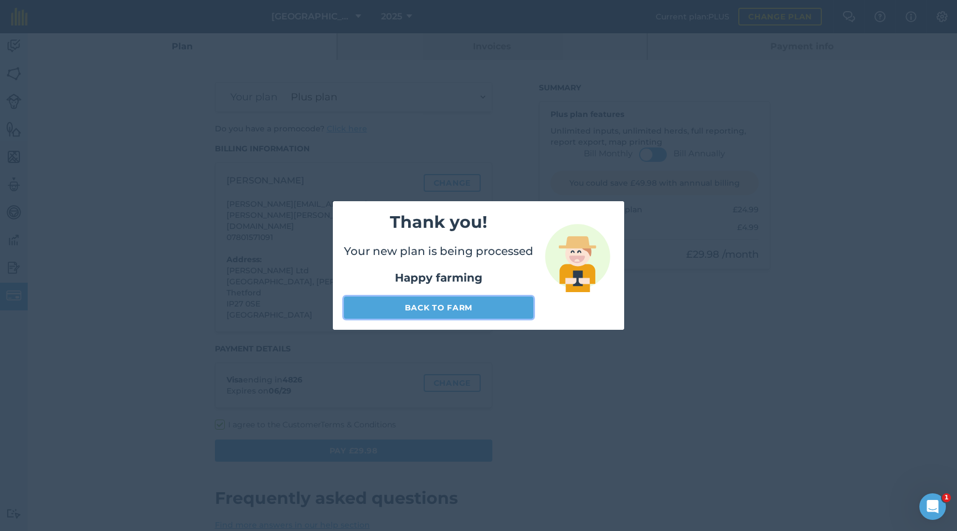
click at [446, 308] on link "Back to farm" at bounding box center [438, 307] width 189 height 22
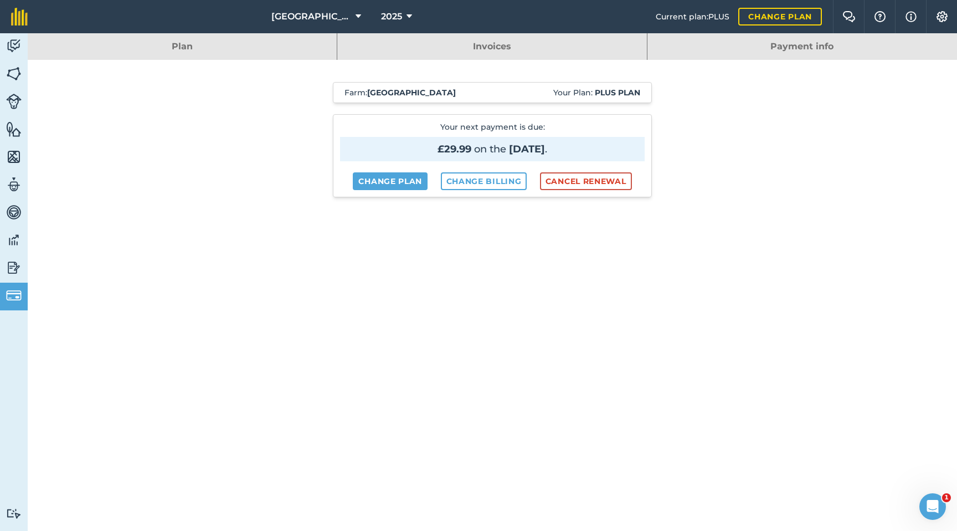
click at [154, 47] on link "Plan" at bounding box center [182, 46] width 309 height 27
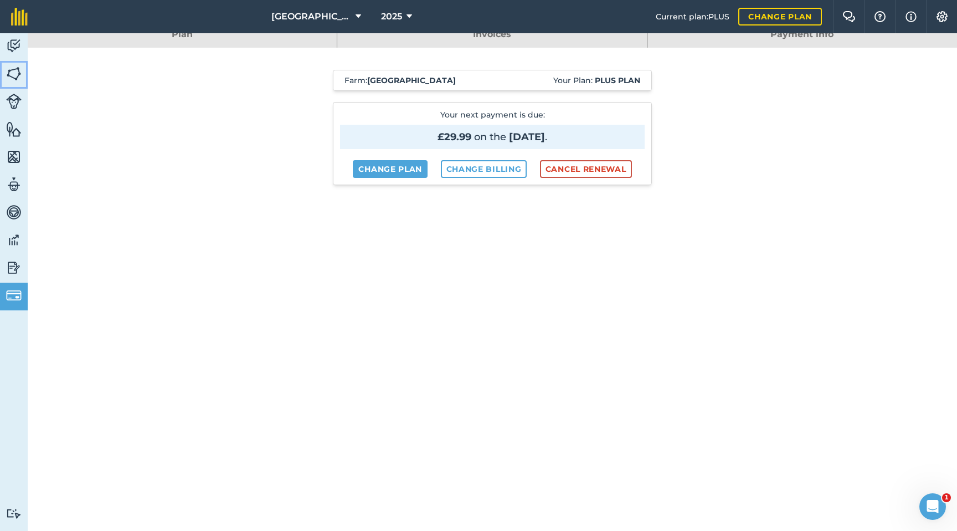
click at [13, 80] on img at bounding box center [14, 73] width 16 height 17
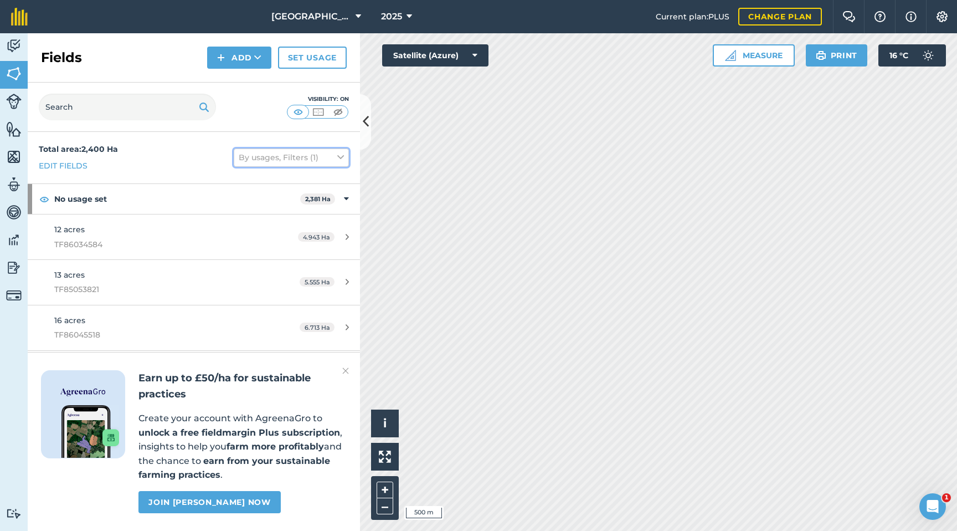
click at [341, 156] on icon at bounding box center [340, 157] width 7 height 12
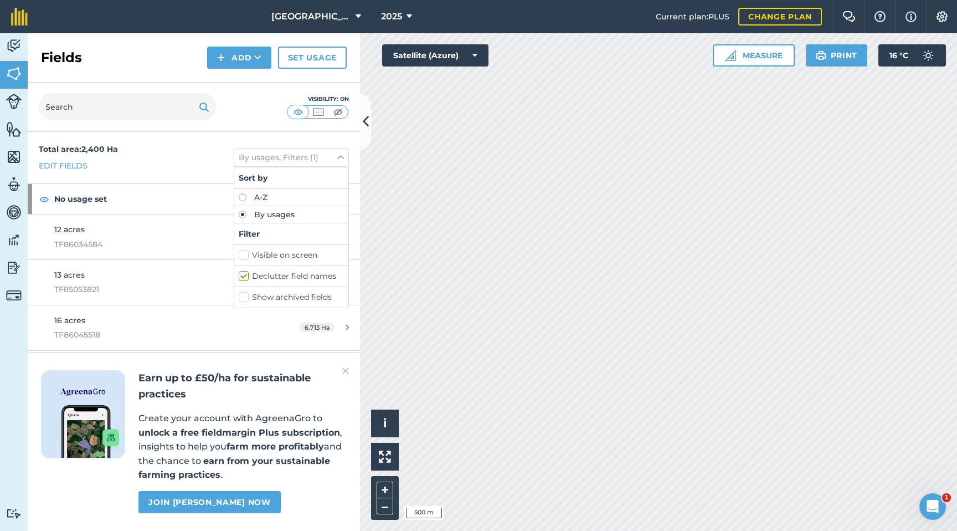
click at [246, 256] on label "Visible on screen" at bounding box center [291, 255] width 105 height 12
click at [246, 256] on input "Visible on screen" at bounding box center [242, 252] width 7 height 7
click at [246, 256] on label "Visible on screen" at bounding box center [291, 255] width 105 height 12
click at [246, 256] on input "Visible on screen" at bounding box center [242, 252] width 7 height 7
click at [246, 256] on label "Visible on screen" at bounding box center [291, 255] width 105 height 12
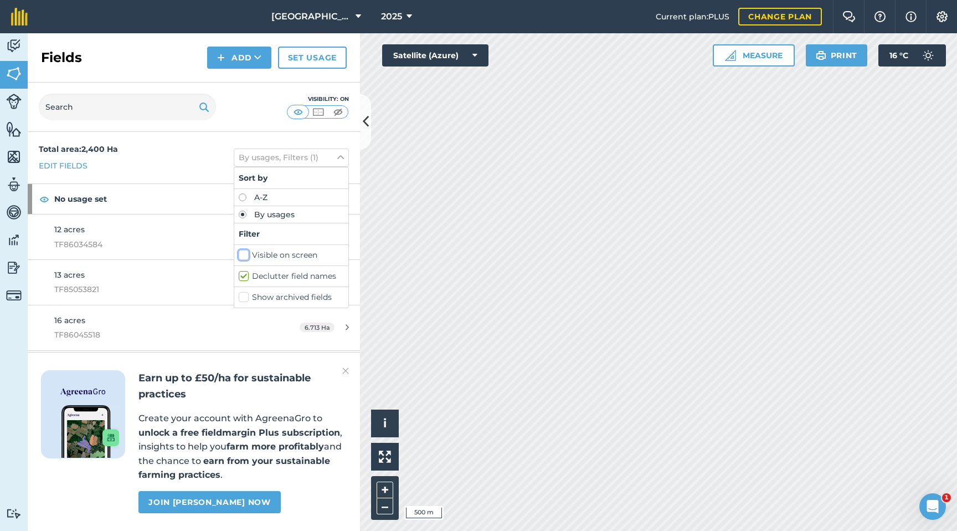
click at [246, 256] on input "Visible on screen" at bounding box center [242, 252] width 7 height 7
click at [246, 256] on label "Visible on screen" at bounding box center [291, 255] width 105 height 12
click at [246, 256] on input "Visible on screen" at bounding box center [242, 252] width 7 height 7
click at [243, 275] on label "Declutter field names" at bounding box center [291, 276] width 105 height 12
click at [243, 275] on input "Declutter field names" at bounding box center [242, 273] width 7 height 7
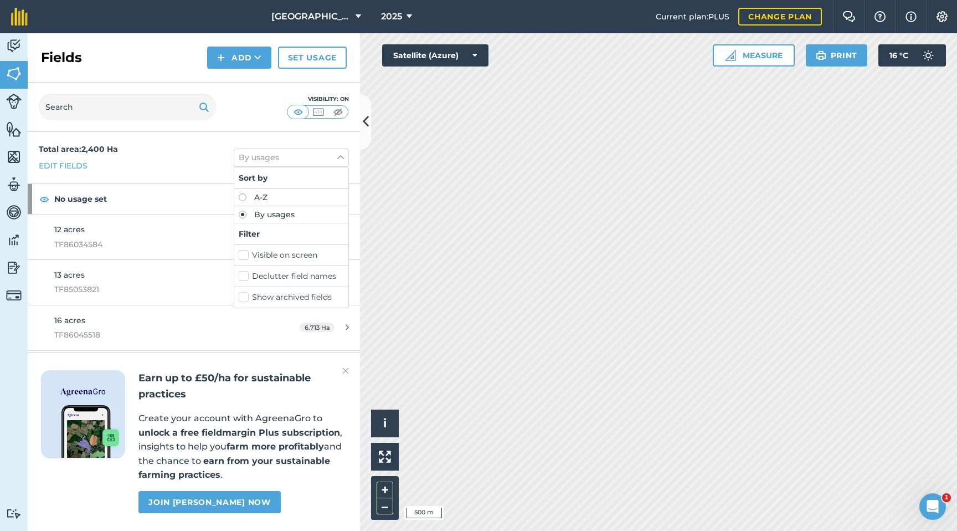
click at [243, 275] on label "Declutter field names" at bounding box center [291, 276] width 105 height 12
click at [243, 275] on input "Declutter field names" at bounding box center [242, 273] width 7 height 7
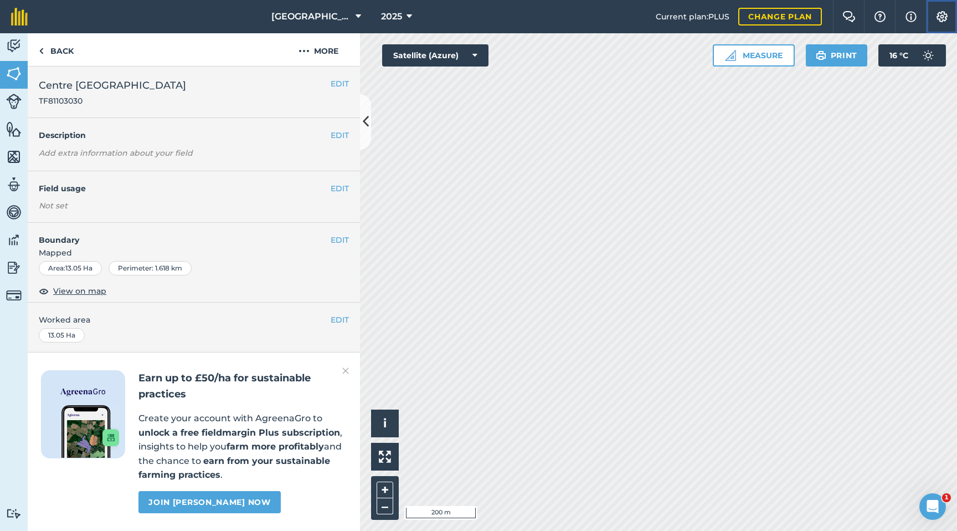
click at [828, 18] on img at bounding box center [942, 16] width 13 height 11
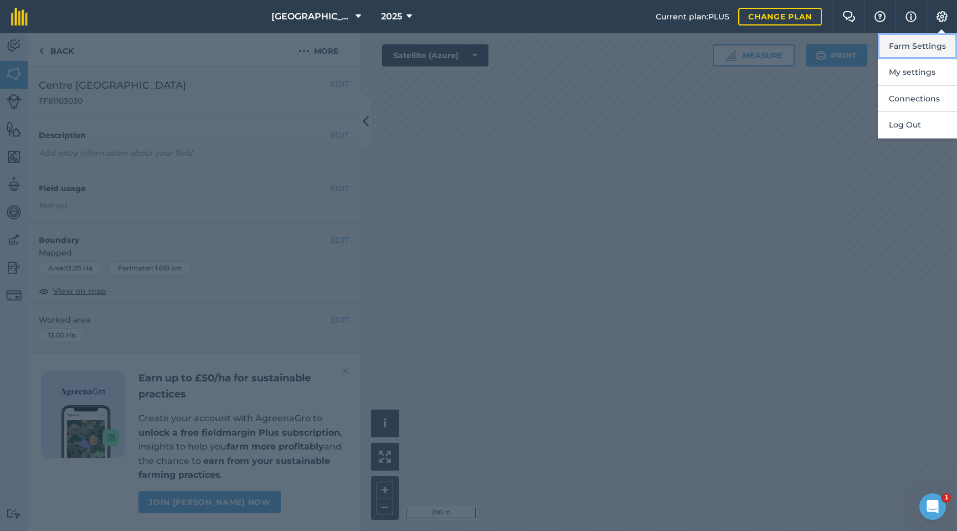
click at [828, 48] on button "Farm Settings" at bounding box center [917, 46] width 79 height 26
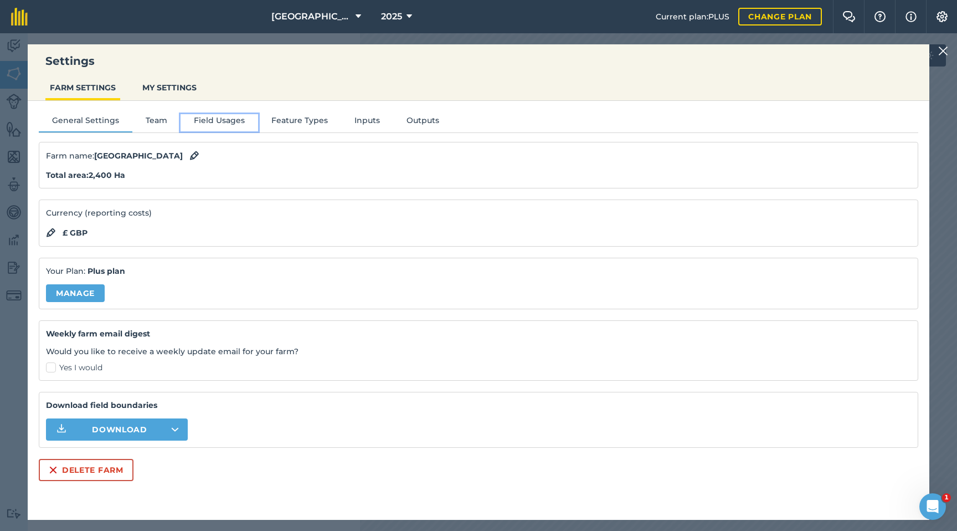
click at [215, 123] on button "Field Usages" at bounding box center [220, 122] width 78 height 17
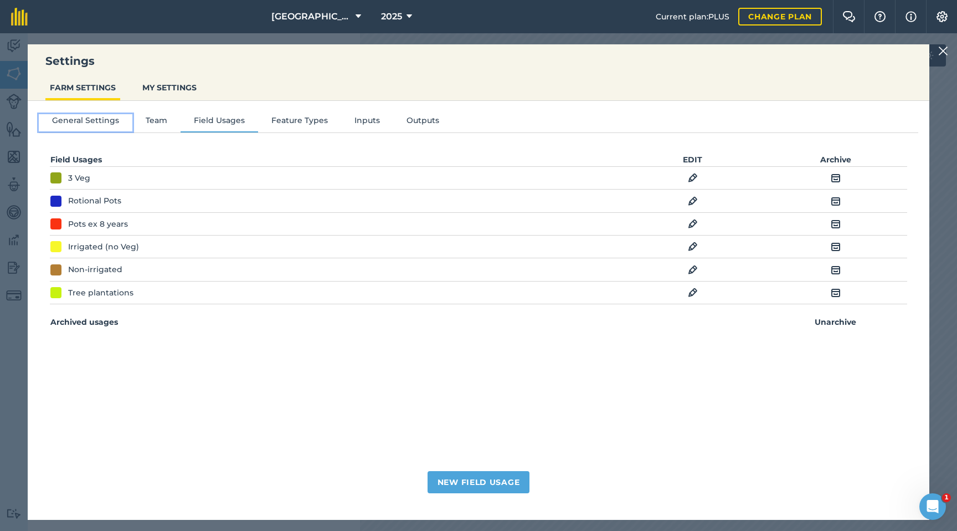
click at [126, 120] on button "General Settings" at bounding box center [86, 122] width 94 height 17
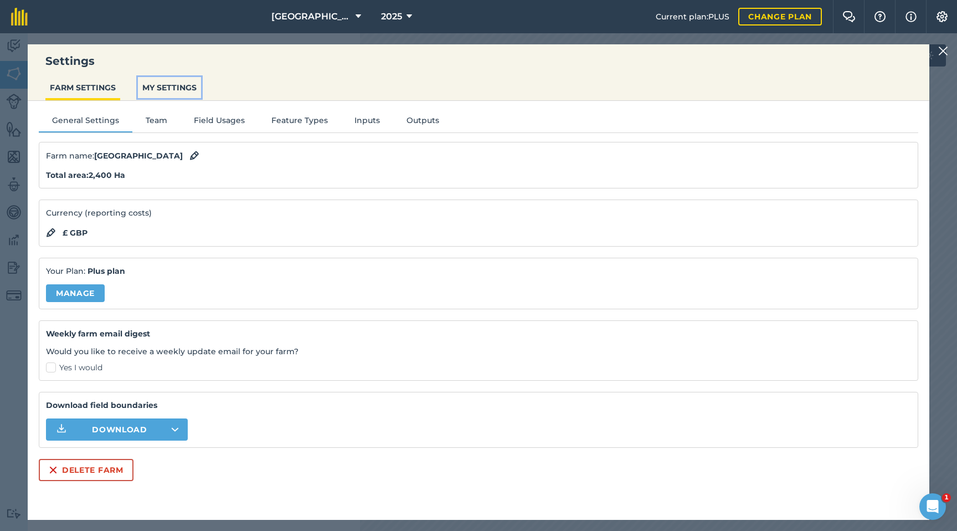
click at [165, 84] on button "MY SETTINGS" at bounding box center [169, 87] width 63 height 21
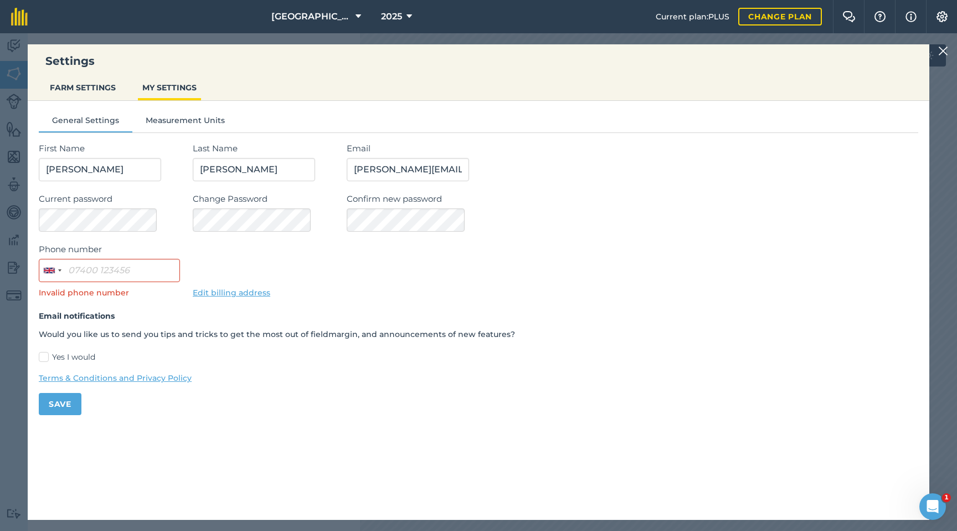
click at [828, 49] on img at bounding box center [943, 50] width 10 height 13
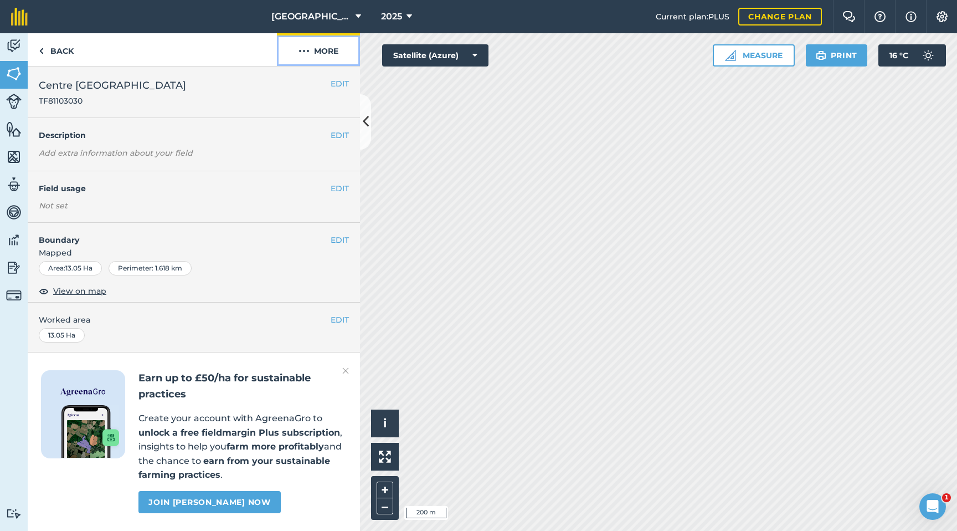
click at [329, 48] on button "More" at bounding box center [318, 49] width 83 height 33
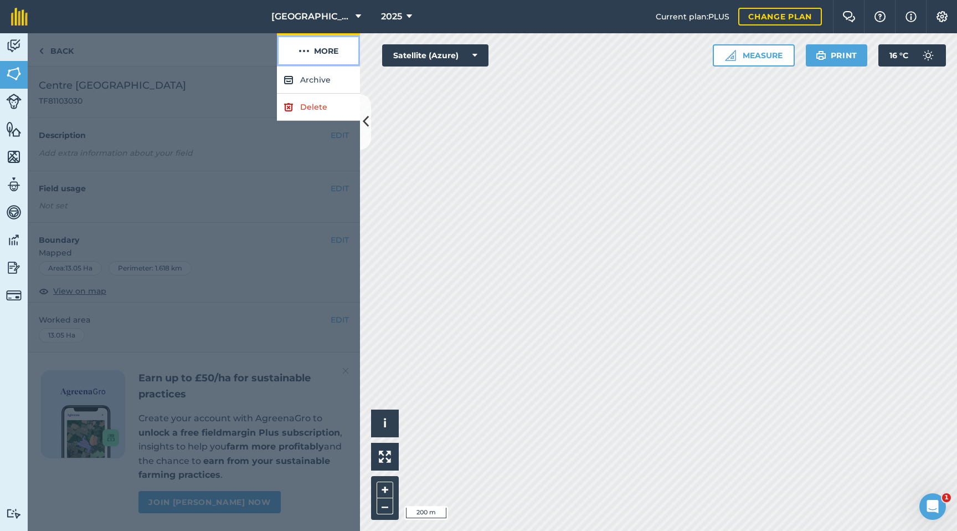
click at [329, 48] on button "More" at bounding box center [318, 49] width 83 height 33
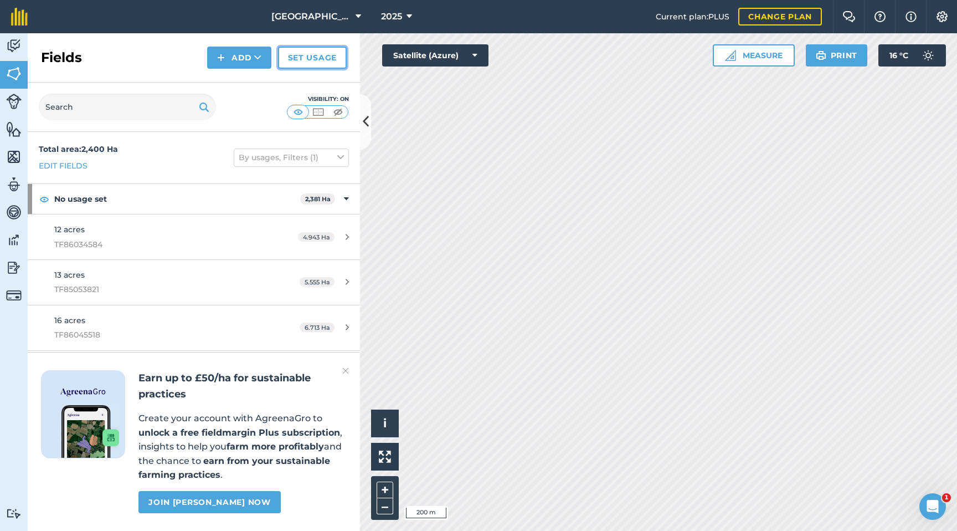
click at [326, 60] on link "Set usage" at bounding box center [312, 58] width 69 height 22
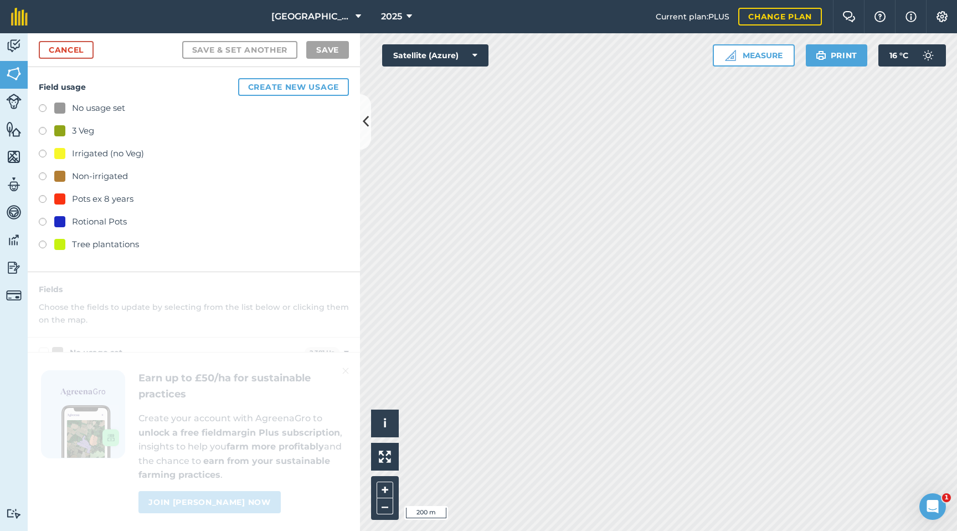
click at [43, 131] on label at bounding box center [47, 132] width 16 height 11
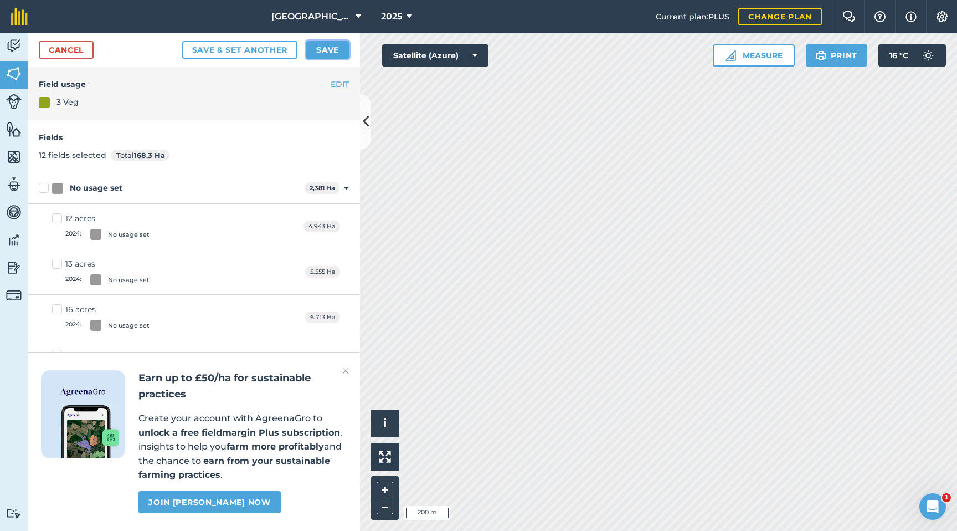
click at [332, 50] on button "Save" at bounding box center [327, 50] width 43 height 18
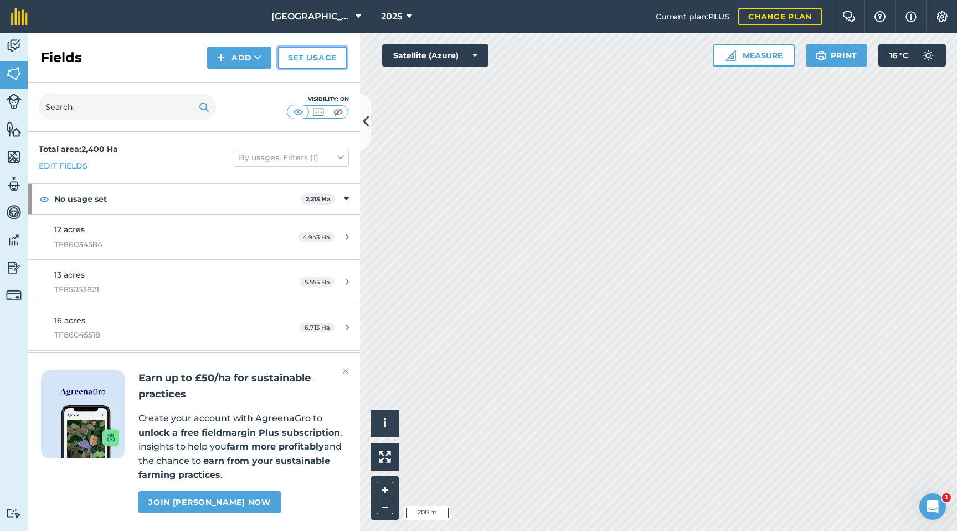
click at [300, 63] on link "Set usage" at bounding box center [312, 58] width 69 height 22
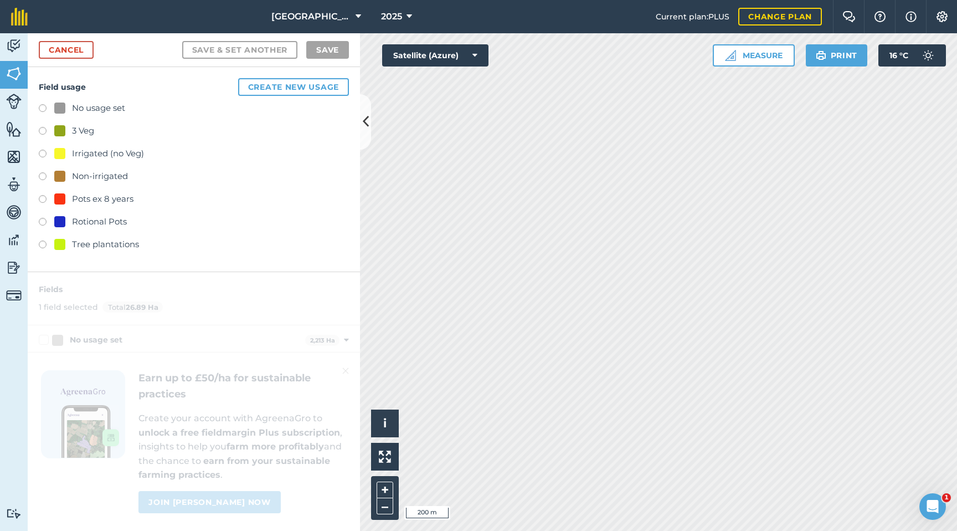
drag, startPoint x: 43, startPoint y: 219, endPoint x: 54, endPoint y: 222, distance: 12.0
click at [44, 220] on label at bounding box center [47, 223] width 16 height 11
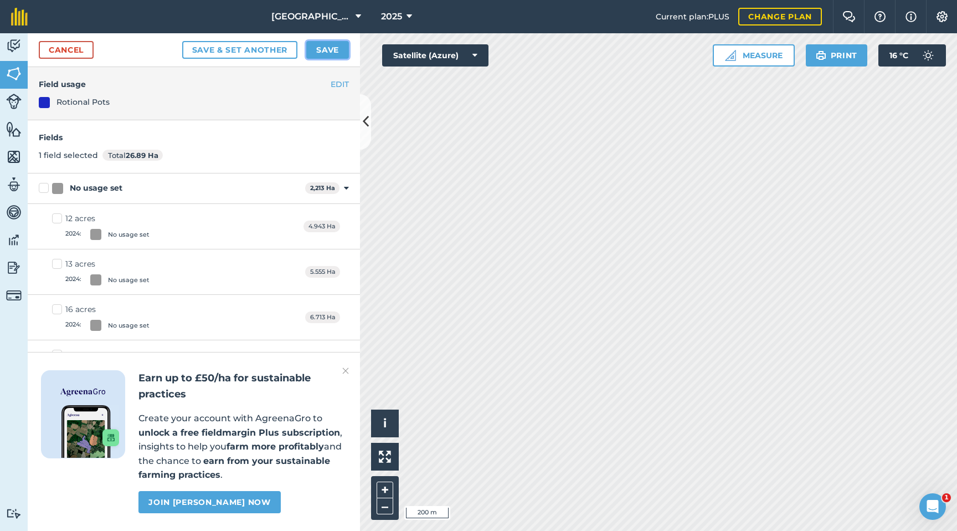
click at [335, 43] on button "Save" at bounding box center [327, 50] width 43 height 18
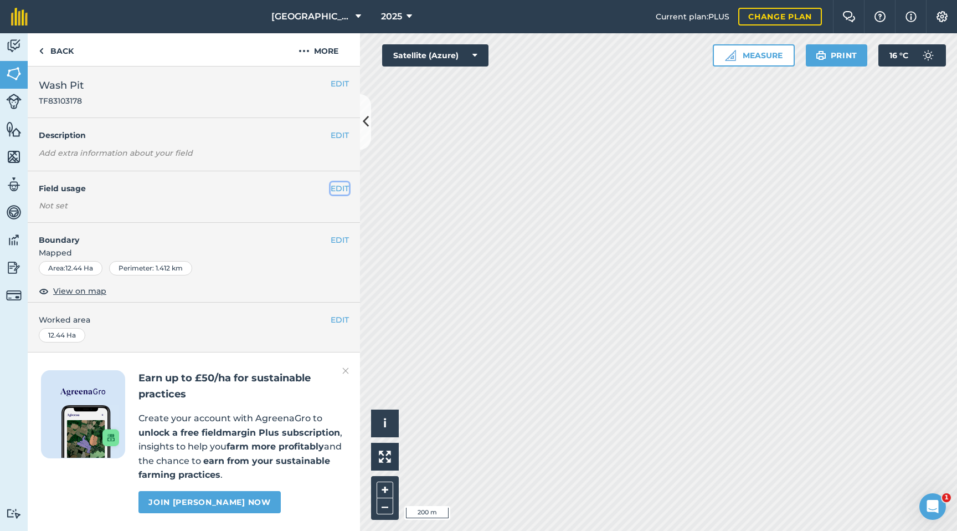
click at [334, 186] on button "EDIT" at bounding box center [340, 188] width 18 height 12
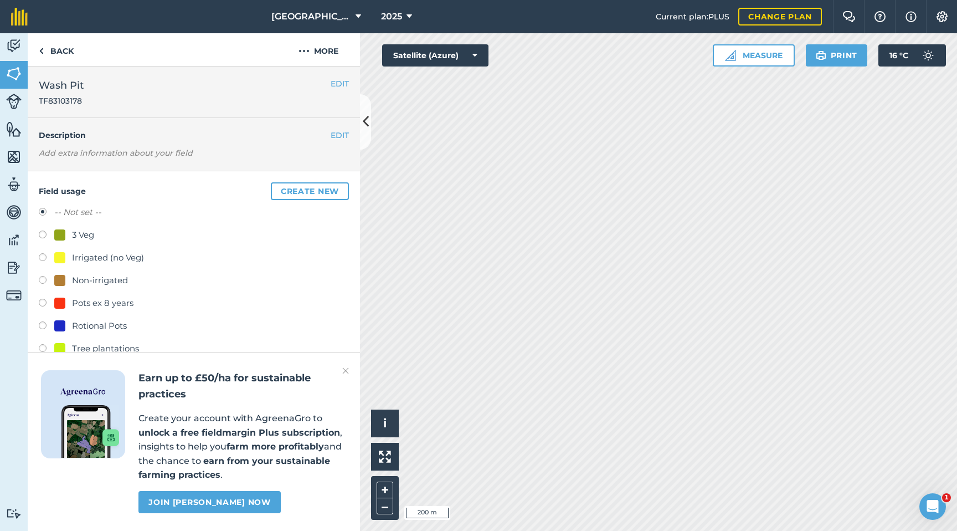
drag, startPoint x: 42, startPoint y: 302, endPoint x: 69, endPoint y: 304, distance: 27.7
click at [43, 302] on label at bounding box center [47, 304] width 16 height 11
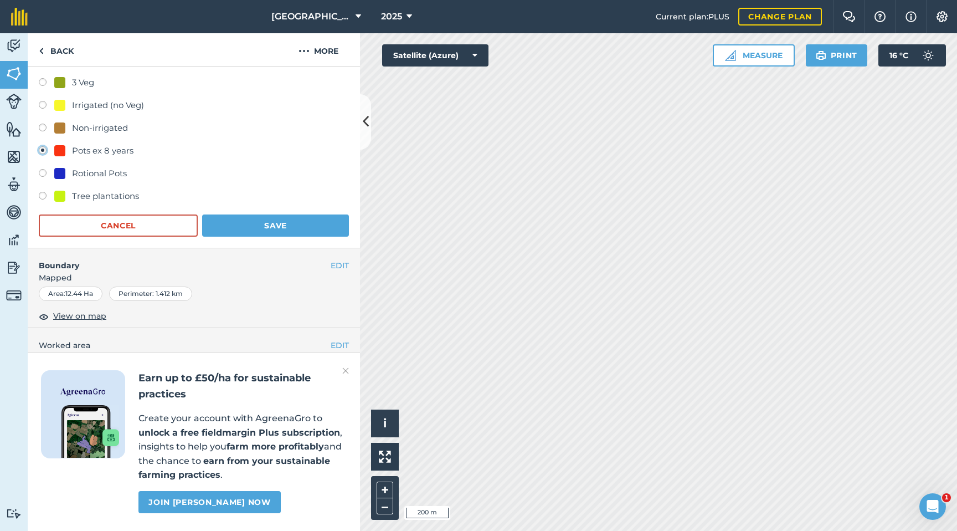
scroll to position [180, 0]
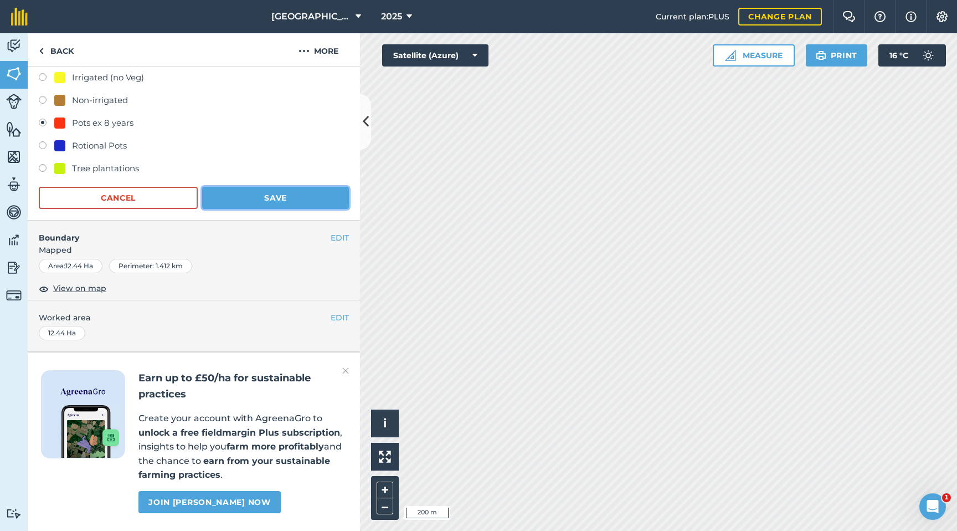
click at [301, 199] on button "Save" at bounding box center [275, 198] width 147 height 22
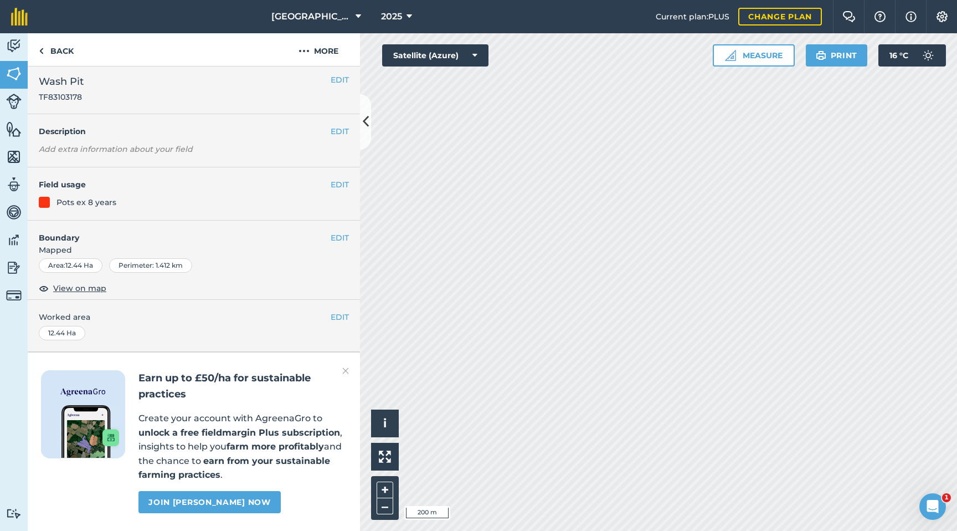
scroll to position [4, 0]
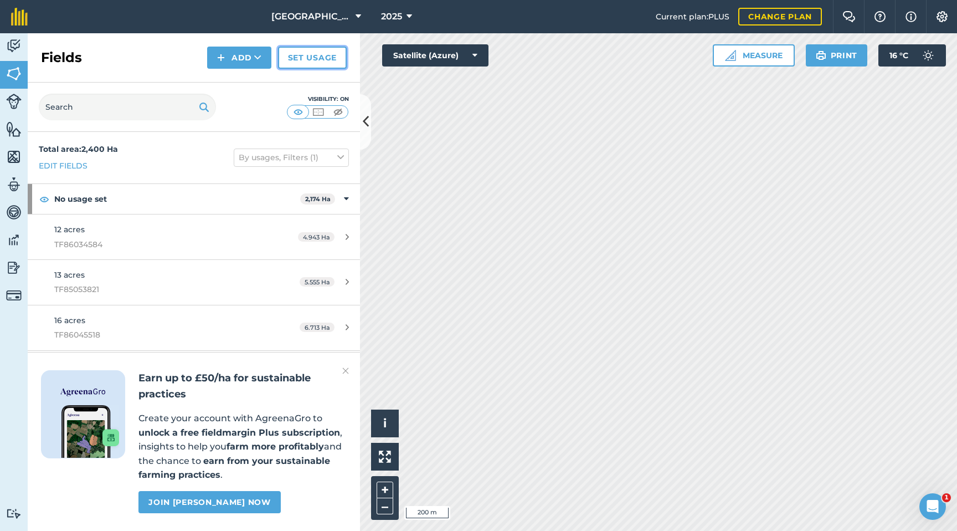
click at [304, 61] on link "Set usage" at bounding box center [312, 58] width 69 height 22
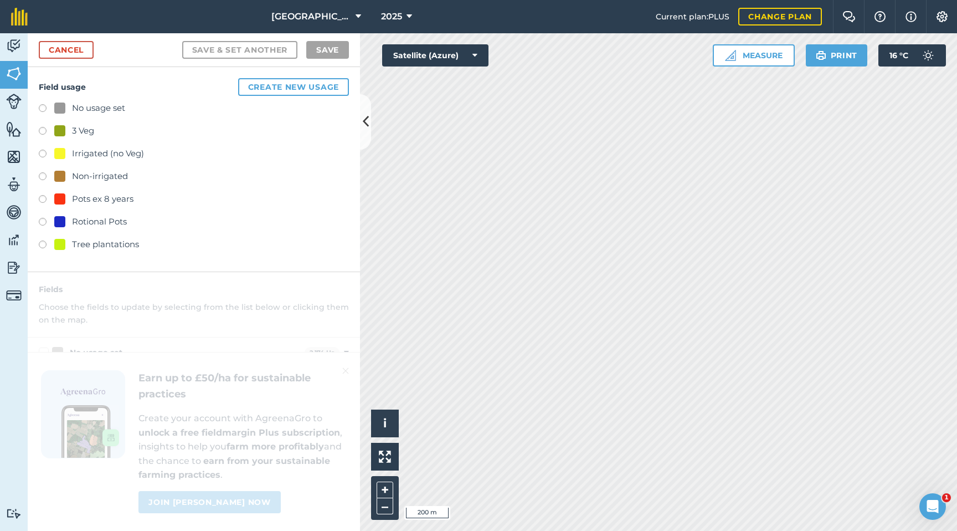
click at [48, 177] on label at bounding box center [47, 177] width 16 height 11
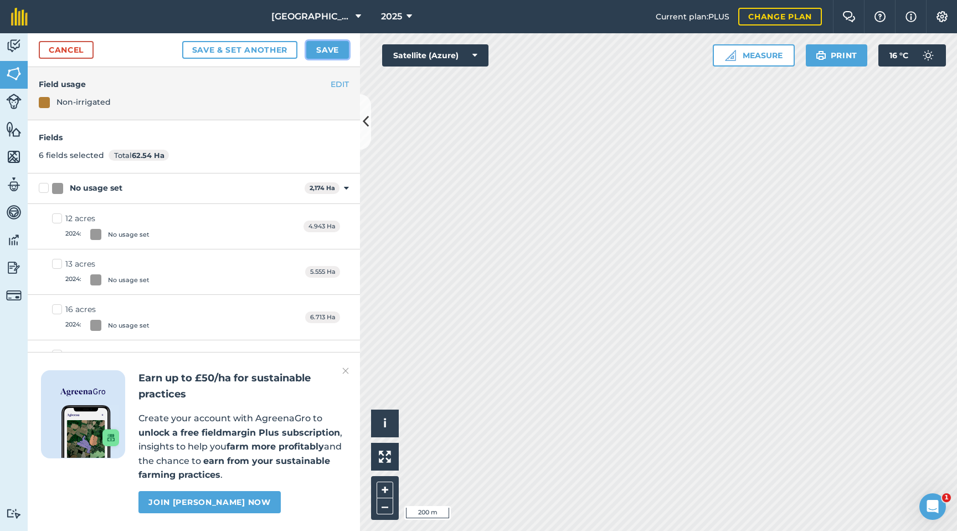
click at [324, 50] on button "Save" at bounding box center [327, 50] width 43 height 18
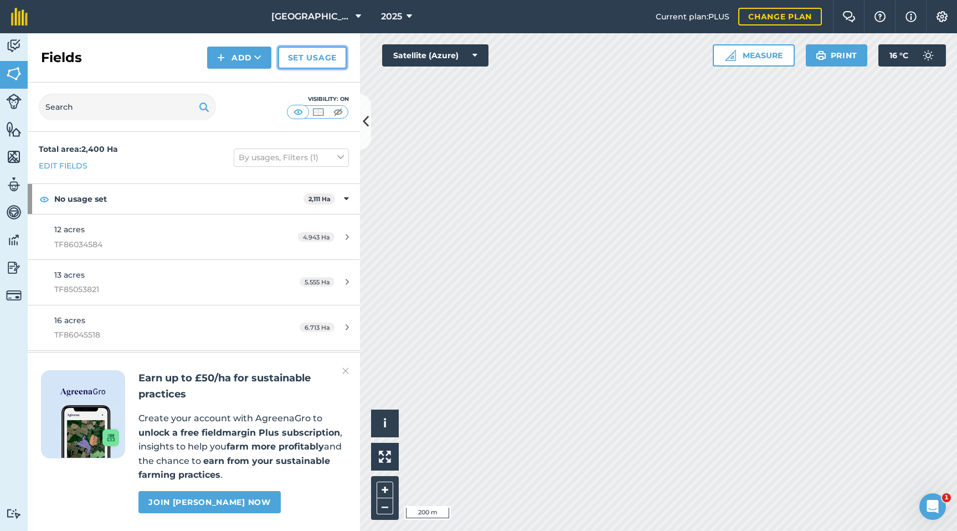
click at [324, 58] on link "Set usage" at bounding box center [312, 58] width 69 height 22
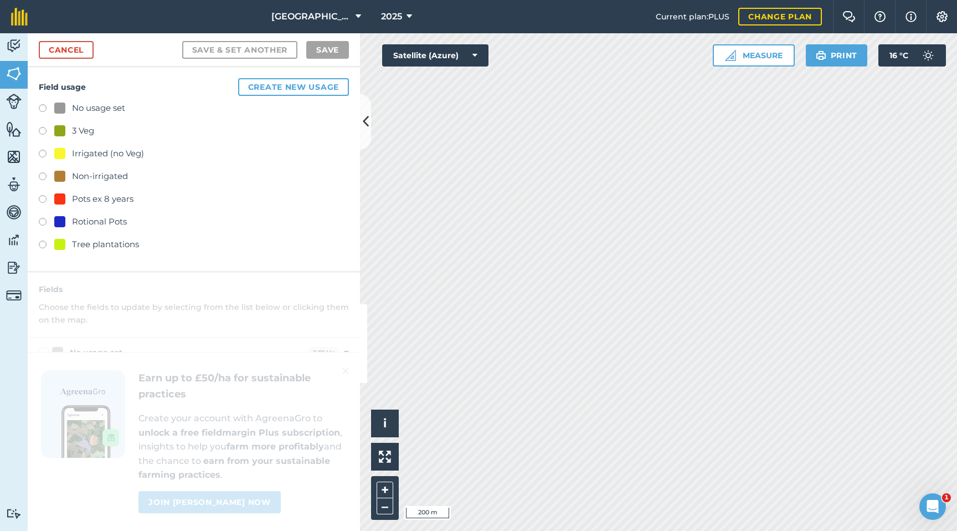
click at [45, 151] on label at bounding box center [47, 155] width 16 height 11
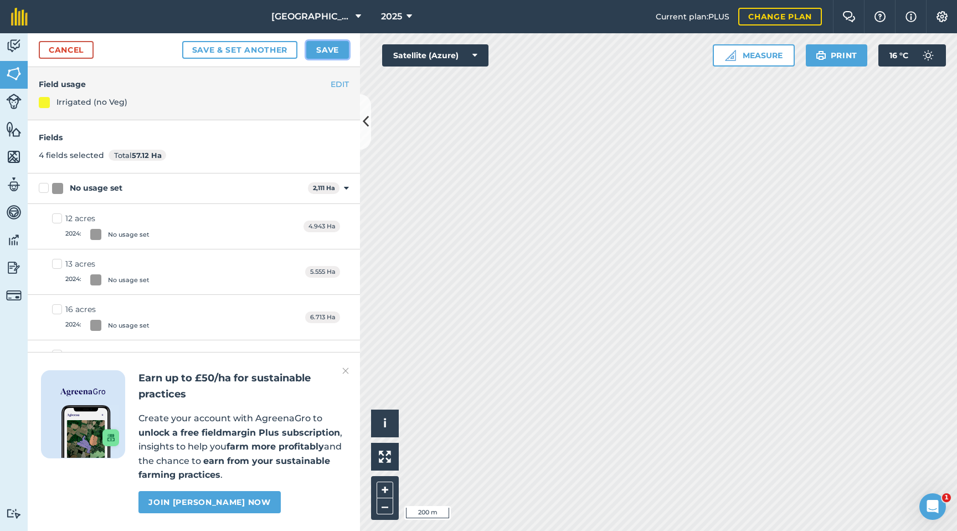
click at [335, 54] on button "Save" at bounding box center [327, 50] width 43 height 18
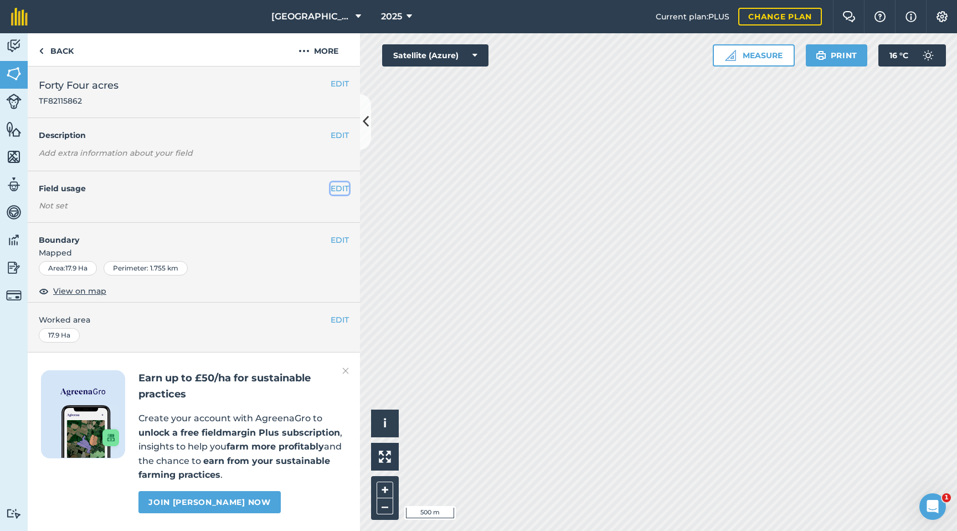
click at [335, 186] on button "EDIT" at bounding box center [340, 188] width 18 height 12
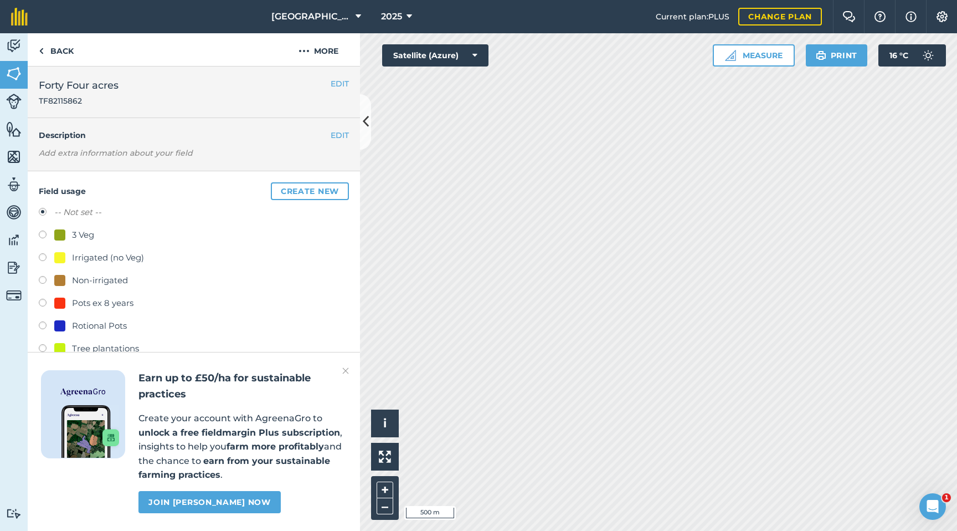
drag, startPoint x: 86, startPoint y: 237, endPoint x: 97, endPoint y: 237, distance: 11.6
click at [86, 237] on div "3 Veg" at bounding box center [83, 234] width 22 height 13
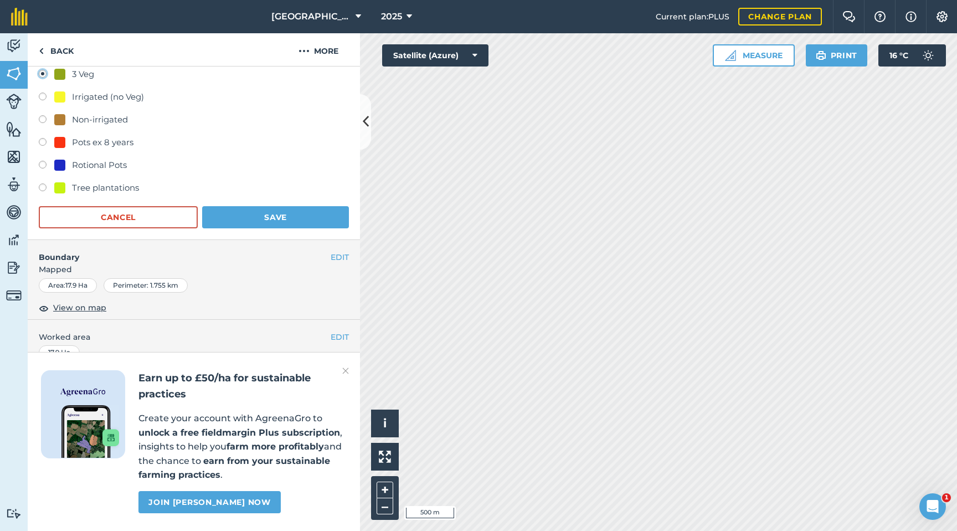
scroll to position [162, 0]
click at [251, 218] on button "Save" at bounding box center [275, 216] width 147 height 22
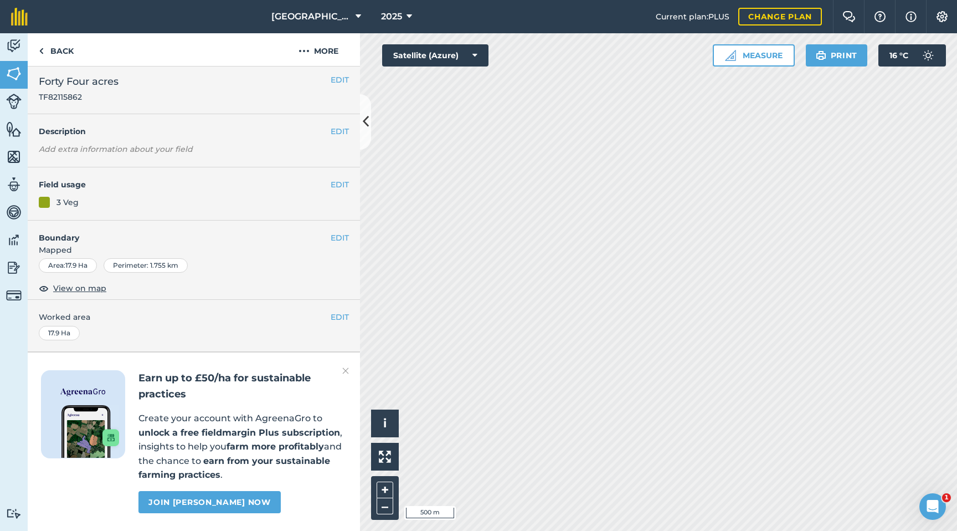
scroll to position [4, 0]
click at [342, 185] on button "EDIT" at bounding box center [340, 186] width 18 height 12
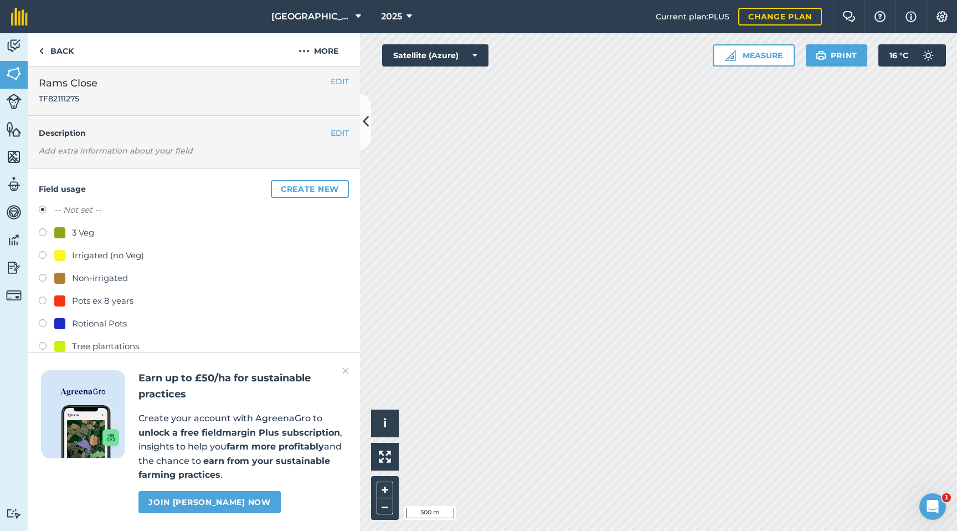
drag, startPoint x: 44, startPoint y: 319, endPoint x: 66, endPoint y: 317, distance: 22.2
click at [44, 319] on div "Rotional Pots" at bounding box center [194, 325] width 310 height 16
click at [43, 323] on label at bounding box center [47, 324] width 16 height 11
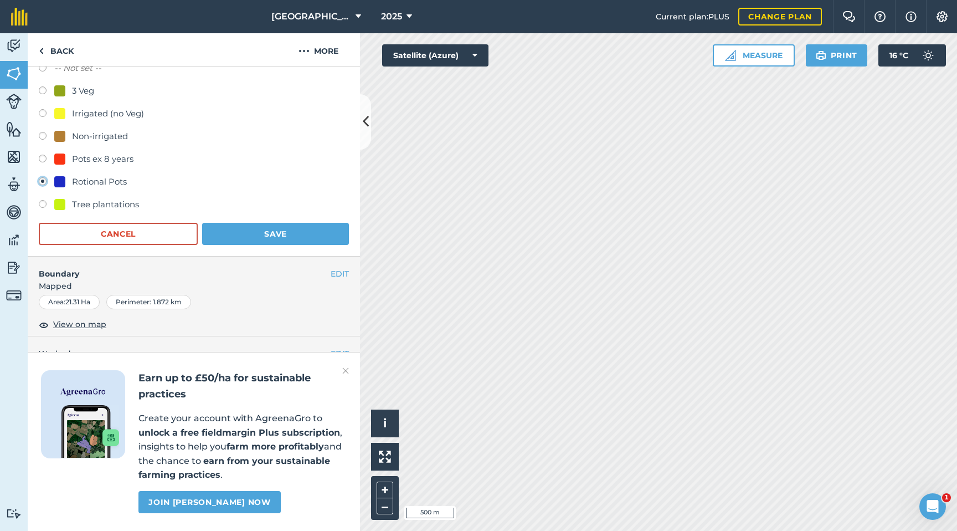
scroll to position [180, 0]
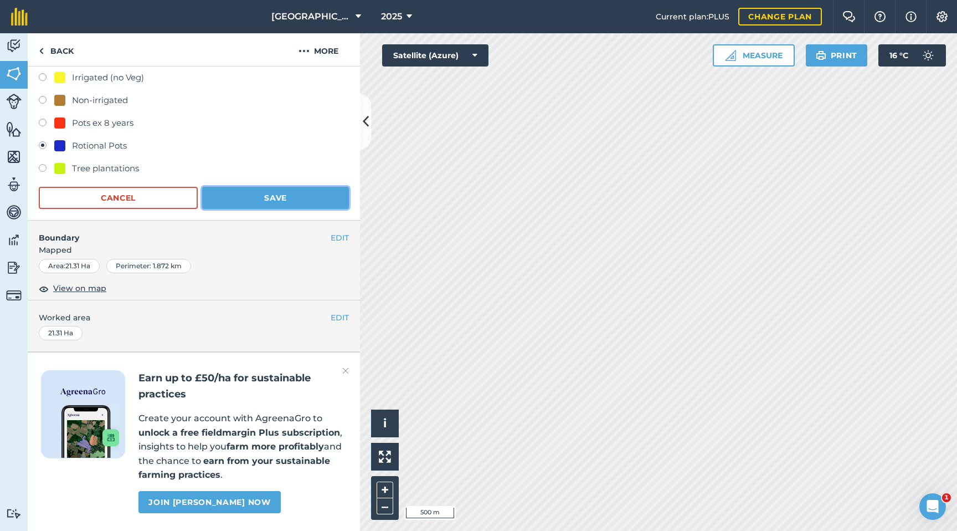
click at [289, 194] on button "Save" at bounding box center [275, 198] width 147 height 22
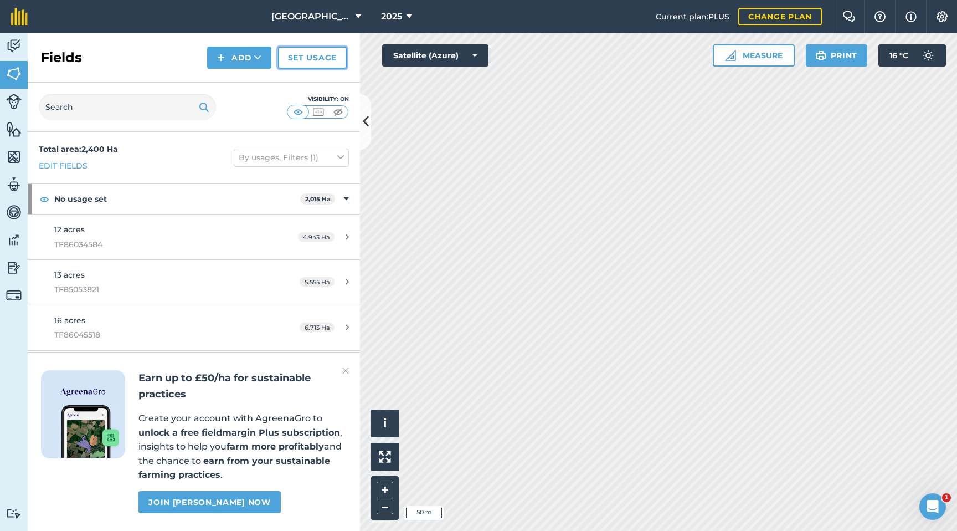
click at [310, 59] on link "Set usage" at bounding box center [312, 58] width 69 height 22
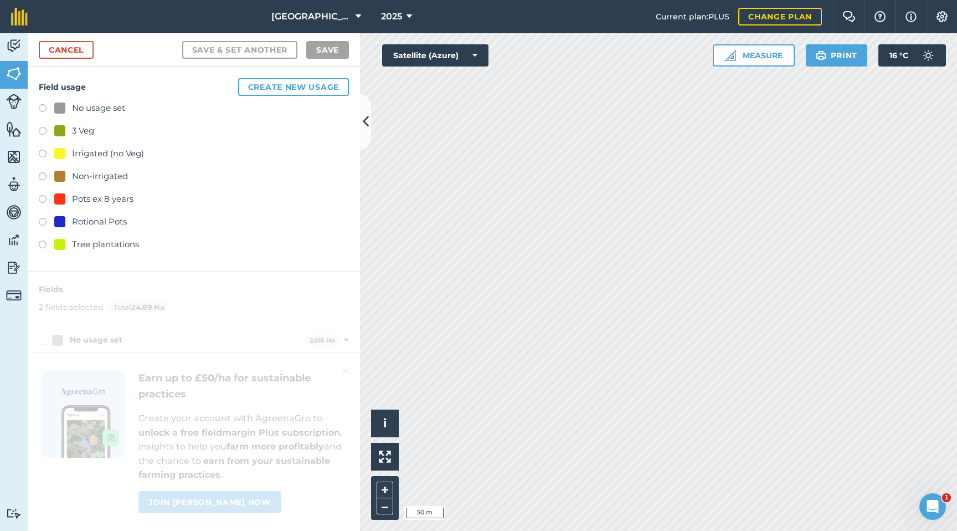
click at [45, 152] on label at bounding box center [47, 155] width 16 height 11
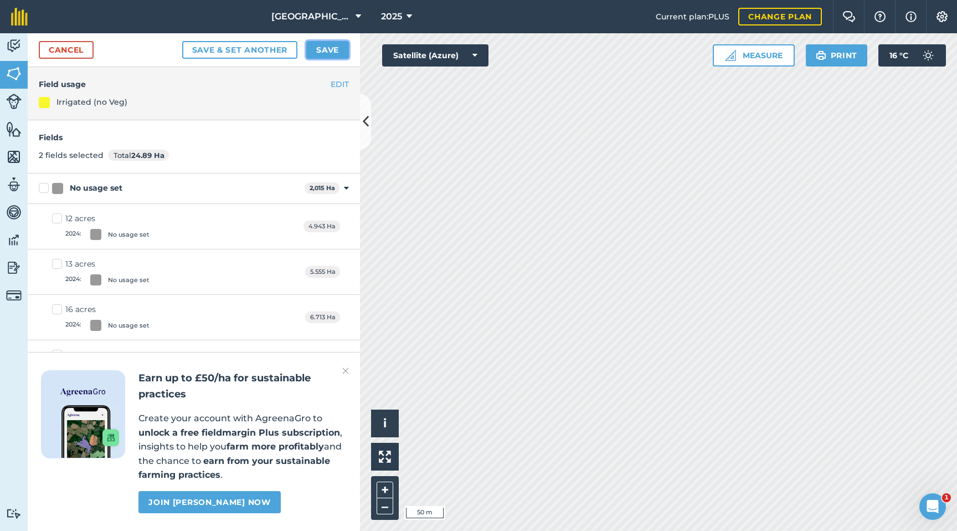
drag, startPoint x: 324, startPoint y: 48, endPoint x: 325, endPoint y: 56, distance: 8.4
click at [324, 48] on button "Save" at bounding box center [327, 50] width 43 height 18
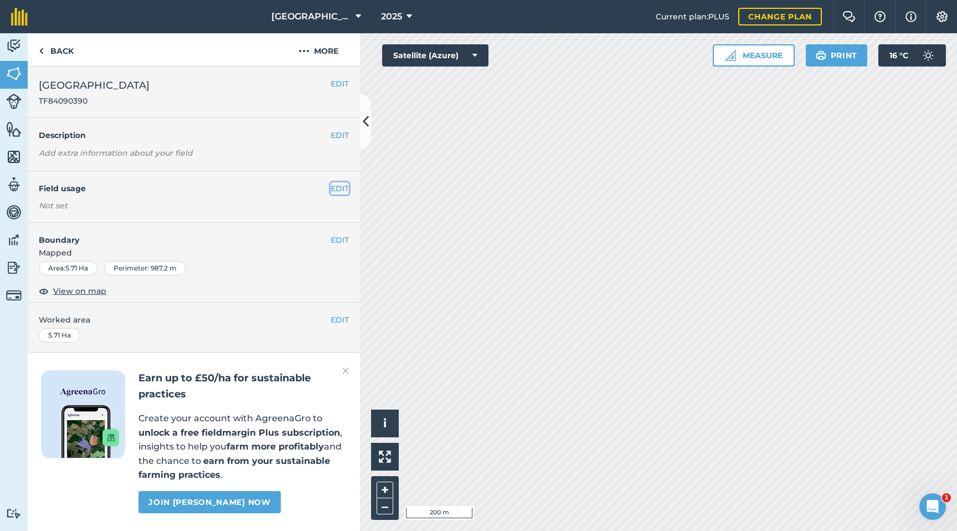
click at [336, 189] on button "EDIT" at bounding box center [340, 188] width 18 height 12
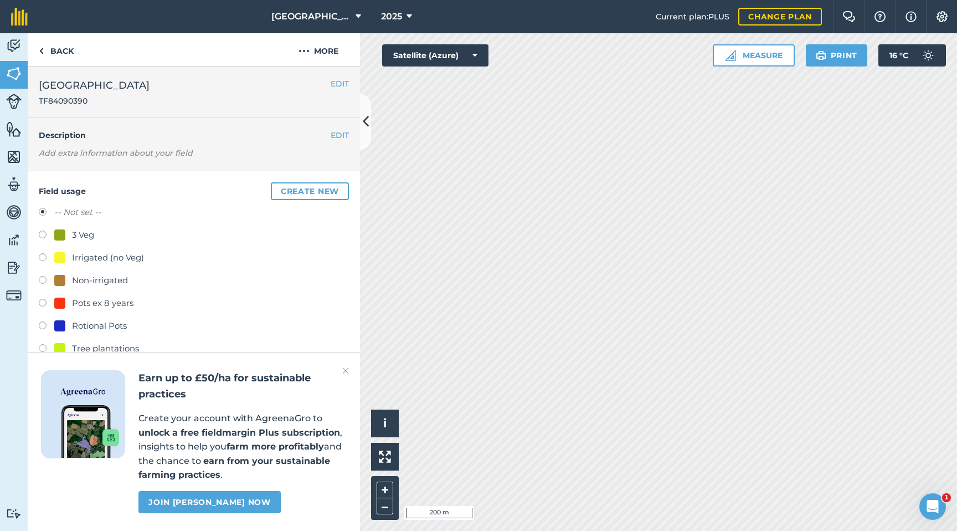
click at [43, 325] on label at bounding box center [47, 326] width 16 height 11
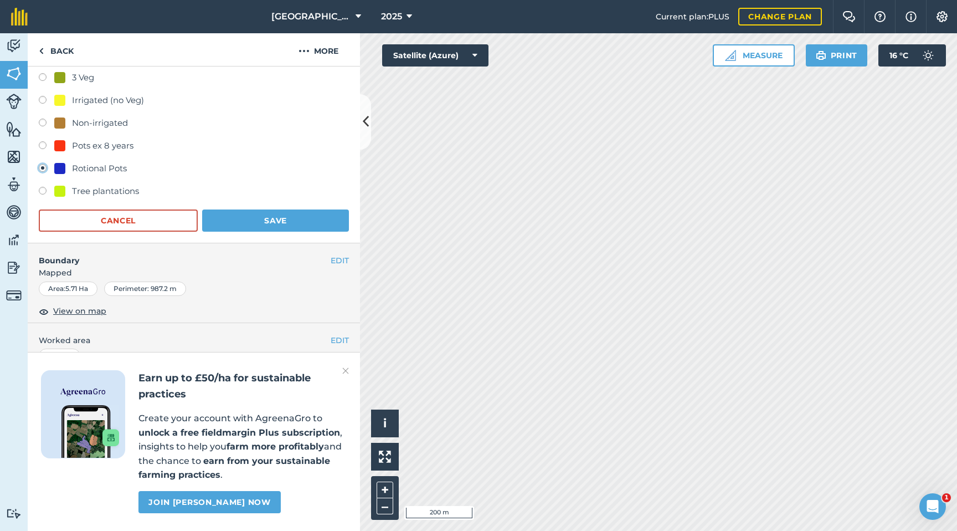
scroll to position [180, 0]
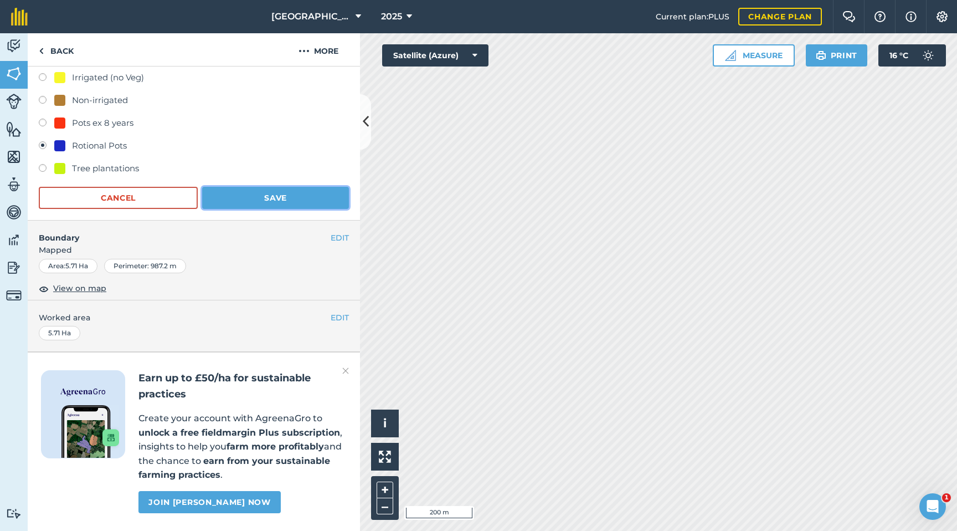
click at [232, 199] on button "Save" at bounding box center [275, 198] width 147 height 22
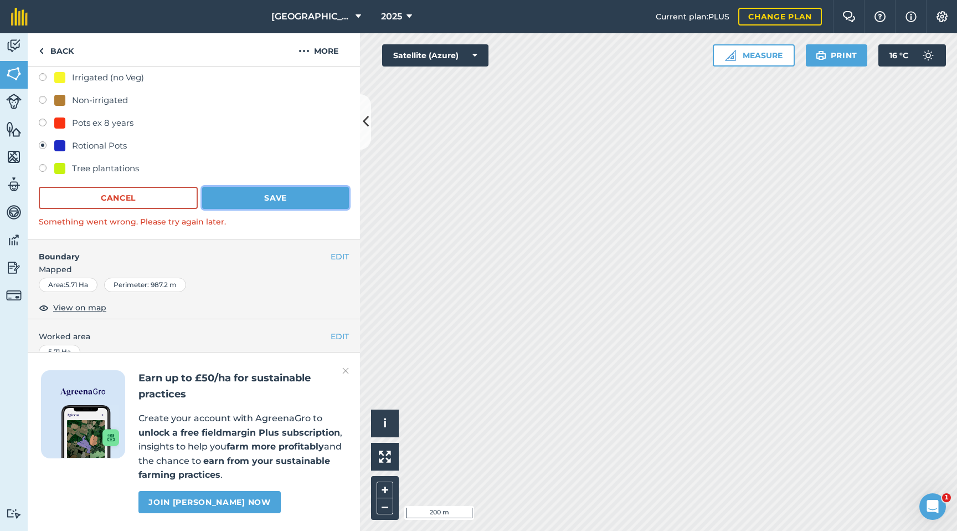
click at [245, 198] on button "Save" at bounding box center [275, 198] width 147 height 22
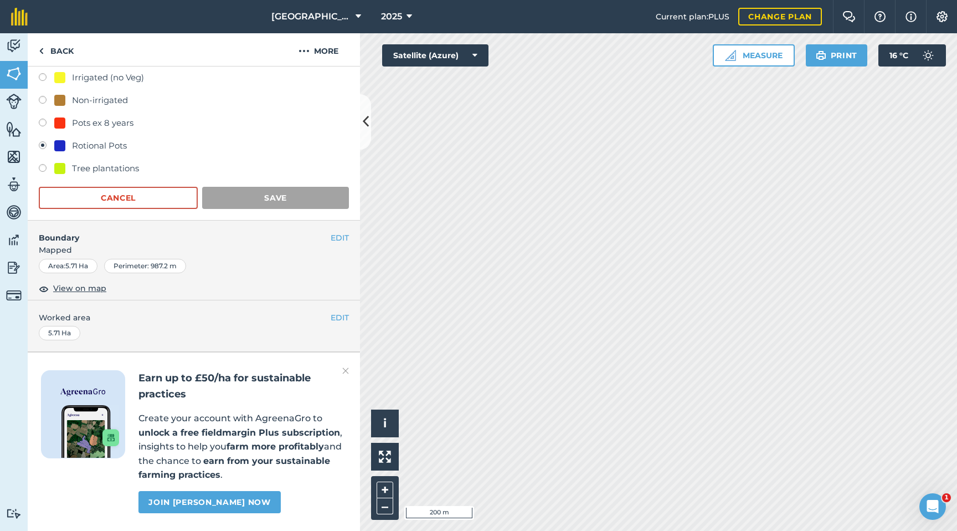
scroll to position [4, 0]
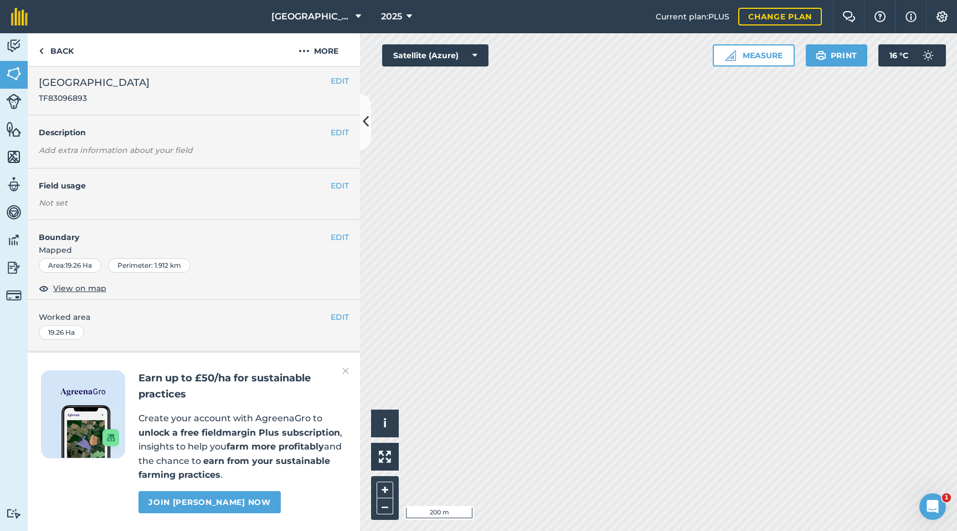
scroll to position [2, 0]
click at [345, 368] on img at bounding box center [345, 370] width 7 height 13
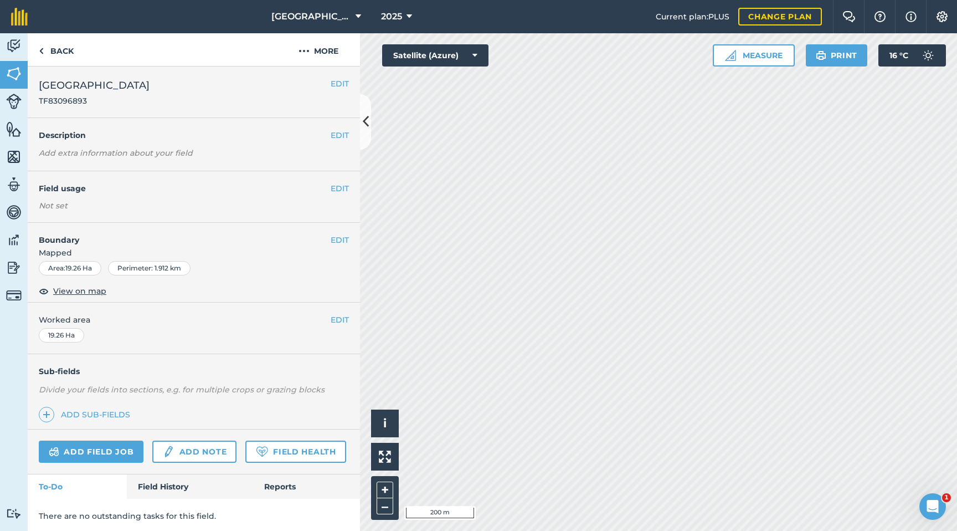
click at [268, 389] on em "Divide your fields into sections, e.g. for multiple crops or grazing blocks" at bounding box center [182, 389] width 286 height 10
click at [47, 402] on img at bounding box center [47, 414] width 8 height 13
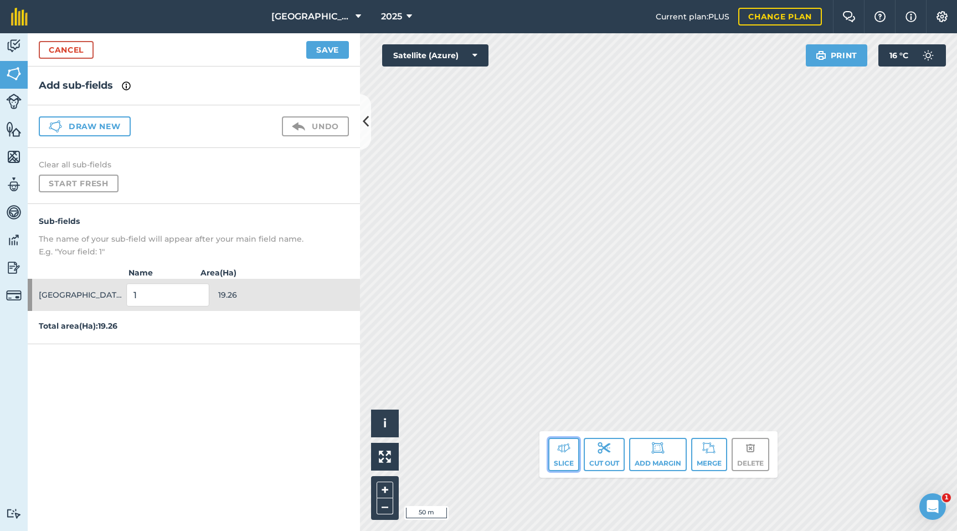
click at [564, 402] on img at bounding box center [563, 447] width 13 height 13
click at [567, 402] on img at bounding box center [563, 447] width 13 height 13
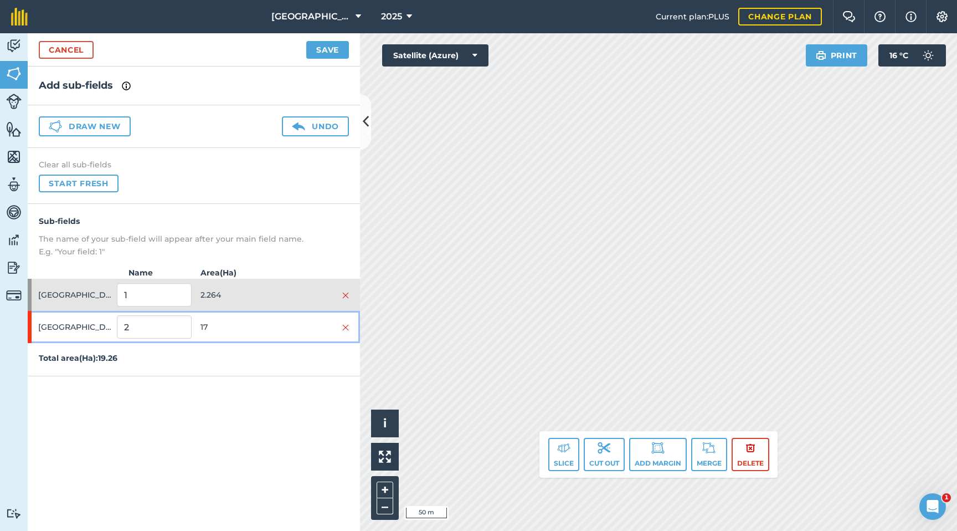
click at [276, 329] on div at bounding box center [312, 327] width 74 height 12
click at [271, 316] on span "17" at bounding box center [238, 326] width 74 height 21
click at [246, 317] on span "17" at bounding box center [238, 326] width 74 height 21
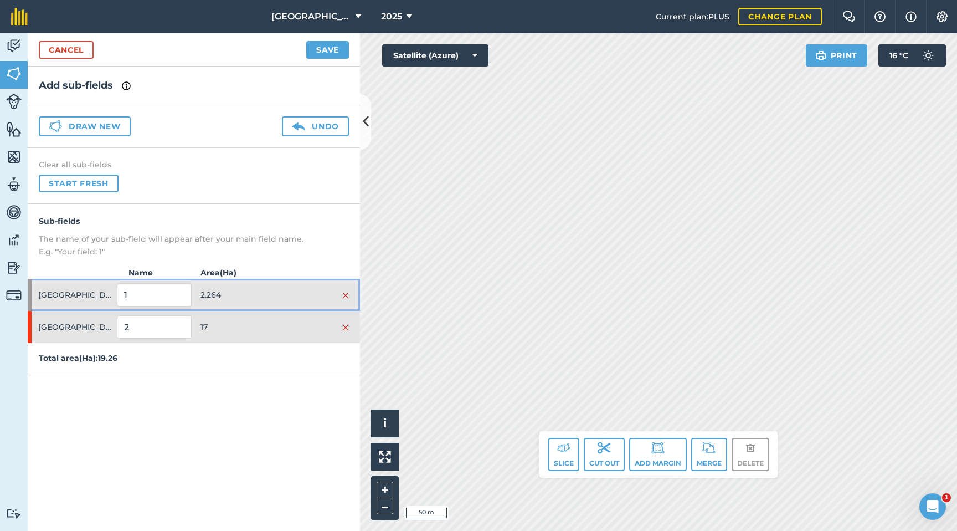
click at [102, 296] on span "[GEOGRAPHIC_DATA]" at bounding box center [75, 294] width 74 height 21
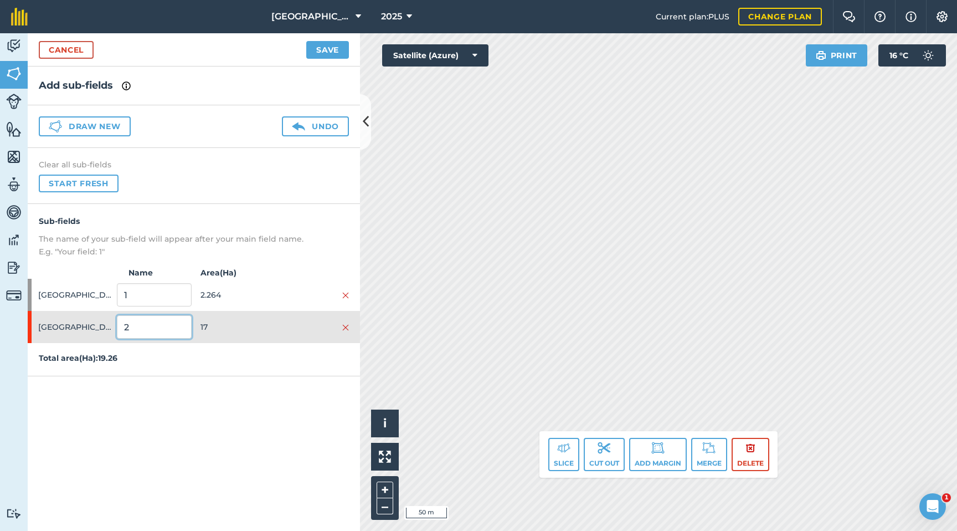
click at [141, 327] on input "2" at bounding box center [154, 326] width 74 height 23
click at [106, 328] on span "[GEOGRAPHIC_DATA]" at bounding box center [75, 326] width 74 height 21
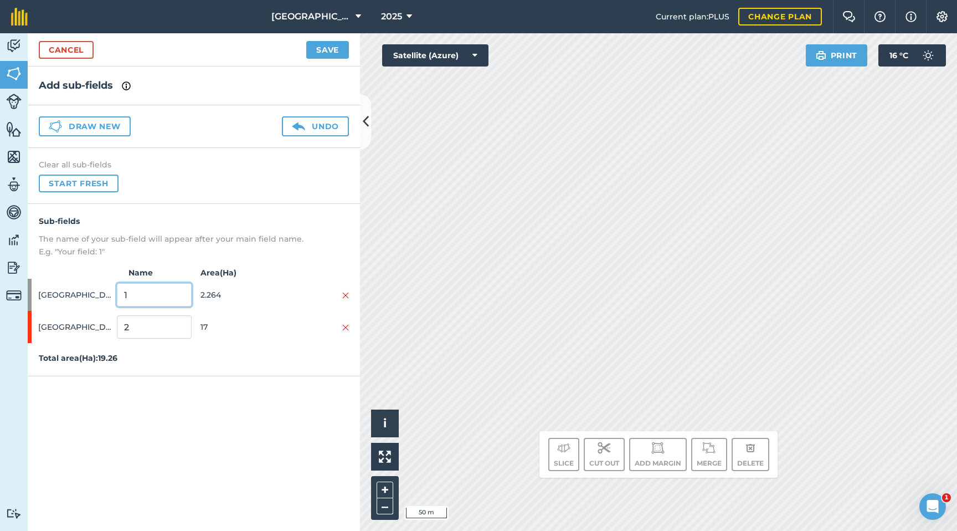
click at [152, 295] on input "1" at bounding box center [154, 294] width 74 height 23
click at [155, 330] on input "2" at bounding box center [154, 326] width 74 height 23
click at [335, 48] on button "Save" at bounding box center [327, 50] width 43 height 18
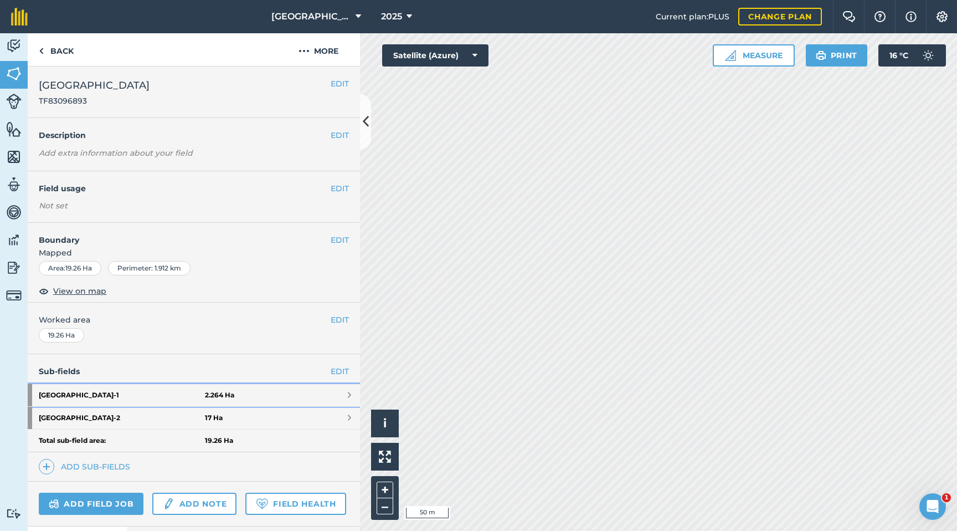
click at [346, 396] on link "[GEOGRAPHIC_DATA] - 1 2.264 Ha" at bounding box center [194, 395] width 332 height 22
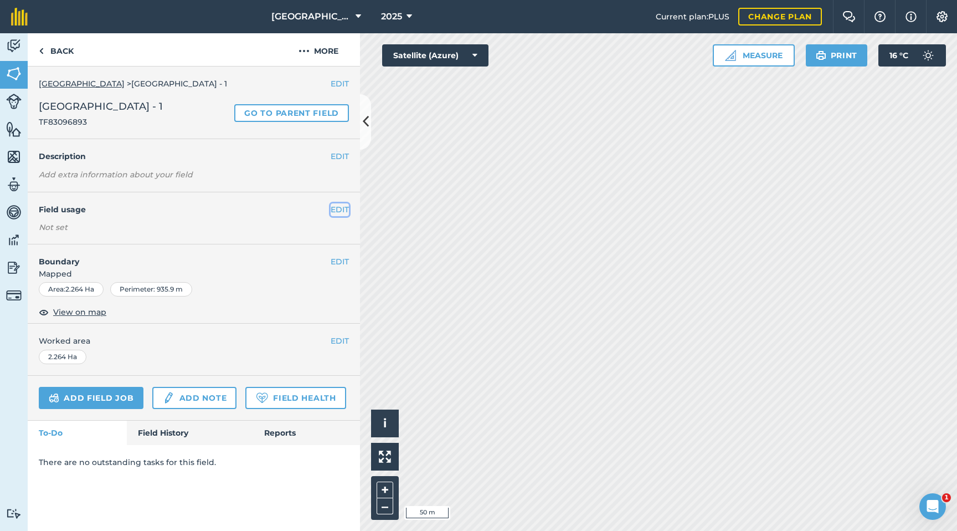
click at [336, 210] on button "EDIT" at bounding box center [340, 209] width 18 height 12
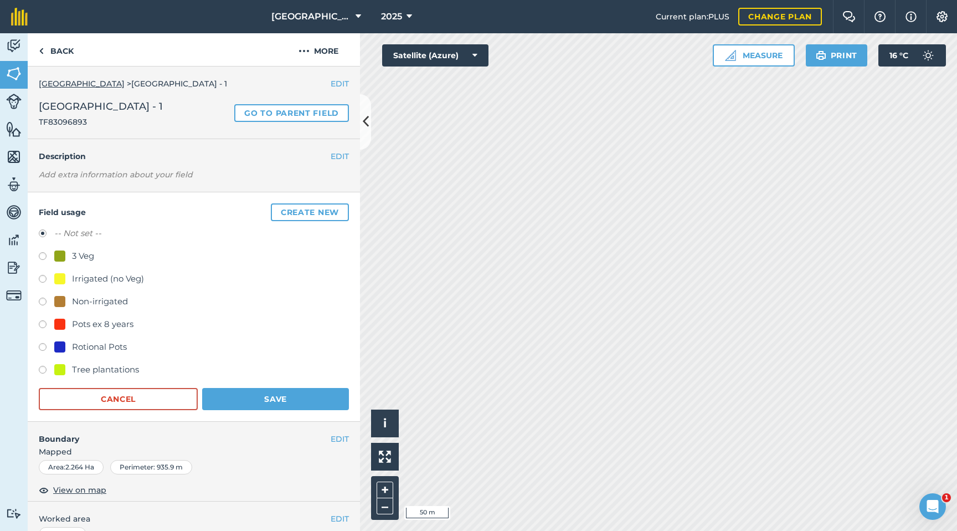
click at [43, 281] on label at bounding box center [47, 280] width 16 height 11
click at [236, 402] on button "Save" at bounding box center [275, 399] width 147 height 22
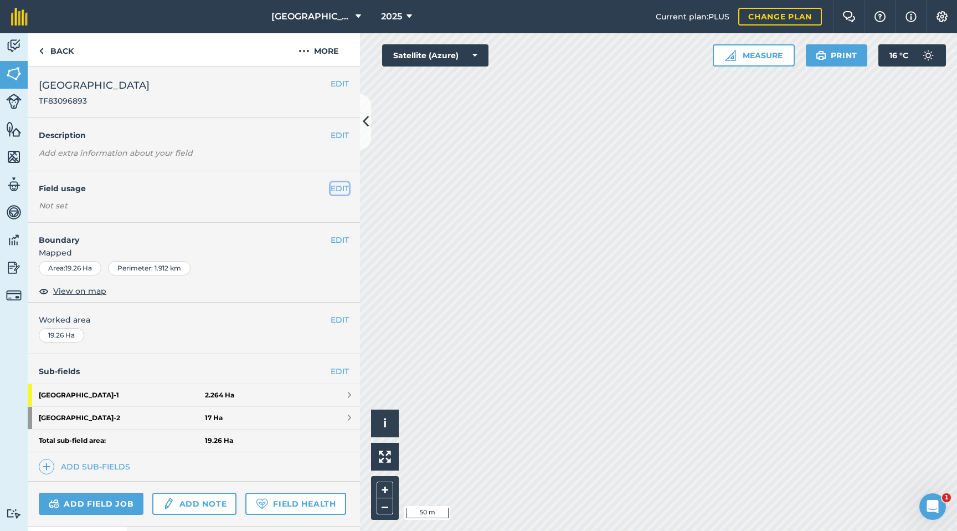
click at [338, 187] on button "EDIT" at bounding box center [340, 188] width 18 height 12
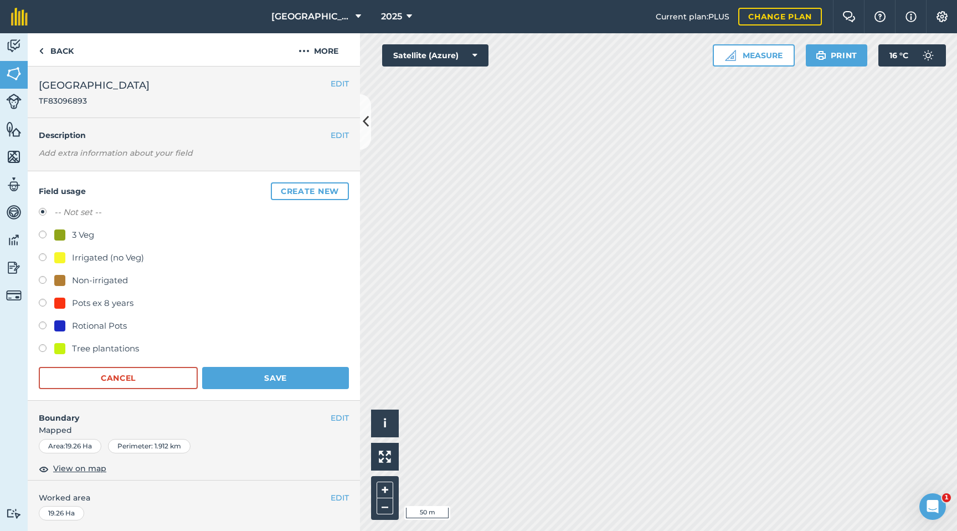
click at [45, 301] on label at bounding box center [47, 304] width 16 height 11
click at [270, 376] on button "Save" at bounding box center [275, 378] width 147 height 22
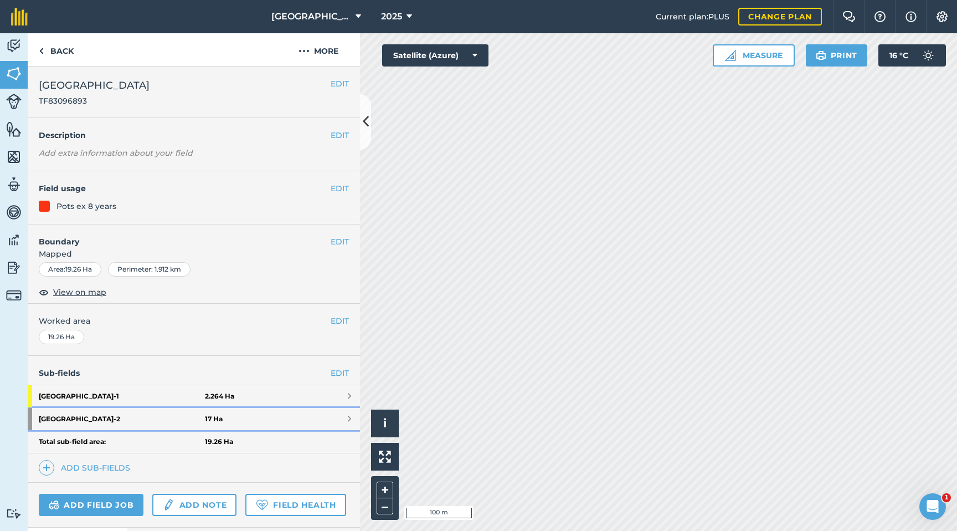
click at [269, 402] on link "[GEOGRAPHIC_DATA] - 2 17 Ha" at bounding box center [194, 419] width 332 height 22
click at [335, 188] on button "EDIT" at bounding box center [340, 188] width 18 height 12
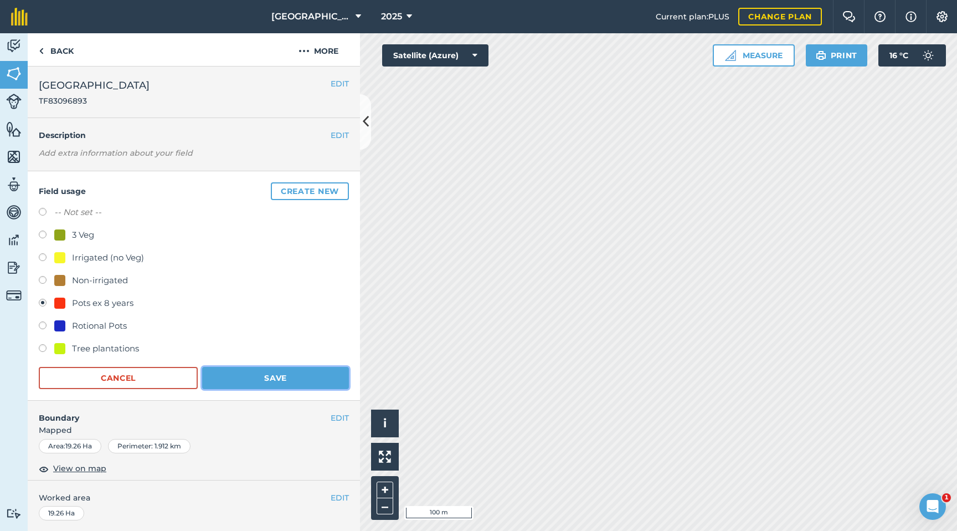
click at [269, 381] on button "Save" at bounding box center [275, 378] width 147 height 22
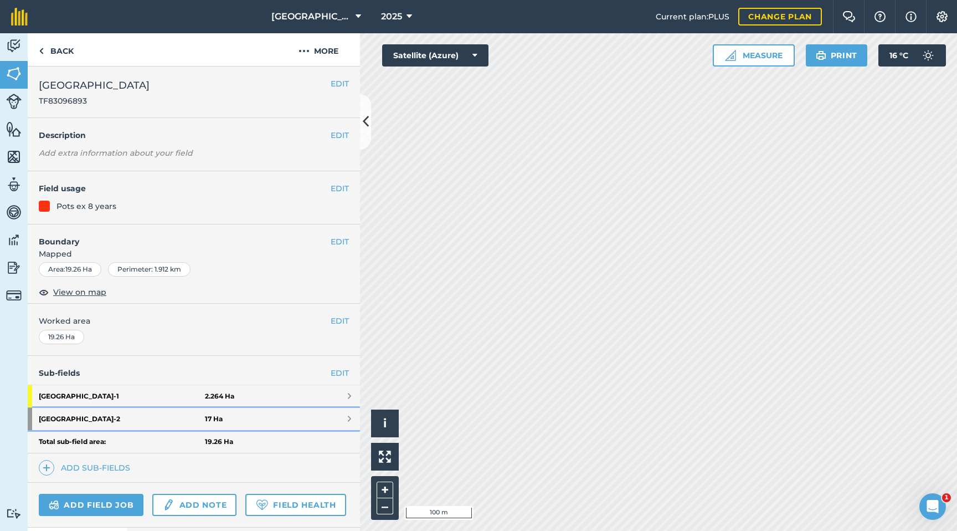
click at [274, 402] on link "[GEOGRAPHIC_DATA] - 2 17 Ha" at bounding box center [194, 419] width 332 height 22
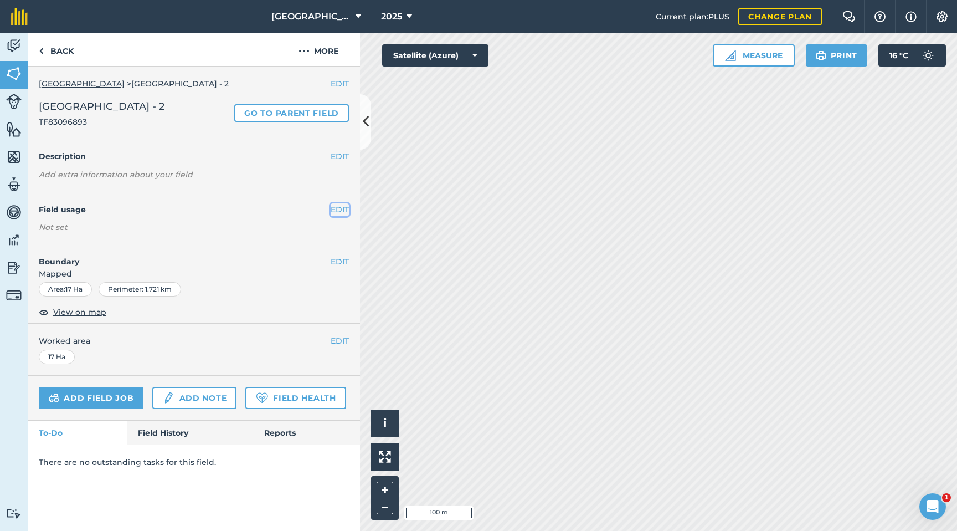
click at [338, 206] on button "EDIT" at bounding box center [340, 209] width 18 height 12
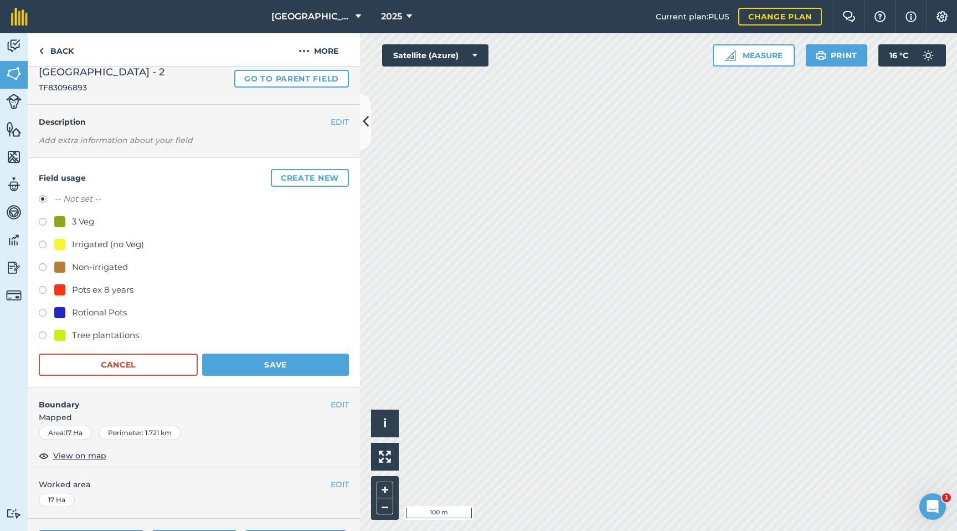
scroll to position [43, 0]
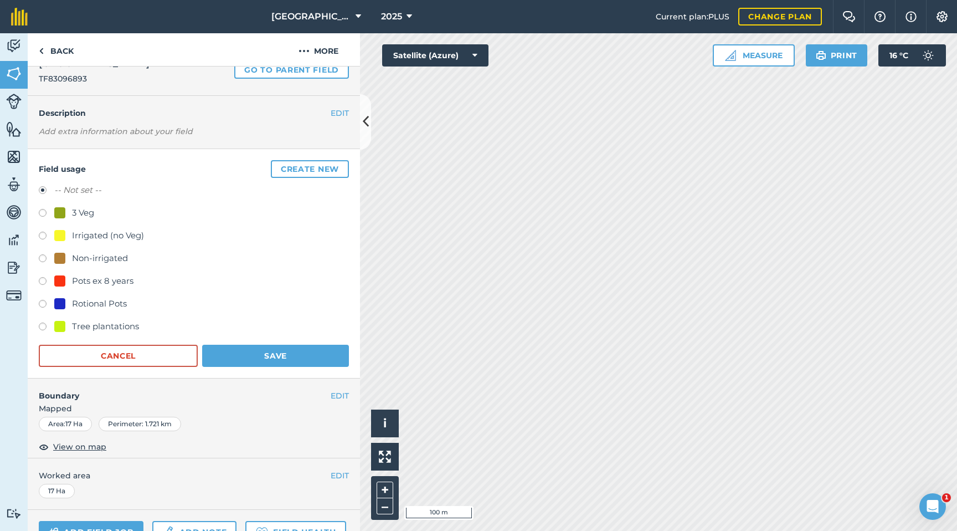
drag, startPoint x: 40, startPoint y: 280, endPoint x: 74, endPoint y: 292, distance: 35.4
click at [40, 280] on label at bounding box center [47, 282] width 16 height 11
click at [236, 355] on button "Save" at bounding box center [275, 356] width 147 height 22
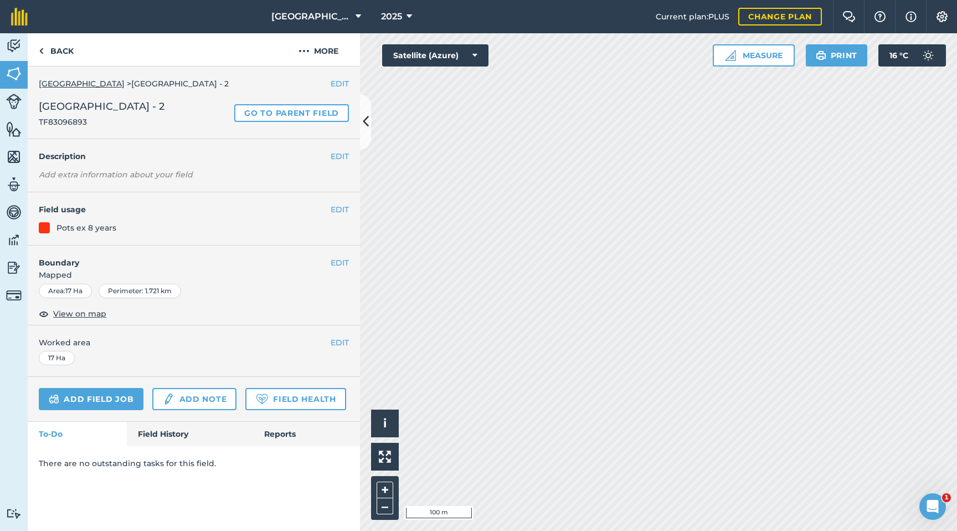
scroll to position [0, 0]
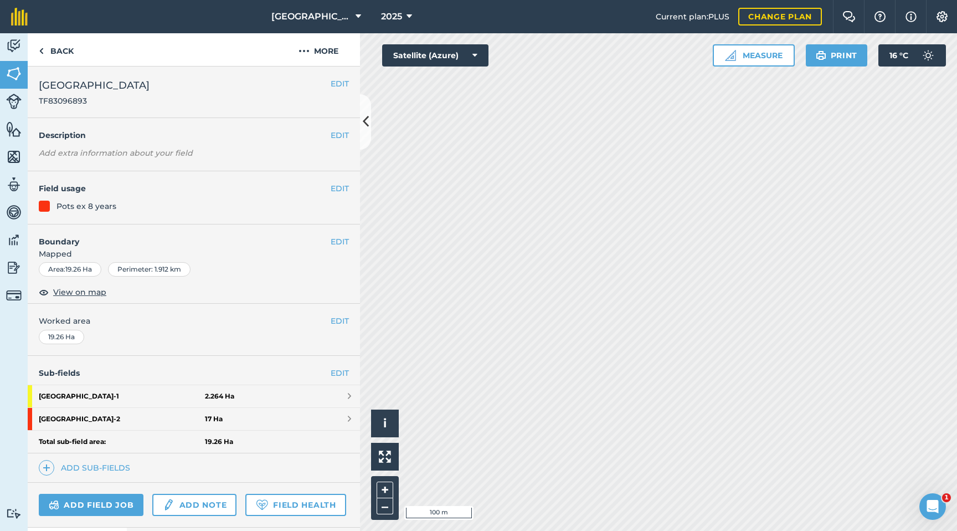
scroll to position [1, 0]
click at [336, 187] on button "EDIT" at bounding box center [340, 188] width 18 height 12
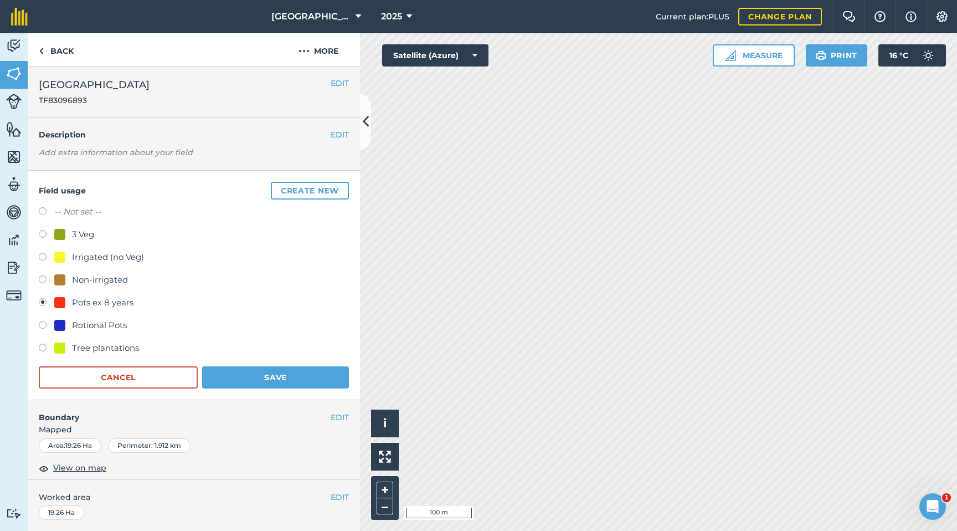
click at [42, 213] on label at bounding box center [47, 212] width 16 height 11
click at [239, 381] on button "Save" at bounding box center [275, 377] width 147 height 22
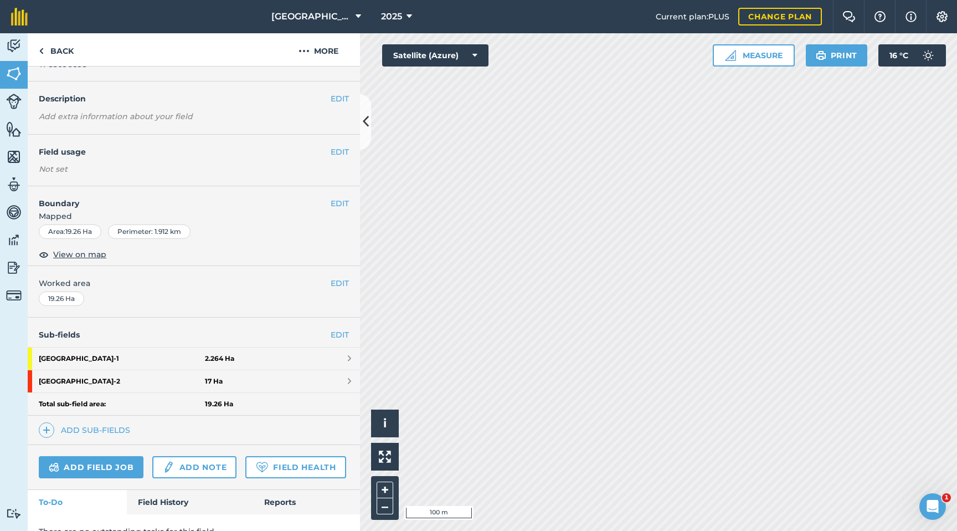
scroll to position [54, 0]
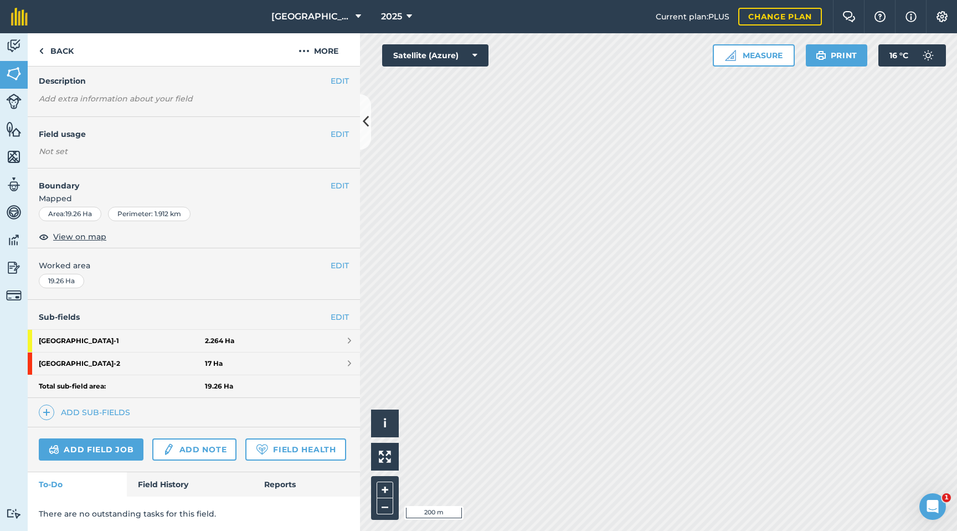
scroll to position [2, 0]
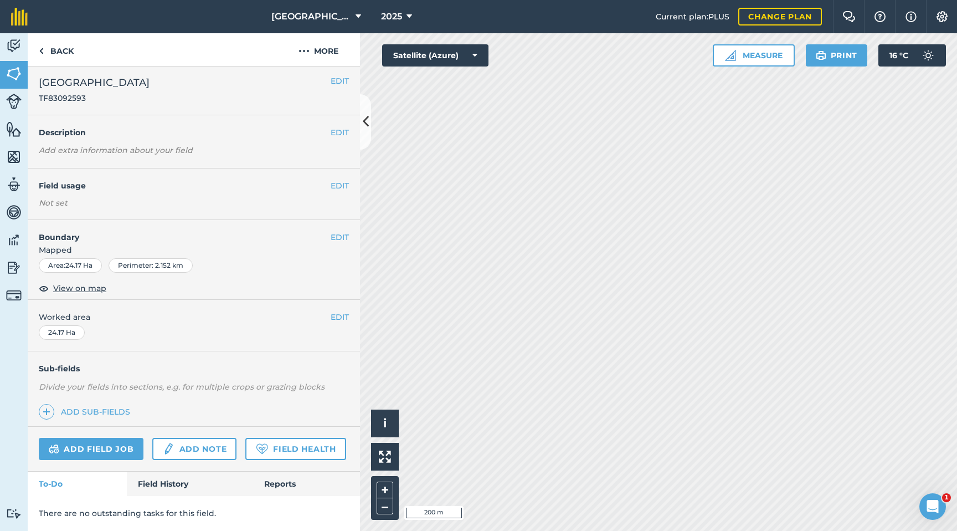
scroll to position [2, 0]
click at [99, 402] on link "Add sub-fields" at bounding box center [87, 412] width 96 height 16
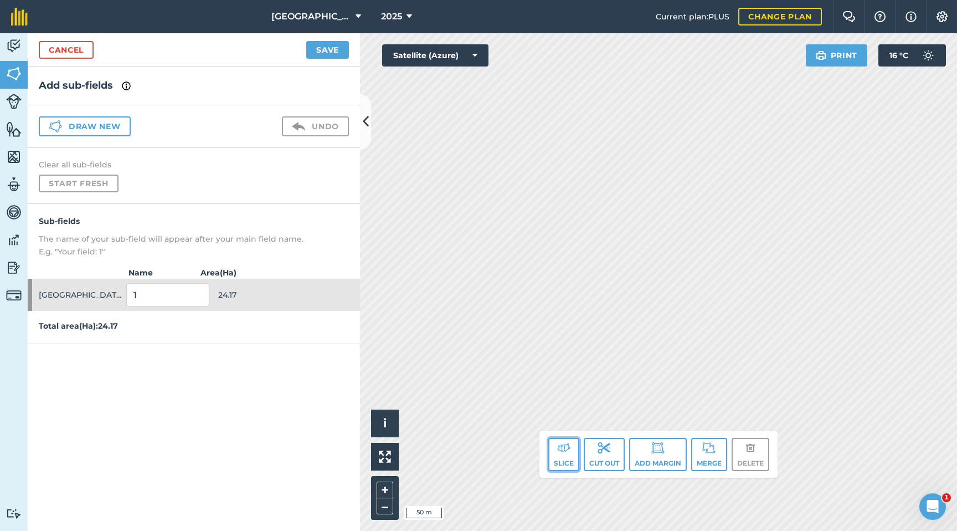
drag, startPoint x: 566, startPoint y: 463, endPoint x: 607, endPoint y: 431, distance: 52.2
click at [566, 402] on button "Slice" at bounding box center [563, 454] width 31 height 33
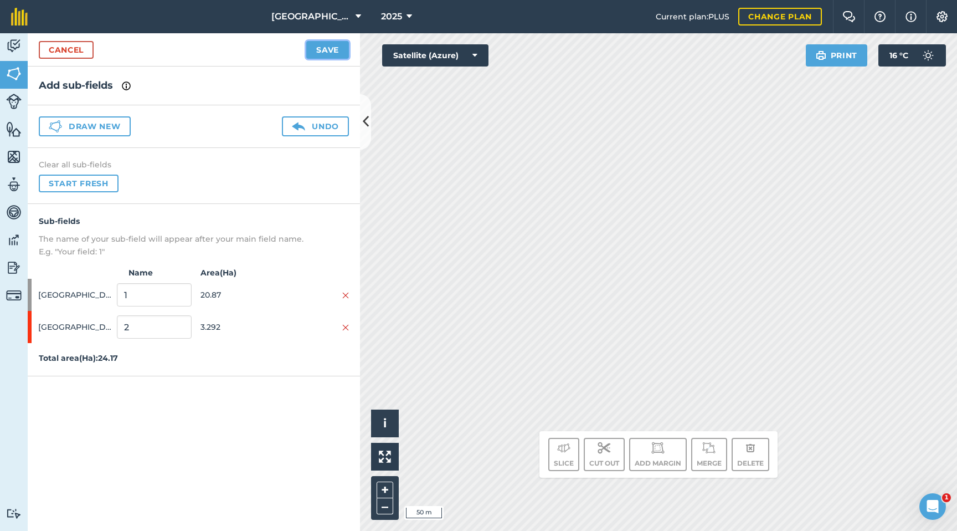
click at [332, 49] on button "Save" at bounding box center [327, 50] width 43 height 18
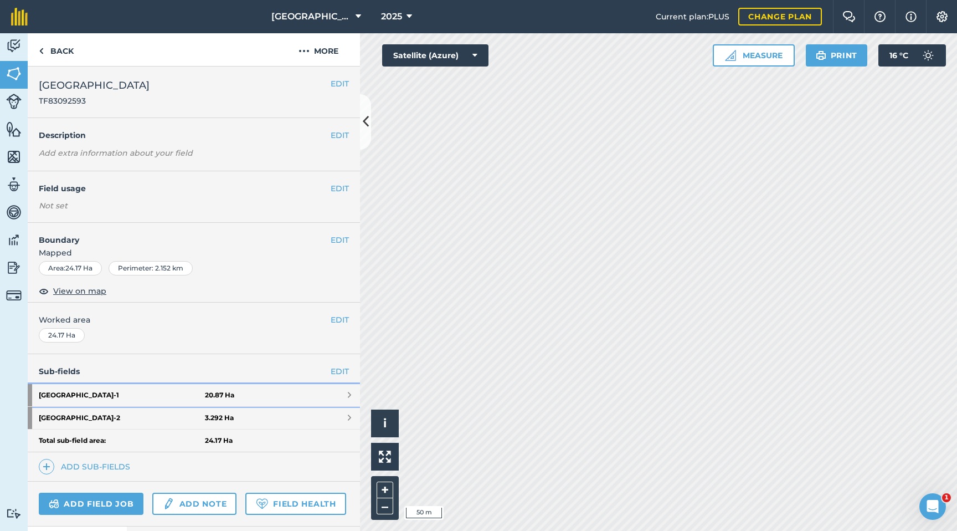
click at [348, 394] on span at bounding box center [349, 395] width 3 height 9
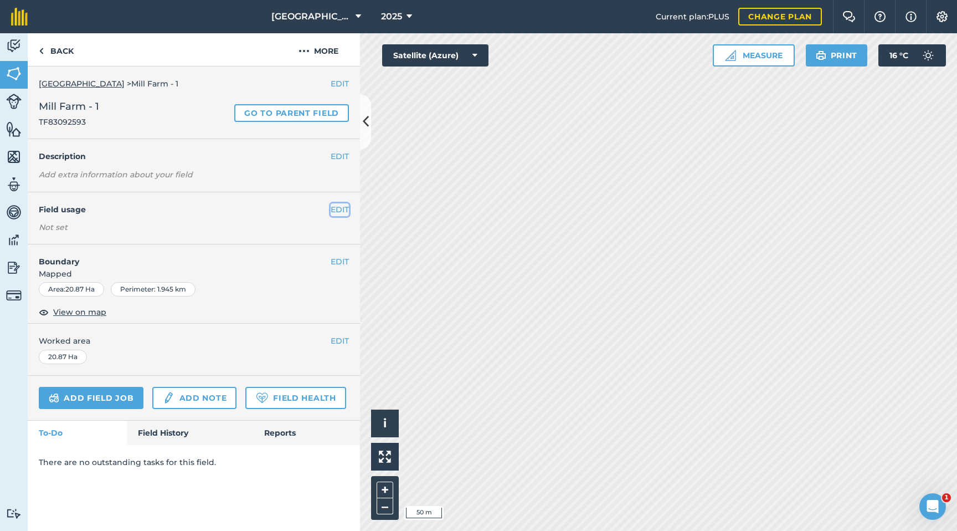
click at [332, 214] on button "EDIT" at bounding box center [340, 209] width 18 height 12
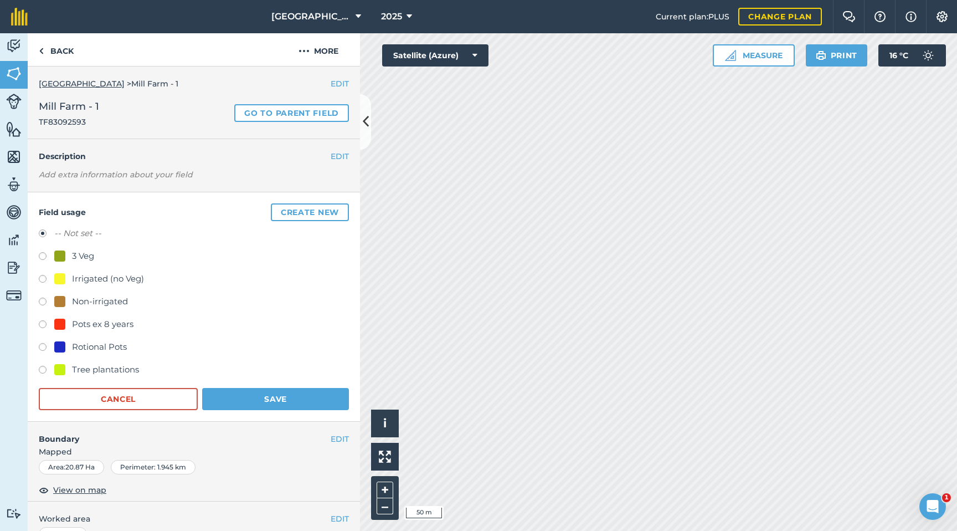
drag, startPoint x: 41, startPoint y: 322, endPoint x: 47, endPoint y: 323, distance: 5.6
click at [43, 322] on label at bounding box center [47, 325] width 16 height 11
click at [260, 398] on button "Save" at bounding box center [275, 399] width 147 height 22
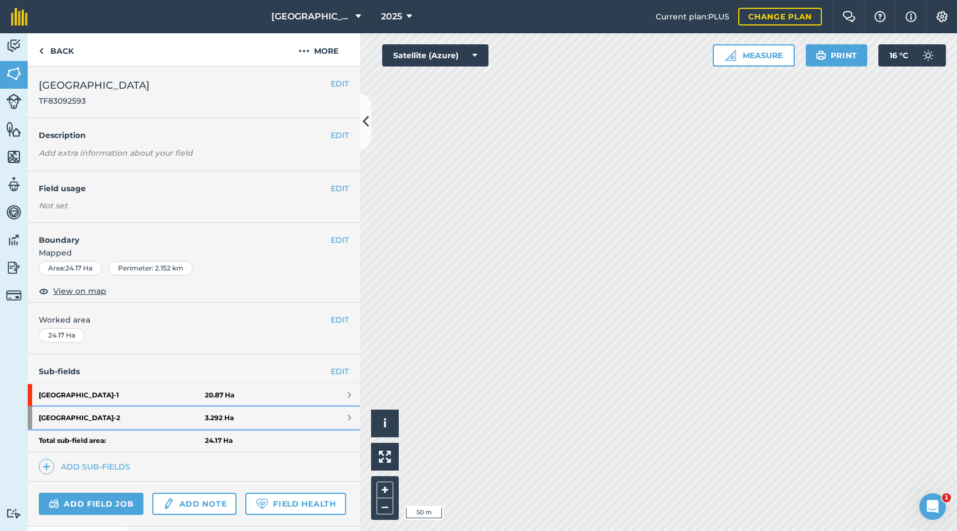
click at [309, 402] on link "Mill Farm - 2 3.292 Ha" at bounding box center [194, 418] width 332 height 22
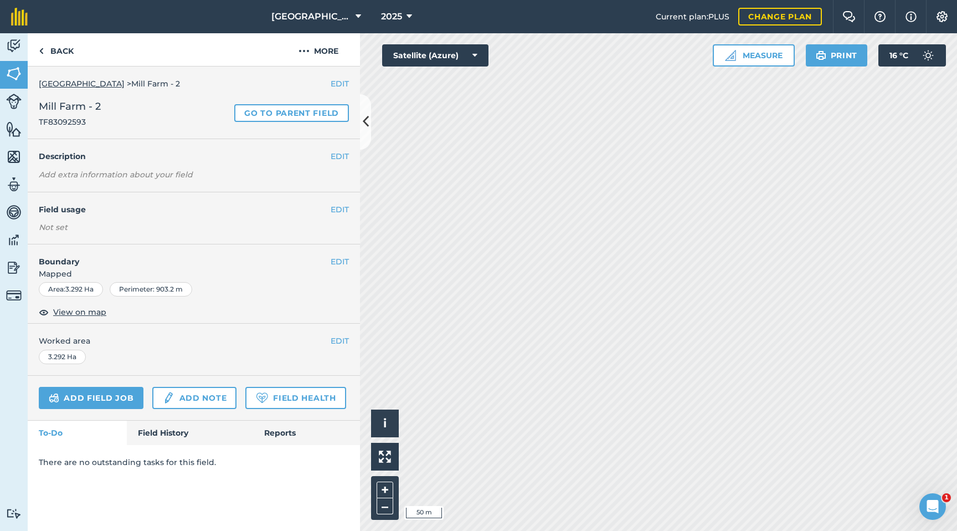
click at [275, 219] on div "EDIT Field usage Not set" at bounding box center [194, 218] width 332 height 52
click at [337, 211] on button "EDIT" at bounding box center [340, 209] width 18 height 12
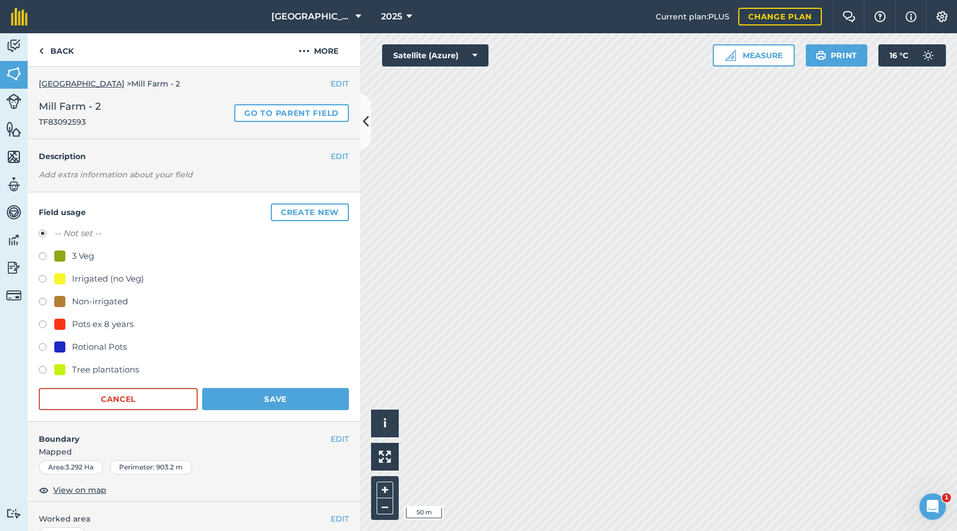
click at [44, 278] on label at bounding box center [47, 280] width 16 height 11
drag, startPoint x: 280, startPoint y: 407, endPoint x: 275, endPoint y: 403, distance: 6.7
click at [280, 402] on button "Save" at bounding box center [275, 399] width 147 height 22
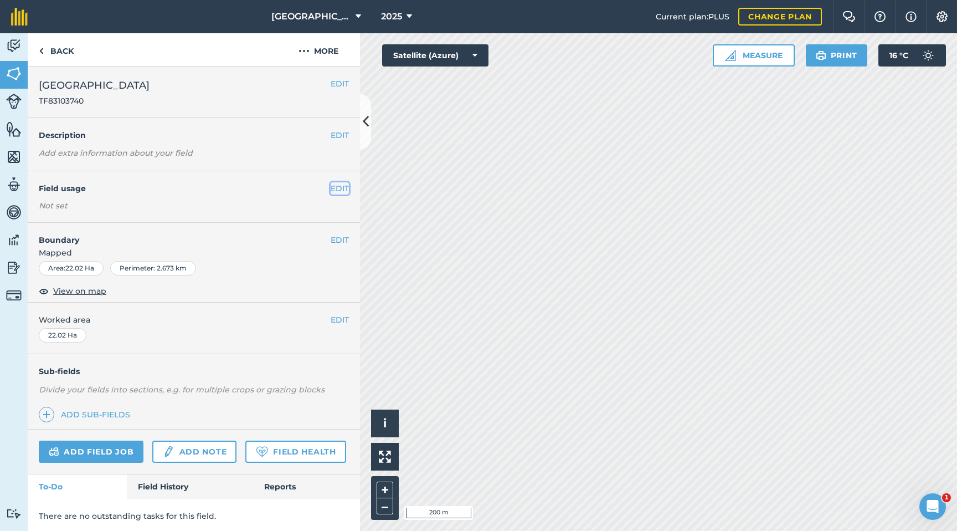
click at [338, 193] on button "EDIT" at bounding box center [340, 188] width 18 height 12
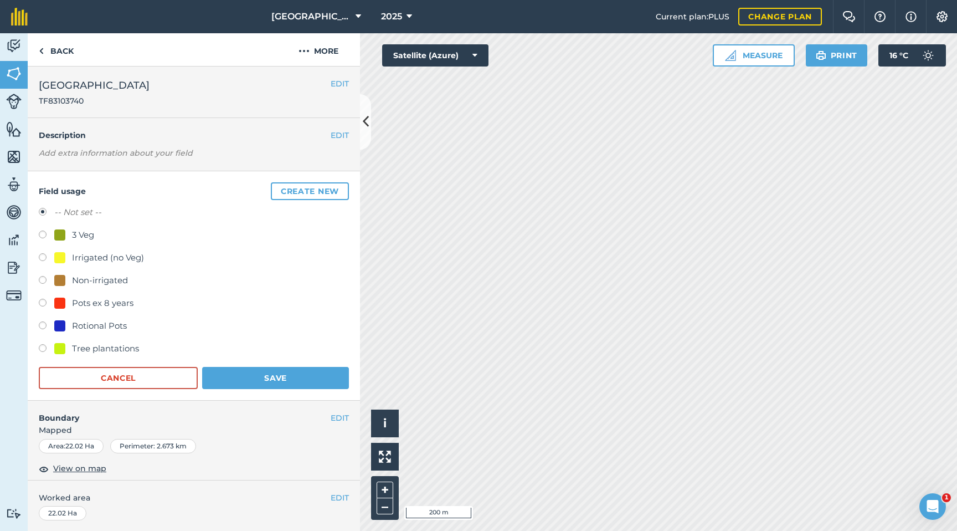
drag, startPoint x: 39, startPoint y: 255, endPoint x: 53, endPoint y: 267, distance: 18.1
click at [42, 257] on label at bounding box center [47, 258] width 16 height 11
drag, startPoint x: 285, startPoint y: 381, endPoint x: 314, endPoint y: 378, distance: 28.9
click at [285, 381] on button "Save" at bounding box center [275, 378] width 147 height 22
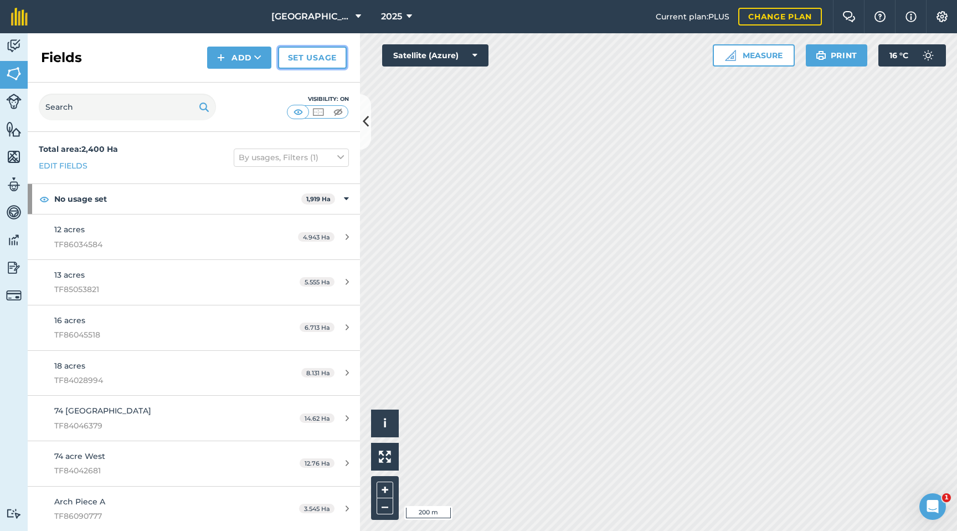
click at [301, 54] on link "Set usage" at bounding box center [312, 58] width 69 height 22
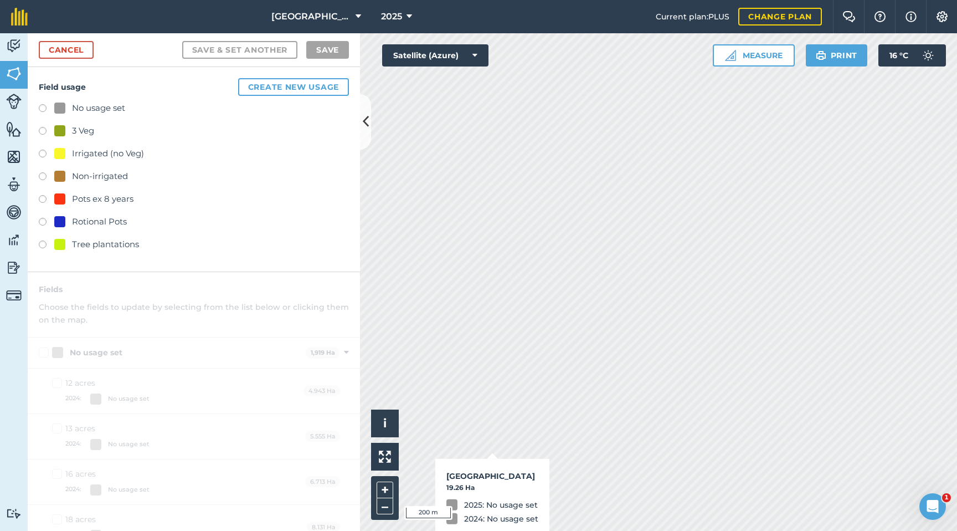
click at [43, 242] on label at bounding box center [47, 245] width 16 height 11
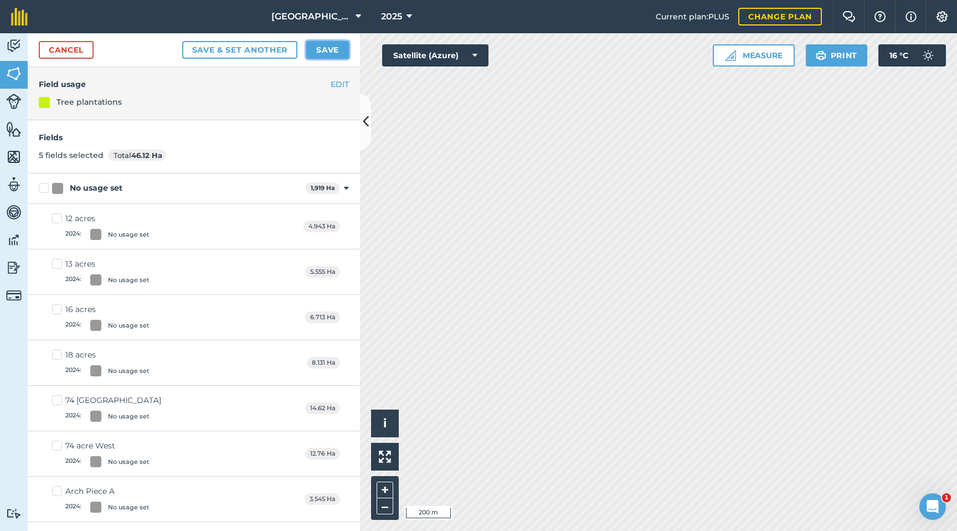
click at [332, 49] on button "Save" at bounding box center [327, 50] width 43 height 18
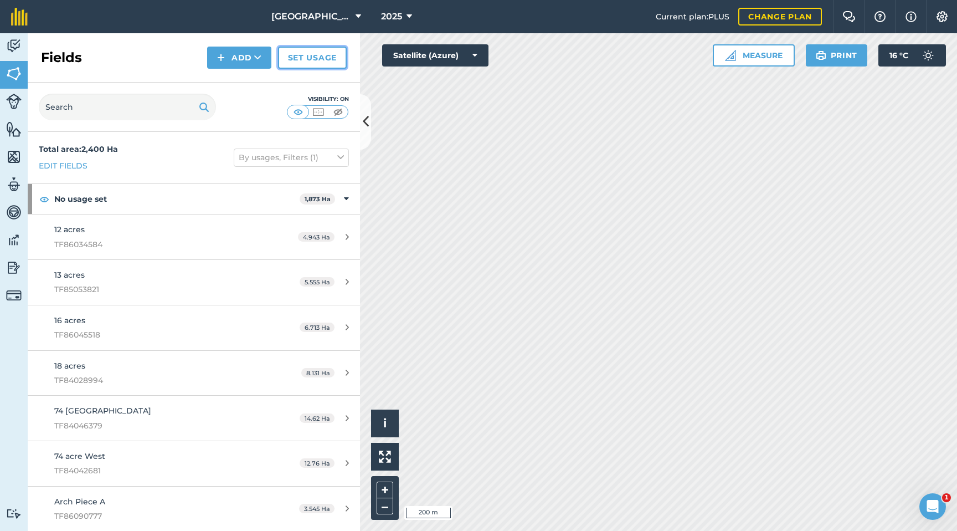
click at [299, 64] on link "Set usage" at bounding box center [312, 58] width 69 height 22
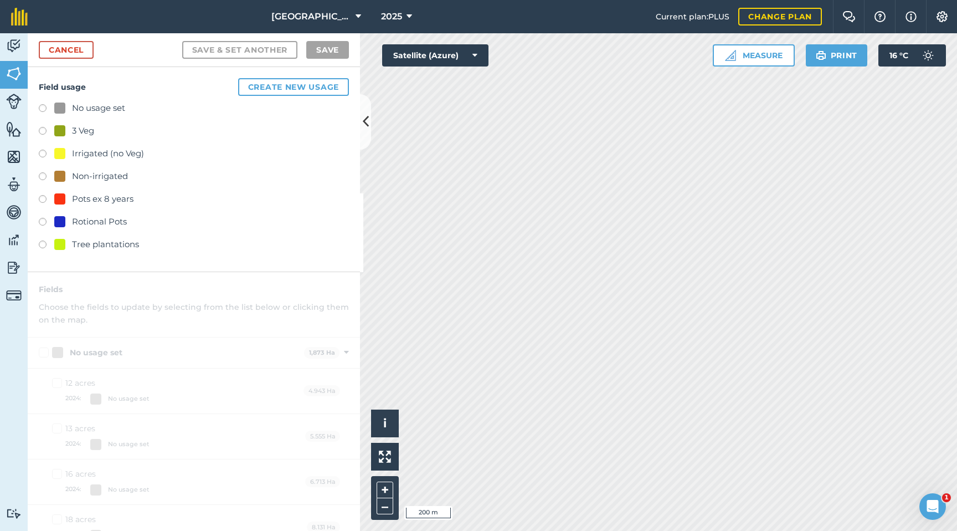
click at [101, 249] on div "Tree plantations" at bounding box center [105, 244] width 67 height 13
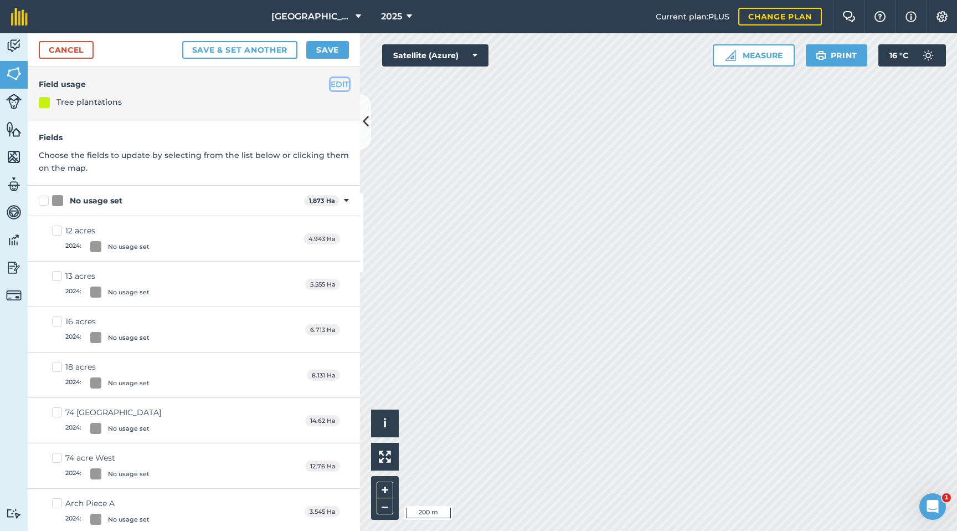
click at [342, 85] on button "EDIT" at bounding box center [340, 84] width 18 height 12
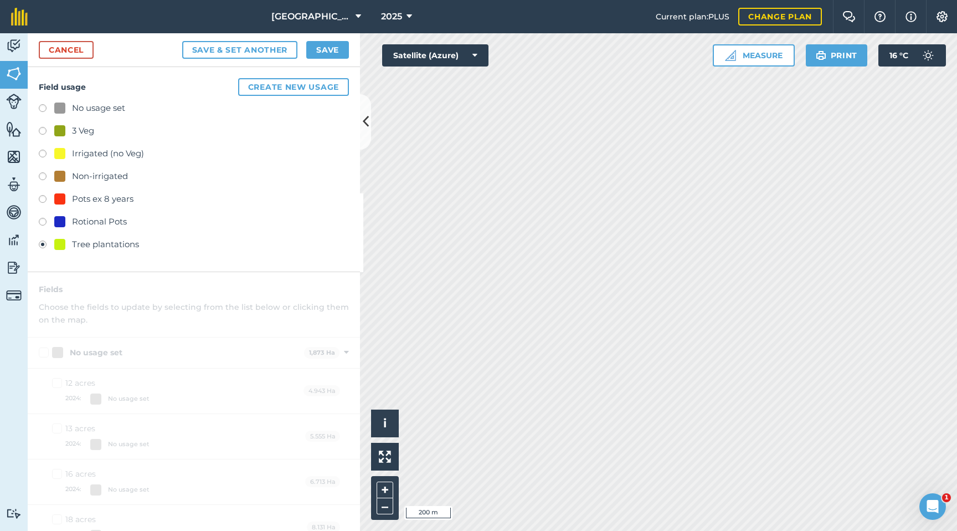
click at [109, 242] on div "Tree plantations" at bounding box center [105, 244] width 67 height 13
click at [307, 134] on div "3 Veg" at bounding box center [194, 132] width 310 height 16
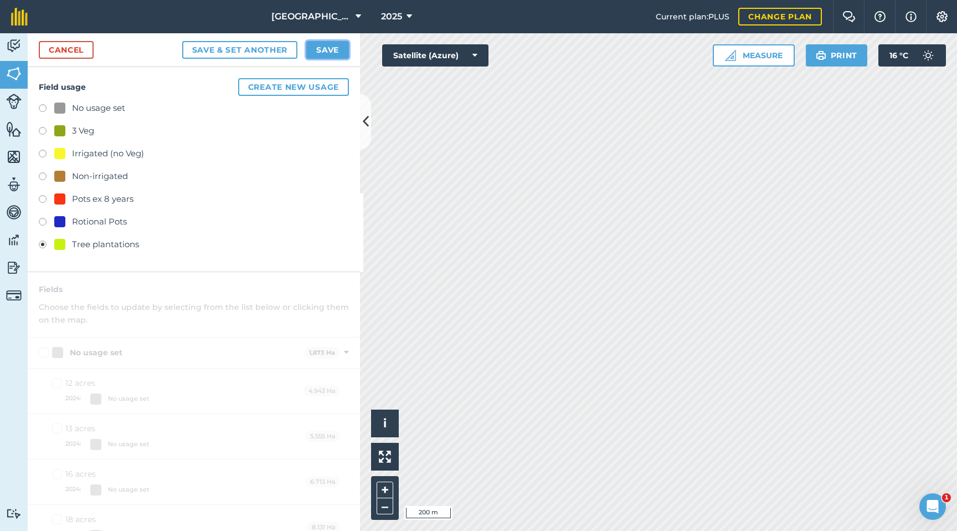
click at [329, 50] on button "Save" at bounding box center [327, 50] width 43 height 18
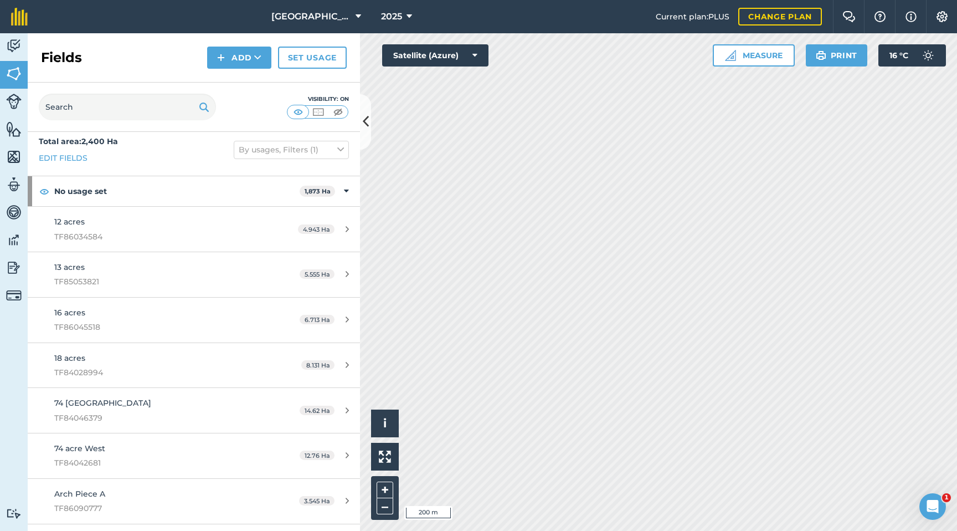
scroll to position [21, 0]
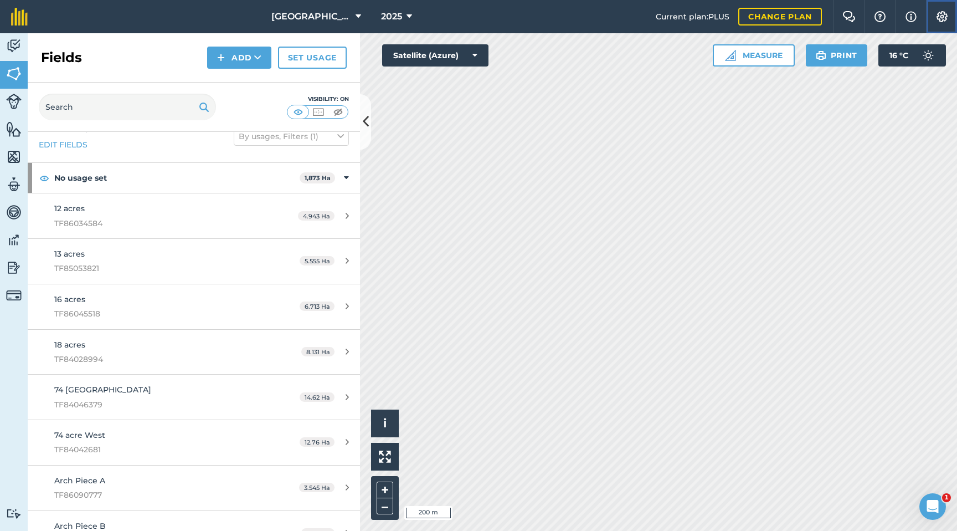
click at [828, 16] on img at bounding box center [942, 16] width 13 height 11
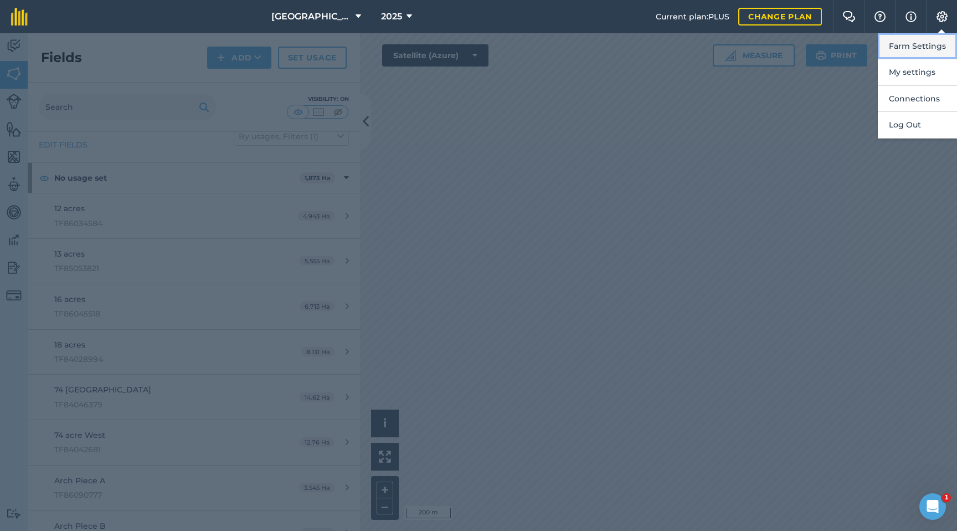
click at [828, 55] on button "Farm Settings" at bounding box center [917, 46] width 79 height 26
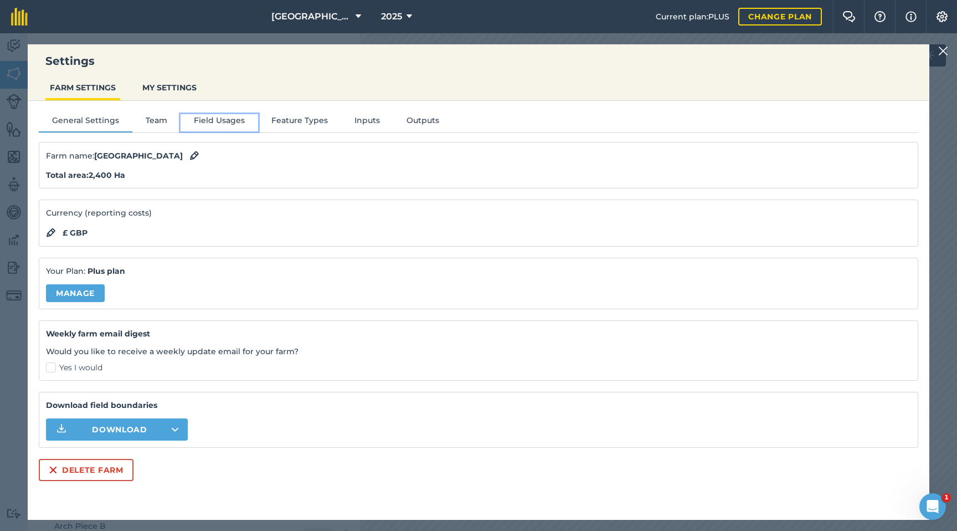
click at [191, 121] on button "Field Usages" at bounding box center [220, 122] width 78 height 17
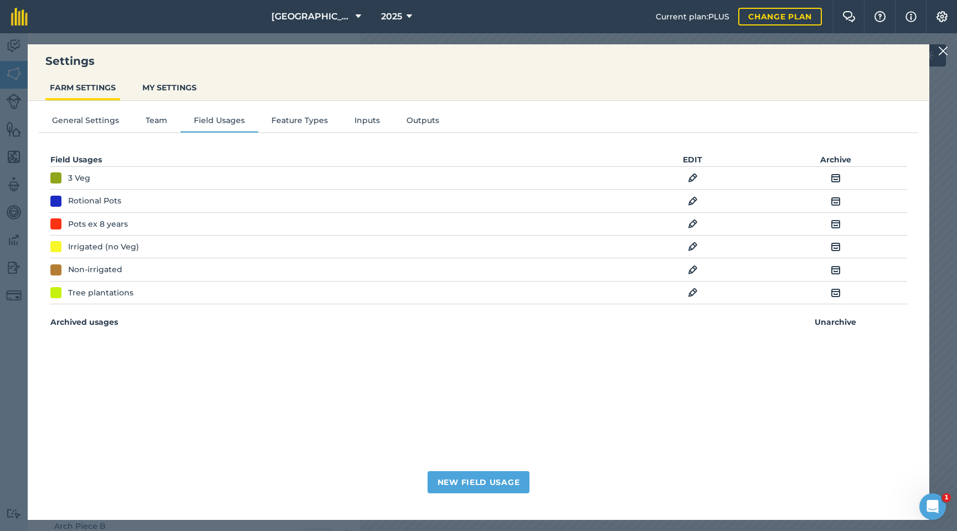
click at [695, 294] on img at bounding box center [693, 292] width 10 height 13
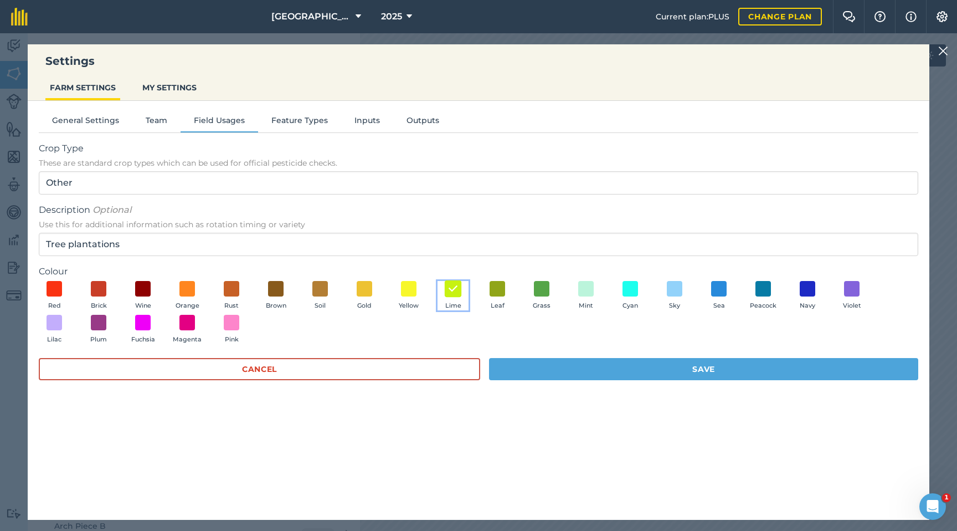
click at [451, 289] on img at bounding box center [453, 288] width 11 height 14
click at [587, 289] on span at bounding box center [586, 288] width 17 height 17
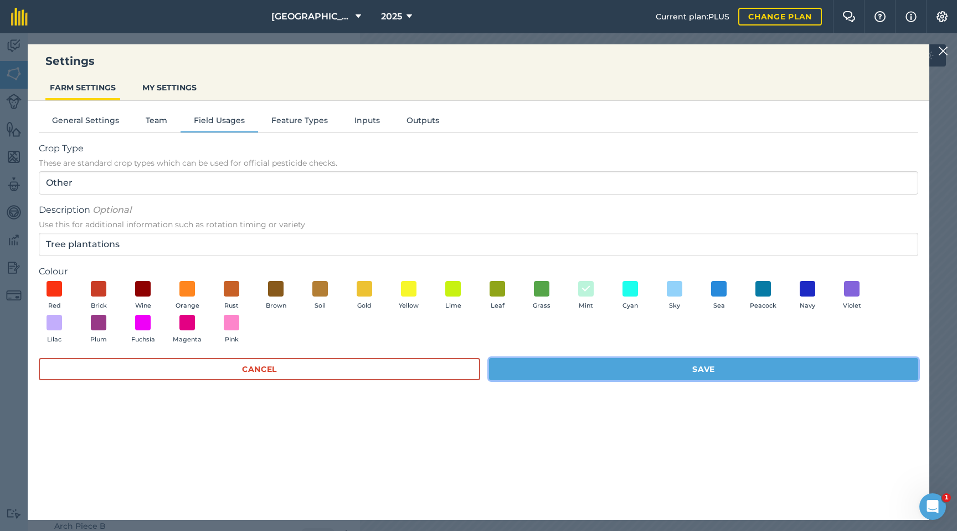
click at [628, 368] on button "Save" at bounding box center [703, 369] width 429 height 22
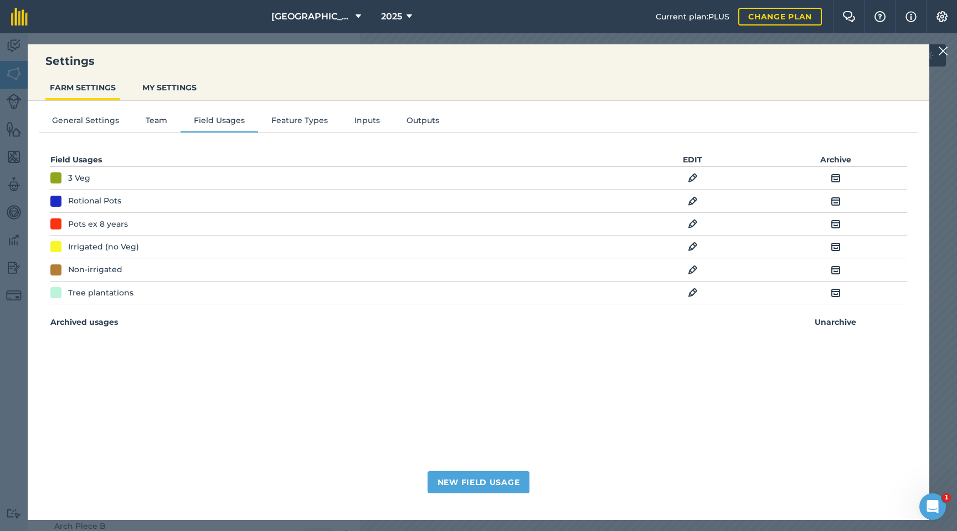
click at [74, 25] on nav "[GEOGRAPHIC_DATA] 2025" at bounding box center [347, 16] width 617 height 33
click at [828, 52] on img at bounding box center [943, 50] width 10 height 13
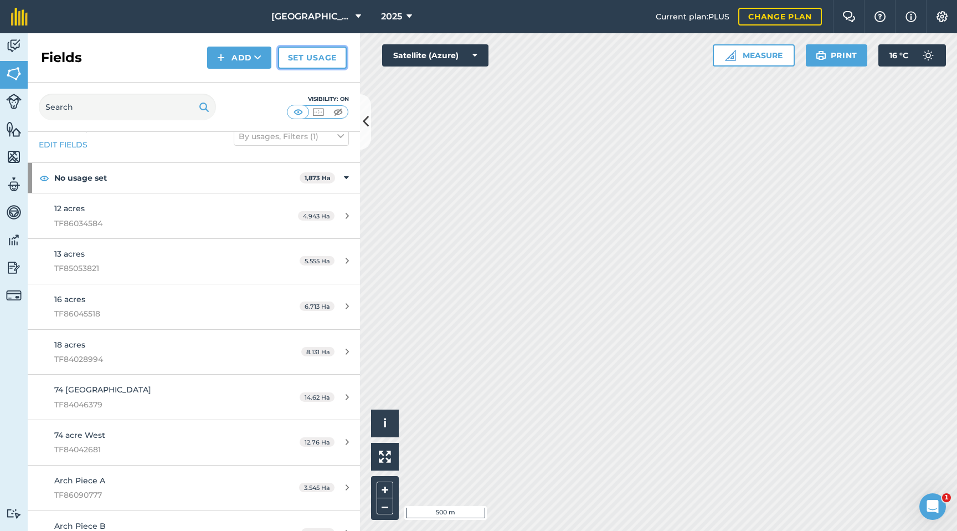
click at [322, 58] on link "Set usage" at bounding box center [312, 58] width 69 height 22
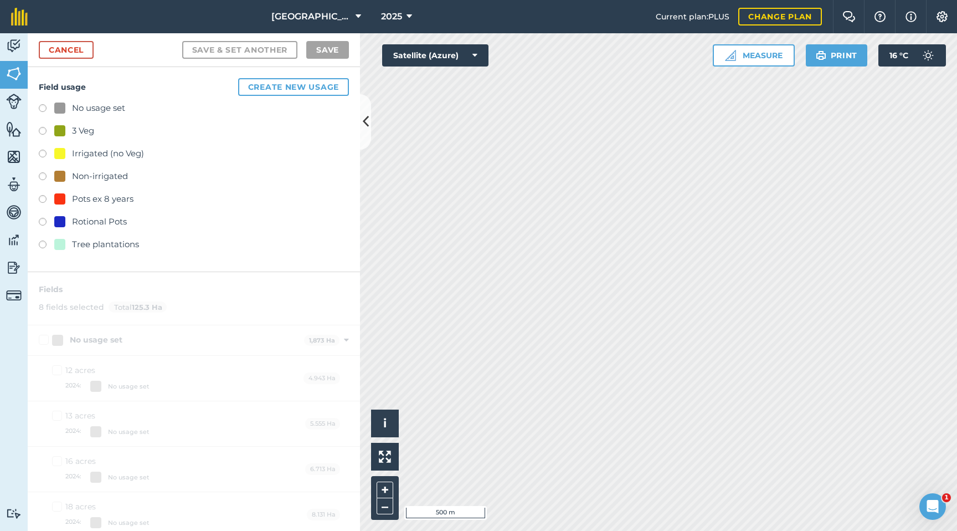
click at [40, 177] on label at bounding box center [47, 177] width 16 height 11
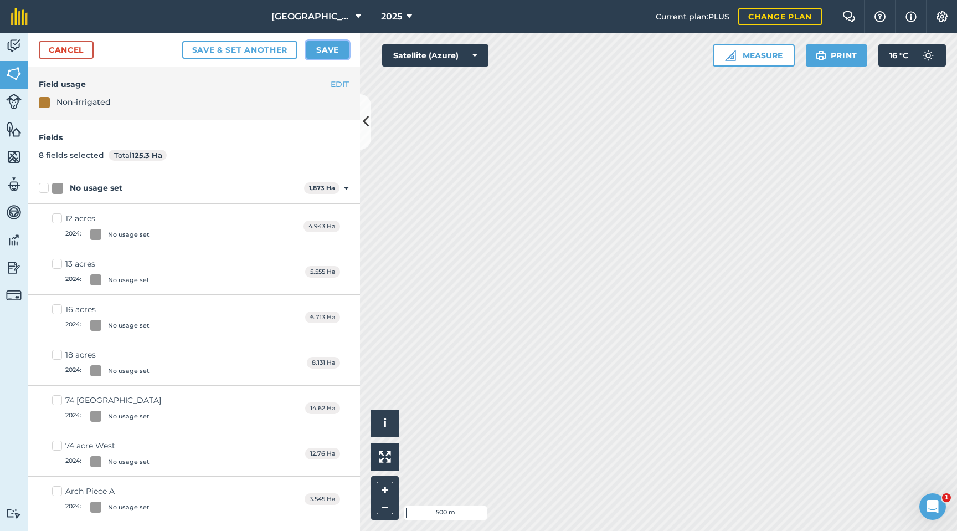
click at [321, 43] on button "Save" at bounding box center [327, 50] width 43 height 18
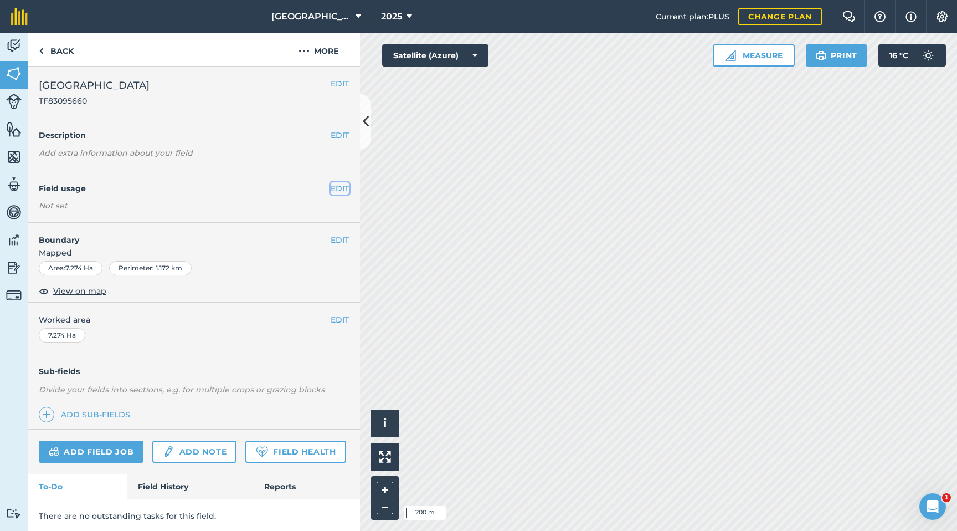
click at [338, 187] on button "EDIT" at bounding box center [340, 188] width 18 height 12
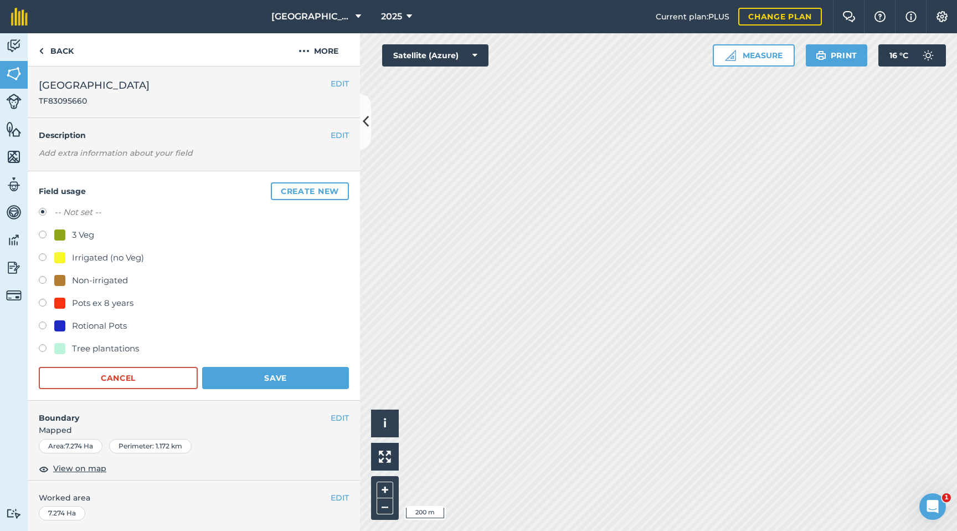
click at [46, 234] on label at bounding box center [47, 235] width 16 height 11
click at [233, 372] on button "Save" at bounding box center [275, 378] width 147 height 22
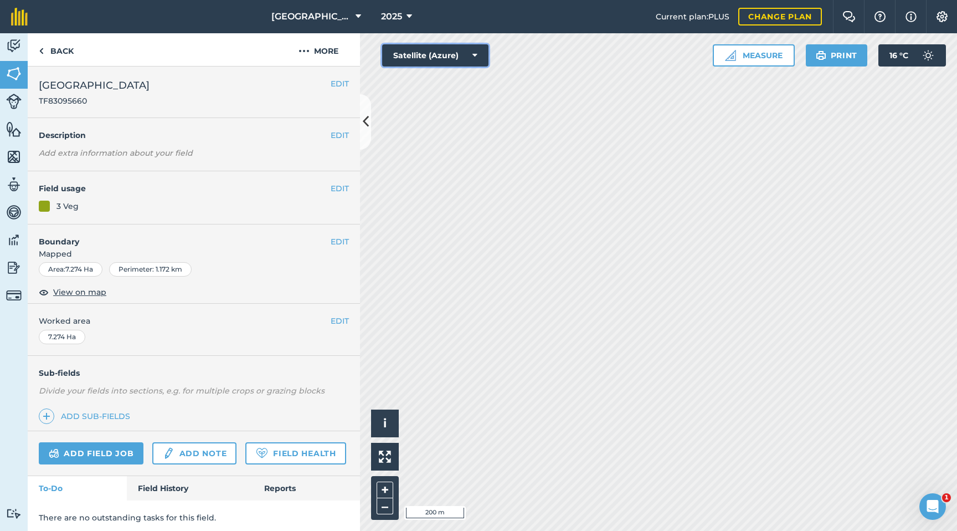
click at [472, 58] on button "Satellite (Azure)" at bounding box center [435, 55] width 106 height 22
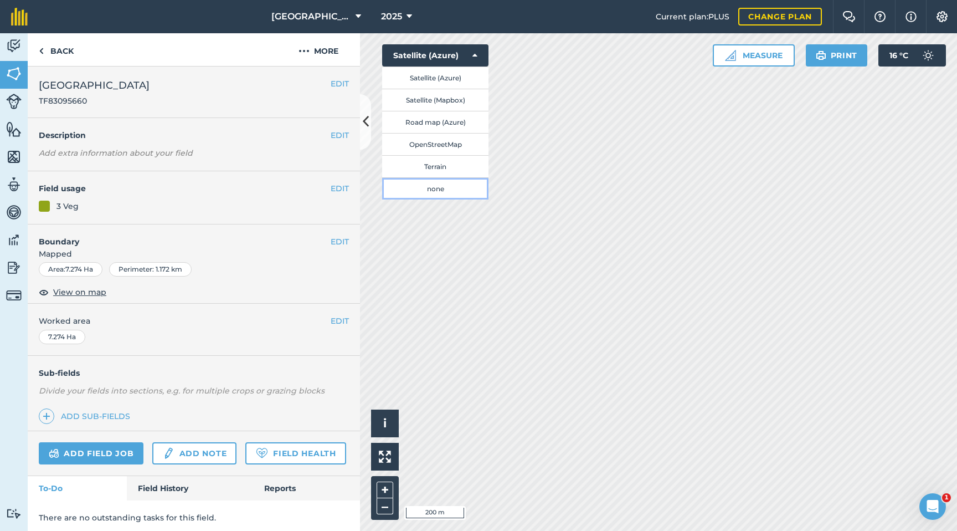
click at [447, 185] on button "none" at bounding box center [435, 188] width 106 height 22
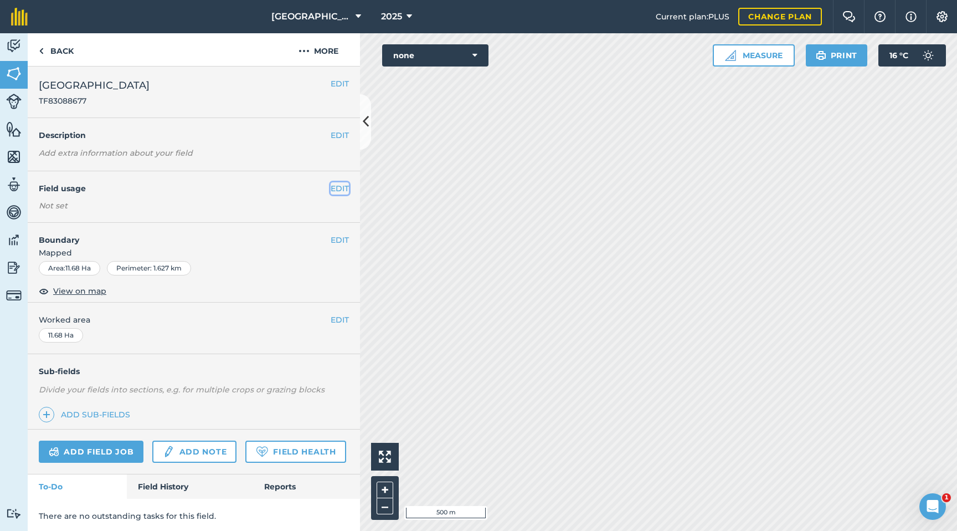
click at [337, 192] on button "EDIT" at bounding box center [340, 188] width 18 height 12
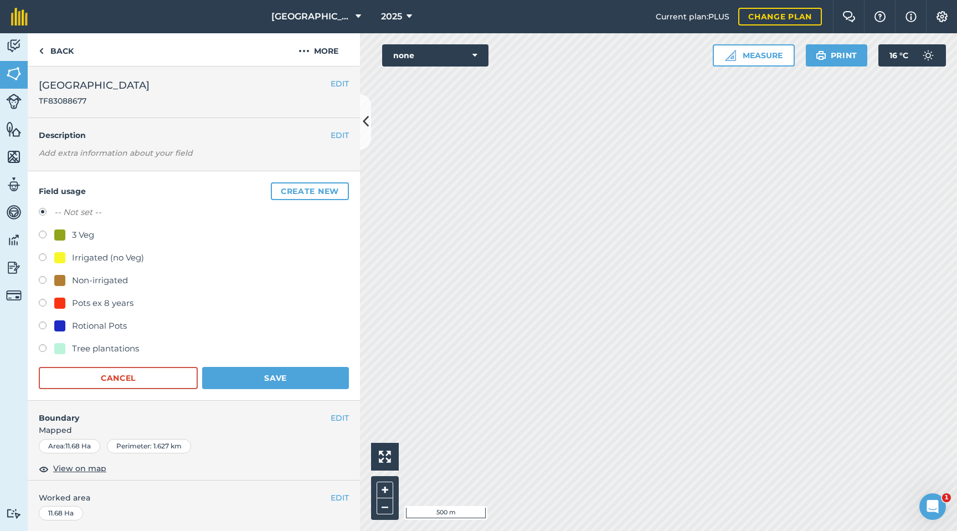
drag, startPoint x: 45, startPoint y: 234, endPoint x: 73, endPoint y: 260, distance: 38.0
click at [46, 234] on label at bounding box center [47, 235] width 16 height 11
click at [271, 376] on button "Save" at bounding box center [275, 378] width 147 height 22
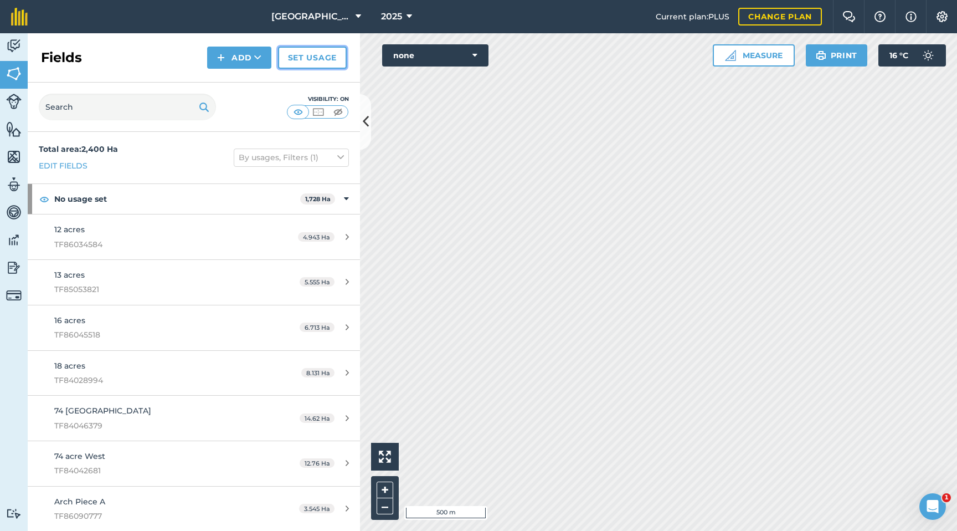
click at [308, 58] on link "Set usage" at bounding box center [312, 58] width 69 height 22
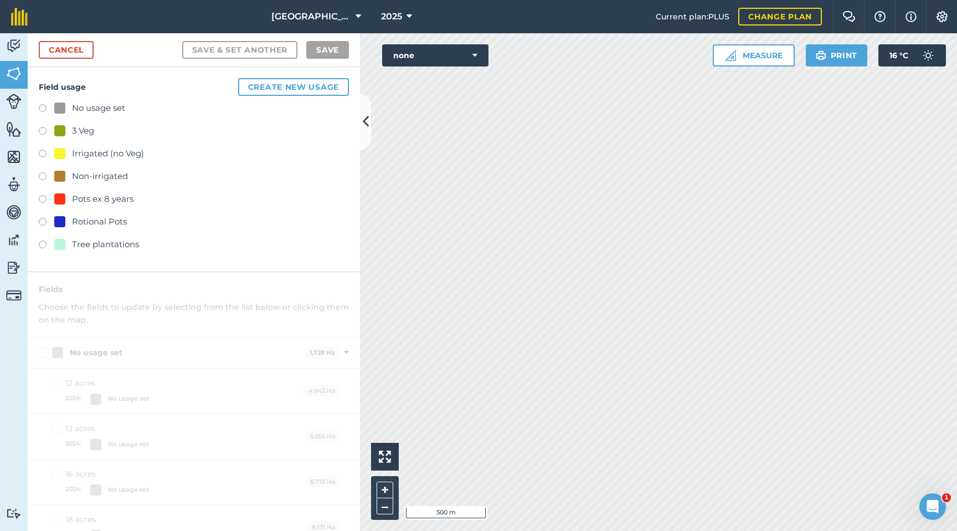
click at [44, 152] on label at bounding box center [47, 155] width 16 height 11
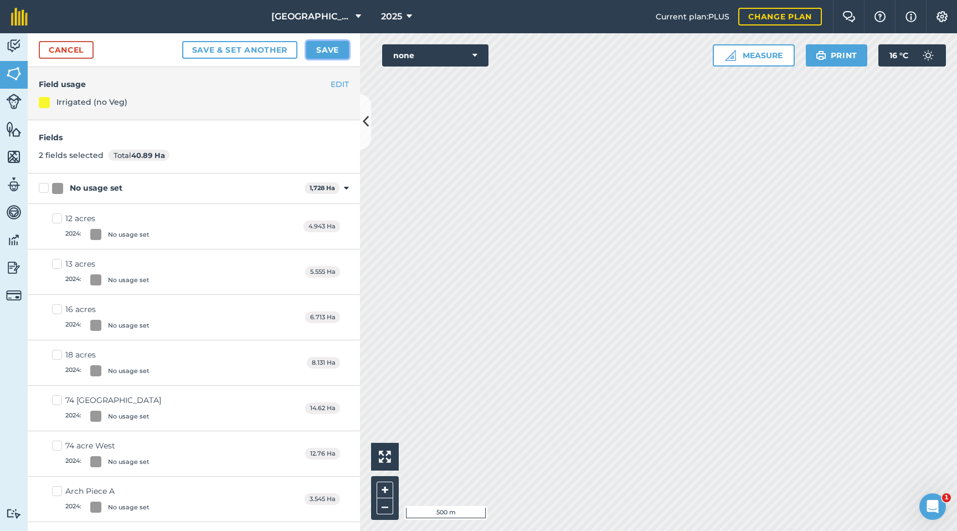
click at [327, 50] on button "Save" at bounding box center [327, 50] width 43 height 18
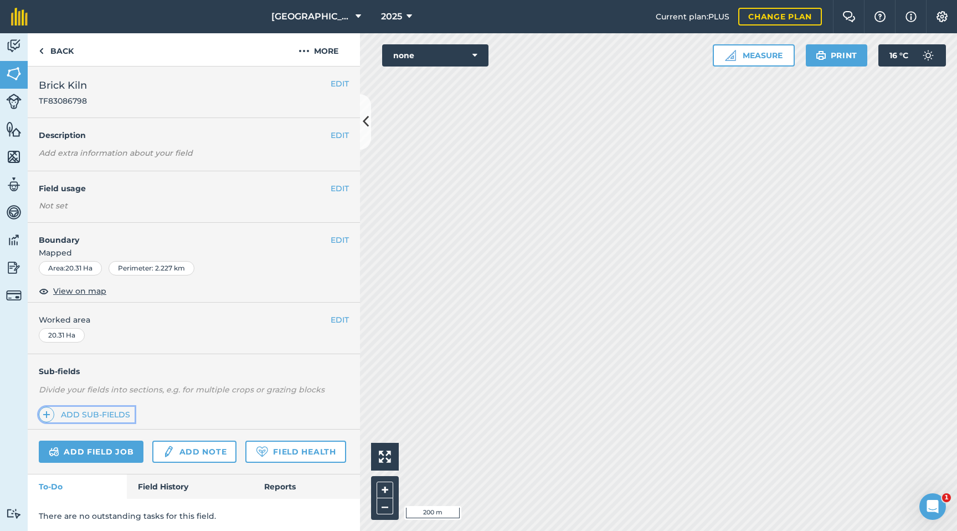
click at [51, 402] on span at bounding box center [47, 415] width 16 height 16
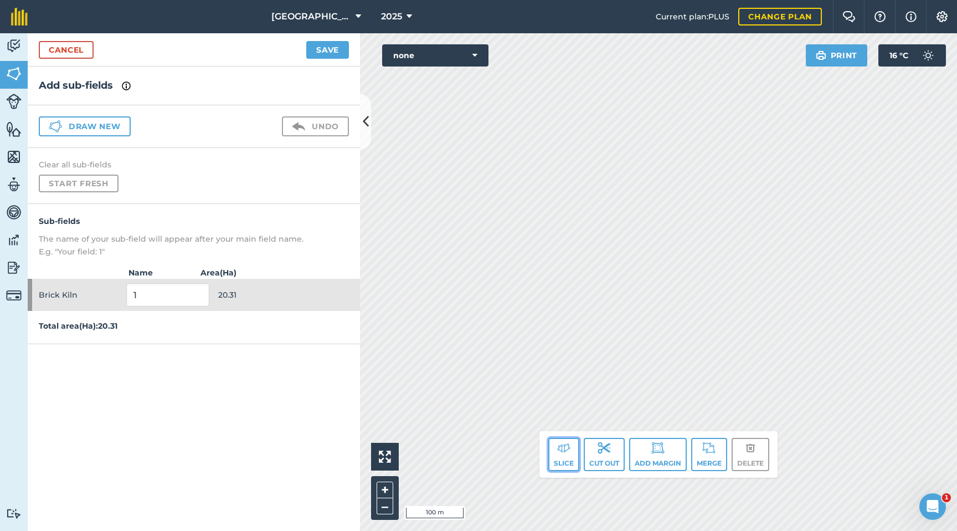
click at [567, 402] on img at bounding box center [563, 447] width 13 height 13
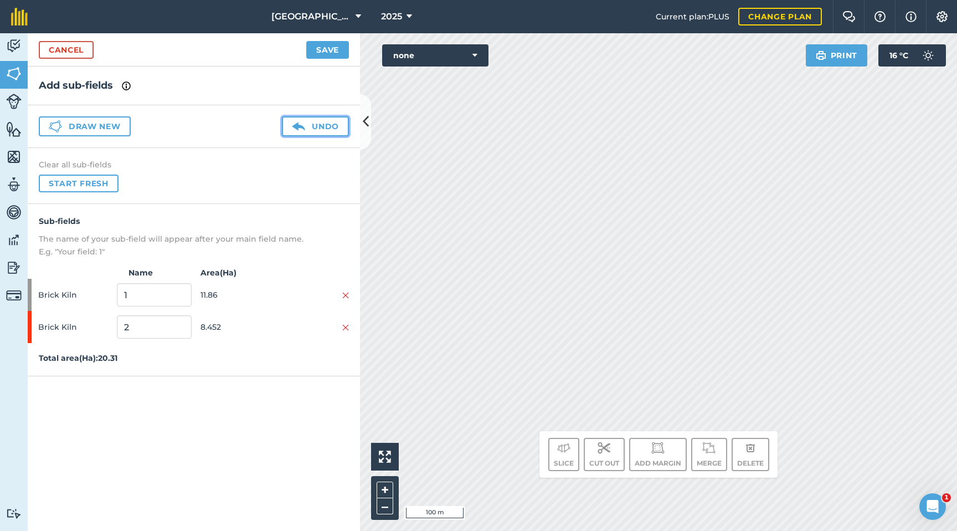
click at [321, 126] on button "Undo" at bounding box center [315, 126] width 67 height 20
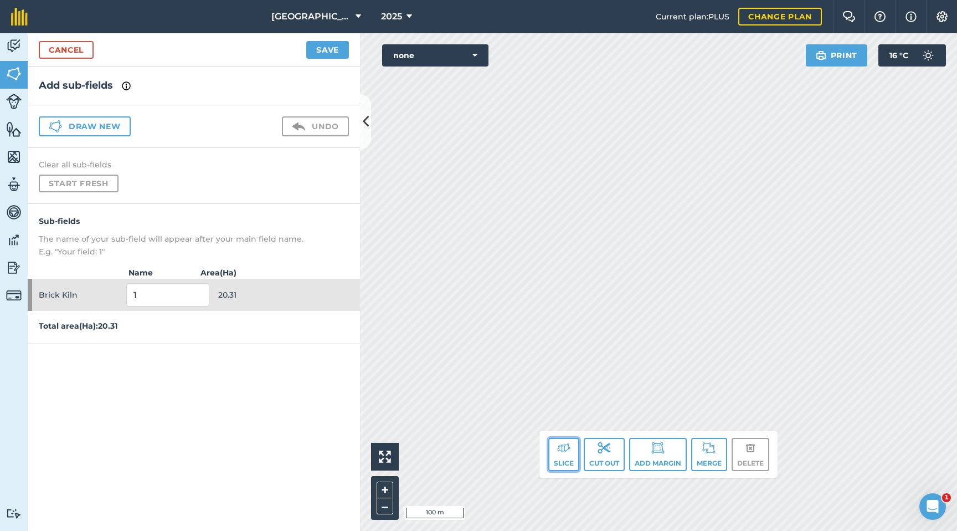
click at [551, 402] on button "Slice" at bounding box center [563, 454] width 31 height 33
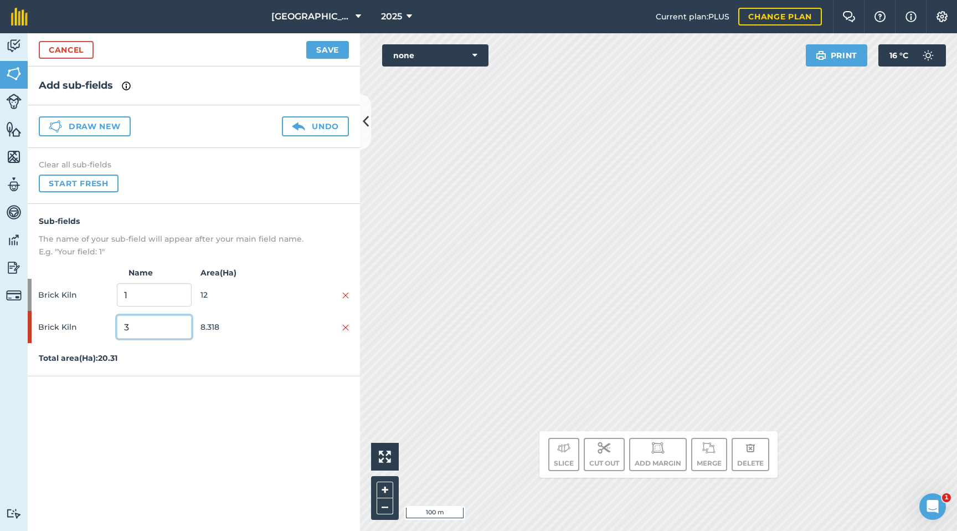
drag, startPoint x: 158, startPoint y: 324, endPoint x: 85, endPoint y: 321, distance: 73.2
click at [85, 321] on div "Brick Kiln 3 8.318" at bounding box center [194, 327] width 332 height 32
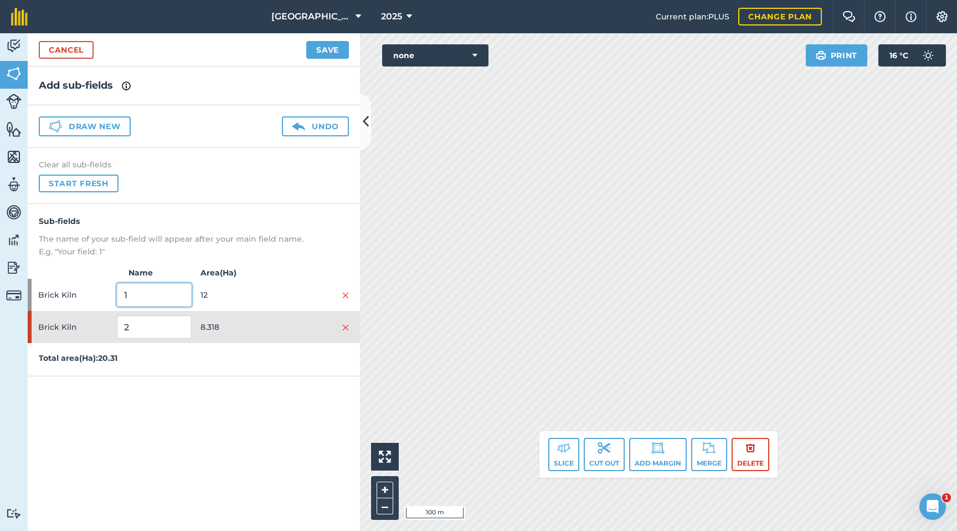
click at [175, 304] on input "1" at bounding box center [154, 294] width 74 height 23
click at [341, 51] on button "Save" at bounding box center [327, 50] width 43 height 18
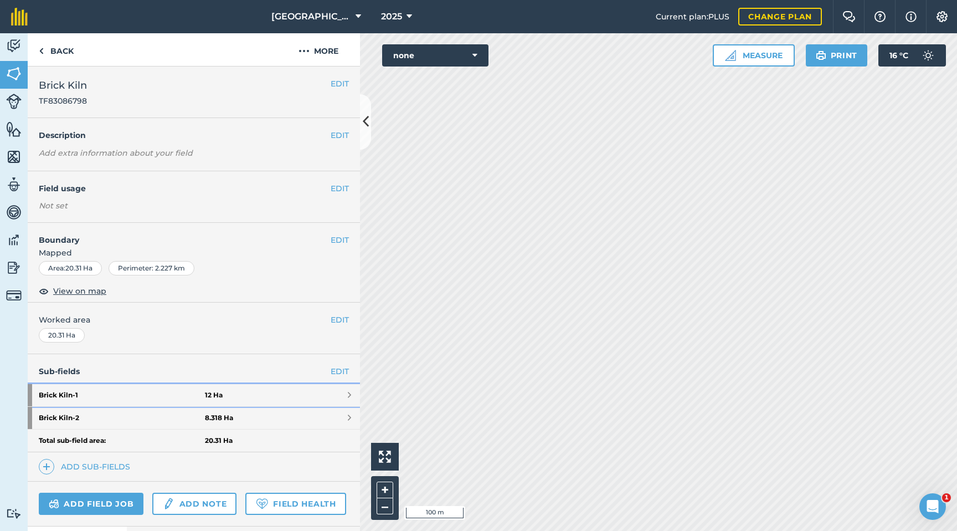
click at [326, 396] on link "Brick Kiln - 1 12 Ha" at bounding box center [194, 395] width 332 height 22
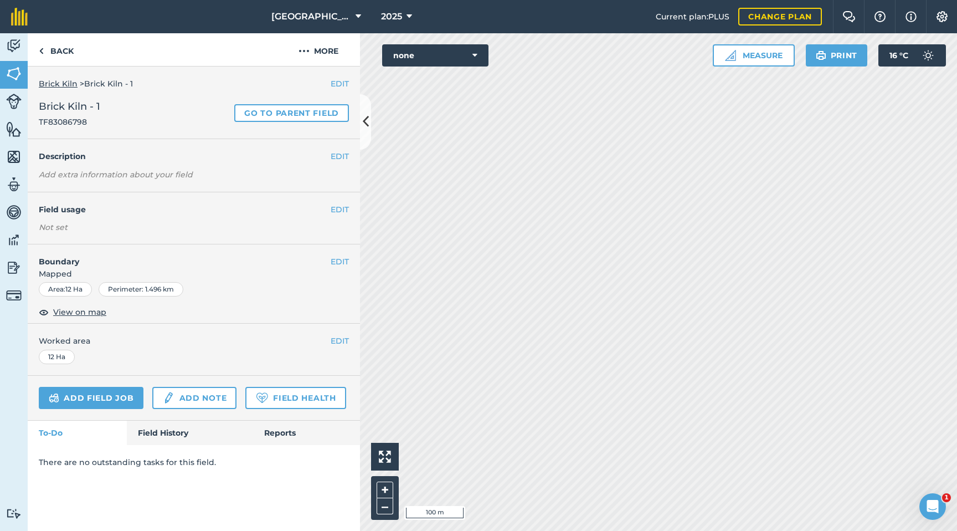
click at [261, 227] on div "Not set" at bounding box center [194, 227] width 310 height 11
click at [338, 204] on button "EDIT" at bounding box center [340, 209] width 18 height 12
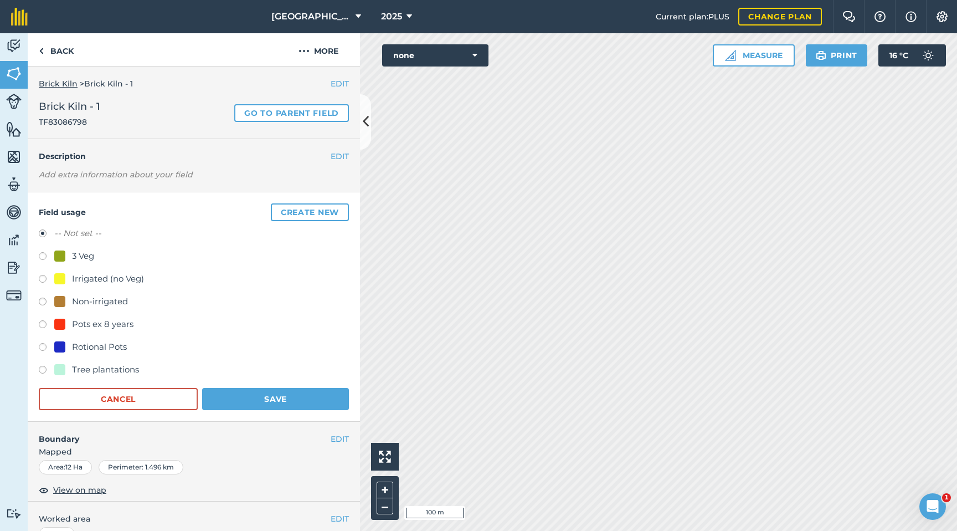
click at [40, 279] on label at bounding box center [47, 280] width 16 height 11
drag, startPoint x: 259, startPoint y: 401, endPoint x: 295, endPoint y: 398, distance: 36.1
click at [259, 401] on button "Save" at bounding box center [275, 399] width 147 height 22
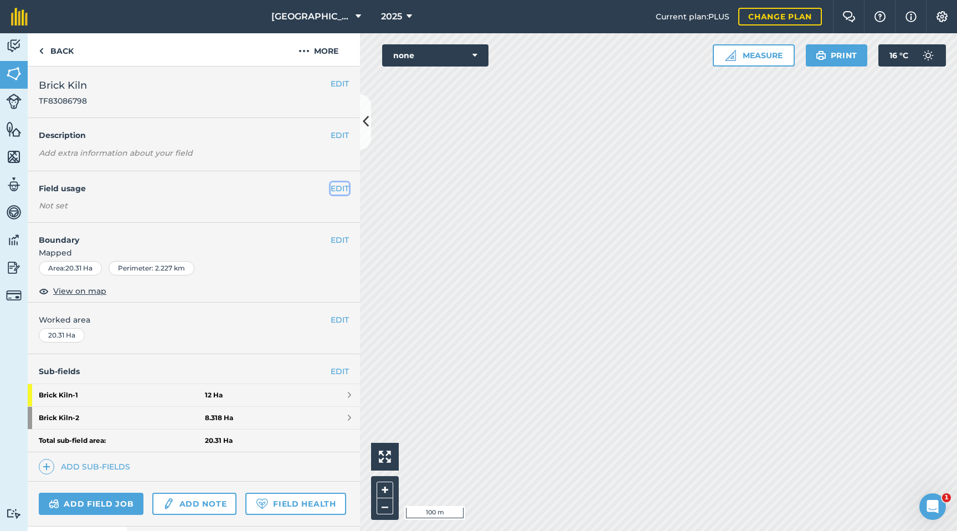
click at [343, 189] on button "EDIT" at bounding box center [340, 188] width 18 height 12
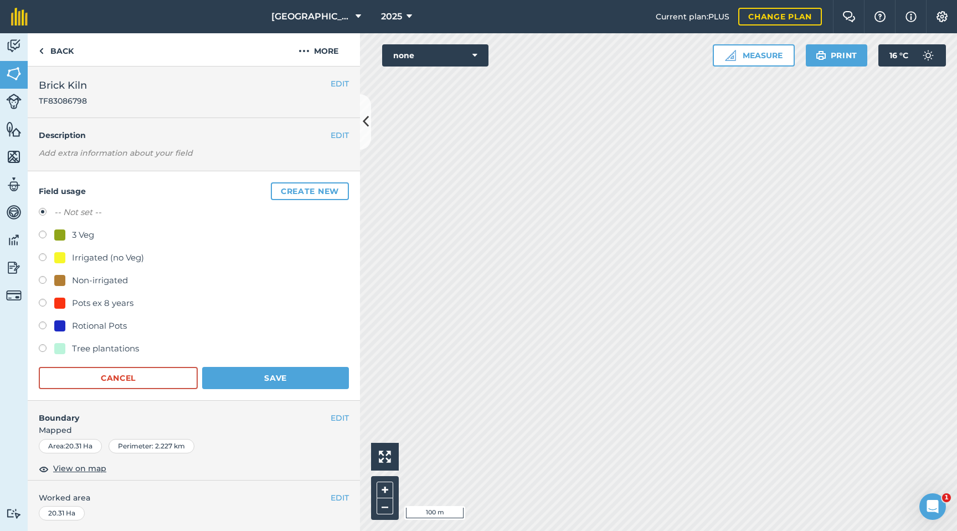
drag, startPoint x: 42, startPoint y: 304, endPoint x: 48, endPoint y: 305, distance: 5.6
click at [43, 304] on label at bounding box center [47, 304] width 16 height 11
click at [237, 388] on button "Save" at bounding box center [275, 378] width 147 height 22
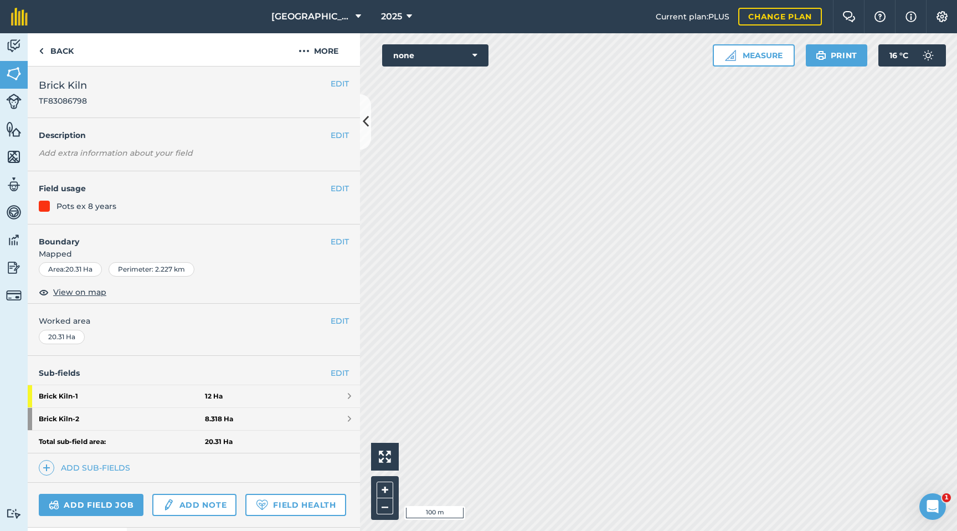
click at [338, 181] on div "EDIT Field usage Pots ex 8 years" at bounding box center [194, 197] width 332 height 53
click at [342, 187] on button "EDIT" at bounding box center [340, 188] width 18 height 12
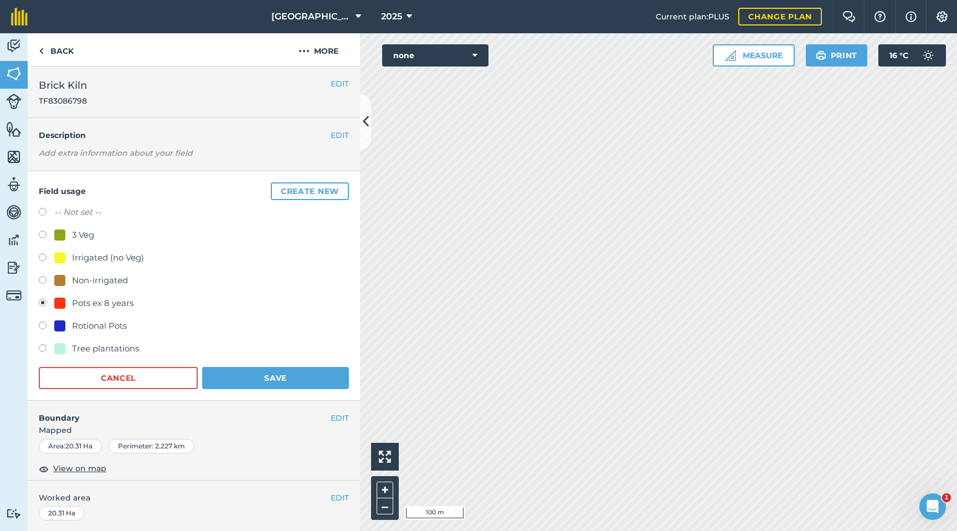
drag, startPoint x: 39, startPoint y: 213, endPoint x: 46, endPoint y: 214, distance: 7.2
click at [43, 213] on label at bounding box center [47, 213] width 16 height 11
click at [240, 382] on button "Save" at bounding box center [275, 378] width 147 height 22
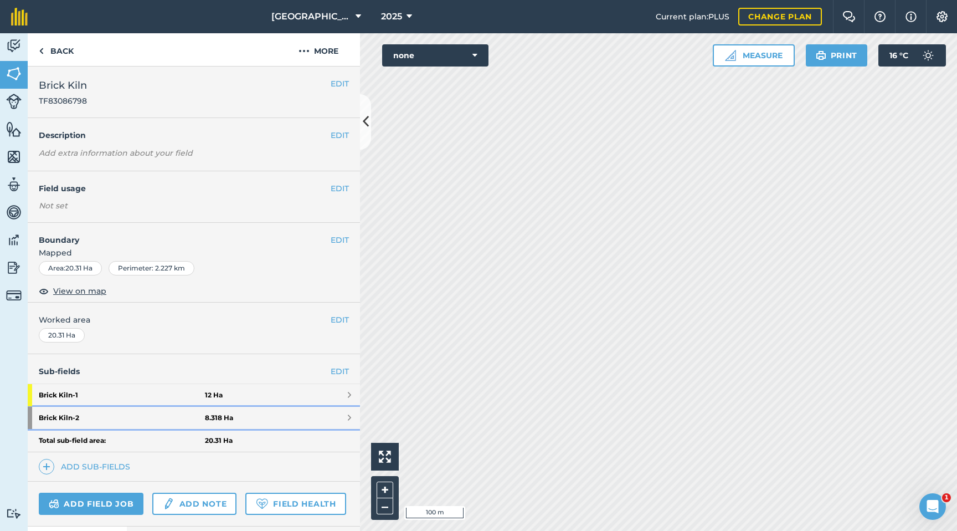
click at [323, 402] on link "Brick Kiln - 2 8.318 Ha" at bounding box center [194, 418] width 332 height 22
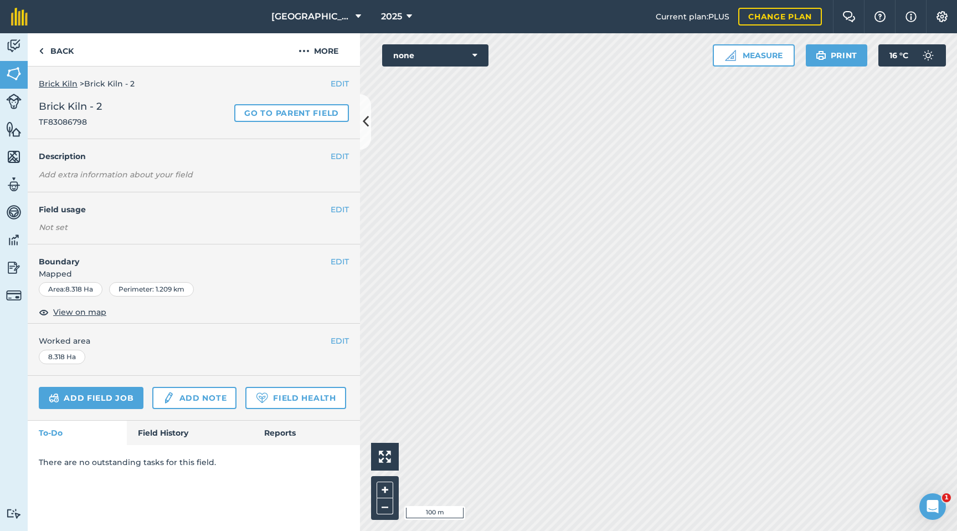
click at [276, 220] on div "EDIT Field usage Not set" at bounding box center [194, 218] width 332 height 52
click at [333, 209] on button "EDIT" at bounding box center [340, 209] width 18 height 12
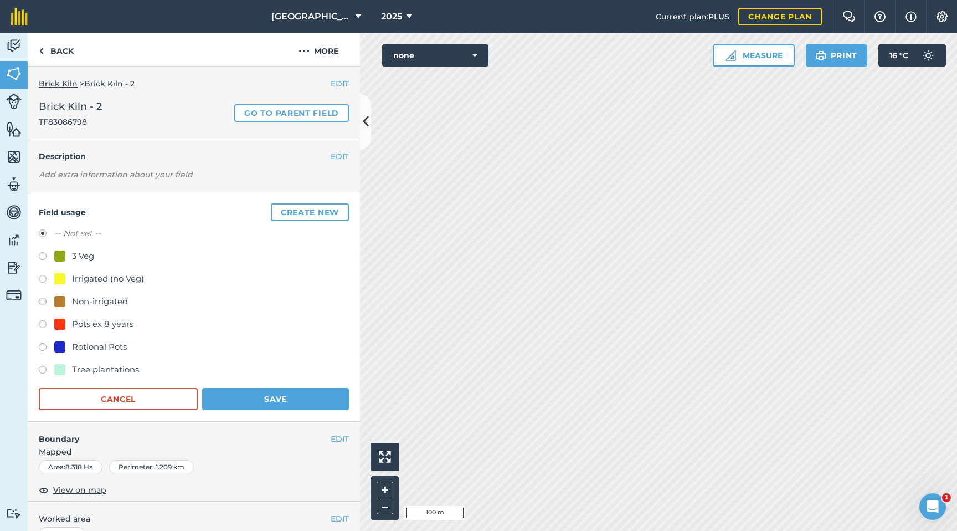
click at [45, 326] on label at bounding box center [47, 325] width 16 height 11
click at [219, 394] on button "Save" at bounding box center [275, 399] width 147 height 22
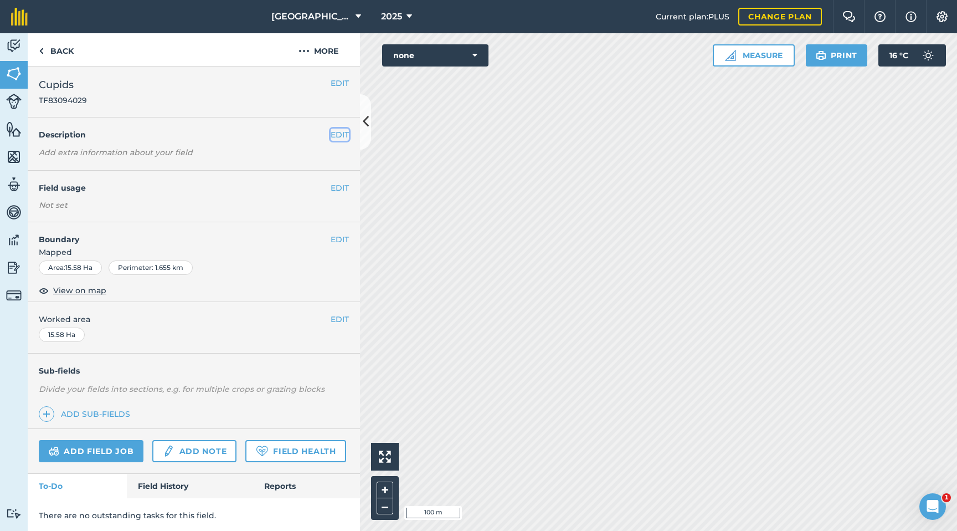
click at [342, 132] on button "EDIT" at bounding box center [340, 135] width 18 height 12
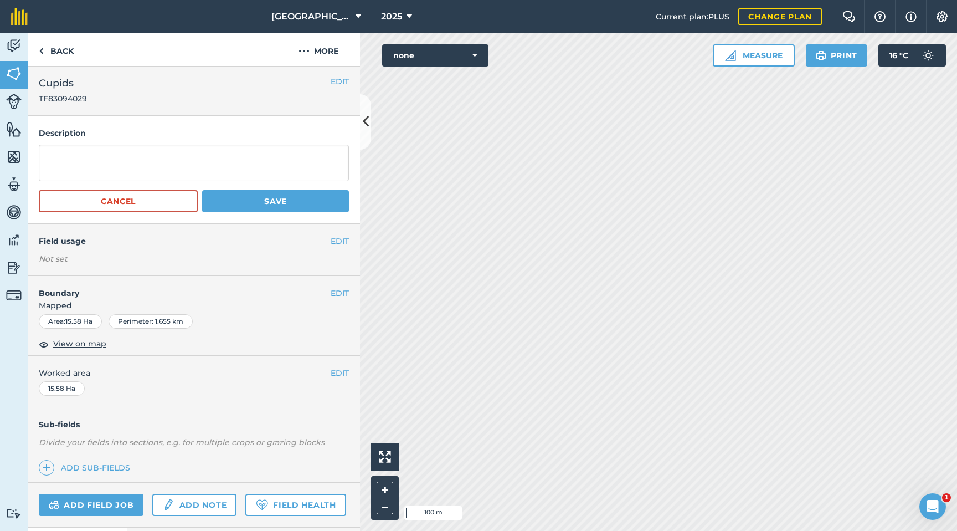
click at [342, 132] on h4 "Description" at bounding box center [194, 133] width 310 height 12
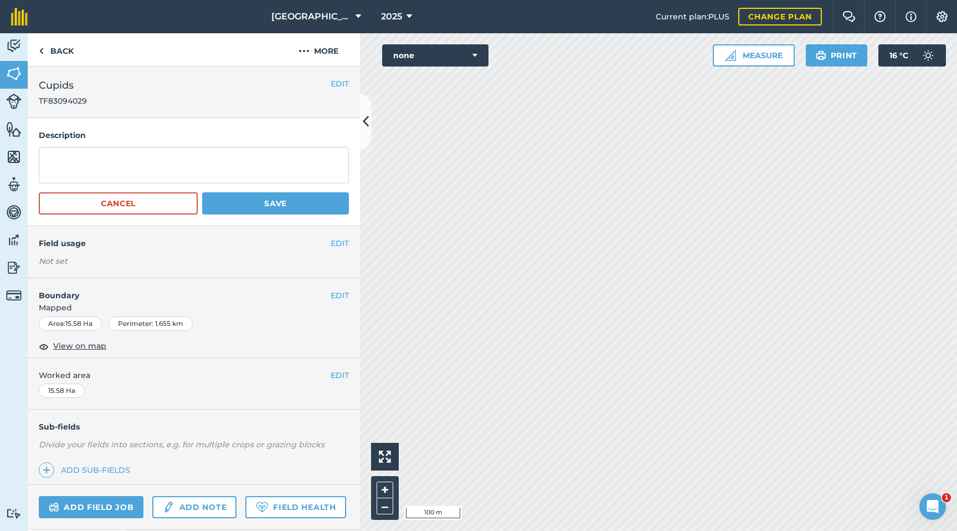
click at [342, 253] on div "EDIT Field usage Not set" at bounding box center [194, 252] width 332 height 52
click at [339, 243] on button "EDIT" at bounding box center [340, 243] width 18 height 12
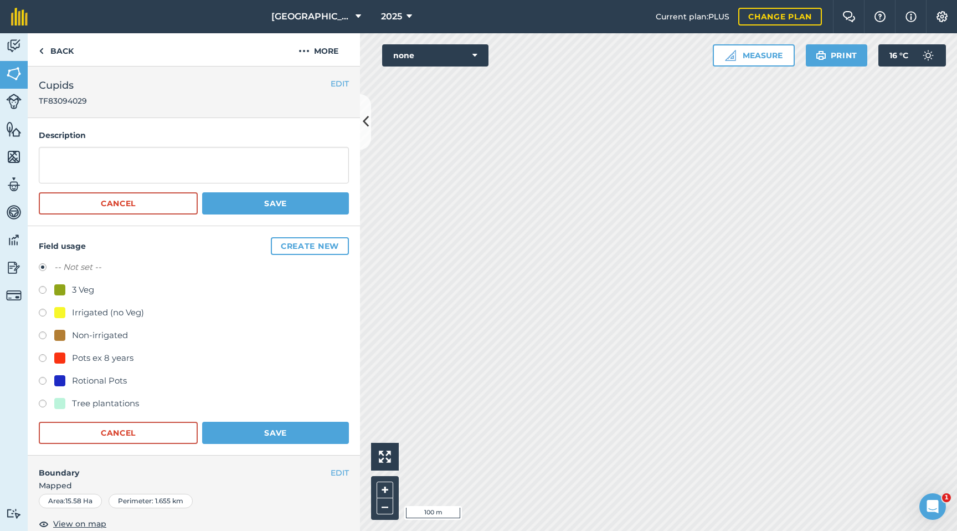
drag, startPoint x: 46, startPoint y: 358, endPoint x: 68, endPoint y: 357, distance: 22.2
click at [46, 357] on label at bounding box center [47, 359] width 16 height 11
click at [241, 402] on button "Save" at bounding box center [275, 433] width 147 height 22
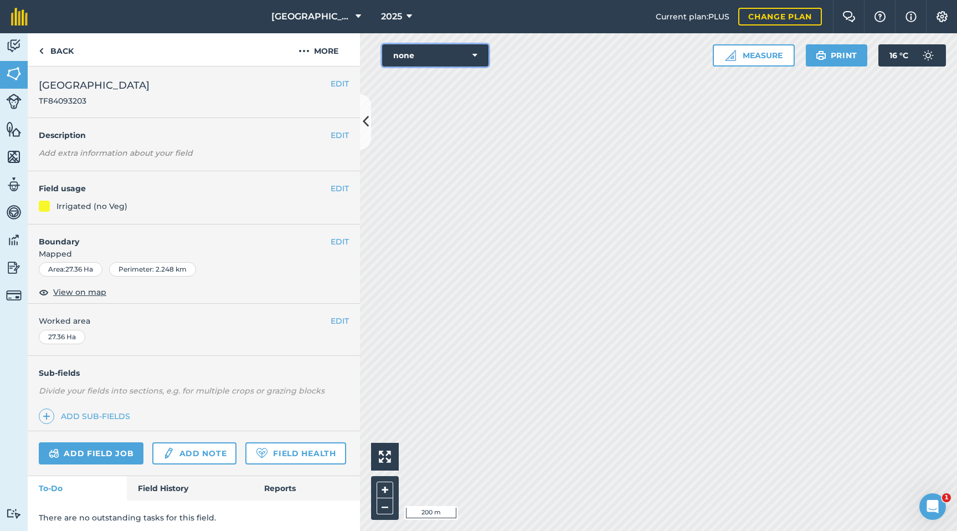
click at [476, 53] on icon at bounding box center [475, 55] width 5 height 11
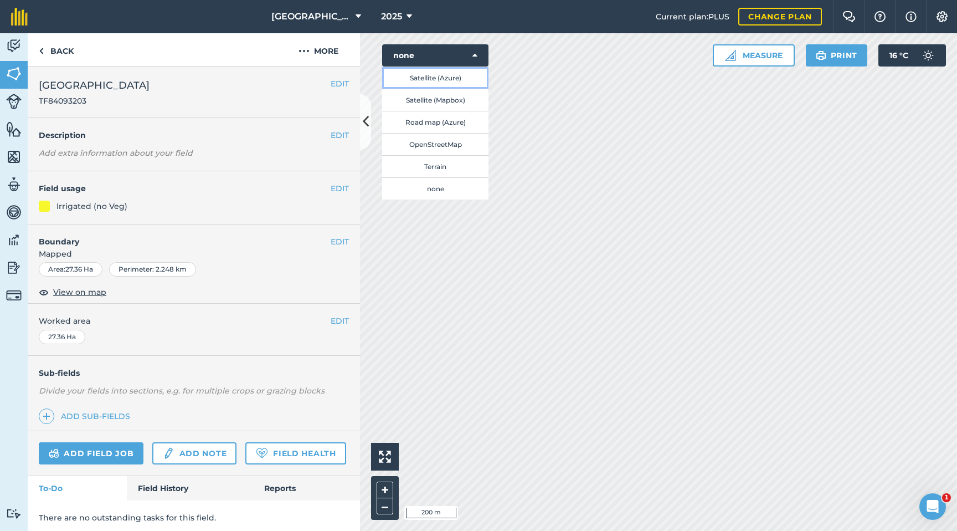
click at [445, 80] on button "Satellite (Azure)" at bounding box center [435, 77] width 106 height 22
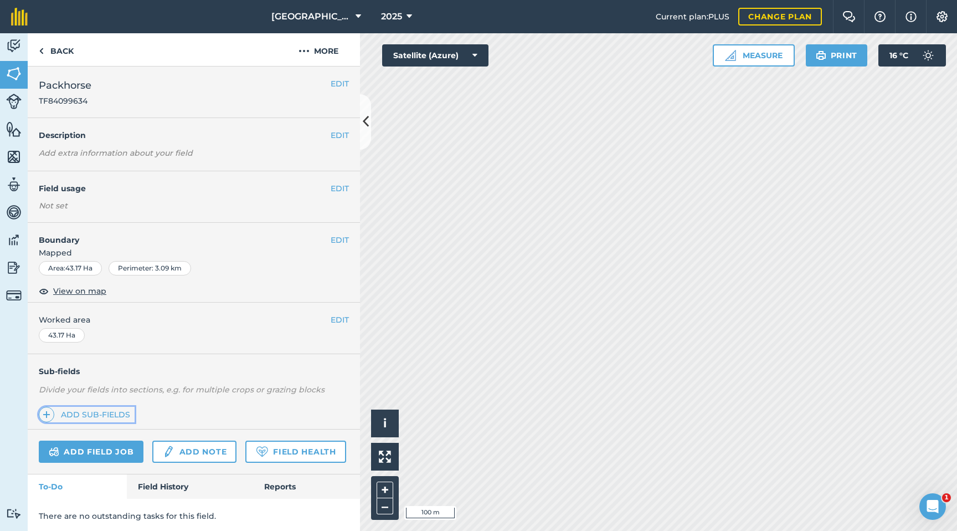
click at [113, 402] on link "Add sub-fields" at bounding box center [87, 415] width 96 height 16
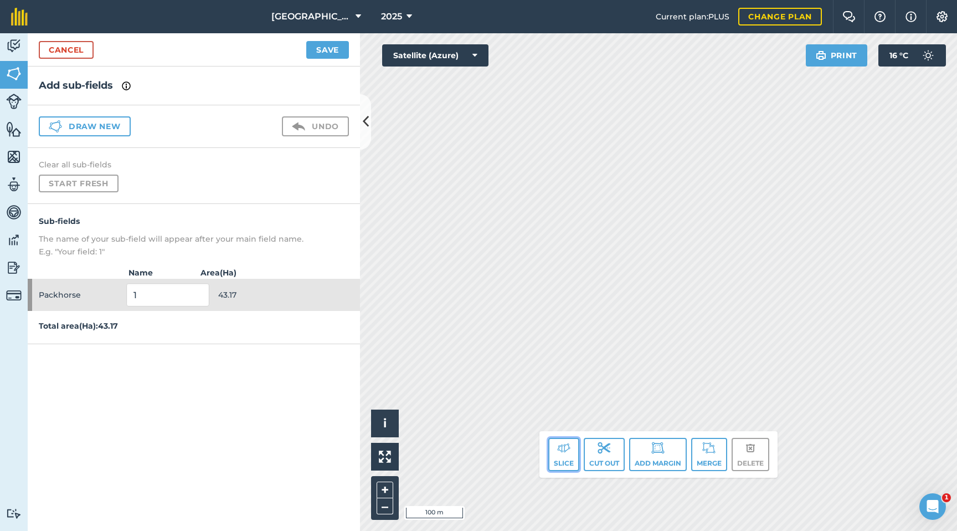
click at [568, 402] on button "Slice" at bounding box center [563, 454] width 31 height 33
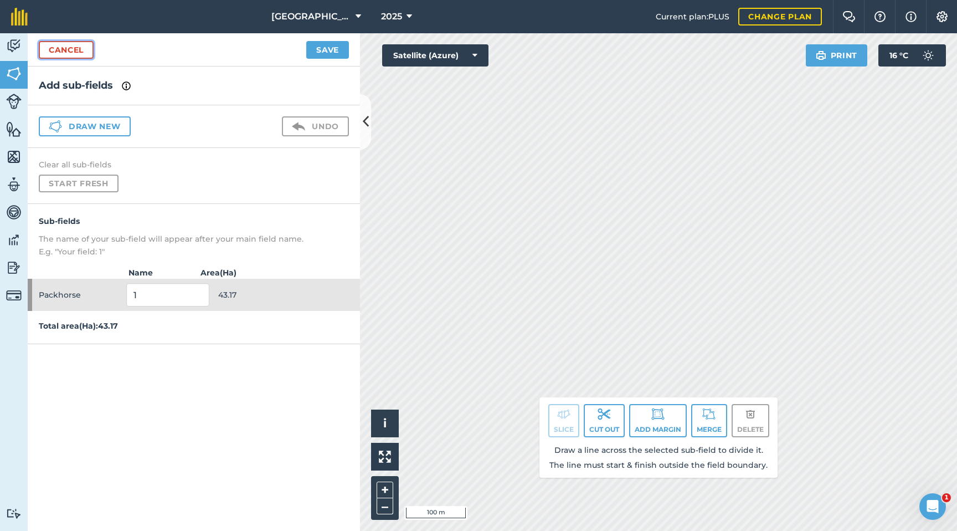
click at [49, 49] on link "Cancel" at bounding box center [66, 50] width 55 height 18
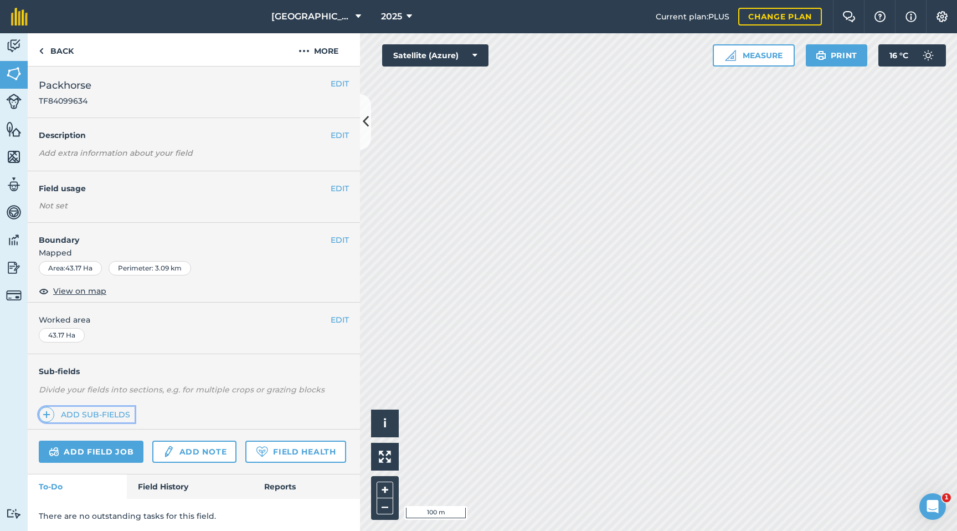
click at [105, 402] on link "Add sub-fields" at bounding box center [87, 415] width 96 height 16
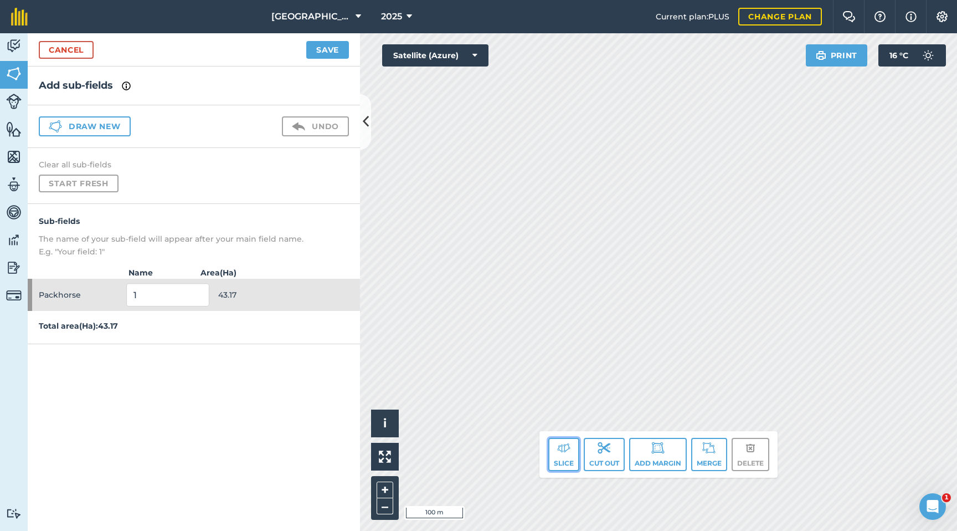
click at [558, 402] on button "Slice" at bounding box center [563, 454] width 31 height 33
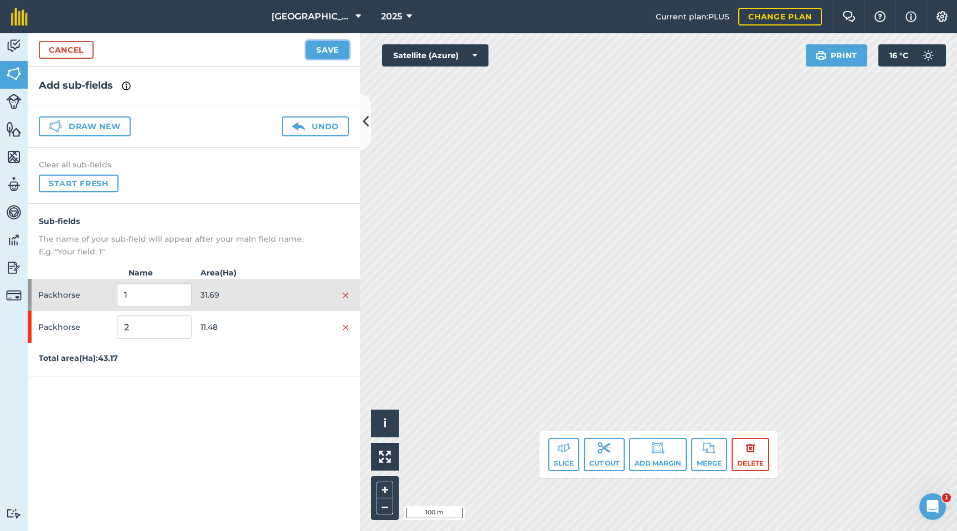
click at [333, 53] on button "Save" at bounding box center [327, 50] width 43 height 18
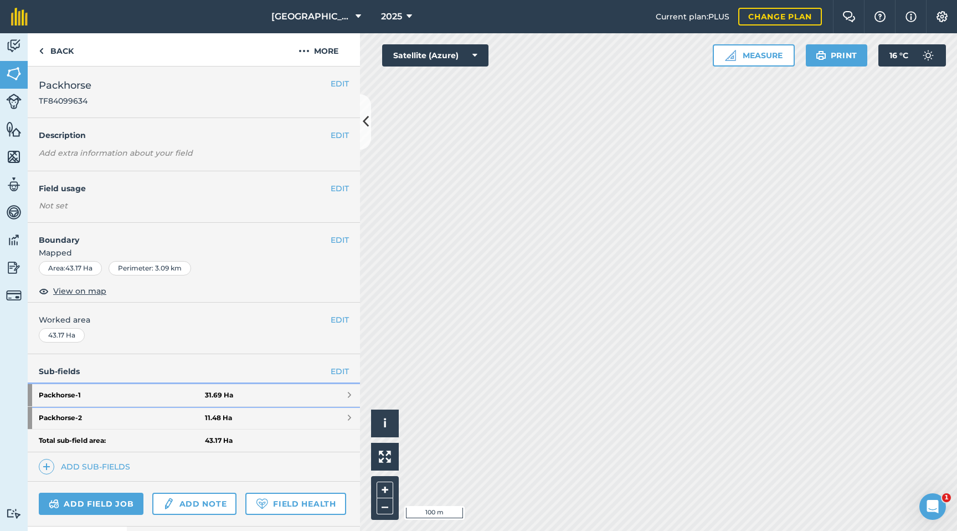
click at [301, 396] on link "Packhorse - 1 31.69 Ha" at bounding box center [194, 395] width 332 height 22
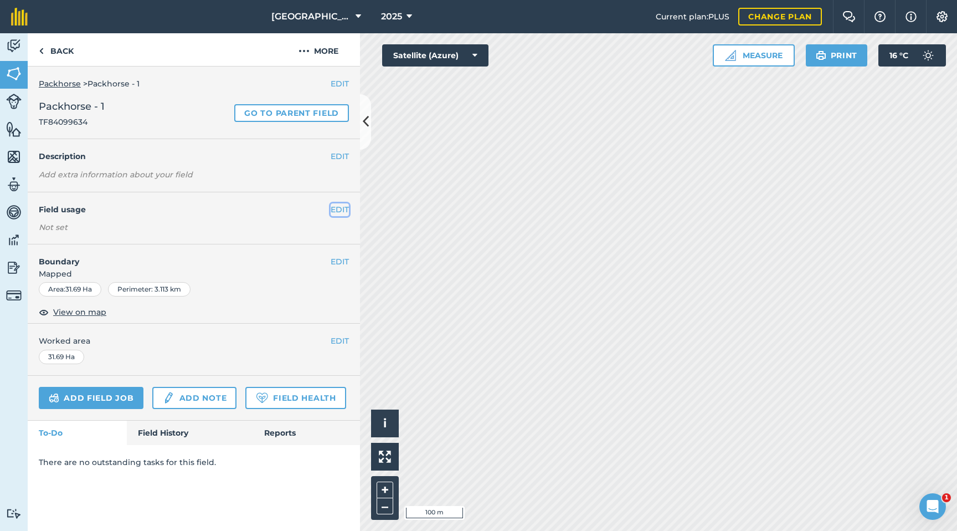
click at [346, 209] on button "EDIT" at bounding box center [340, 209] width 18 height 12
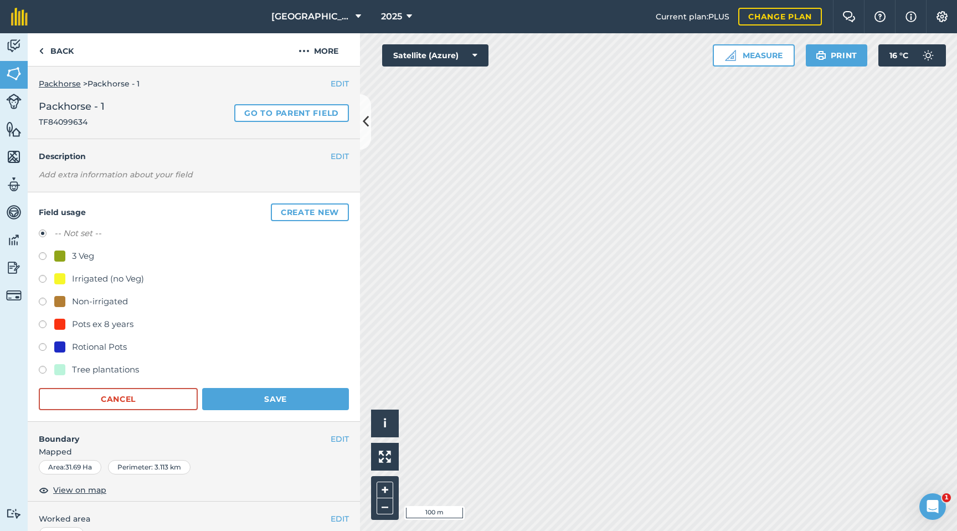
click at [45, 278] on label at bounding box center [47, 280] width 16 height 11
drag, startPoint x: 289, startPoint y: 398, endPoint x: 358, endPoint y: 393, distance: 68.8
click at [292, 398] on button "Save" at bounding box center [275, 399] width 147 height 22
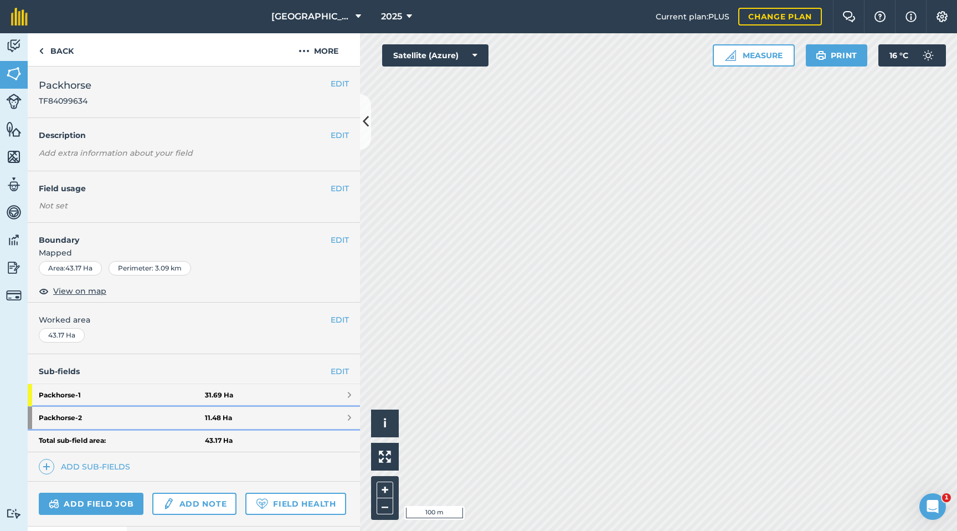
click at [268, 402] on link "Packhorse - 2 11.48 Ha" at bounding box center [194, 418] width 332 height 22
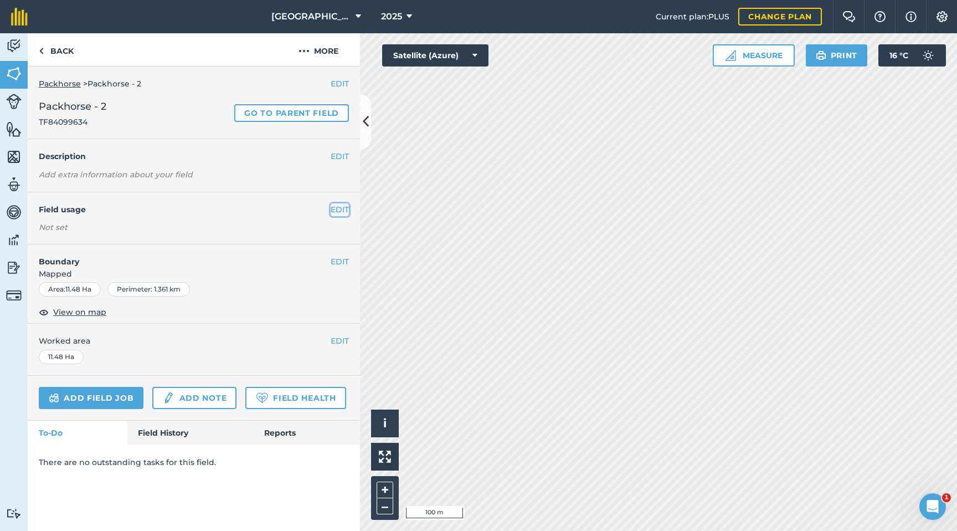
click at [341, 214] on button "EDIT" at bounding box center [340, 209] width 18 height 12
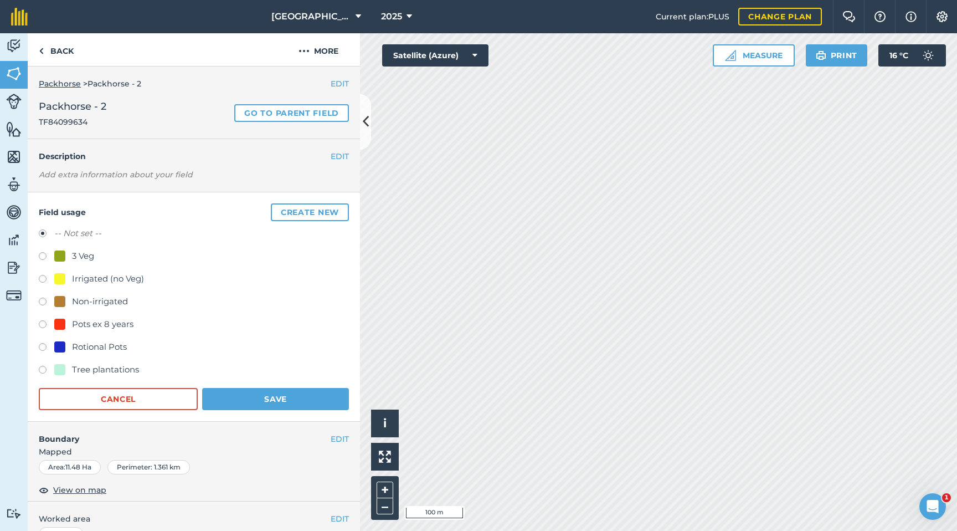
click at [46, 324] on label at bounding box center [47, 325] width 16 height 11
drag, startPoint x: 244, startPoint y: 402, endPoint x: 238, endPoint y: 399, distance: 6.2
click at [244, 402] on button "Save" at bounding box center [275, 399] width 147 height 22
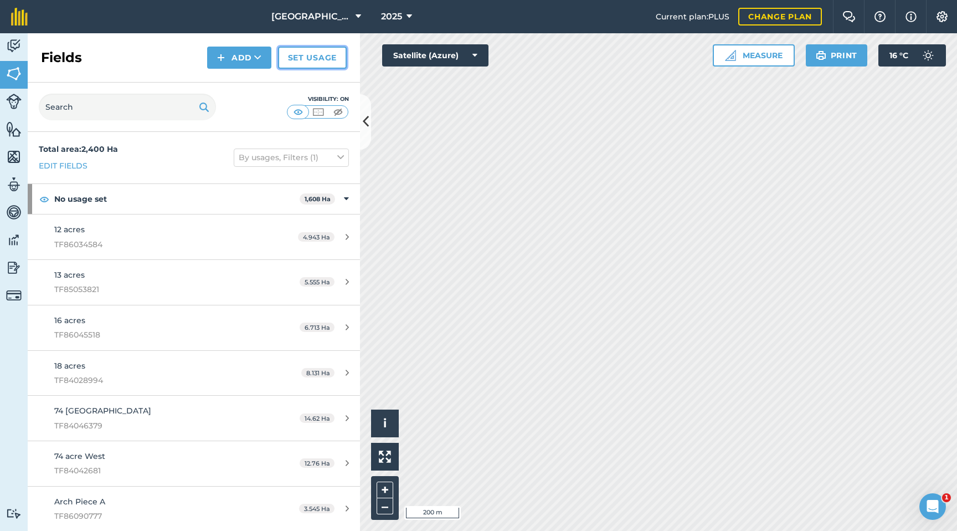
click at [299, 54] on link "Set usage" at bounding box center [312, 58] width 69 height 22
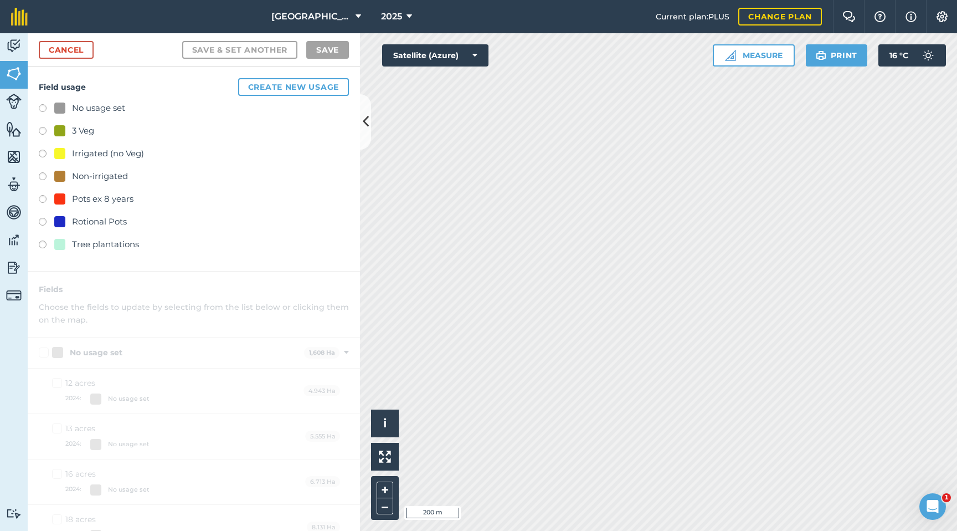
click at [45, 245] on label at bounding box center [47, 245] width 16 height 11
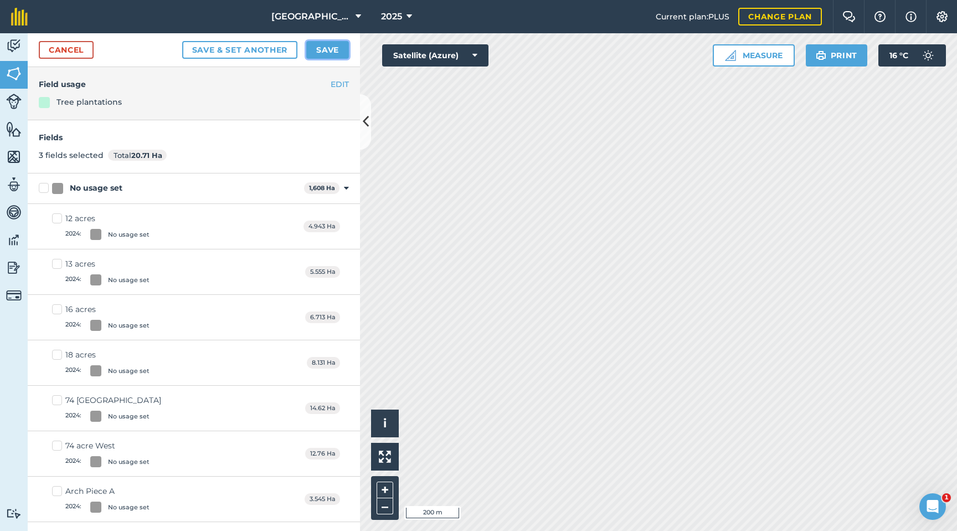
click at [331, 50] on button "Save" at bounding box center [327, 50] width 43 height 18
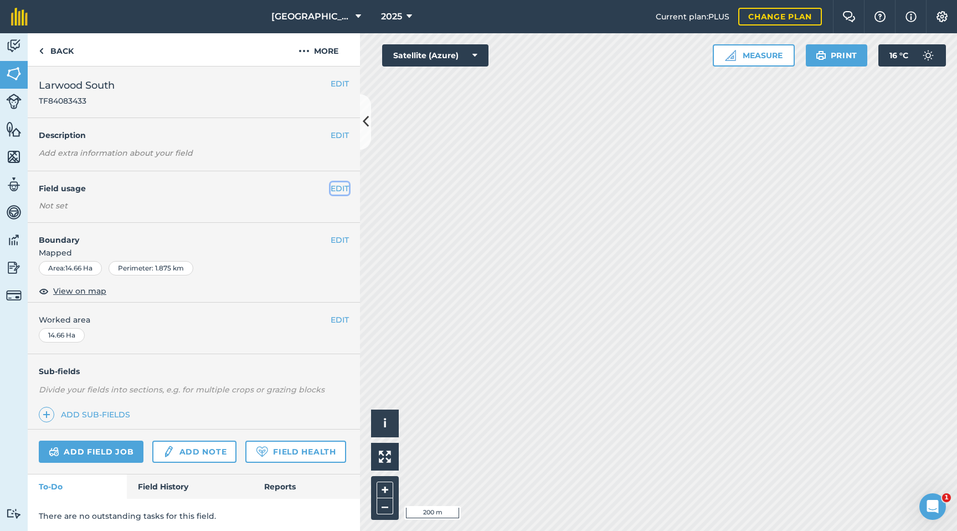
click at [341, 187] on button "EDIT" at bounding box center [340, 188] width 18 height 12
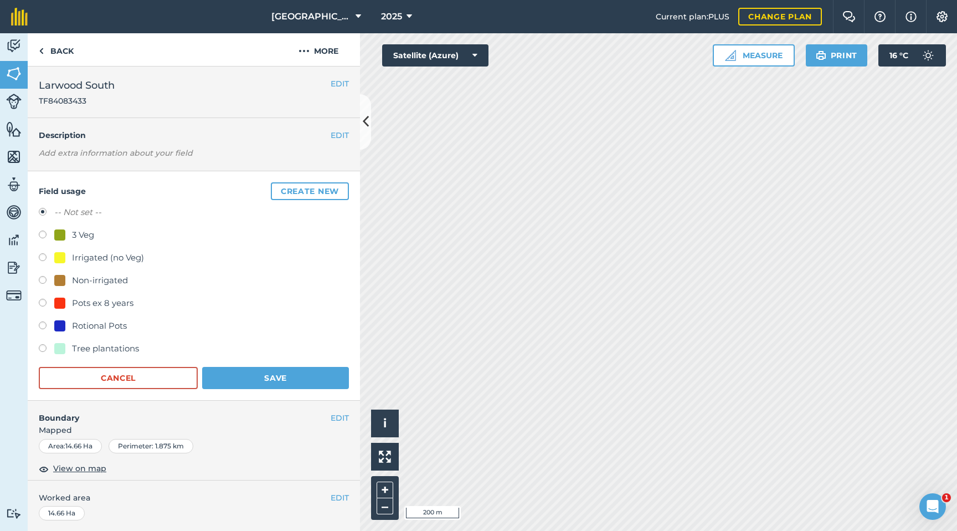
drag, startPoint x: 42, startPoint y: 280, endPoint x: 77, endPoint y: 299, distance: 39.7
click at [43, 280] on label at bounding box center [47, 281] width 16 height 11
click at [242, 378] on button "Save" at bounding box center [275, 378] width 147 height 22
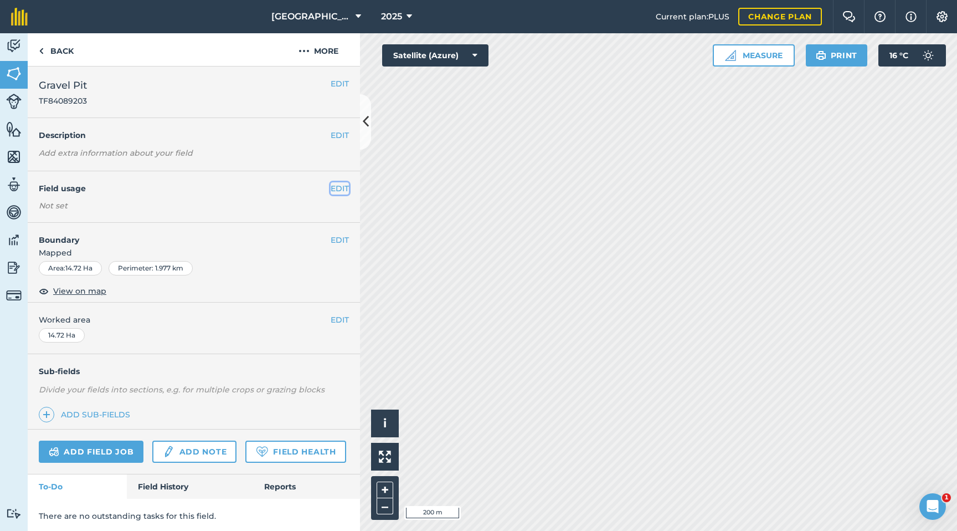
click at [337, 188] on button "EDIT" at bounding box center [340, 188] width 18 height 12
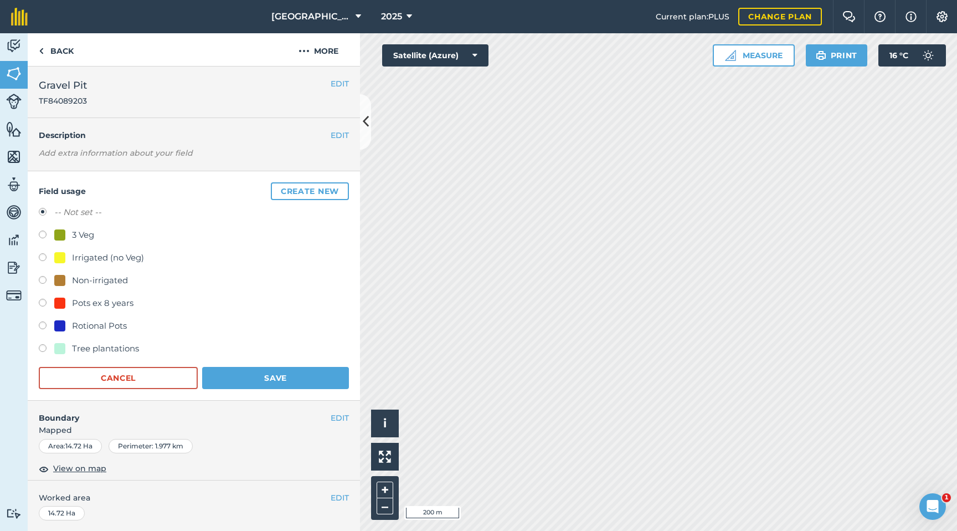
click at [45, 302] on label at bounding box center [47, 304] width 16 height 11
click at [249, 379] on button "Save" at bounding box center [275, 378] width 147 height 22
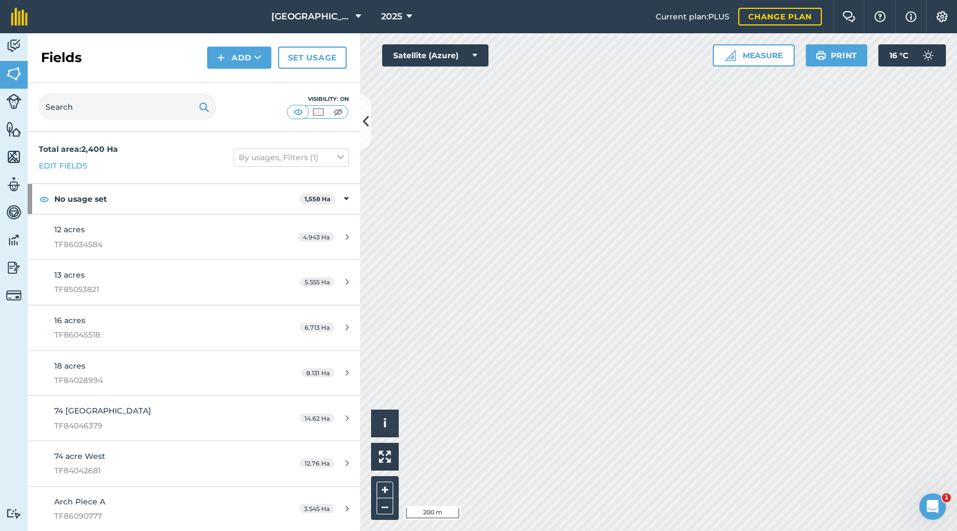
click at [202, 208] on div "Activity Fields Livestock Features Maps Team Vehicles Data Reporting Billing Tu…" at bounding box center [478, 281] width 957 height 497
click at [295, 58] on link "Set usage" at bounding box center [312, 58] width 69 height 22
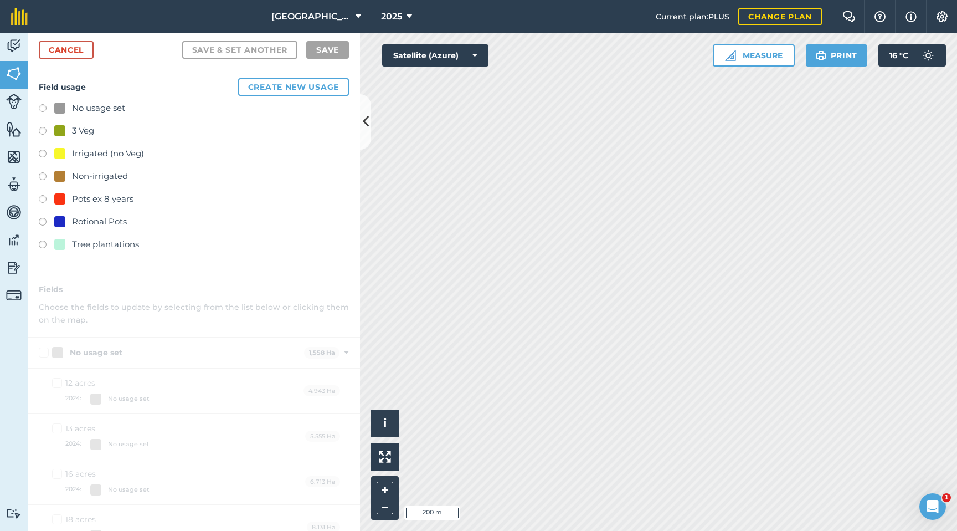
drag, startPoint x: 42, startPoint y: 129, endPoint x: 51, endPoint y: 132, distance: 9.3
click at [42, 129] on label at bounding box center [47, 132] width 16 height 11
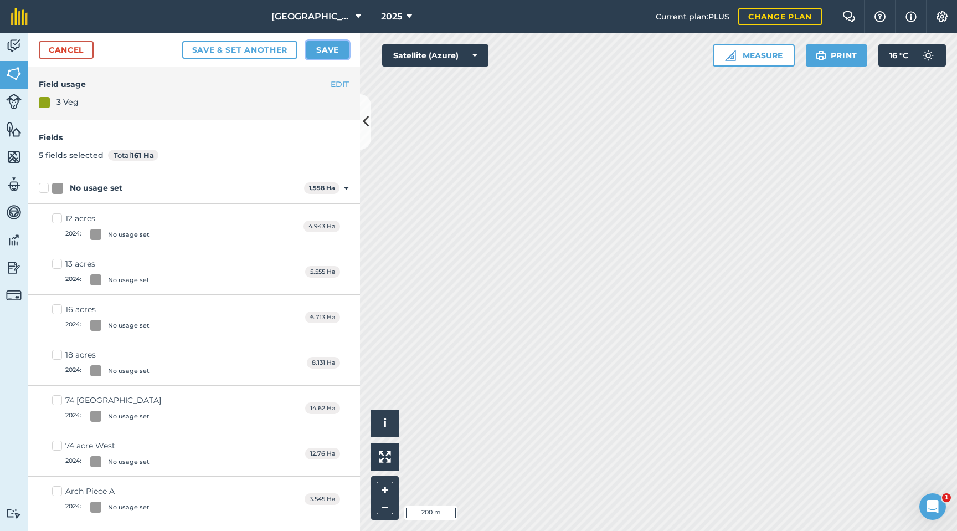
click at [331, 50] on button "Save" at bounding box center [327, 50] width 43 height 18
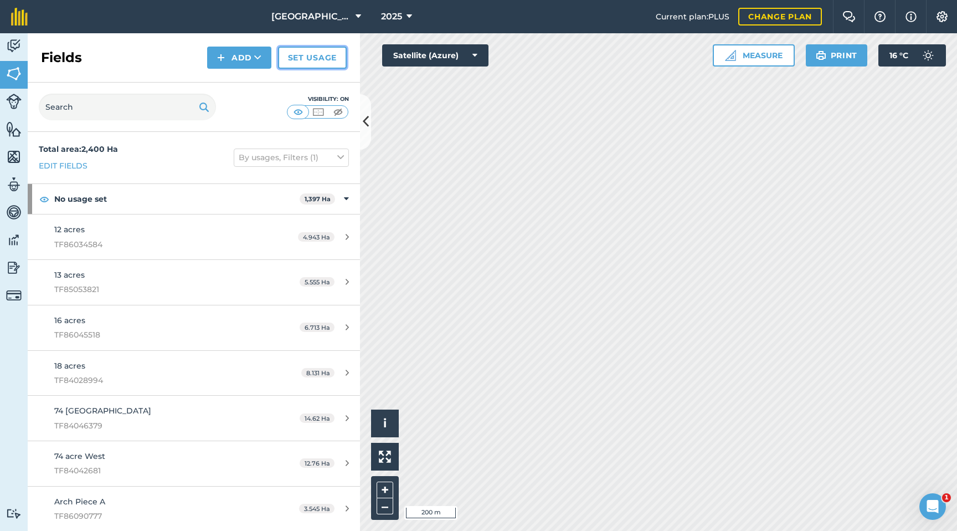
click at [313, 59] on link "Set usage" at bounding box center [312, 58] width 69 height 22
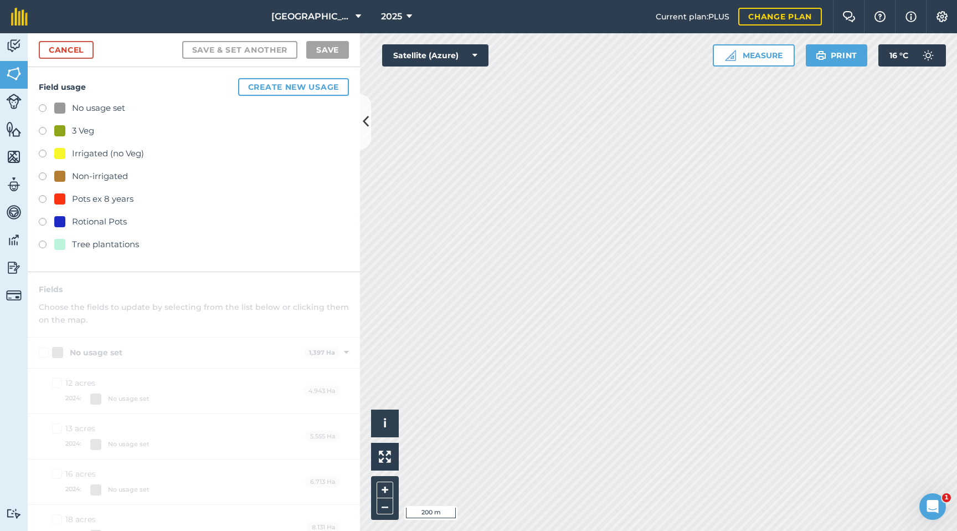
drag, startPoint x: 41, startPoint y: 244, endPoint x: 50, endPoint y: 244, distance: 9.4
click at [44, 243] on label at bounding box center [47, 245] width 16 height 11
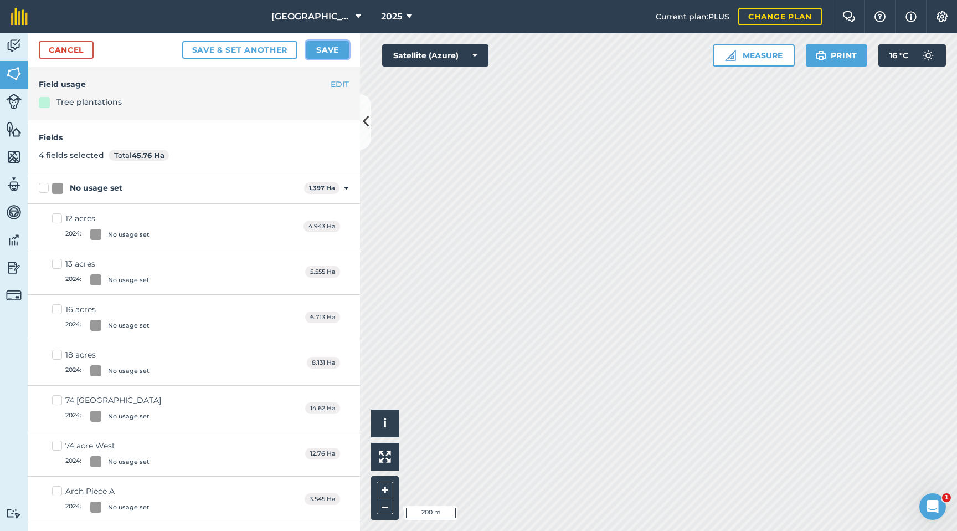
click at [322, 51] on button "Save" at bounding box center [327, 50] width 43 height 18
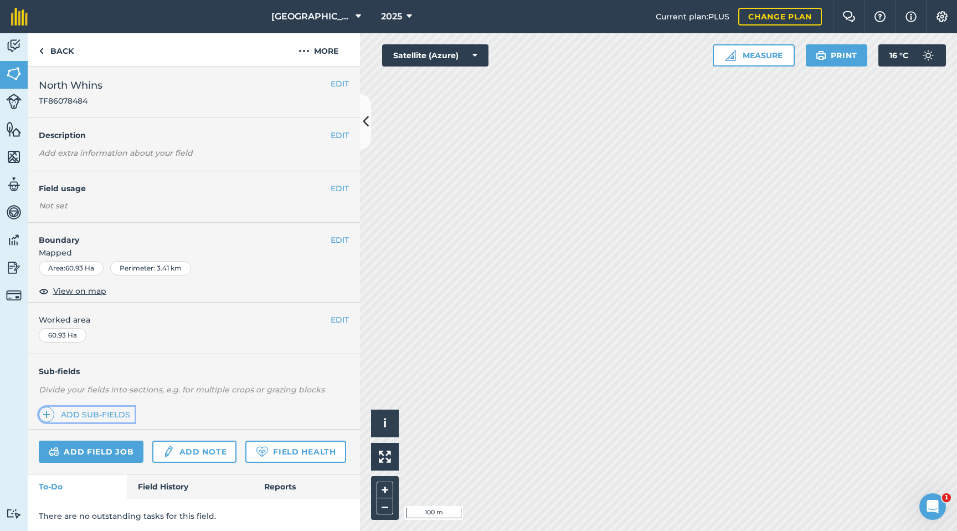
click at [94, 402] on link "Add sub-fields" at bounding box center [87, 415] width 96 height 16
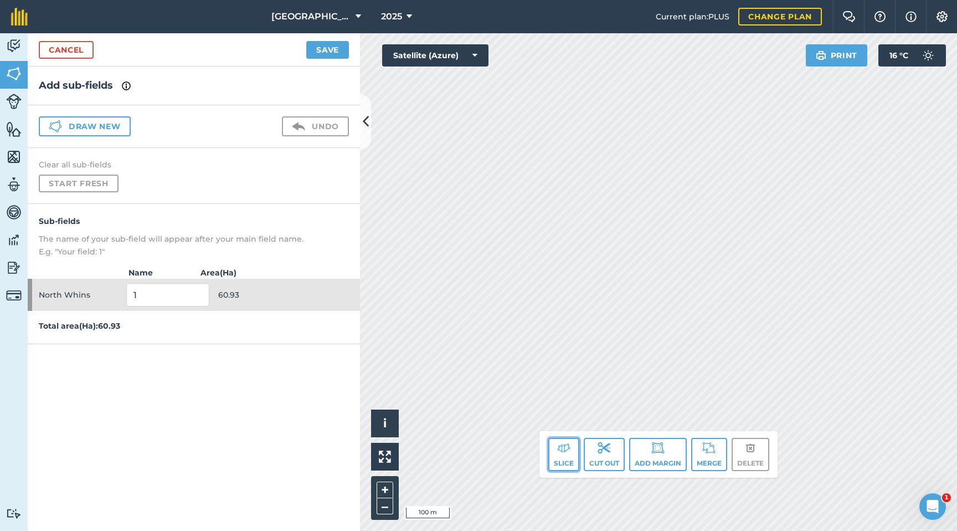
click at [560, 402] on img at bounding box center [563, 447] width 13 height 13
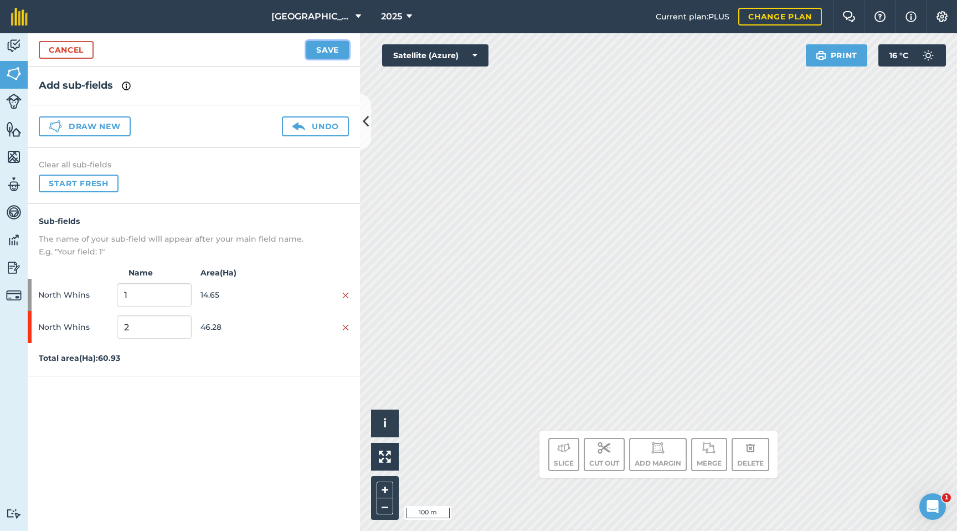
click at [327, 51] on button "Save" at bounding box center [327, 50] width 43 height 18
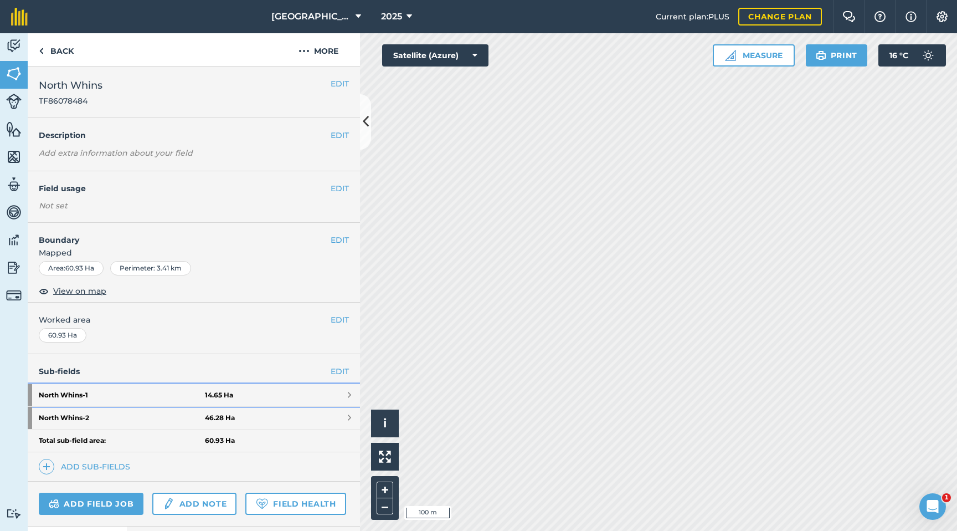
click at [238, 396] on link "North Whins - 1 14.65 Ha" at bounding box center [194, 395] width 332 height 22
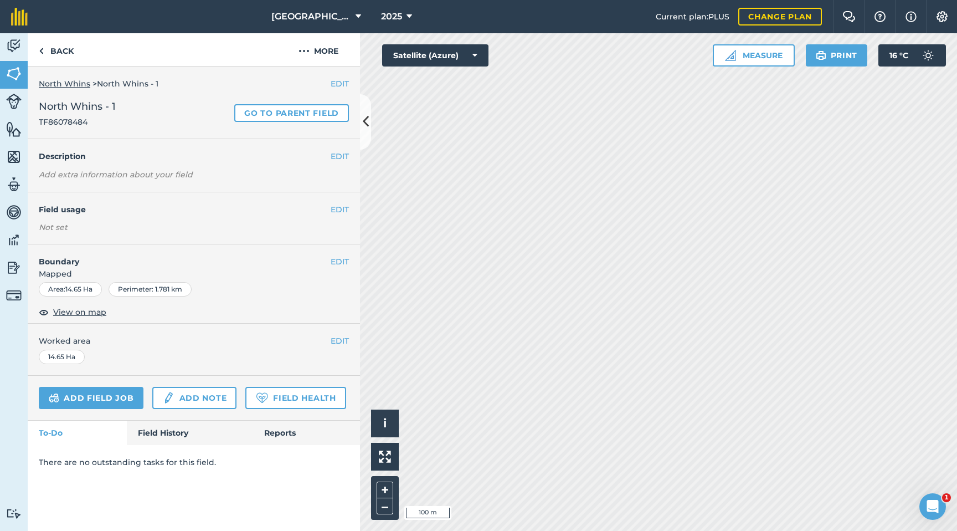
click at [306, 213] on h4 "Field usage" at bounding box center [185, 209] width 292 height 12
click at [342, 211] on button "EDIT" at bounding box center [340, 209] width 18 height 12
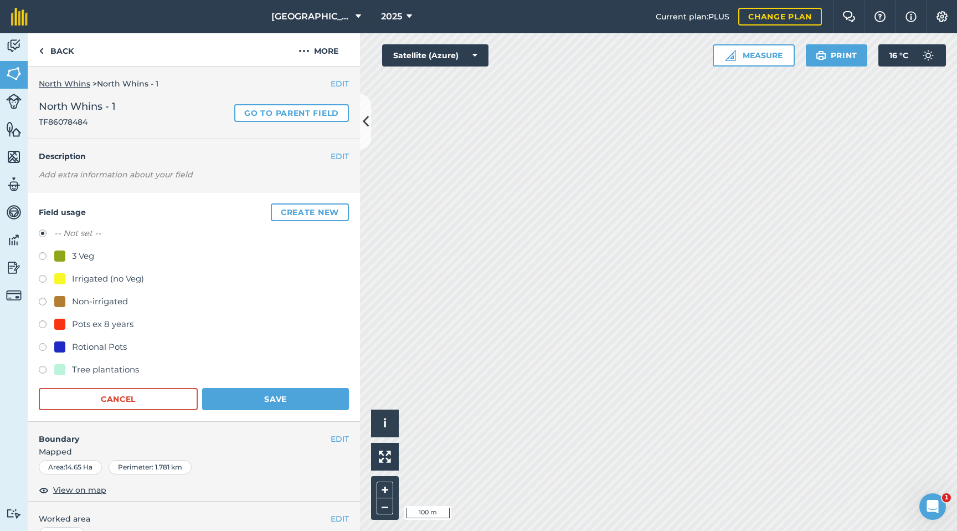
click at [43, 281] on label at bounding box center [47, 280] width 16 height 11
click at [258, 402] on button "Save" at bounding box center [275, 399] width 147 height 22
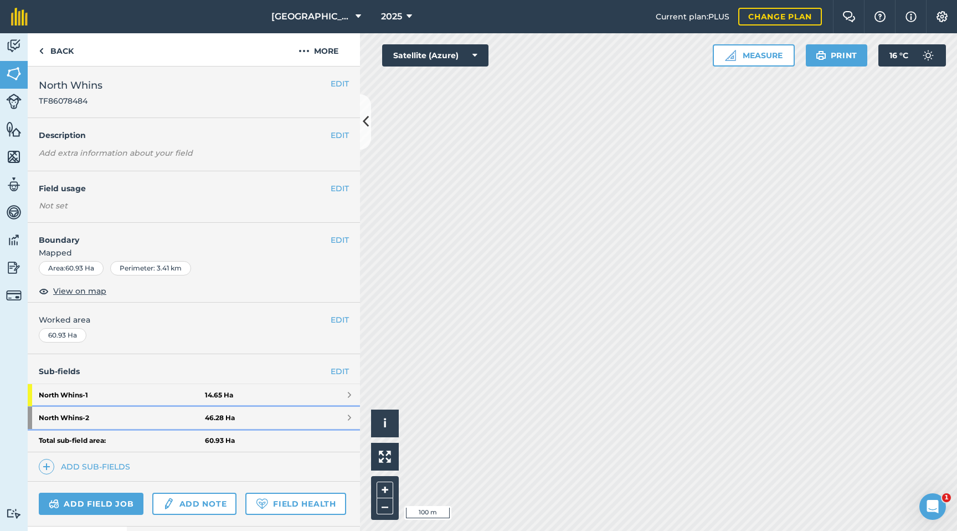
click at [275, 402] on link "North Whins - 2 46.28 Ha" at bounding box center [194, 418] width 332 height 22
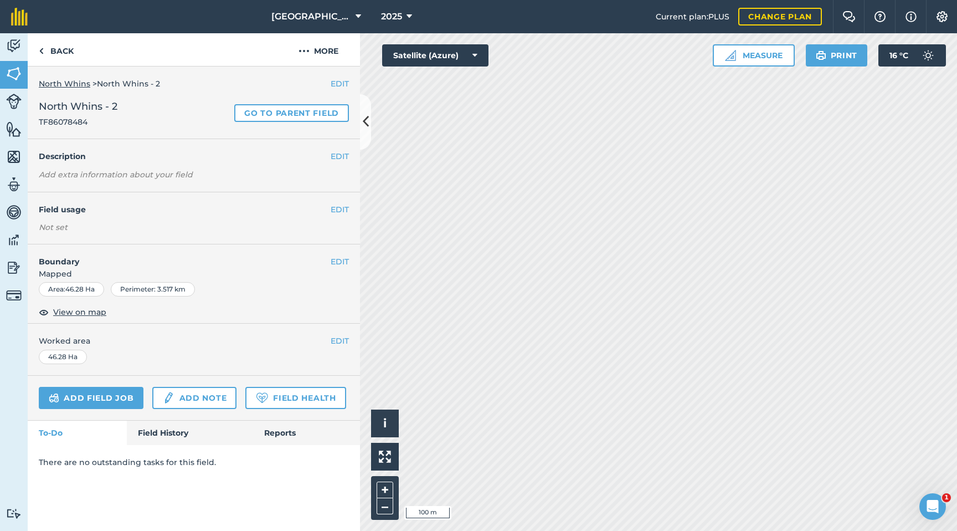
click at [321, 153] on h4 "Description" at bounding box center [194, 156] width 310 height 12
click at [334, 210] on button "EDIT" at bounding box center [340, 209] width 18 height 12
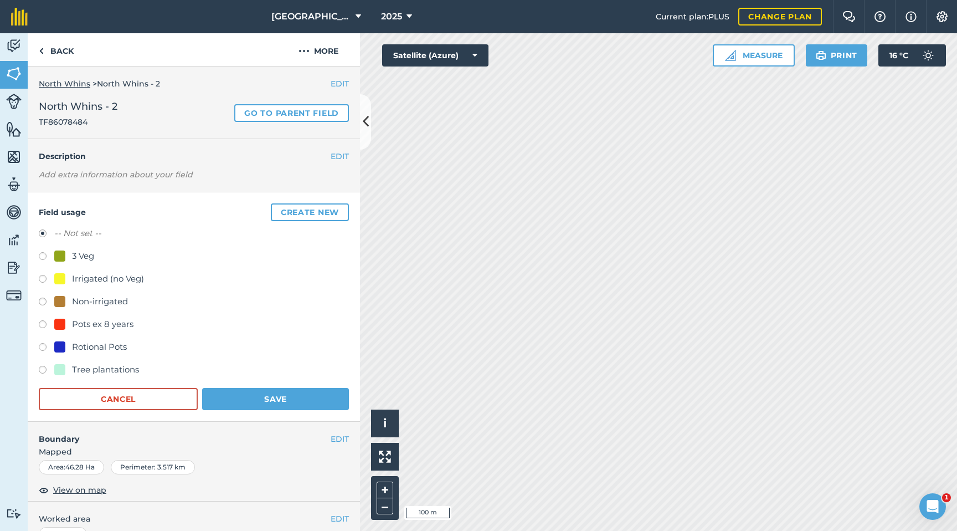
click at [41, 254] on label at bounding box center [47, 257] width 16 height 11
click at [244, 402] on button "Save" at bounding box center [275, 399] width 147 height 22
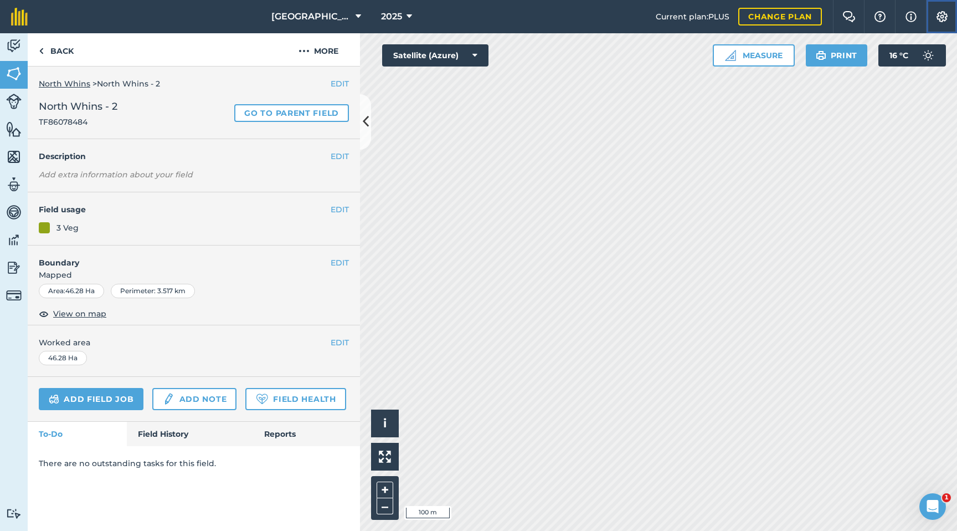
click at [828, 14] on img at bounding box center [942, 16] width 13 height 11
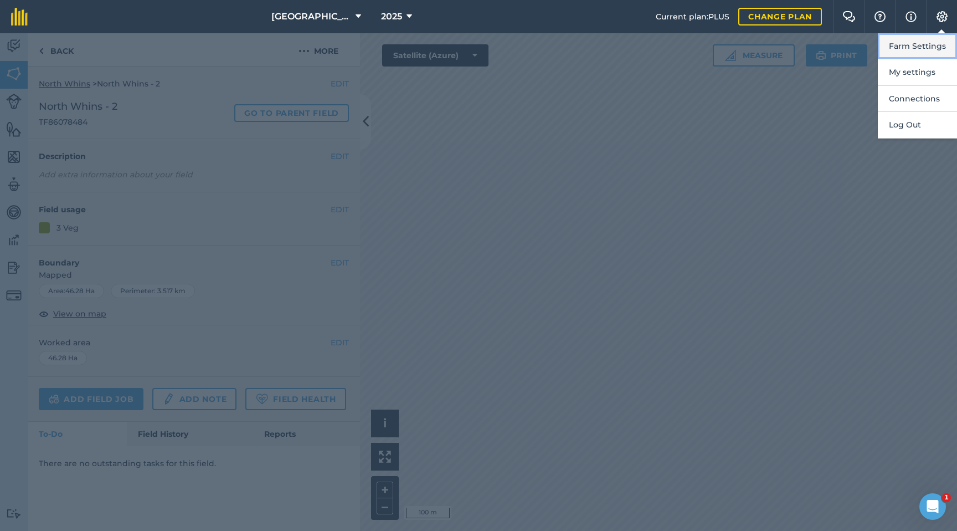
click at [828, 51] on button "Farm Settings" at bounding box center [917, 46] width 79 height 26
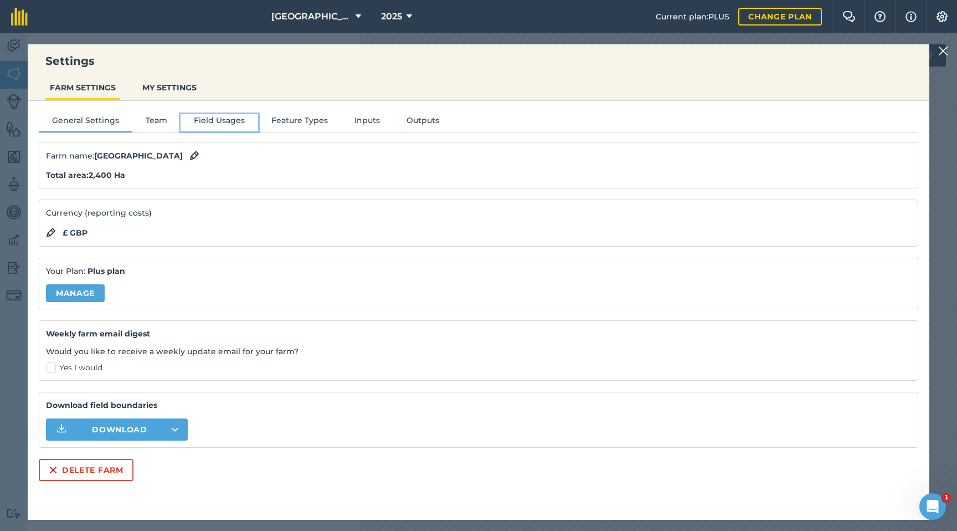
click at [225, 116] on button "Field Usages" at bounding box center [220, 122] width 78 height 17
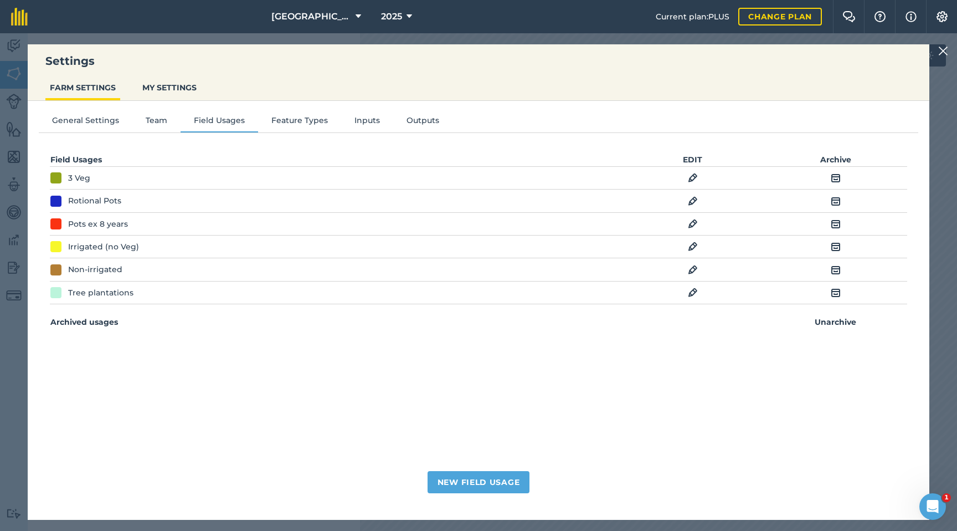
click at [687, 178] on td "EDIT" at bounding box center [693, 178] width 143 height 23
click at [692, 179] on img at bounding box center [693, 177] width 10 height 13
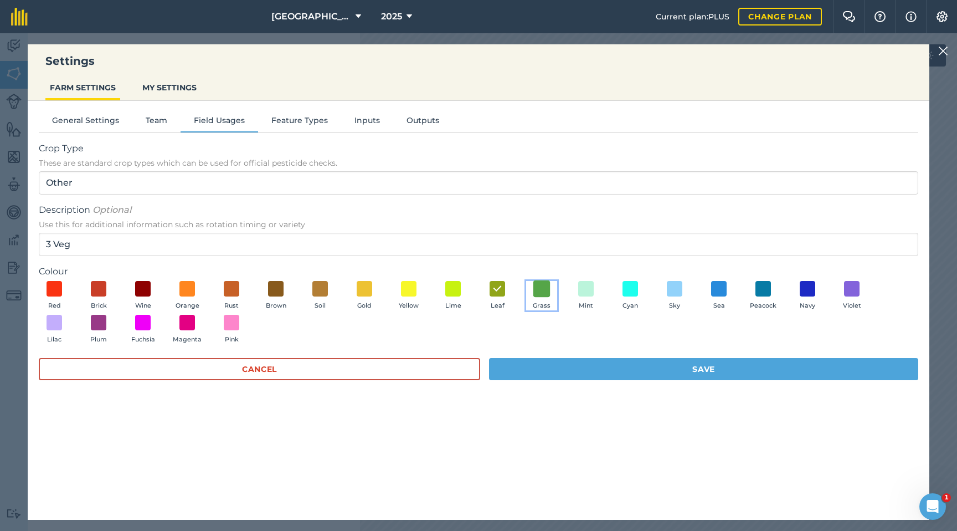
click at [540, 292] on span at bounding box center [541, 288] width 17 height 17
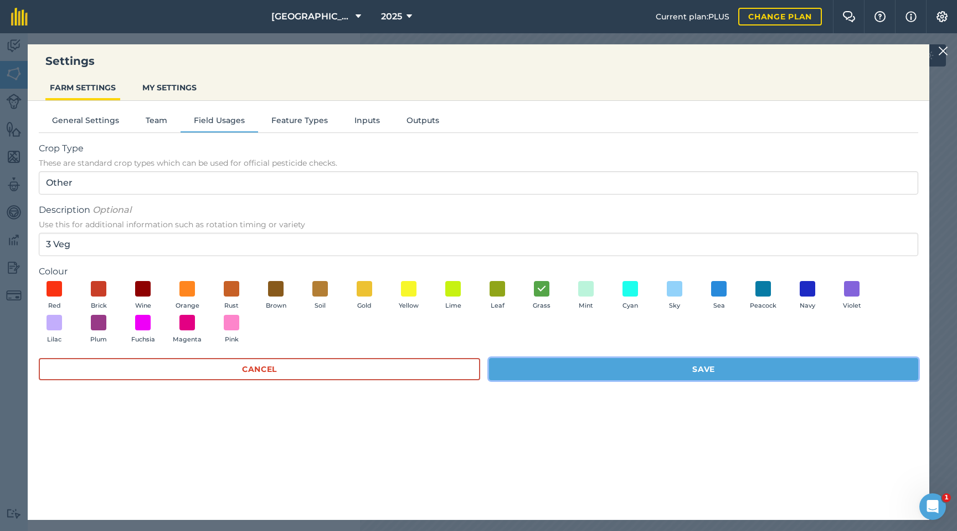
click at [581, 366] on button "Save" at bounding box center [703, 369] width 429 height 22
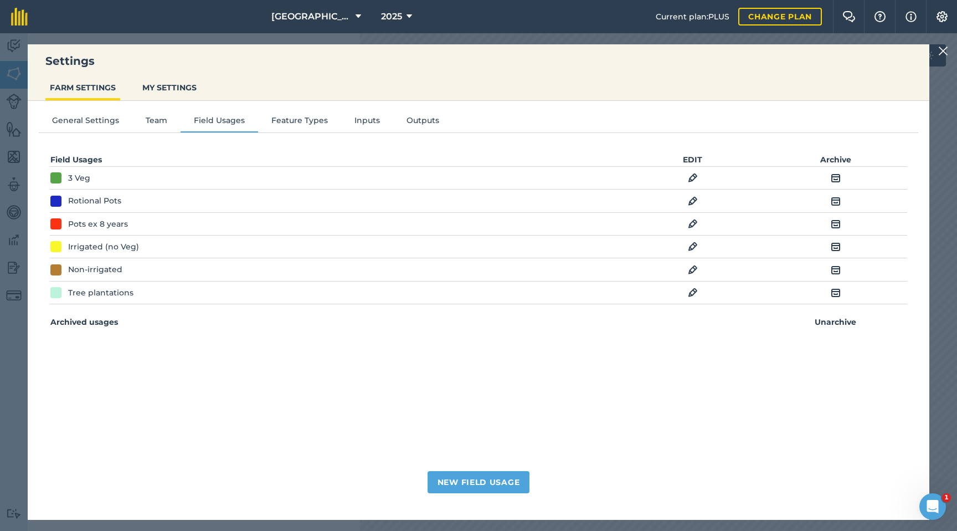
click at [828, 49] on img at bounding box center [943, 50] width 10 height 13
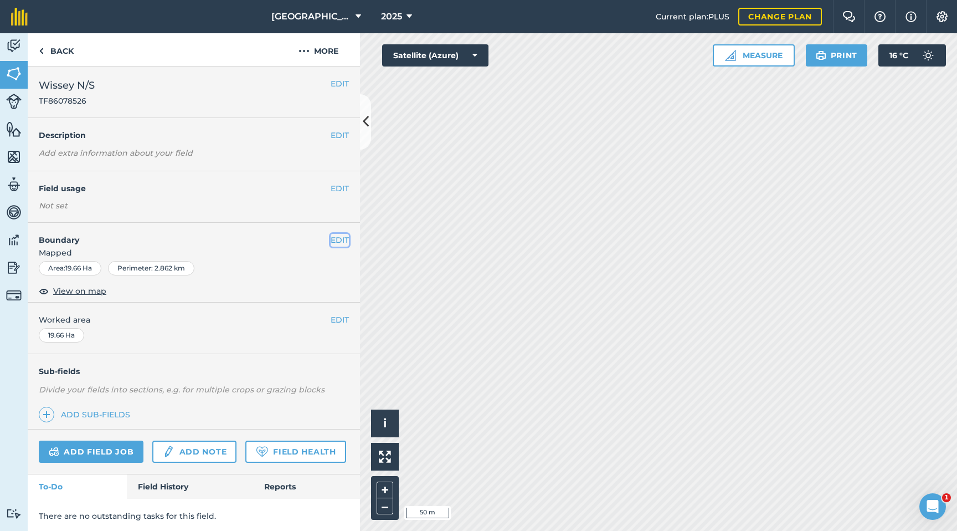
click at [334, 238] on button "EDIT" at bounding box center [340, 240] width 18 height 12
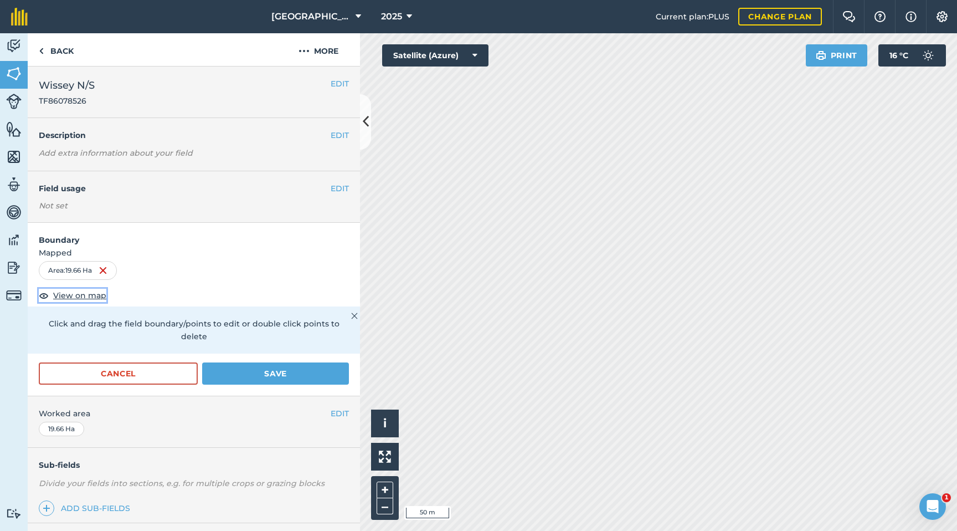
click at [81, 296] on span "View on map" at bounding box center [79, 295] width 53 height 12
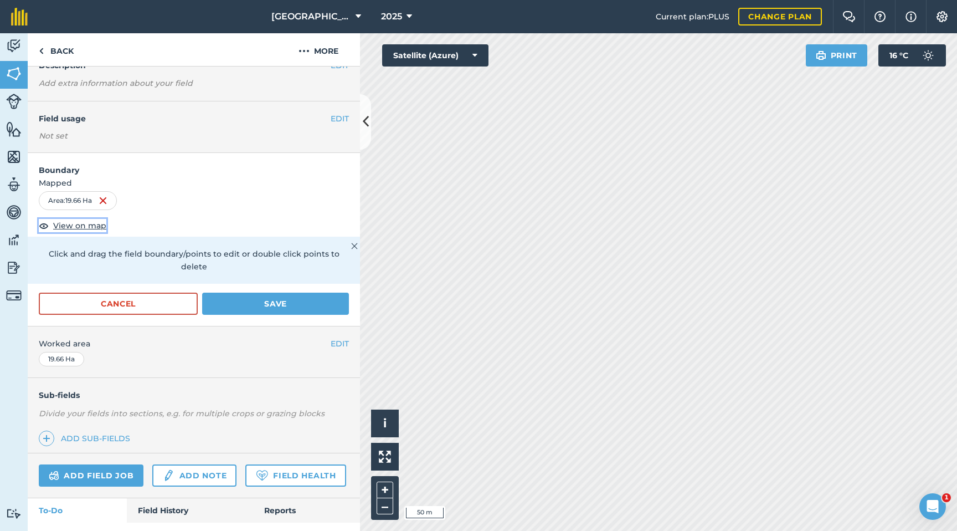
scroll to position [84, 0]
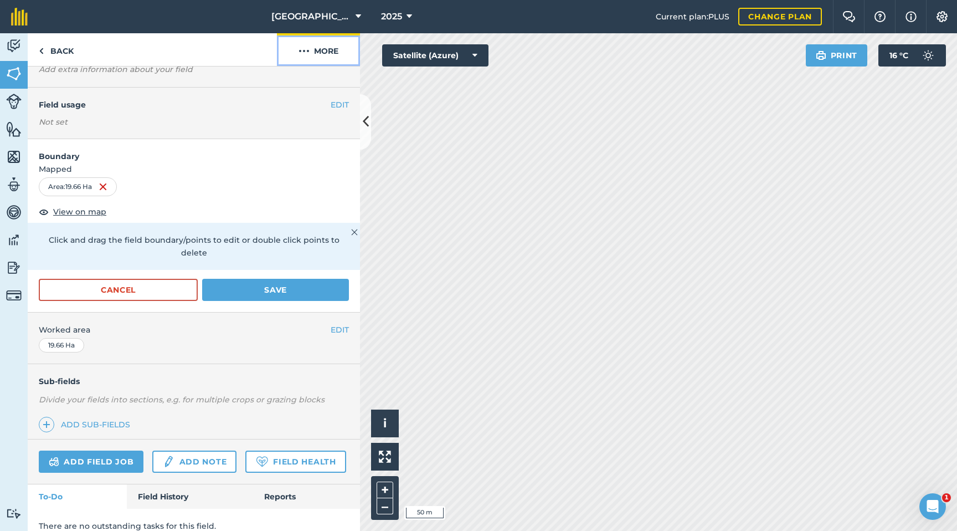
click at [309, 50] on button "More" at bounding box center [318, 49] width 83 height 33
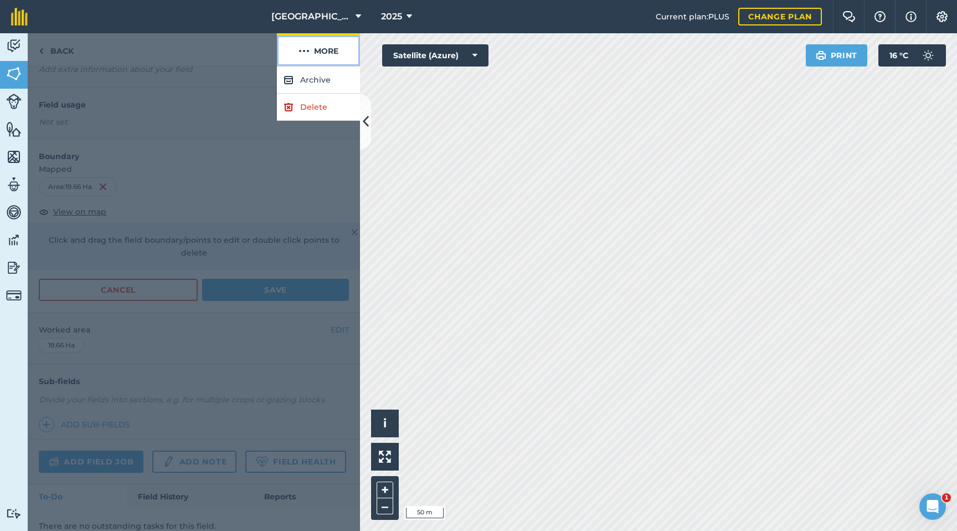
click at [314, 51] on button "More" at bounding box center [318, 49] width 83 height 33
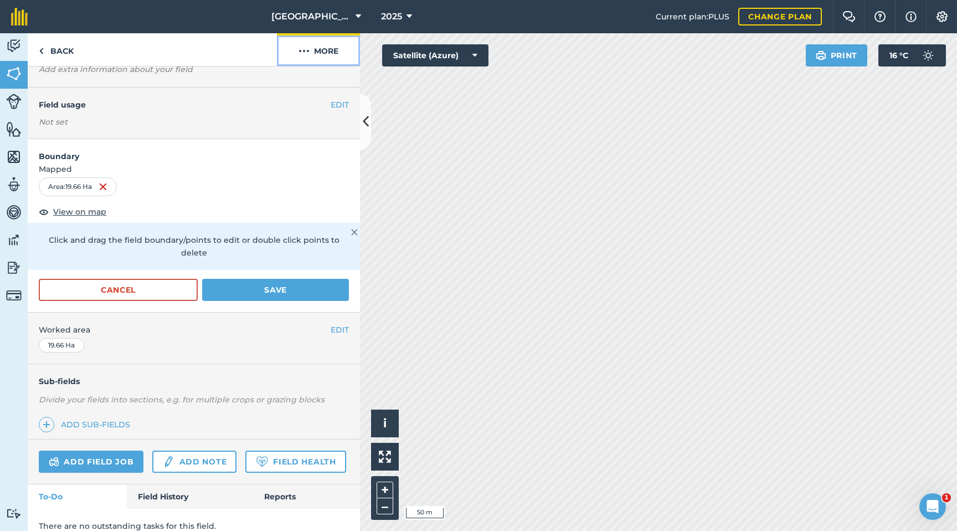
click at [314, 51] on button "More" at bounding box center [318, 49] width 83 height 33
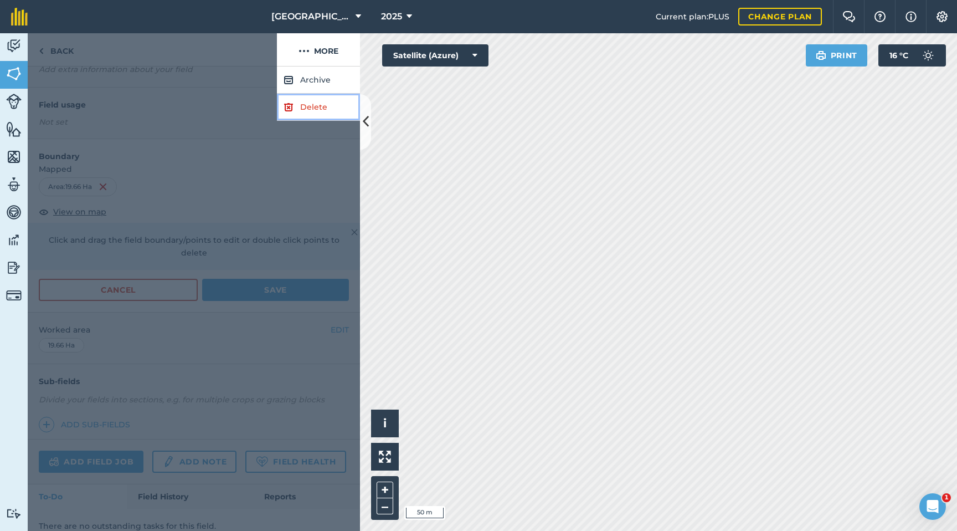
click at [314, 111] on link "Delete" at bounding box center [318, 107] width 83 height 27
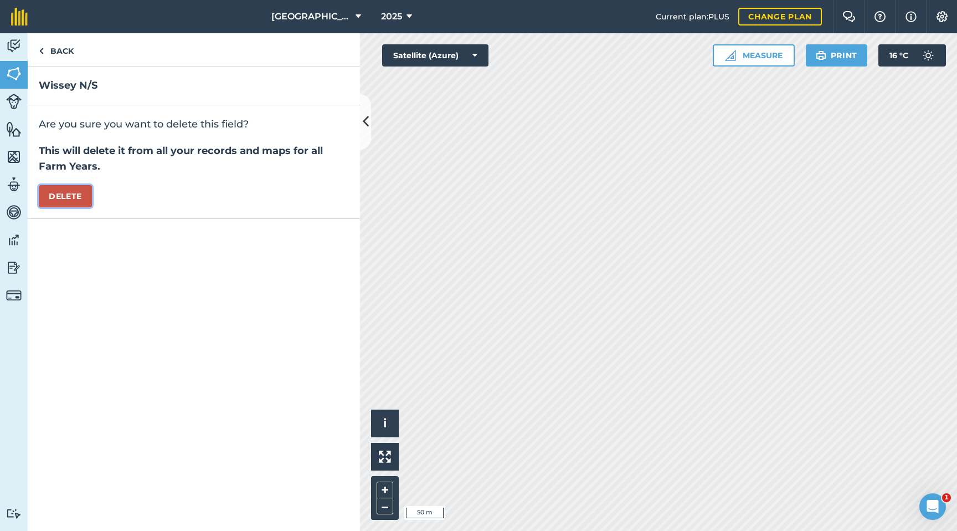
click at [57, 194] on button "Delete" at bounding box center [65, 196] width 53 height 22
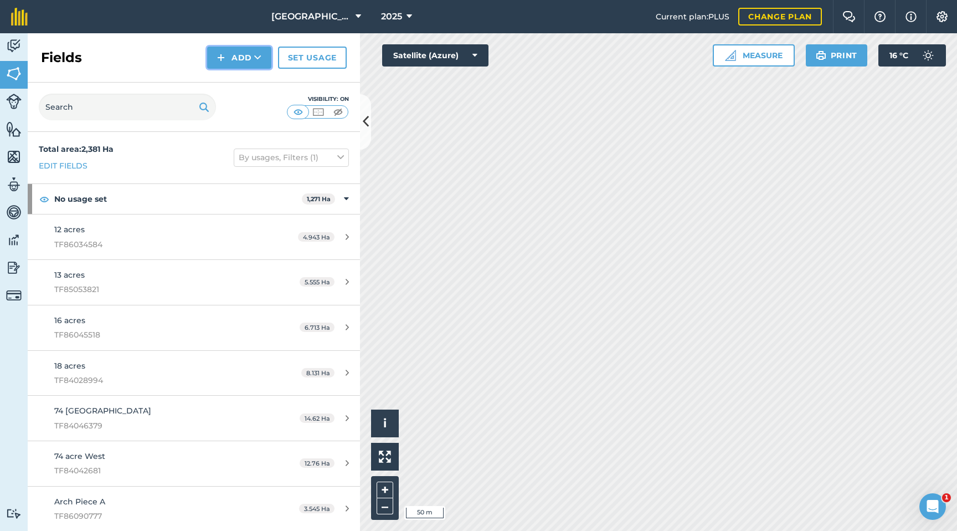
click at [234, 58] on button "Add" at bounding box center [239, 58] width 64 height 22
click at [241, 80] on link "Draw" at bounding box center [239, 82] width 61 height 24
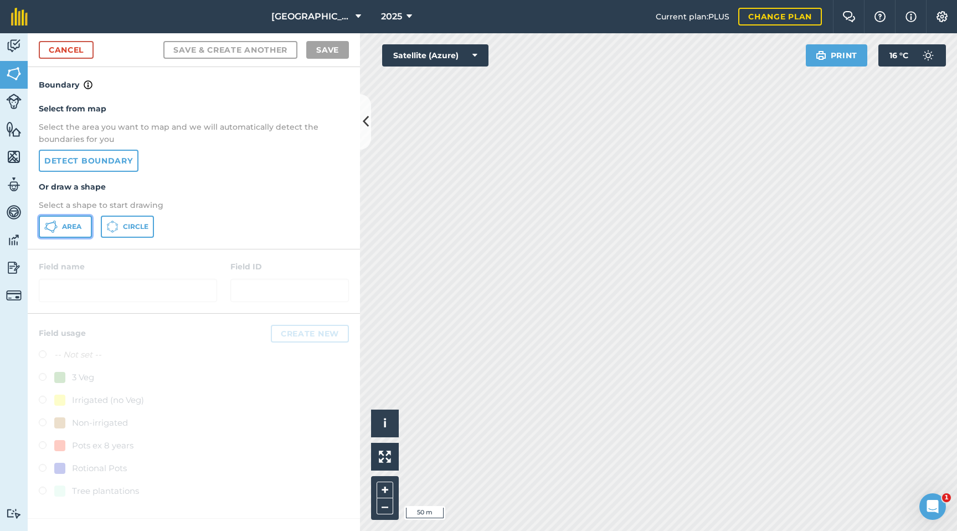
drag, startPoint x: 71, startPoint y: 228, endPoint x: 226, endPoint y: 248, distance: 155.8
click at [72, 228] on span "Area" at bounding box center [71, 226] width 19 height 9
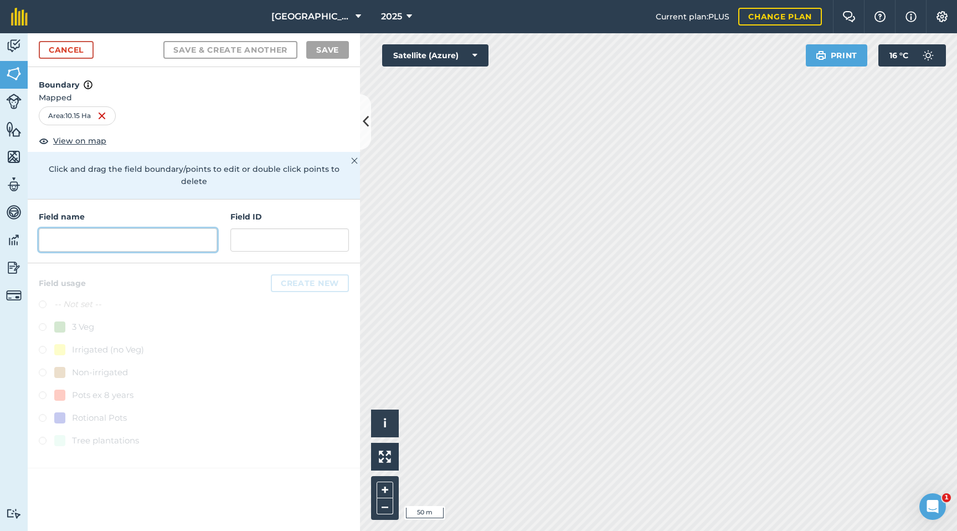
click at [78, 237] on input "text" at bounding box center [128, 239] width 178 height 23
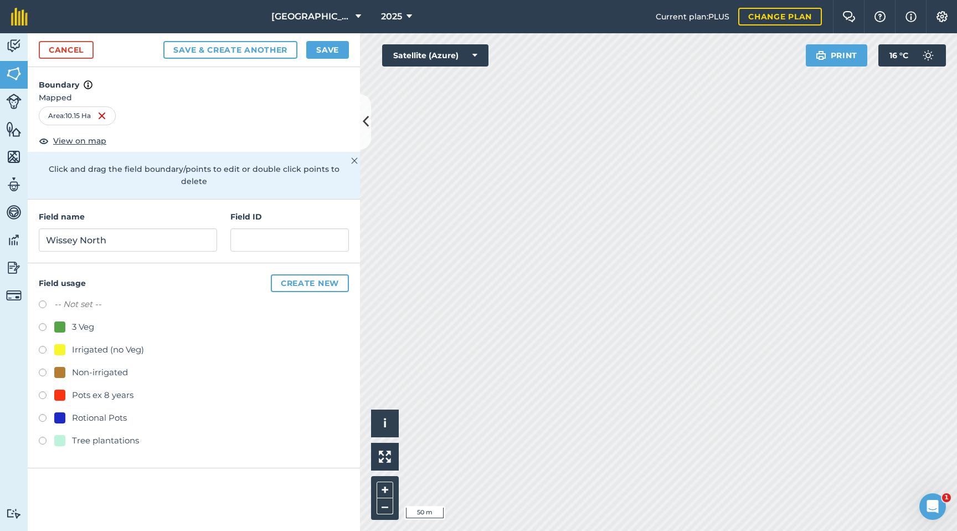
click at [48, 323] on label at bounding box center [47, 328] width 16 height 11
click at [323, 51] on button "Save" at bounding box center [327, 50] width 43 height 18
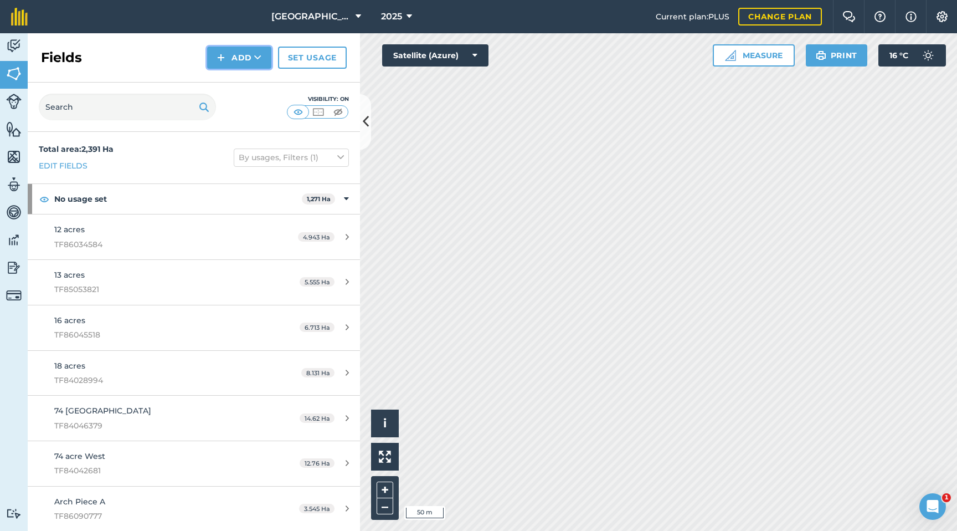
drag, startPoint x: 239, startPoint y: 62, endPoint x: 239, endPoint y: 68, distance: 6.1
click at [239, 62] on button "Add" at bounding box center [239, 58] width 64 height 22
click at [237, 79] on link "Draw" at bounding box center [239, 82] width 61 height 24
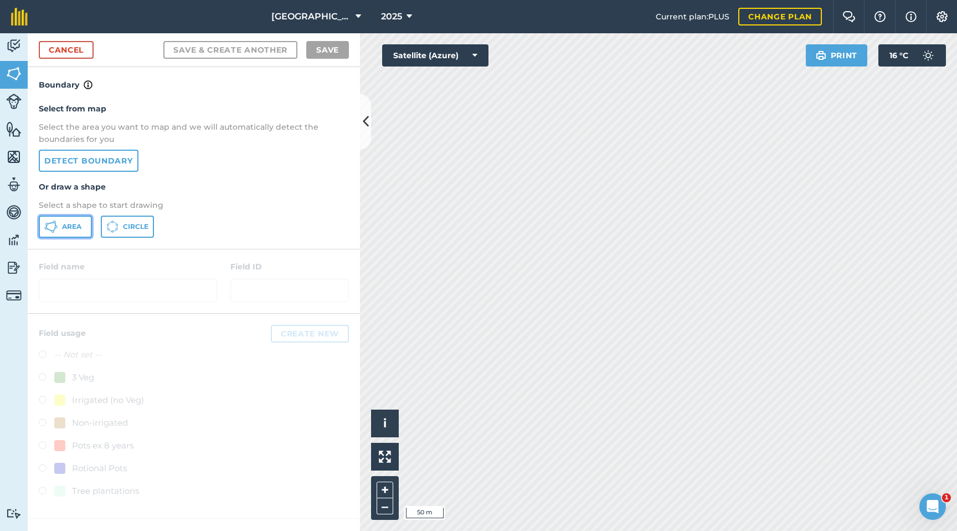
click at [63, 227] on span "Area" at bounding box center [71, 226] width 19 height 9
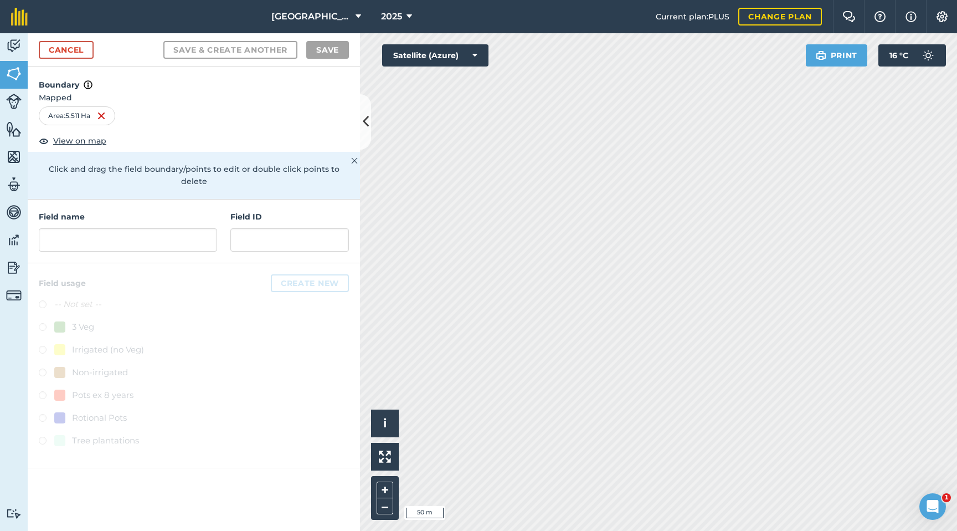
click at [233, 332] on div at bounding box center [194, 365] width 332 height 205
click at [75, 49] on link "Cancel" at bounding box center [66, 50] width 55 height 18
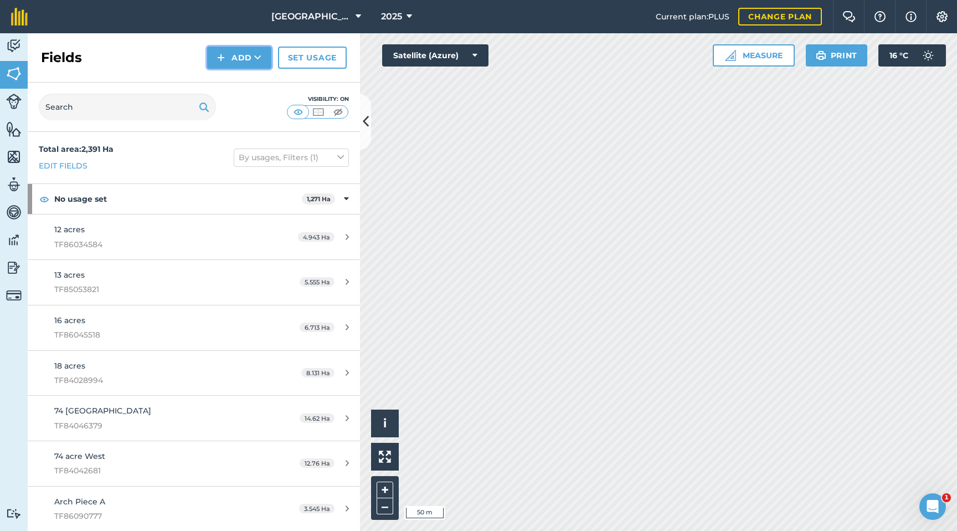
drag, startPoint x: 243, startPoint y: 61, endPoint x: 240, endPoint y: 67, distance: 6.7
click at [243, 61] on button "Add" at bounding box center [239, 58] width 64 height 22
click at [240, 86] on link "Draw" at bounding box center [239, 82] width 61 height 24
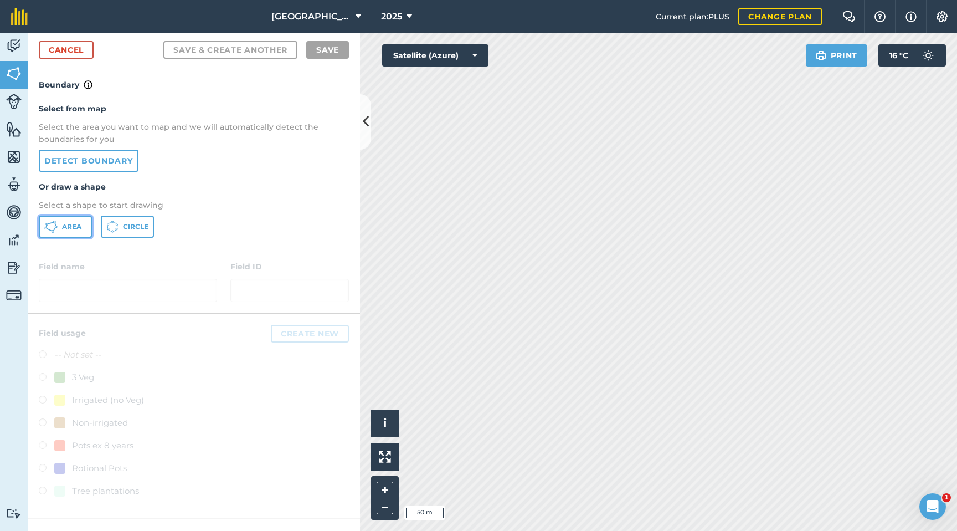
click at [62, 223] on span "Area" at bounding box center [71, 226] width 19 height 9
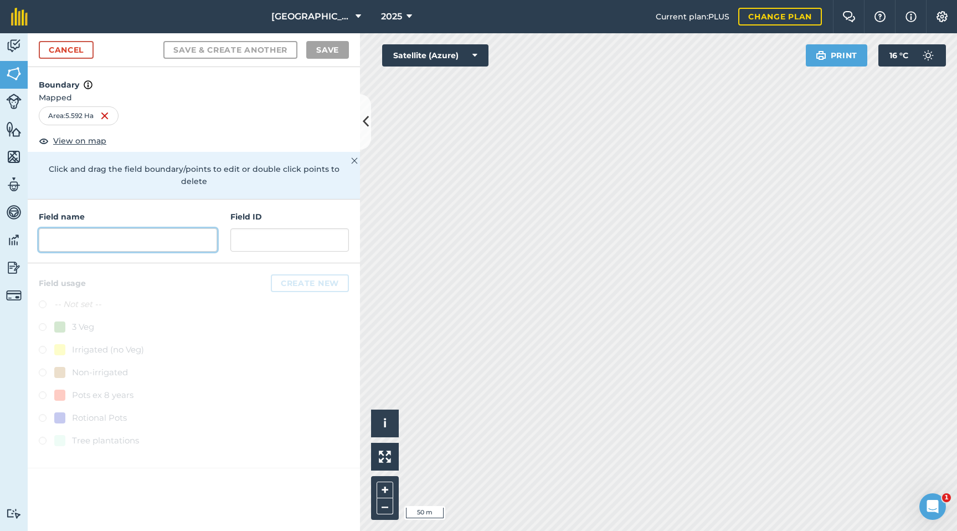
click at [138, 233] on input "text" at bounding box center [128, 239] width 178 height 23
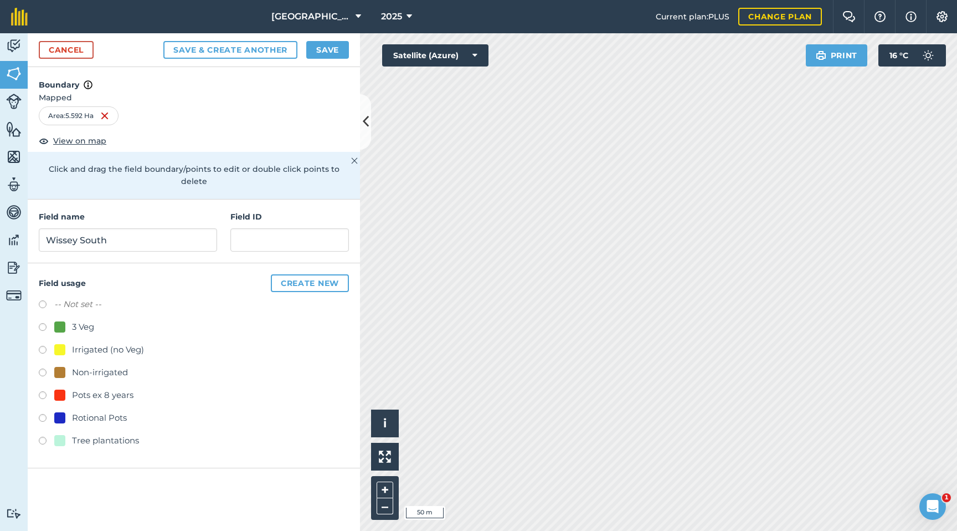
drag, startPoint x: 42, startPoint y: 309, endPoint x: 44, endPoint y: 319, distance: 9.7
click at [42, 320] on div "3 Veg" at bounding box center [194, 328] width 310 height 16
click at [44, 323] on label at bounding box center [47, 328] width 16 height 11
click at [331, 49] on button "Save" at bounding box center [327, 50] width 43 height 18
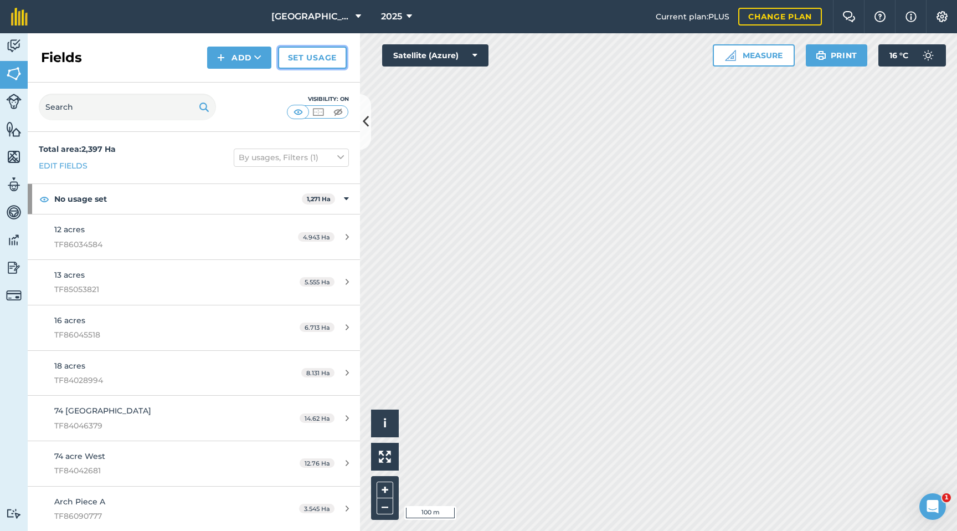
click at [300, 53] on link "Set usage" at bounding box center [312, 58] width 69 height 22
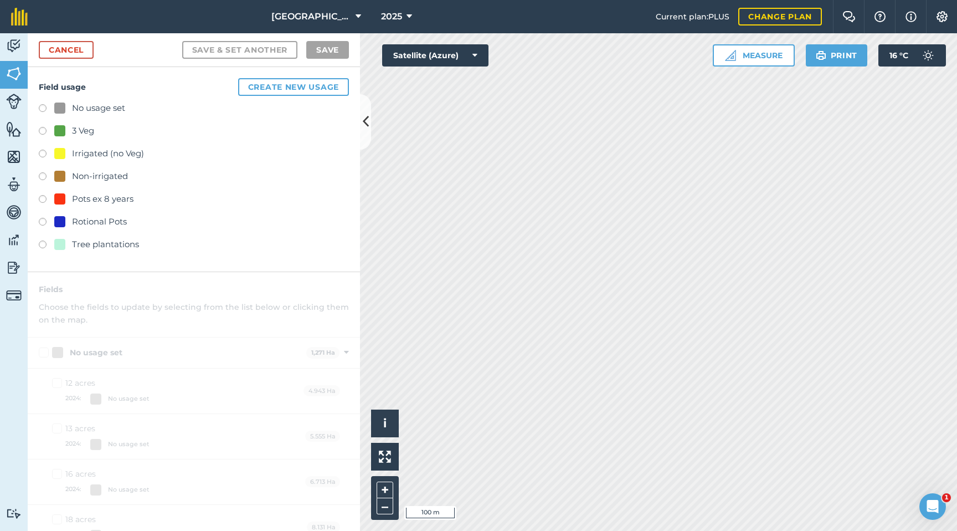
click at [42, 134] on label at bounding box center [47, 132] width 16 height 11
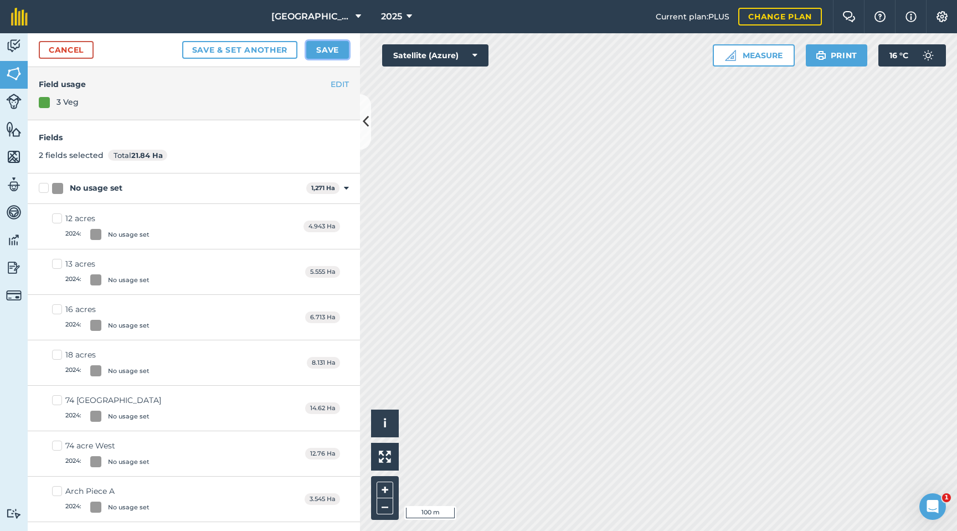
click at [332, 53] on button "Save" at bounding box center [327, 50] width 43 height 18
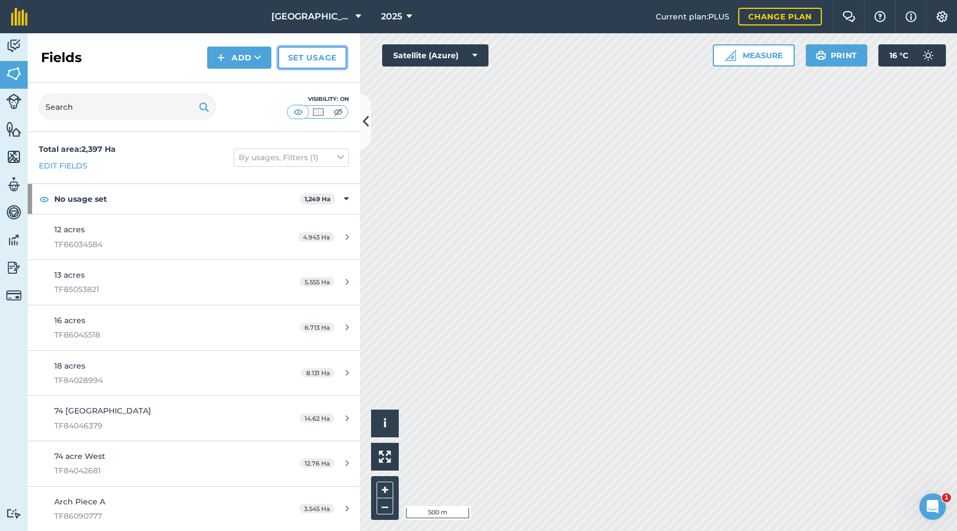
click at [310, 62] on link "Set usage" at bounding box center [312, 58] width 69 height 22
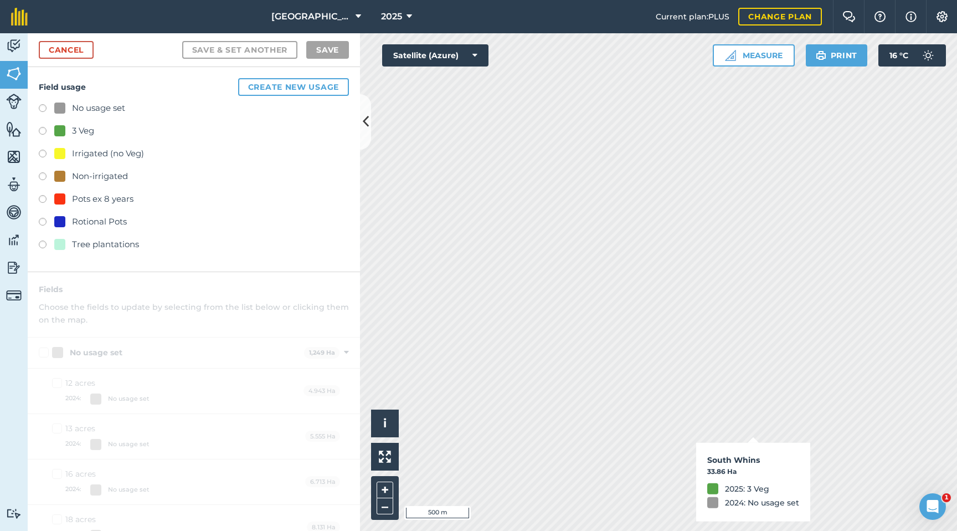
drag, startPoint x: 44, startPoint y: 131, endPoint x: 64, endPoint y: 139, distance: 21.4
click at [44, 131] on label at bounding box center [47, 132] width 16 height 11
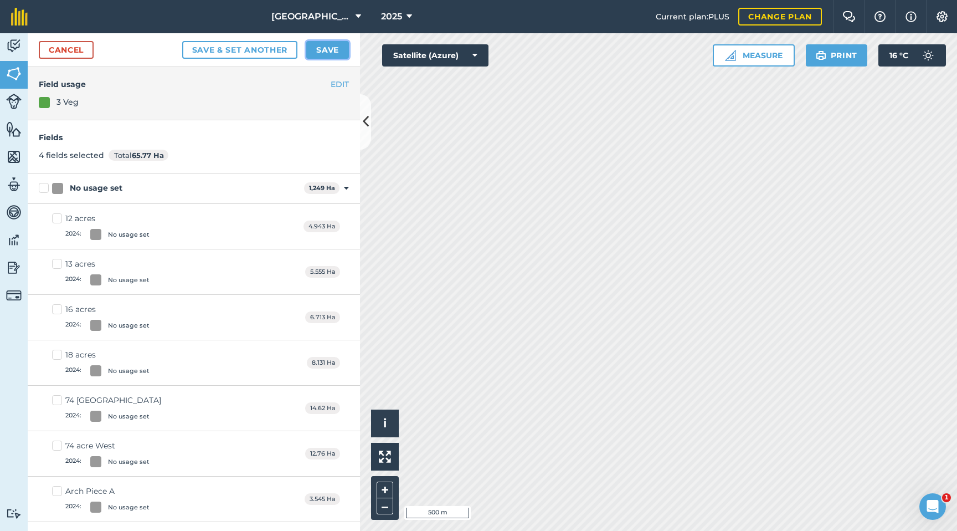
click at [322, 47] on button "Save" at bounding box center [327, 50] width 43 height 18
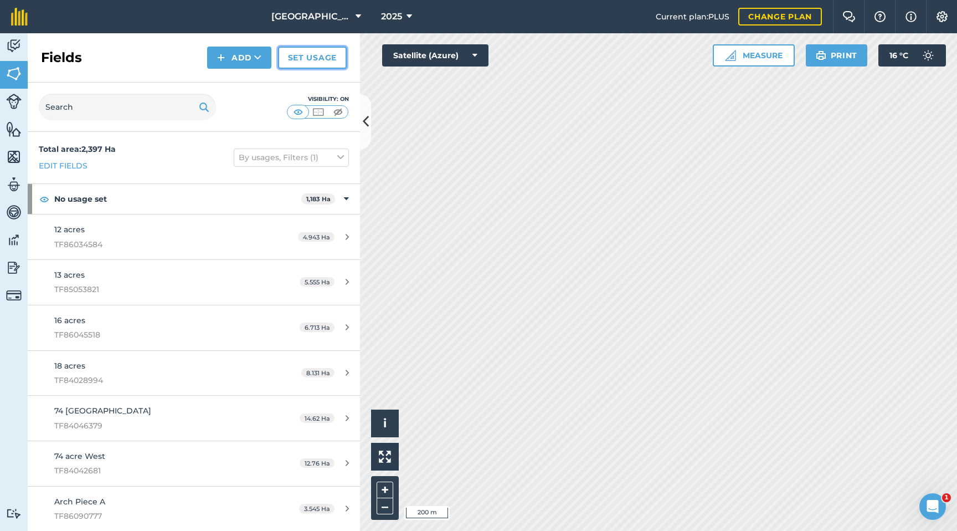
click at [316, 59] on link "Set usage" at bounding box center [312, 58] width 69 height 22
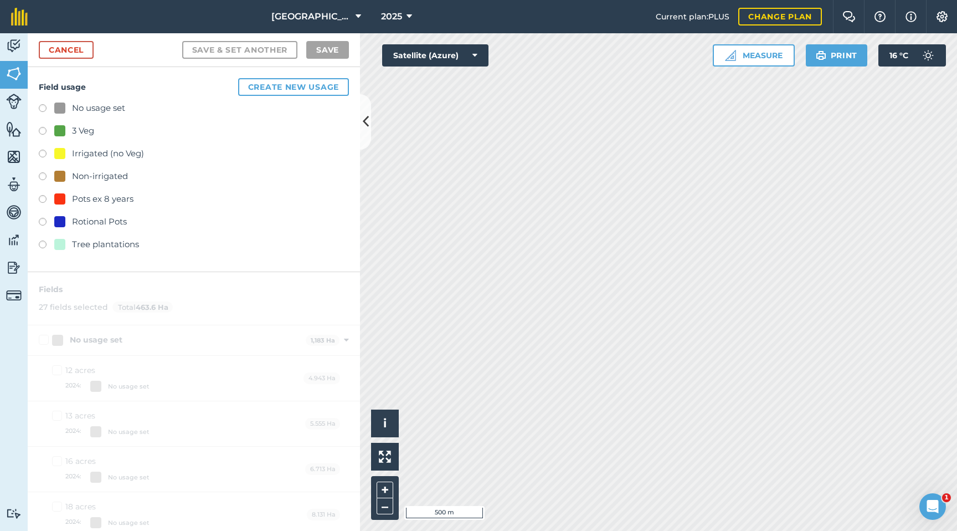
click at [42, 130] on label at bounding box center [47, 132] width 16 height 11
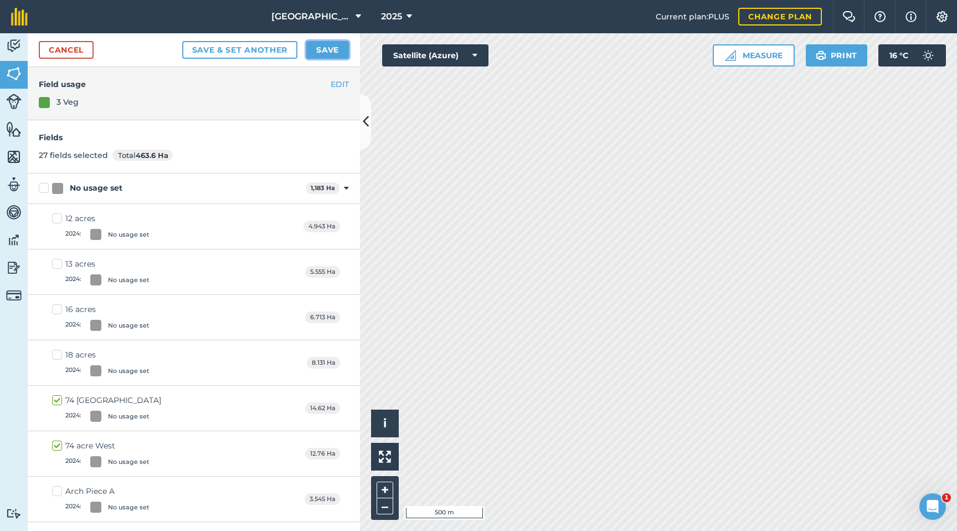
click at [330, 49] on button "Save" at bounding box center [327, 50] width 43 height 18
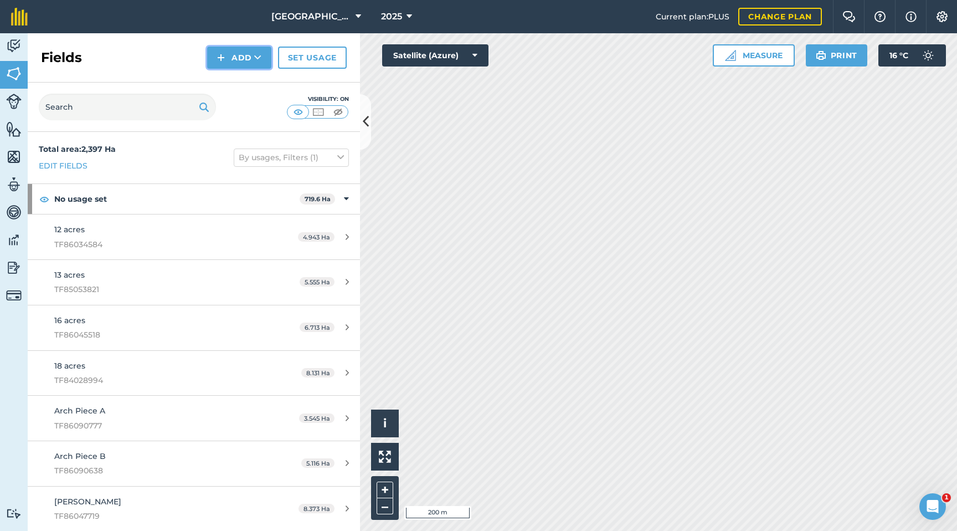
click at [238, 58] on button "Add" at bounding box center [239, 58] width 64 height 22
click at [233, 87] on link "Draw" at bounding box center [239, 82] width 61 height 24
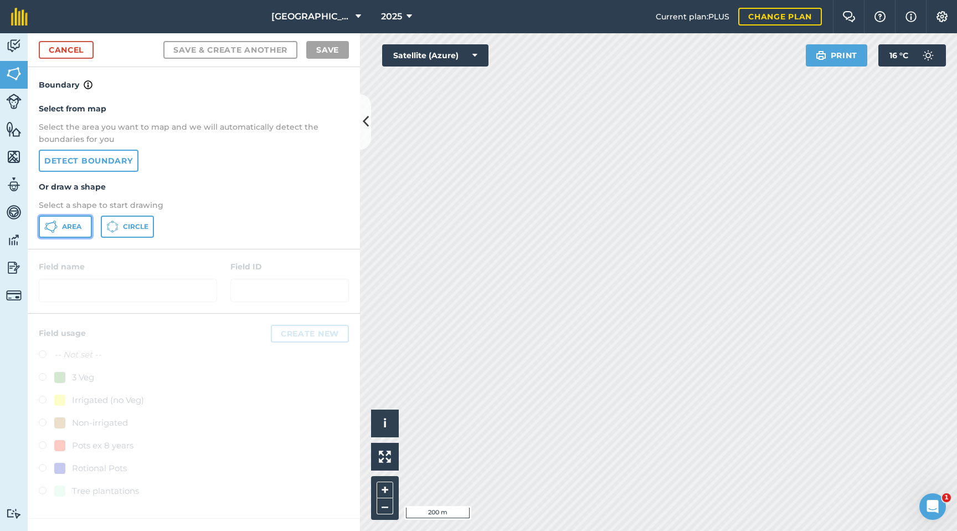
drag, startPoint x: 67, startPoint y: 230, endPoint x: 74, endPoint y: 229, distance: 6.7
click at [68, 229] on span "Area" at bounding box center [71, 226] width 19 height 9
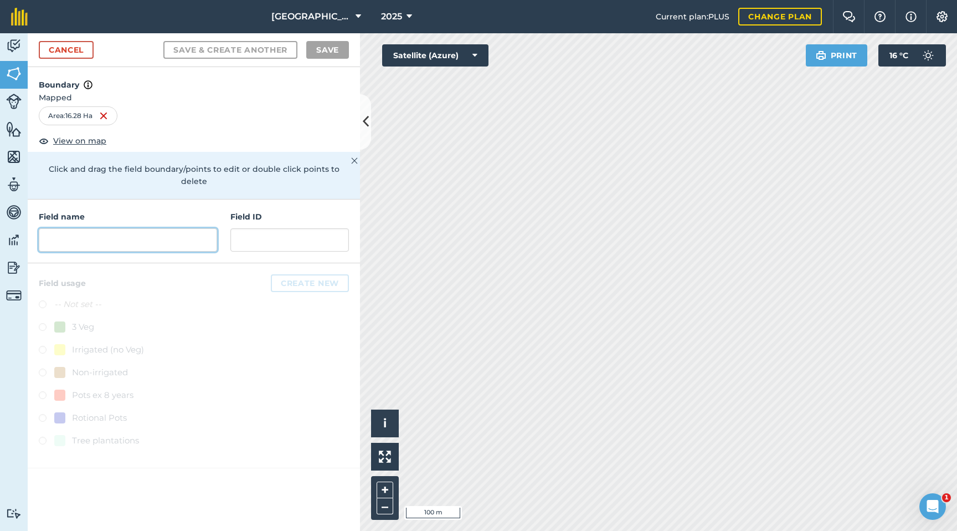
click at [115, 230] on input "text" at bounding box center [128, 239] width 178 height 23
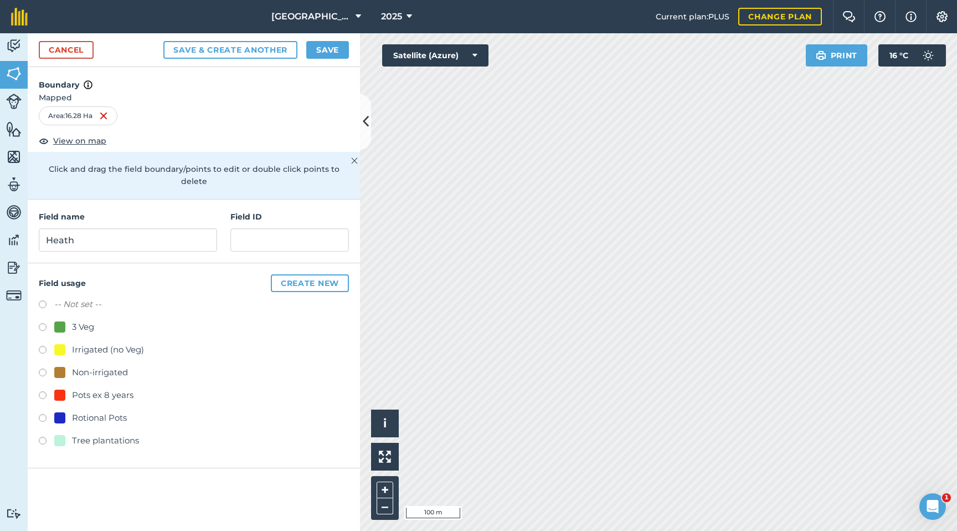
click at [41, 323] on label at bounding box center [47, 328] width 16 height 11
click at [331, 49] on button "Save" at bounding box center [327, 50] width 43 height 18
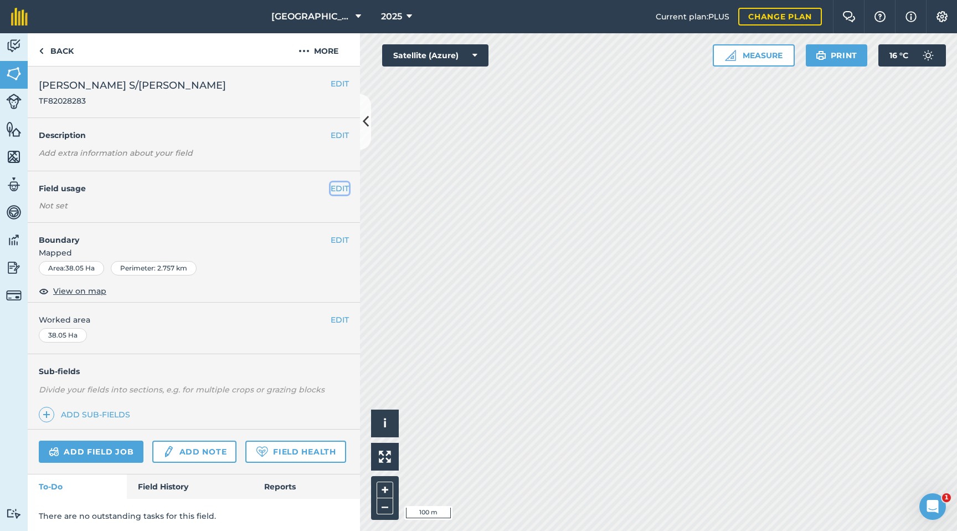
click at [340, 189] on button "EDIT" at bounding box center [340, 188] width 18 height 12
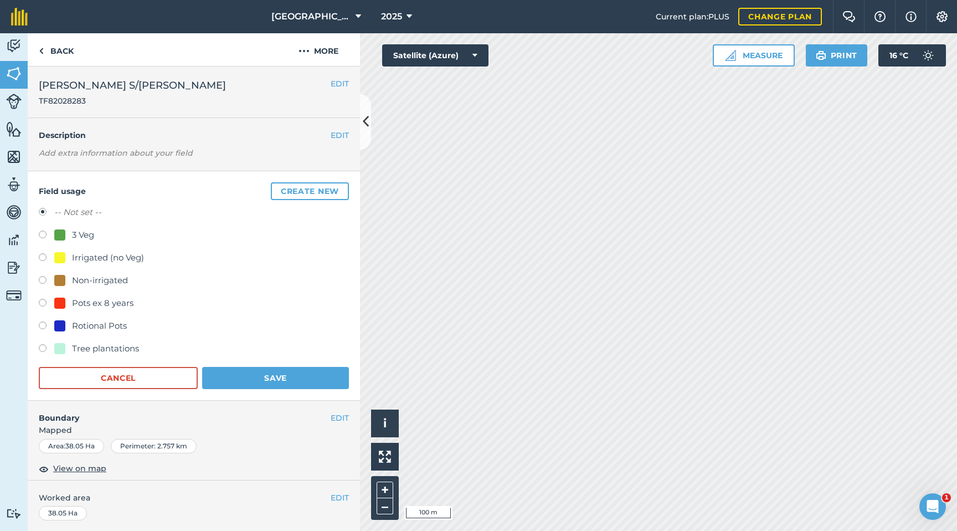
click at [42, 235] on label at bounding box center [47, 235] width 16 height 11
radio input "true"
radio input "false"
click at [232, 378] on button "Save" at bounding box center [275, 378] width 147 height 22
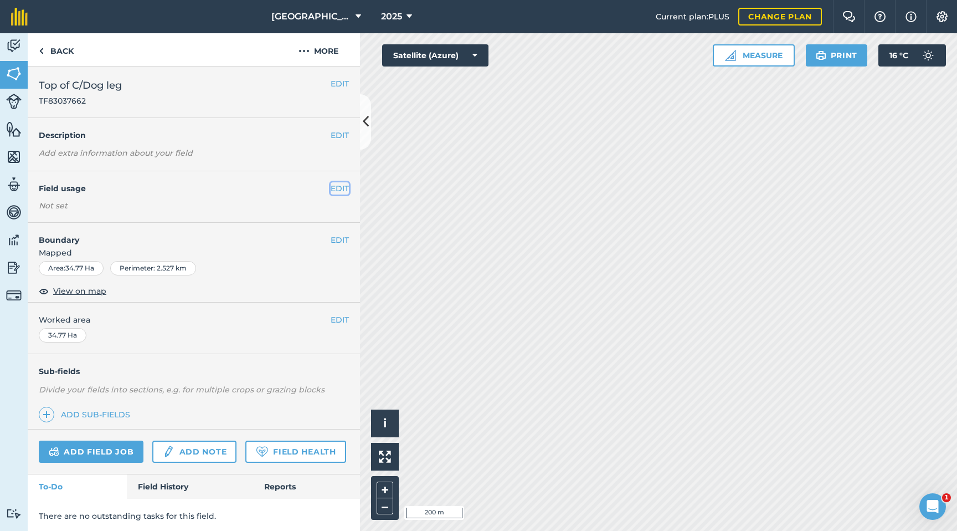
click at [337, 187] on button "EDIT" at bounding box center [340, 188] width 18 height 12
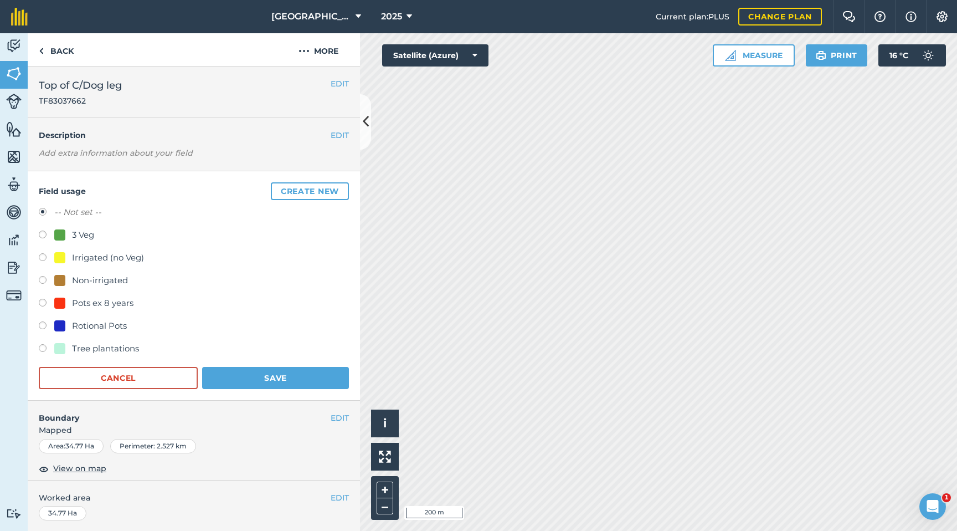
click at [40, 238] on label at bounding box center [47, 235] width 16 height 11
radio input "true"
radio input "false"
click at [265, 377] on button "Save" at bounding box center [275, 378] width 147 height 22
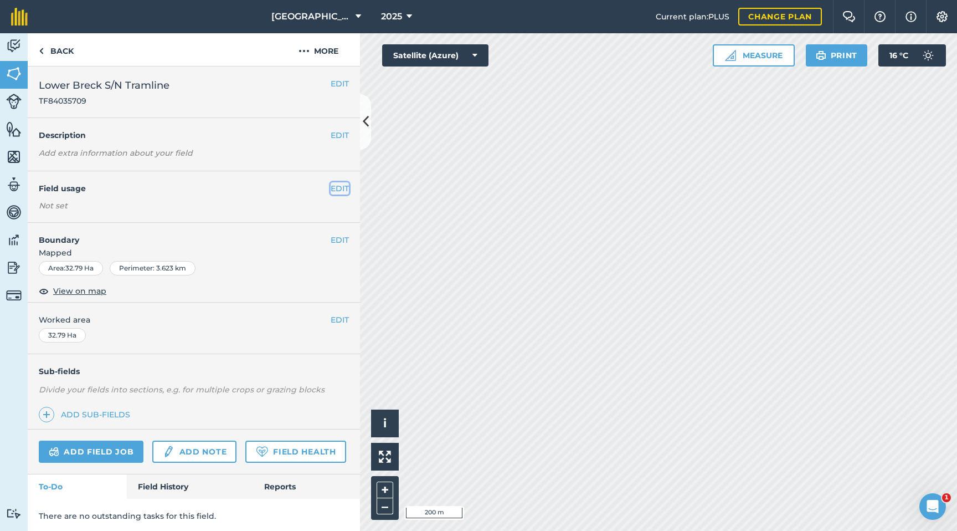
click at [338, 185] on button "EDIT" at bounding box center [340, 188] width 18 height 12
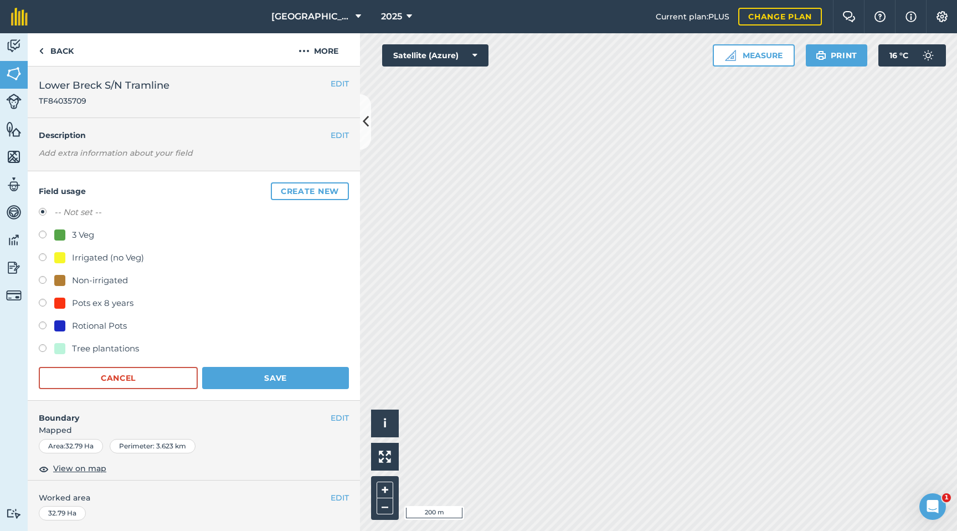
click at [40, 238] on label at bounding box center [47, 235] width 16 height 11
radio input "true"
radio input "false"
click at [254, 381] on button "Save" at bounding box center [275, 378] width 147 height 22
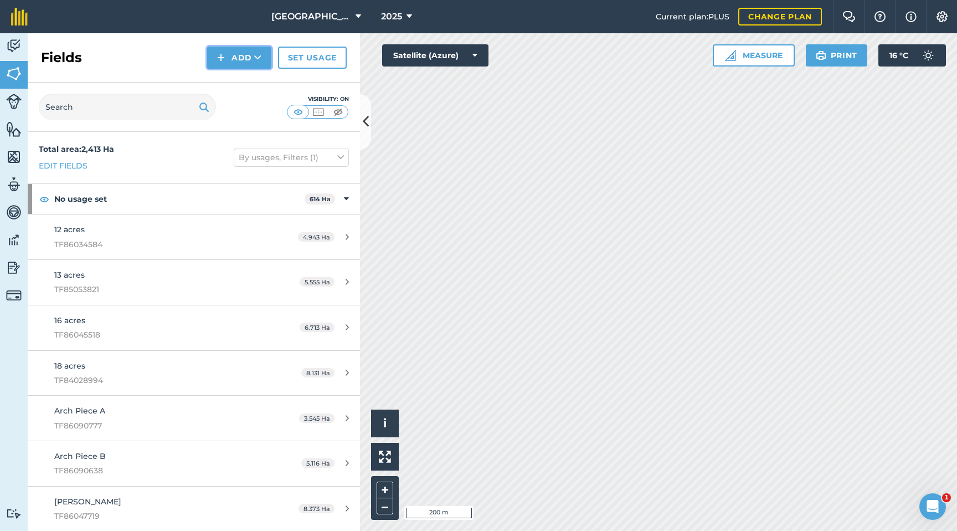
click at [243, 58] on button "Add" at bounding box center [239, 58] width 64 height 22
click at [238, 86] on link "Draw" at bounding box center [239, 82] width 61 height 24
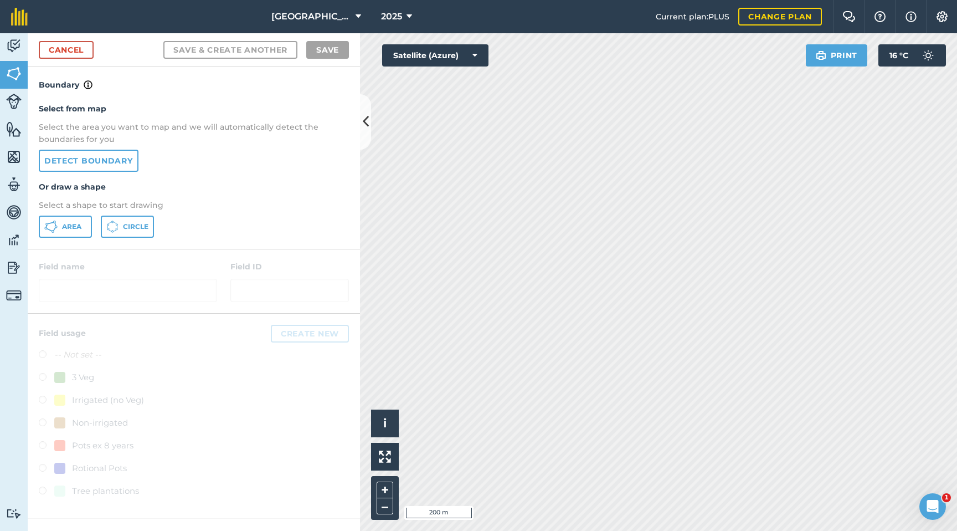
click at [69, 238] on div "Select from map Select the area you want to map and we will automatically detec…" at bounding box center [194, 169] width 332 height 157
click at [71, 230] on span "Area" at bounding box center [71, 226] width 19 height 9
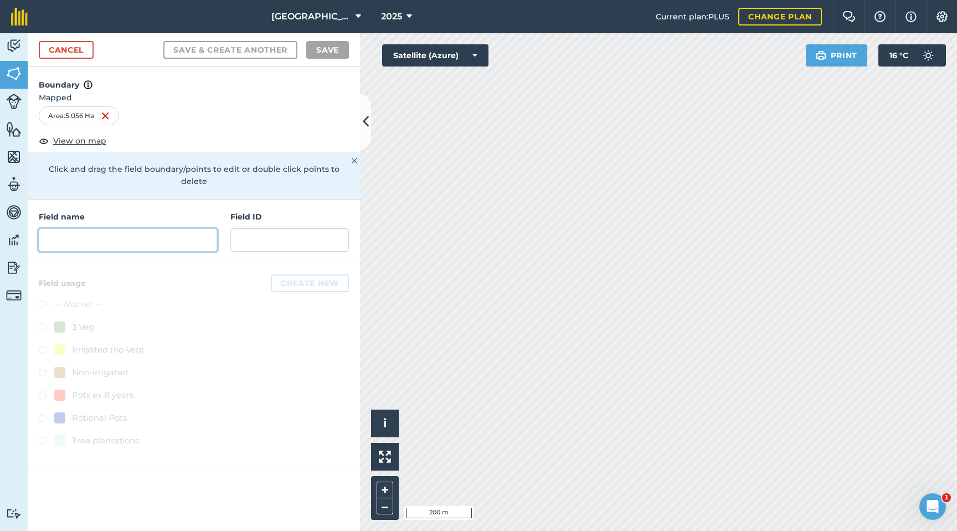
click at [196, 230] on input "text" at bounding box center [128, 239] width 178 height 23
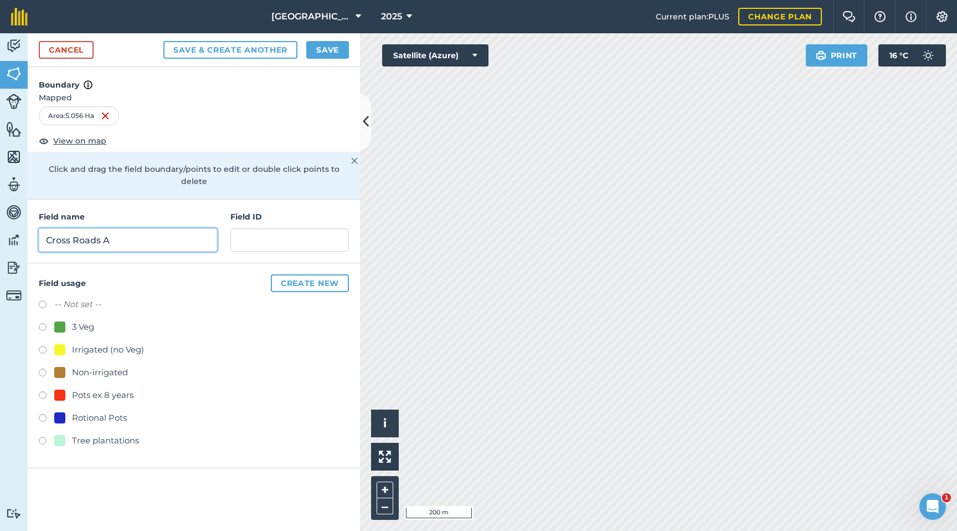
type input "Cross Roads A"
click at [42, 323] on label at bounding box center [47, 328] width 16 height 11
radio input "true"
click at [329, 52] on button "Save" at bounding box center [327, 50] width 43 height 18
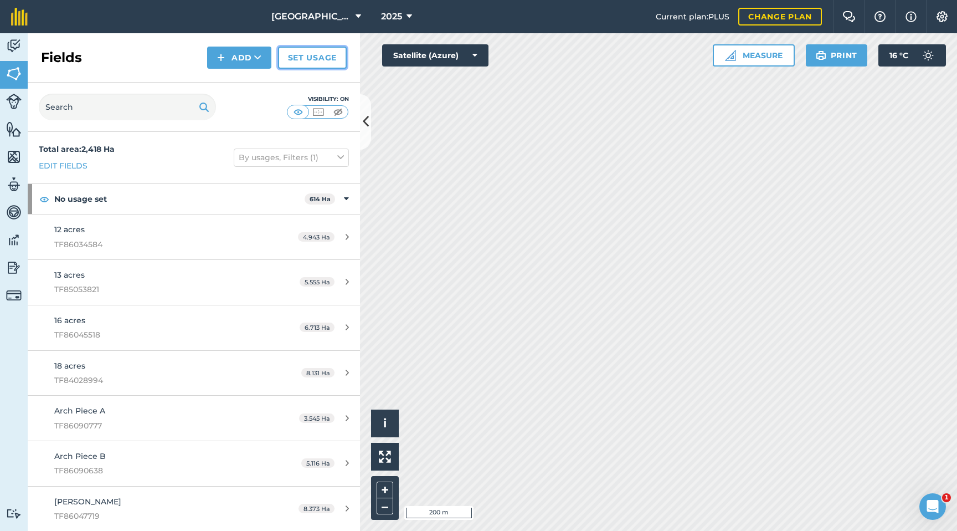
click at [320, 65] on link "Set usage" at bounding box center [312, 58] width 69 height 22
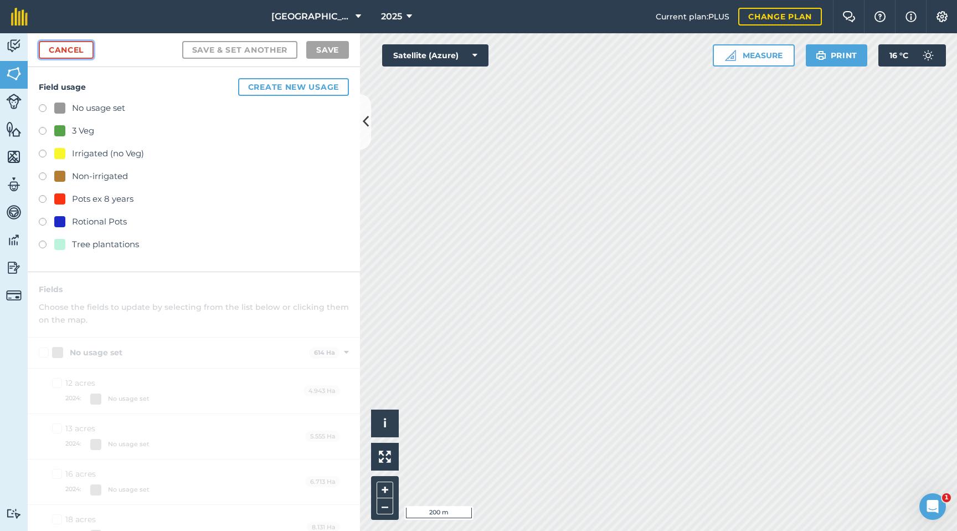
click at [61, 43] on link "Cancel" at bounding box center [66, 50] width 55 height 18
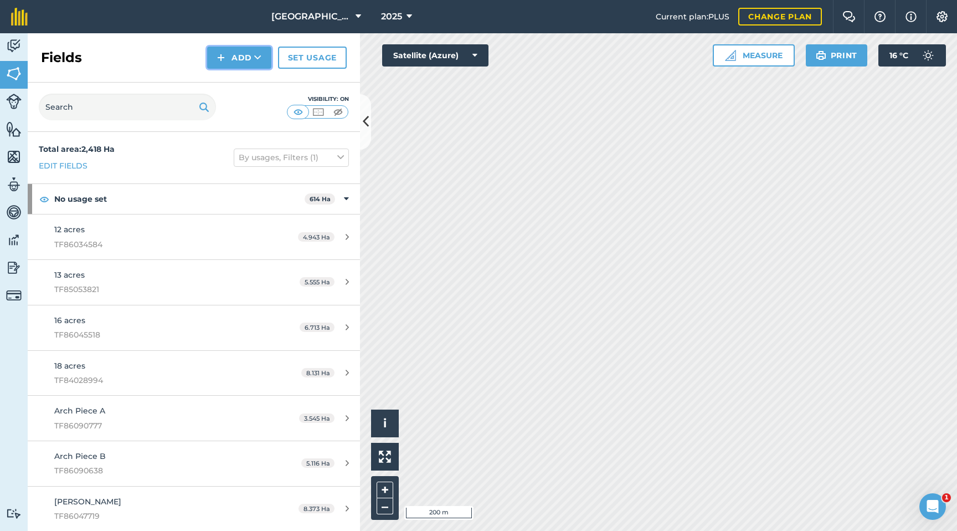
click at [252, 59] on button "Add" at bounding box center [239, 58] width 64 height 22
click at [243, 78] on link "Draw" at bounding box center [239, 82] width 61 height 24
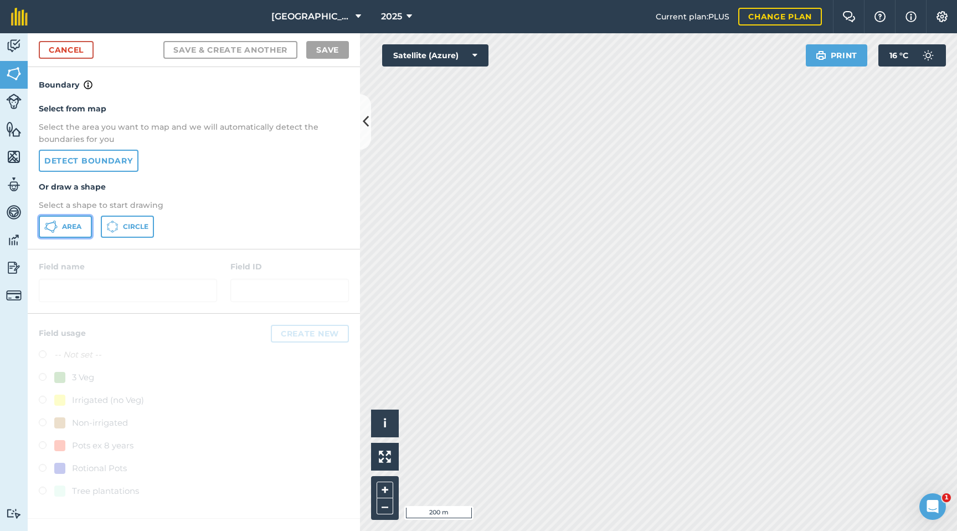
click at [60, 226] on button "Area" at bounding box center [65, 226] width 53 height 22
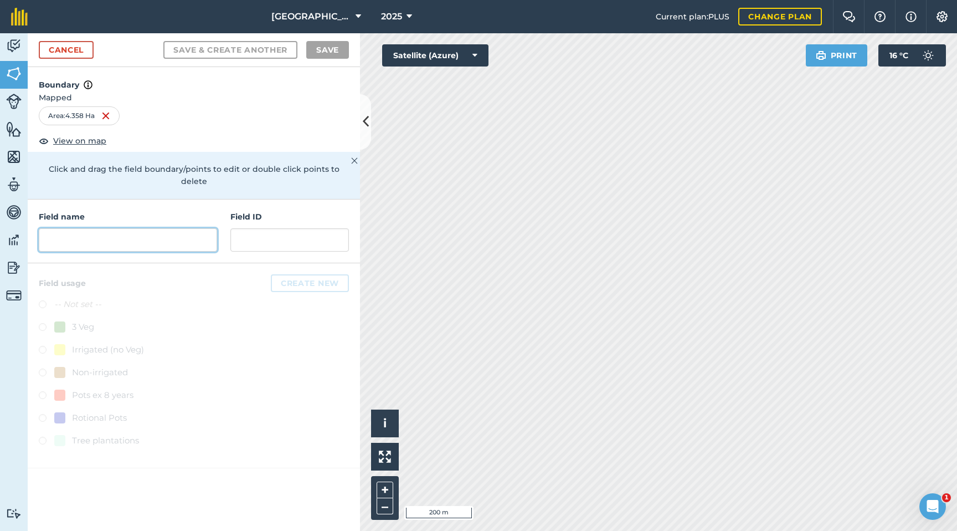
click at [185, 228] on input "text" at bounding box center [128, 239] width 178 height 23
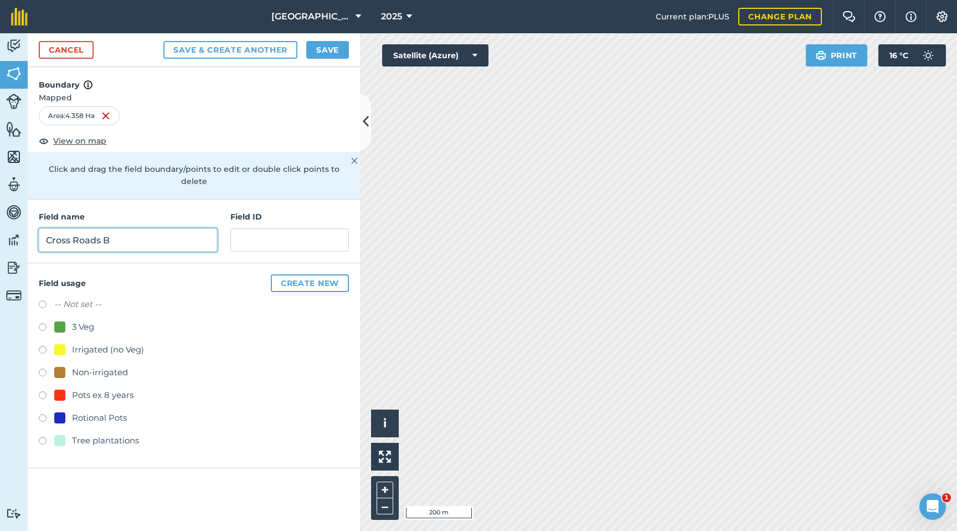
type input "Cross Roads B"
click at [45, 323] on label at bounding box center [47, 328] width 16 height 11
radio input "true"
click at [338, 51] on button "Save" at bounding box center [327, 50] width 43 height 18
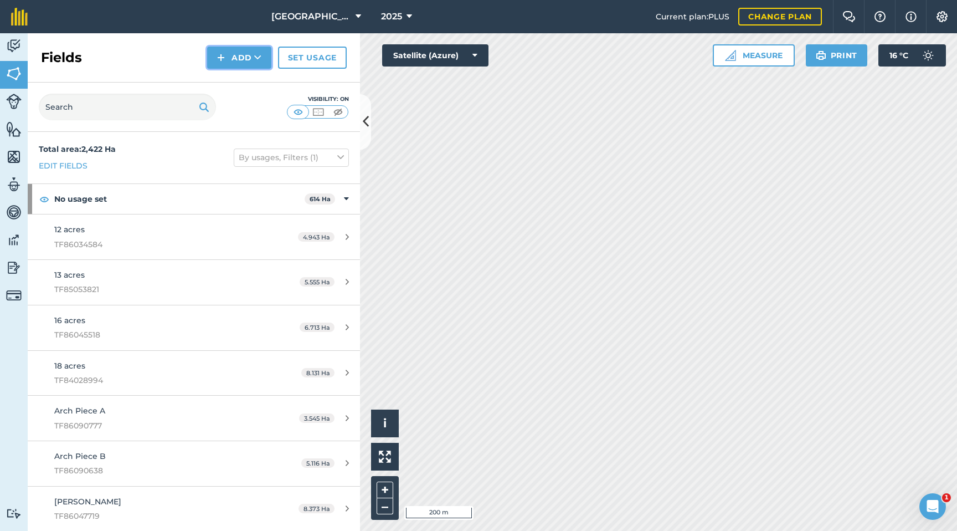
click at [246, 61] on button "Add" at bounding box center [239, 58] width 64 height 22
click at [252, 76] on link "Draw" at bounding box center [239, 82] width 61 height 24
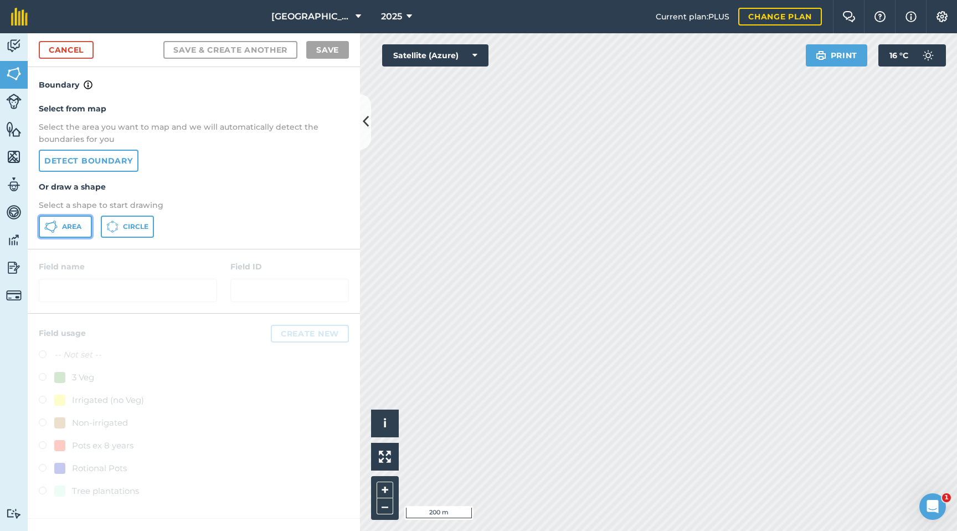
click at [62, 224] on span "Area" at bounding box center [71, 226] width 19 height 9
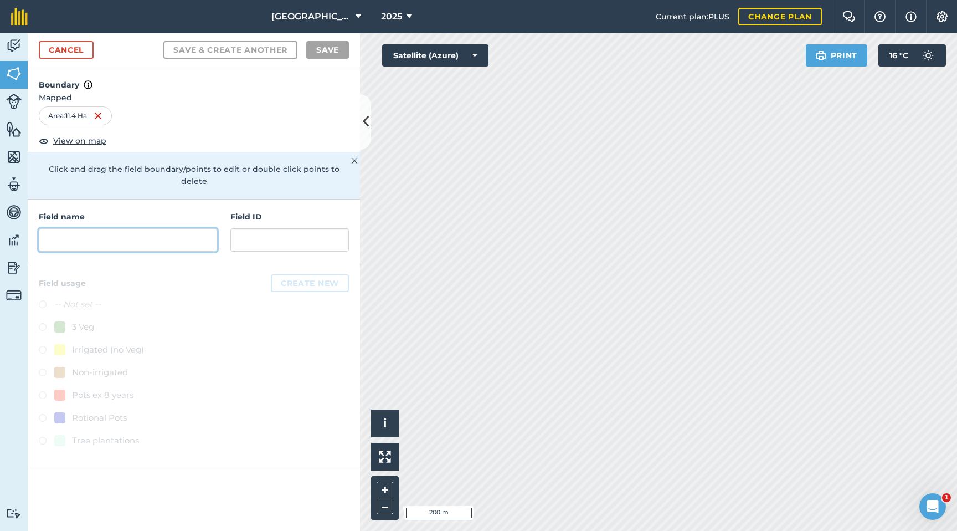
click at [148, 228] on input "text" at bounding box center [128, 239] width 178 height 23
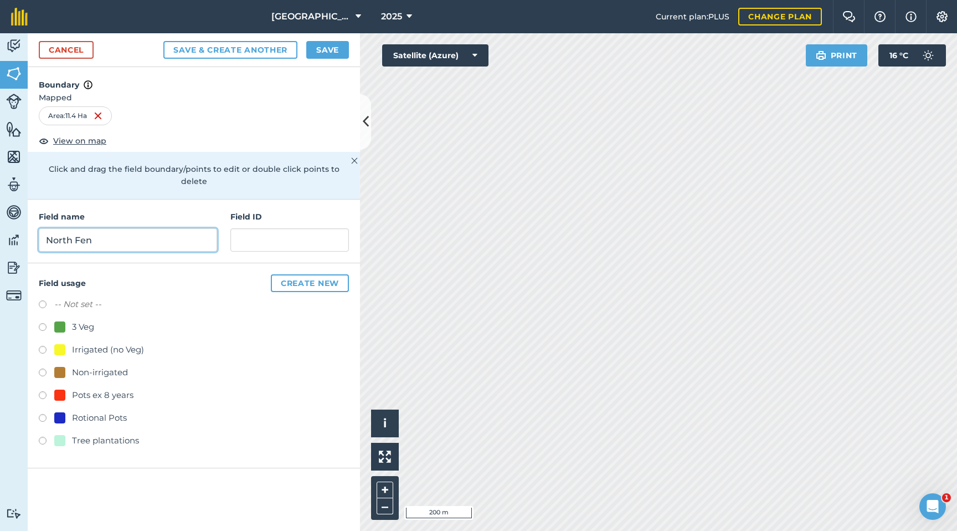
type input "North Fen"
click at [43, 414] on label at bounding box center [47, 419] width 16 height 11
radio input "true"
click at [337, 47] on button "Save" at bounding box center [327, 50] width 43 height 18
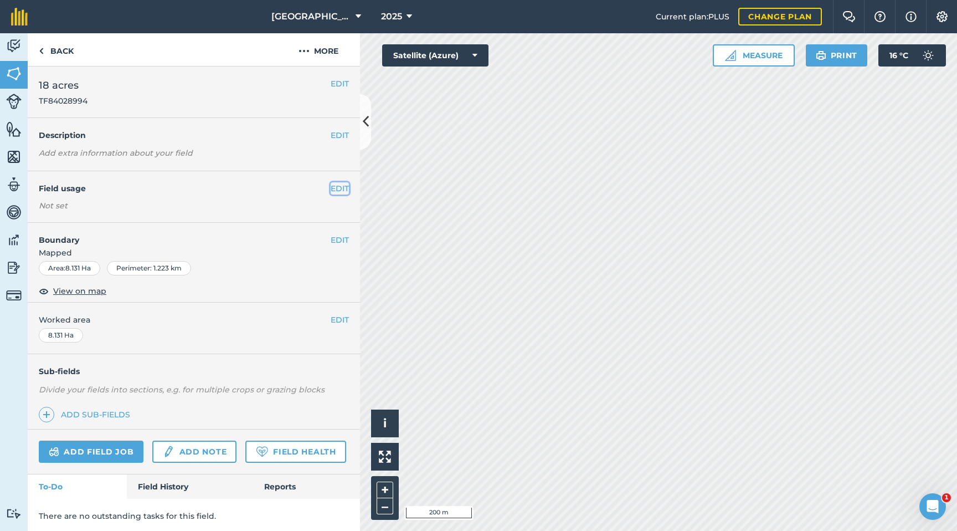
click at [342, 187] on button "EDIT" at bounding box center [340, 188] width 18 height 12
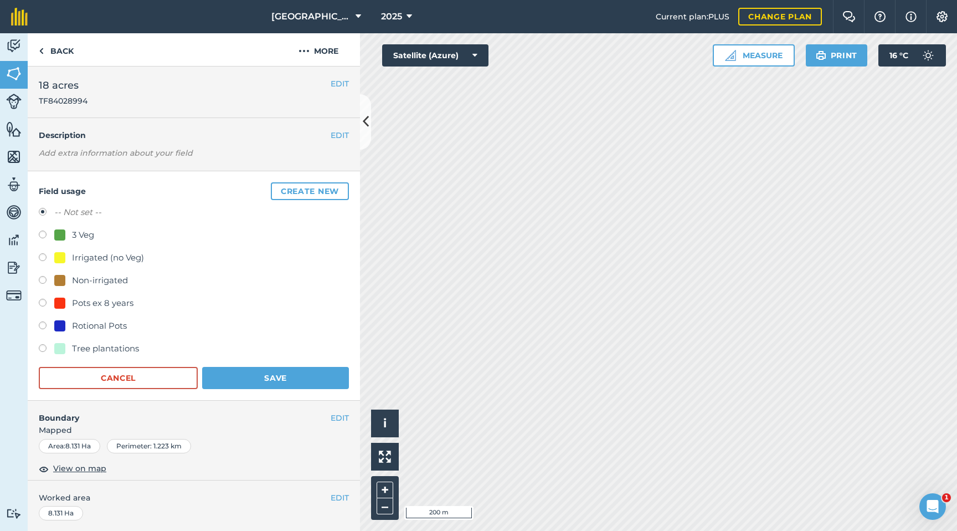
click at [61, 236] on div at bounding box center [59, 234] width 11 height 11
radio input "true"
radio input "false"
click at [231, 387] on button "Save" at bounding box center [275, 378] width 147 height 22
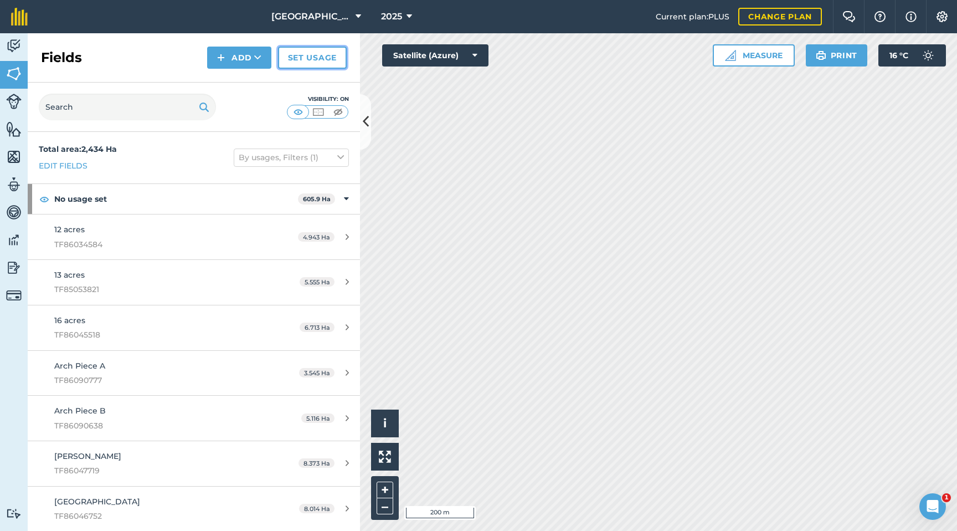
click at [327, 60] on link "Set usage" at bounding box center [312, 58] width 69 height 22
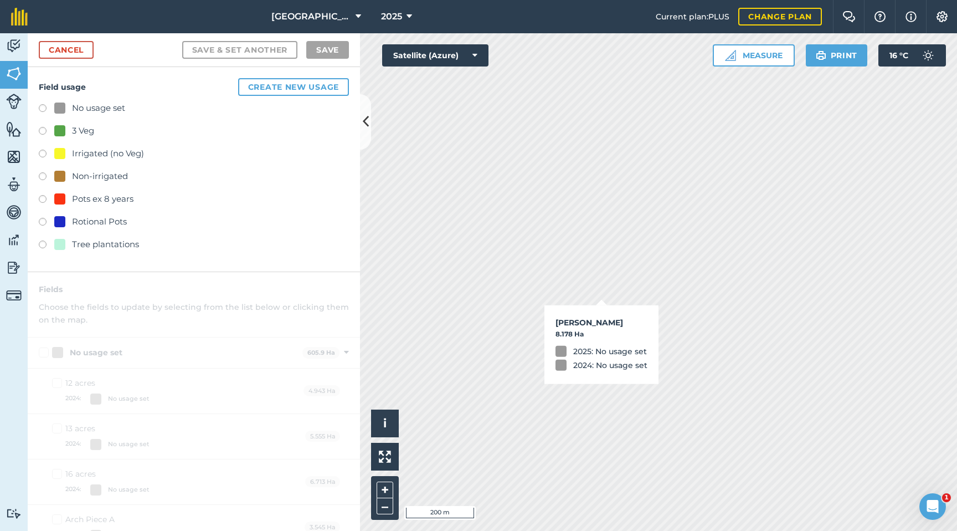
checkbox input "true"
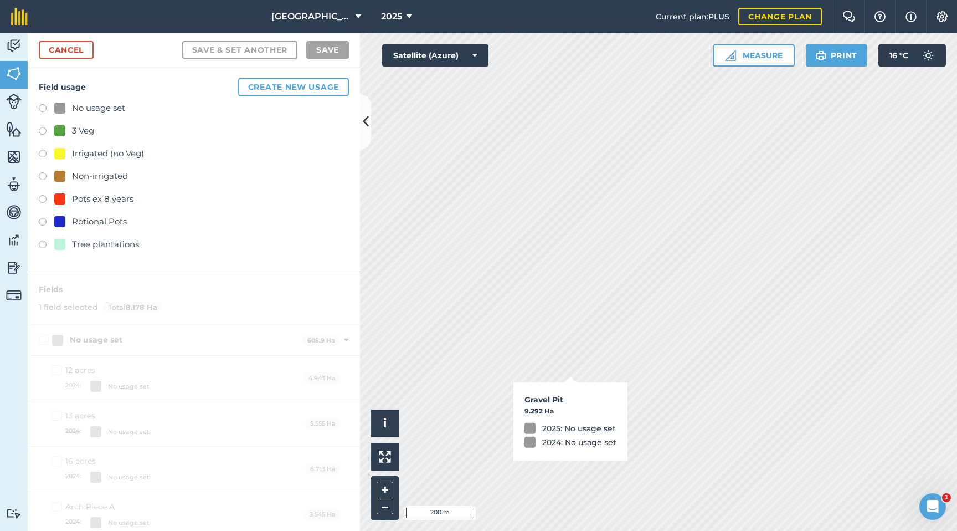
checkbox input "true"
click at [41, 127] on label at bounding box center [47, 132] width 16 height 11
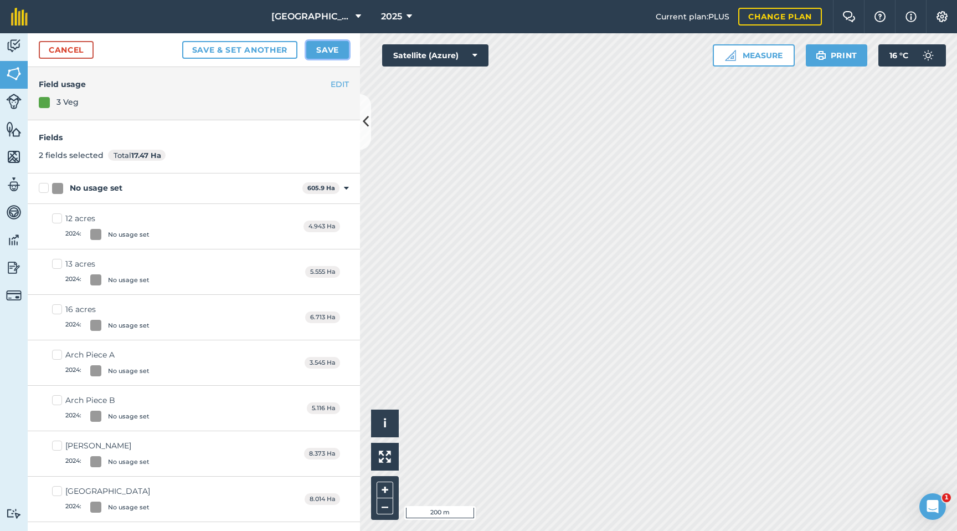
click at [333, 45] on button "Save" at bounding box center [327, 50] width 43 height 18
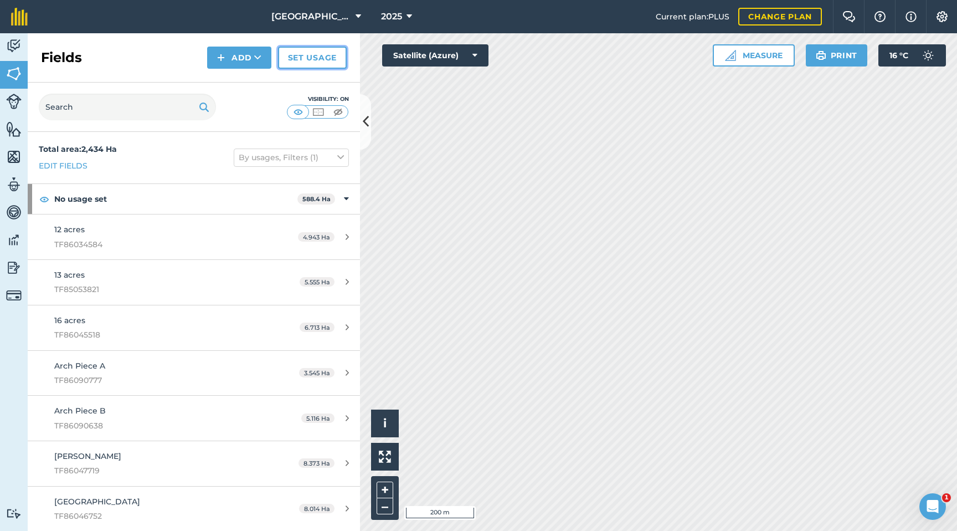
click at [292, 54] on link "Set usage" at bounding box center [312, 58] width 69 height 22
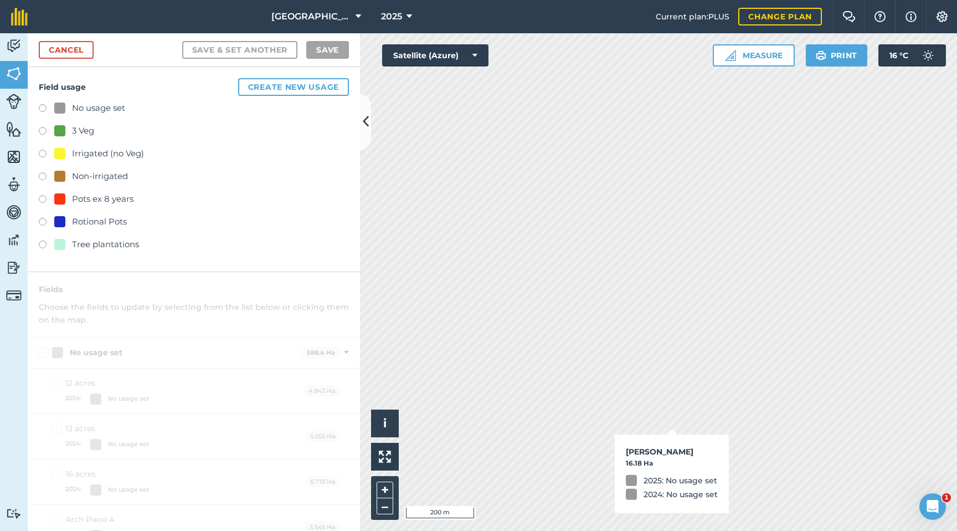
checkbox input "true"
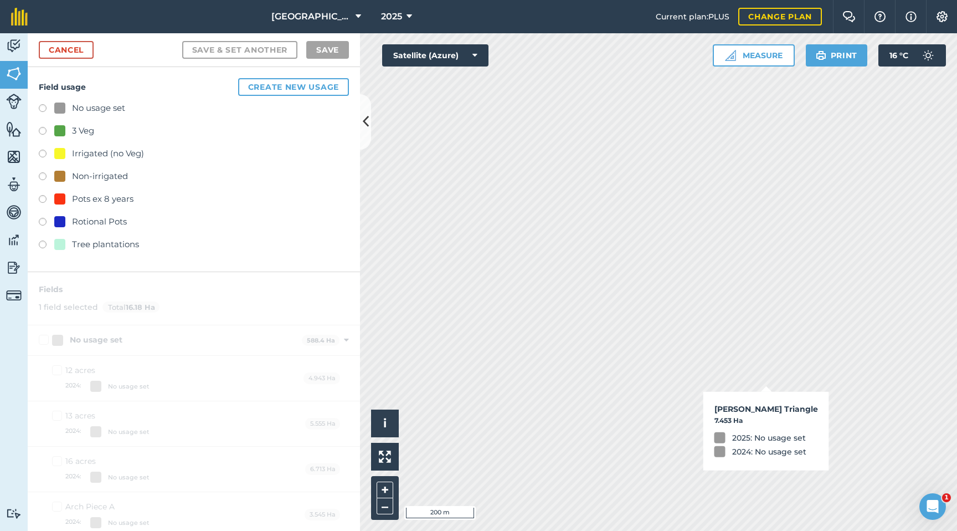
checkbox input "true"
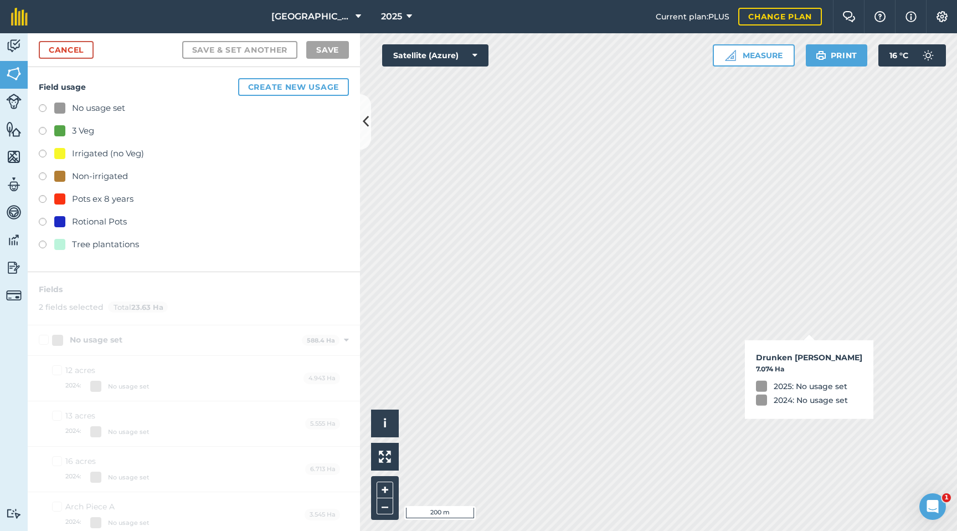
checkbox input "true"
click at [46, 195] on label at bounding box center [47, 200] width 16 height 11
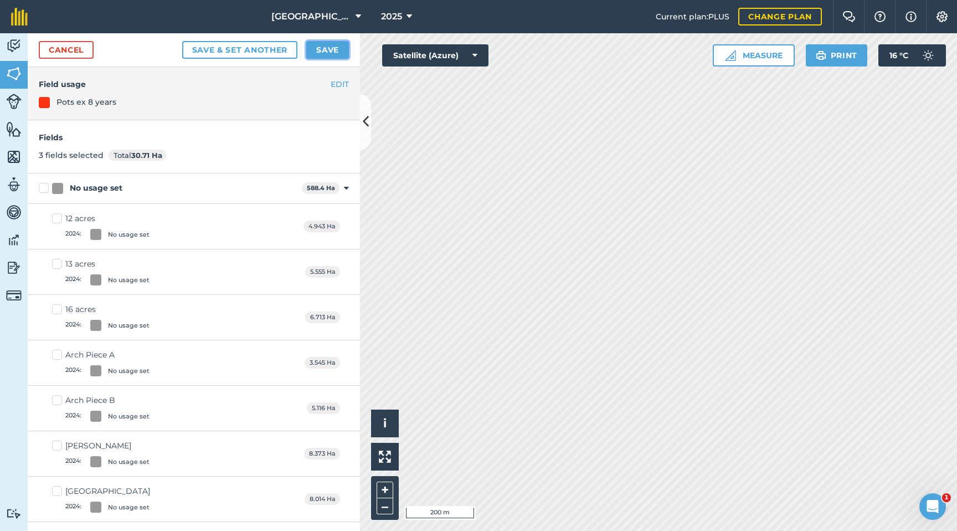
click at [331, 48] on button "Save" at bounding box center [327, 50] width 43 height 18
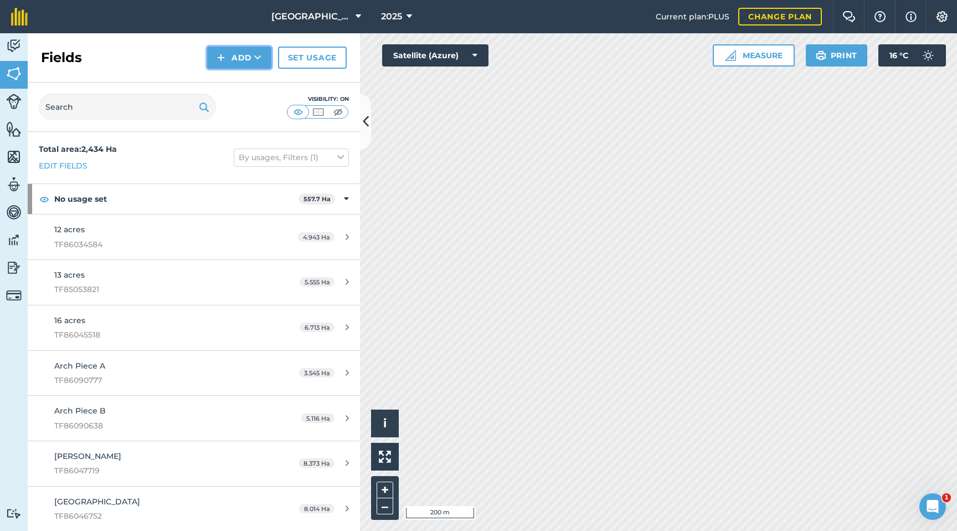
click at [248, 60] on button "Add" at bounding box center [239, 58] width 64 height 22
click at [249, 86] on link "Draw" at bounding box center [239, 82] width 61 height 24
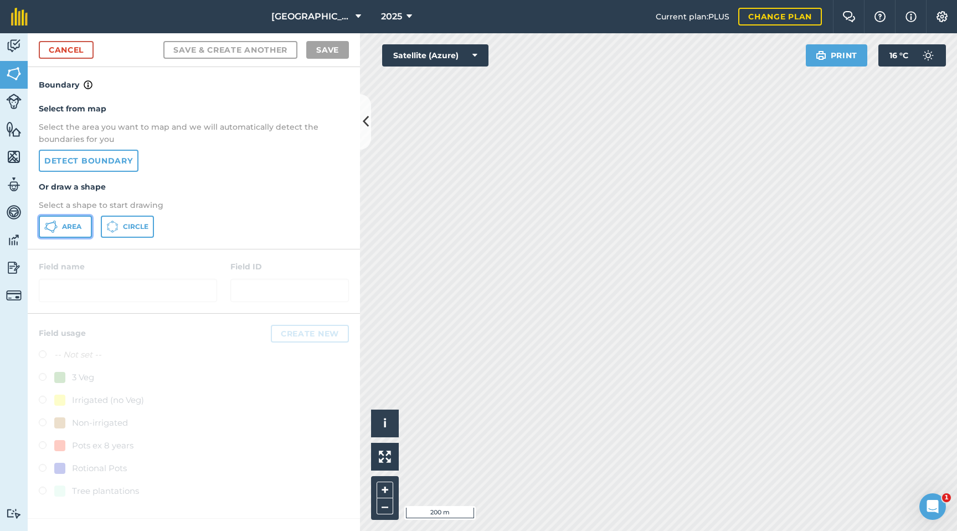
click at [79, 228] on span "Area" at bounding box center [71, 226] width 19 height 9
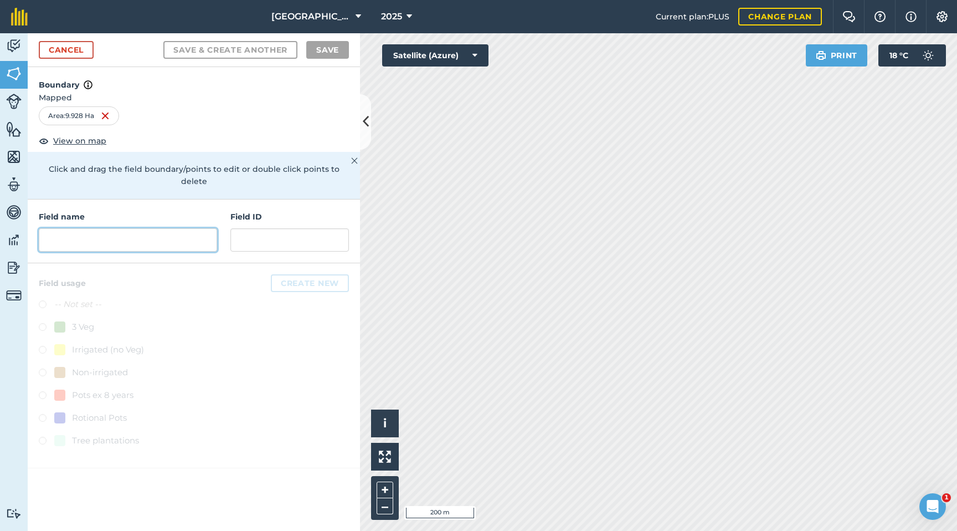
click at [156, 231] on input "text" at bounding box center [128, 239] width 178 height 23
click at [130, 228] on input "text" at bounding box center [128, 239] width 178 height 23
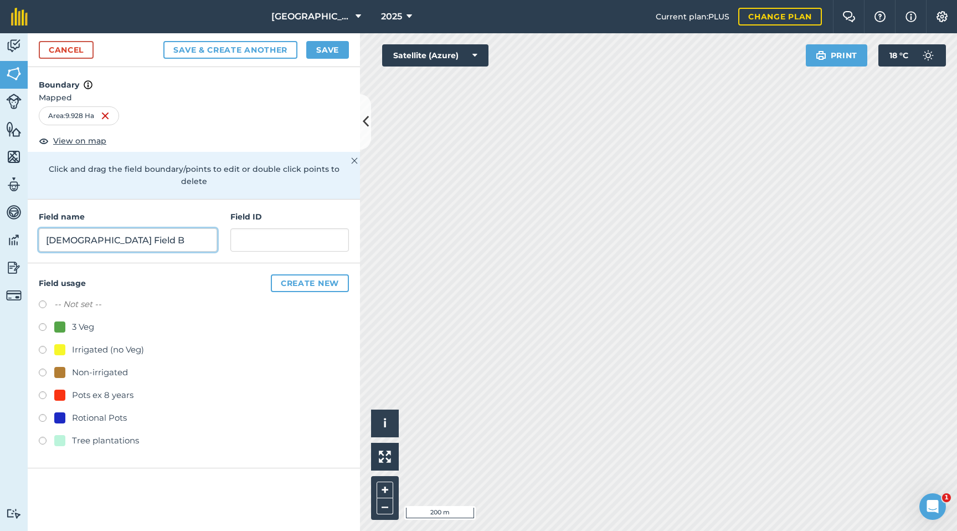
type input "Church Field B"
click at [40, 323] on label at bounding box center [47, 328] width 16 height 11
radio input "true"
click at [310, 274] on button "Create new" at bounding box center [310, 283] width 78 height 18
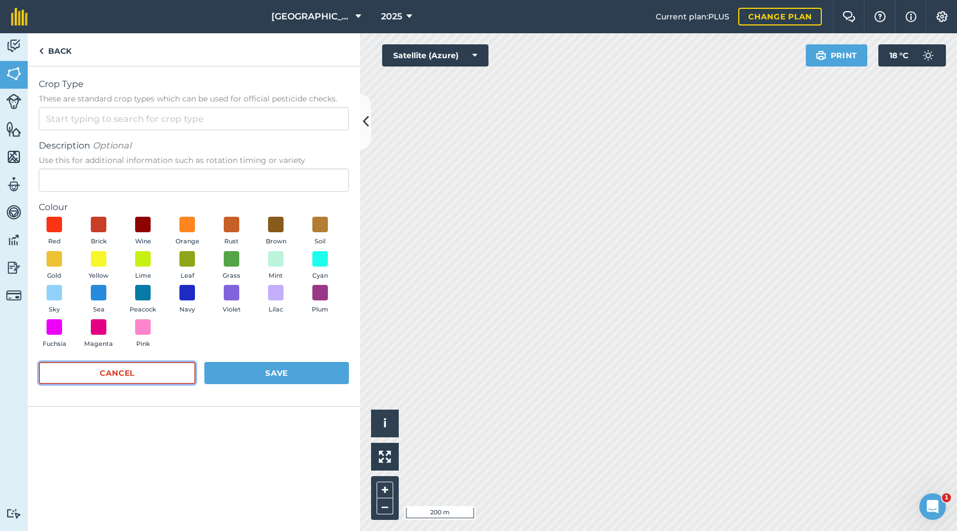
click at [176, 364] on button "Cancel" at bounding box center [117, 373] width 157 height 22
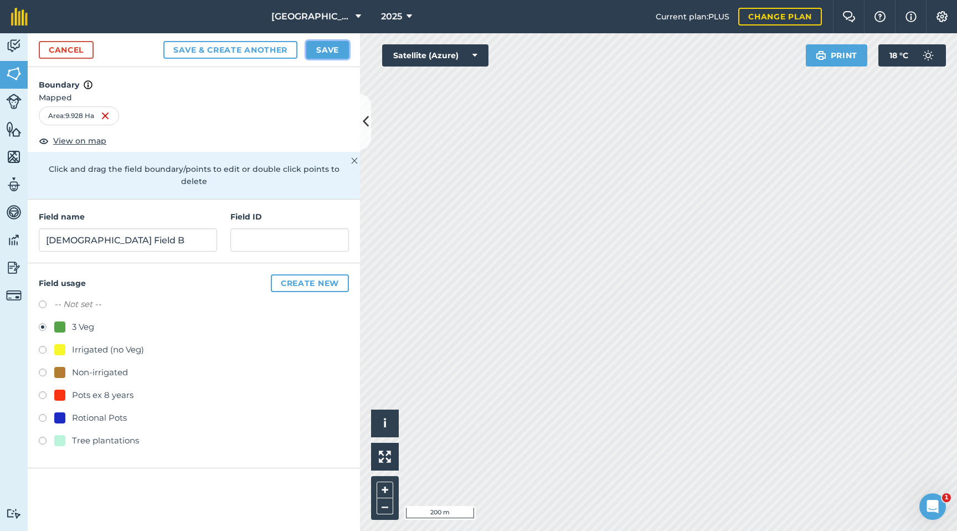
click at [332, 47] on button "Save" at bounding box center [327, 50] width 43 height 18
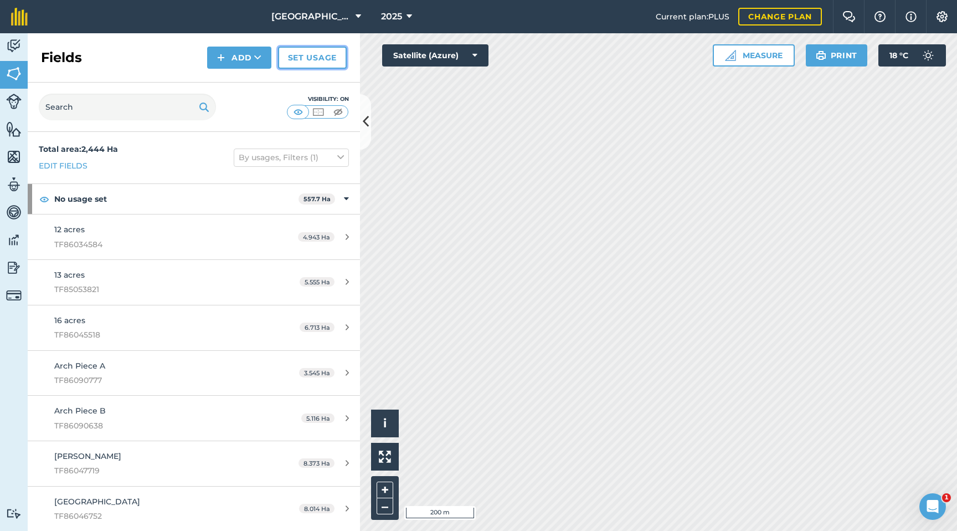
click at [316, 54] on link "Set usage" at bounding box center [312, 58] width 69 height 22
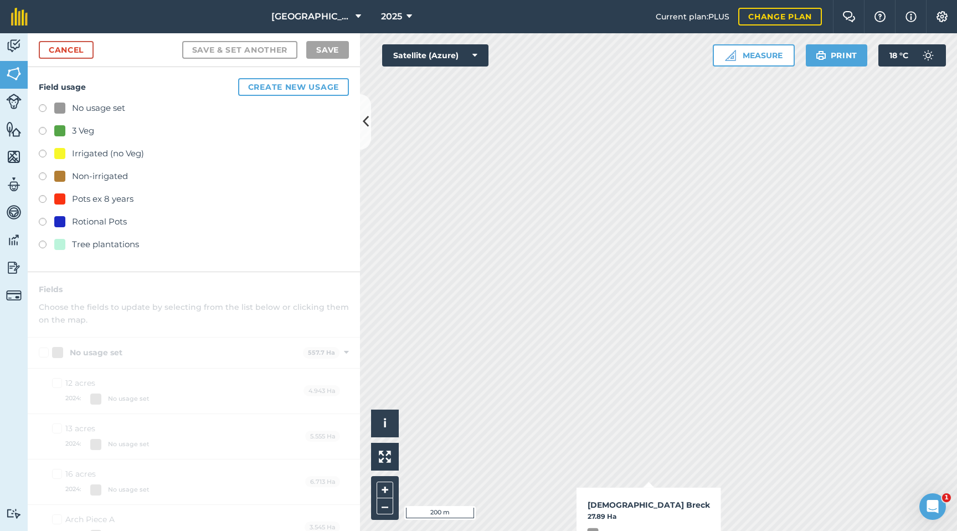
checkbox input "true"
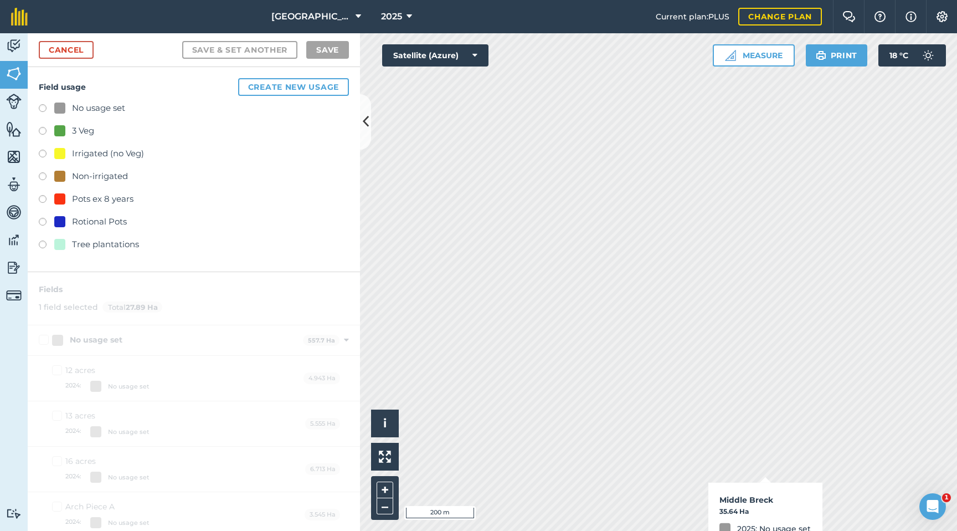
checkbox input "true"
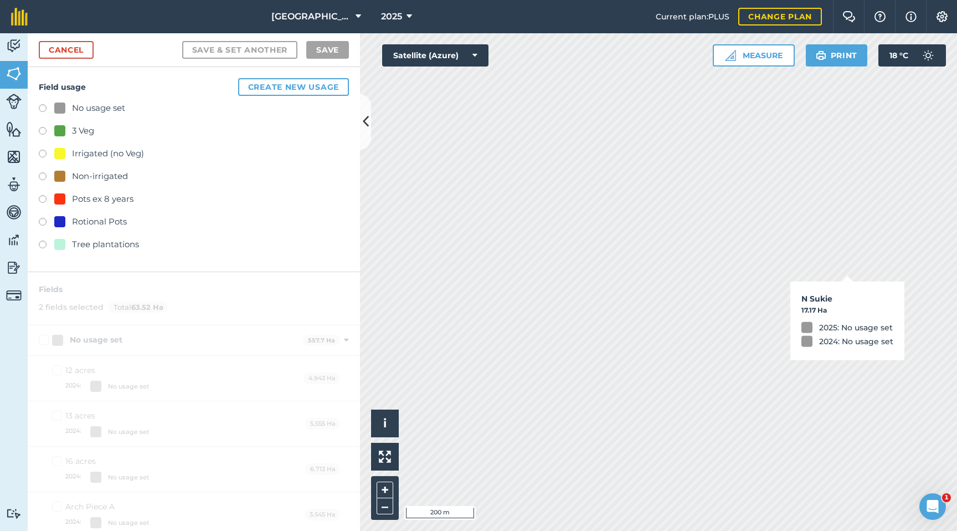
checkbox input "true"
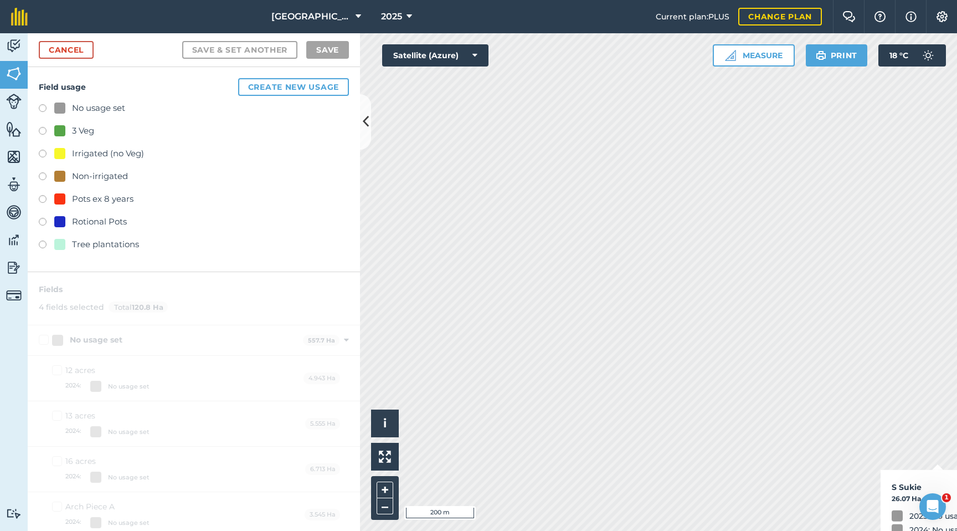
checkbox input "true"
click at [44, 129] on label at bounding box center [47, 132] width 16 height 11
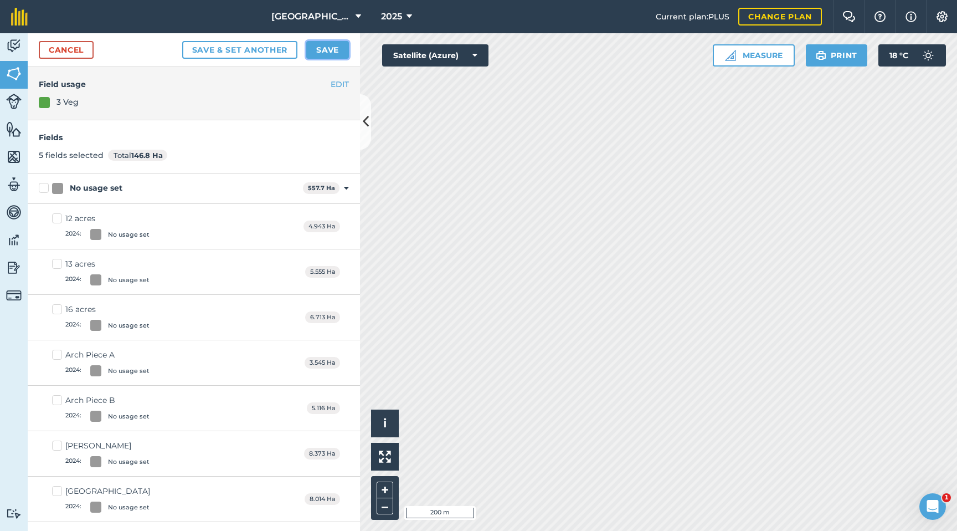
click at [324, 52] on button "Save" at bounding box center [327, 50] width 43 height 18
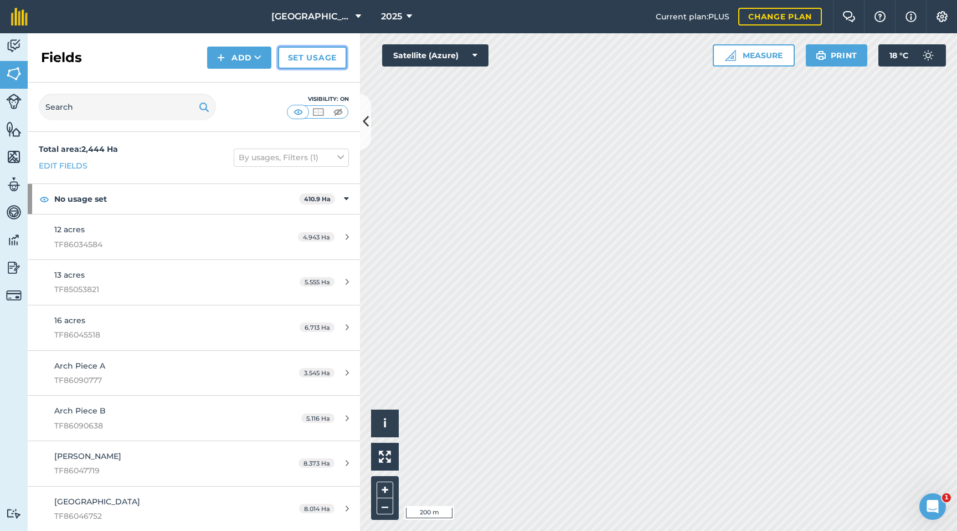
click at [306, 63] on link "Set usage" at bounding box center [312, 58] width 69 height 22
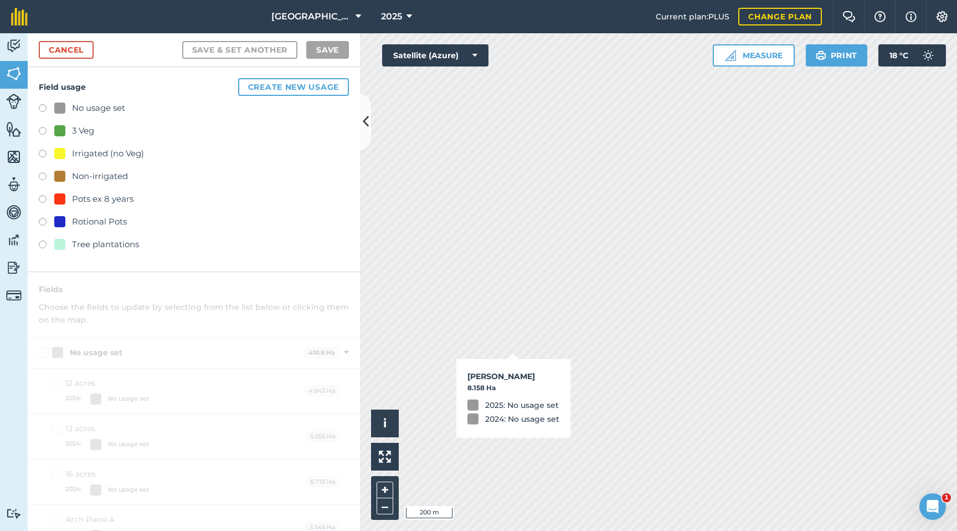
checkbox input "true"
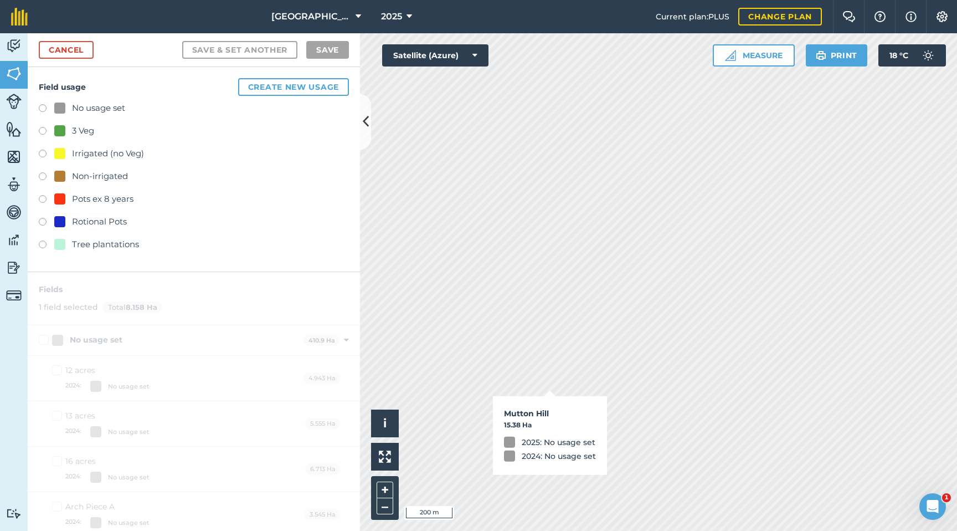
checkbox input "true"
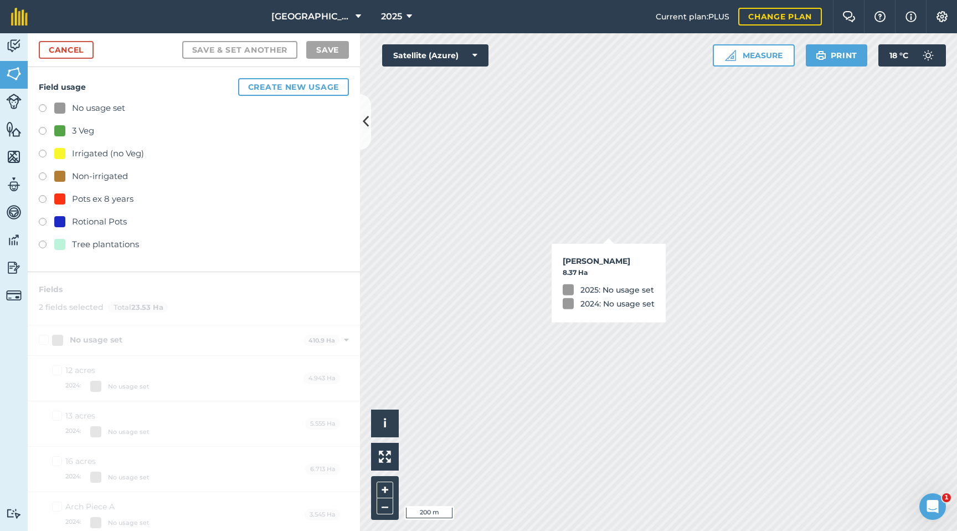
checkbox input "true"
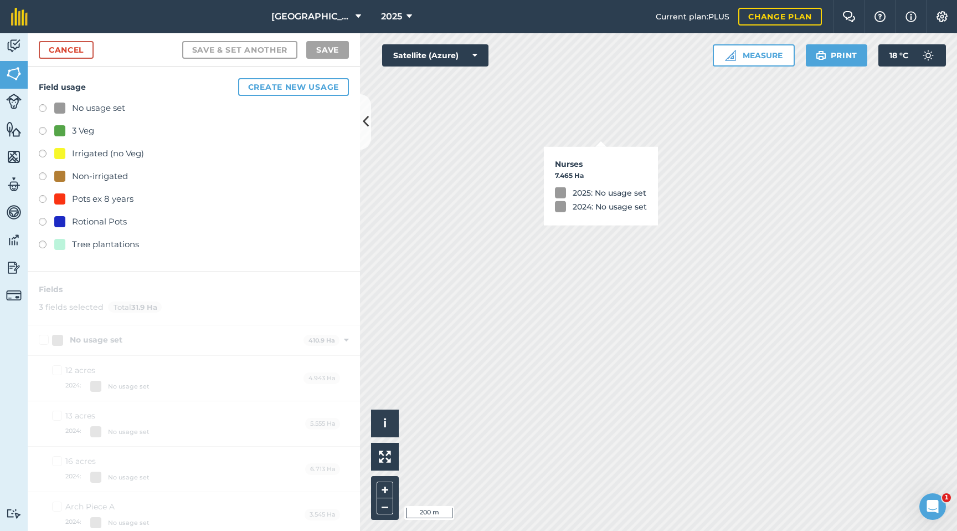
checkbox input "true"
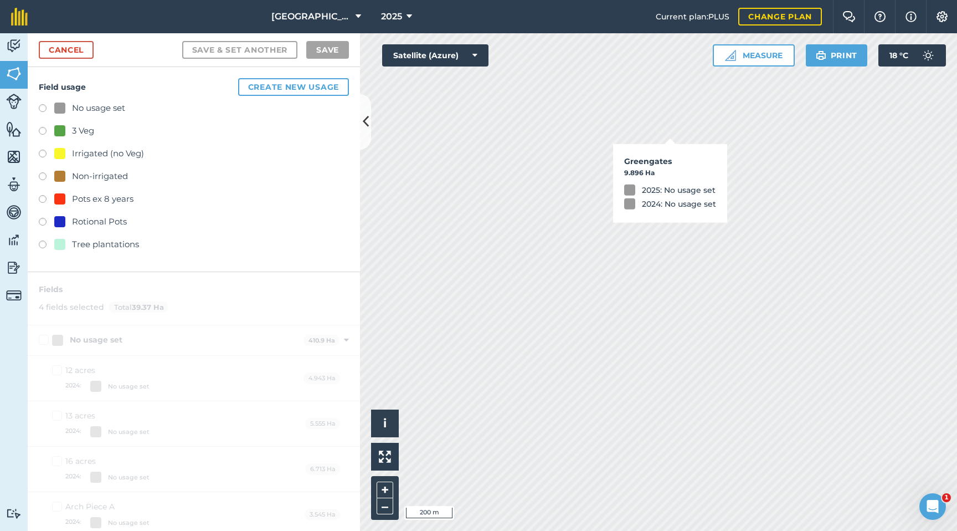
checkbox input "true"
click at [45, 177] on label at bounding box center [47, 177] width 16 height 11
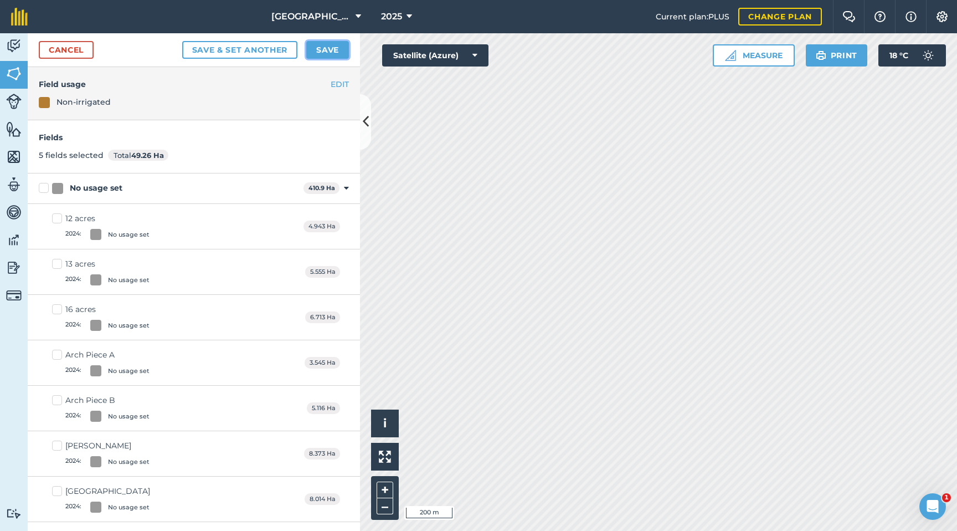
click at [319, 48] on button "Save" at bounding box center [327, 50] width 43 height 18
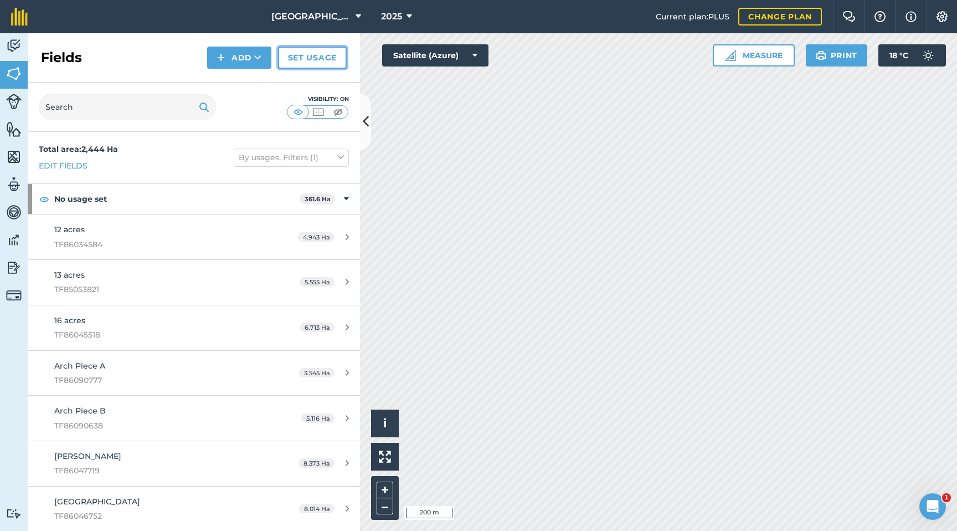
click at [322, 60] on link "Set usage" at bounding box center [312, 58] width 69 height 22
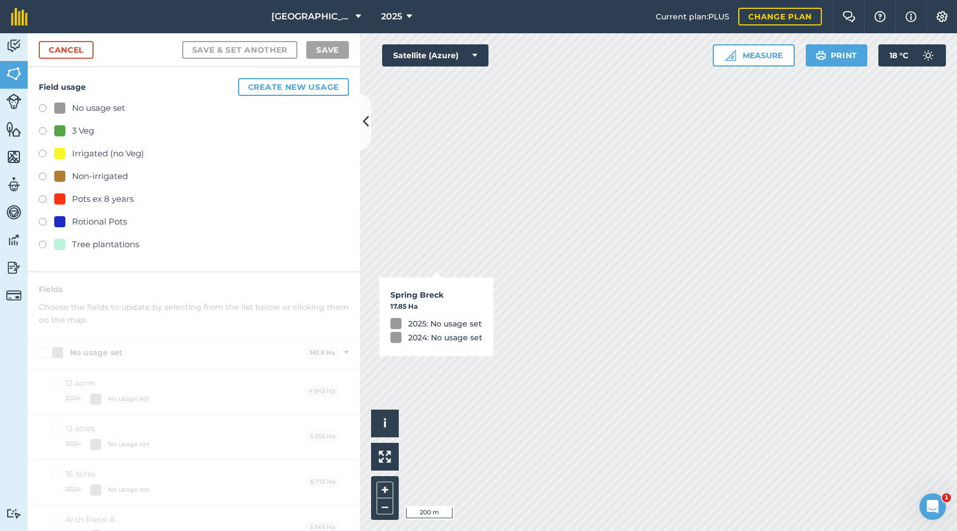
checkbox input "true"
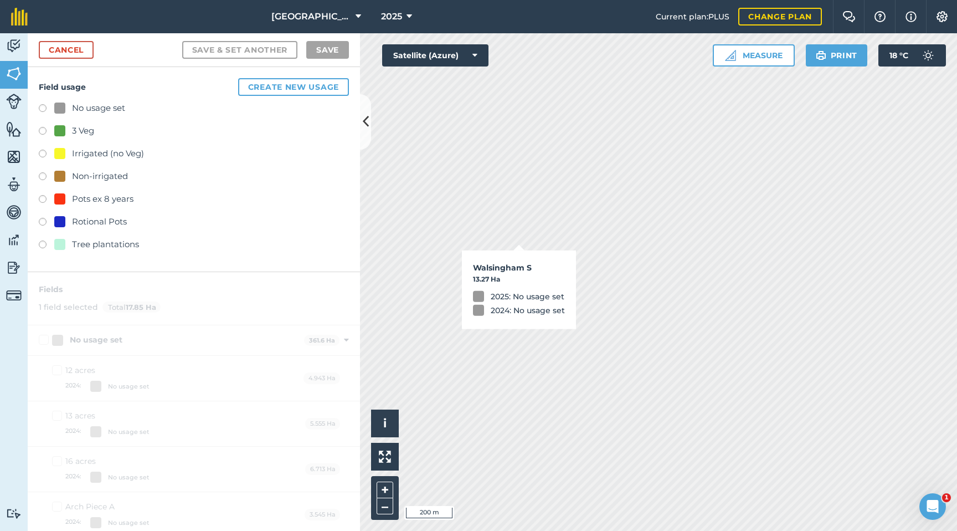
checkbox input "true"
click at [45, 220] on label at bounding box center [47, 223] width 16 height 11
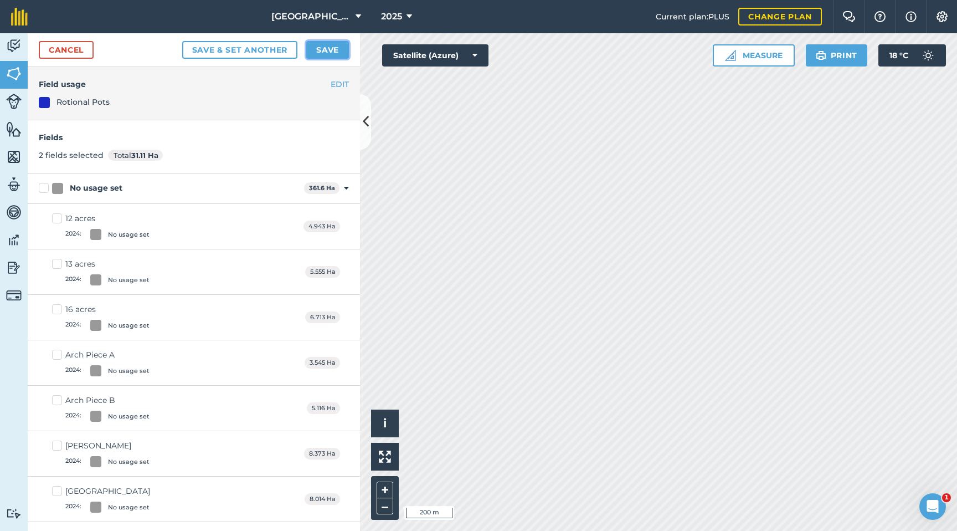
click at [317, 52] on button "Save" at bounding box center [327, 50] width 43 height 18
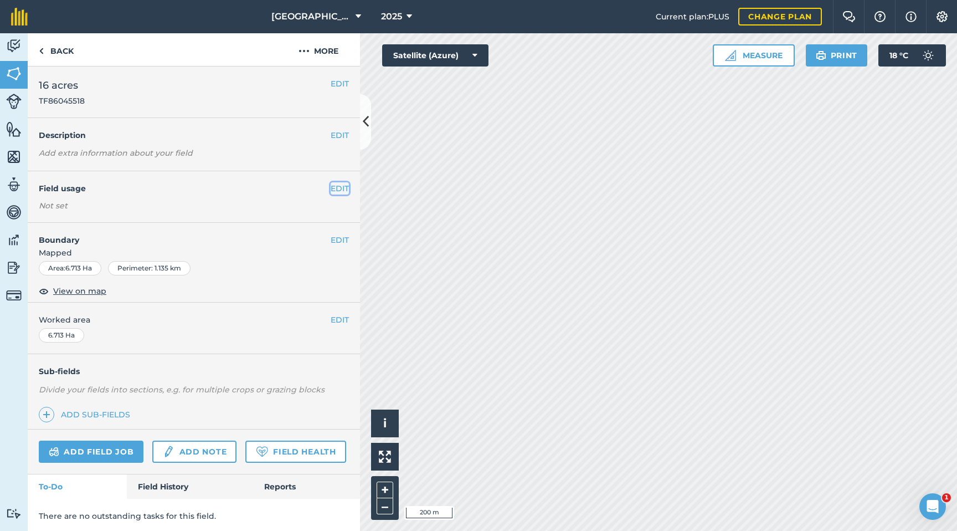
click at [337, 188] on button "EDIT" at bounding box center [340, 188] width 18 height 12
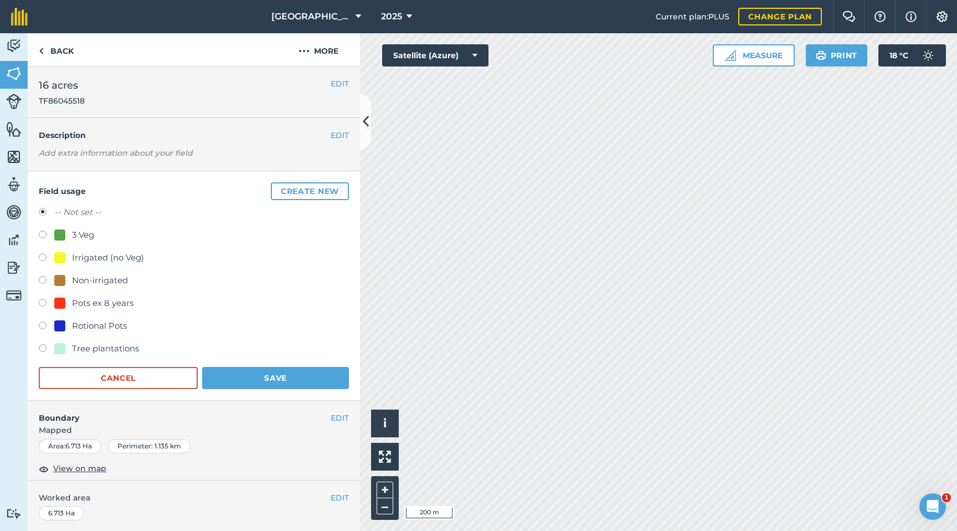
click at [43, 300] on label at bounding box center [47, 304] width 16 height 11
radio input "true"
radio input "false"
click at [220, 371] on button "Save" at bounding box center [275, 378] width 147 height 22
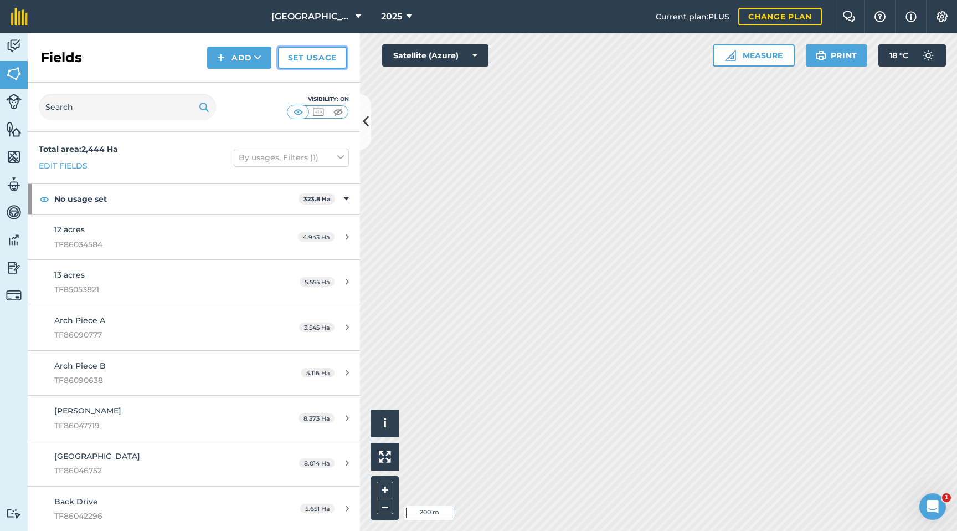
click at [326, 62] on link "Set usage" at bounding box center [312, 58] width 69 height 22
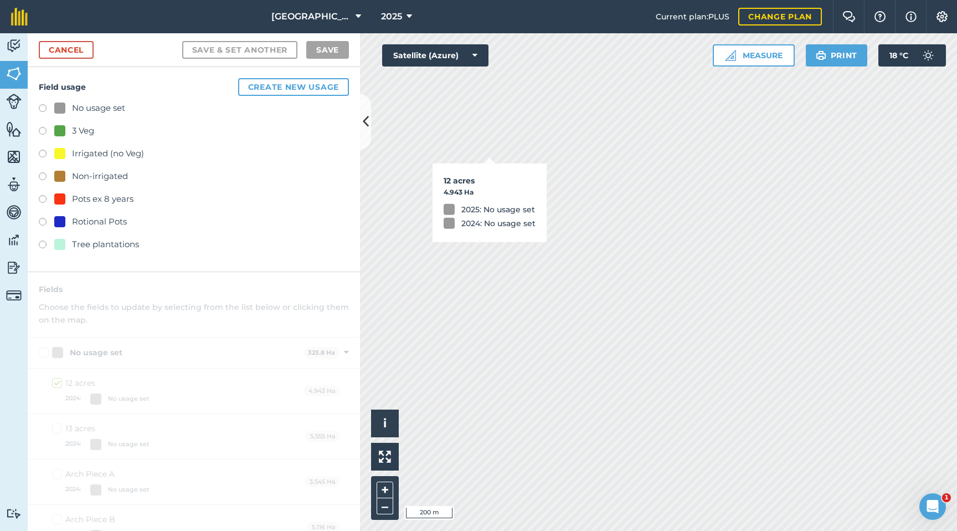
checkbox input "true"
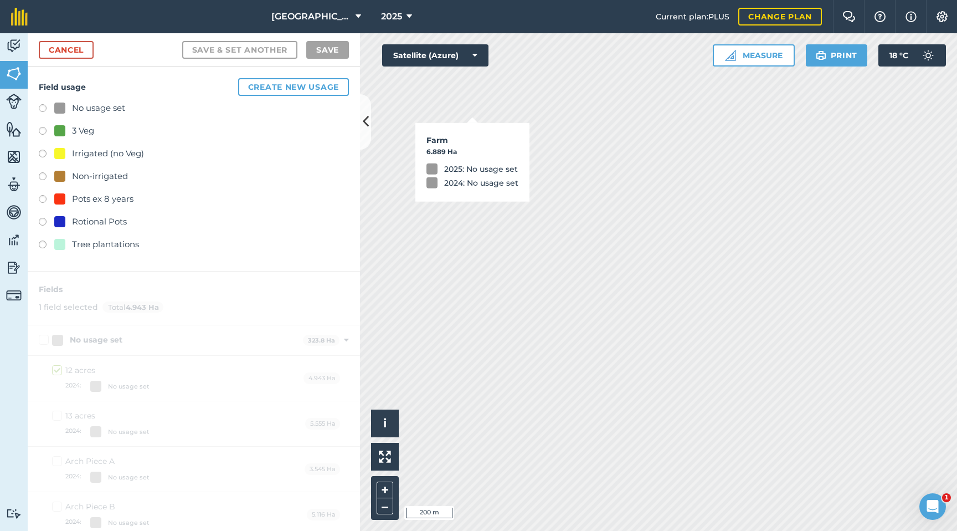
checkbox input "true"
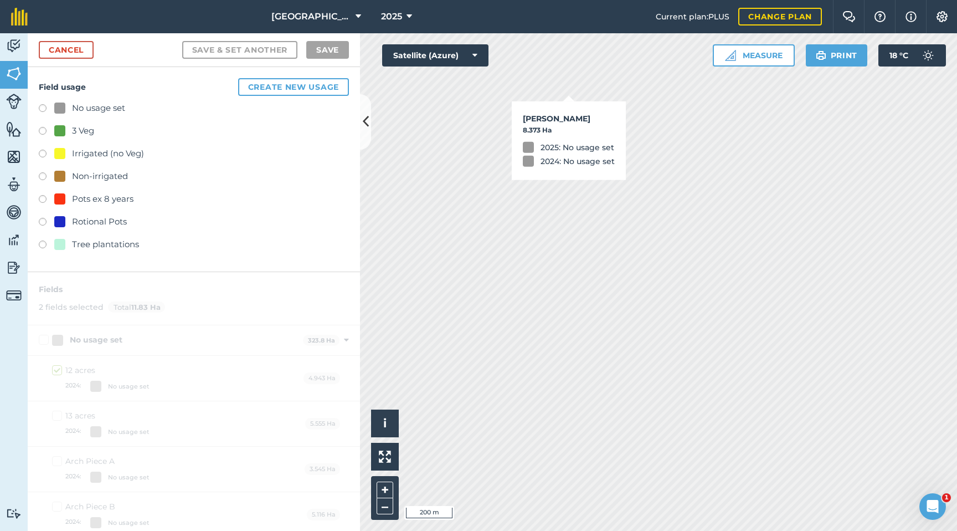
checkbox input "true"
click at [45, 132] on label at bounding box center [47, 132] width 16 height 11
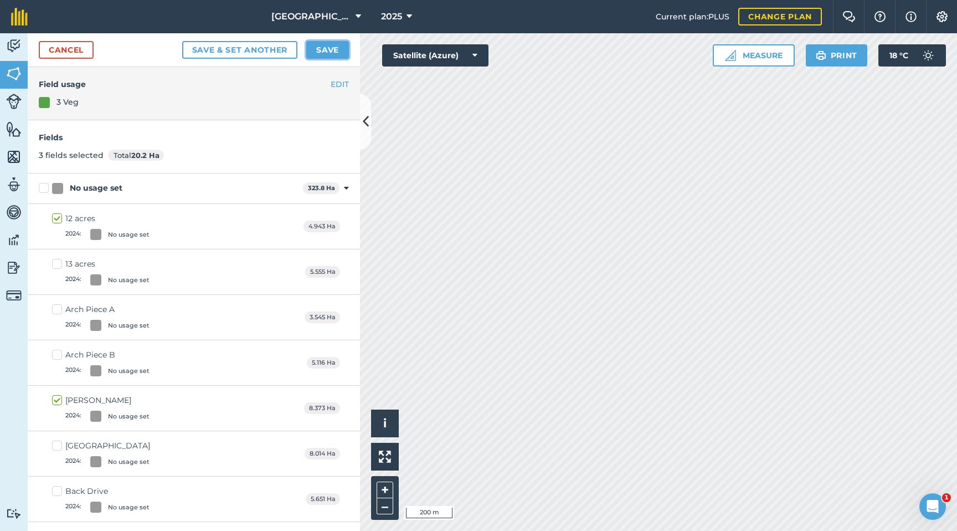
click at [329, 49] on button "Save" at bounding box center [327, 50] width 43 height 18
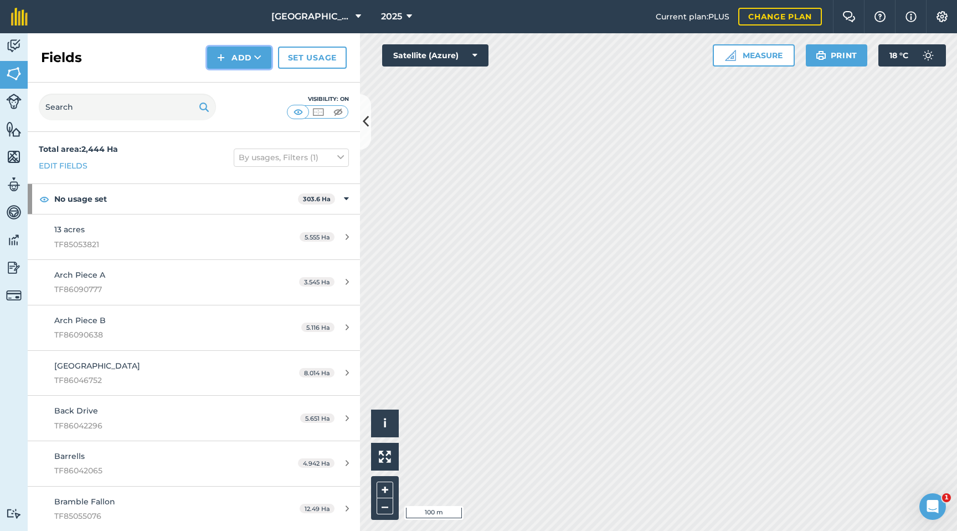
click at [244, 60] on button "Add" at bounding box center [239, 58] width 64 height 22
click at [234, 84] on link "Draw" at bounding box center [239, 82] width 61 height 24
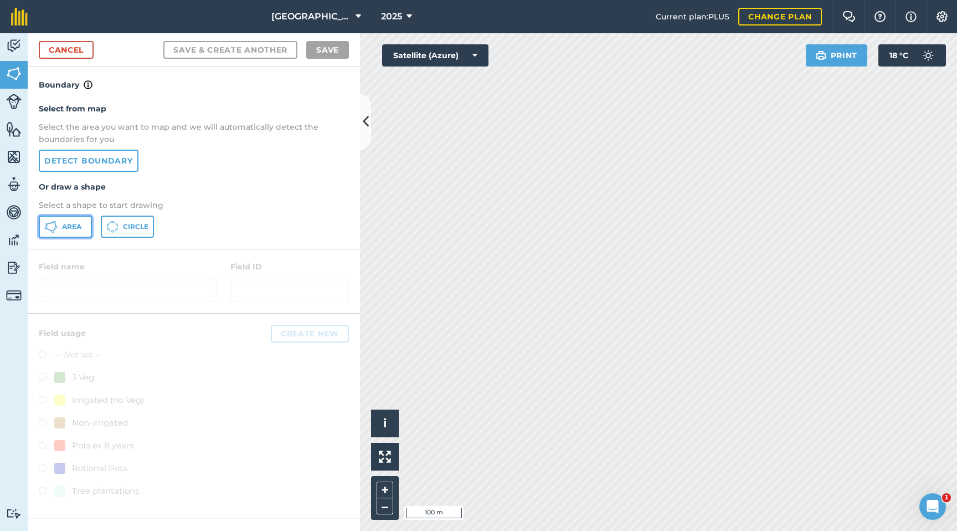
click at [74, 223] on span "Area" at bounding box center [71, 226] width 19 height 9
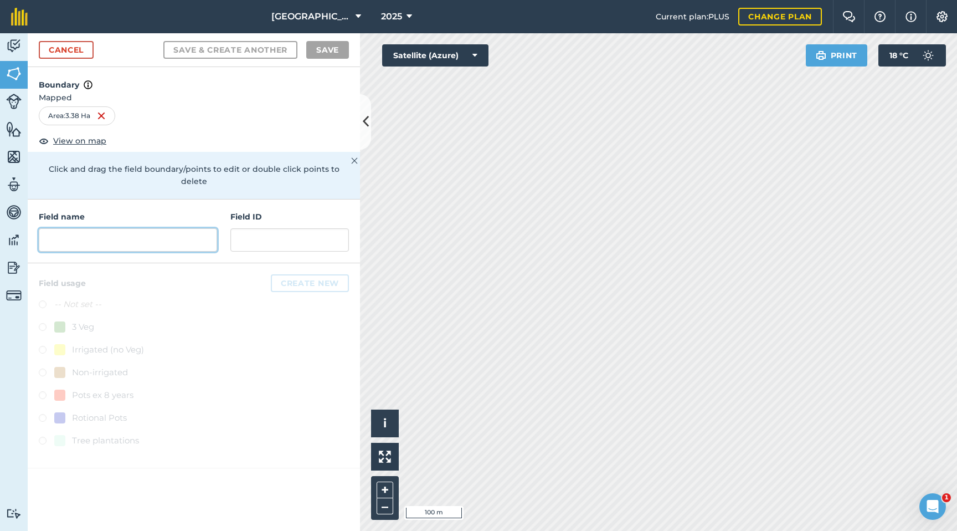
click at [91, 233] on input "text" at bounding box center [128, 239] width 178 height 23
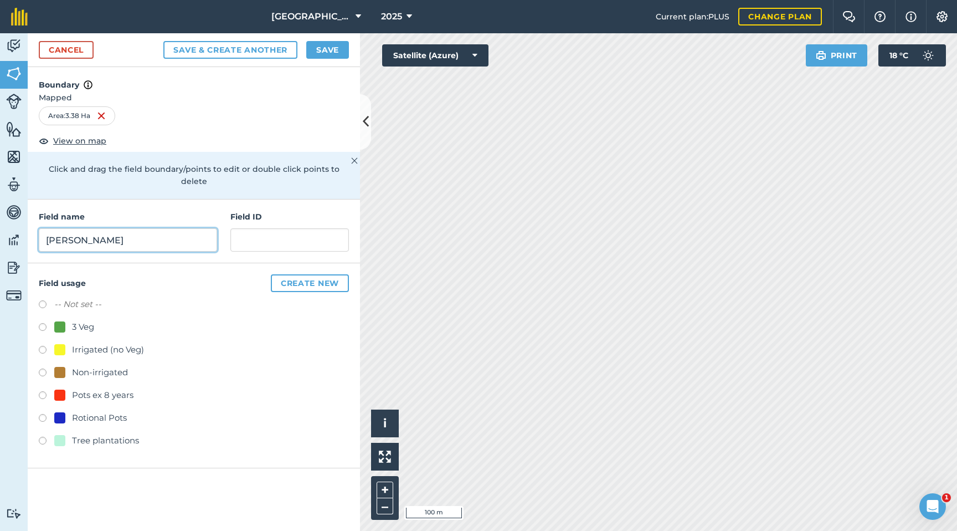
type input "Phil Scotts"
click at [45, 323] on label at bounding box center [47, 328] width 16 height 11
radio input "true"
click at [331, 47] on button "Save" at bounding box center [327, 50] width 43 height 18
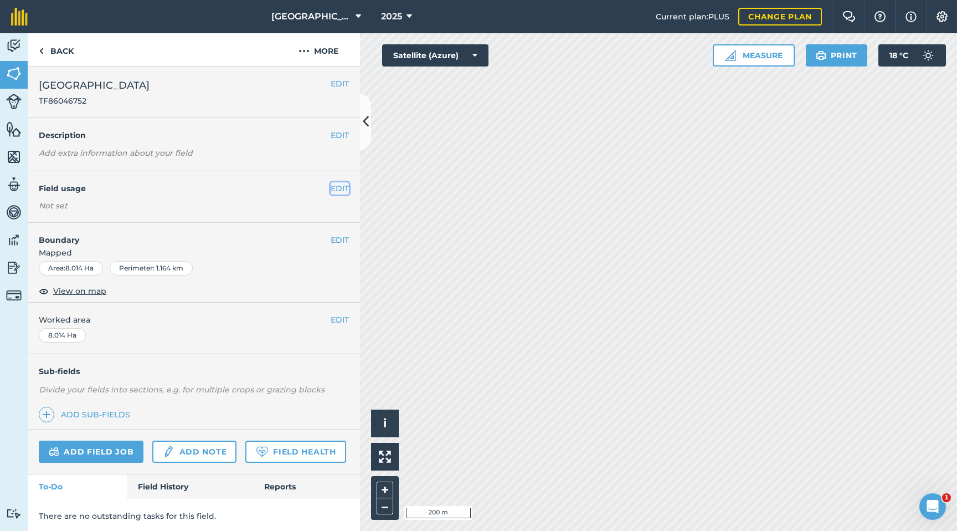
click at [347, 192] on button "EDIT" at bounding box center [340, 188] width 18 height 12
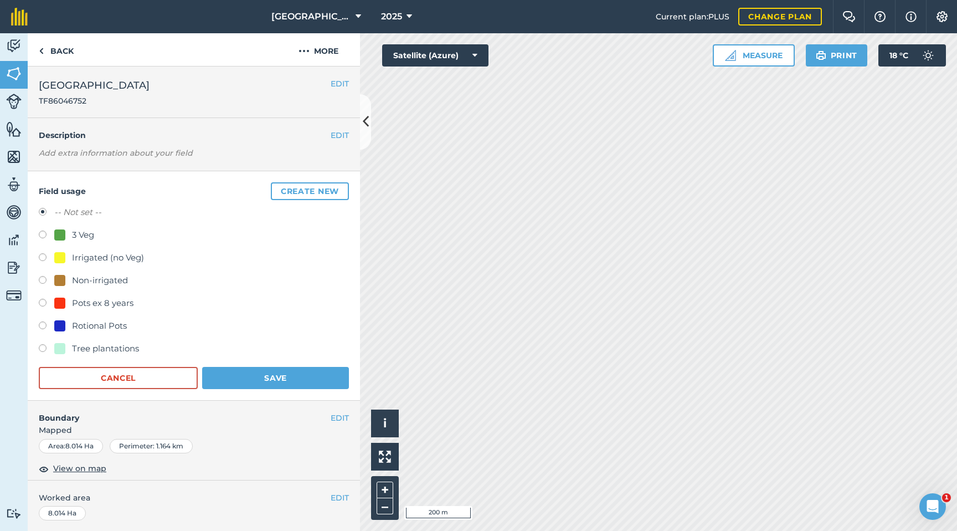
click at [45, 302] on label at bounding box center [47, 304] width 16 height 11
radio input "true"
radio input "false"
click at [263, 374] on button "Save" at bounding box center [275, 378] width 147 height 22
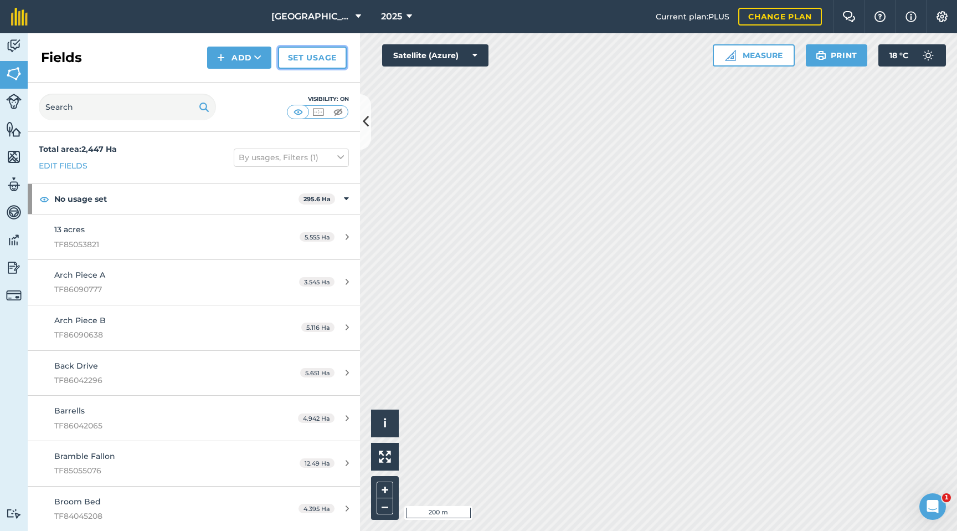
click at [322, 53] on link "Set usage" at bounding box center [312, 58] width 69 height 22
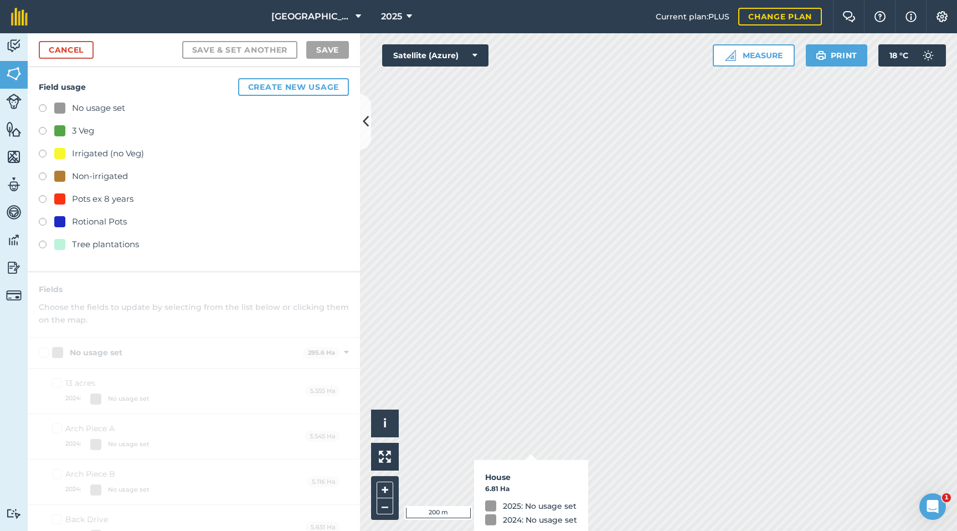
checkbox input "true"
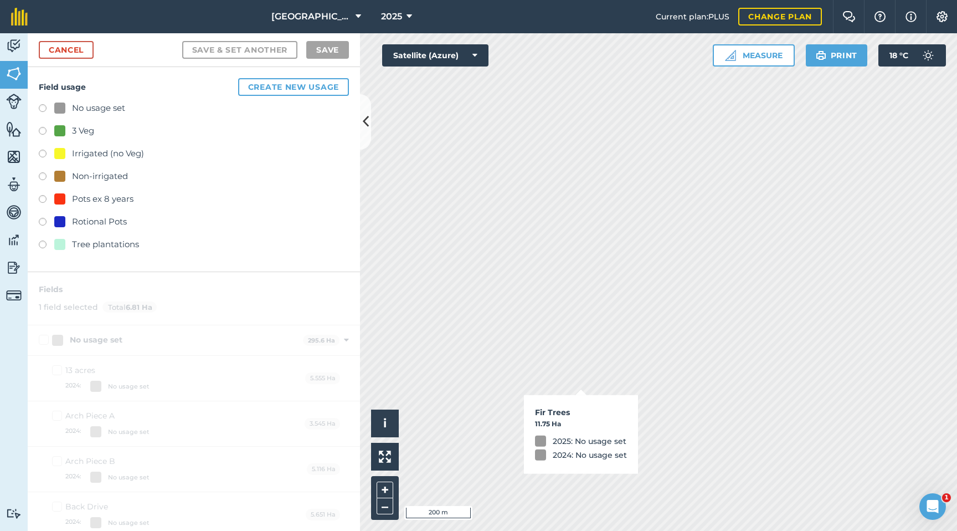
checkbox input "true"
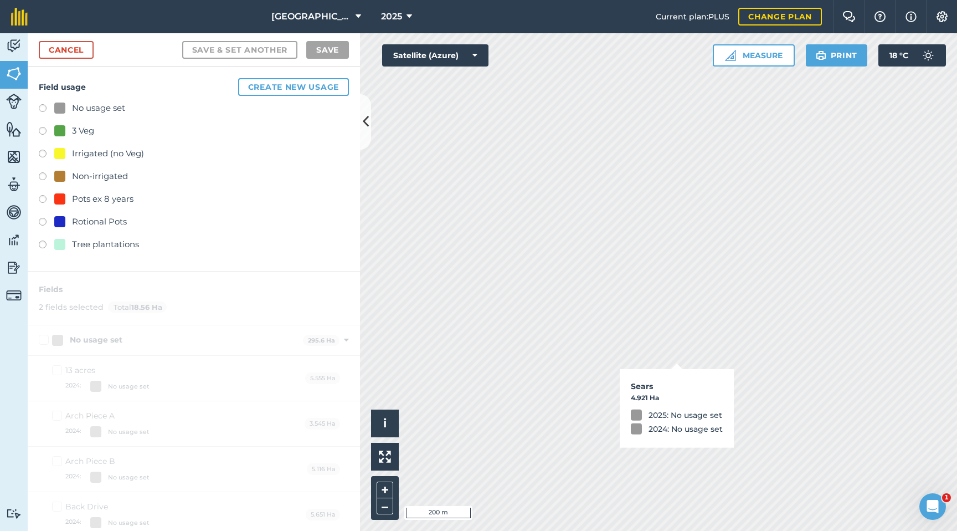
checkbox input "true"
click at [45, 131] on label at bounding box center [47, 132] width 16 height 11
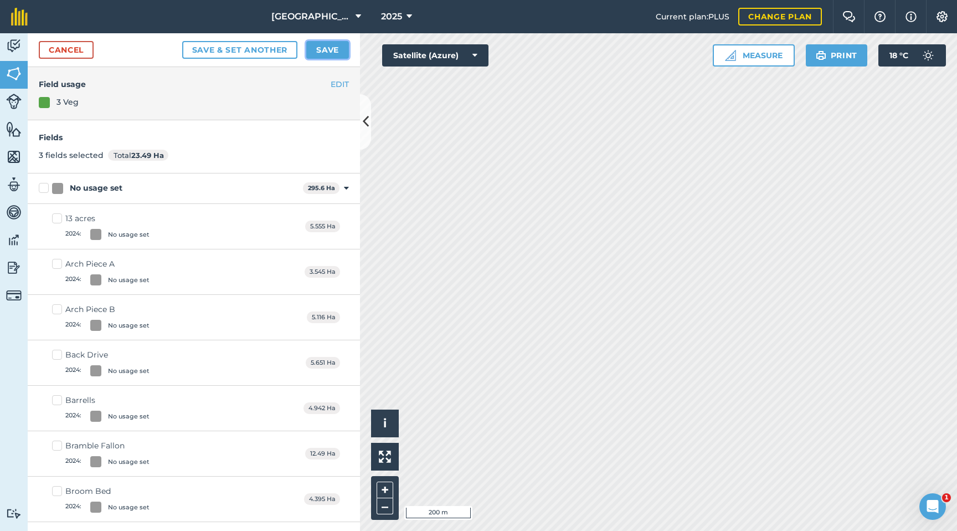
click at [323, 44] on button "Save" at bounding box center [327, 50] width 43 height 18
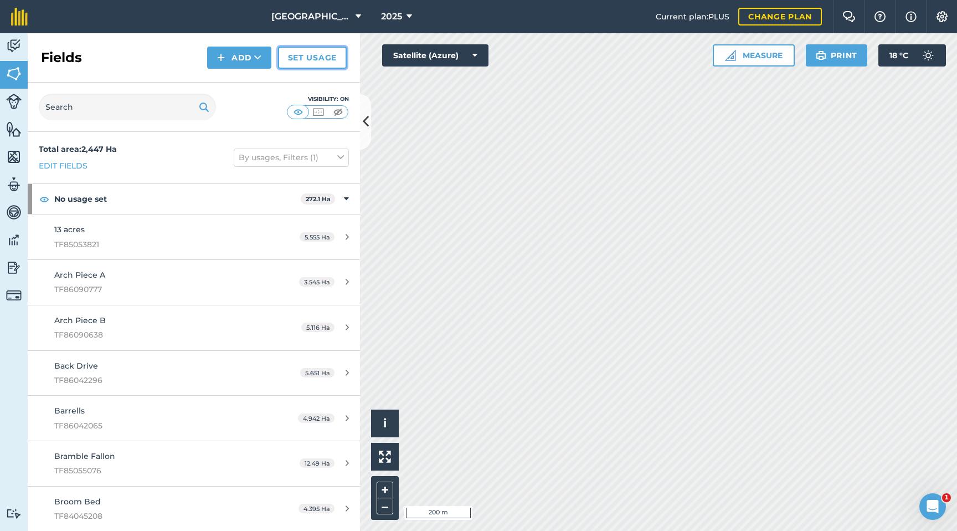
click at [314, 58] on link "Set usage" at bounding box center [312, 58] width 69 height 22
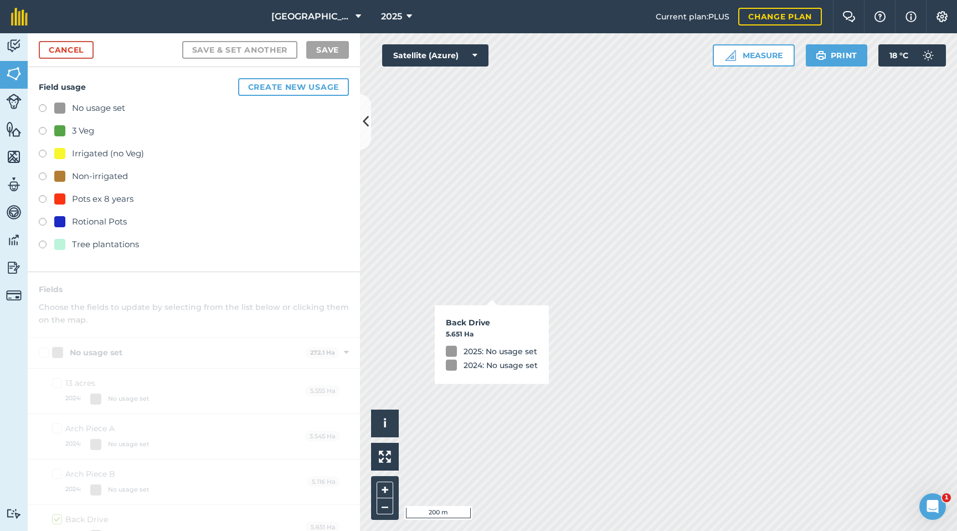
checkbox input "true"
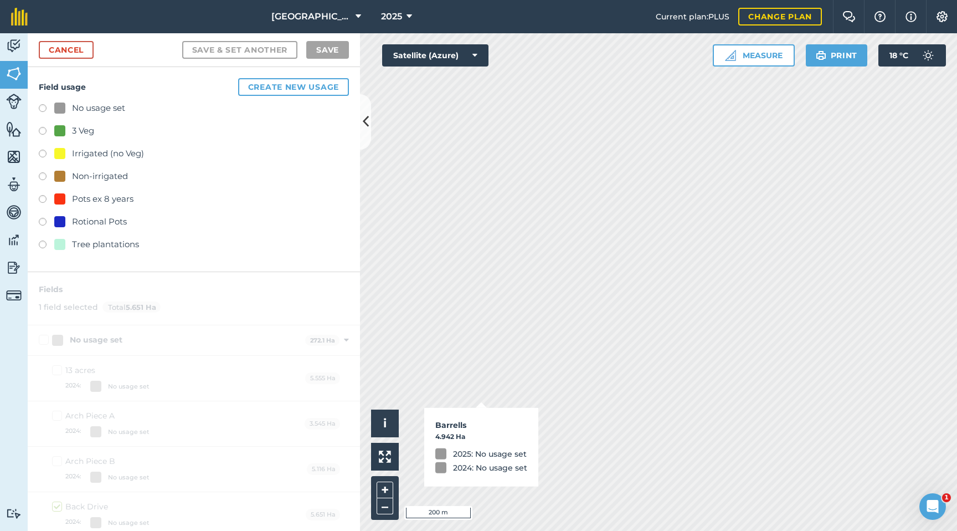
checkbox input "true"
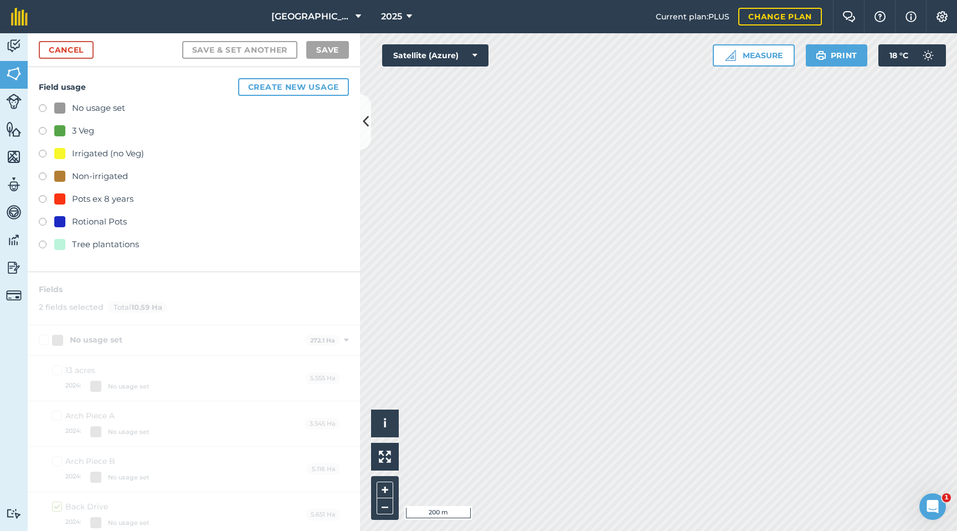
click at [44, 177] on label at bounding box center [47, 177] width 16 height 11
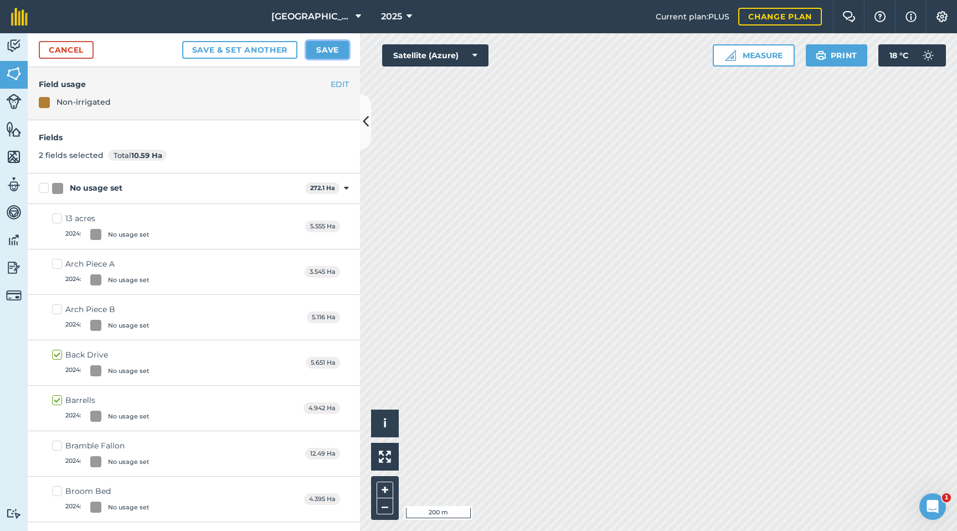
click at [324, 47] on button "Save" at bounding box center [327, 50] width 43 height 18
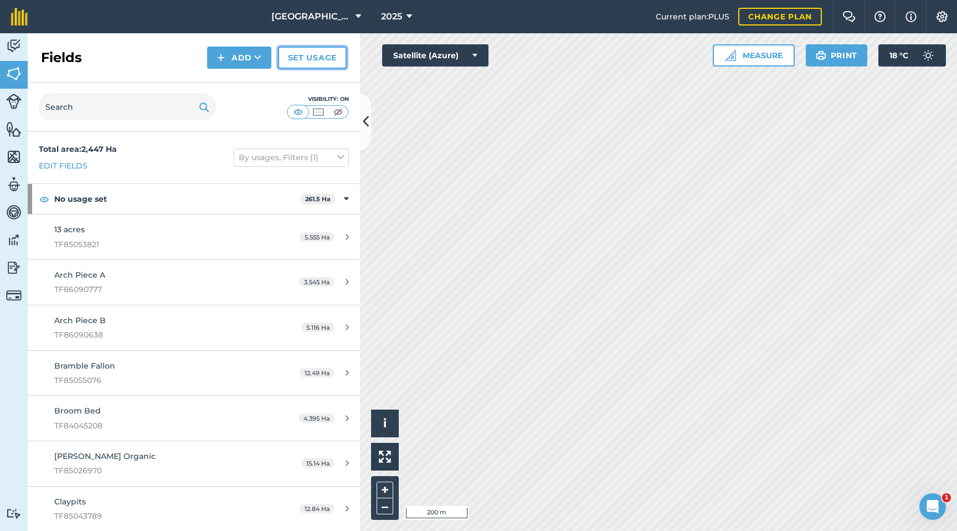
click at [315, 63] on link "Set usage" at bounding box center [312, 58] width 69 height 22
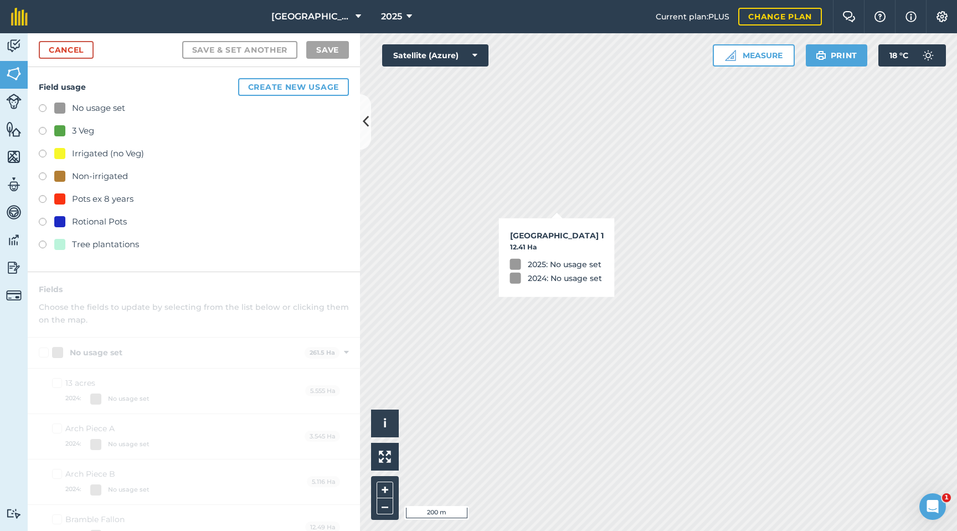
checkbox input "true"
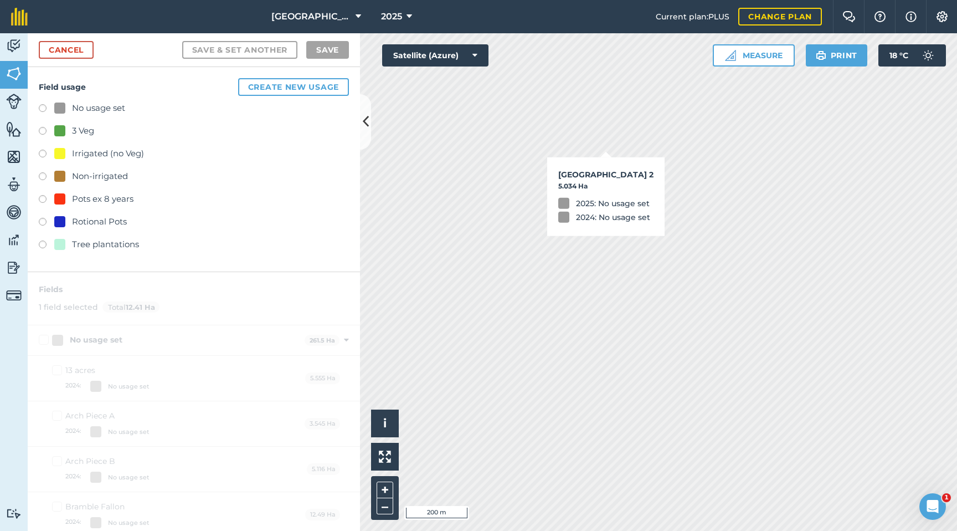
checkbox input "true"
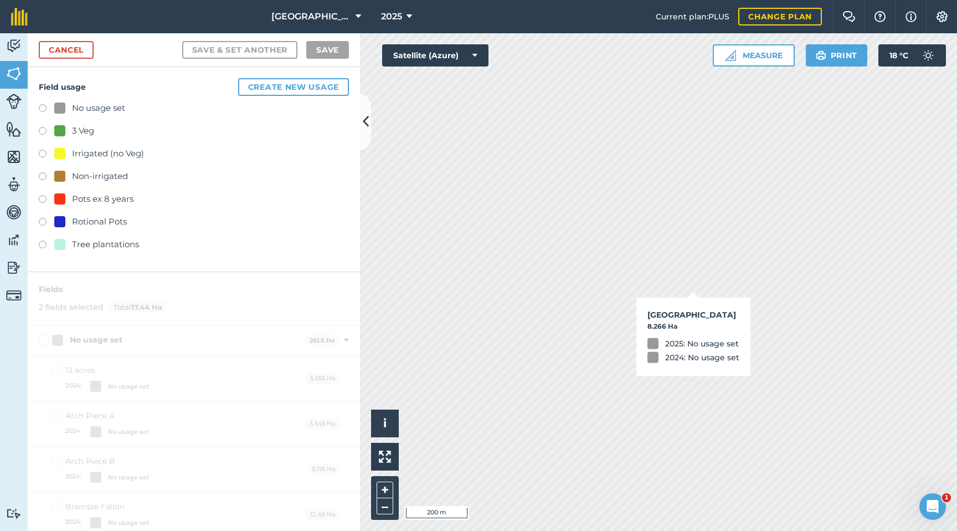
checkbox input "true"
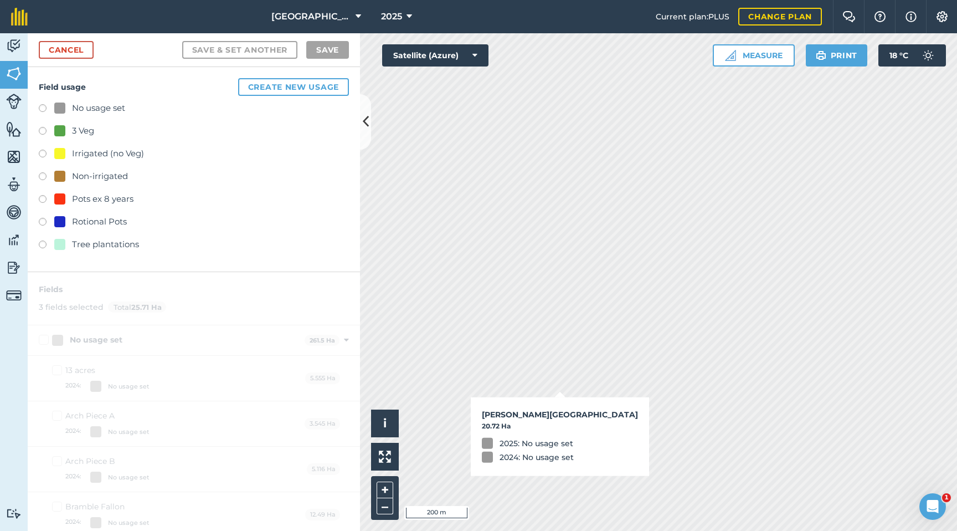
checkbox input "true"
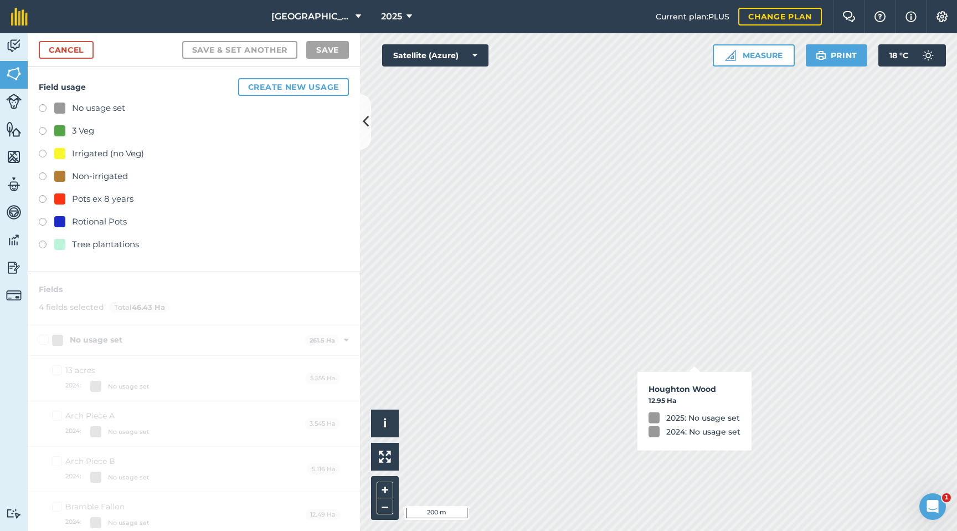
checkbox input "true"
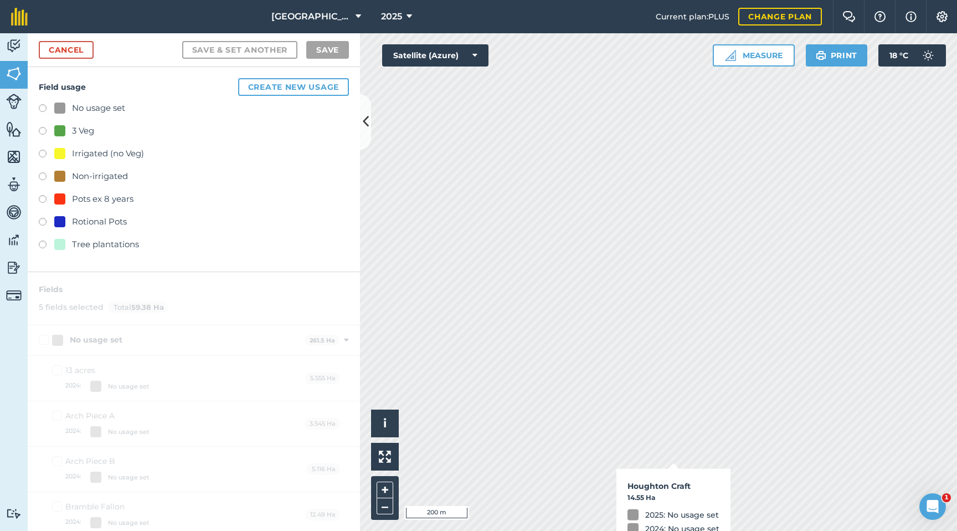
checkbox input "true"
click at [43, 177] on label at bounding box center [47, 177] width 16 height 11
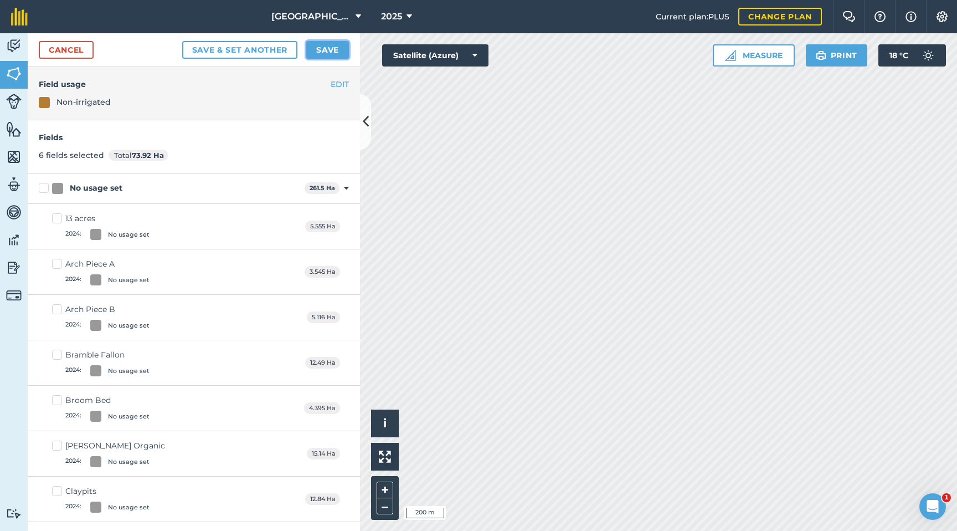
click at [329, 44] on button "Save" at bounding box center [327, 50] width 43 height 18
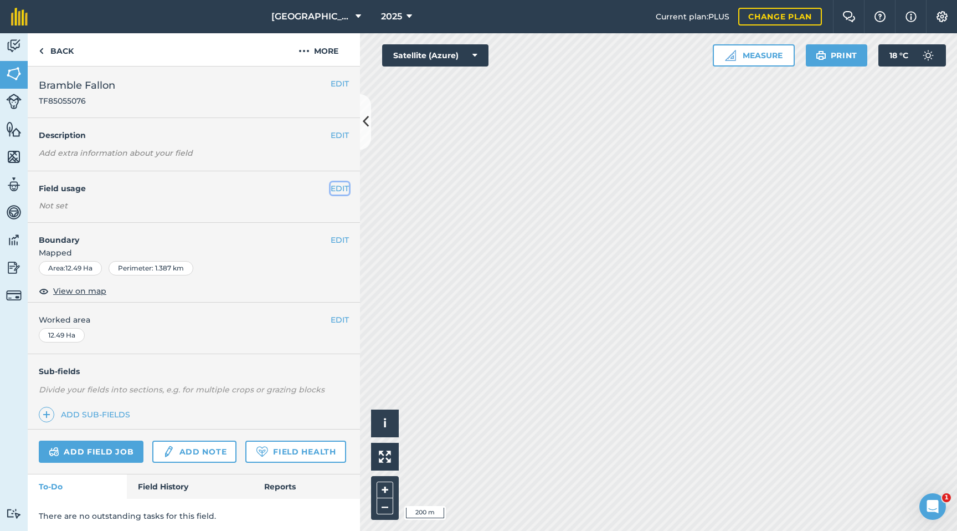
click at [340, 187] on button "EDIT" at bounding box center [340, 188] width 18 height 12
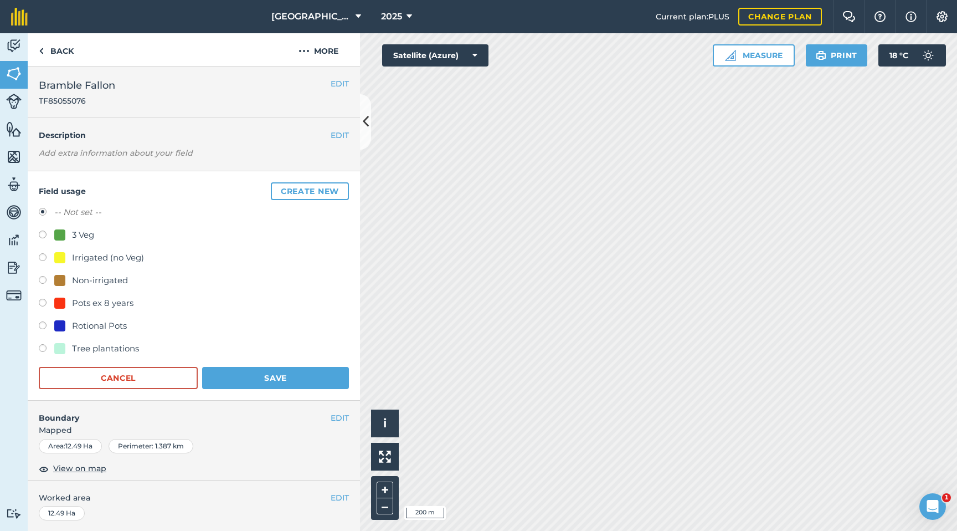
click at [61, 297] on div "Pots ex 8 years" at bounding box center [93, 302] width 79 height 13
radio input "true"
radio input "false"
click at [230, 374] on button "Save" at bounding box center [275, 378] width 147 height 22
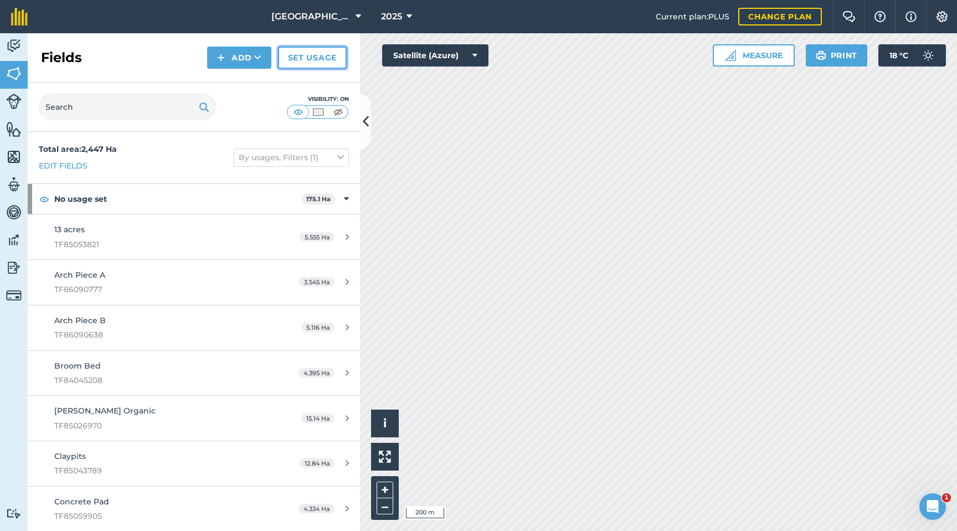
click at [330, 59] on link "Set usage" at bounding box center [312, 58] width 69 height 22
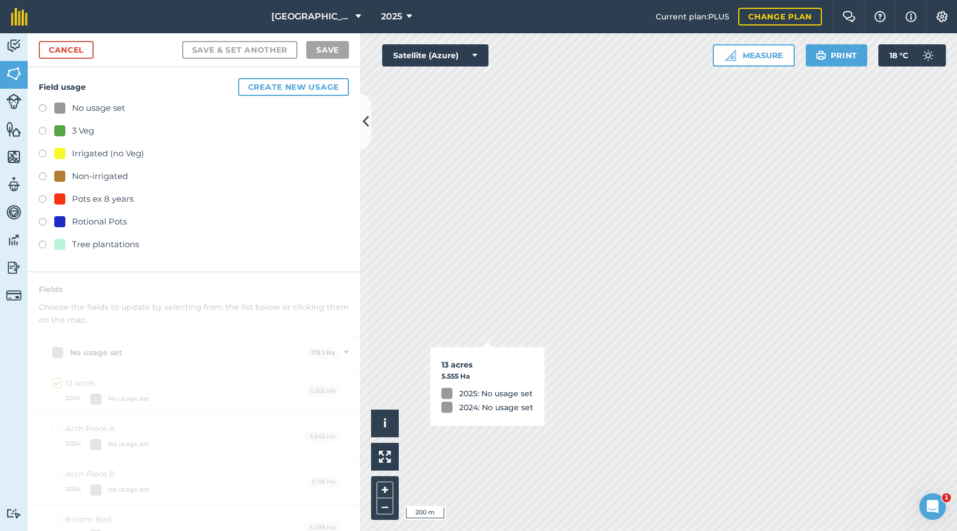
checkbox input "true"
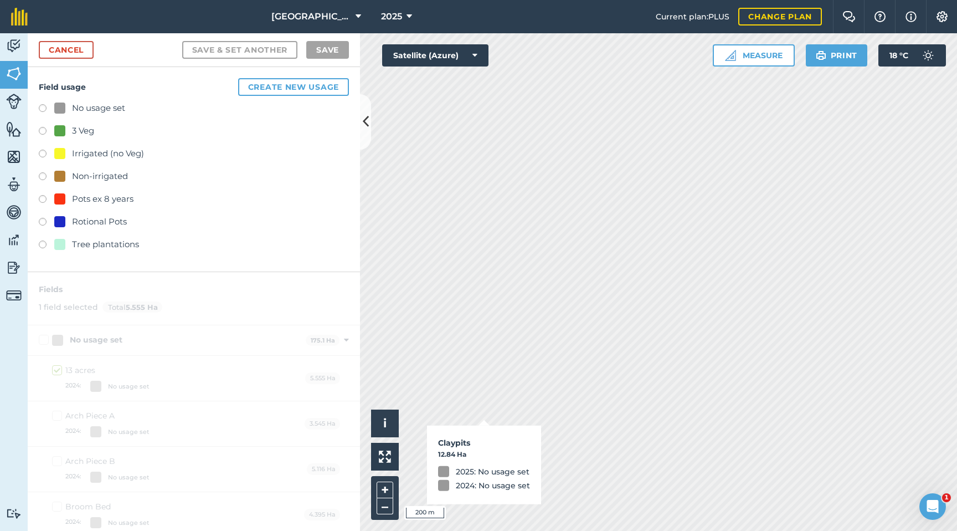
checkbox input "true"
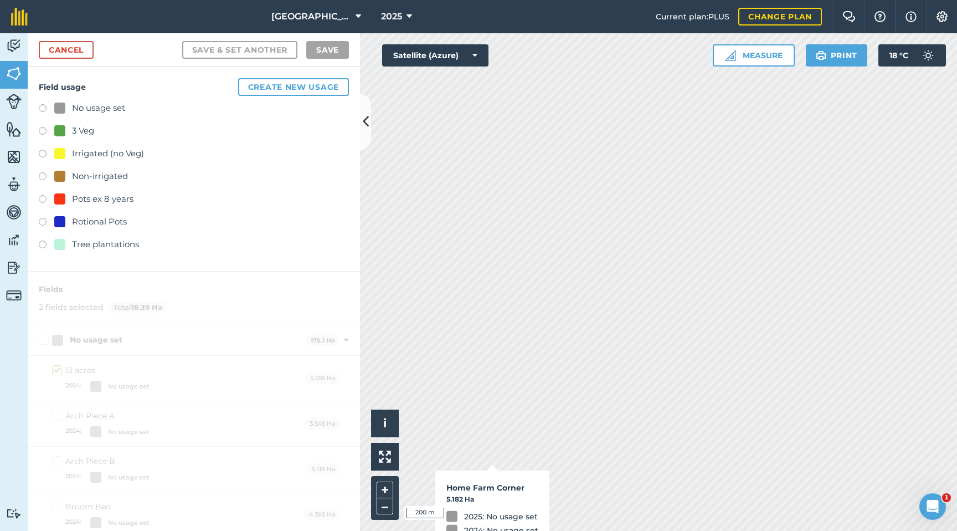
checkbox input "true"
click at [42, 176] on label at bounding box center [47, 177] width 16 height 11
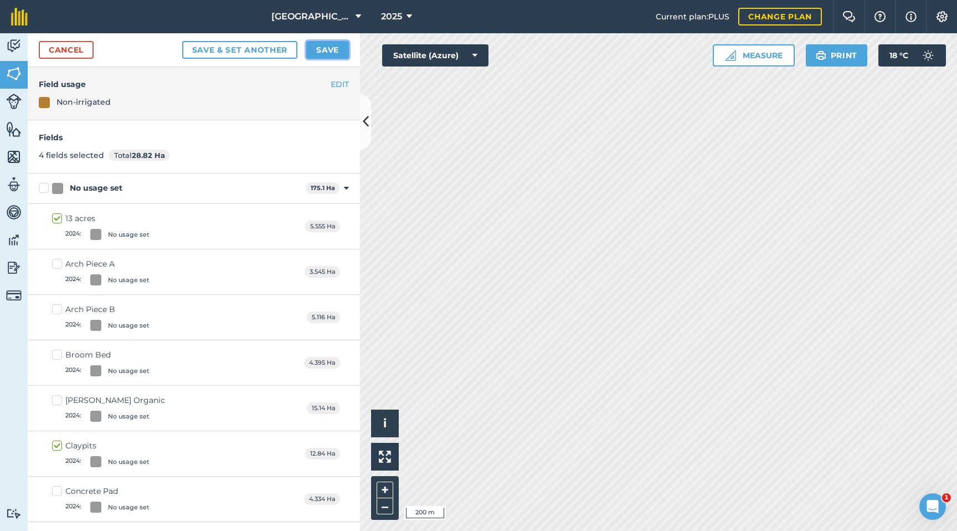
click at [333, 51] on button "Save" at bounding box center [327, 50] width 43 height 18
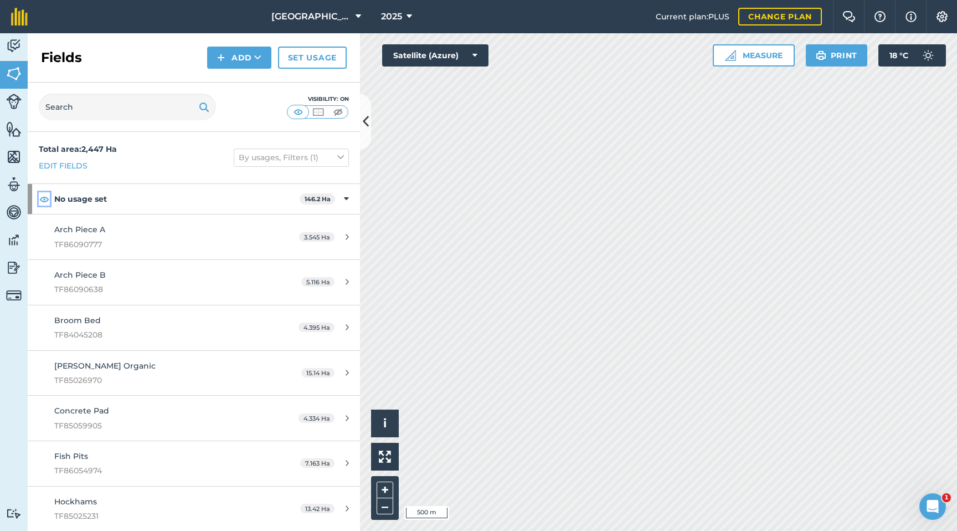
click at [48, 202] on img at bounding box center [44, 198] width 10 height 13
click at [45, 197] on img at bounding box center [44, 198] width 10 height 13
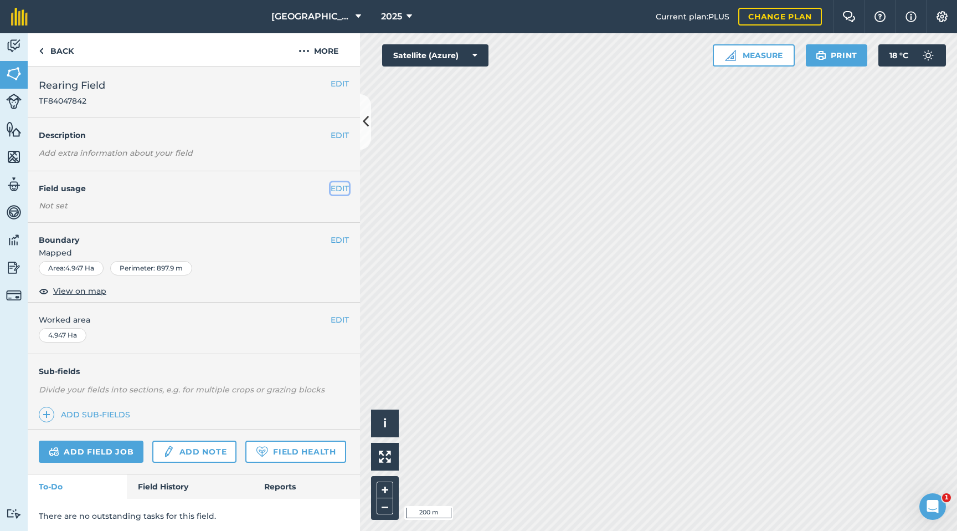
click at [343, 193] on button "EDIT" at bounding box center [340, 188] width 18 height 12
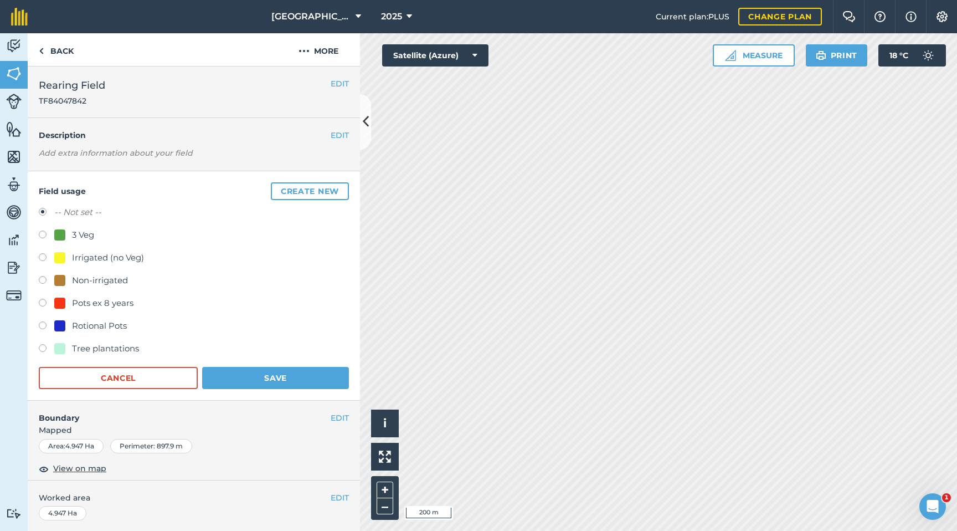
click at [74, 235] on div "3 Veg" at bounding box center [83, 234] width 22 height 13
radio input "true"
radio input "false"
click at [302, 378] on button "Save" at bounding box center [275, 378] width 147 height 22
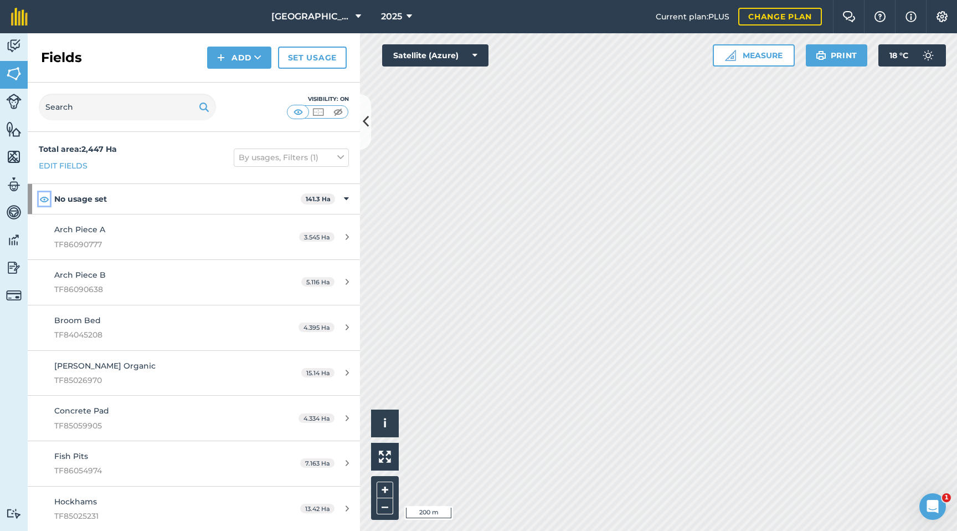
click at [46, 198] on img at bounding box center [44, 198] width 10 height 13
click at [45, 198] on img at bounding box center [44, 198] width 10 height 13
click at [13, 266] on img at bounding box center [14, 267] width 16 height 17
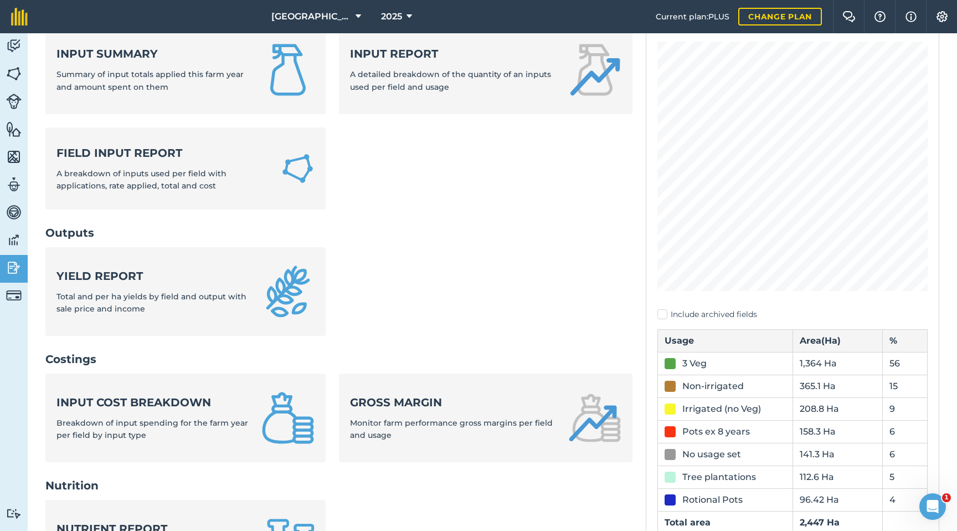
scroll to position [104, 0]
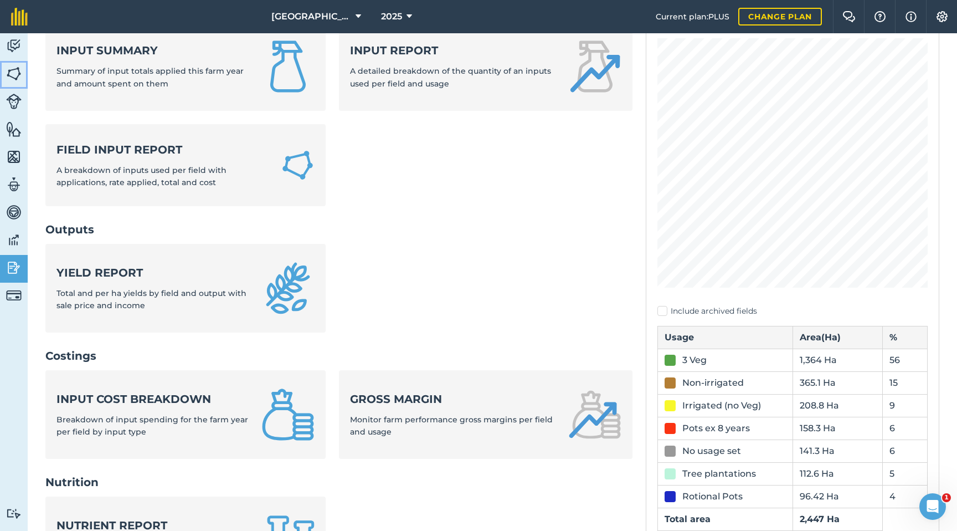
click at [8, 71] on img at bounding box center [14, 73] width 16 height 17
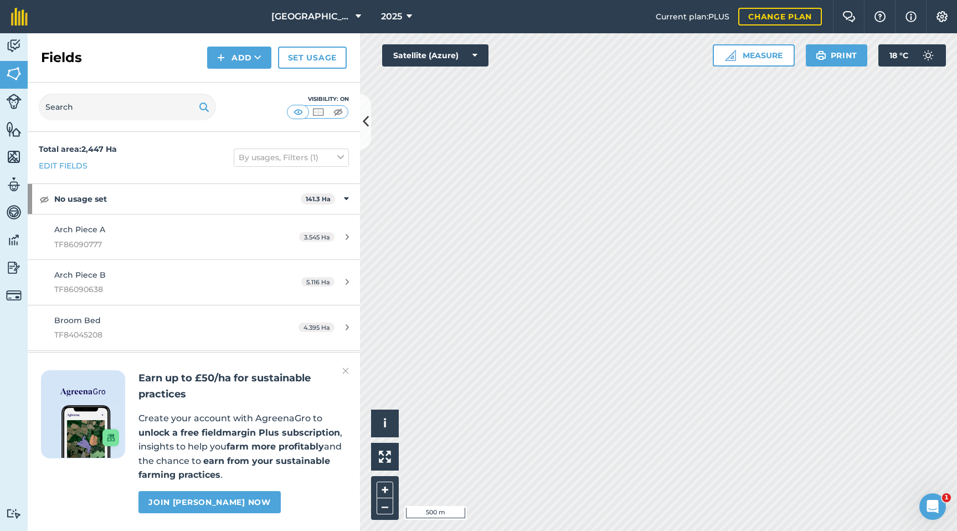
click at [342, 366] on img at bounding box center [345, 370] width 7 height 13
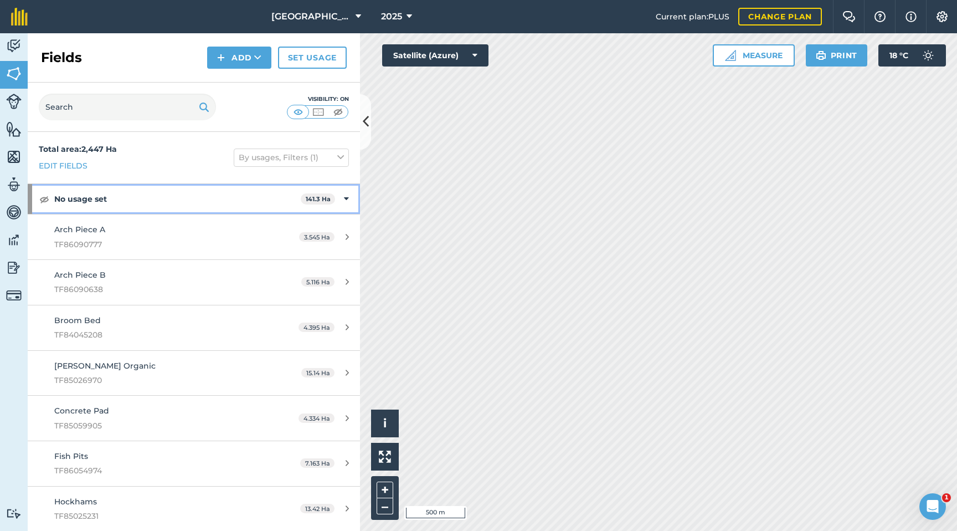
click at [348, 198] on icon at bounding box center [346, 199] width 5 height 12
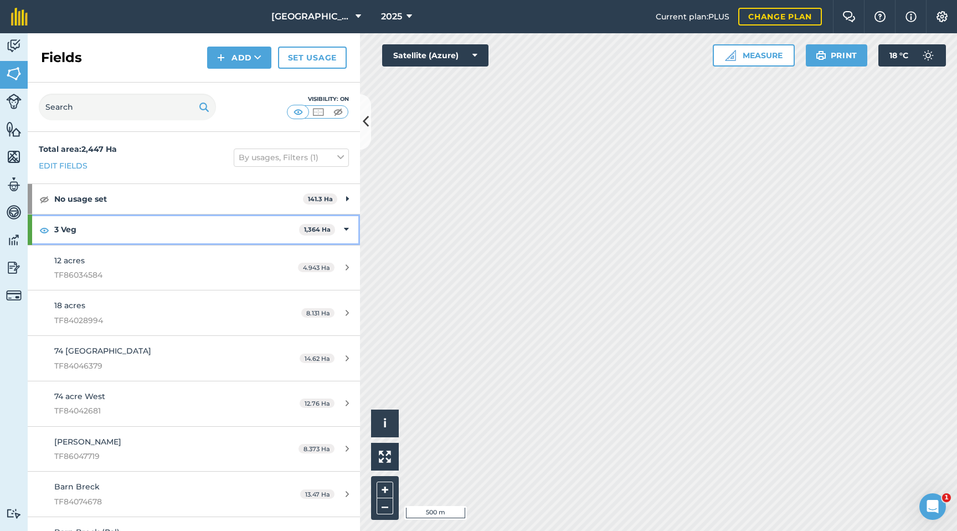
click at [349, 229] on div "3 Veg 1,364 Ha" at bounding box center [194, 229] width 332 height 30
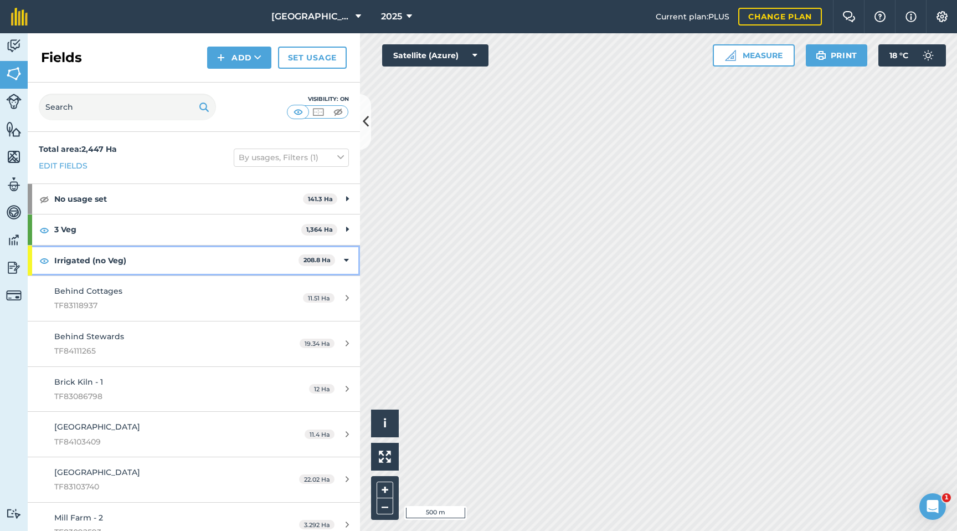
click at [347, 257] on icon at bounding box center [346, 260] width 5 height 12
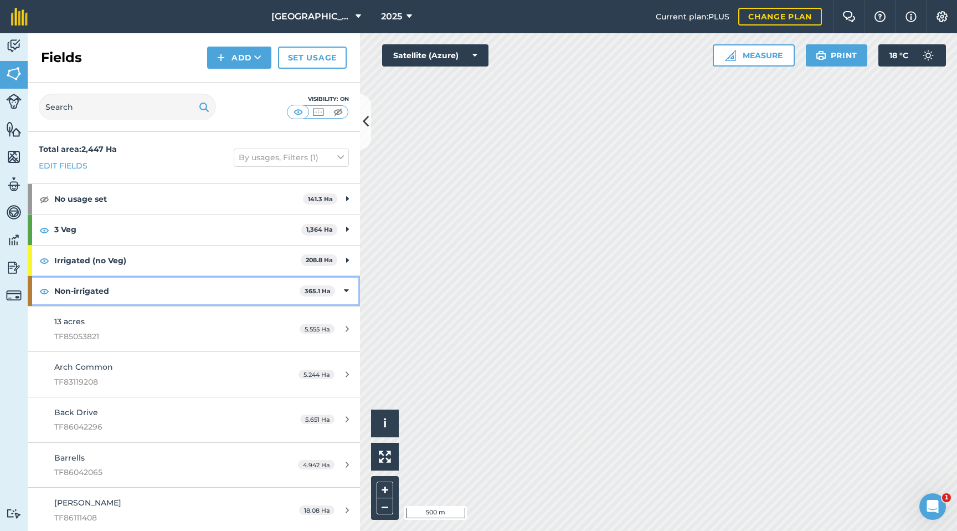
click at [345, 290] on icon at bounding box center [346, 291] width 5 height 12
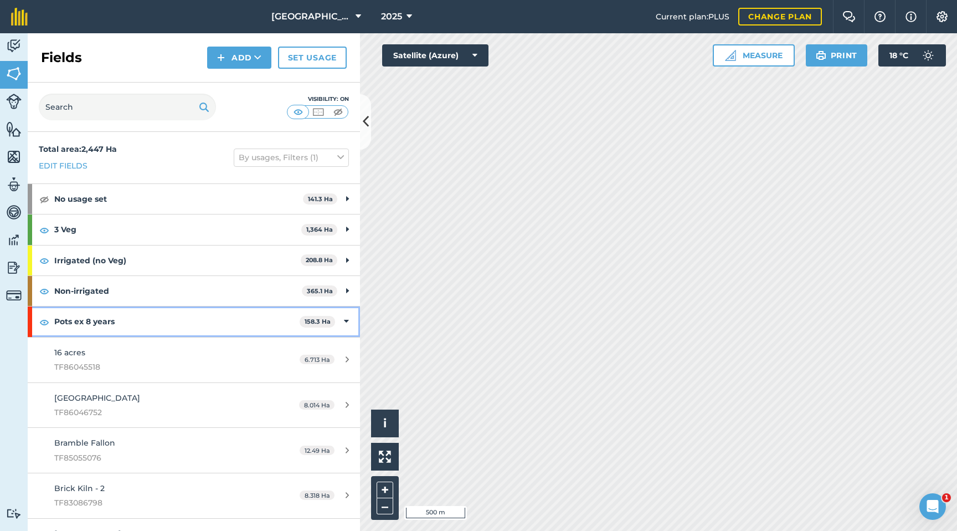
click at [345, 326] on icon at bounding box center [346, 321] width 5 height 12
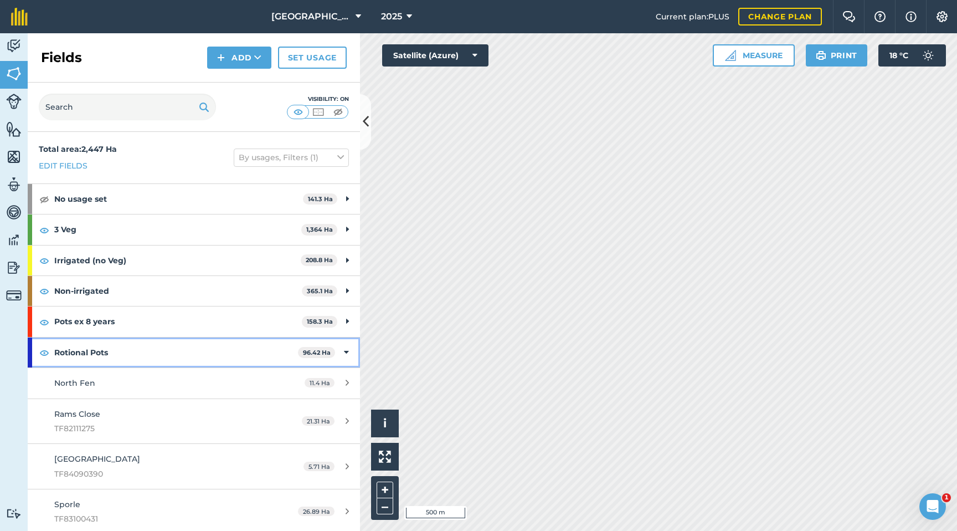
click at [343, 353] on div "Rotional Pots 96.42 Ha" at bounding box center [194, 352] width 332 height 30
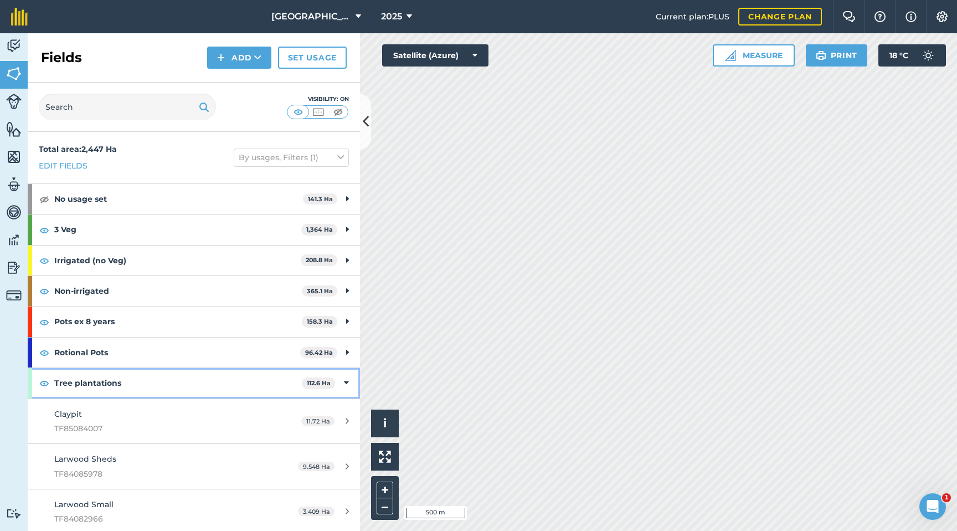
click at [345, 383] on icon at bounding box center [346, 383] width 5 height 12
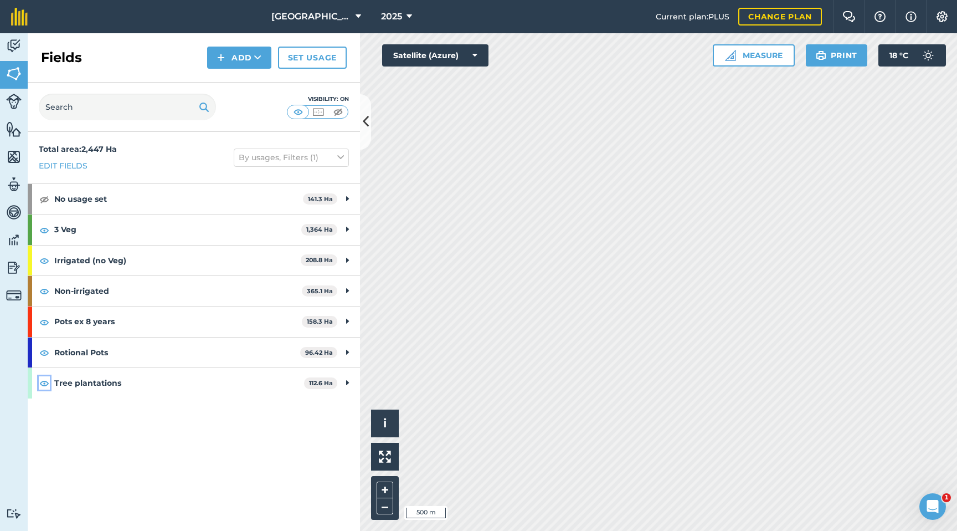
click at [47, 381] on img at bounding box center [44, 382] width 10 height 13
click at [47, 380] on img at bounding box center [44, 382] width 10 height 13
click at [45, 291] on img at bounding box center [44, 290] width 10 height 13
click at [47, 259] on img at bounding box center [44, 260] width 10 height 13
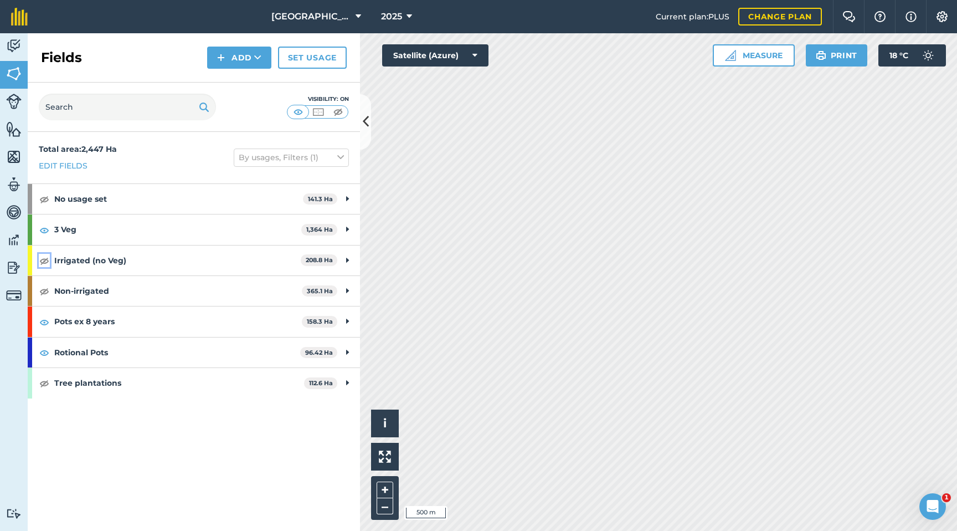
click at [48, 262] on img at bounding box center [44, 260] width 10 height 13
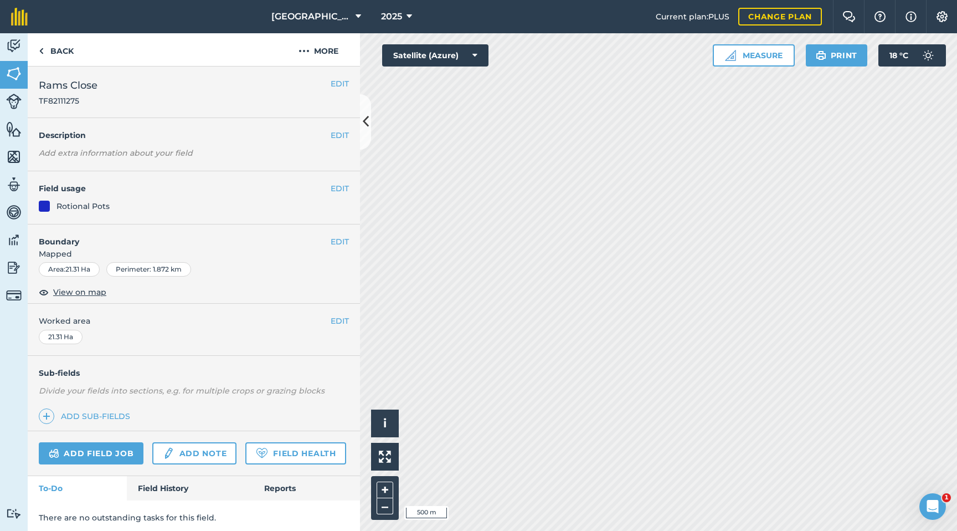
click at [554, 31] on div "South Pickenham 2025 Current plan : PLUS Change plan Farm Chat Help Info Settin…" at bounding box center [478, 265] width 957 height 531
click at [473, 50] on icon at bounding box center [475, 55] width 5 height 11
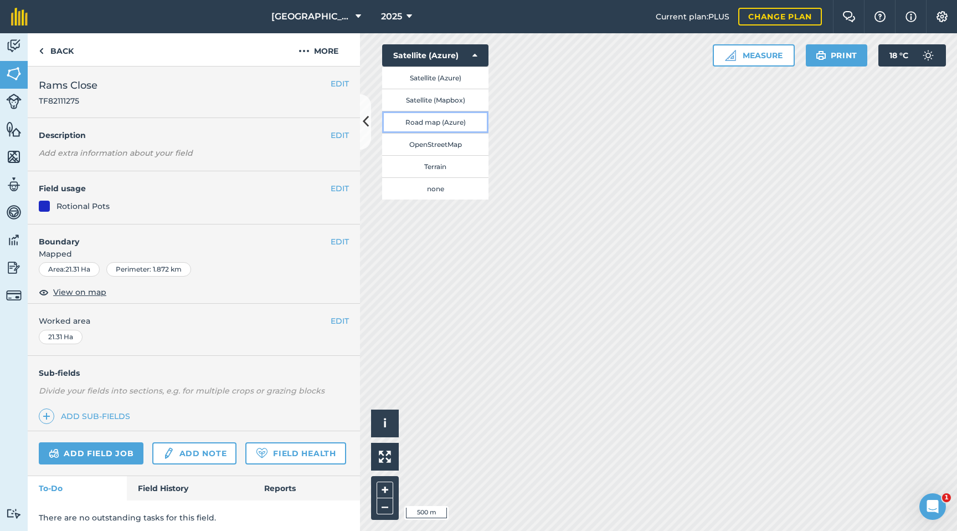
click at [450, 122] on button "Road map (Azure)" at bounding box center [435, 122] width 106 height 22
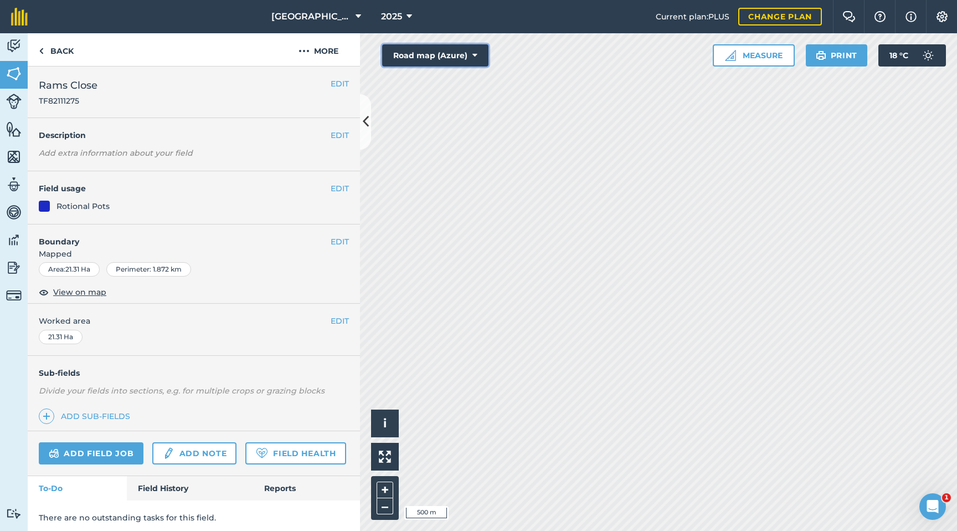
click at [472, 50] on button "Road map (Azure)" at bounding box center [435, 55] width 106 height 22
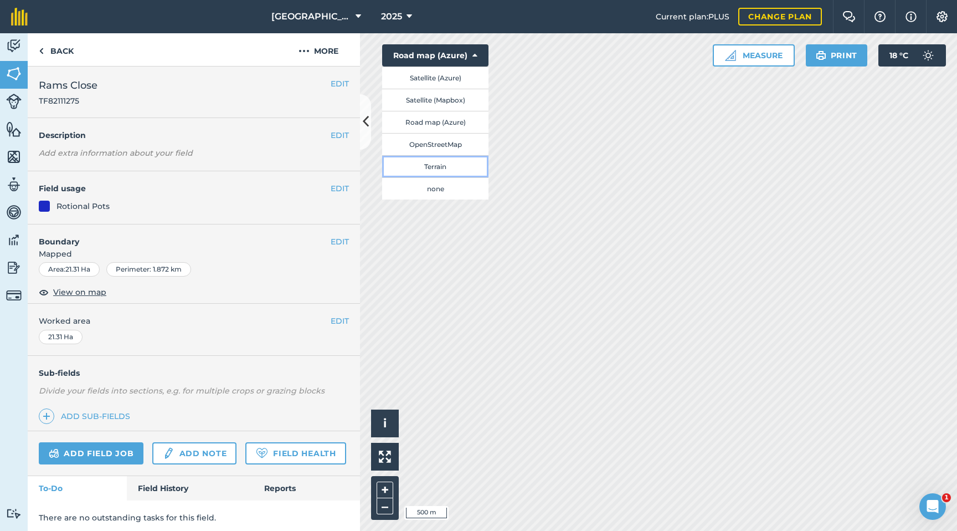
click at [463, 164] on button "Terrain" at bounding box center [435, 166] width 106 height 22
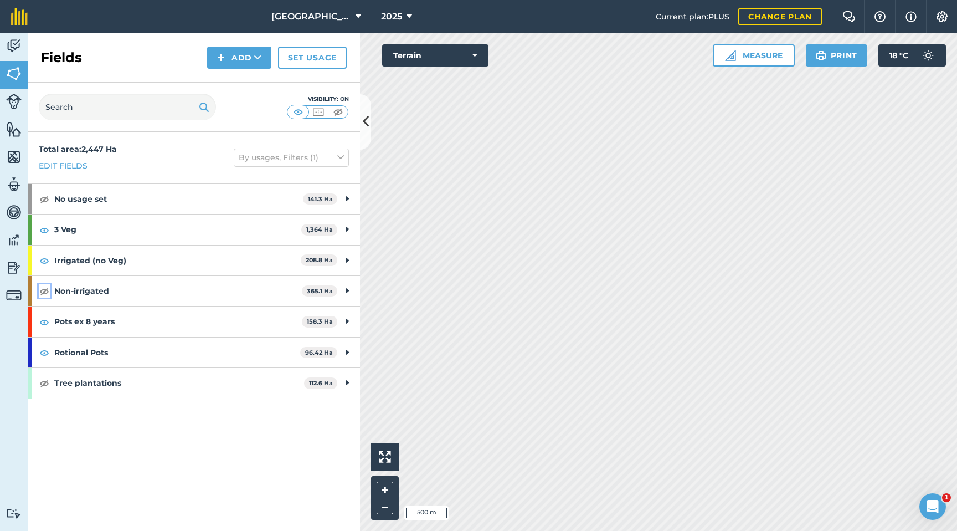
click at [47, 291] on img at bounding box center [44, 290] width 10 height 13
click at [365, 116] on icon at bounding box center [366, 121] width 6 height 19
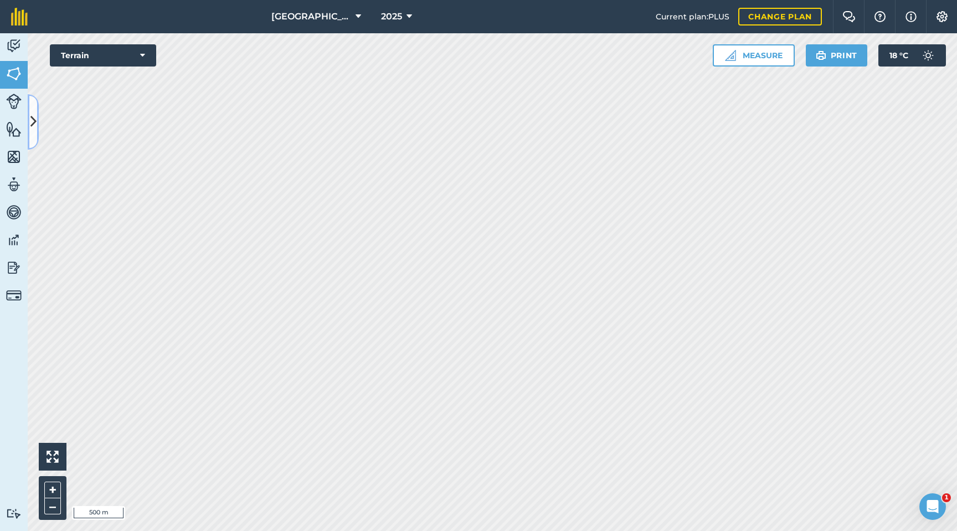
click at [32, 124] on icon at bounding box center [33, 121] width 6 height 19
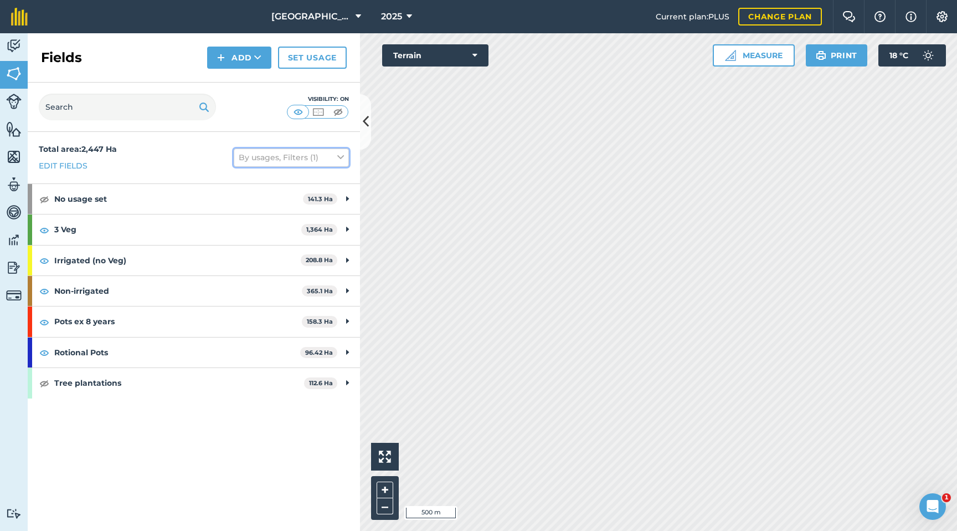
click at [336, 152] on button "By usages, Filters (1)" at bounding box center [291, 157] width 115 height 18
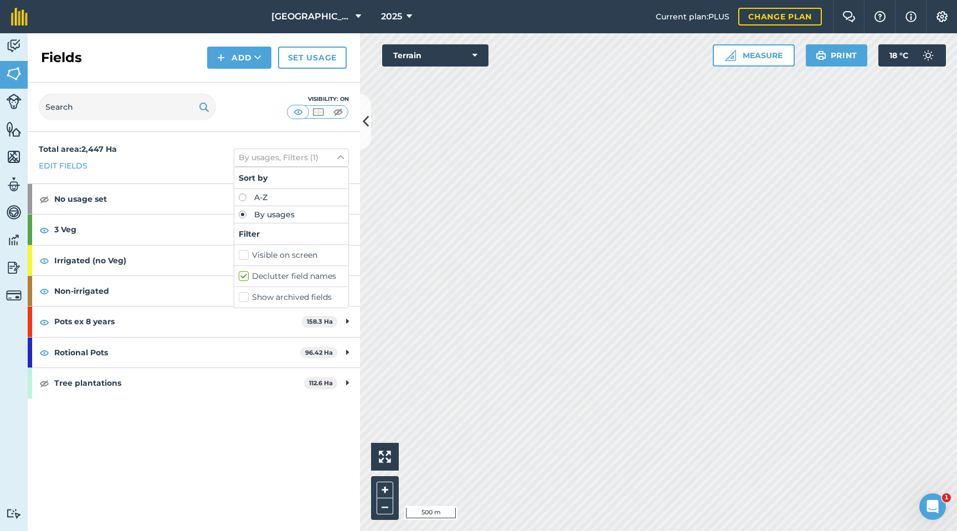
click at [243, 275] on label "Declutter field names" at bounding box center [291, 276] width 105 height 12
click at [243, 275] on input "Declutter field names" at bounding box center [242, 273] width 7 height 7
checkbox input "false"
click at [357, 131] on div "Visibility: On" at bounding box center [194, 107] width 332 height 49
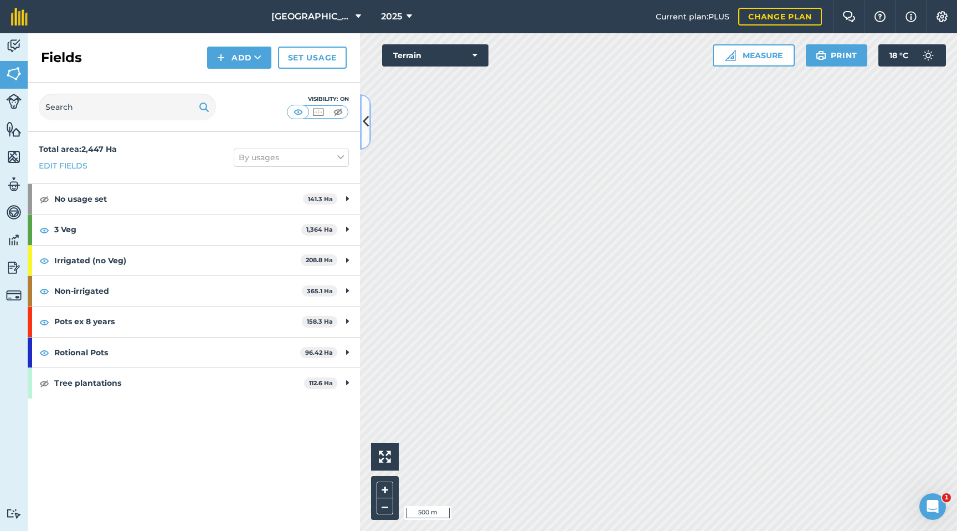
click at [365, 126] on icon at bounding box center [366, 121] width 6 height 19
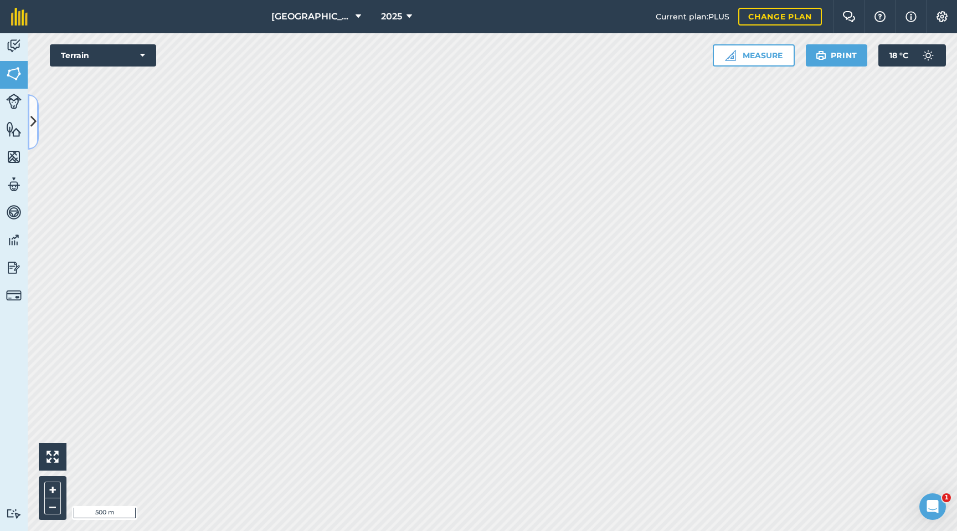
click at [36, 127] on button at bounding box center [33, 121] width 11 height 55
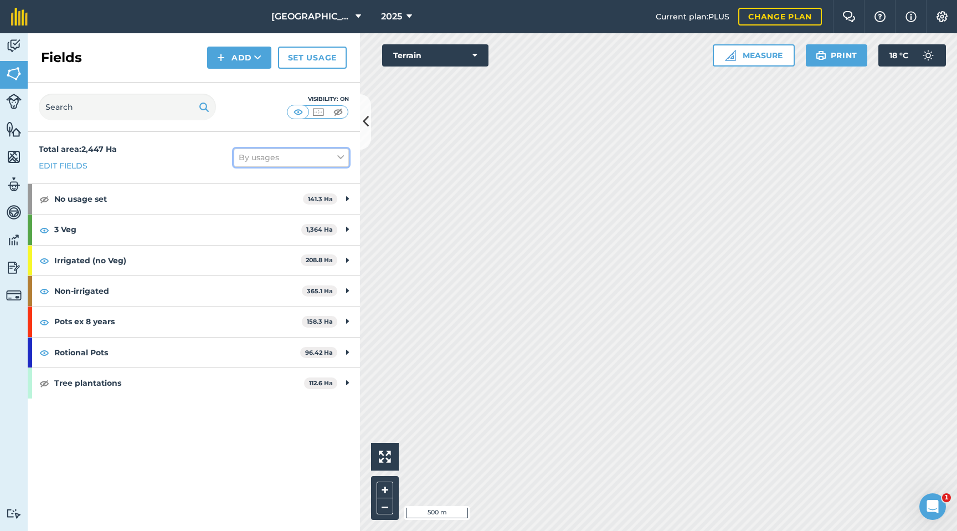
click at [339, 157] on icon at bounding box center [340, 157] width 7 height 12
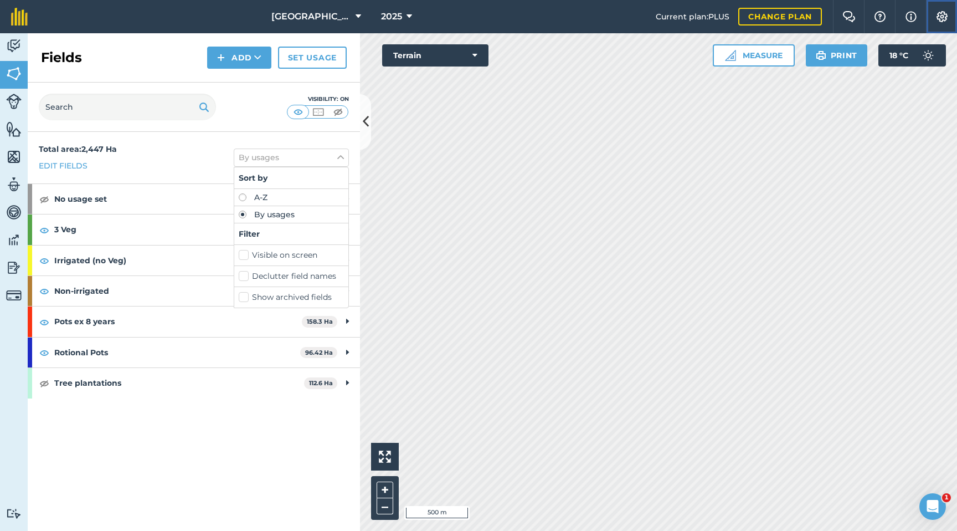
click at [951, 16] on button "Settings" at bounding box center [941, 16] width 31 height 33
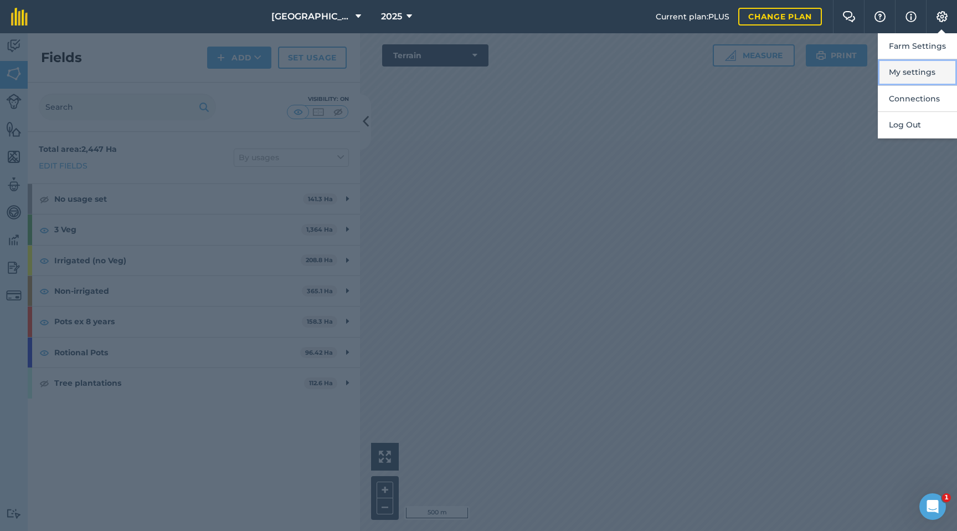
click at [927, 70] on button "My settings" at bounding box center [917, 72] width 79 height 26
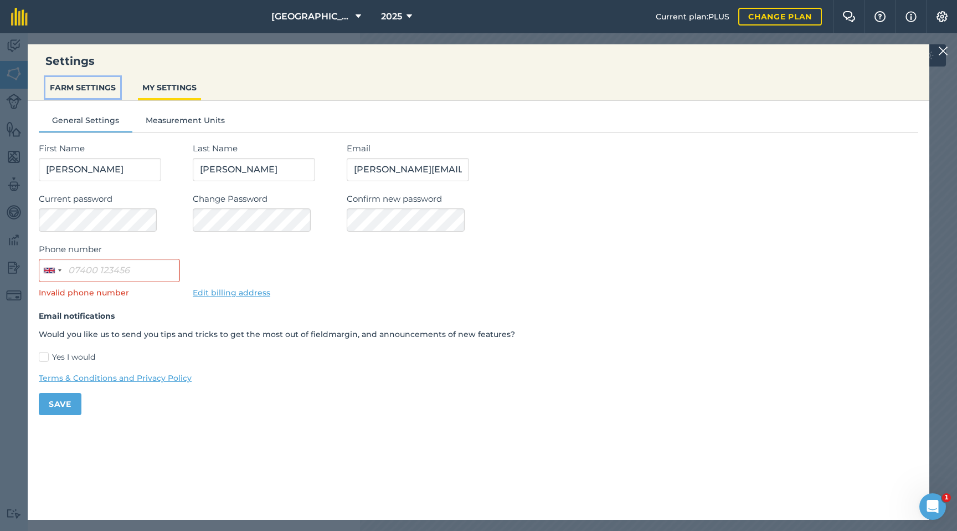
click at [102, 88] on button "FARM SETTINGS" at bounding box center [82, 87] width 75 height 21
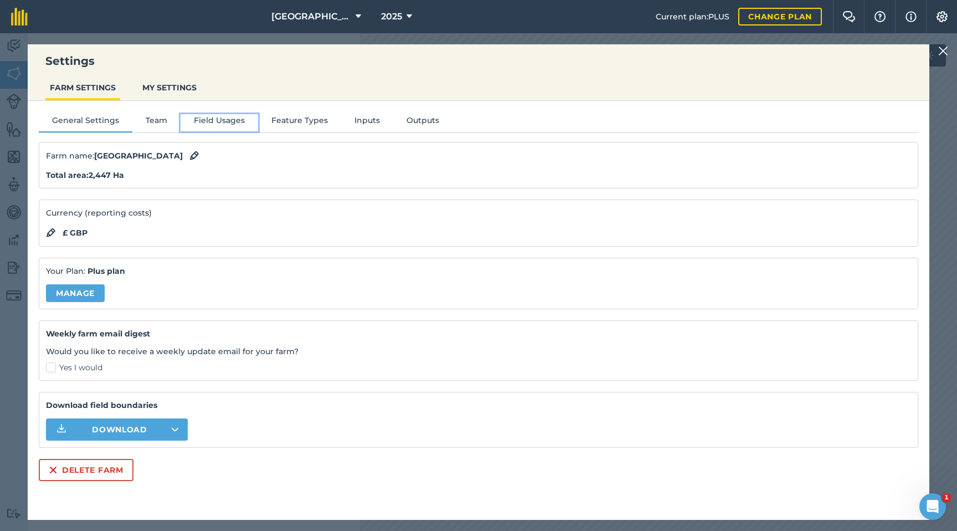
click at [229, 121] on button "Field Usages" at bounding box center [220, 122] width 78 height 17
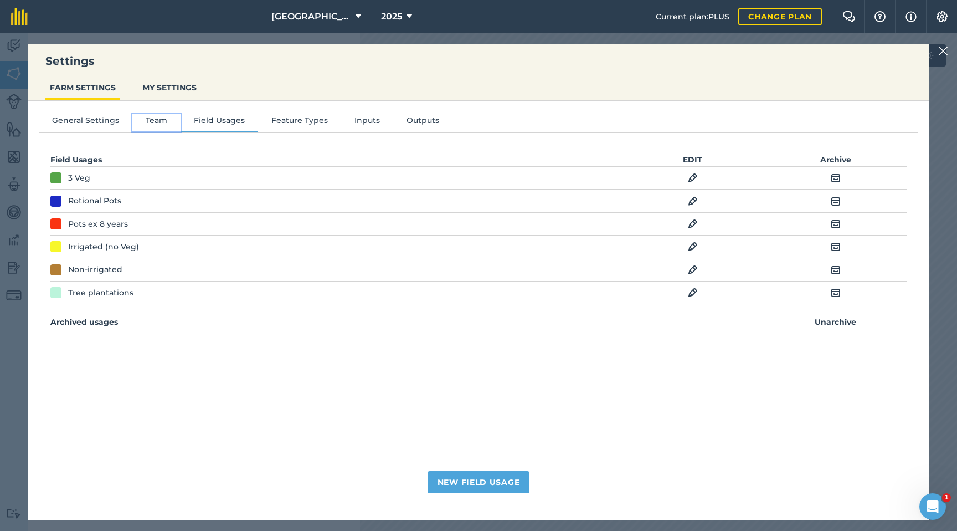
click at [163, 120] on button "Team" at bounding box center [156, 122] width 48 height 17
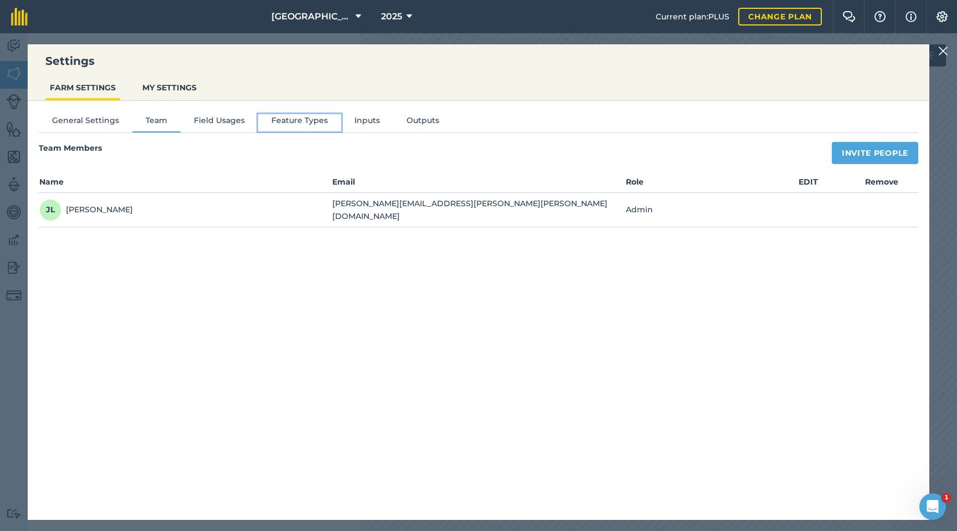
click at [306, 125] on button "Feature Types" at bounding box center [299, 122] width 83 height 17
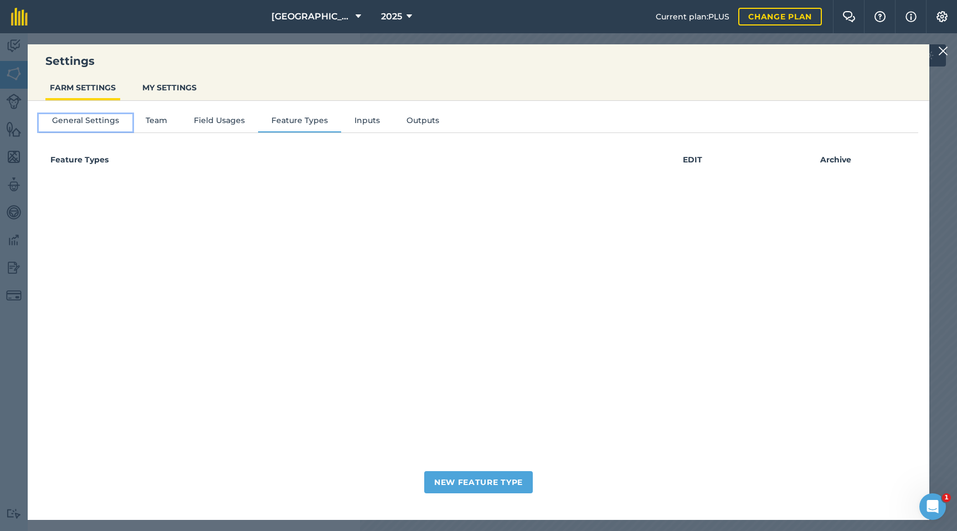
click at [104, 117] on button "General Settings" at bounding box center [86, 122] width 94 height 17
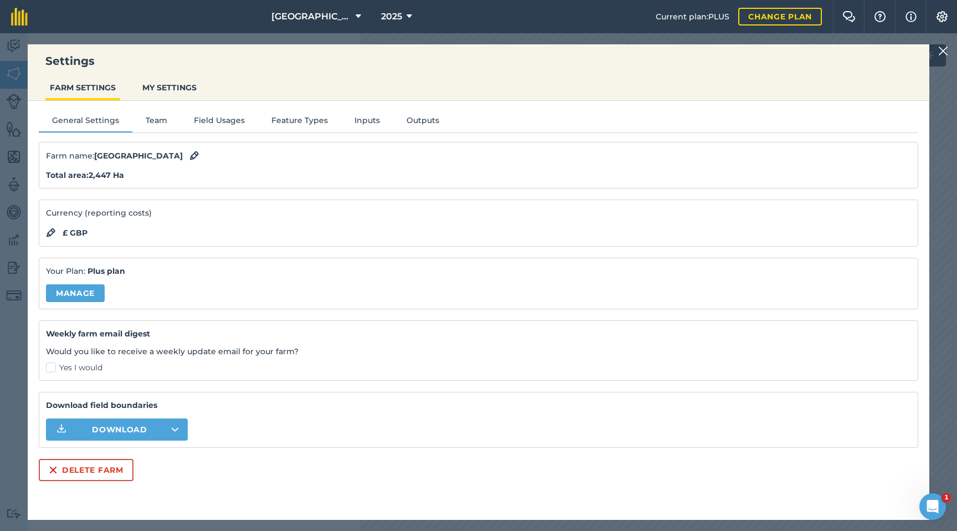
click at [946, 52] on img at bounding box center [943, 50] width 10 height 13
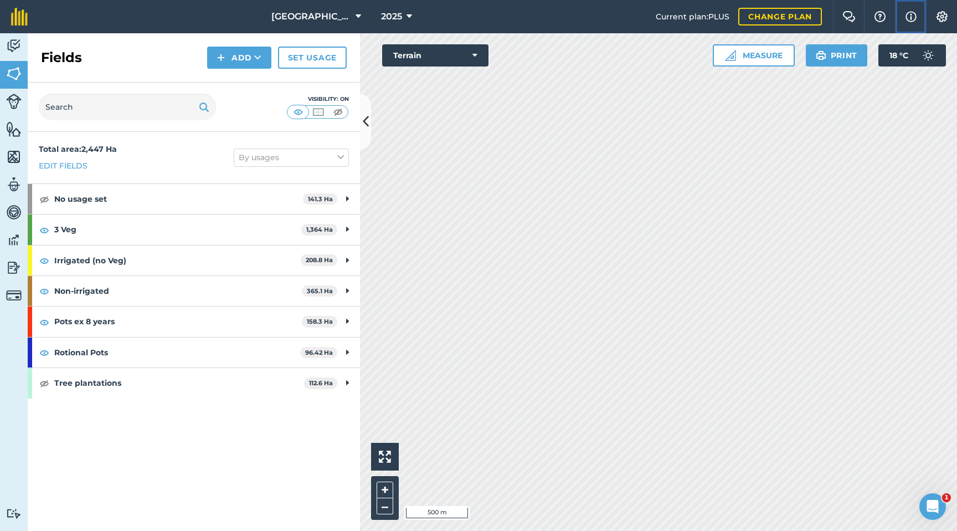
click at [914, 21] on img at bounding box center [911, 16] width 11 height 13
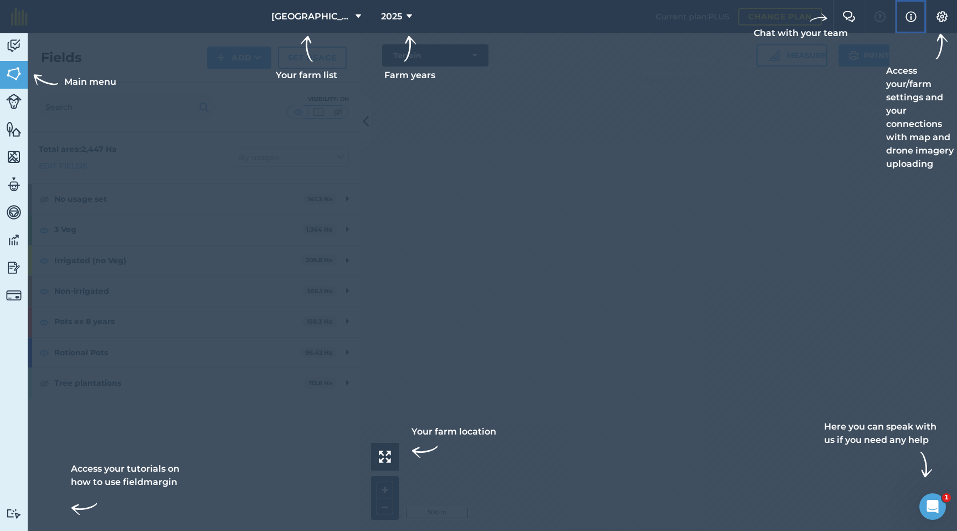
click at [914, 21] on img at bounding box center [911, 16] width 11 height 13
click at [873, 63] on div at bounding box center [478, 265] width 957 height 531
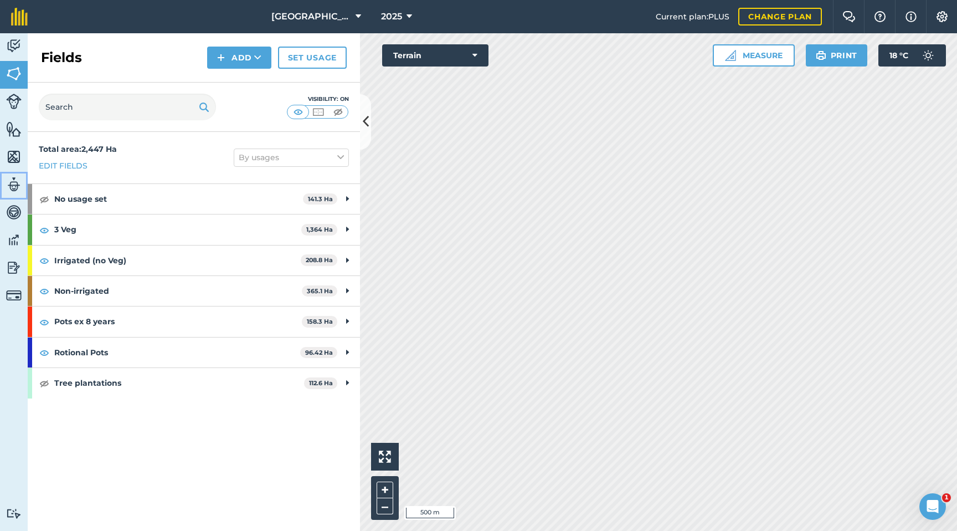
click at [19, 183] on img at bounding box center [14, 184] width 16 height 17
select select "MEMBER"
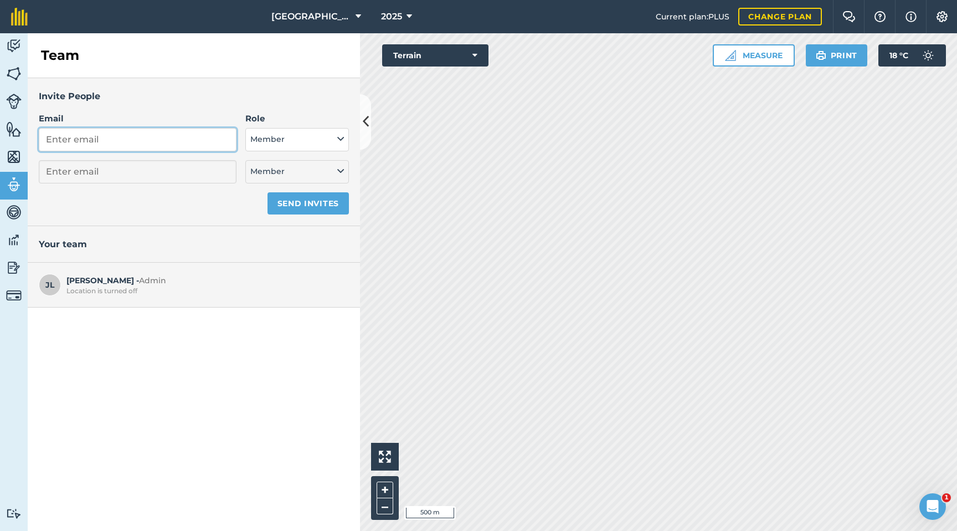
click at [109, 146] on input "Email" at bounding box center [138, 139] width 198 height 23
type input "t"
select select "MEMBER"
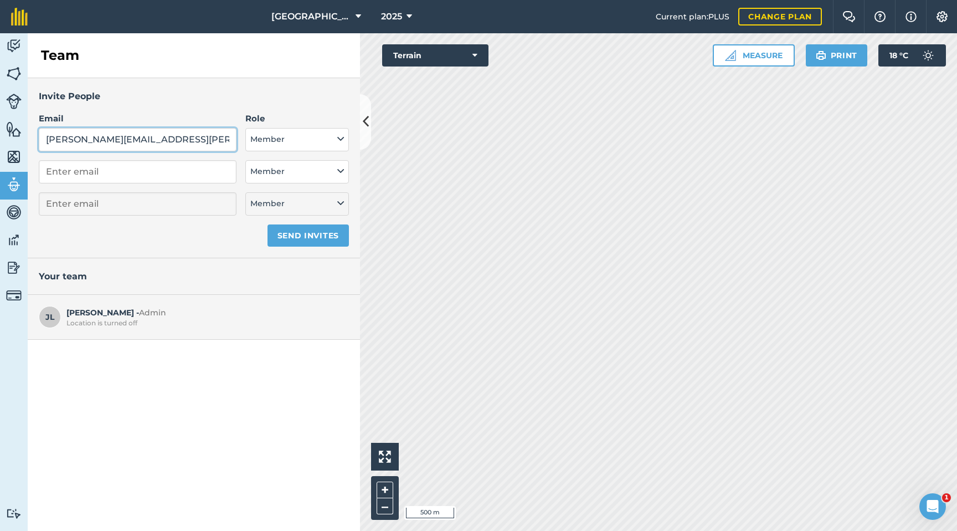
type input "tom.forrest@frederick-hiam.co.uk"
click at [340, 140] on icon at bounding box center [340, 139] width 7 height 12
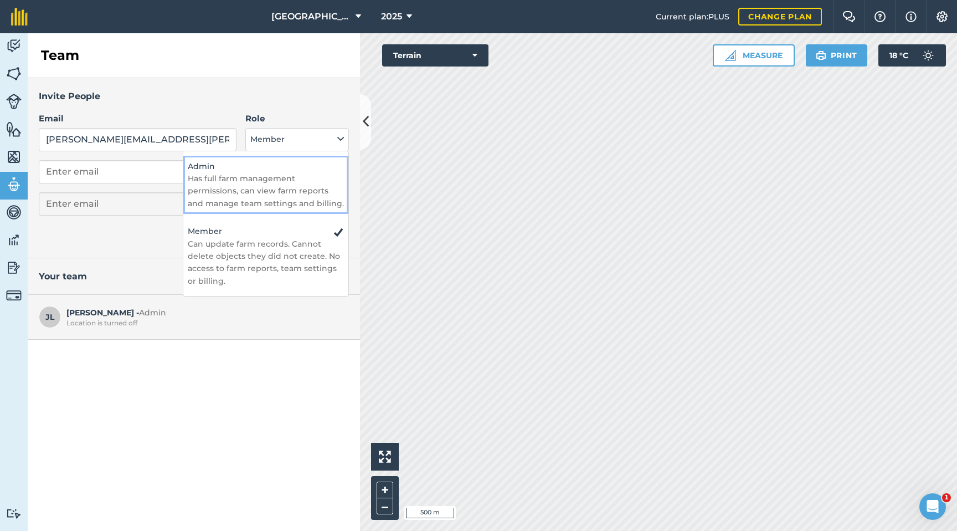
click at [326, 191] on p "Has full farm management permissions, can view farm reports and manage team set…" at bounding box center [266, 190] width 156 height 37
select select "ADMIN"
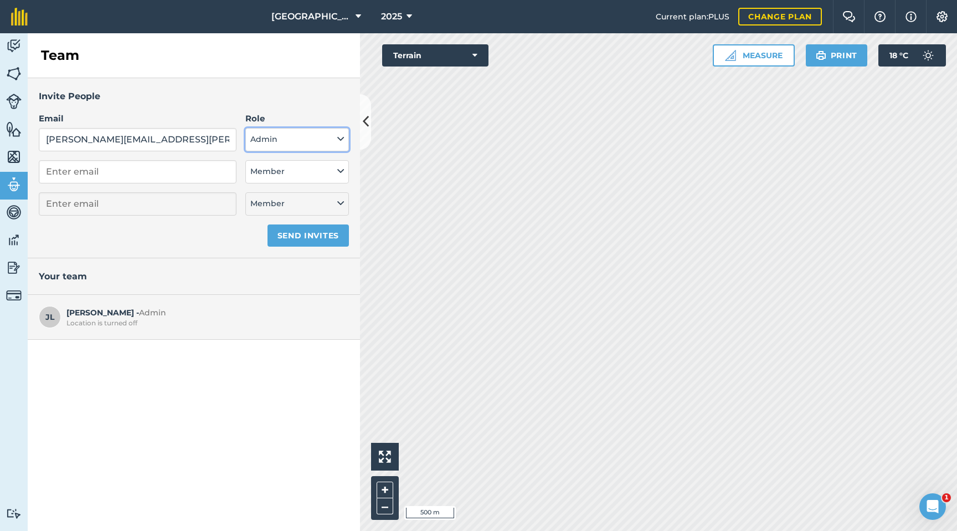
click at [341, 139] on icon at bounding box center [340, 139] width 7 height 12
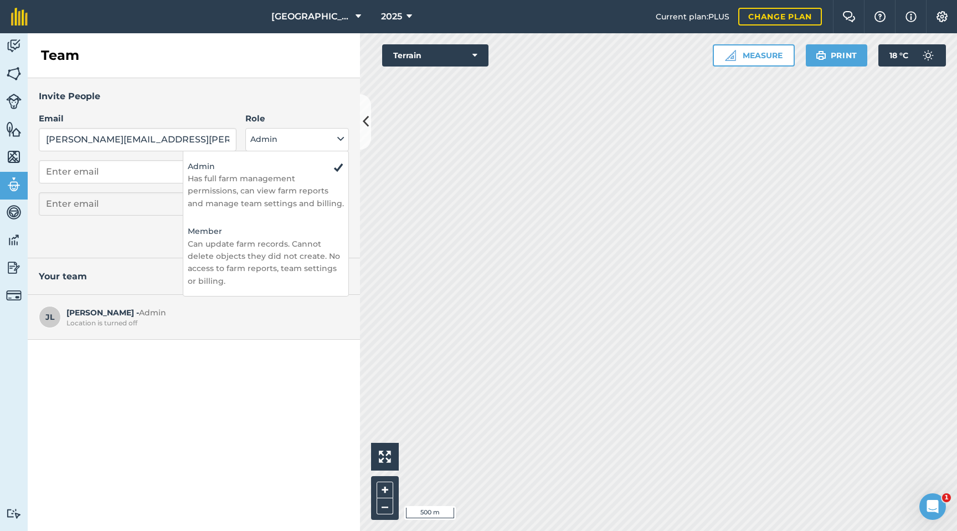
click at [351, 191] on div "Invite People Email tom.forrest@frederick-hiam.co.uk Role Admin - Has full farm…" at bounding box center [194, 168] width 332 height 180
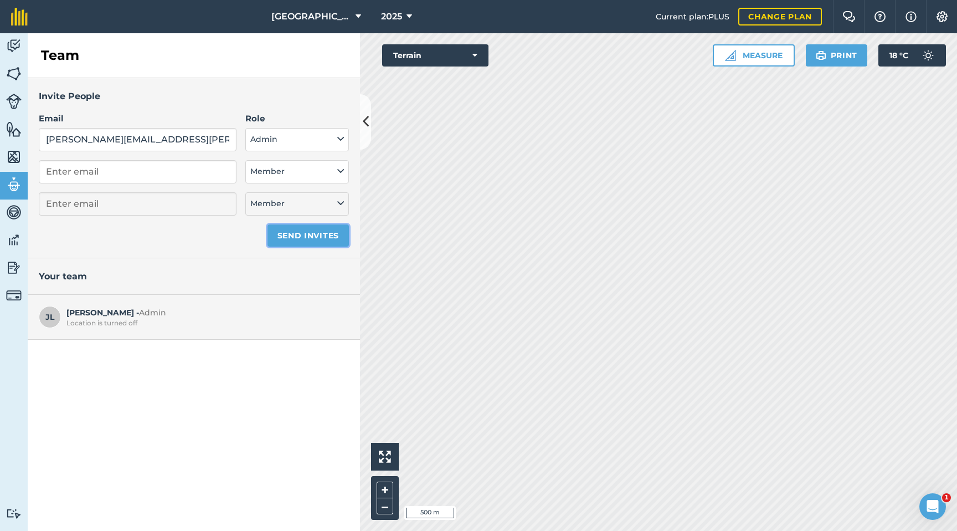
click at [325, 235] on button "Send invites" at bounding box center [308, 235] width 81 height 22
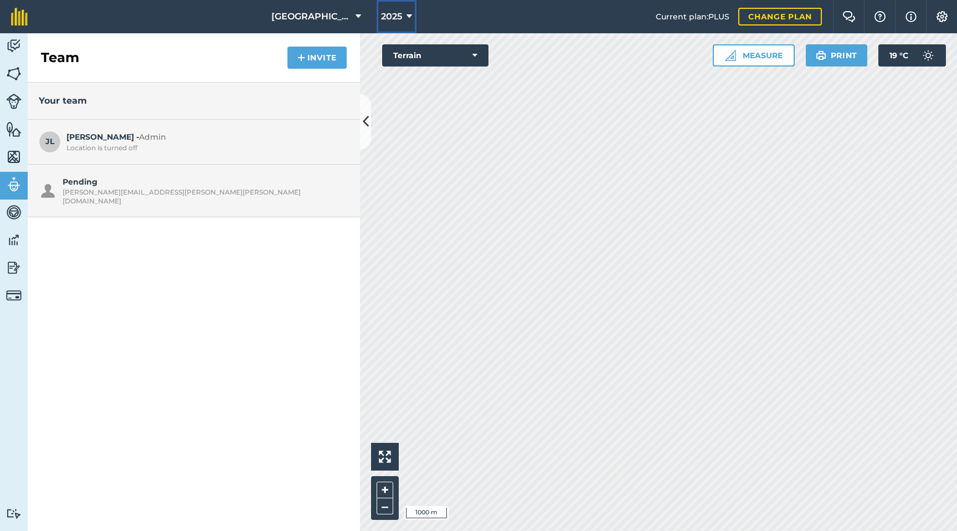
click at [410, 16] on icon at bounding box center [410, 16] width 6 height 13
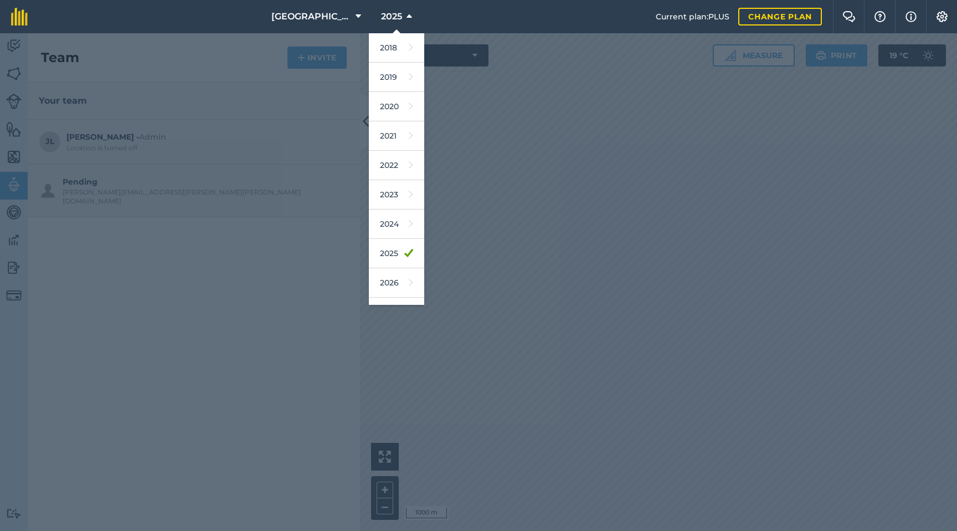
click at [501, 329] on div at bounding box center [478, 281] width 957 height 497
